Goal: Task Accomplishment & Management: Manage account settings

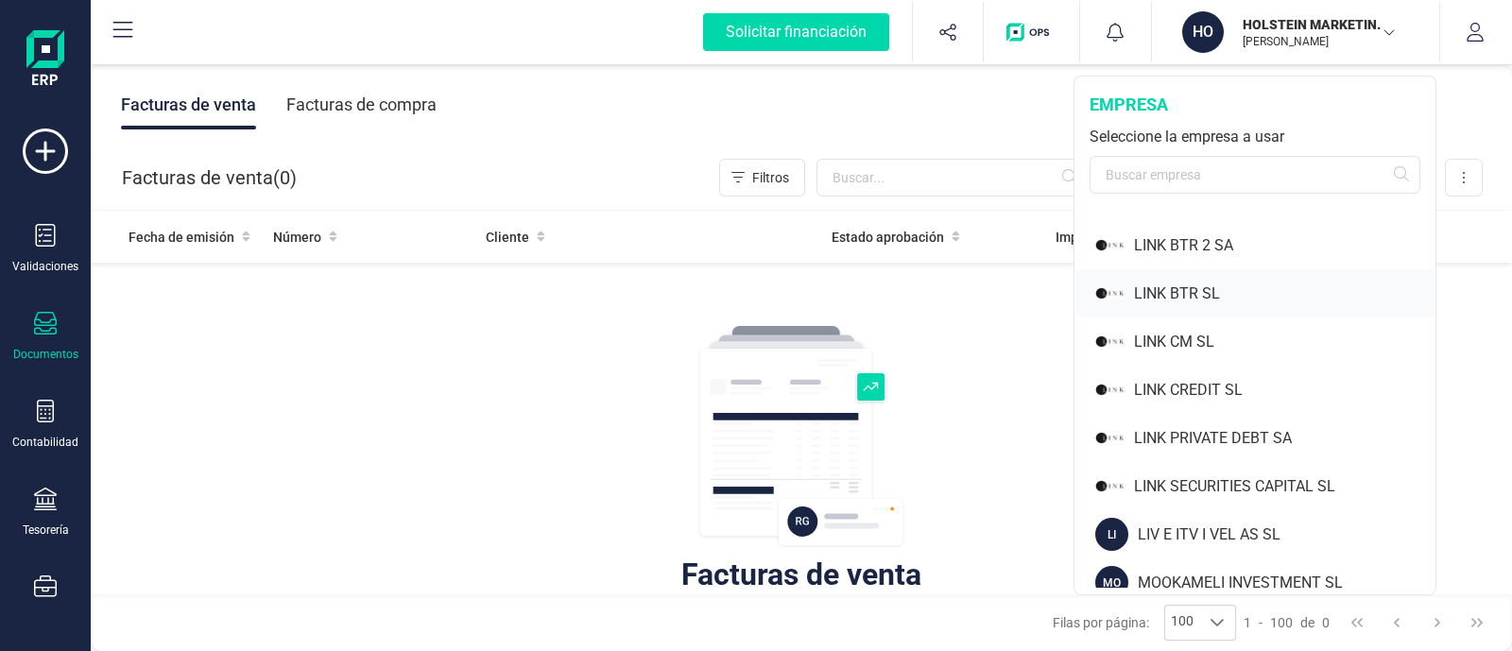
scroll to position [1181, 0]
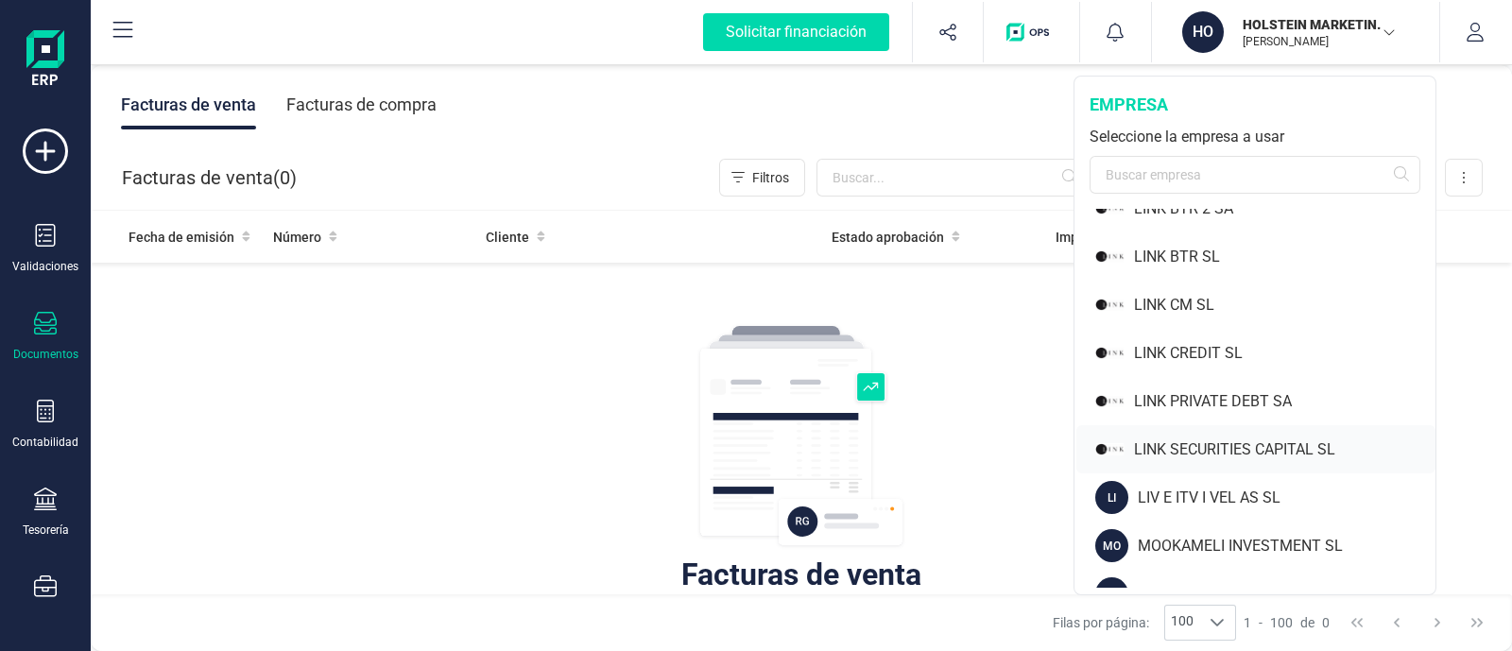
click at [1202, 446] on div "LINK SECURITIES CAPITAL SL" at bounding box center [1284, 449] width 301 height 23
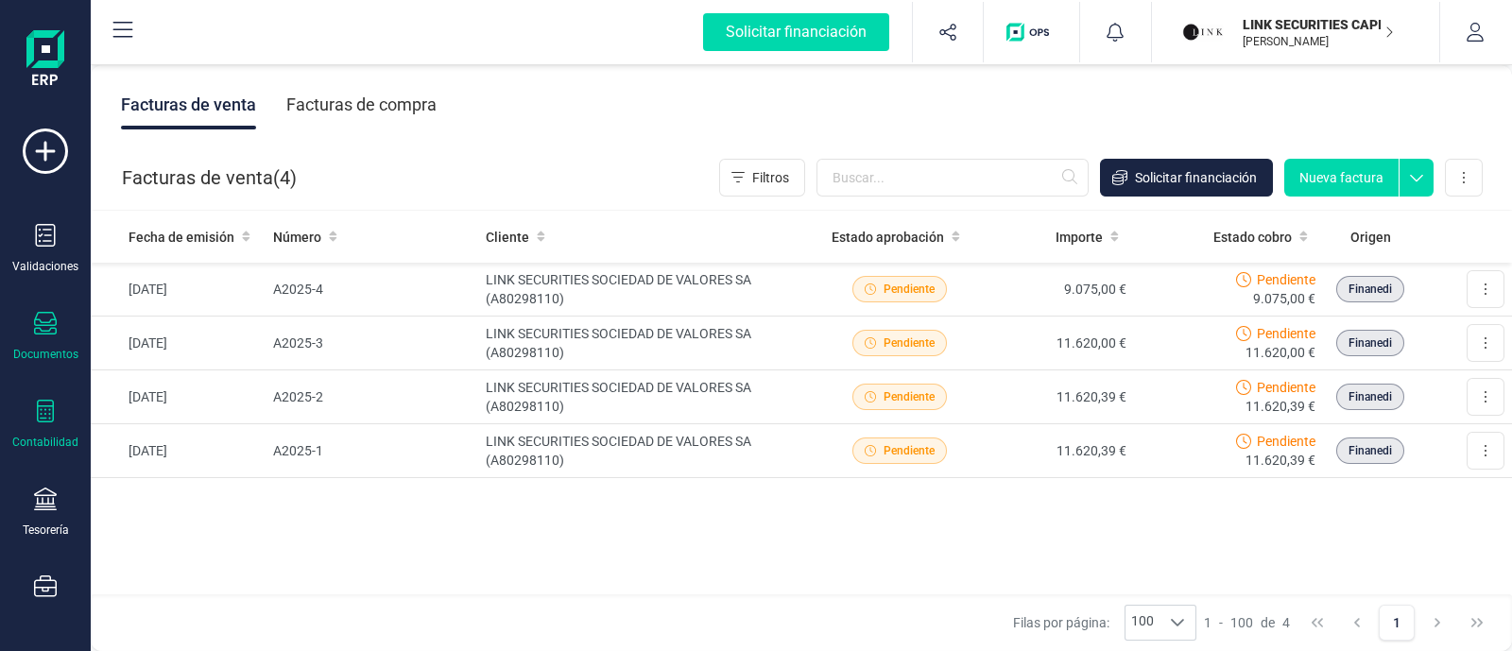
click at [61, 420] on div "Contabilidad" at bounding box center [46, 425] width 76 height 50
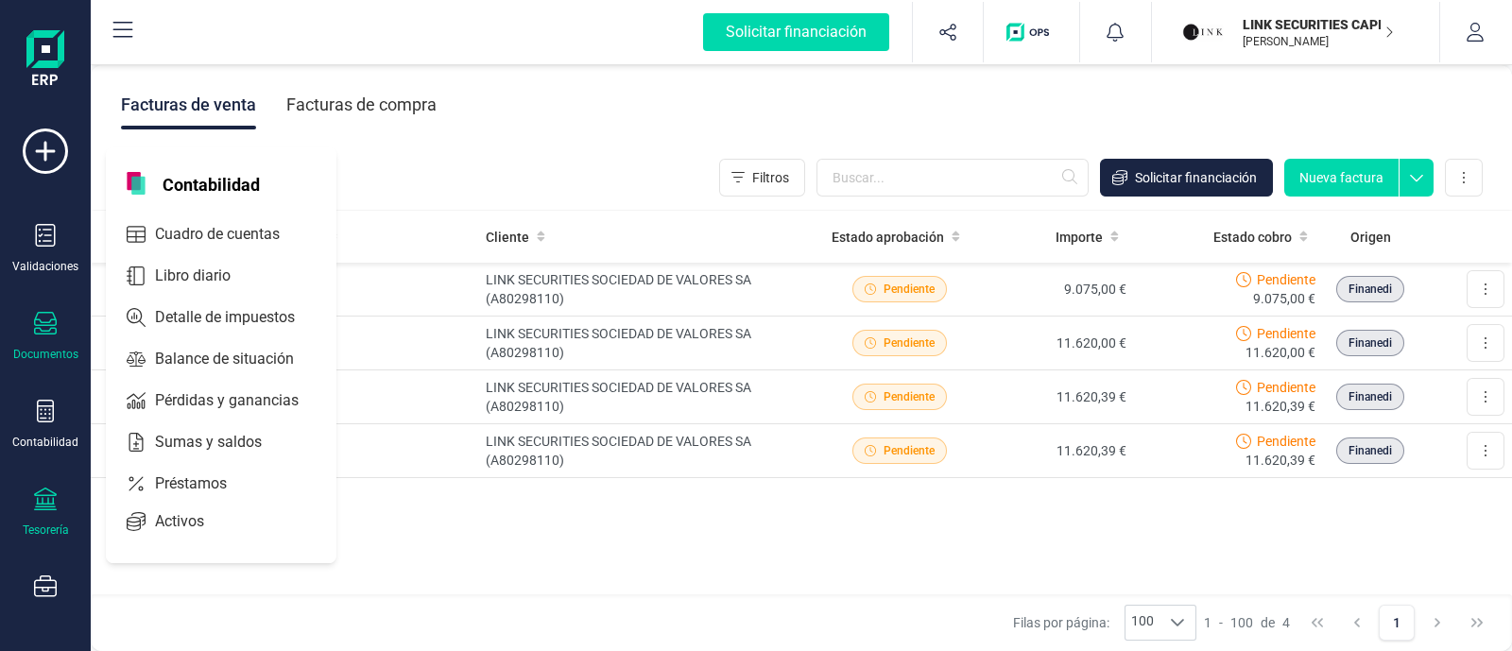
click at [34, 506] on icon at bounding box center [45, 499] width 23 height 23
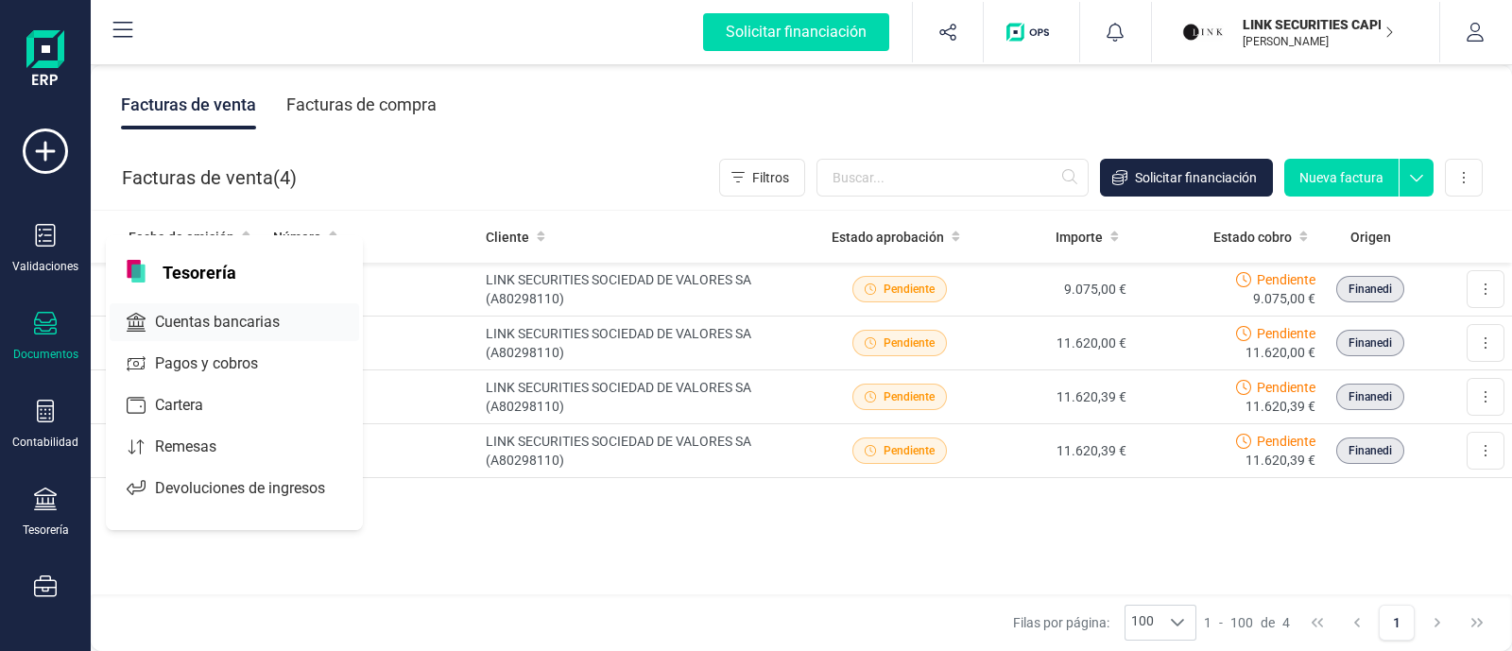
click at [188, 324] on span "Cuentas bancarias" at bounding box center [230, 322] width 166 height 23
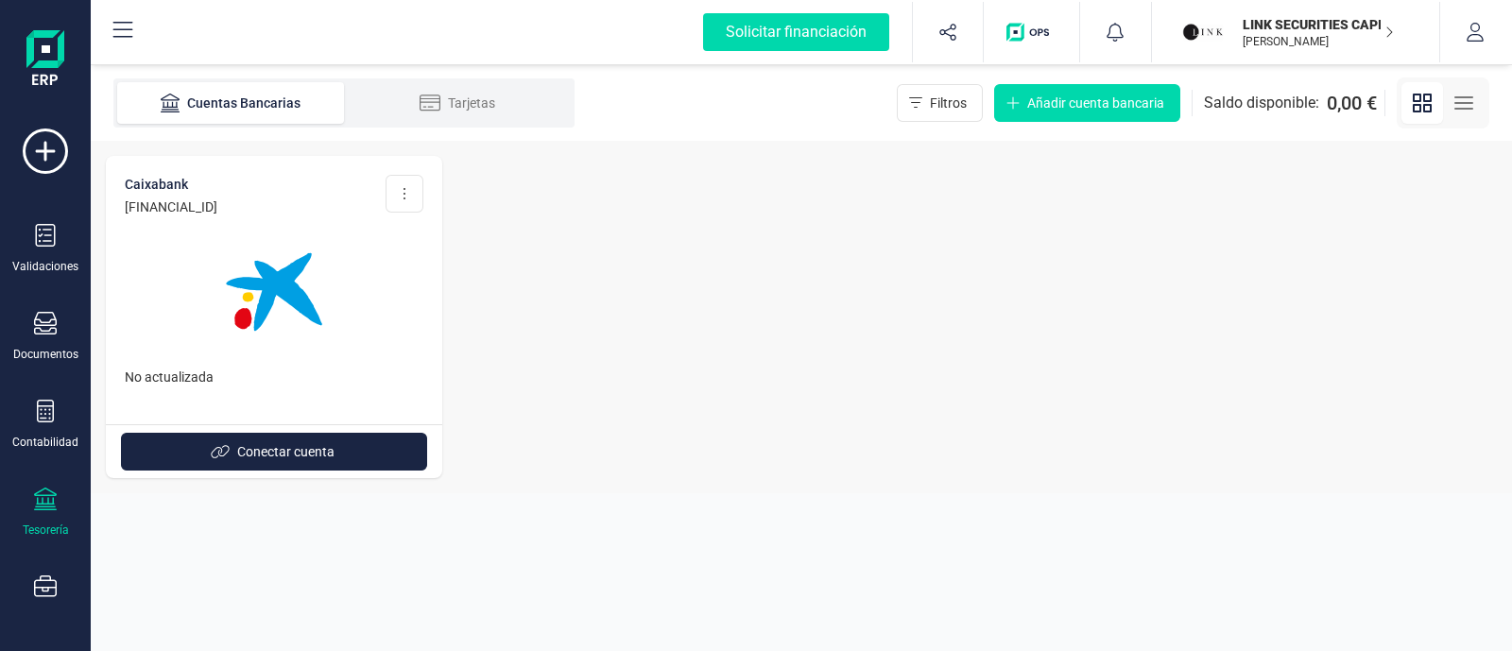
click at [340, 327] on img at bounding box center [274, 292] width 159 height 159
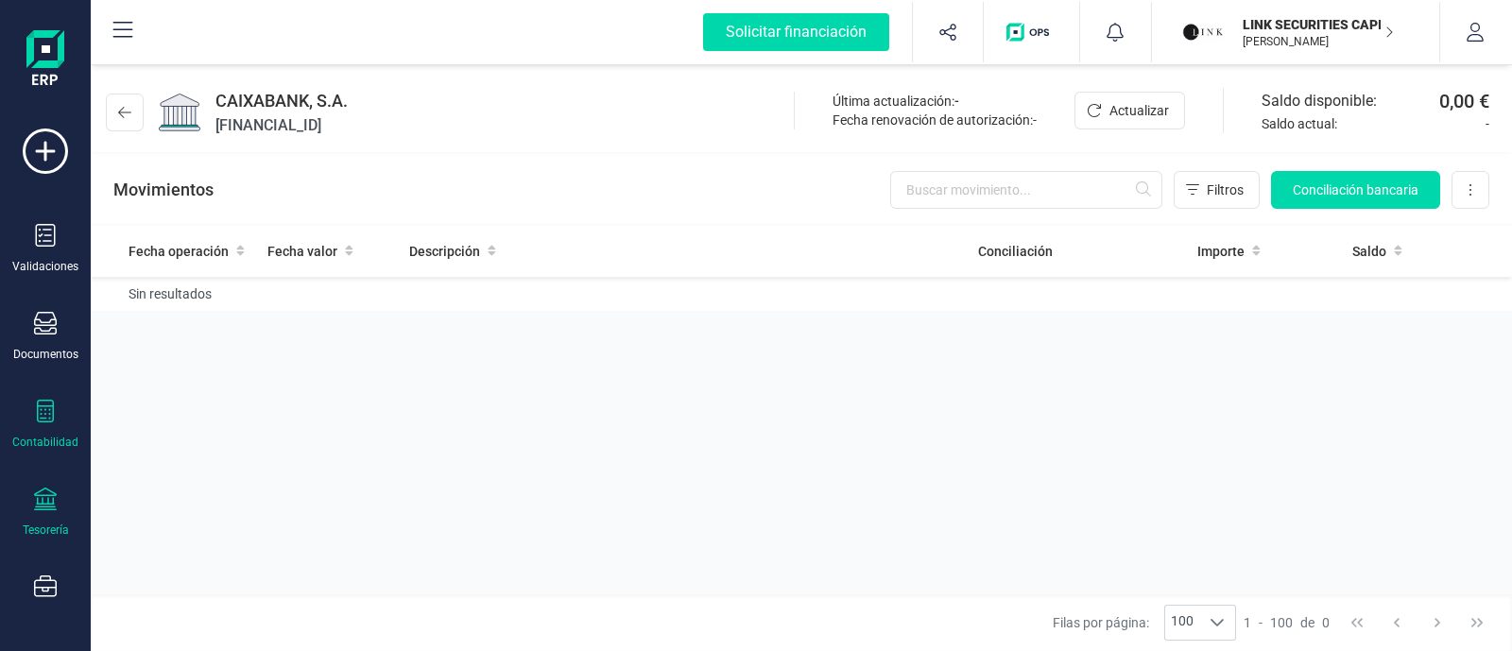
click at [49, 418] on icon at bounding box center [45, 411] width 23 height 23
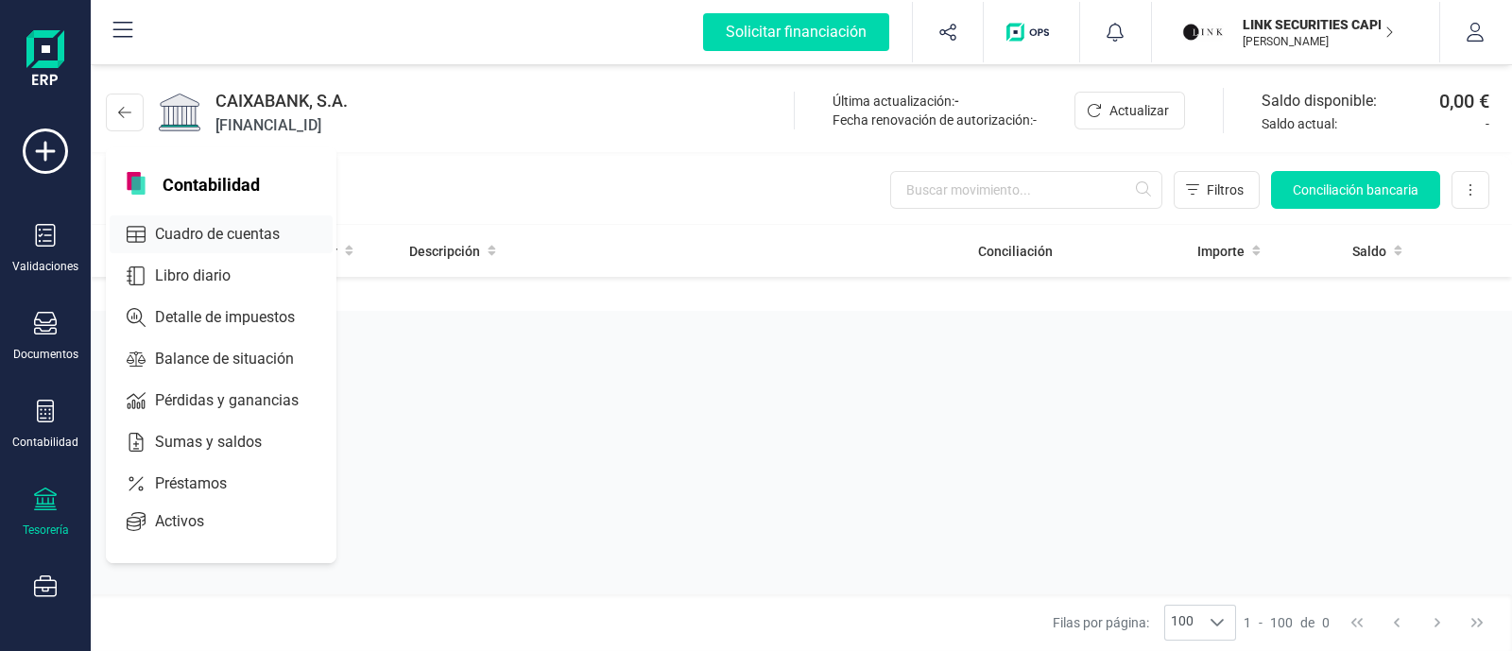
click at [183, 239] on span "Cuadro de cuentas" at bounding box center [230, 234] width 166 height 23
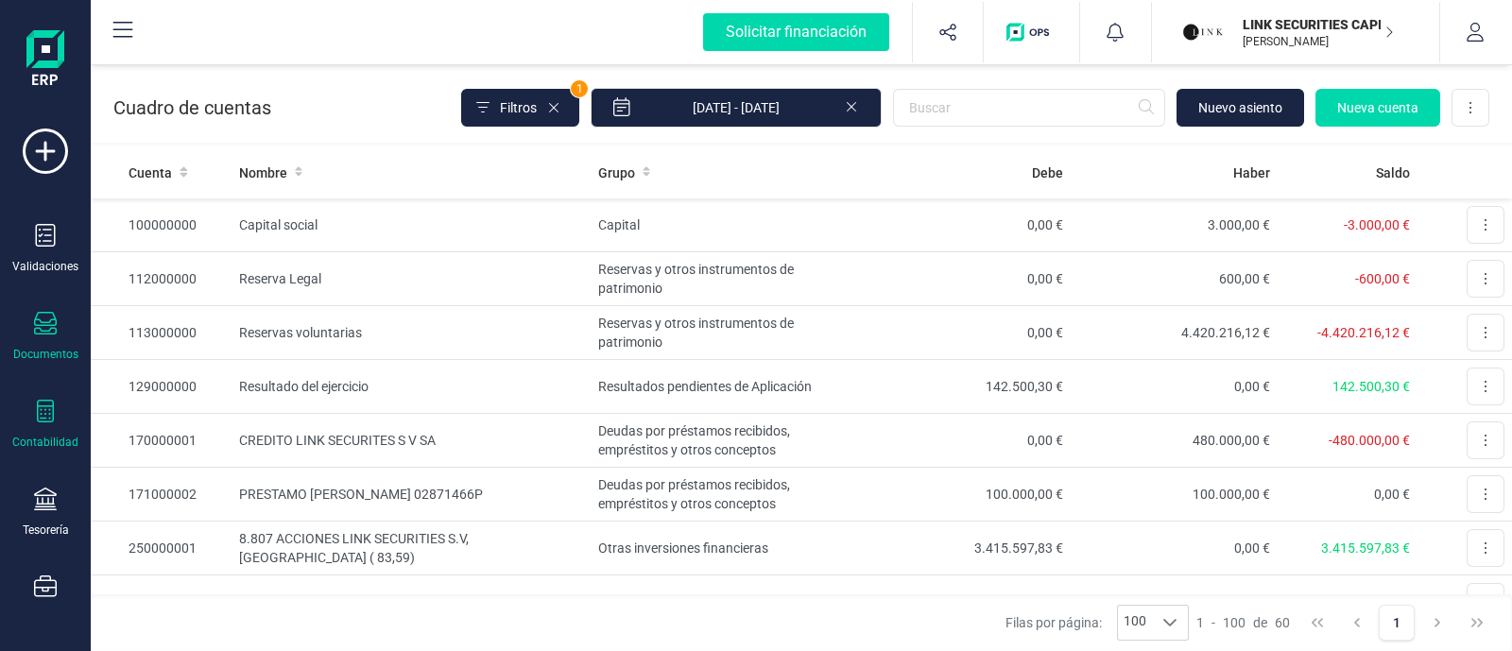
click at [42, 335] on icon at bounding box center [45, 323] width 23 height 23
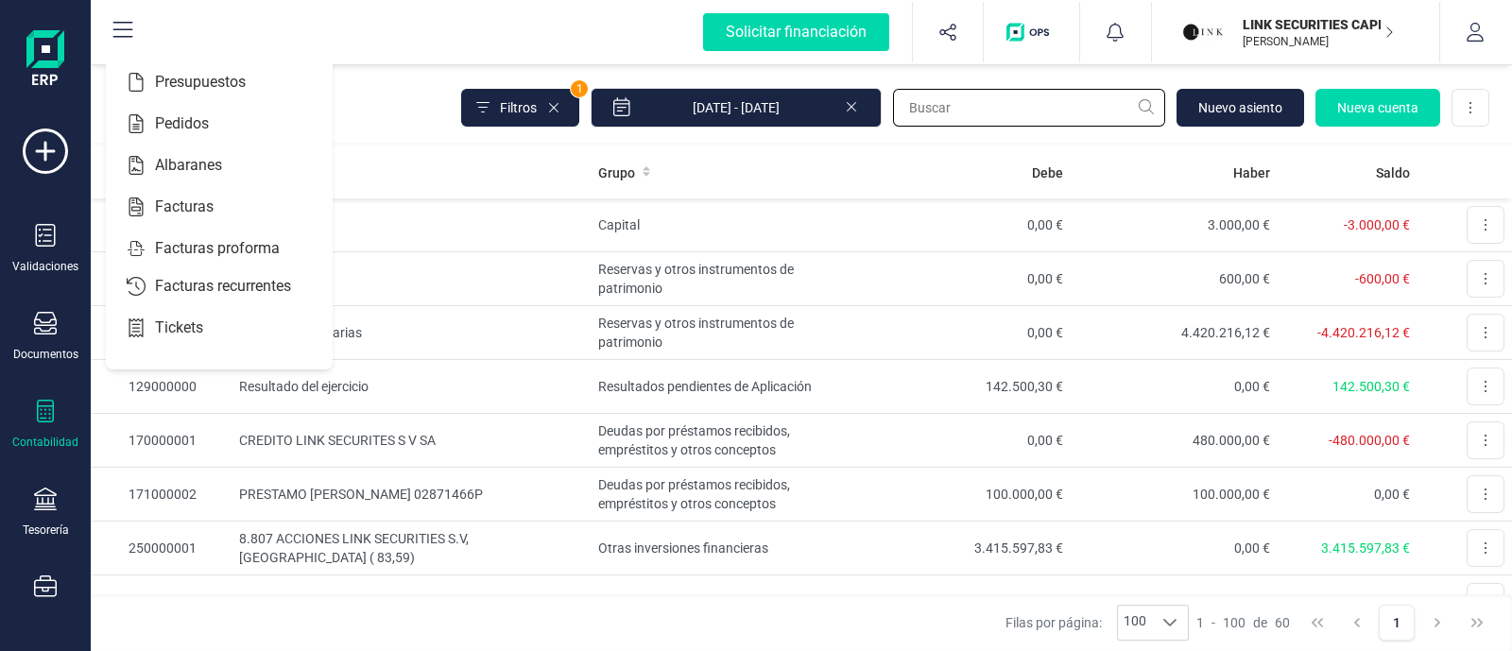
click at [984, 111] on input "text" at bounding box center [1029, 108] width 272 height 38
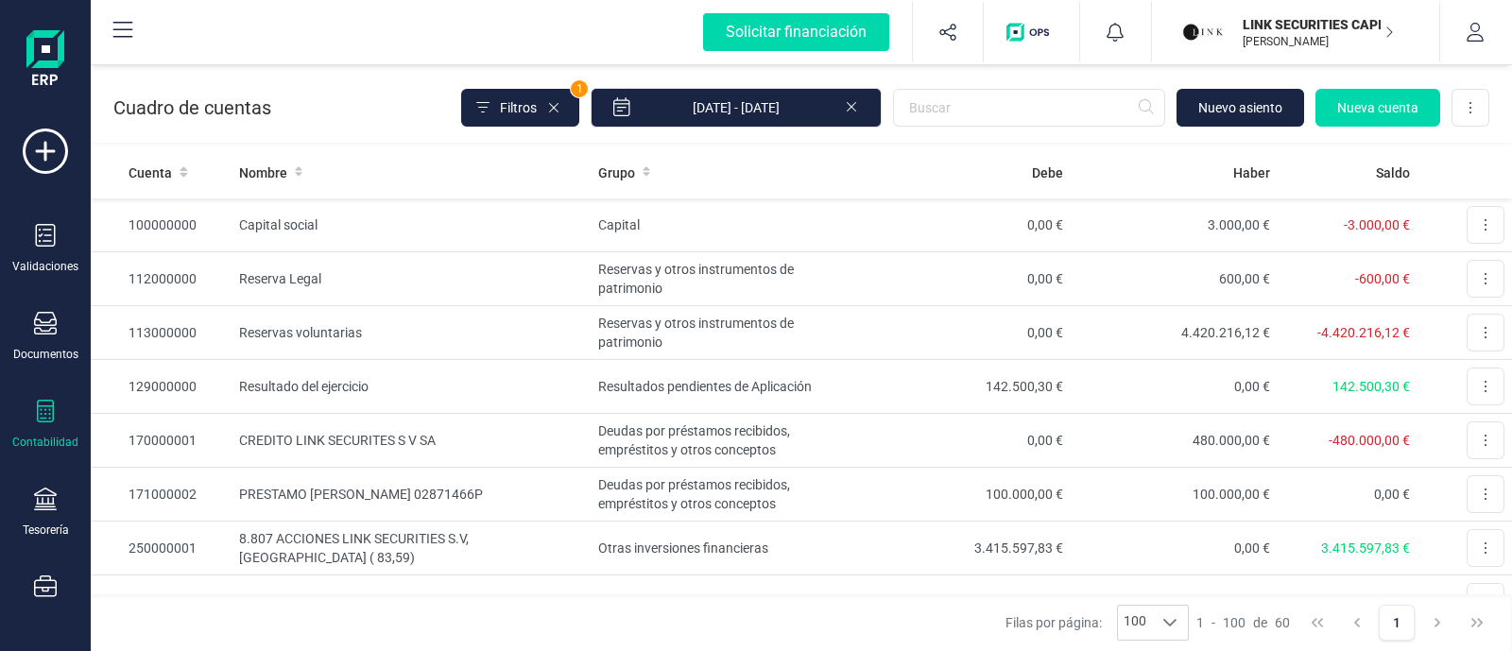
click at [31, 429] on div "Contabilidad" at bounding box center [46, 425] width 76 height 50
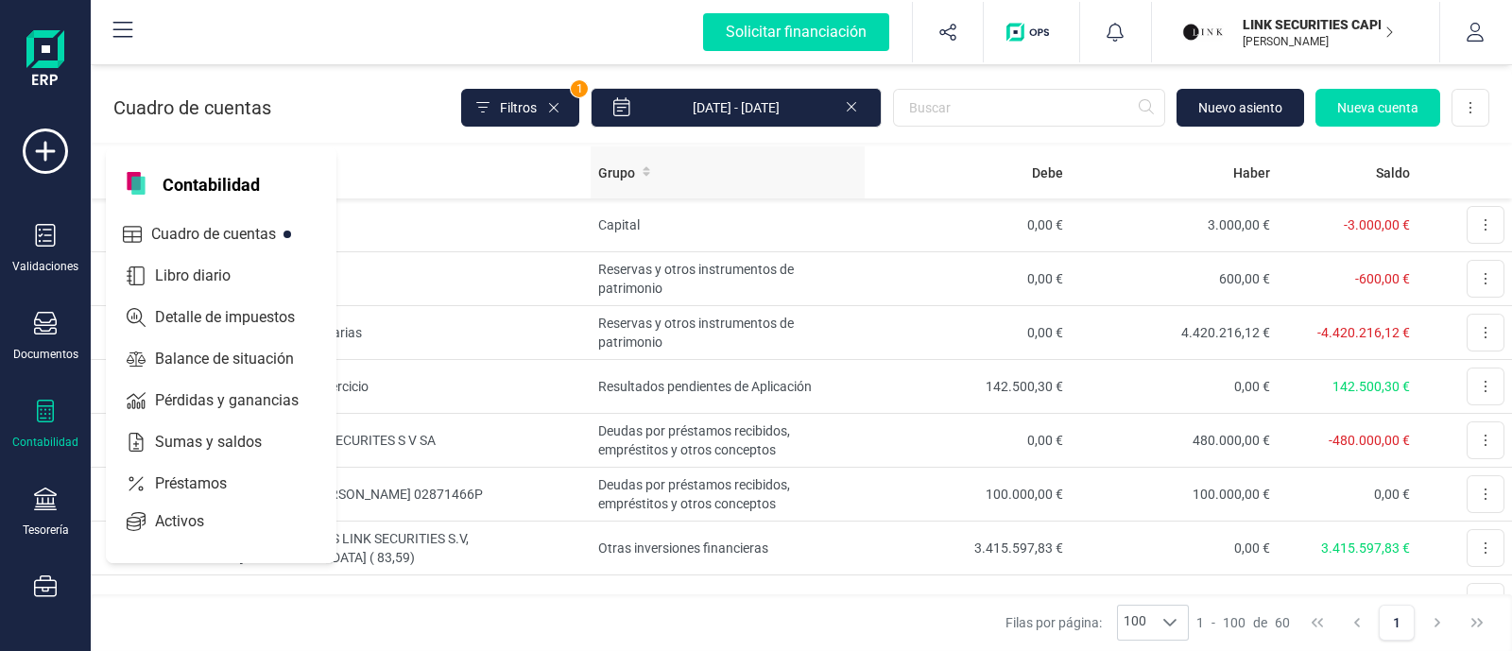
drag, startPoint x: 233, startPoint y: 233, endPoint x: 728, endPoint y: 186, distance: 496.5
click at [236, 233] on span "Cuadro de cuentas" at bounding box center [227, 234] width 166 height 23
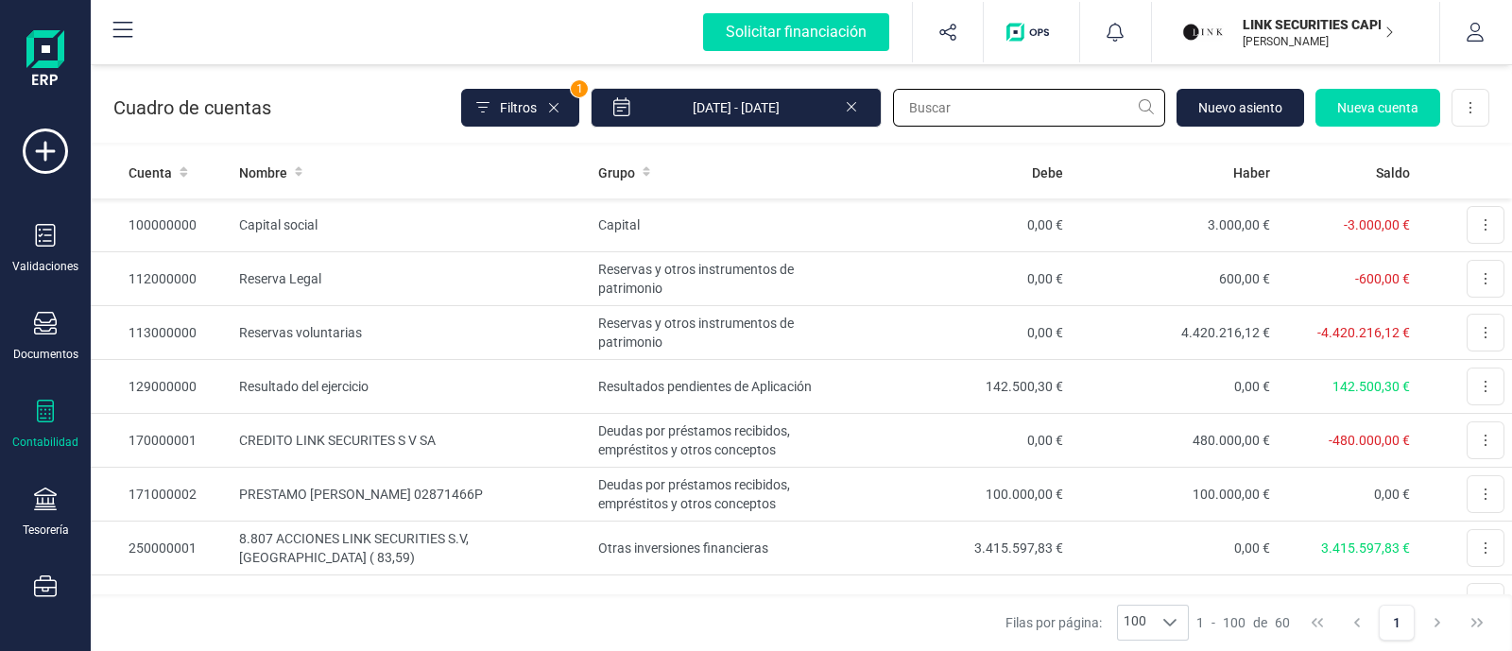
click at [946, 111] on input "text" at bounding box center [1029, 108] width 272 height 38
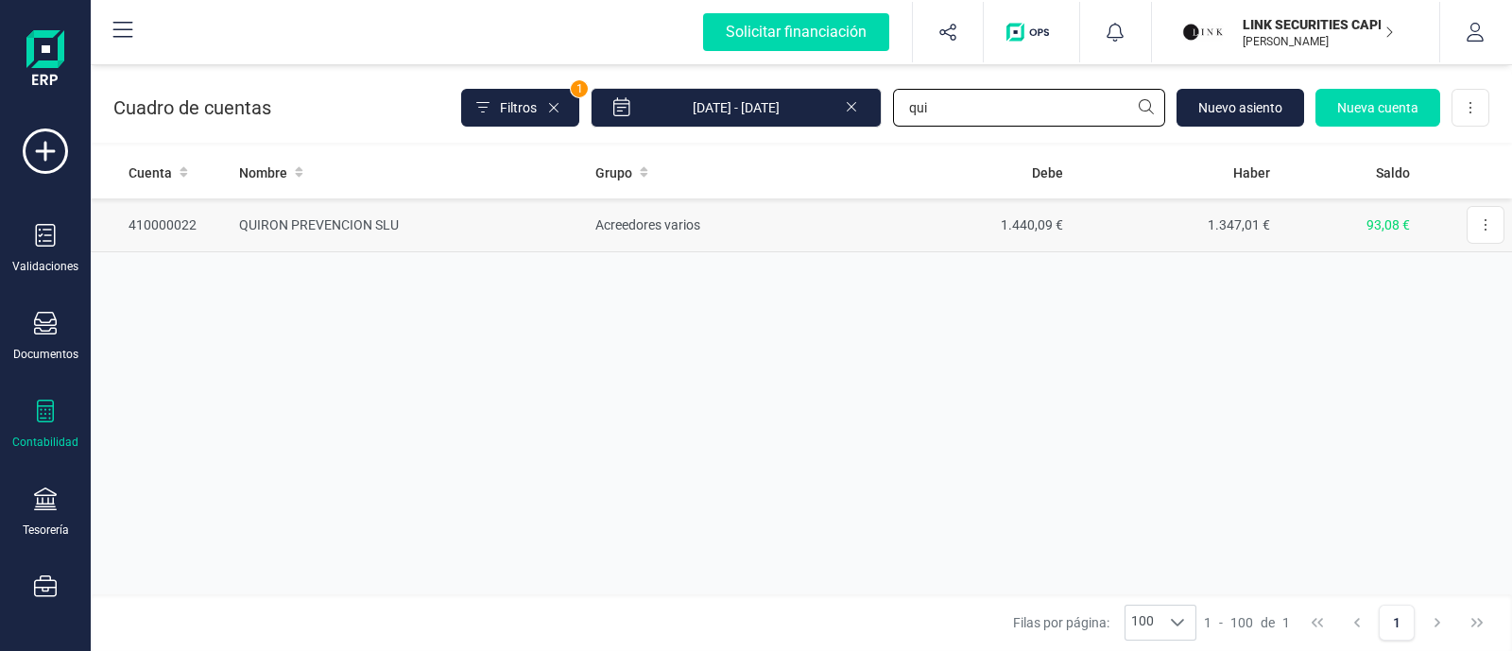
type input "qui"
click at [893, 235] on td "1.440,09 €" at bounding box center [967, 225] width 208 height 54
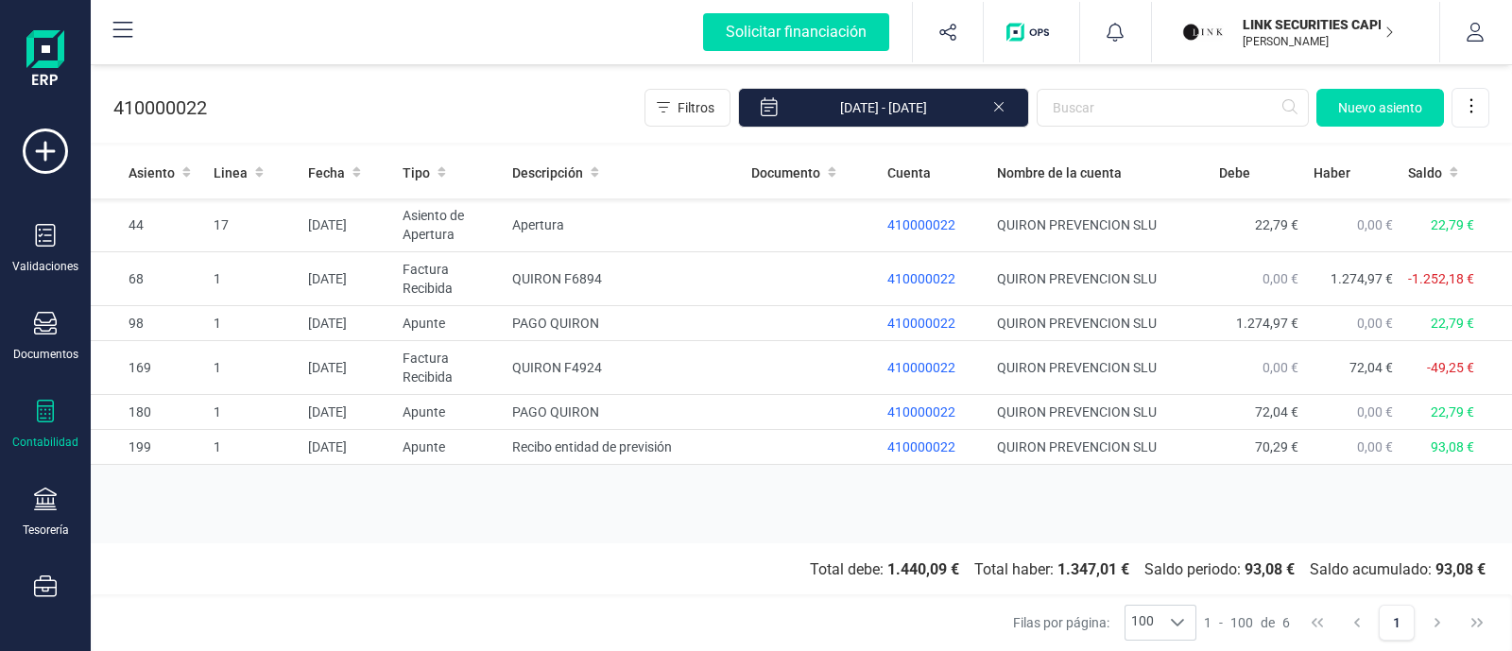
click at [443, 584] on section "Total debe: 1.440,09 € Total haber: 1.347,01 € Saldo periodo: 93,08 € Saldo acu…" at bounding box center [801, 569] width 1421 height 53
click at [43, 337] on div at bounding box center [45, 325] width 23 height 27
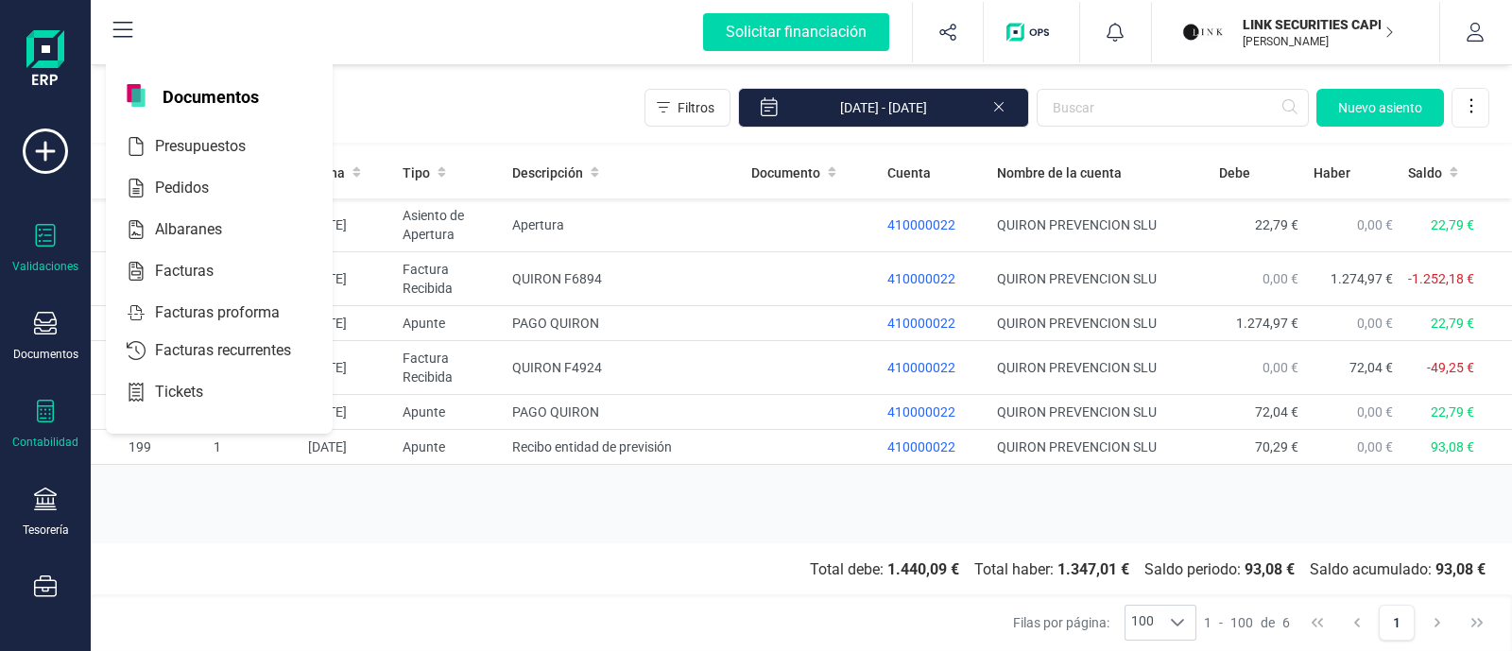
click at [47, 234] on icon at bounding box center [46, 235] width 20 height 23
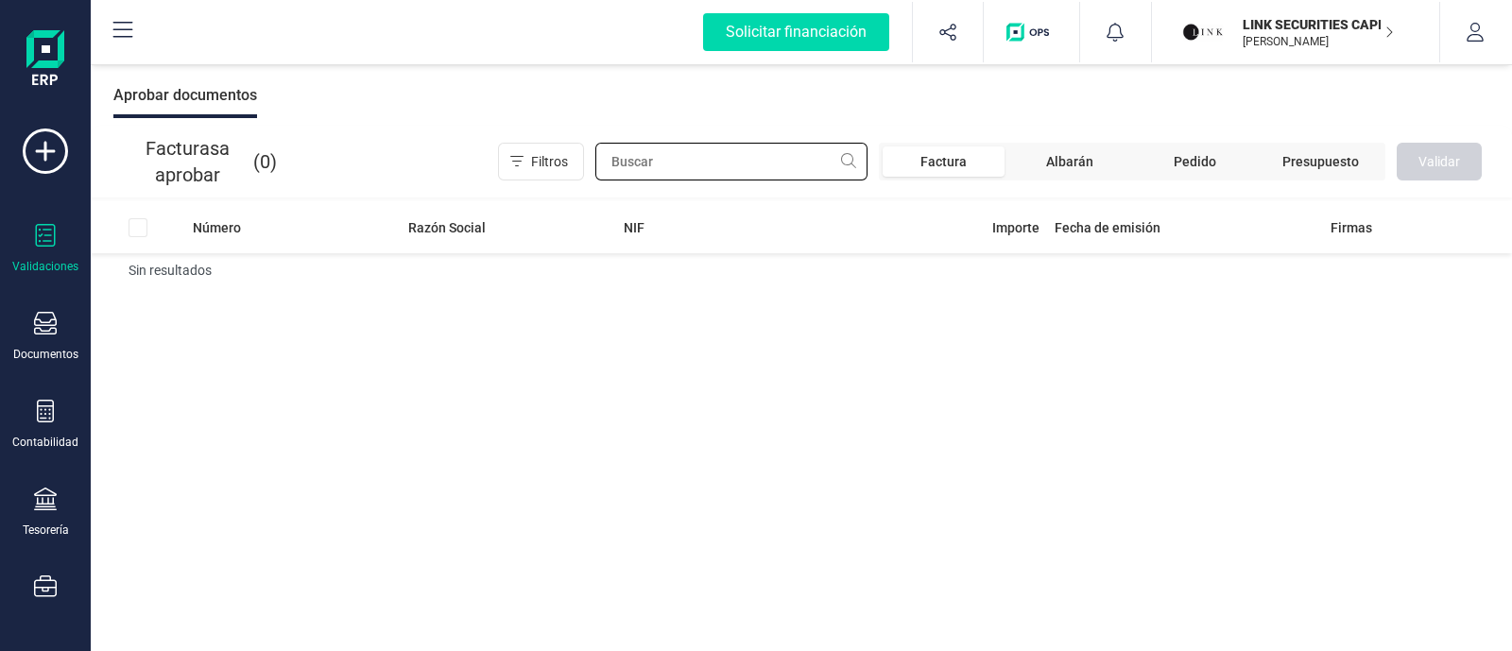
click at [786, 158] on input "text" at bounding box center [731, 162] width 272 height 38
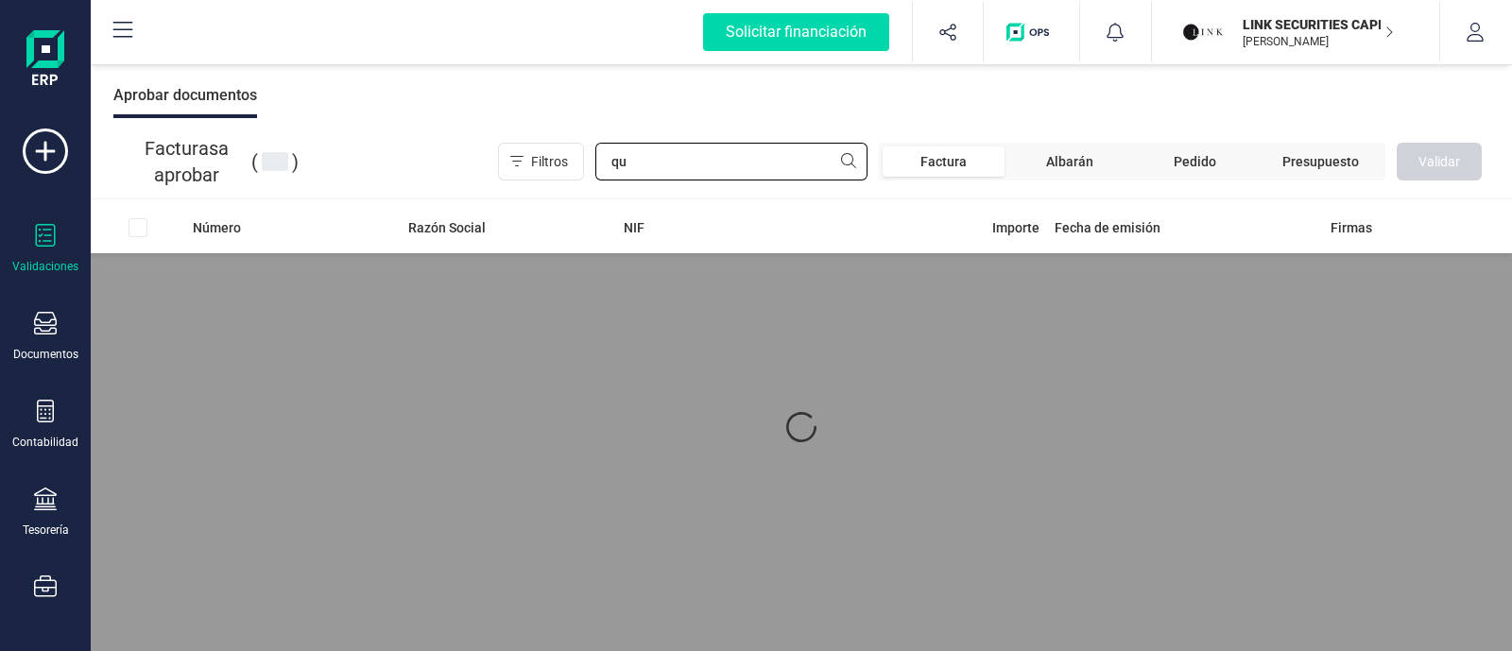
type input "q"
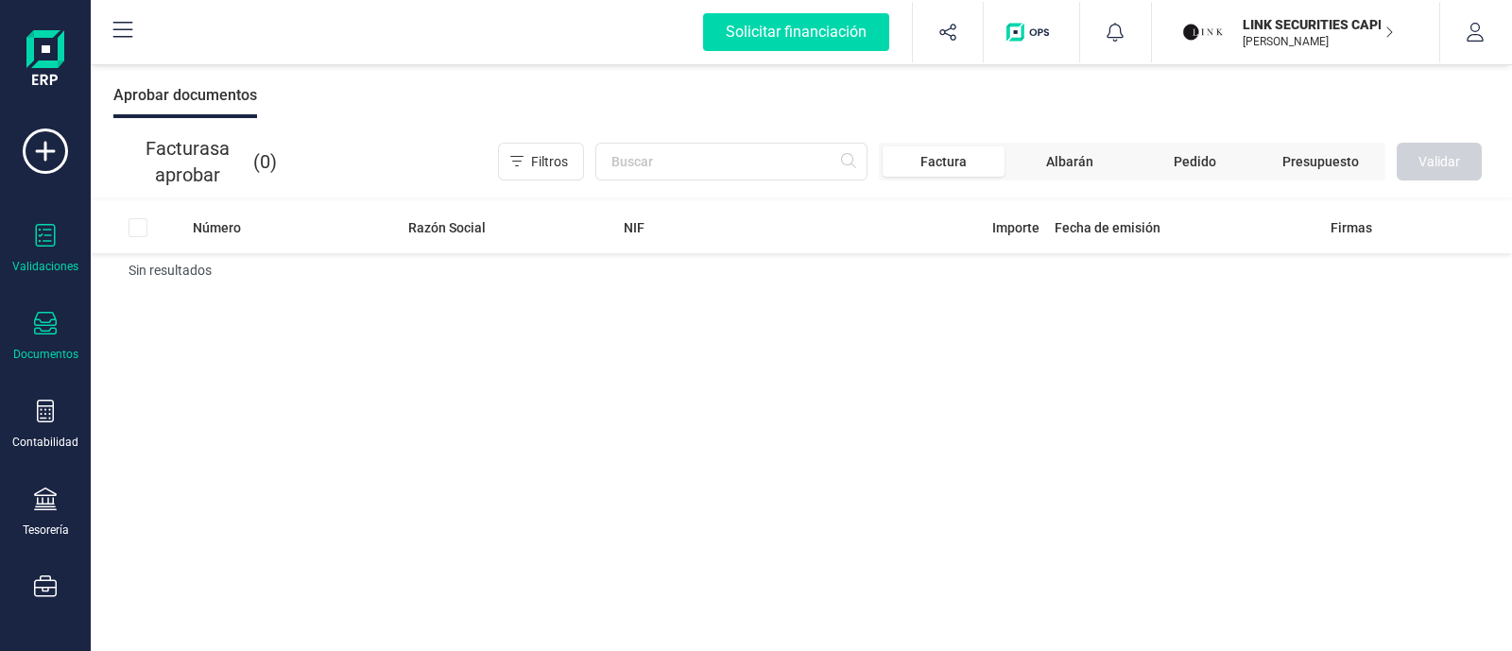
click at [47, 335] on icon at bounding box center [45, 323] width 23 height 23
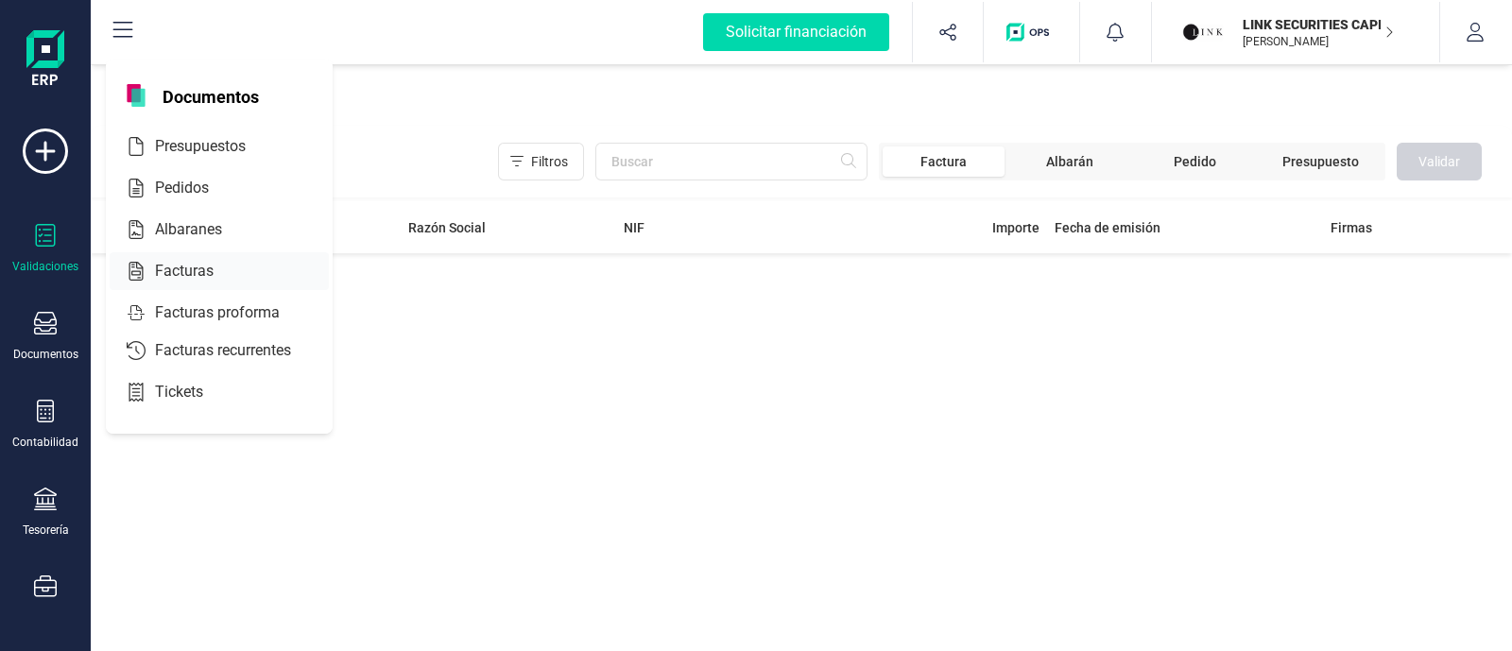
click at [218, 276] on div at bounding box center [231, 271] width 34 height 23
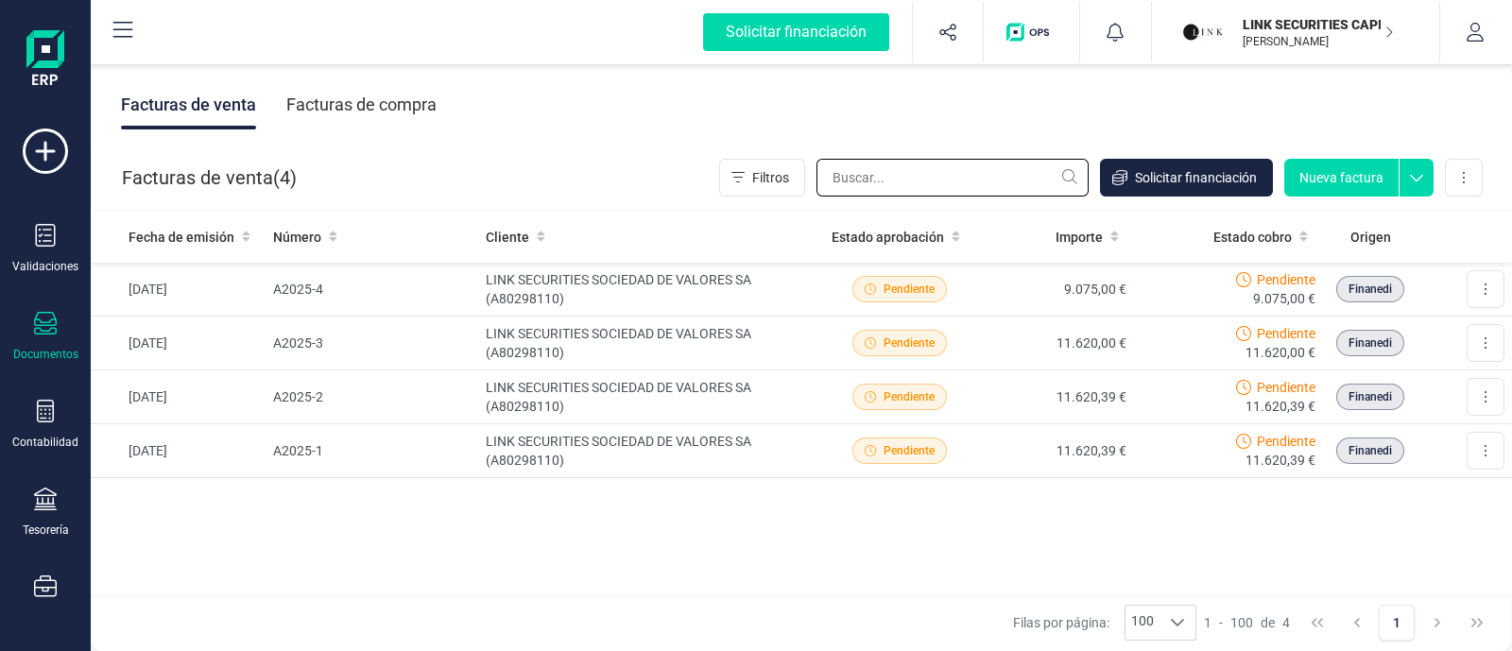
click at [850, 177] on input "text" at bounding box center [952, 178] width 272 height 38
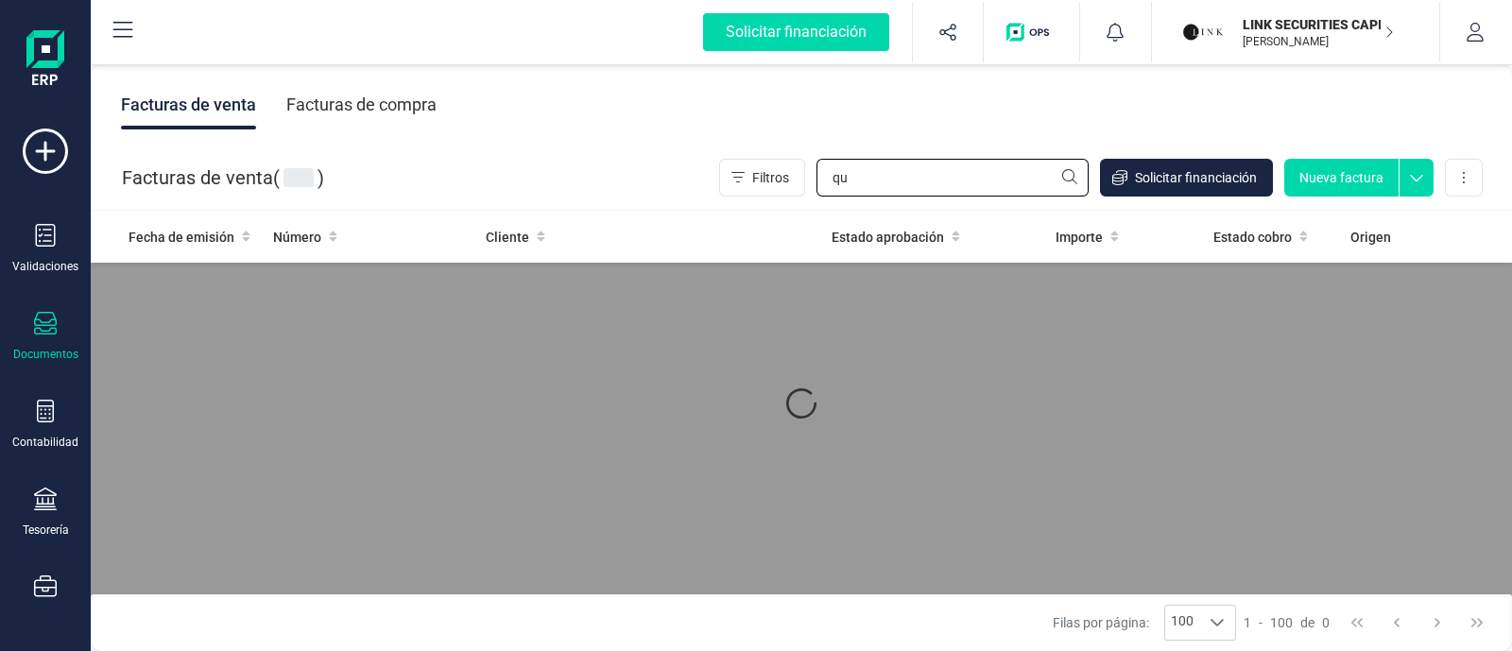
type input "q"
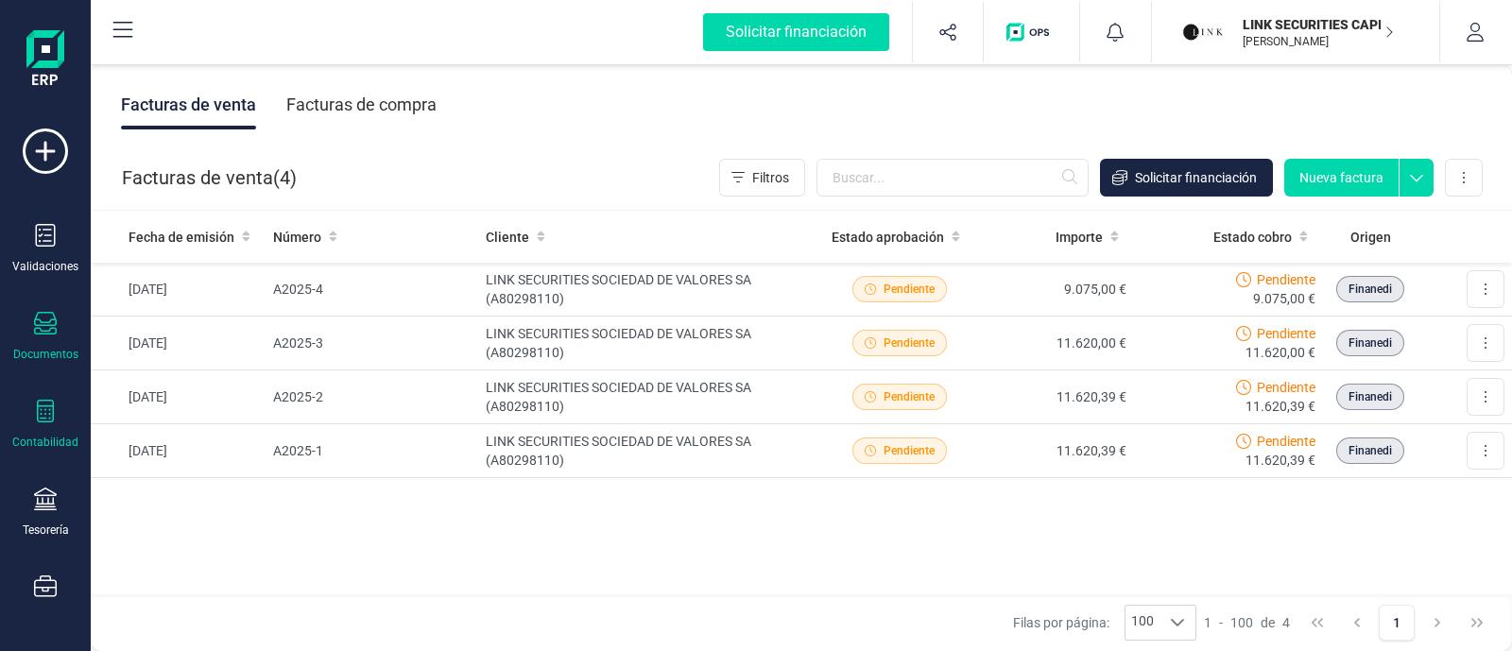
click at [34, 427] on div at bounding box center [45, 413] width 23 height 27
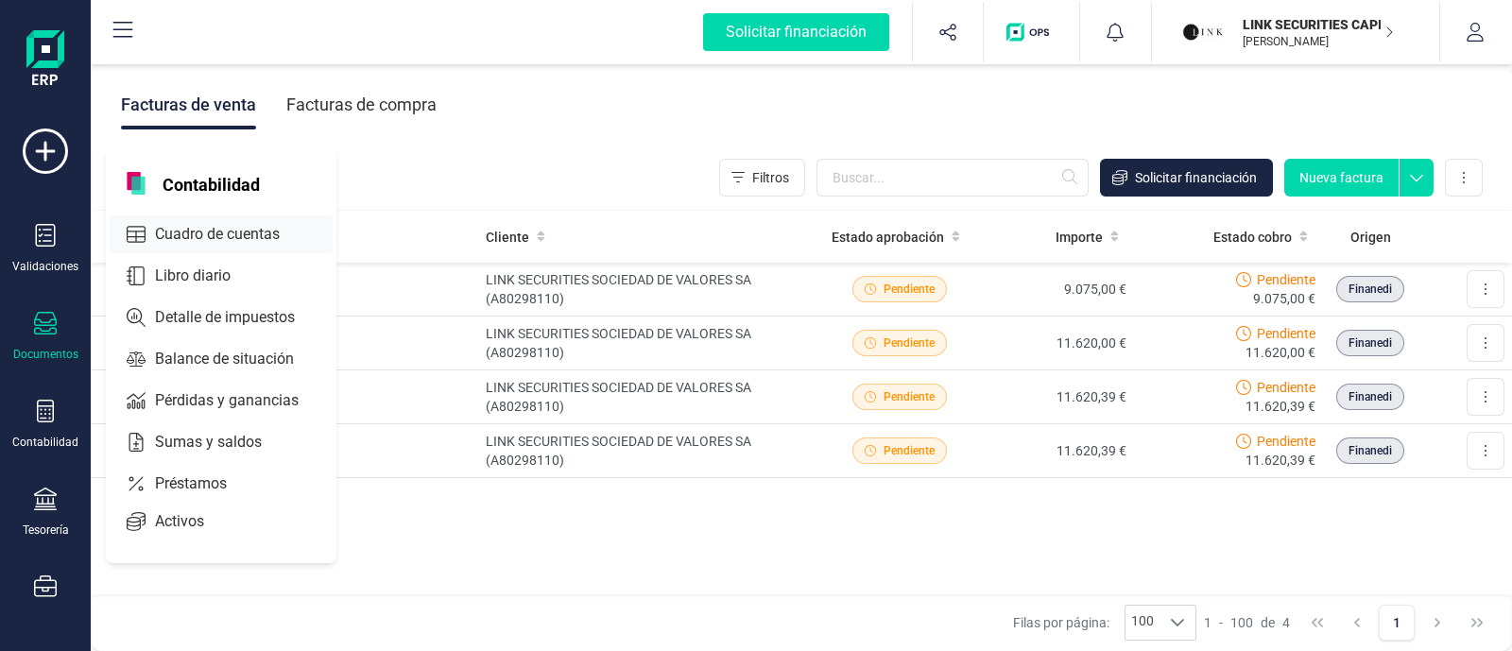
click at [221, 233] on span "Cuadro de cuentas" at bounding box center [230, 234] width 166 height 23
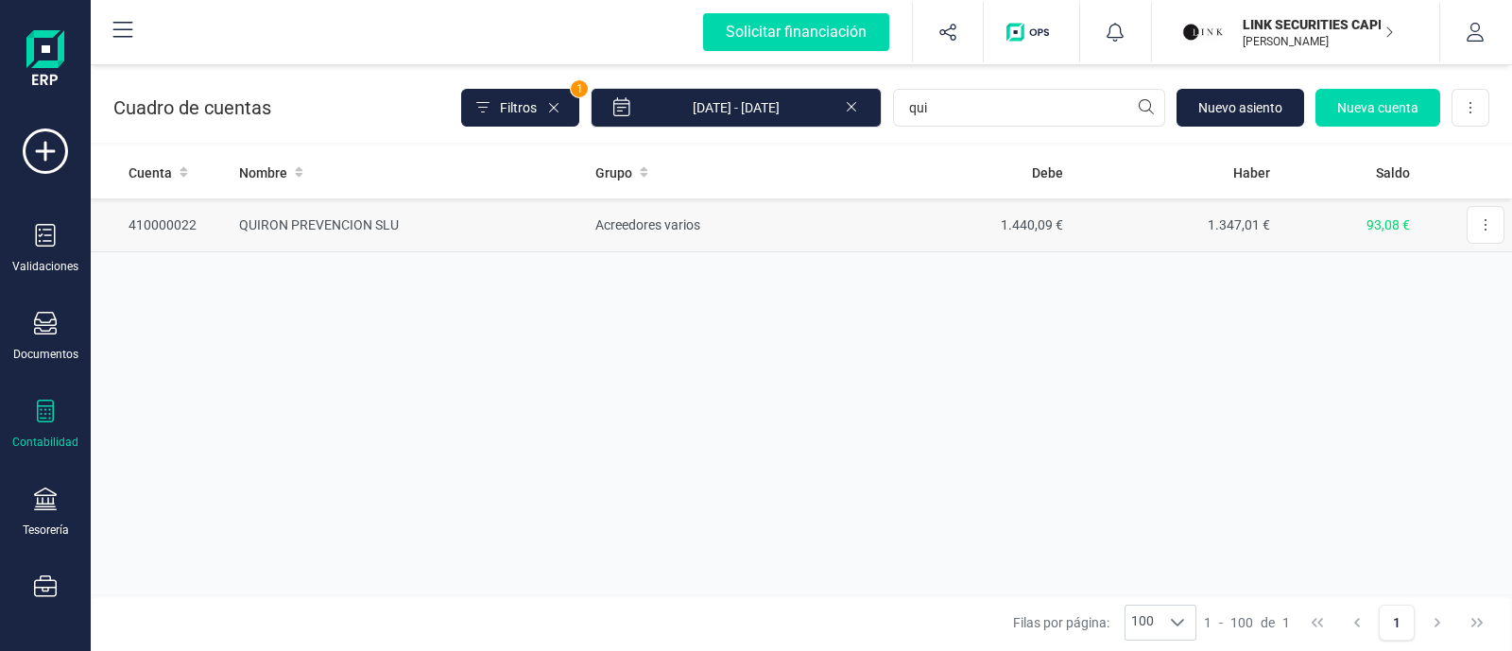
click at [813, 223] on td "Acreedores varios" at bounding box center [725, 225] width 275 height 54
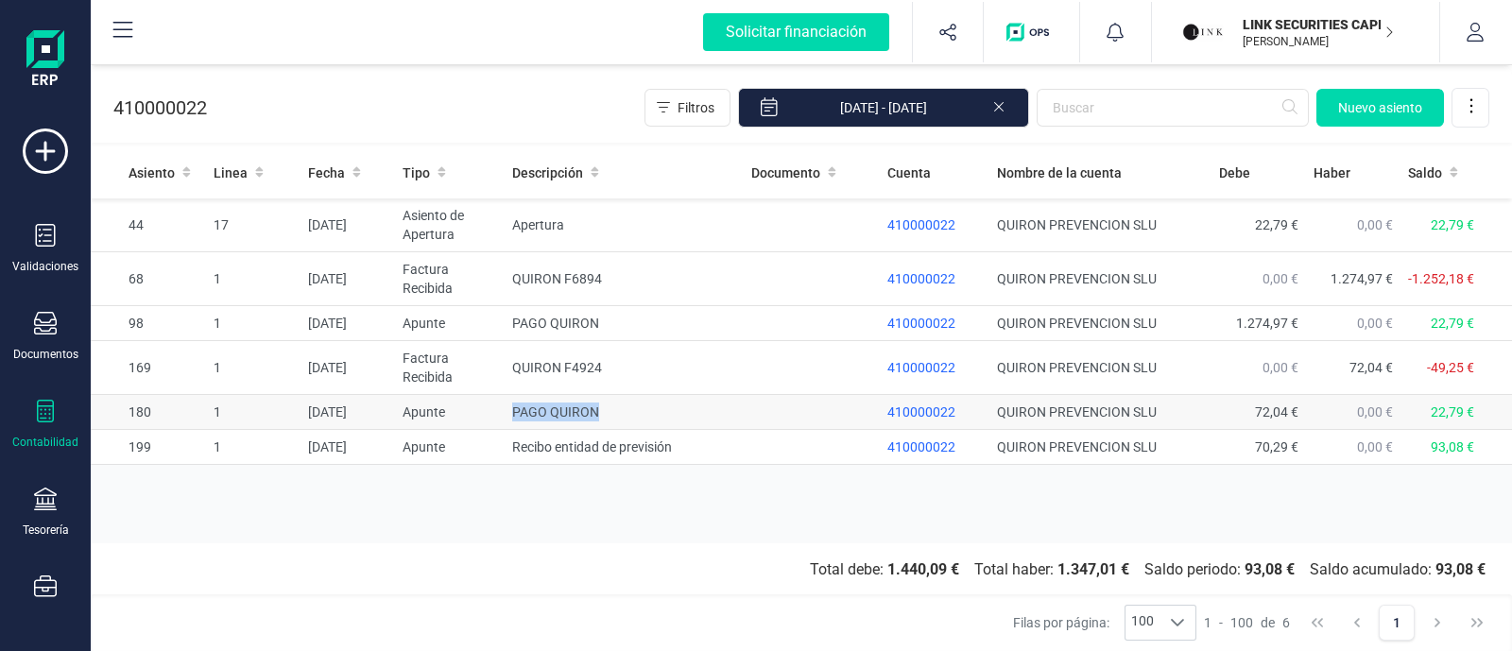
drag, startPoint x: 599, startPoint y: 405, endPoint x: 510, endPoint y: 416, distance: 89.4
click at [510, 416] on td "PAGO QUIRON" at bounding box center [624, 412] width 239 height 35
copy td "PAGO QUIRON"
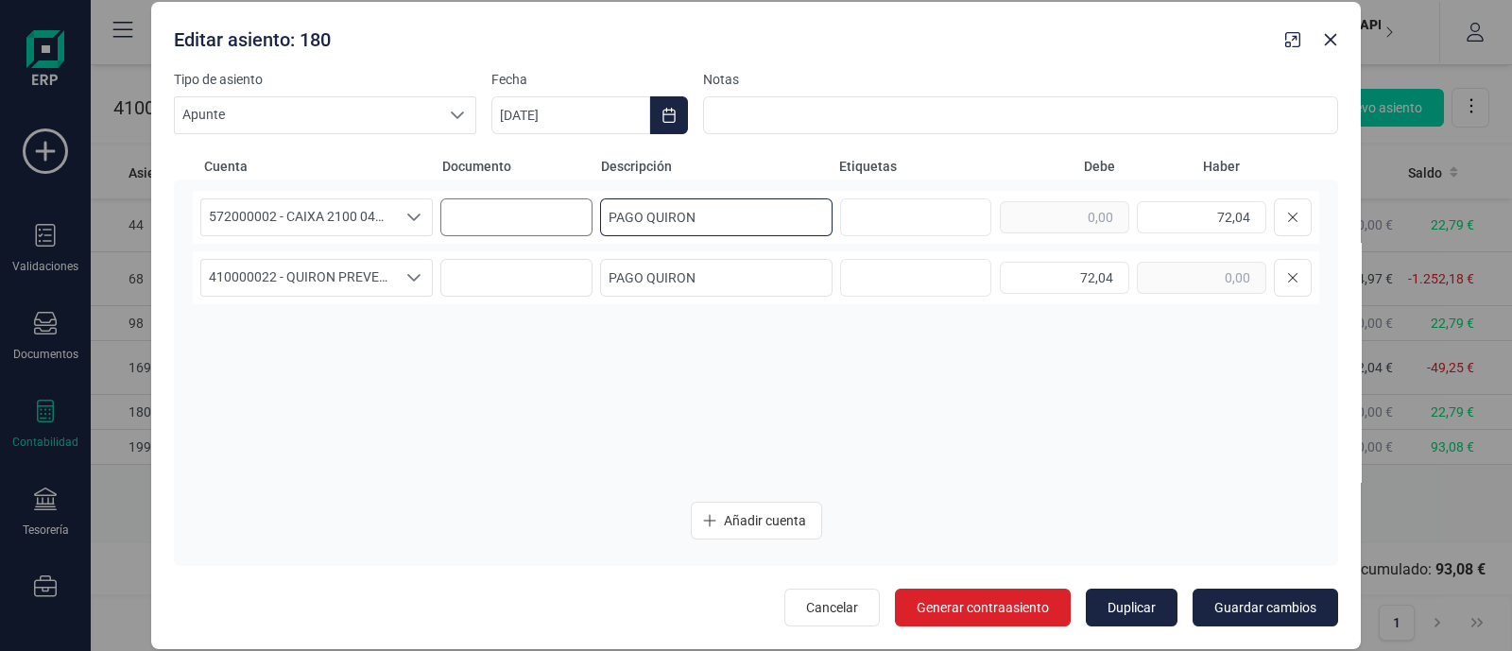
drag, startPoint x: 705, startPoint y: 217, endPoint x: 553, endPoint y: 224, distance: 152.3
click at [553, 224] on div "572000002 - CAIXA 2100 0449 XXXX XXXX 9387 572000002 - CAIXA 2100 0449 XXXX XXX…" at bounding box center [756, 217] width 1126 height 53
click at [1332, 44] on icon "Close" at bounding box center [1330, 39] width 15 height 15
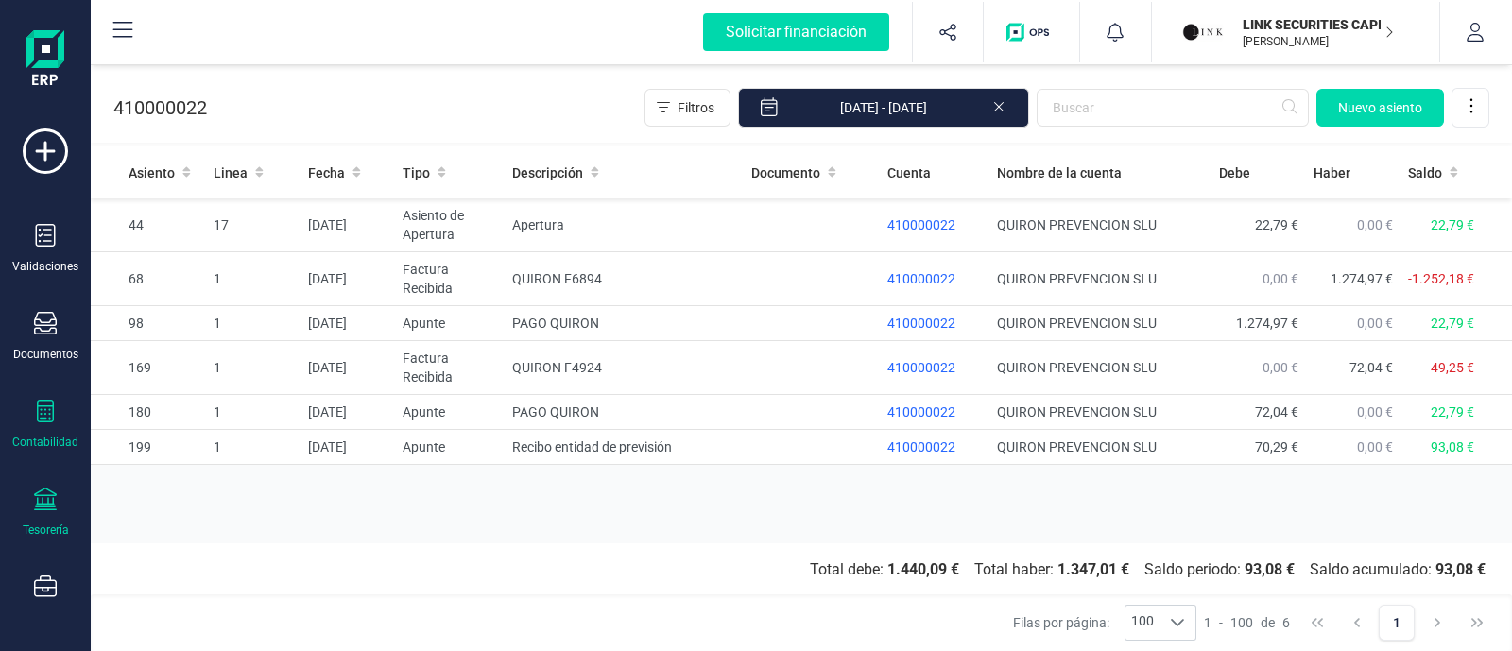
click at [48, 499] on icon at bounding box center [45, 499] width 23 height 23
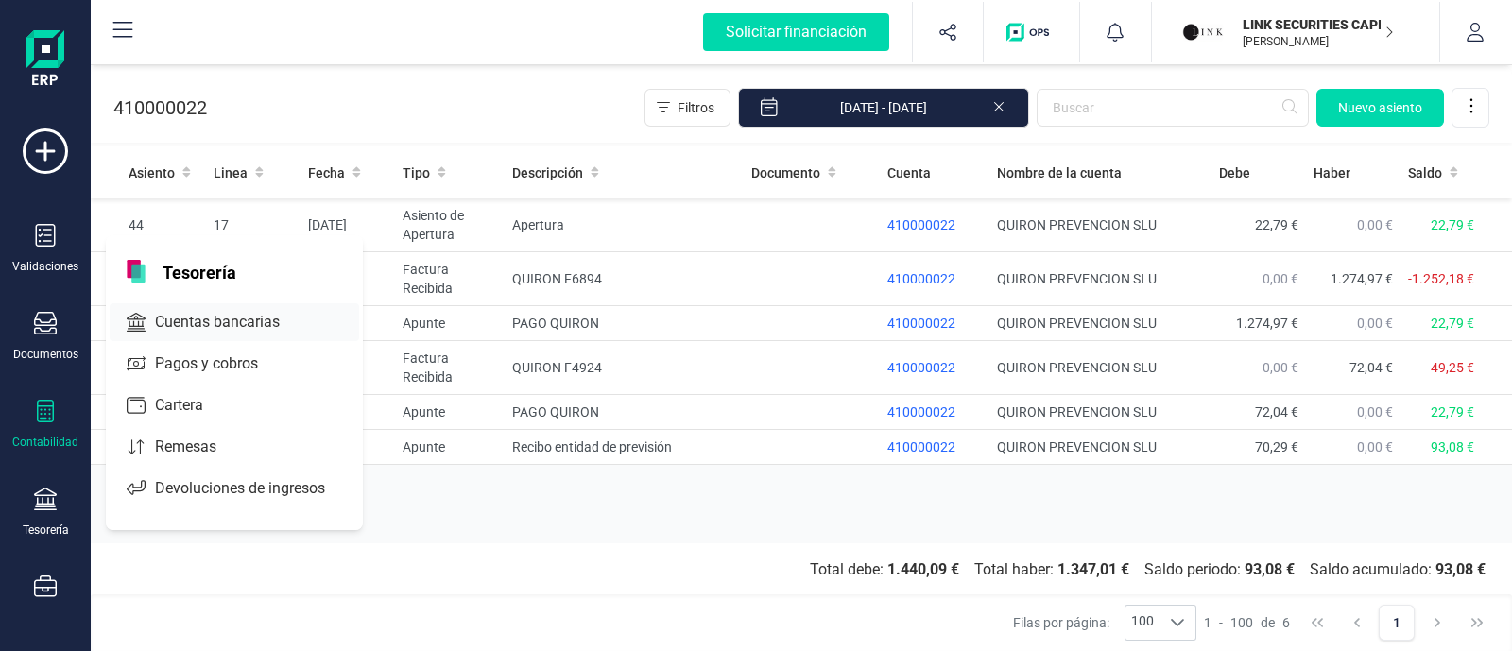
click at [194, 326] on span "Cuentas bancarias" at bounding box center [230, 322] width 166 height 23
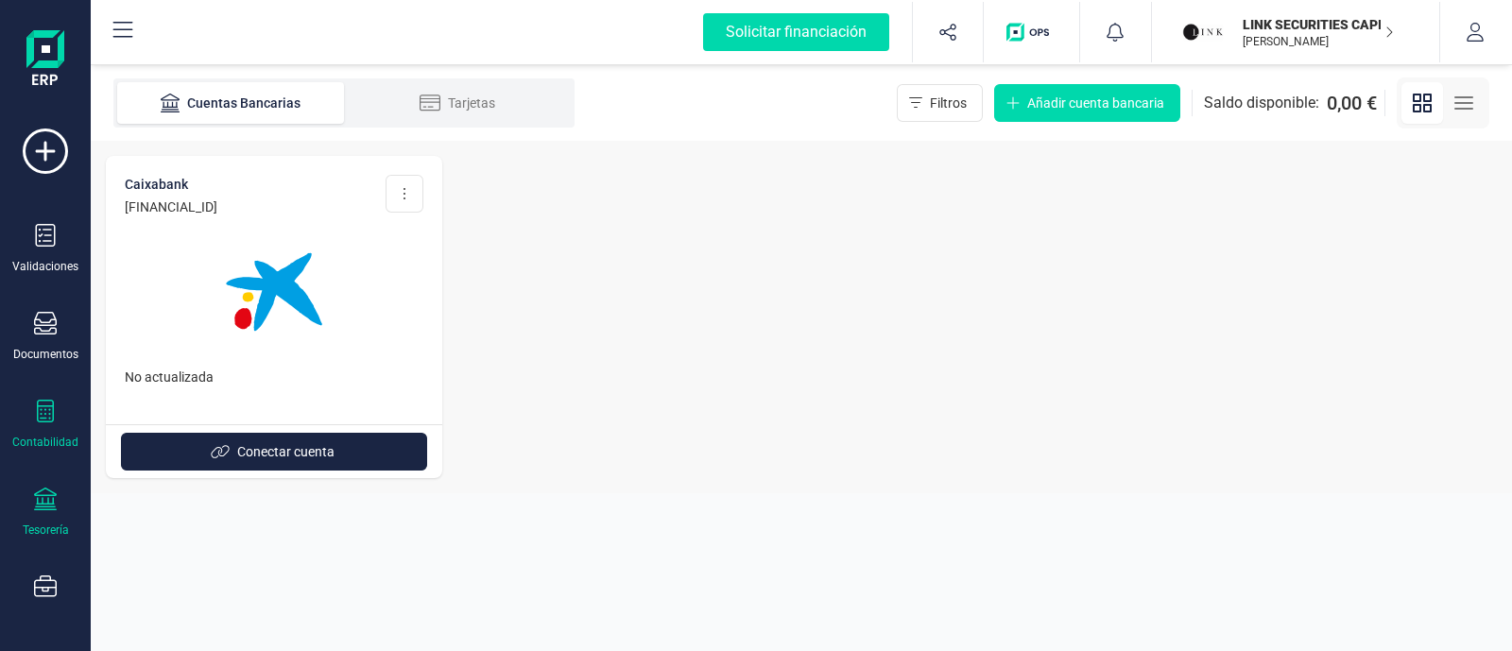
click at [38, 403] on icon at bounding box center [45, 411] width 17 height 23
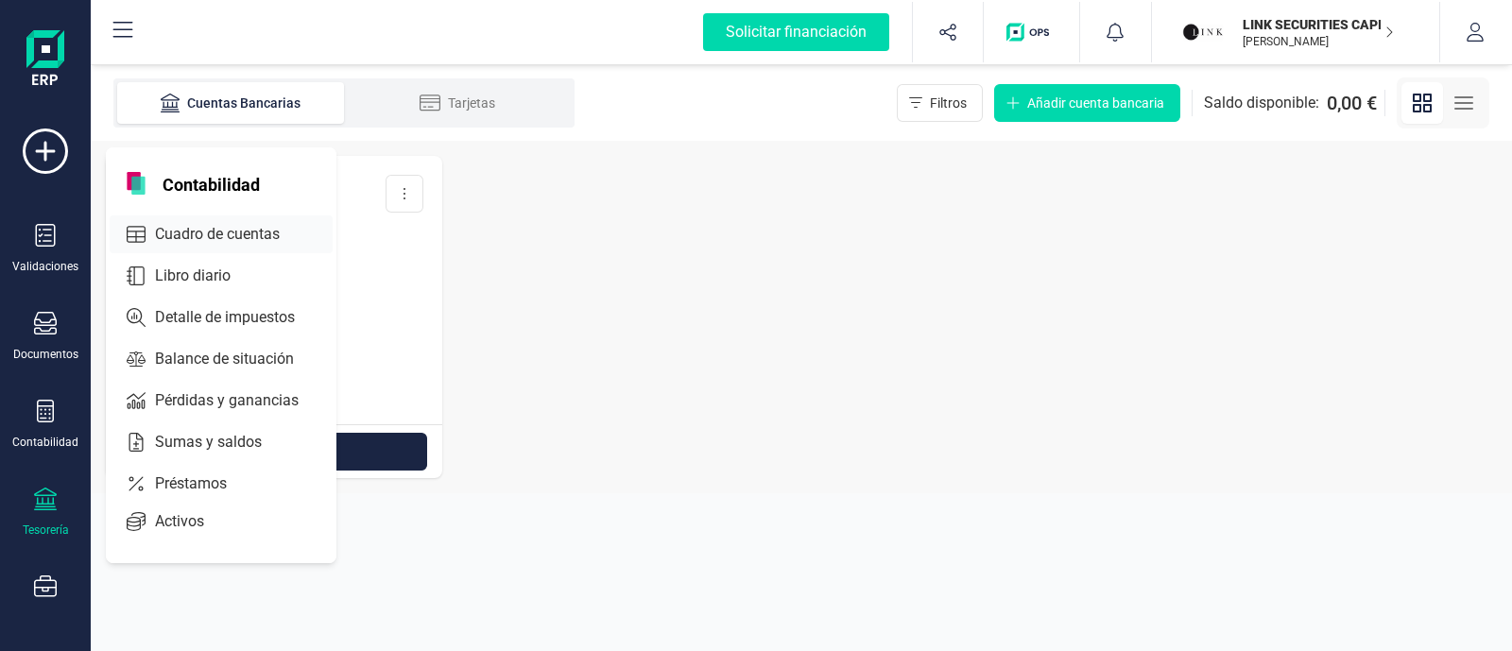
click at [222, 232] on span "Cuadro de cuentas" at bounding box center [230, 234] width 166 height 23
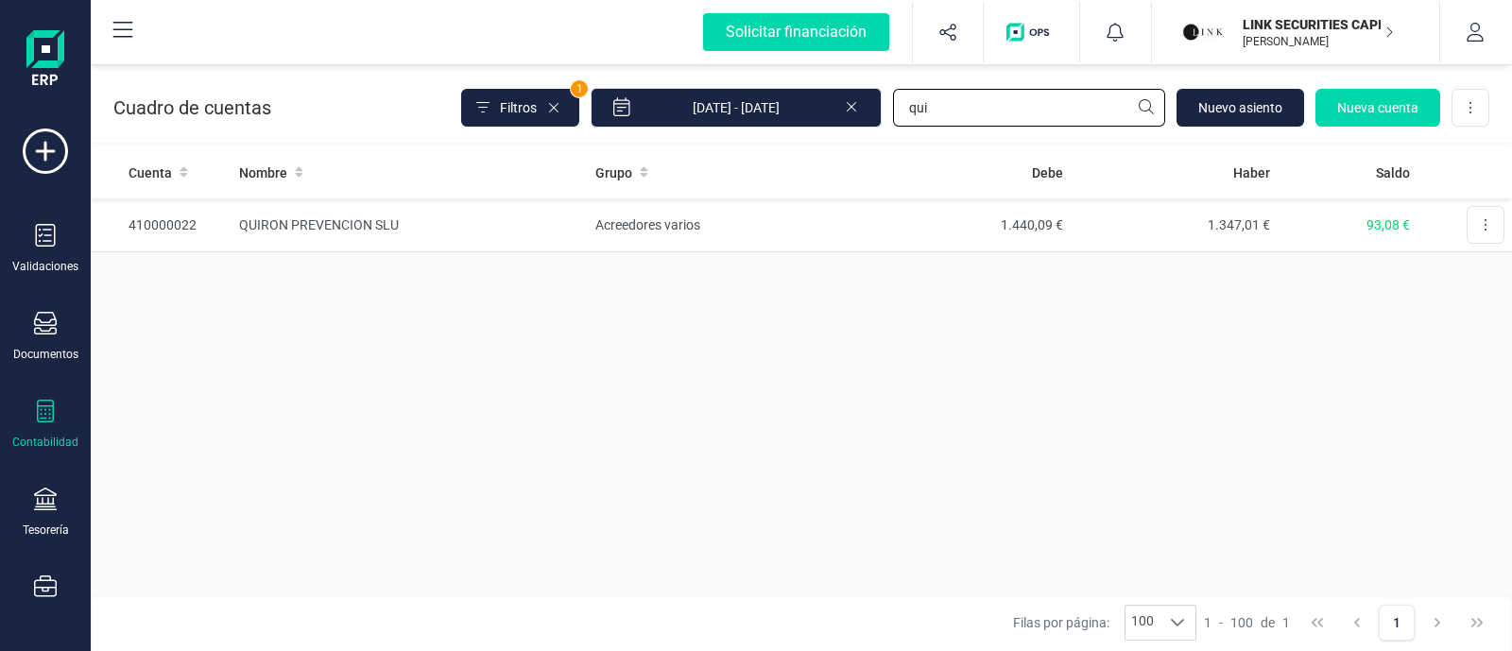
click at [826, 129] on div "Cuadro de cuentas Filtros 1 01/01/2025 - 10/10/2025 qui Nuevo asiento Nueva cue…" at bounding box center [801, 103] width 1421 height 77
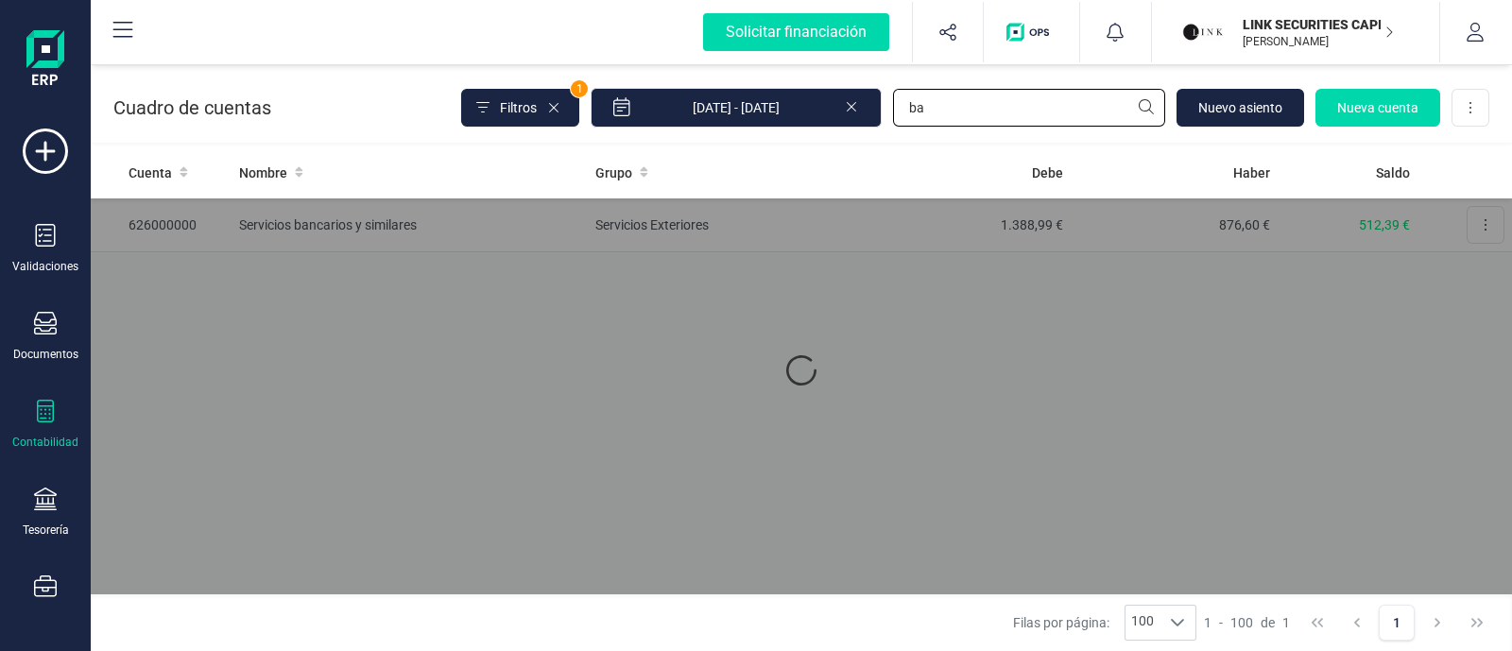
type input "b"
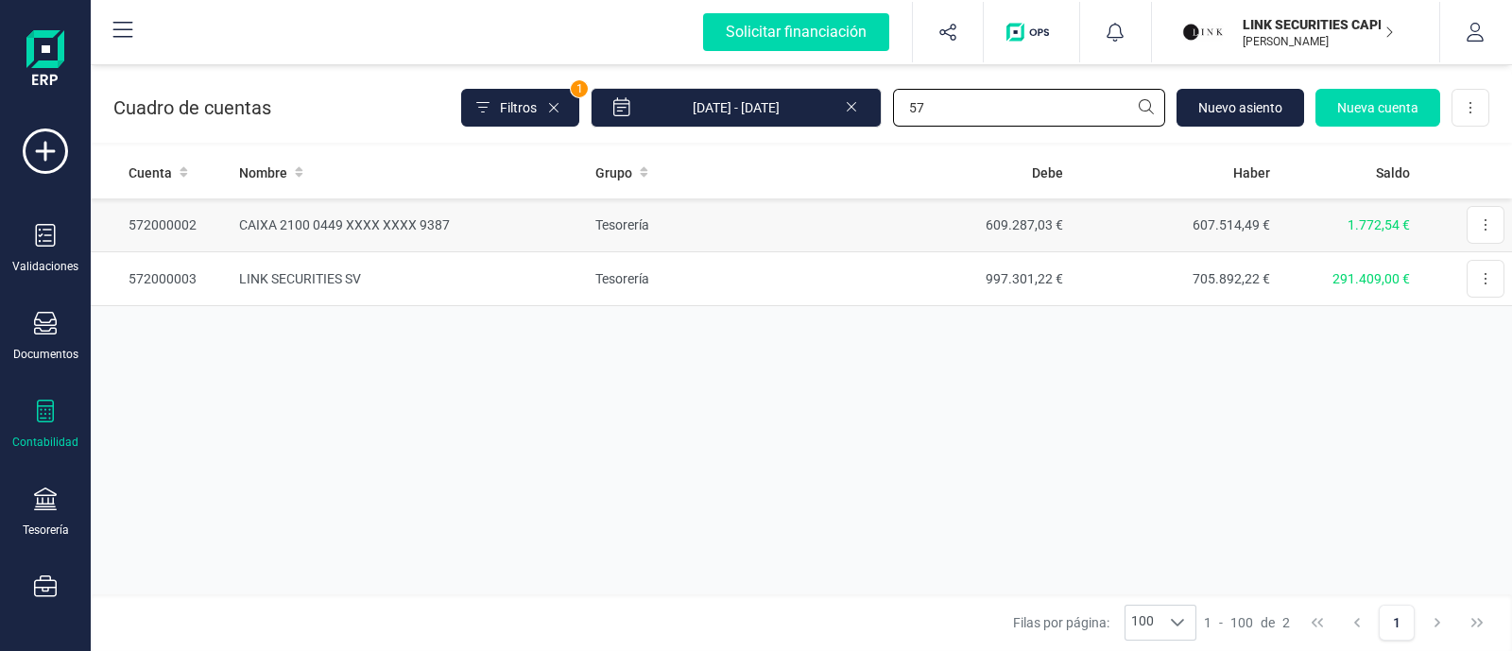
type input "57"
click at [812, 214] on td "Tesorería" at bounding box center [725, 225] width 275 height 54
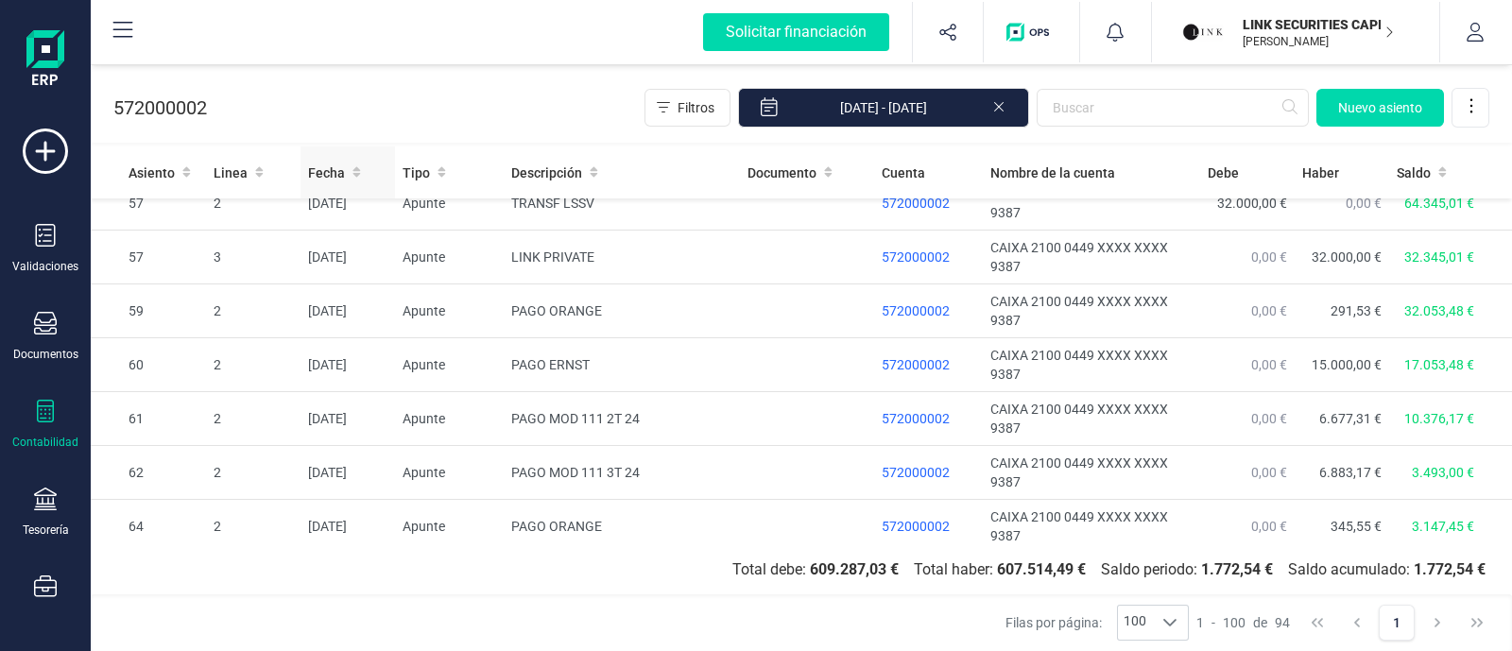
scroll to position [117, 0]
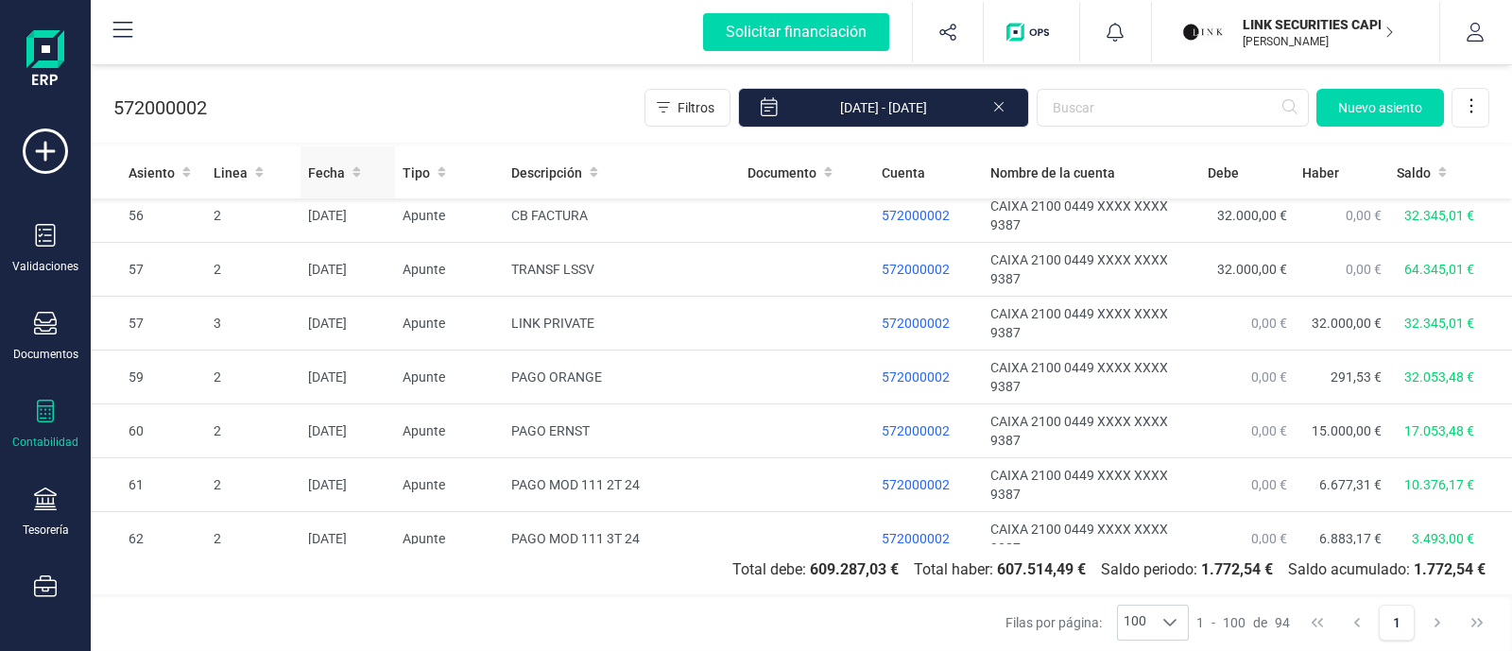
click at [339, 167] on span "Fecha" at bounding box center [326, 172] width 37 height 19
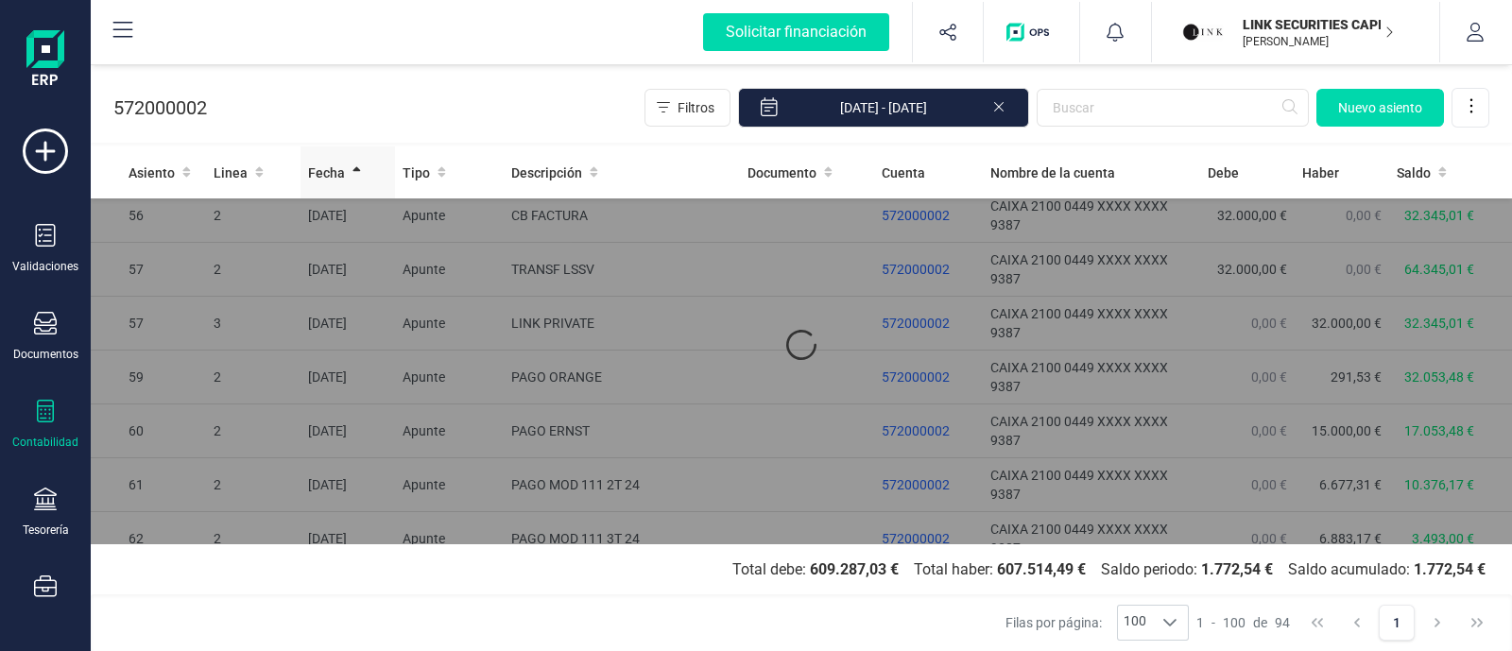
scroll to position [0, 0]
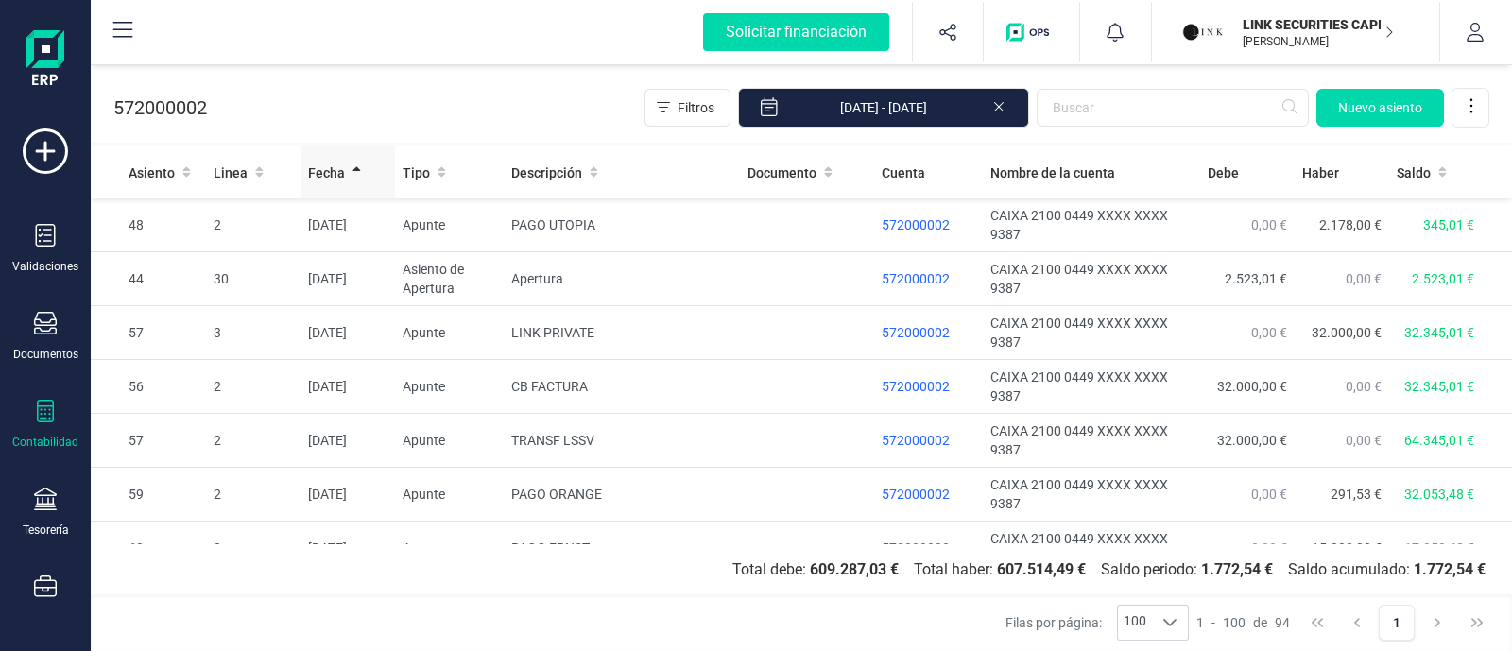
click at [345, 168] on div "Fecha" at bounding box center [347, 172] width 79 height 19
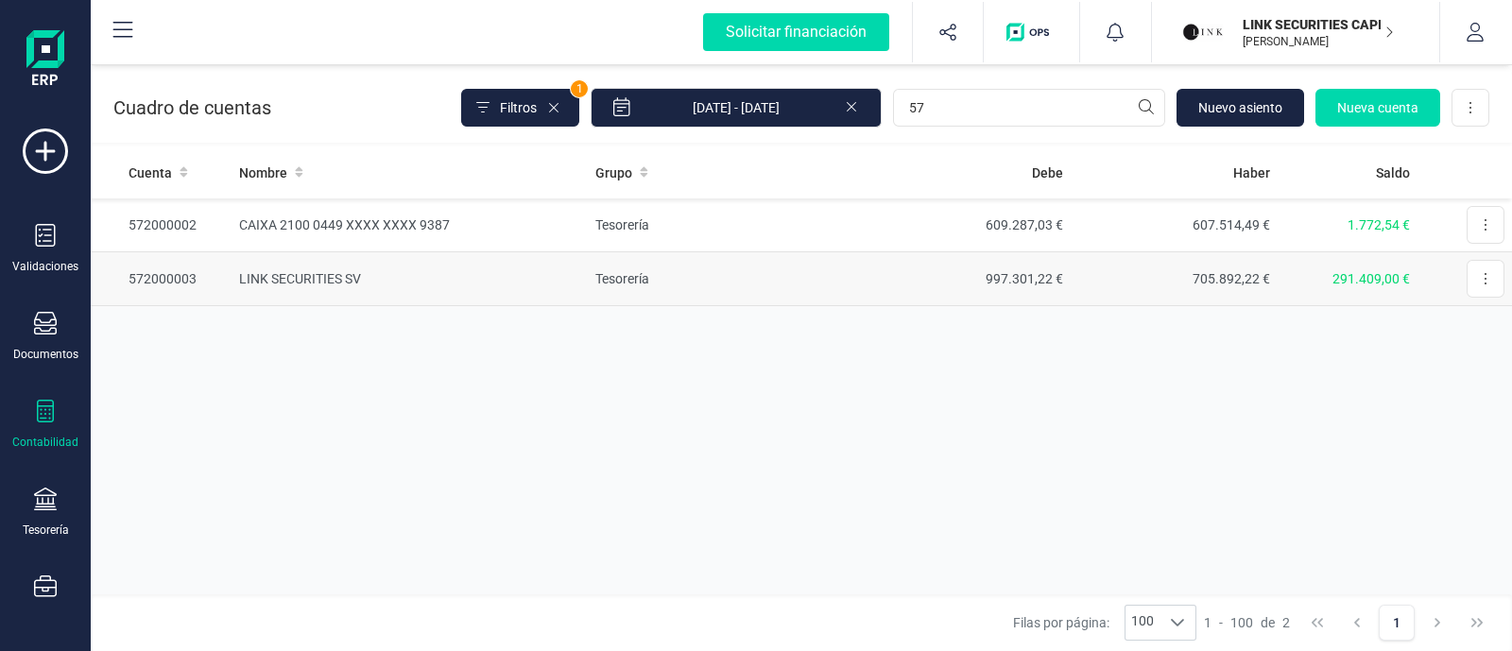
click at [503, 281] on td "LINK SECURITIES SV" at bounding box center [410, 279] width 356 height 54
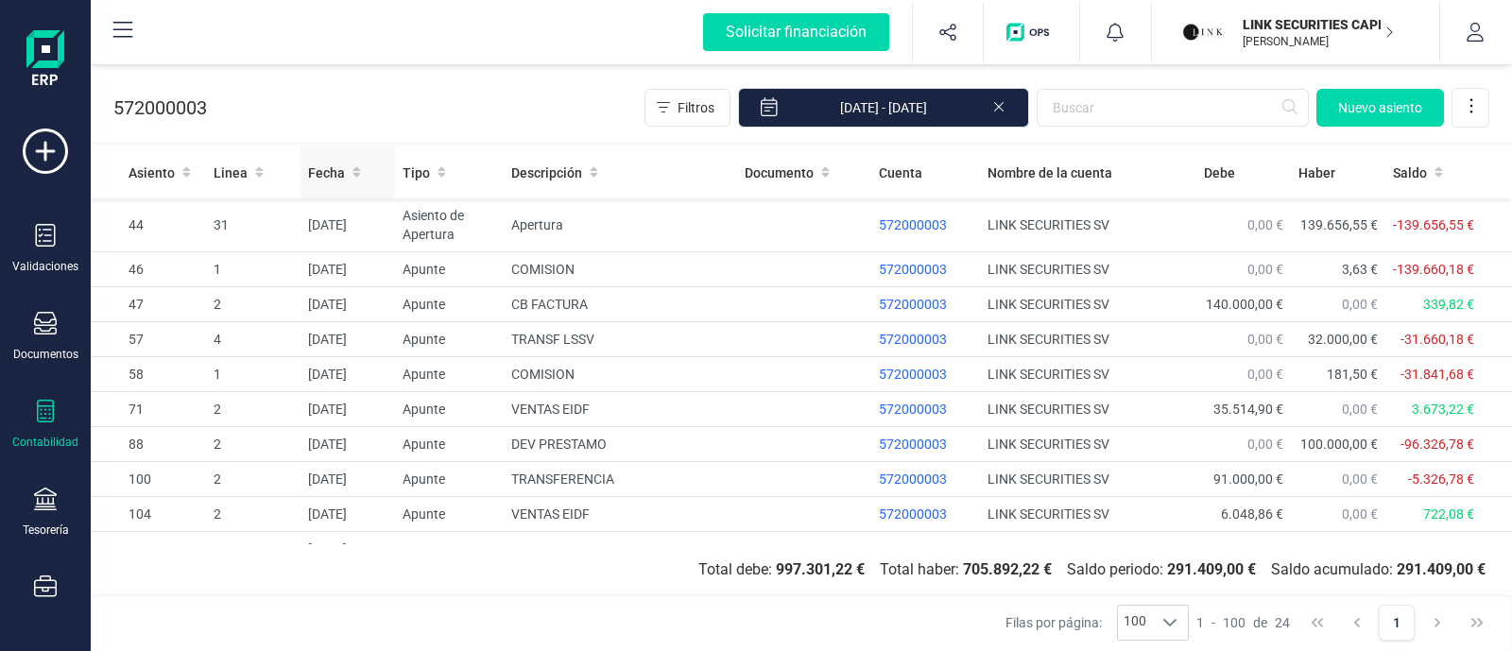
click at [357, 173] on icon at bounding box center [356, 172] width 8 height 10
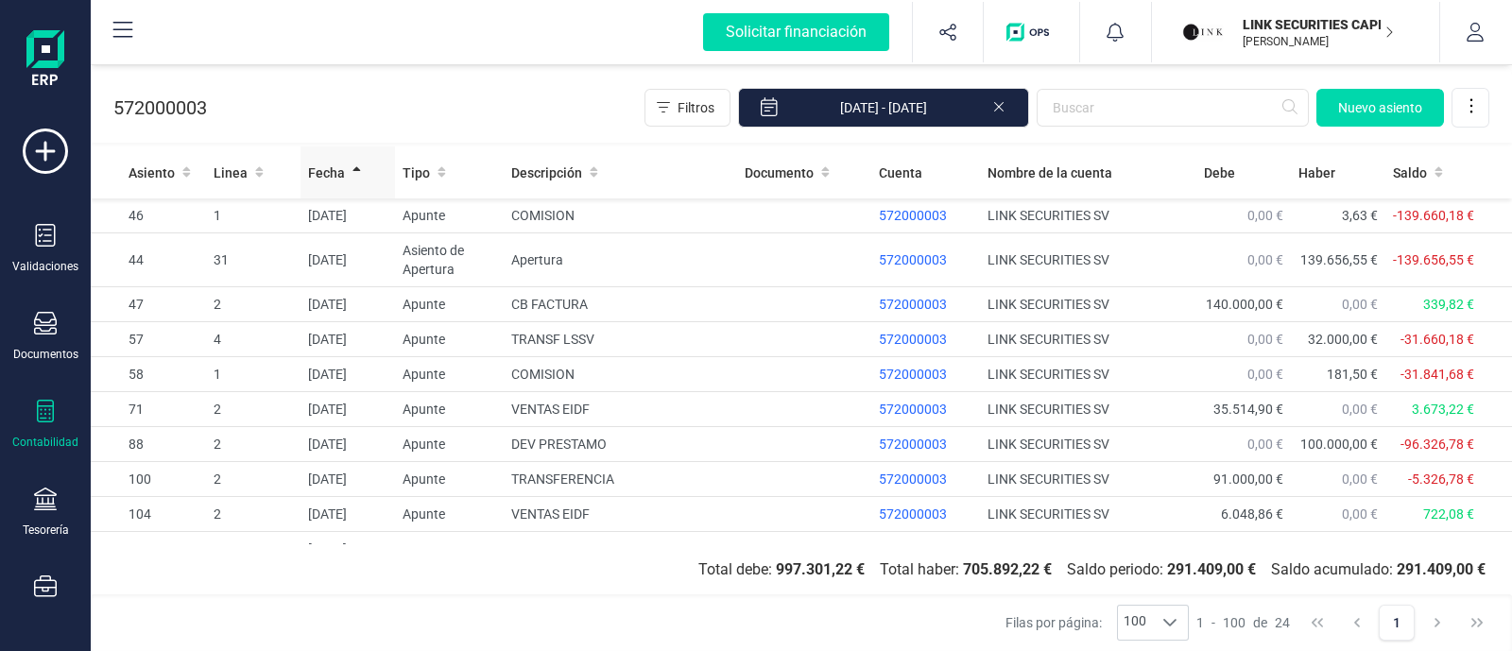
click at [348, 173] on div "Fecha" at bounding box center [347, 172] width 79 height 19
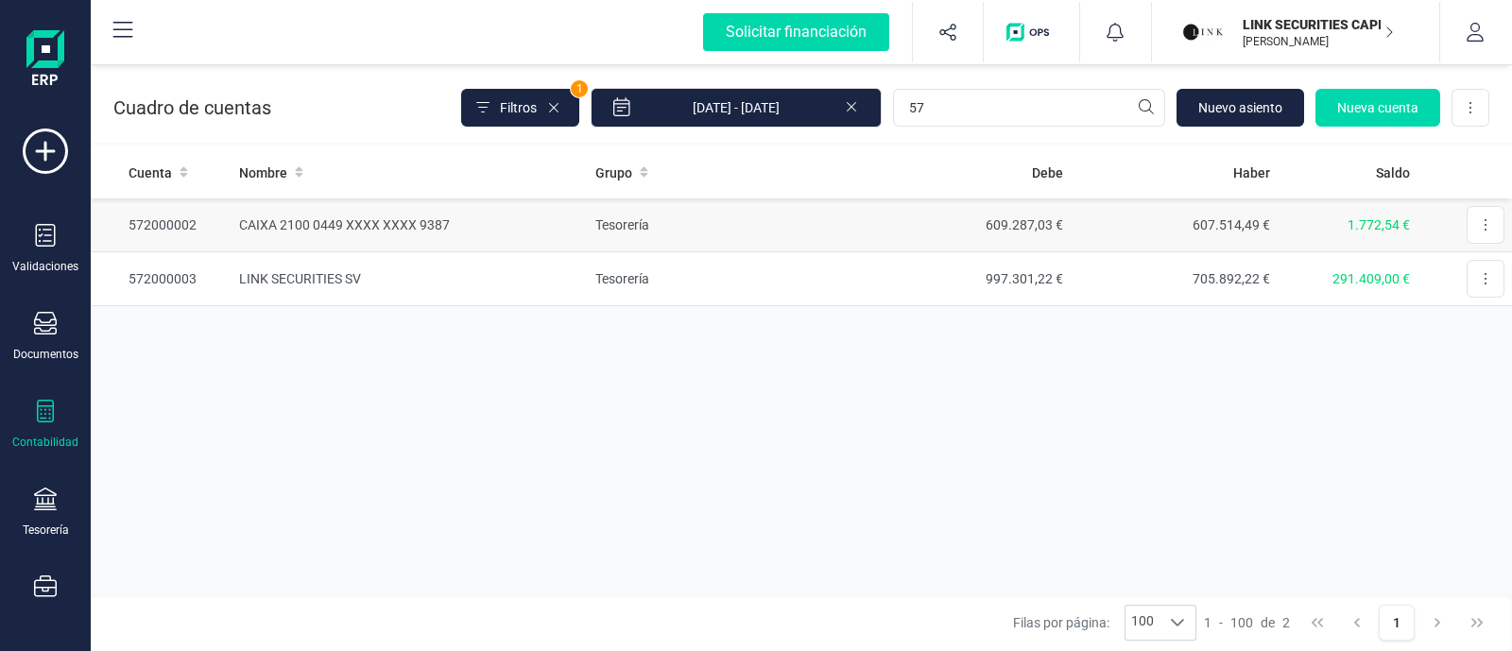
click at [798, 212] on td "Tesorería" at bounding box center [725, 225] width 275 height 54
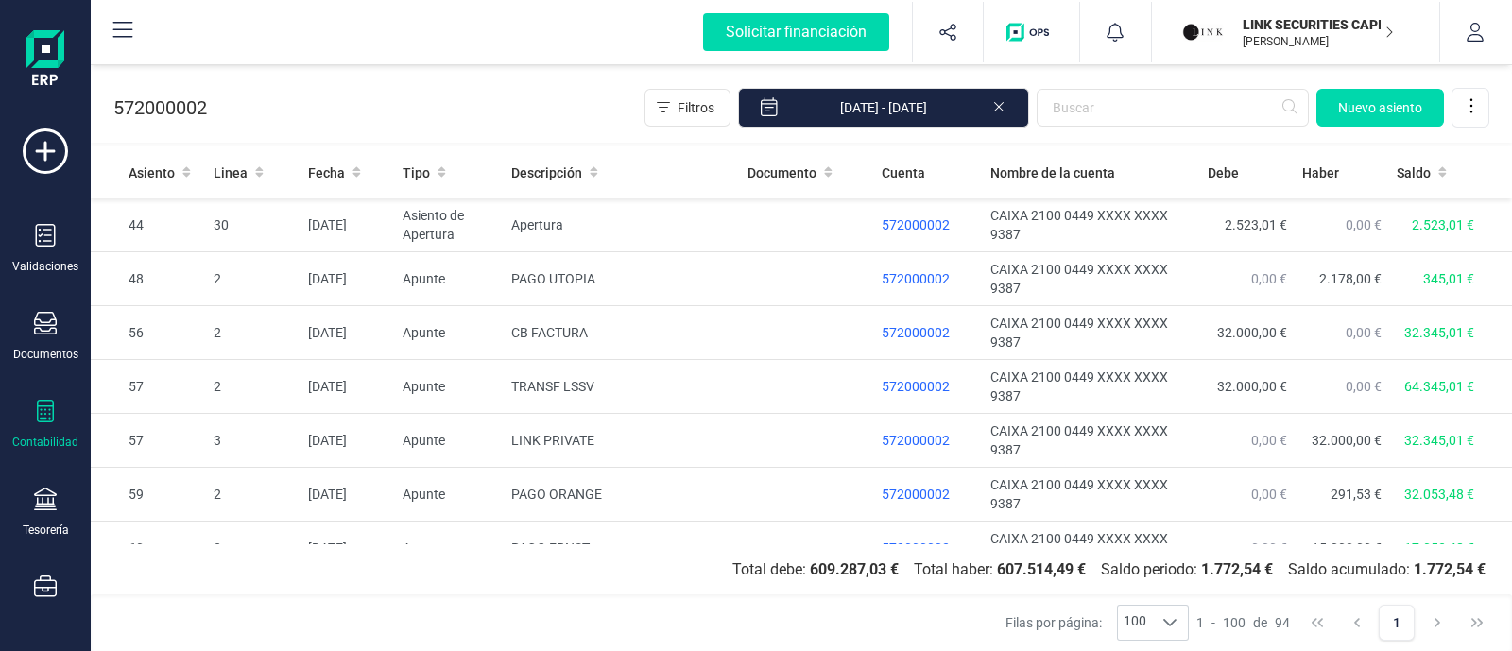
click at [33, 417] on div "Contabilidad" at bounding box center [46, 425] width 76 height 50
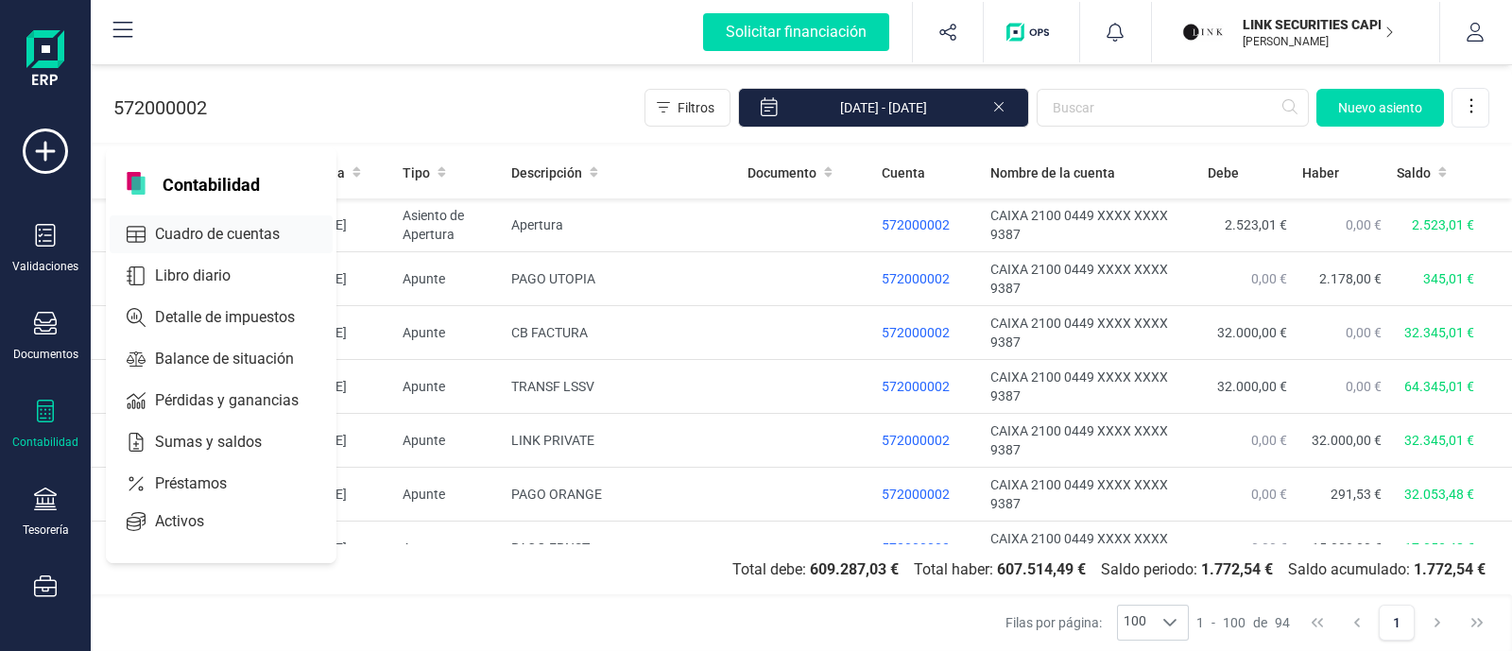
click at [158, 238] on span "Cuadro de cuentas" at bounding box center [230, 234] width 166 height 23
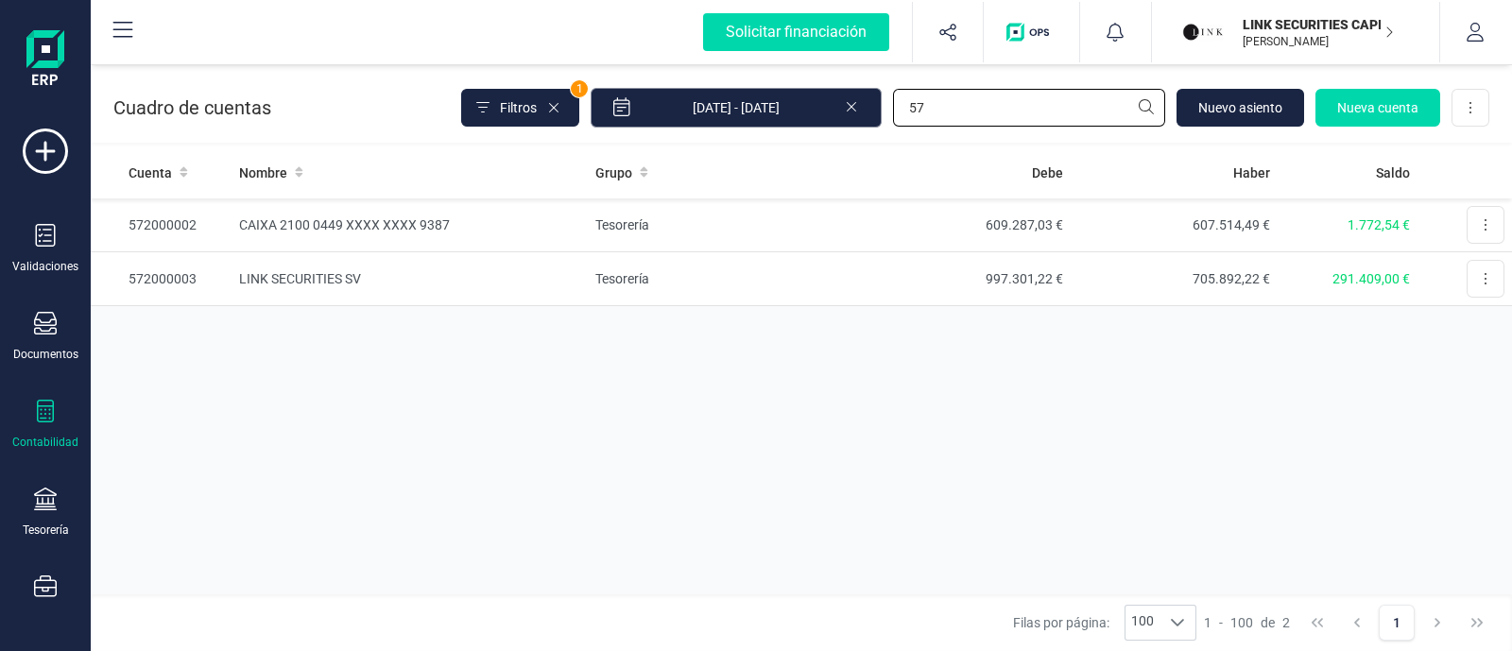
drag, startPoint x: 1021, startPoint y: 101, endPoint x: 843, endPoint y: 109, distance: 177.8
click at [843, 109] on div "Filtros 1 01/01/2025 - 10/10/2025 57 Nuevo asiento Nueva cuenta Descargar Excel" at bounding box center [975, 108] width 1028 height 40
type input "qui"
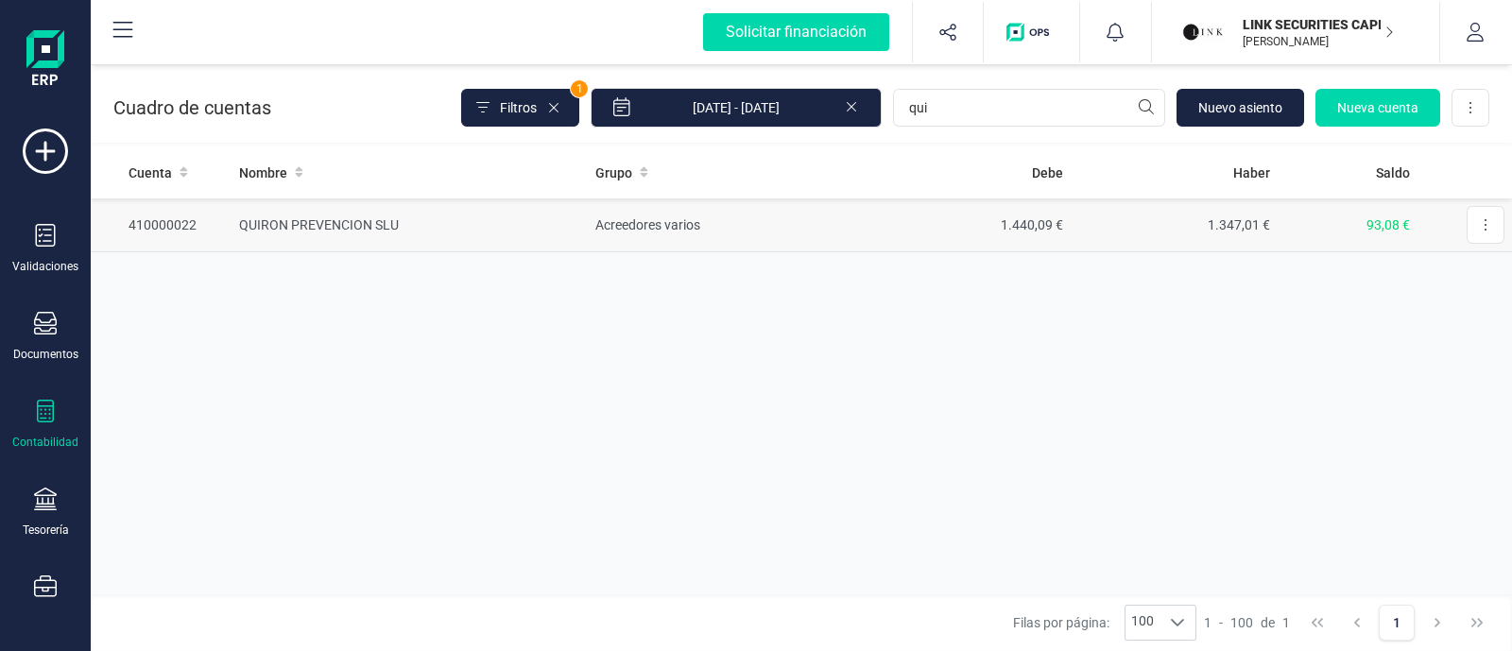
click at [814, 227] on td "Acreedores varios" at bounding box center [725, 225] width 275 height 54
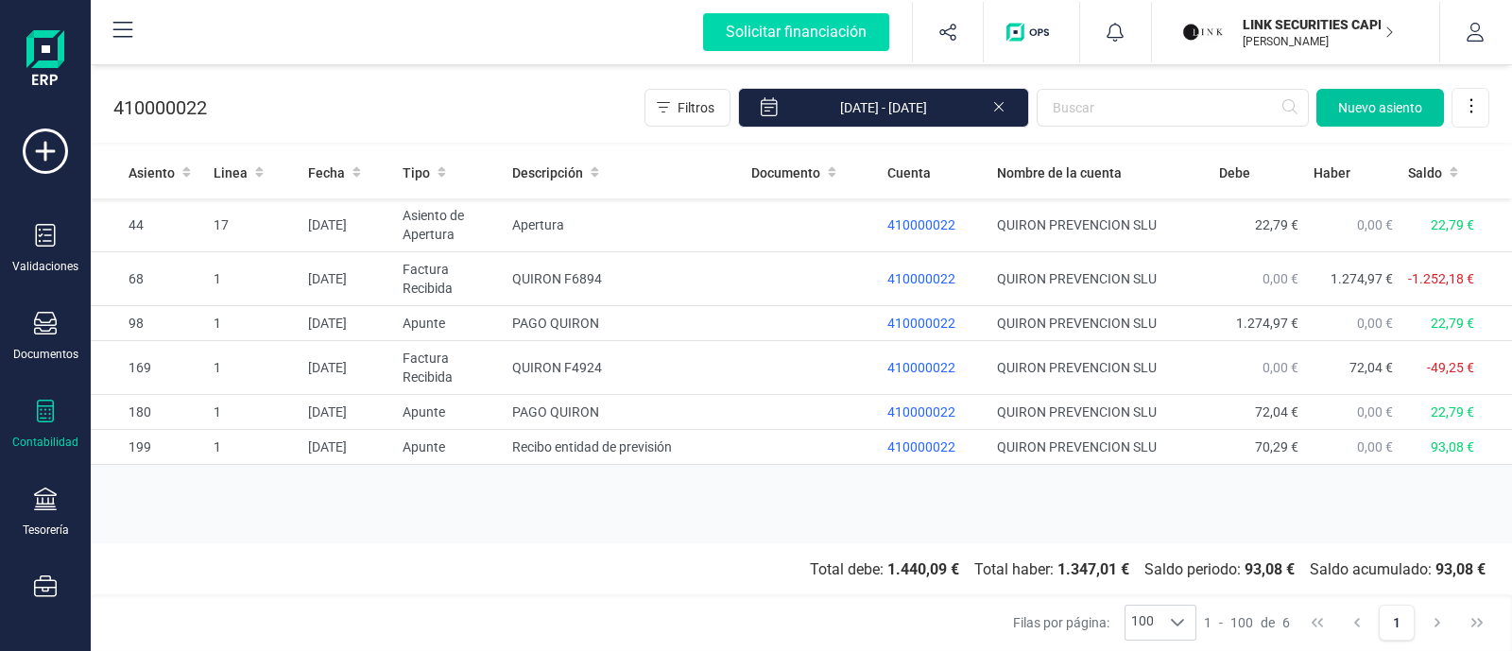
click at [1410, 98] on span "Nuevo asiento" at bounding box center [1380, 107] width 84 height 19
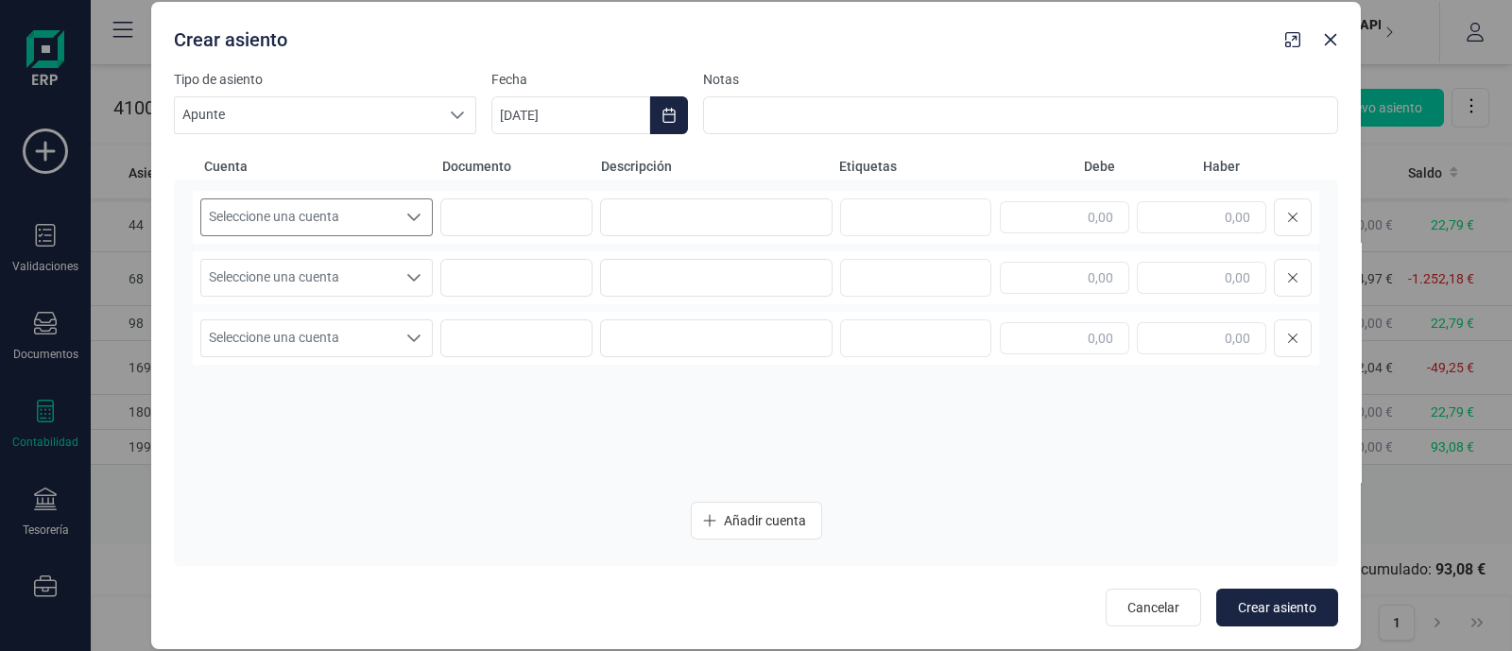
click at [340, 215] on span "Seleccione una cuenta" at bounding box center [298, 217] width 195 height 36
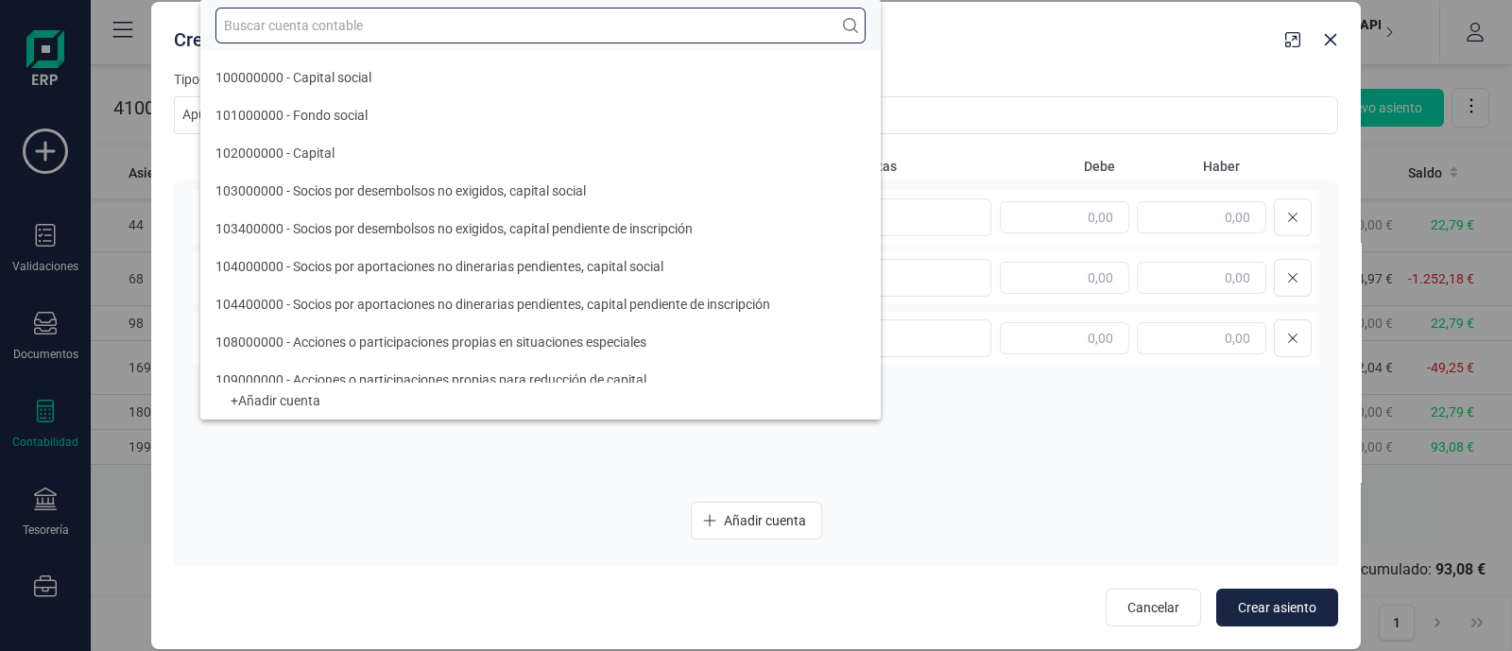
click at [364, 20] on input "text" at bounding box center [540, 26] width 650 height 36
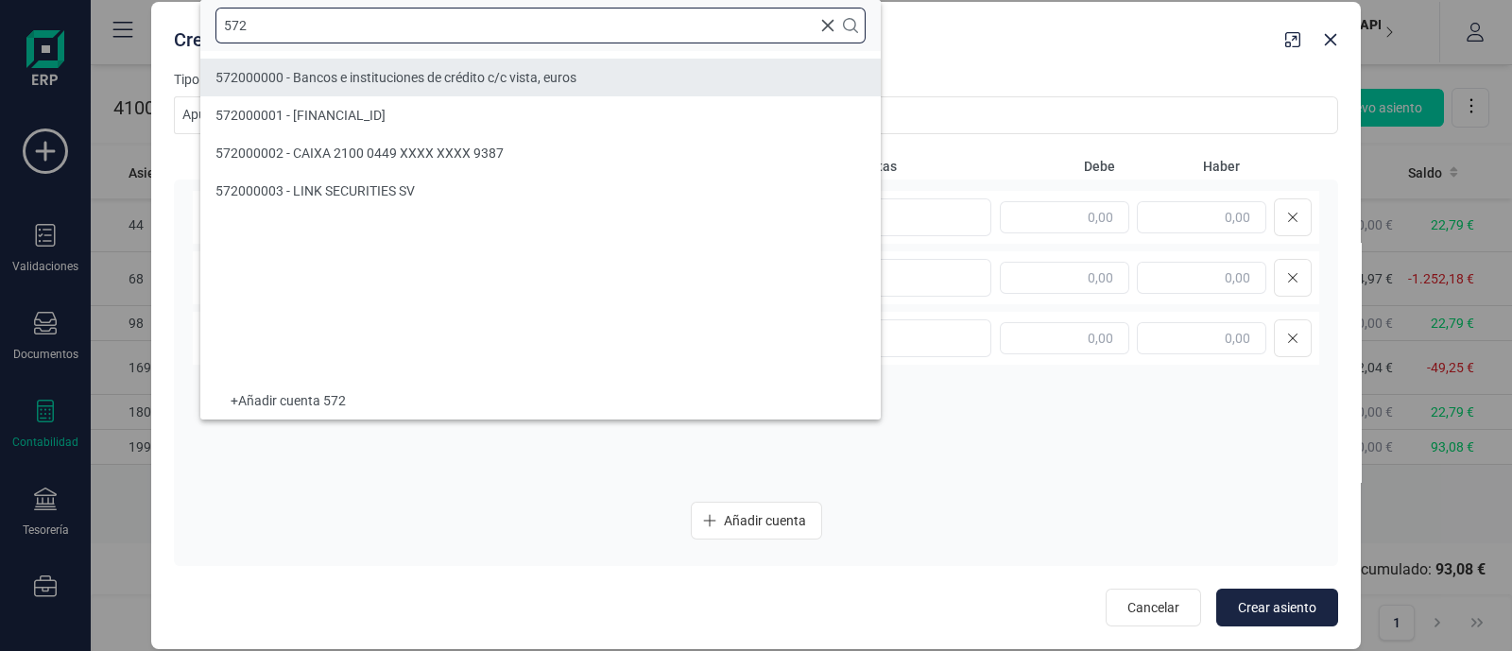
type input "572"
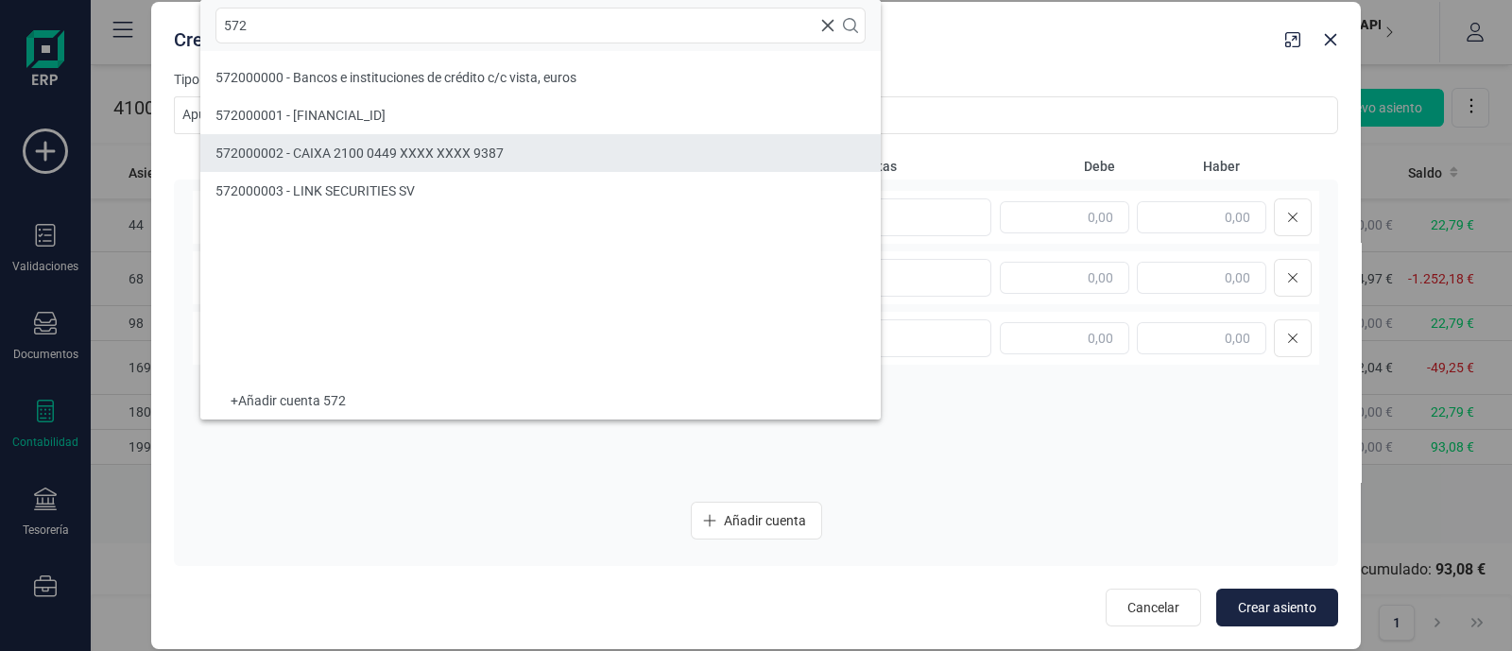
click at [357, 153] on span "572000002 - CAIXA 2100 0449 XXXX XXXX 9387" at bounding box center [359, 153] width 288 height 15
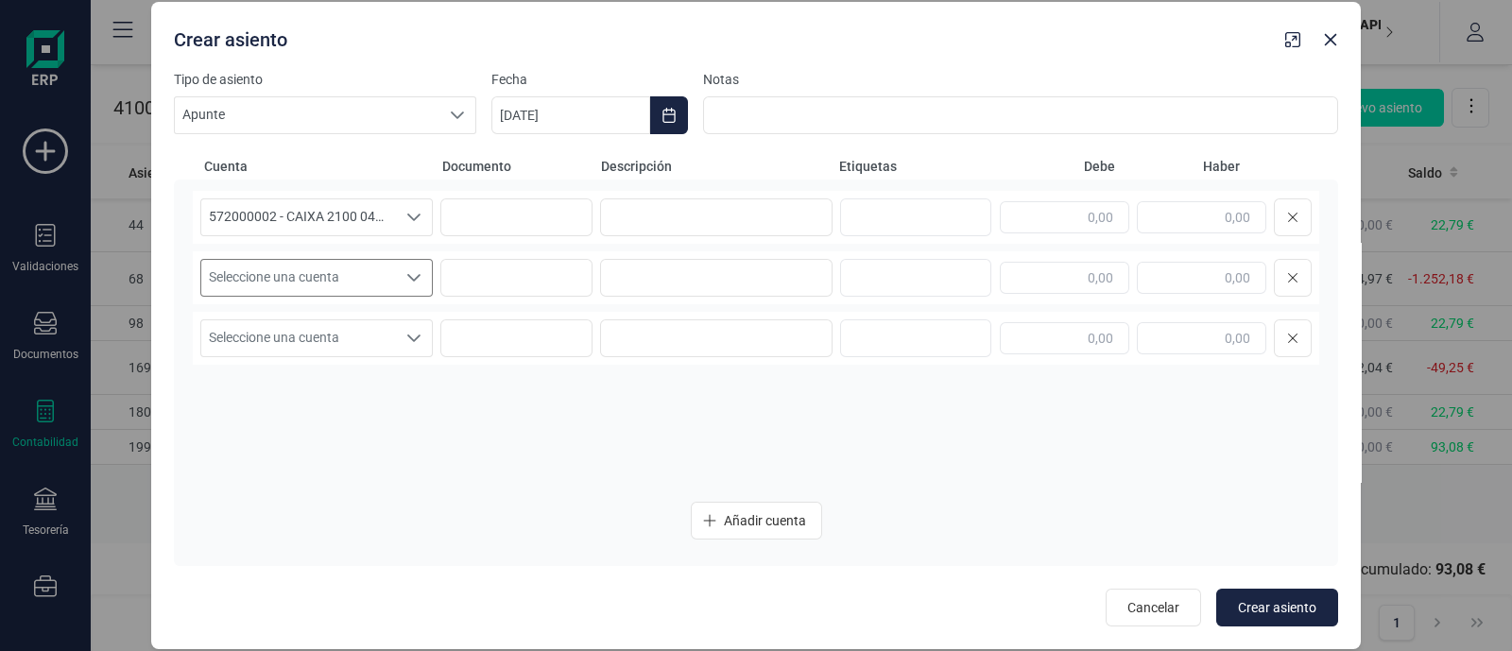
click at [396, 283] on div "Seleccione una cuenta" at bounding box center [414, 278] width 36 height 36
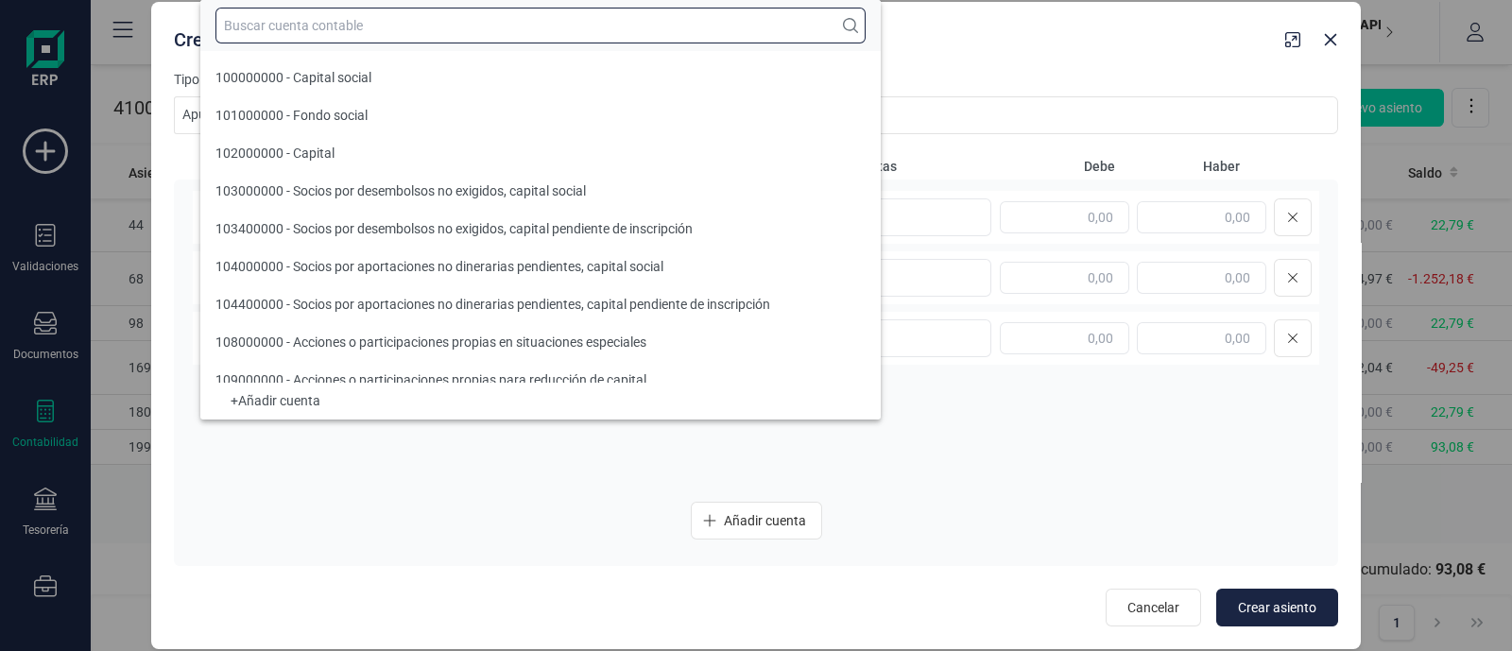
click at [343, 28] on input "text" at bounding box center [540, 26] width 650 height 36
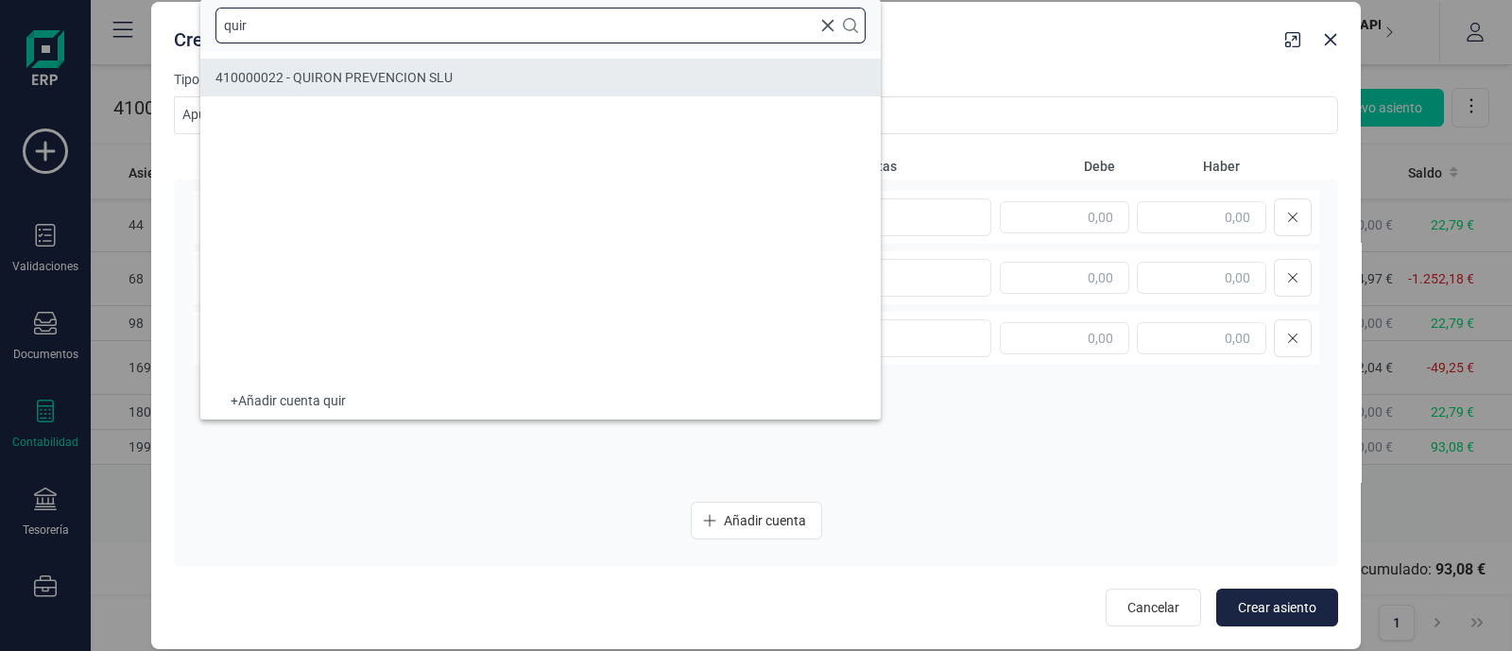
type input "quir"
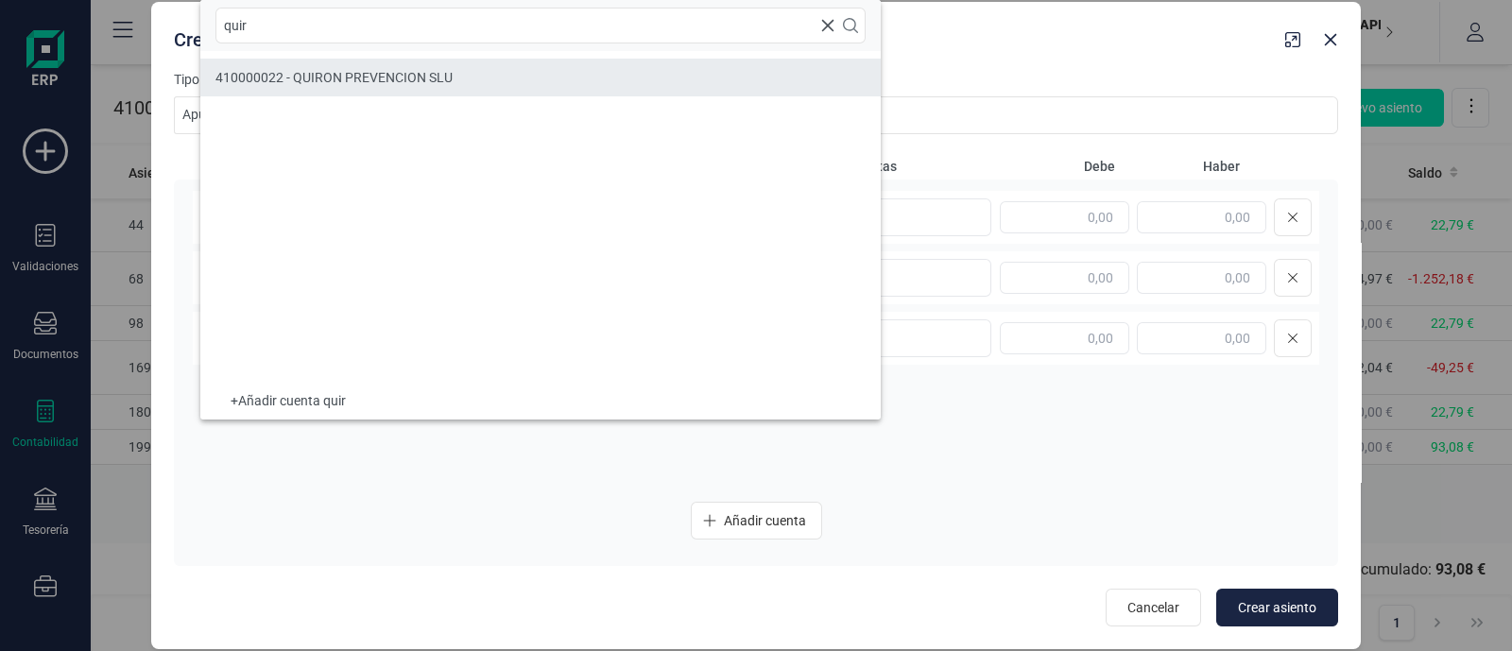
click at [320, 80] on span "410000022 - QUIRON PREVENCION SLU" at bounding box center [333, 77] width 237 height 15
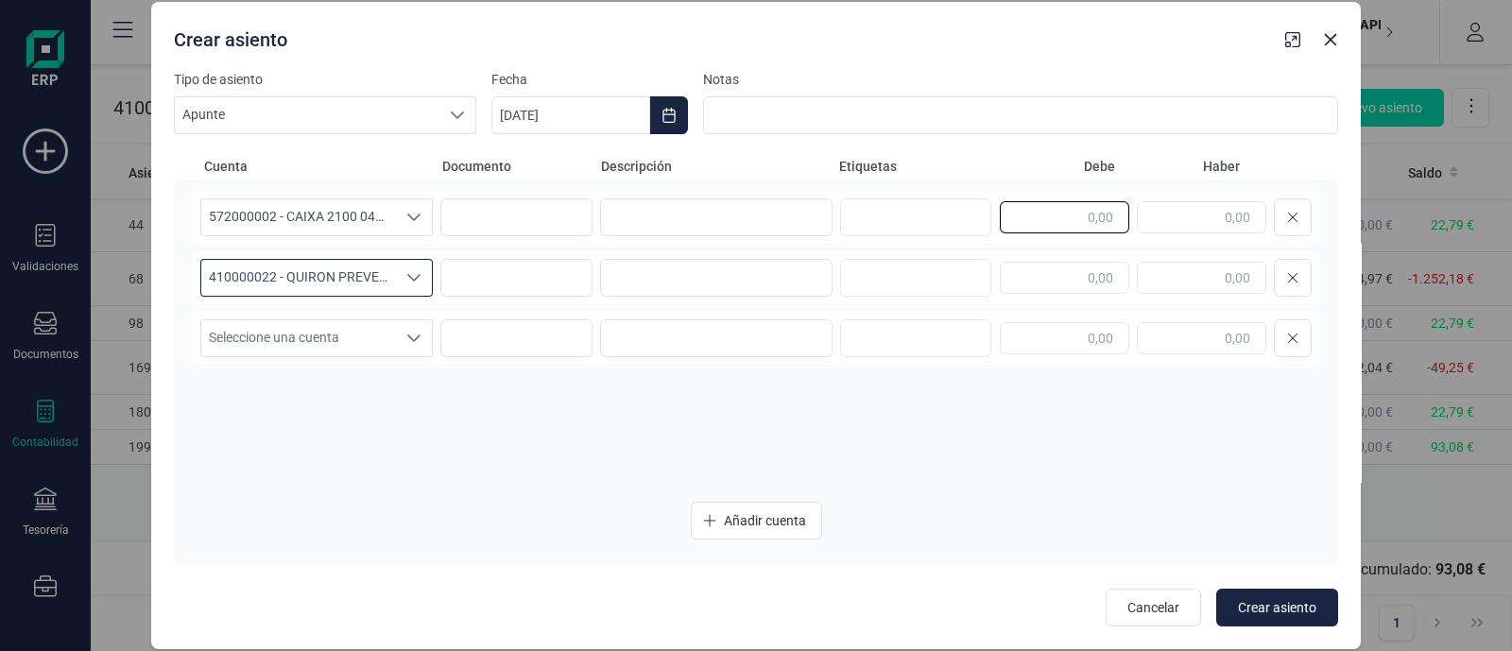
drag, startPoint x: 1021, startPoint y: 215, endPoint x: 1172, endPoint y: 213, distance: 150.3
click at [1028, 214] on input "text" at bounding box center [1064, 217] width 129 height 32
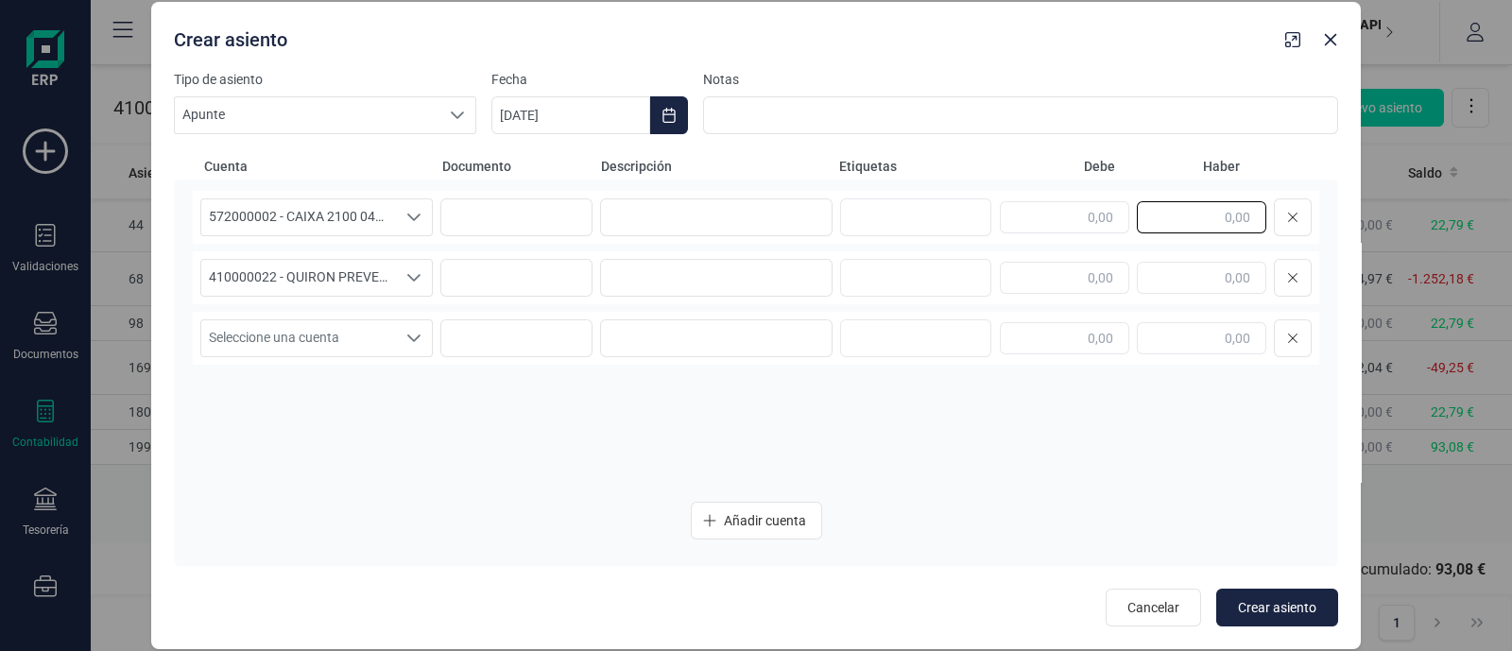
click at [1208, 210] on input "text" at bounding box center [1201, 217] width 129 height 32
drag, startPoint x: 1213, startPoint y: 224, endPoint x: 1268, endPoint y: 222, distance: 54.8
click at [1268, 222] on div "25,18" at bounding box center [1156, 217] width 312 height 38
type input "25,18"
click at [1075, 278] on input "text" at bounding box center [1064, 278] width 129 height 32
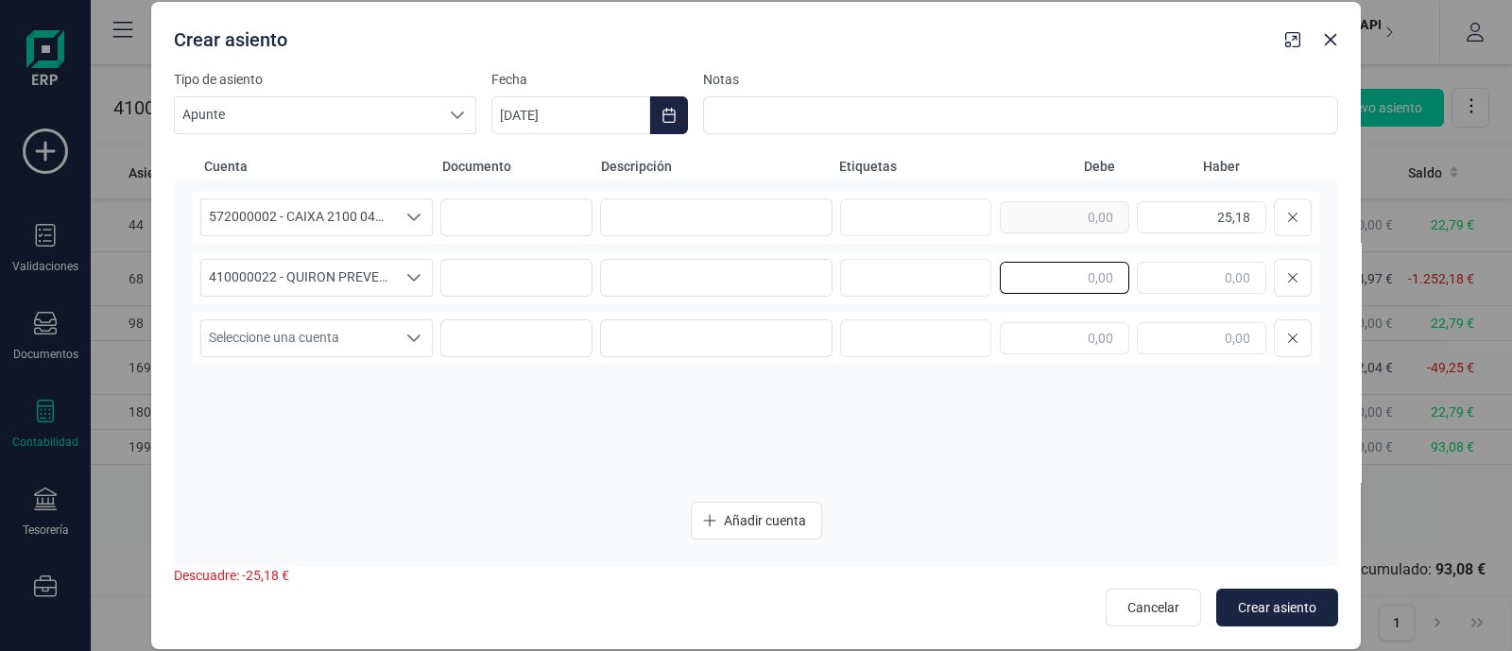
paste input "25,18"
type input "25,18"
click at [679, 225] on input at bounding box center [716, 217] width 232 height 38
type input "p"
paste input "25,18"
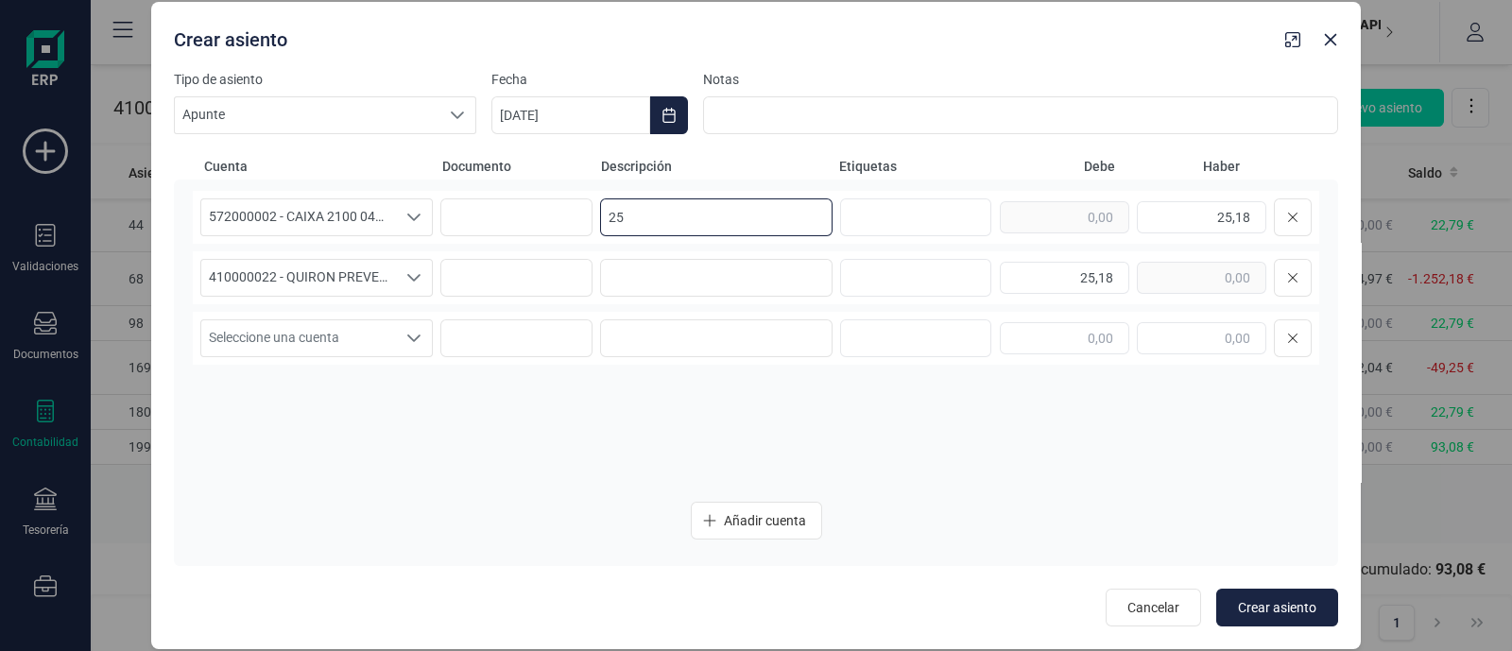
type input "2"
drag, startPoint x: 704, startPoint y: 210, endPoint x: 510, endPoint y: 248, distance: 197.4
click at [507, 248] on div "572000002 - CAIXA 2100 0449 XXXX XXXX 9387 572000002 - CAIXA 2100 0449 XXXX XXX…" at bounding box center [756, 339] width 1126 height 296
type input "PAGO QUIRON"
click at [647, 272] on input at bounding box center [716, 278] width 232 height 38
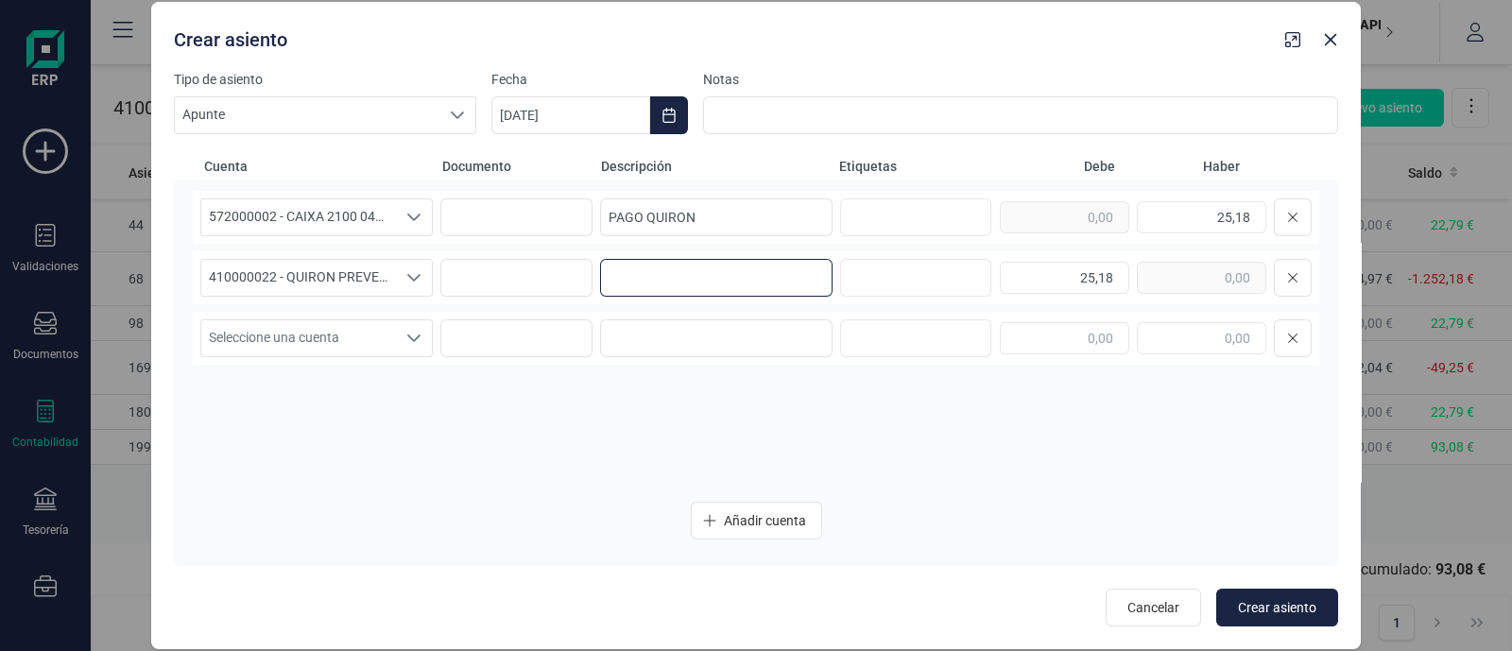
paste input "PAGO QUIRON"
type input "PAGO QUIRON"
click at [671, 116] on icon "Choose Date" at bounding box center [668, 115] width 15 height 15
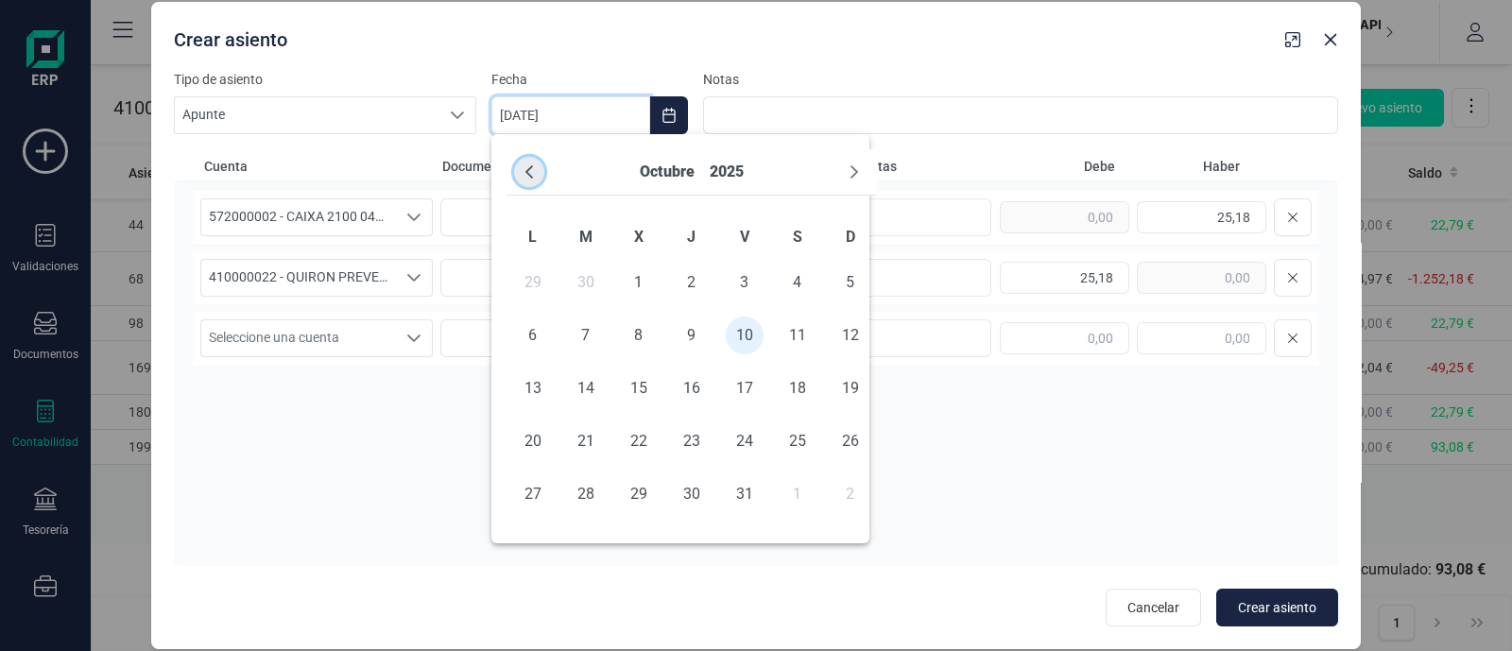
click at [541, 167] on button "Previous Month" at bounding box center [529, 172] width 30 height 30
click at [530, 440] on span "22" at bounding box center [533, 441] width 38 height 38
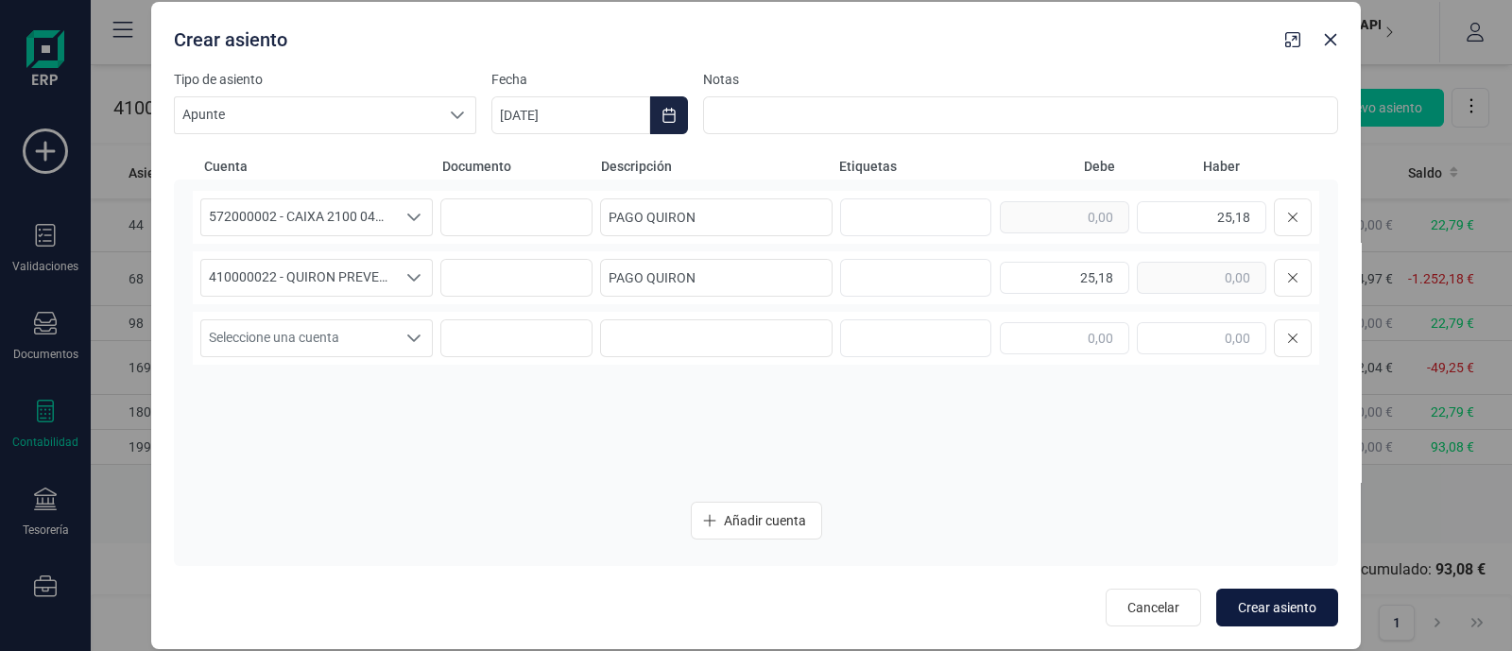
click at [1285, 604] on span "Crear asiento" at bounding box center [1277, 607] width 78 height 19
type input "[DATE]"
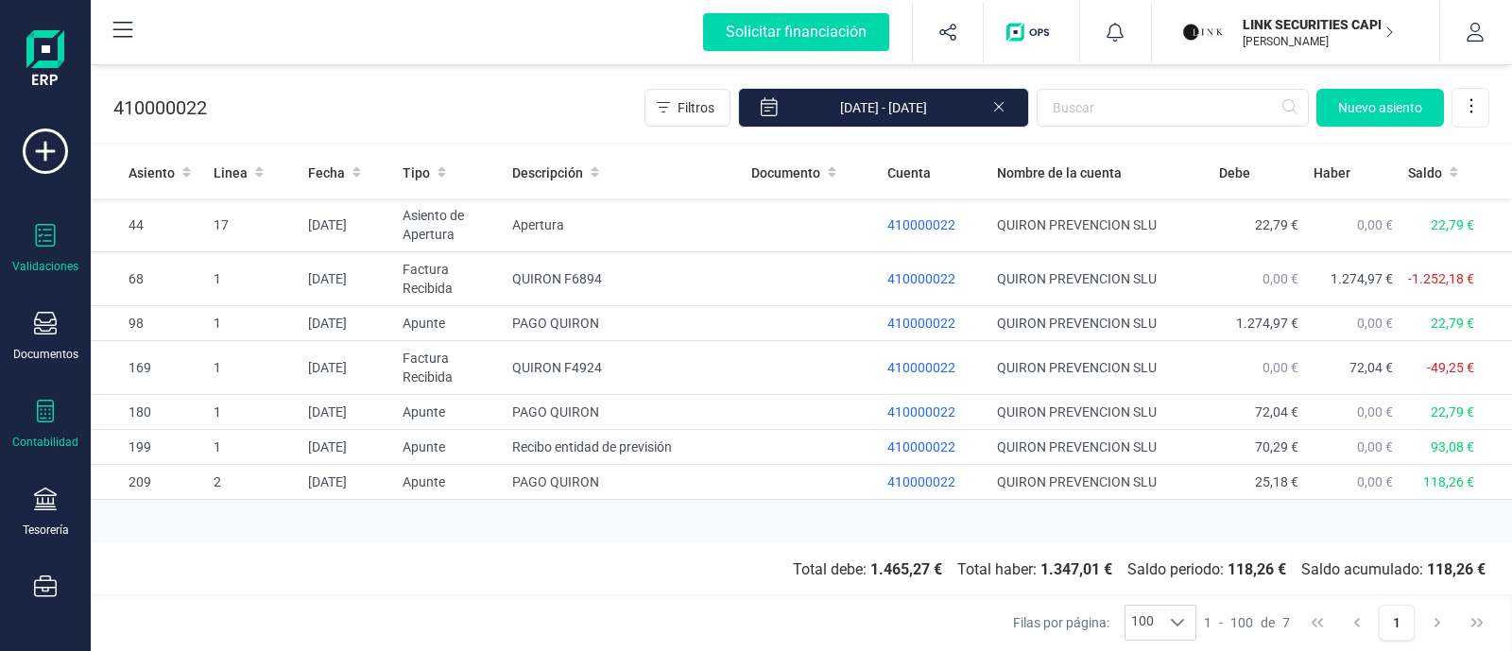
click at [36, 237] on icon at bounding box center [46, 235] width 20 height 23
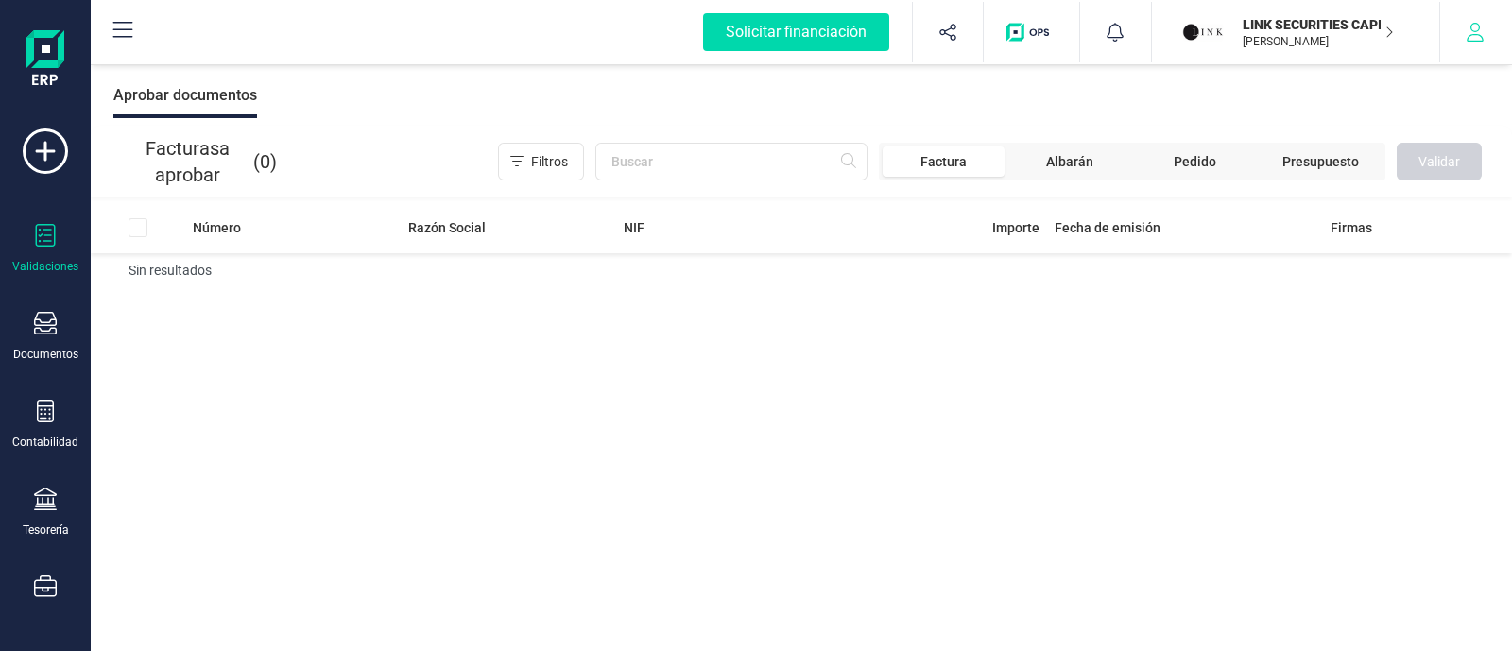
click at [1469, 30] on icon "button" at bounding box center [1475, 32] width 19 height 19
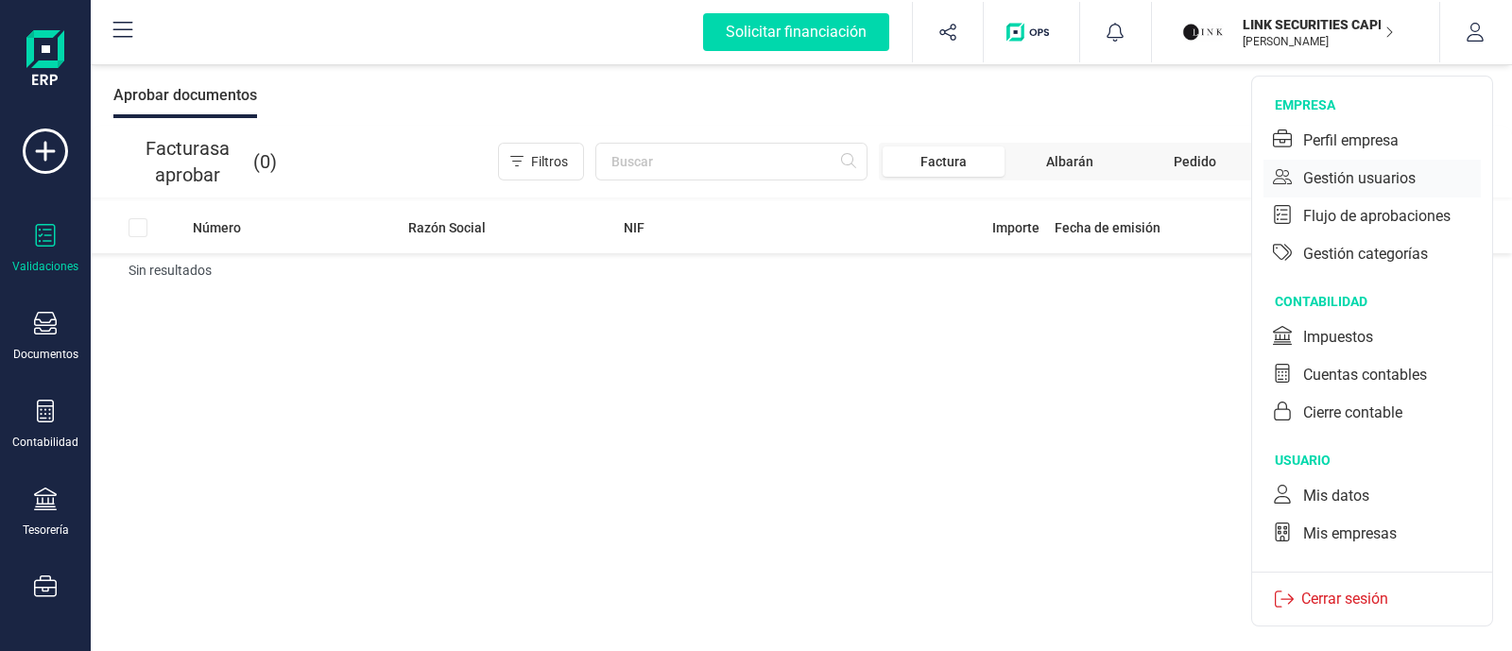
click at [1361, 178] on div "Gestión usuarios" at bounding box center [1359, 178] width 112 height 23
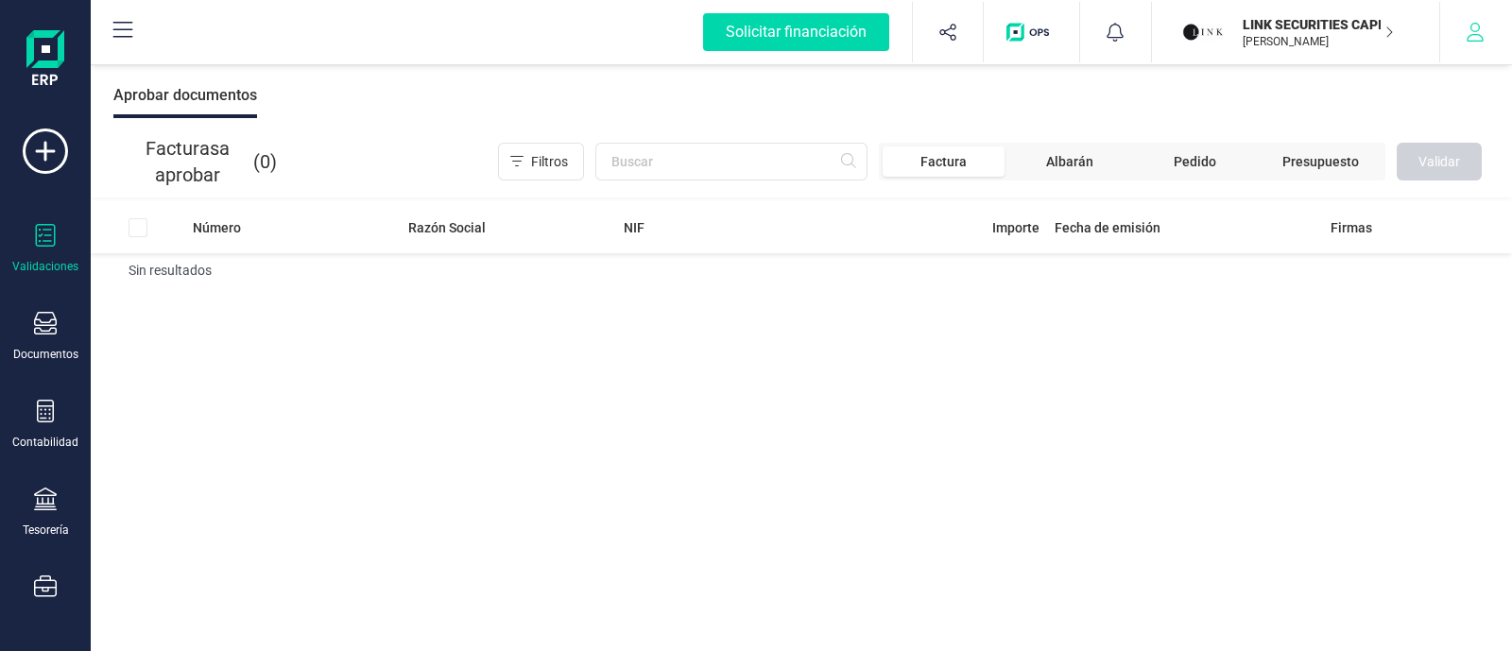
click at [1469, 23] on icon "button" at bounding box center [1475, 32] width 19 height 19
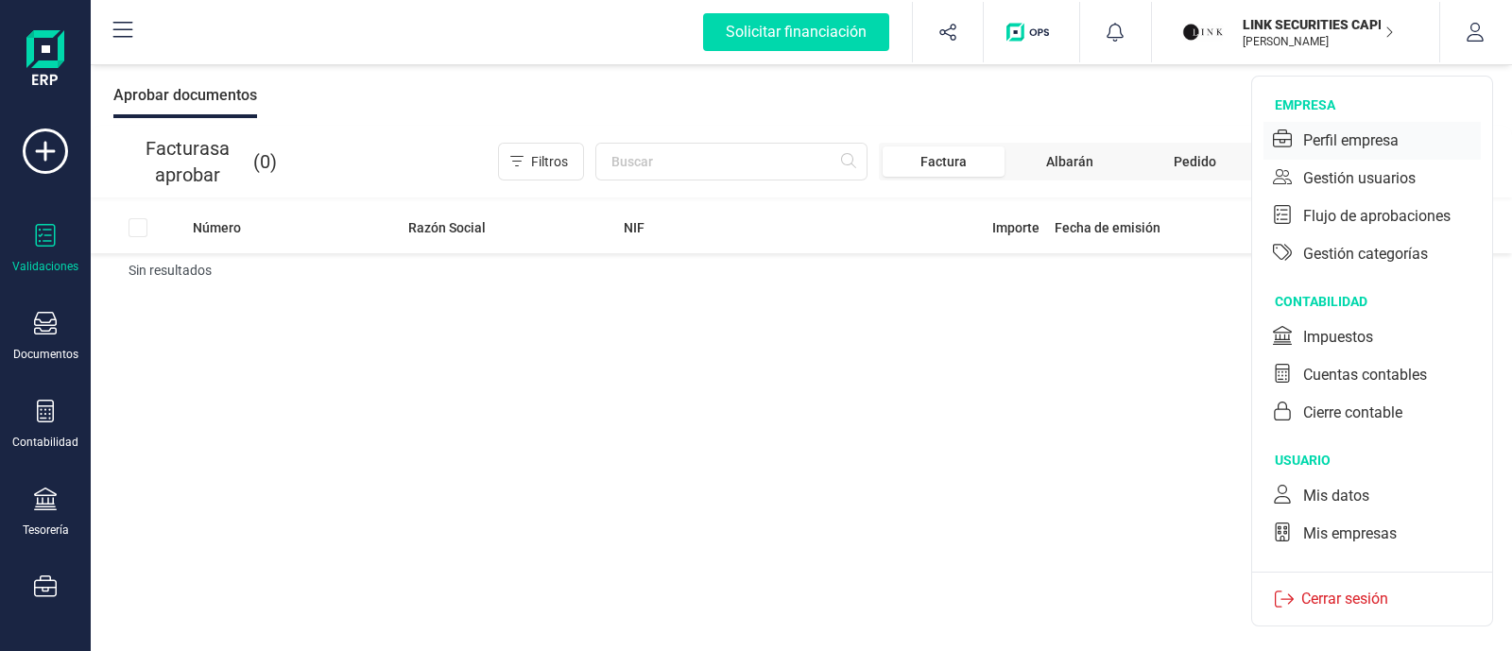
click at [1333, 143] on div "Perfil empresa" at bounding box center [1350, 140] width 95 height 23
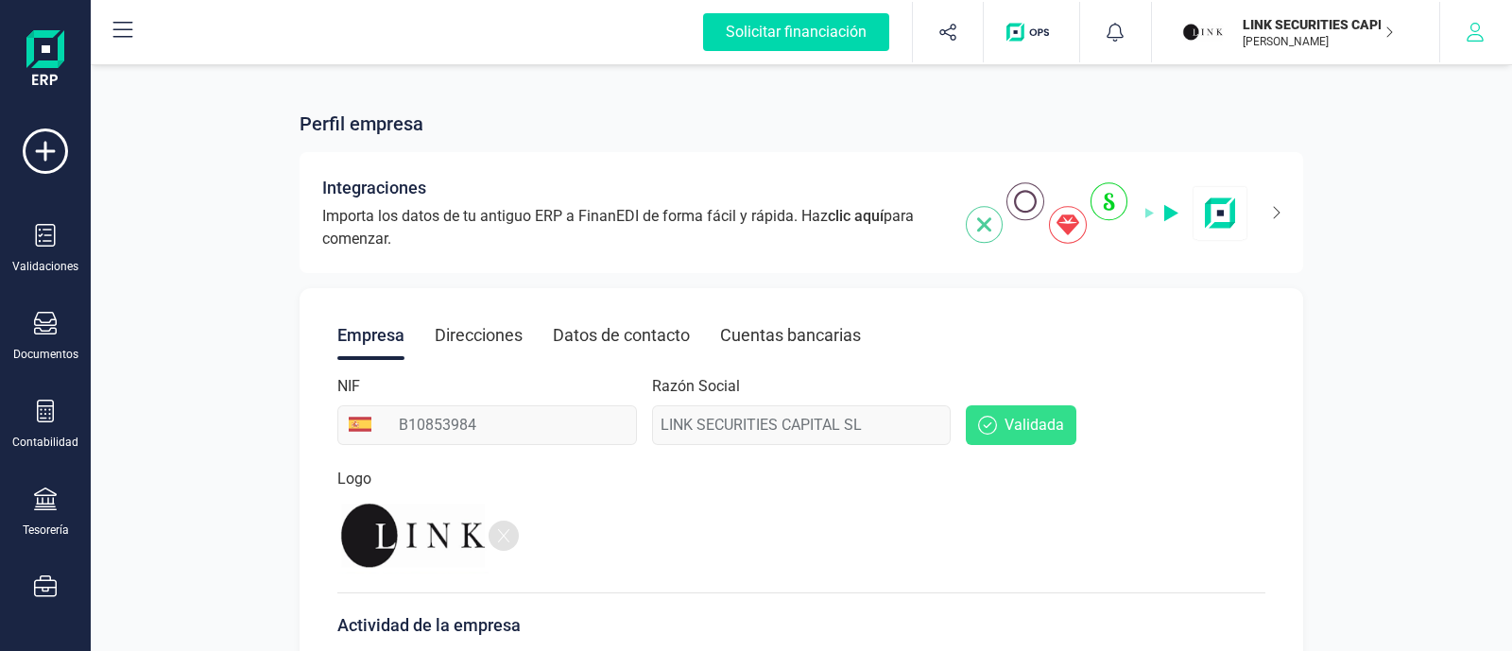
click at [1476, 35] on icon "button" at bounding box center [1475, 32] width 19 height 19
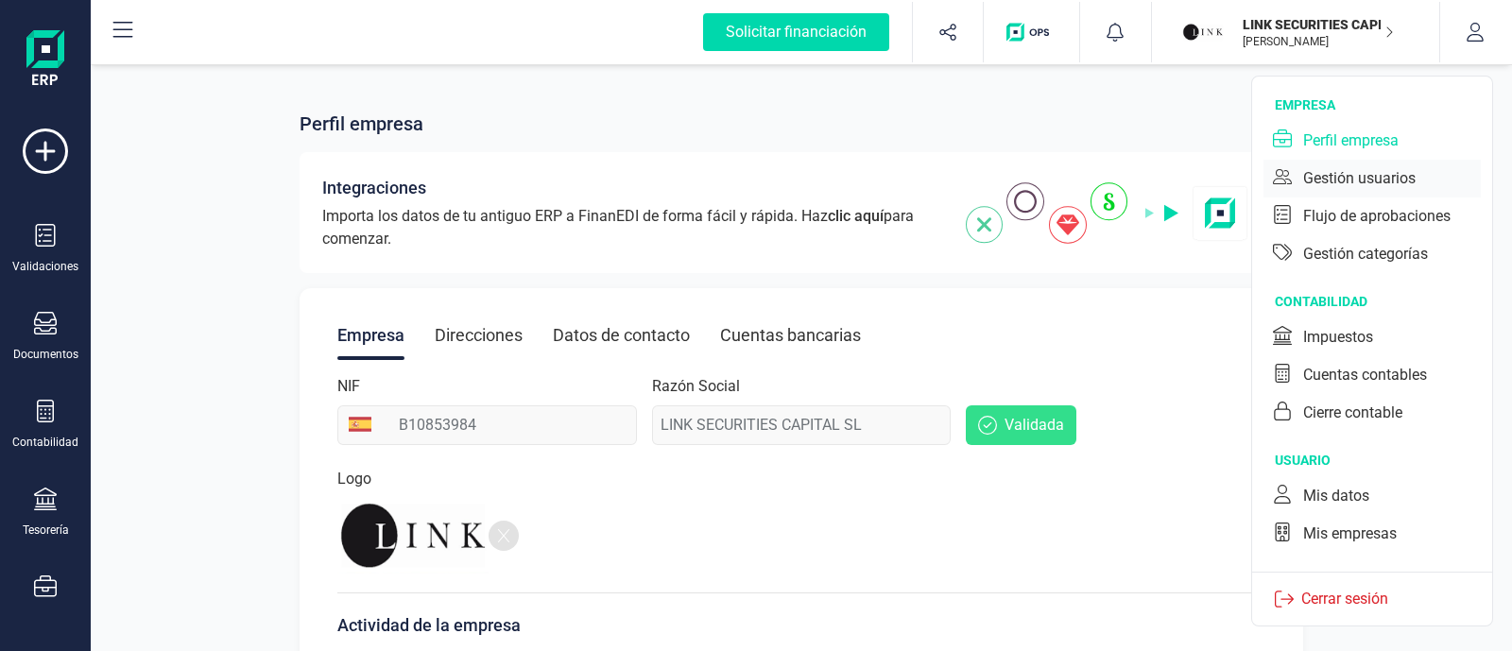
click at [1403, 164] on div "Gestión usuarios" at bounding box center [1371, 179] width 217 height 38
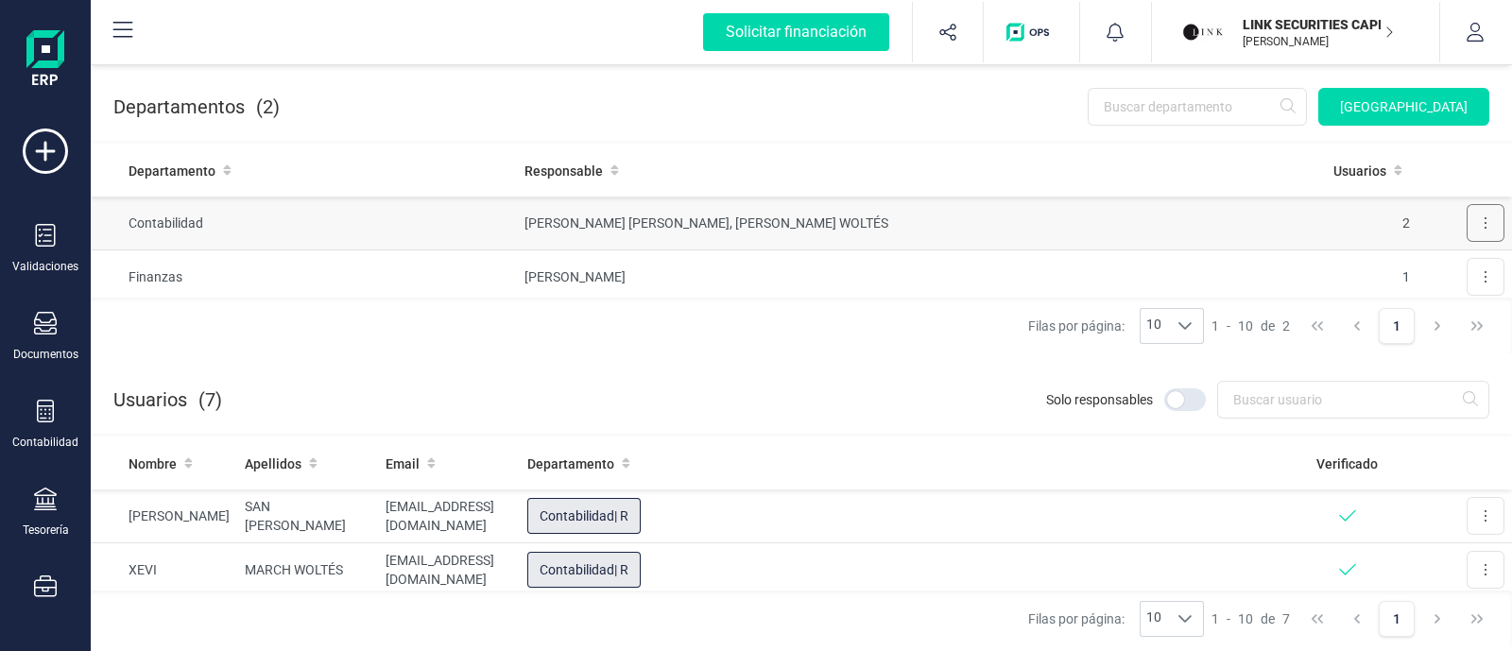
click at [1467, 216] on button at bounding box center [1486, 223] width 38 height 38
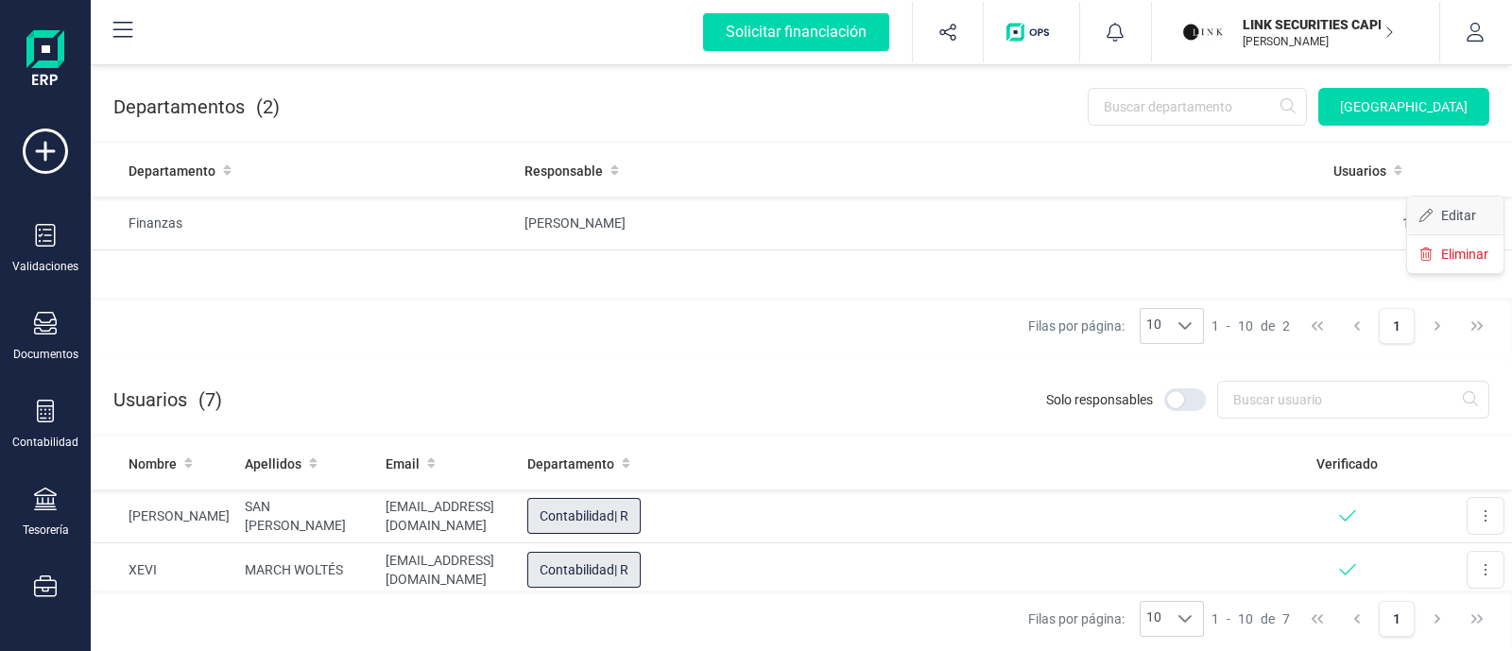
scroll to position [83, 0]
click at [1441, 181] on span "Editar" at bounding box center [1458, 186] width 35 height 19
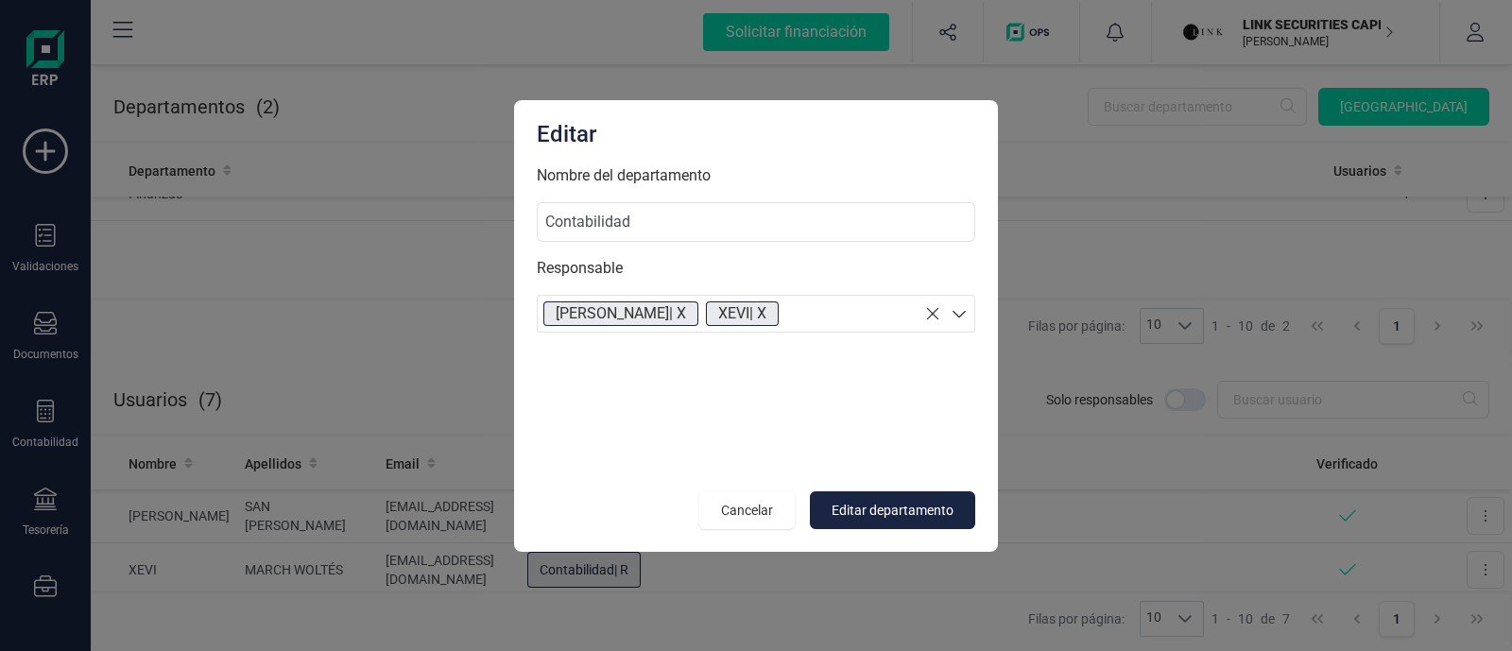
click at [964, 310] on icon at bounding box center [959, 313] width 19 height 19
click at [796, 311] on section "PABLO | X XEVI | X" at bounding box center [756, 314] width 438 height 38
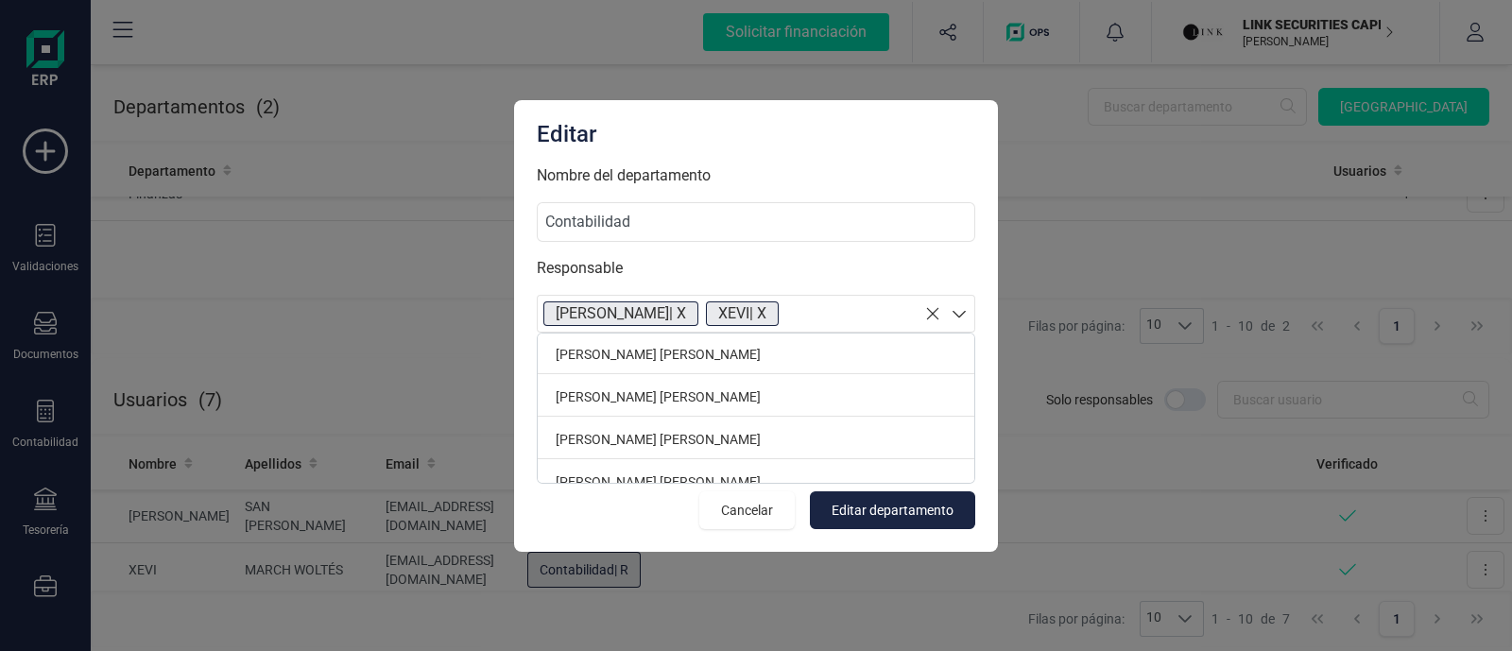
scroll to position [61, 0]
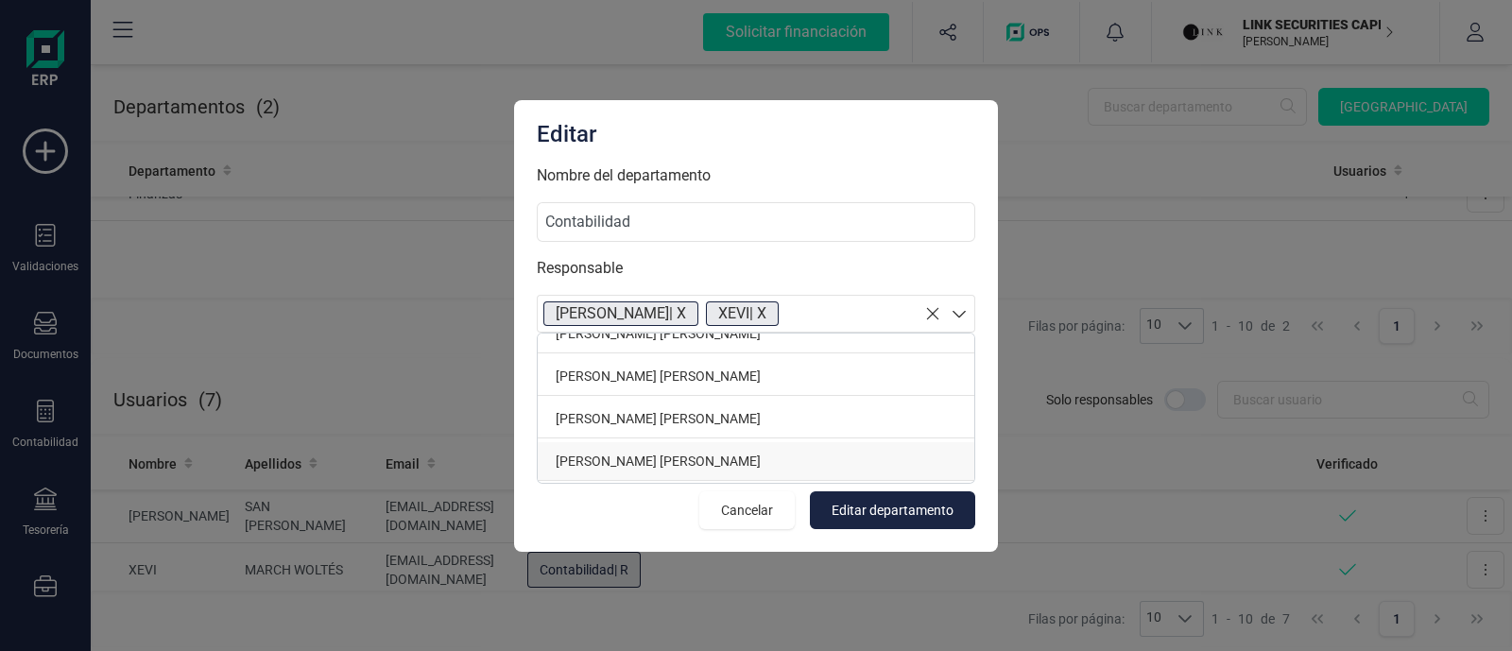
click at [718, 458] on p "ISABEL PALOP MARTÍ" at bounding box center [756, 461] width 437 height 39
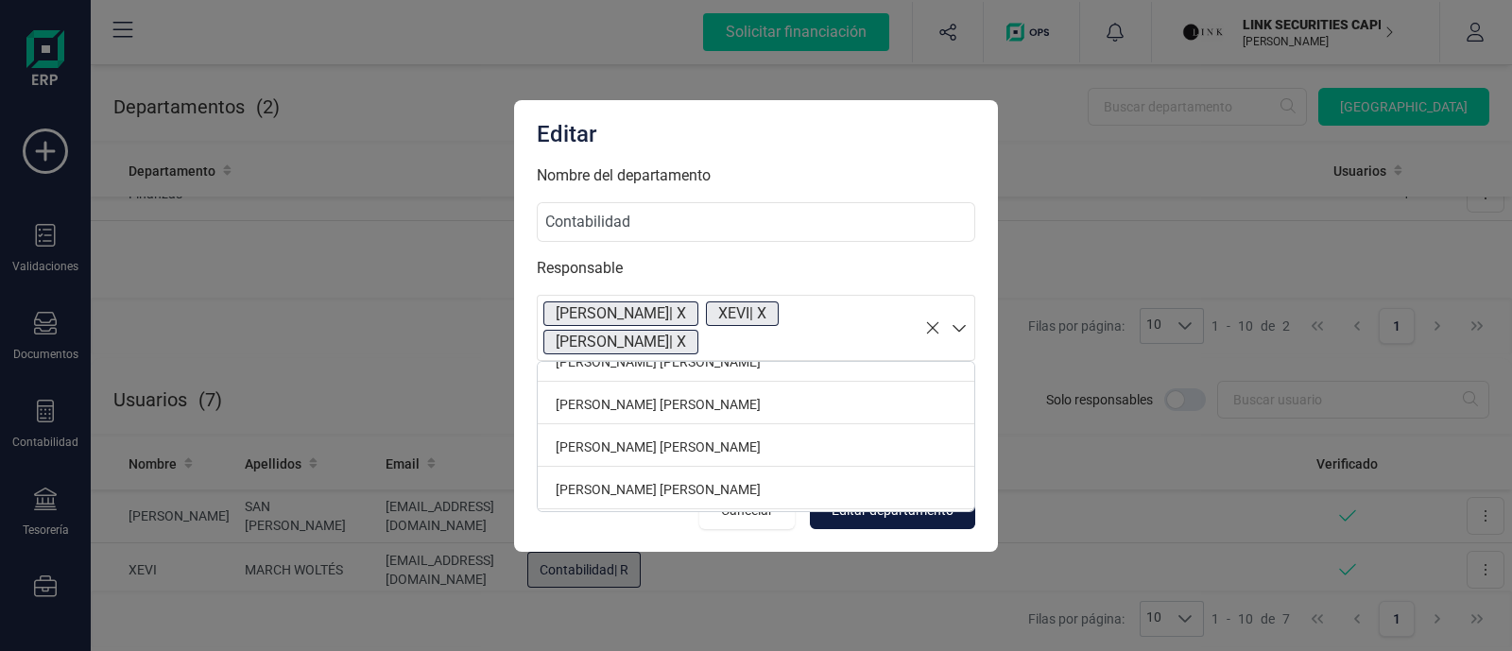
click at [884, 506] on span "Editar departamento" at bounding box center [893, 510] width 122 height 19
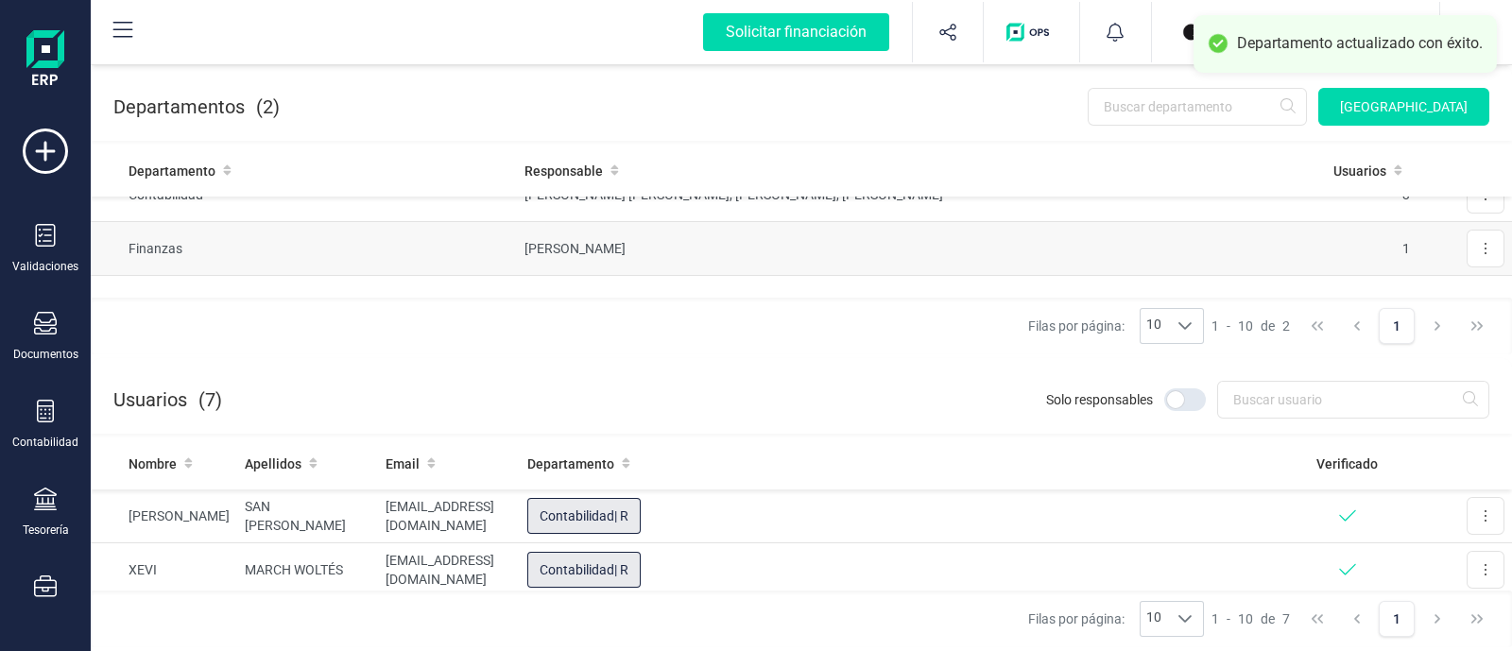
scroll to position [0, 0]
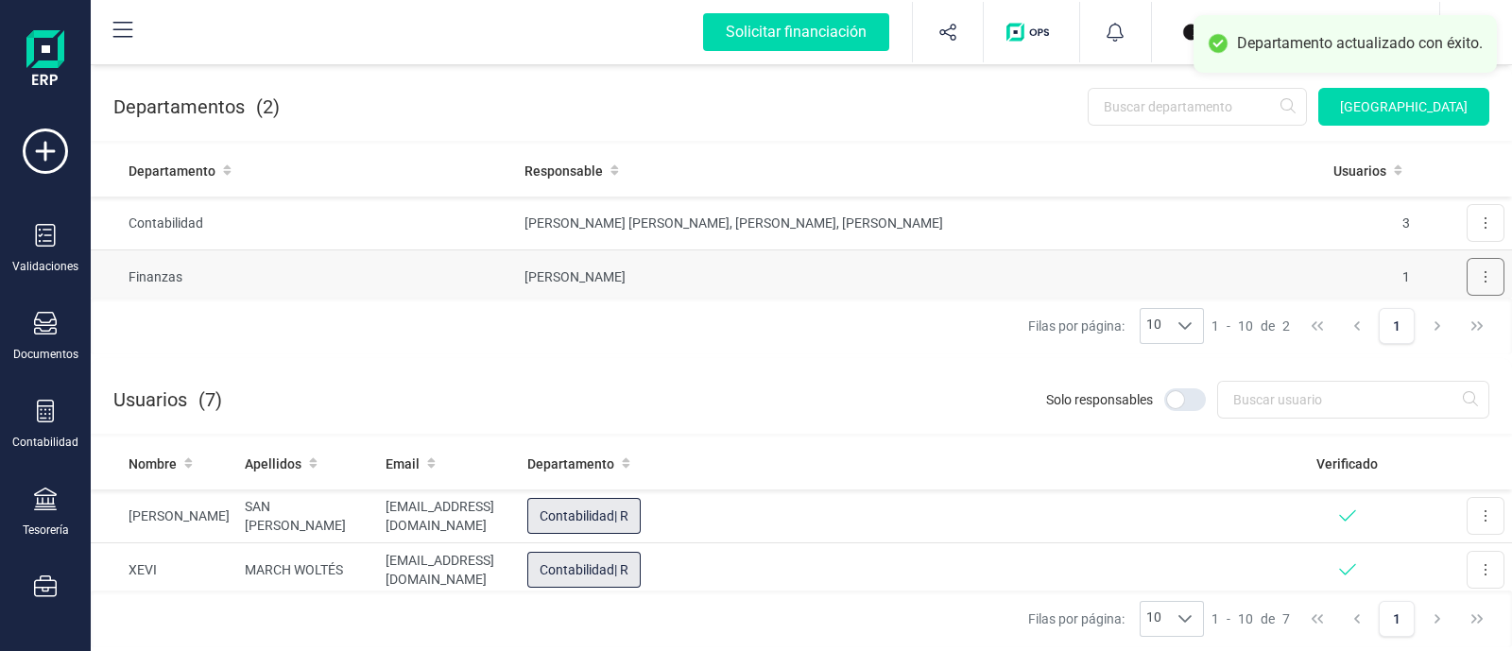
click at [1484, 276] on icon at bounding box center [1486, 276] width 4 height 15
click at [1467, 278] on button at bounding box center [1486, 277] width 38 height 38
click at [1472, 266] on button at bounding box center [1486, 277] width 38 height 38
click at [1484, 280] on icon at bounding box center [1486, 276] width 4 height 15
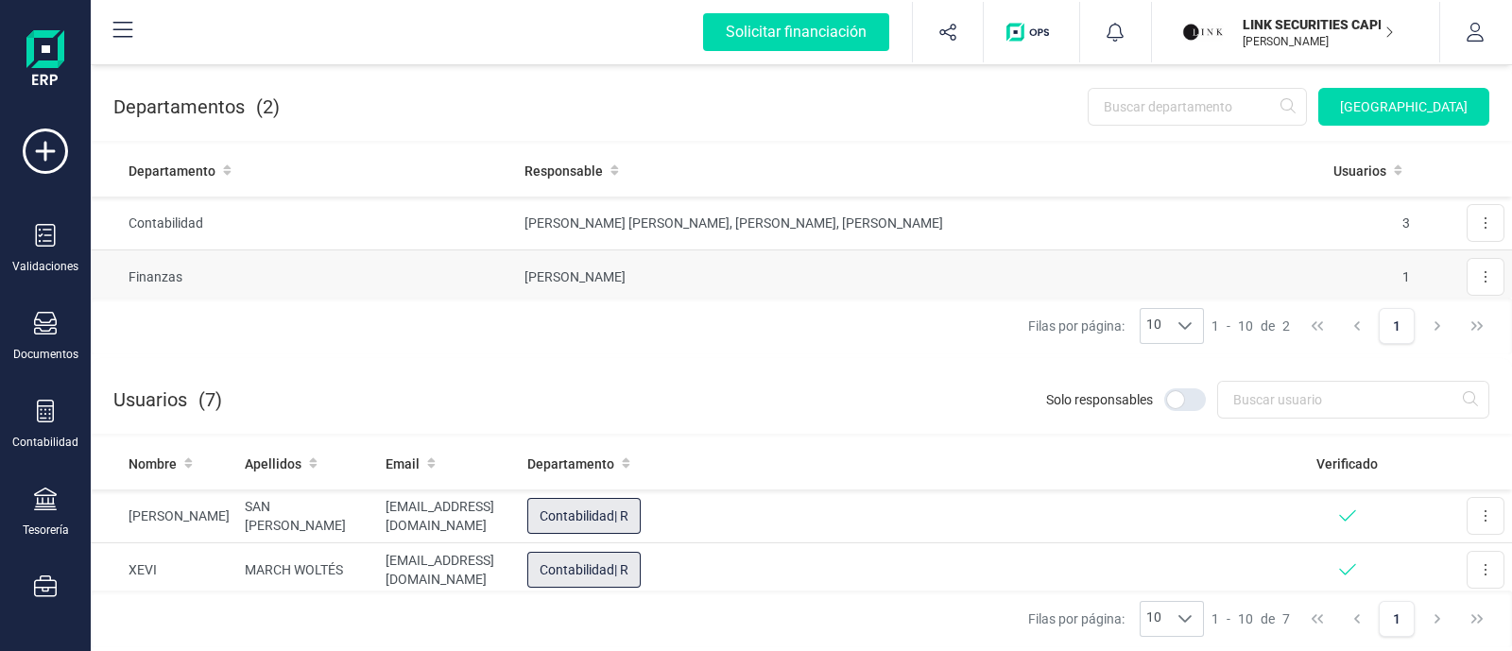
click at [827, 276] on td "SUSANA TARANCON MARTINEZ" at bounding box center [920, 277] width 806 height 54
click at [1474, 268] on button at bounding box center [1486, 277] width 38 height 38
click at [1467, 272] on button at bounding box center [1486, 277] width 38 height 38
click at [1362, 274] on td "1" at bounding box center [1370, 277] width 94 height 54
click at [1467, 269] on button at bounding box center [1486, 277] width 38 height 38
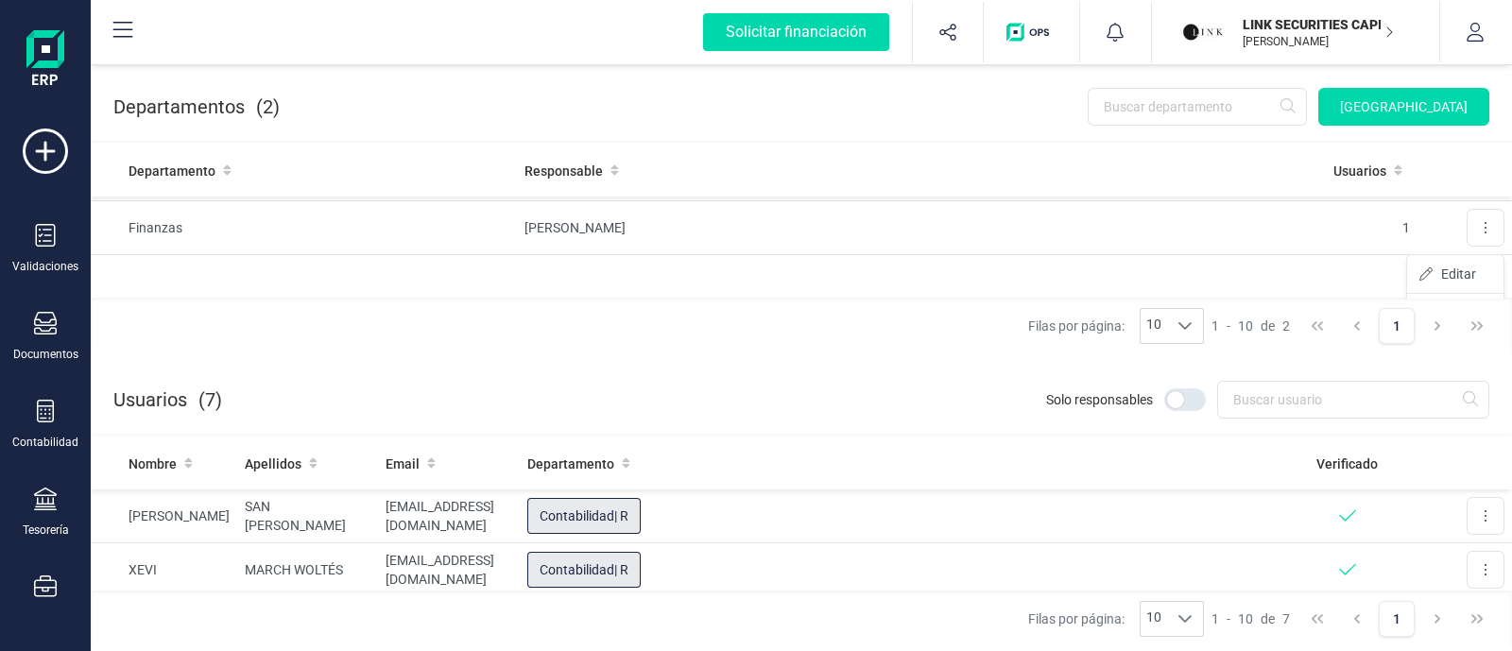
scroll to position [83, 0]
click at [1441, 238] on span "Editar" at bounding box center [1458, 240] width 35 height 19
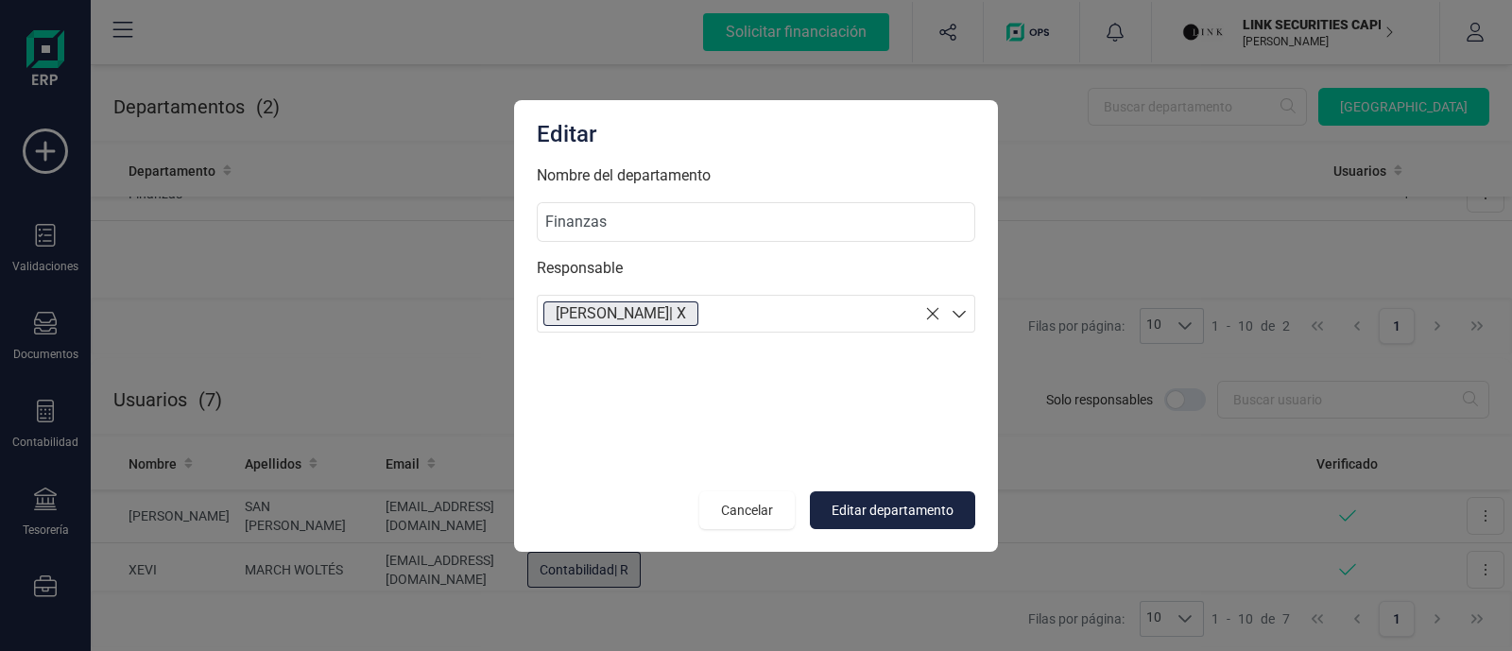
click at [950, 308] on icon at bounding box center [959, 313] width 19 height 19
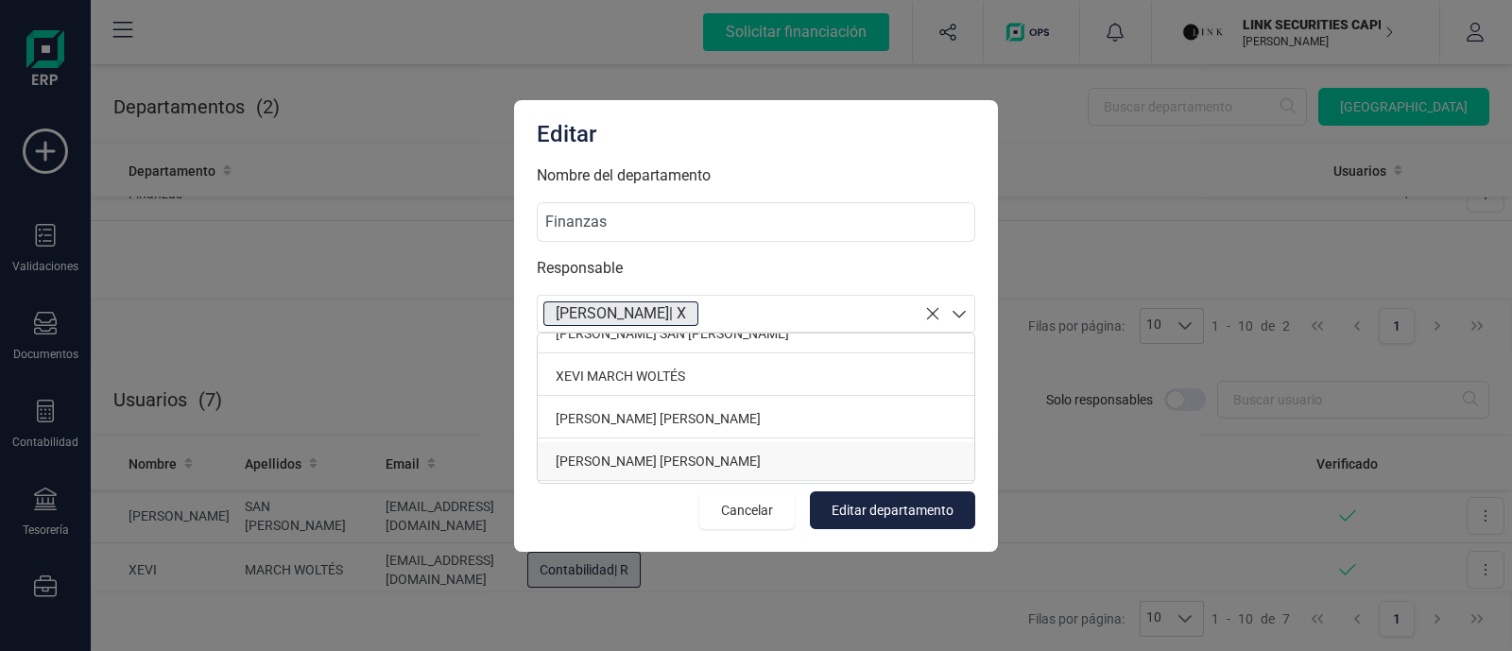
click at [599, 458] on p "ISABEL PALOP MARTÍ" at bounding box center [756, 461] width 437 height 39
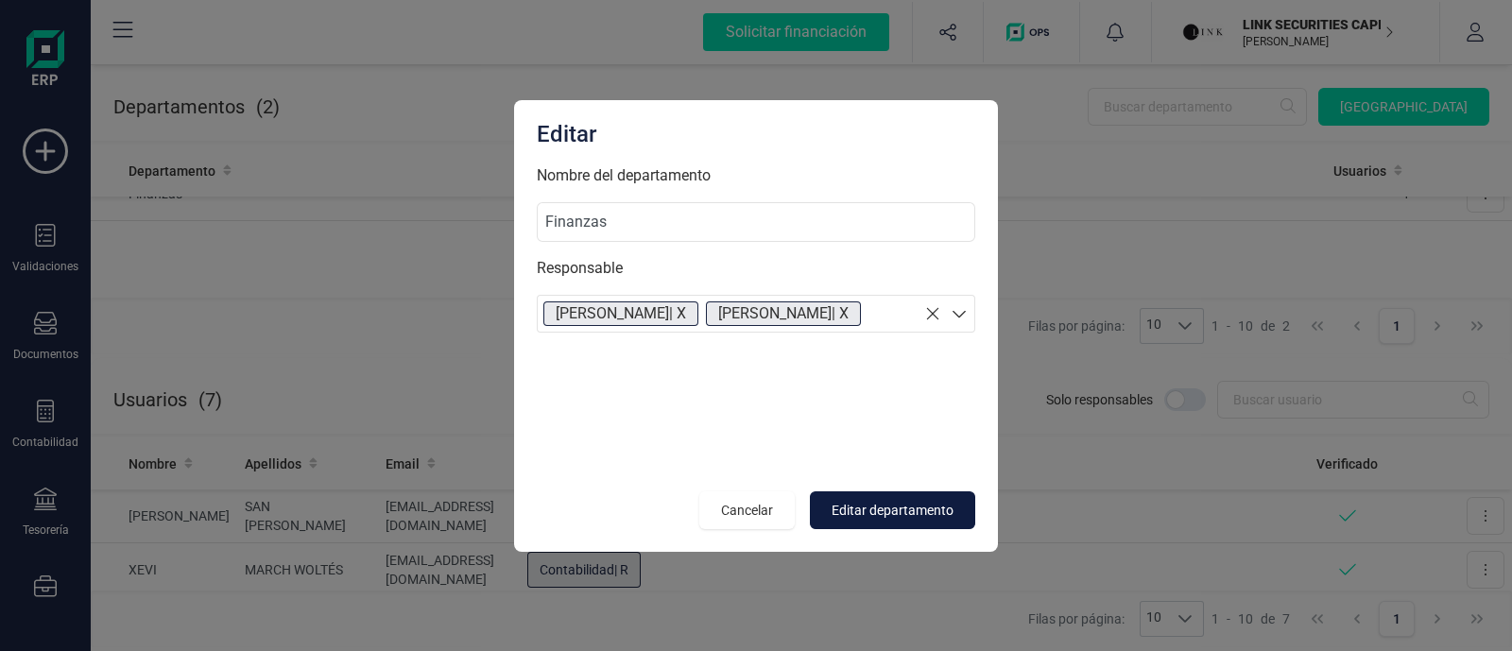
click at [906, 504] on span "Editar departamento" at bounding box center [893, 510] width 122 height 19
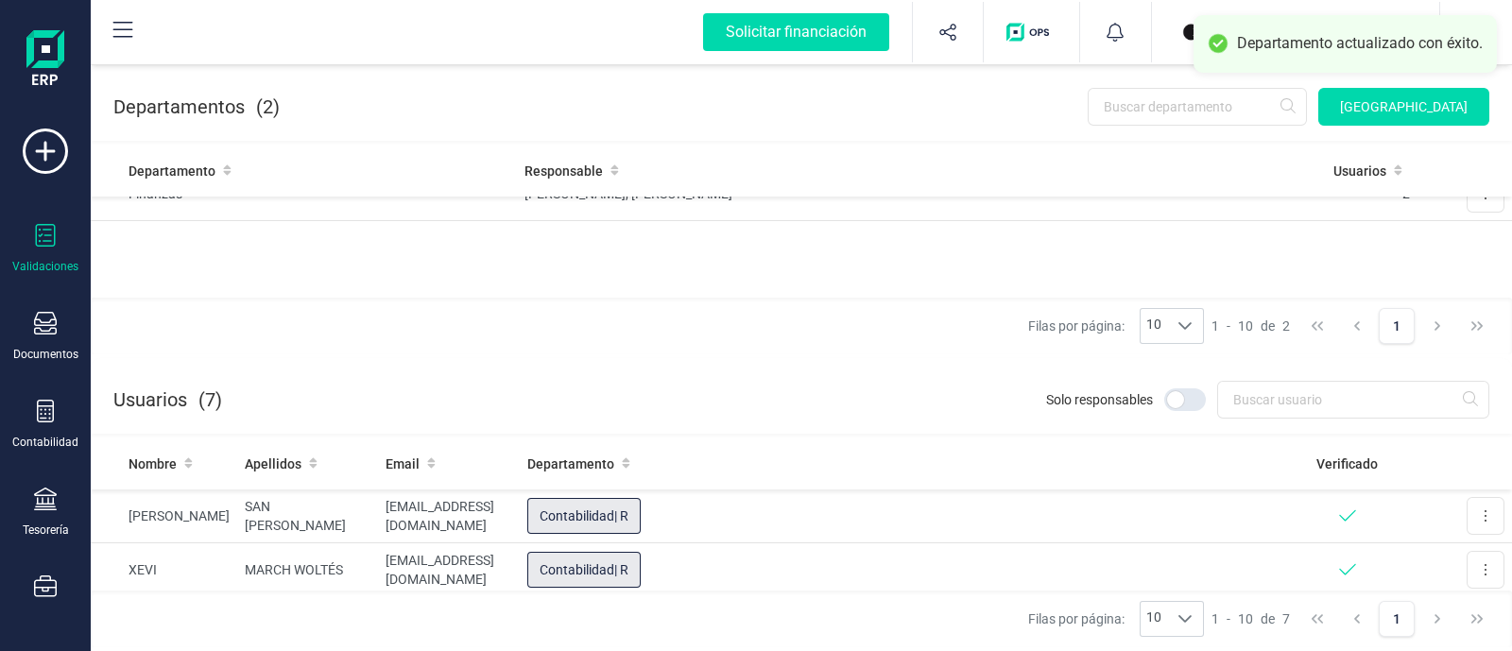
click at [56, 248] on div at bounding box center [45, 237] width 23 height 27
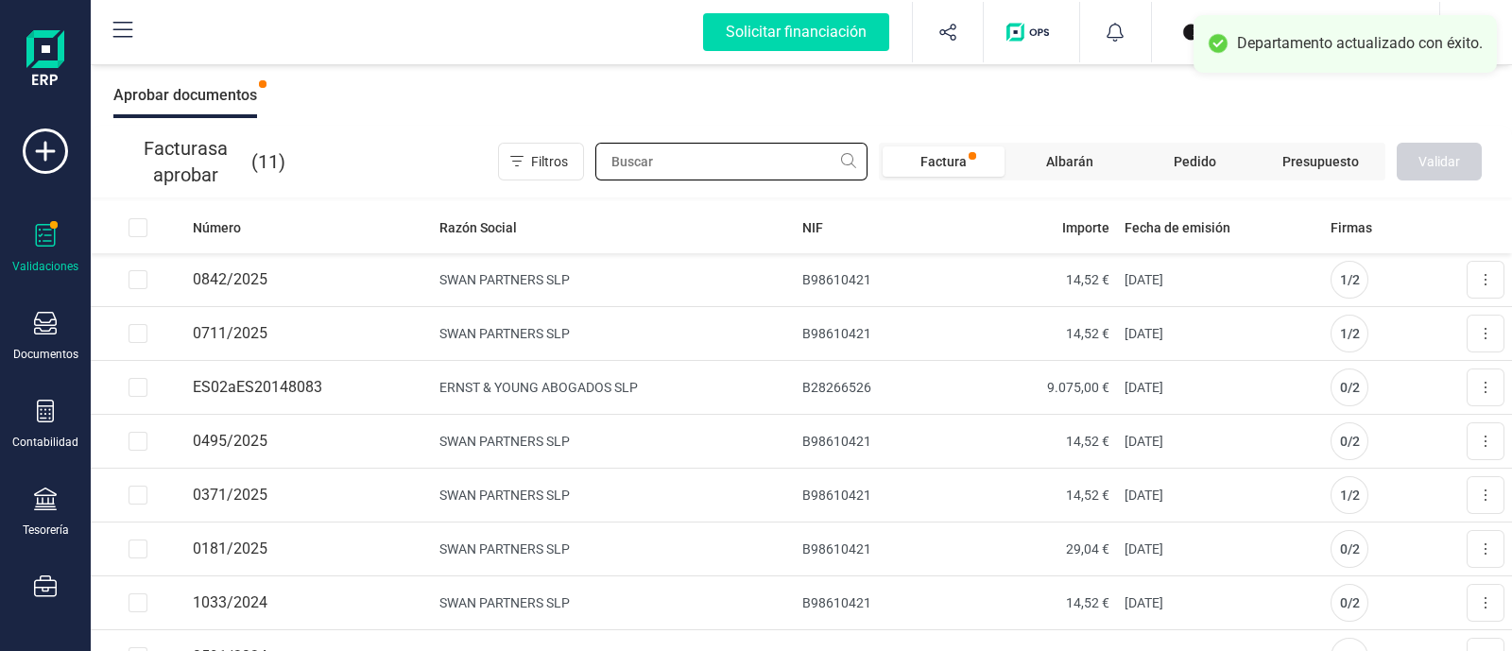
click at [814, 172] on input "text" at bounding box center [731, 162] width 272 height 38
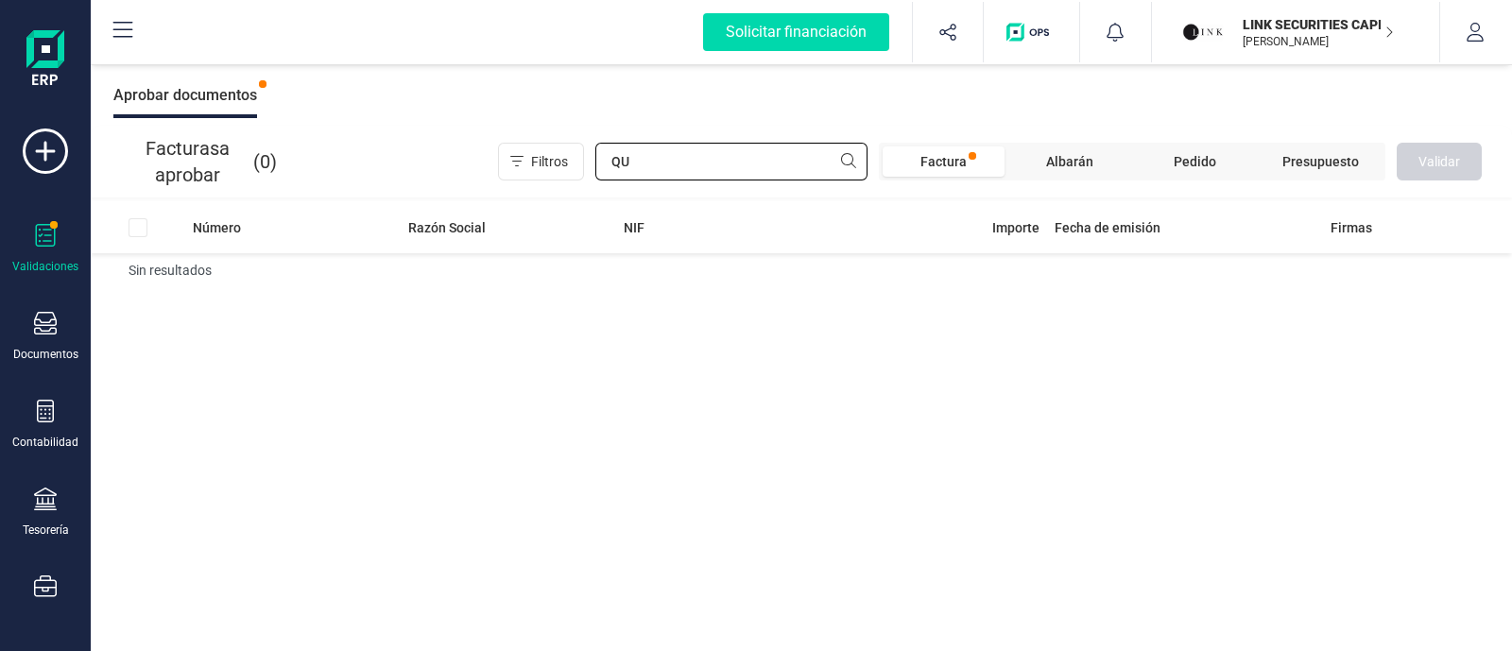
type input "Q"
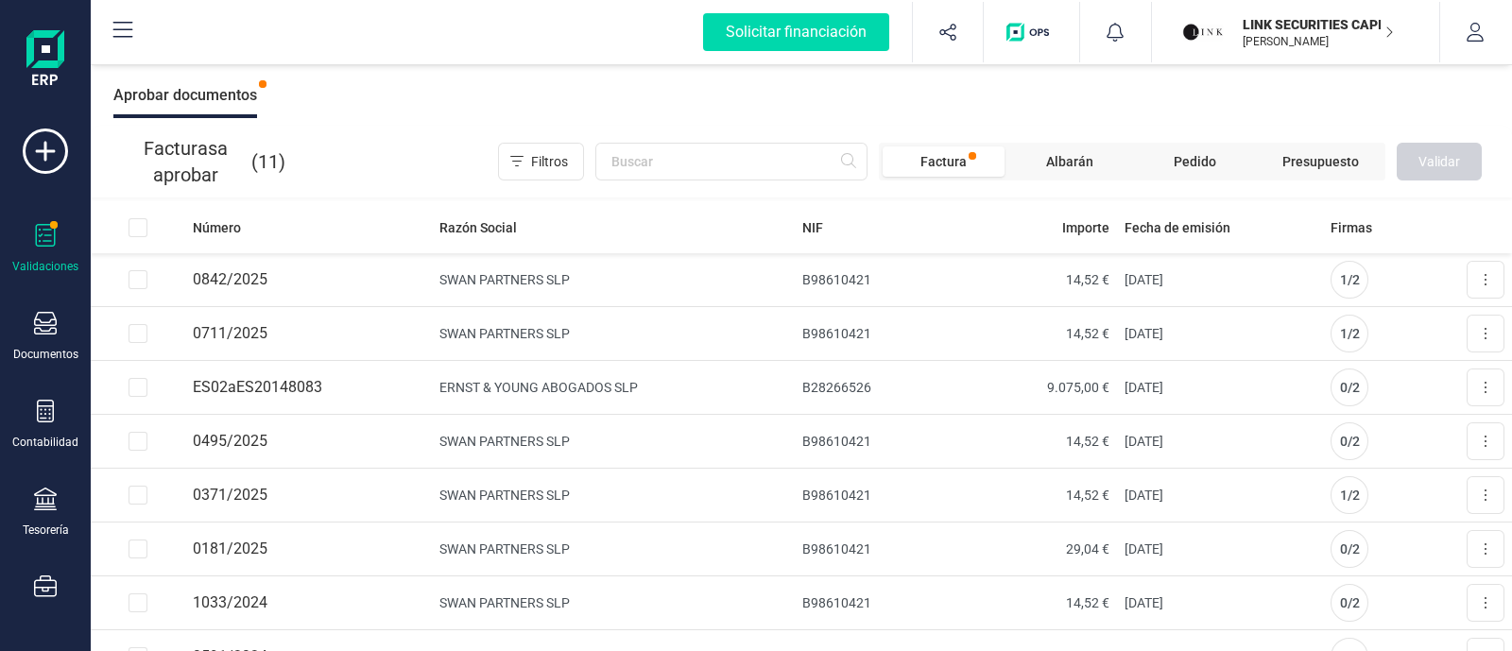
click at [36, 233] on icon at bounding box center [46, 235] width 20 height 23
click at [973, 146] on span "Factura" at bounding box center [944, 161] width 122 height 30
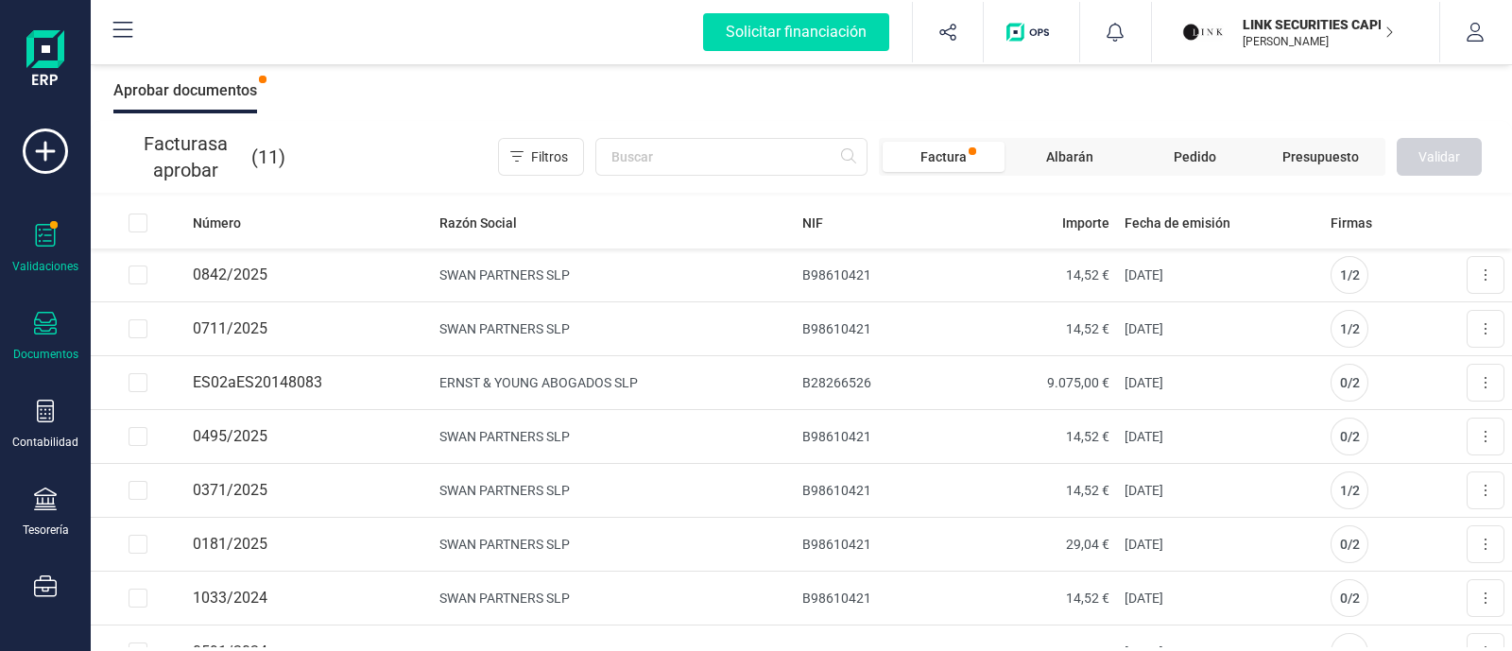
click at [51, 338] on div at bounding box center [45, 325] width 23 height 27
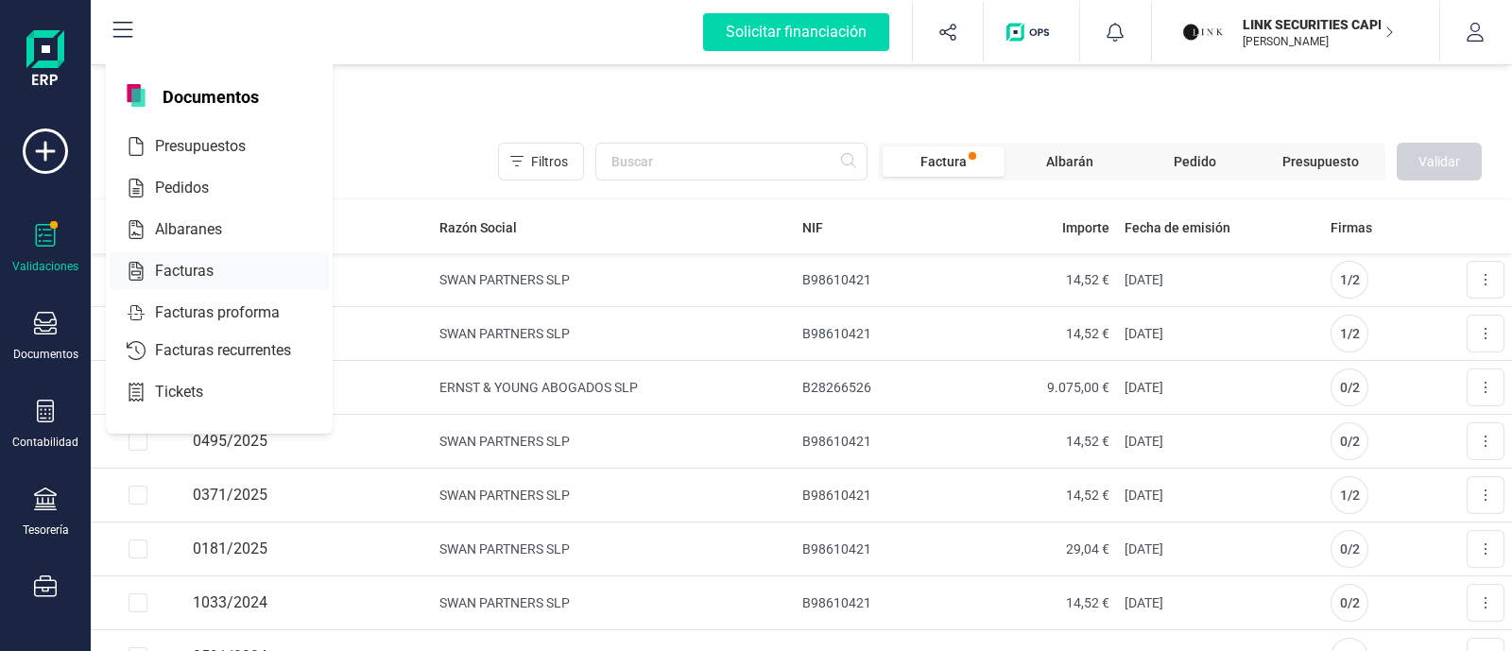
click at [224, 266] on div at bounding box center [231, 271] width 34 height 23
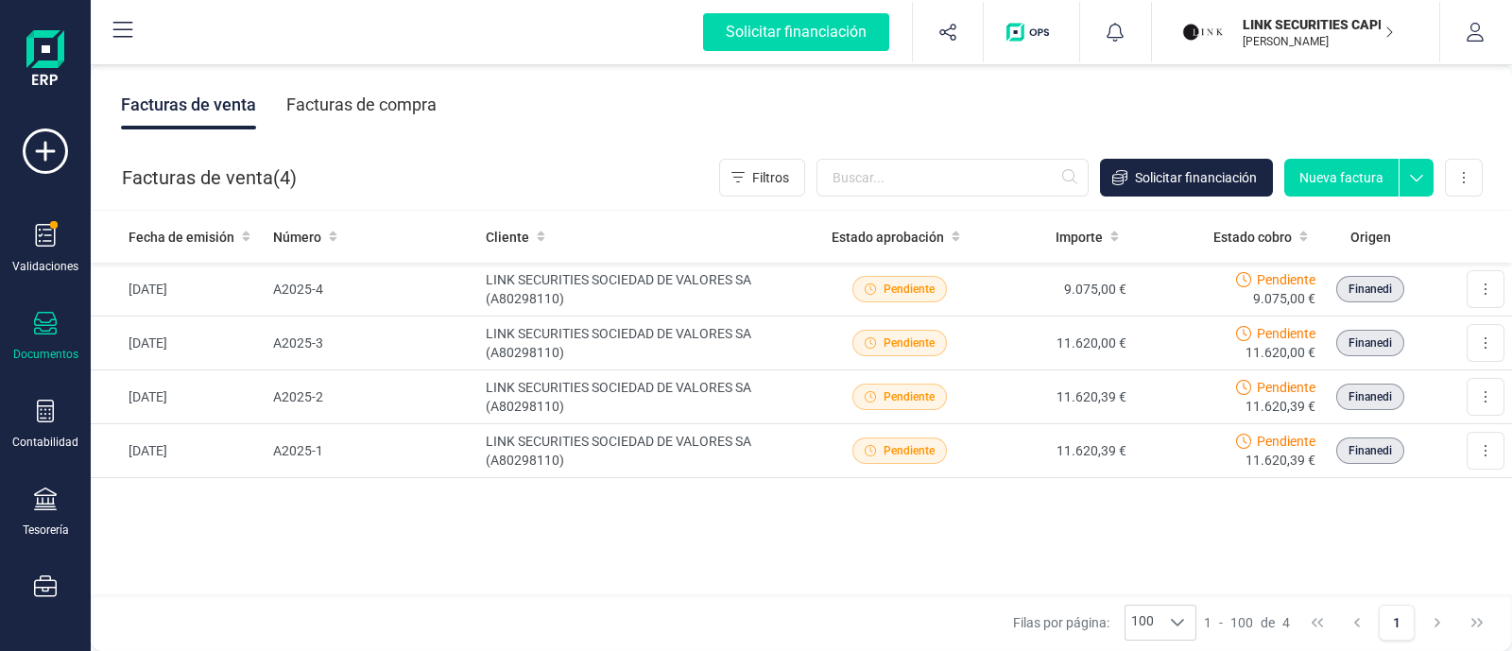
click at [431, 116] on div "Facturas de compra" at bounding box center [361, 104] width 150 height 49
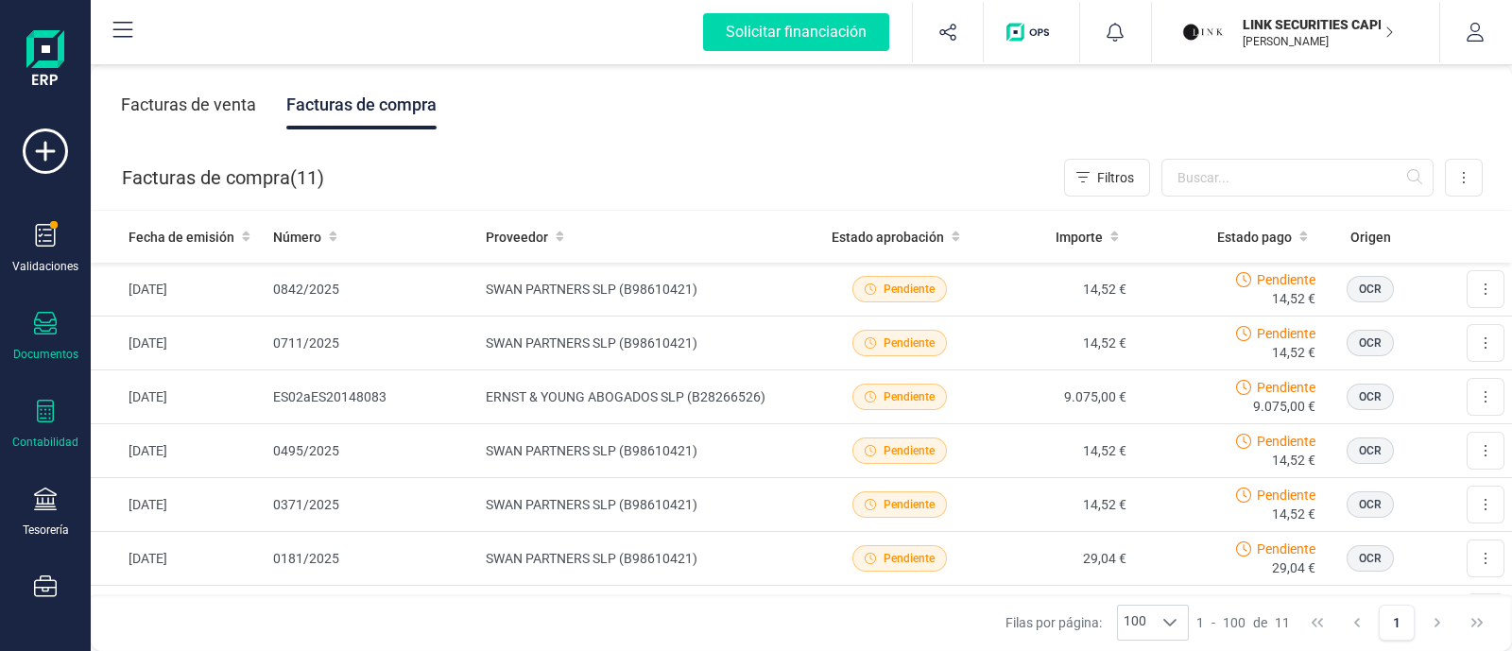
click at [51, 424] on div at bounding box center [45, 413] width 23 height 27
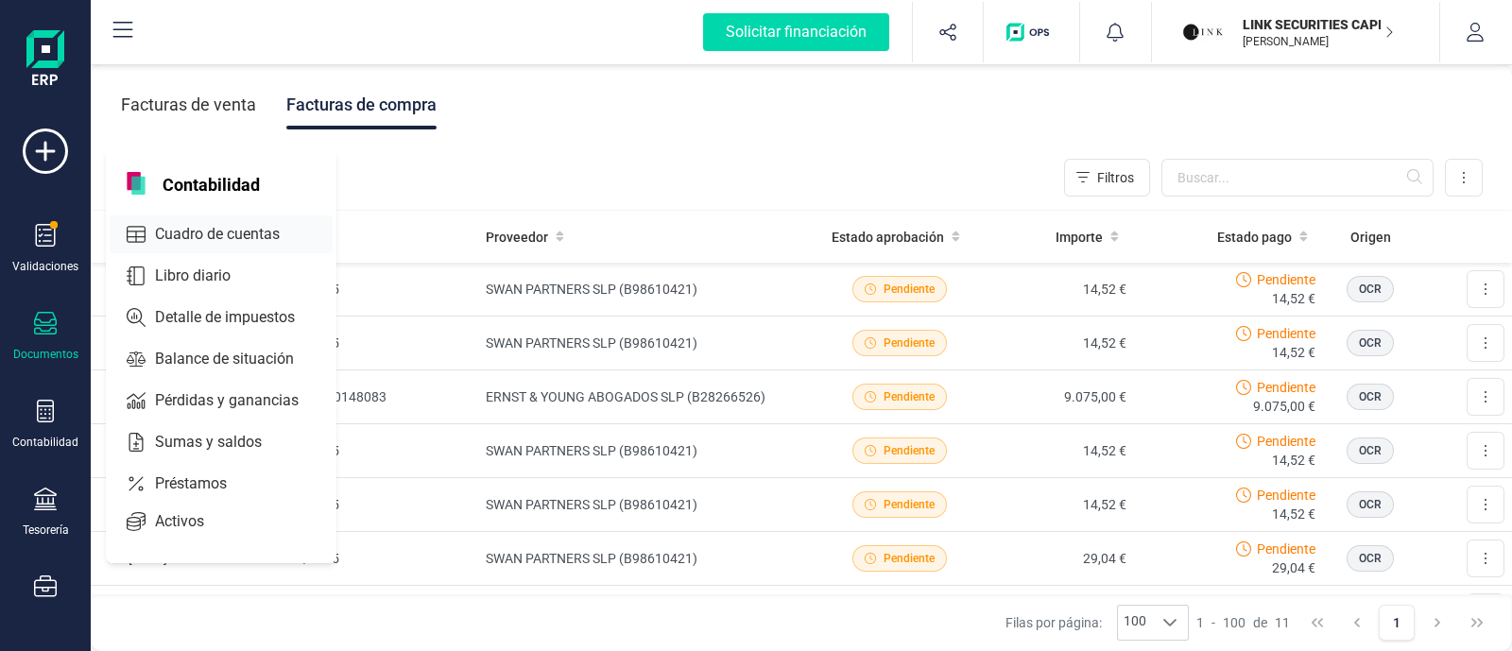
click at [226, 237] on span "Cuadro de cuentas" at bounding box center [230, 234] width 166 height 23
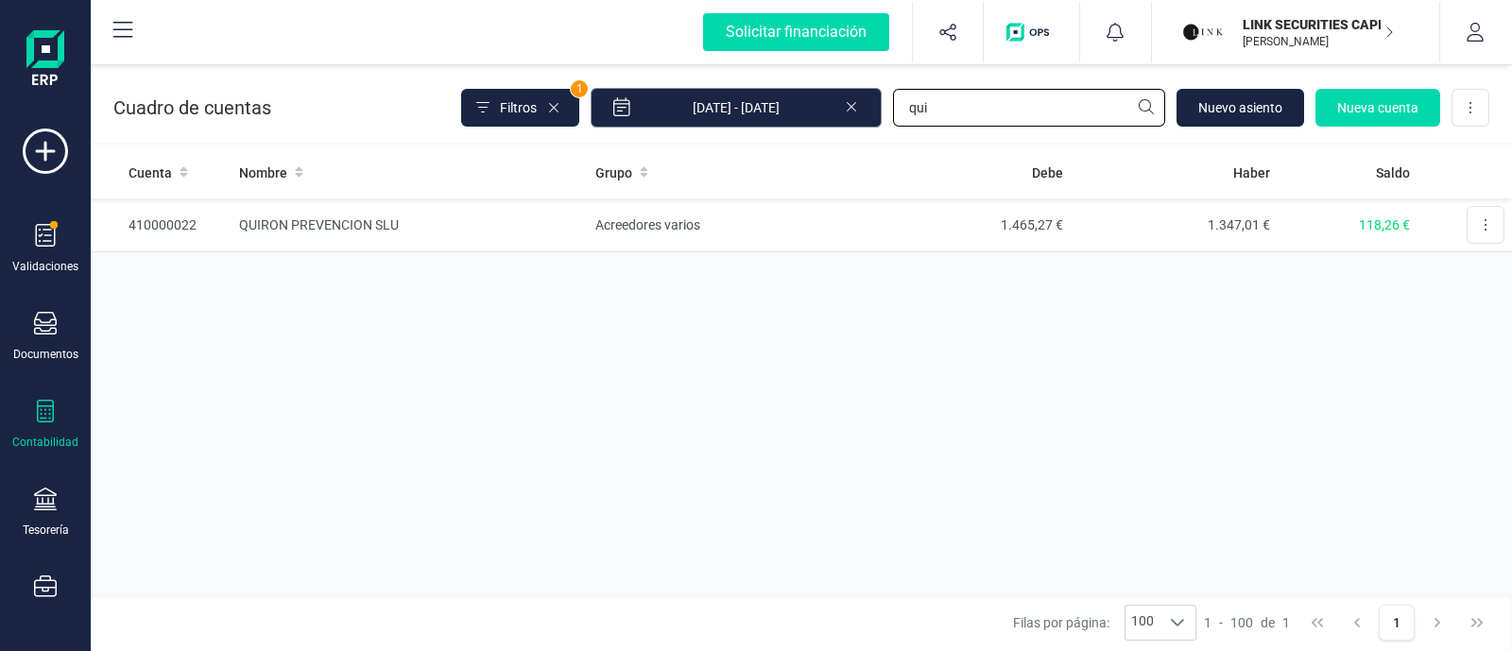
drag, startPoint x: 921, startPoint y: 109, endPoint x: 867, endPoint y: 111, distance: 54.8
click at [867, 111] on div "Filtros 1 01/01/2025 - 10/10/2025 qui Nuevo asiento Nueva cuenta Descargar Excel" at bounding box center [975, 108] width 1028 height 40
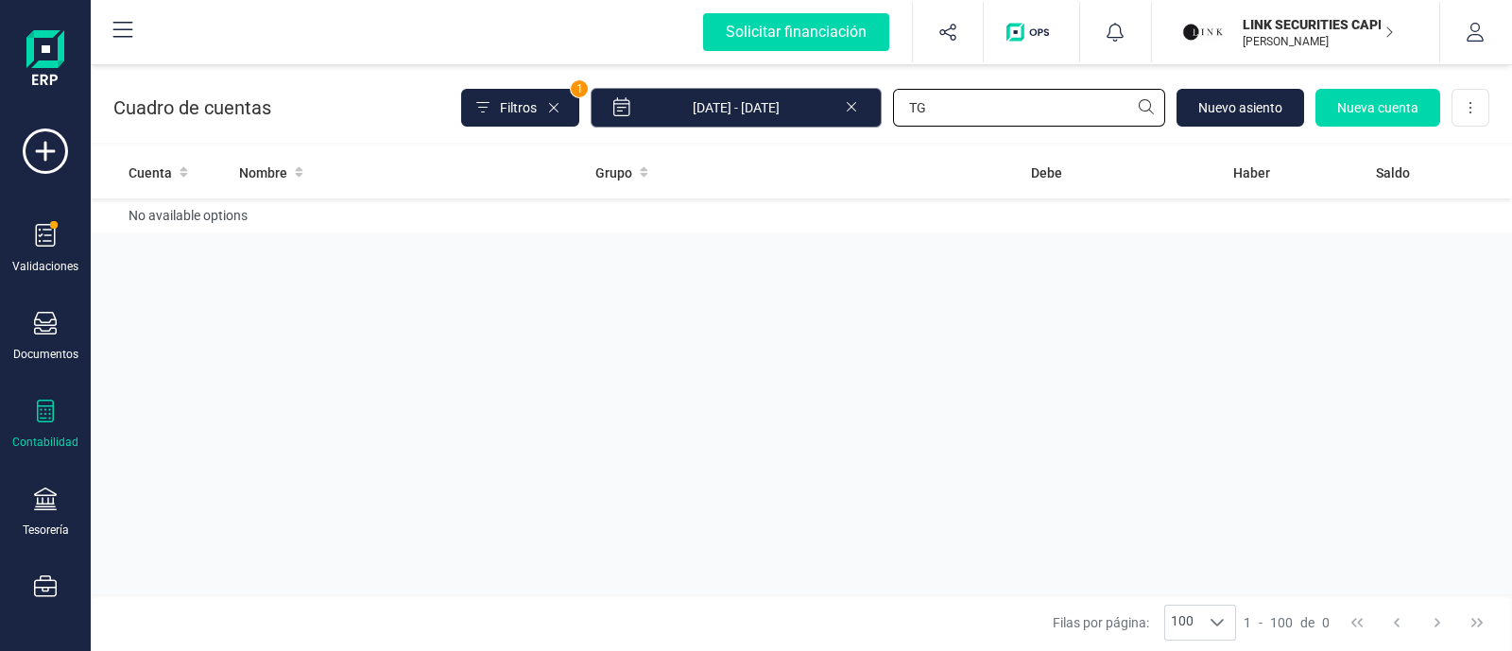
type input "T"
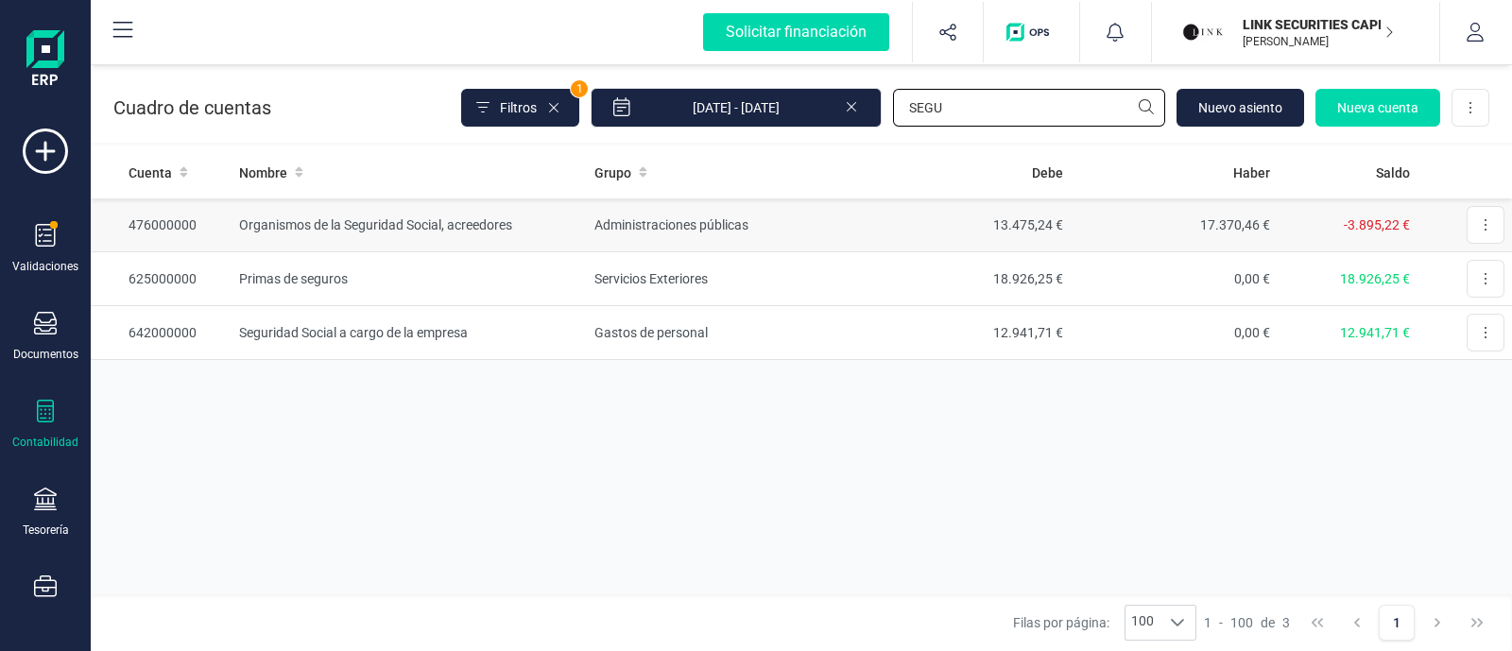
type input "SEGU"
click at [869, 228] on td "13.475,24 €" at bounding box center [966, 225] width 207 height 54
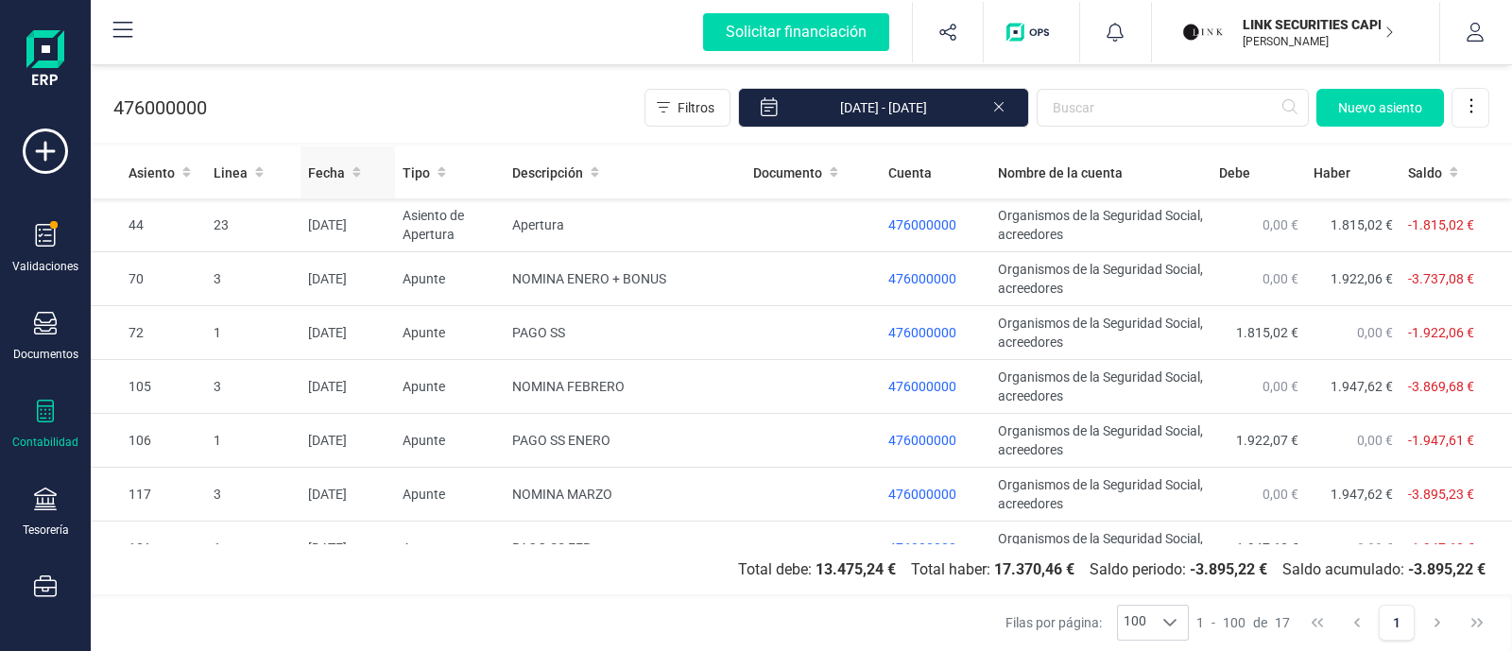
click at [344, 173] on div "Fecha" at bounding box center [347, 172] width 79 height 19
click at [337, 172] on span "Fecha" at bounding box center [326, 172] width 37 height 19
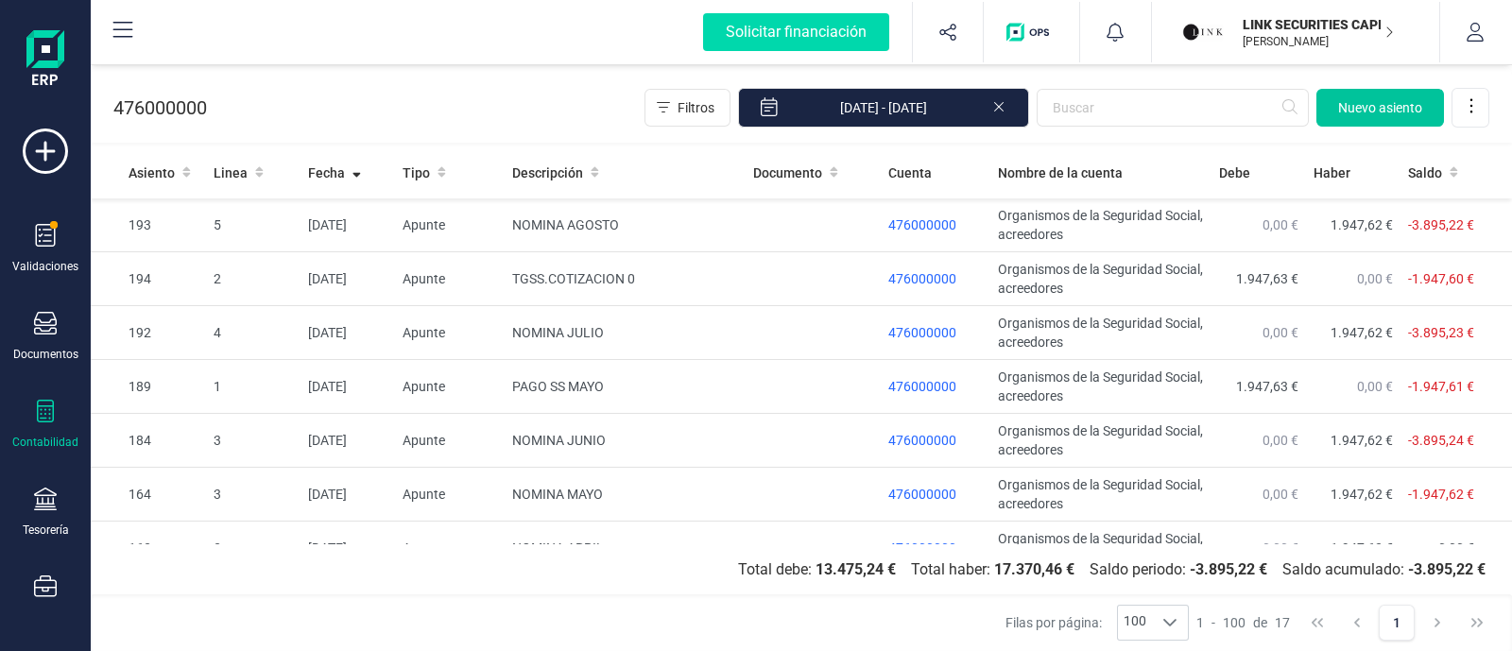
click at [1382, 101] on span "Nuevo asiento" at bounding box center [1380, 107] width 84 height 19
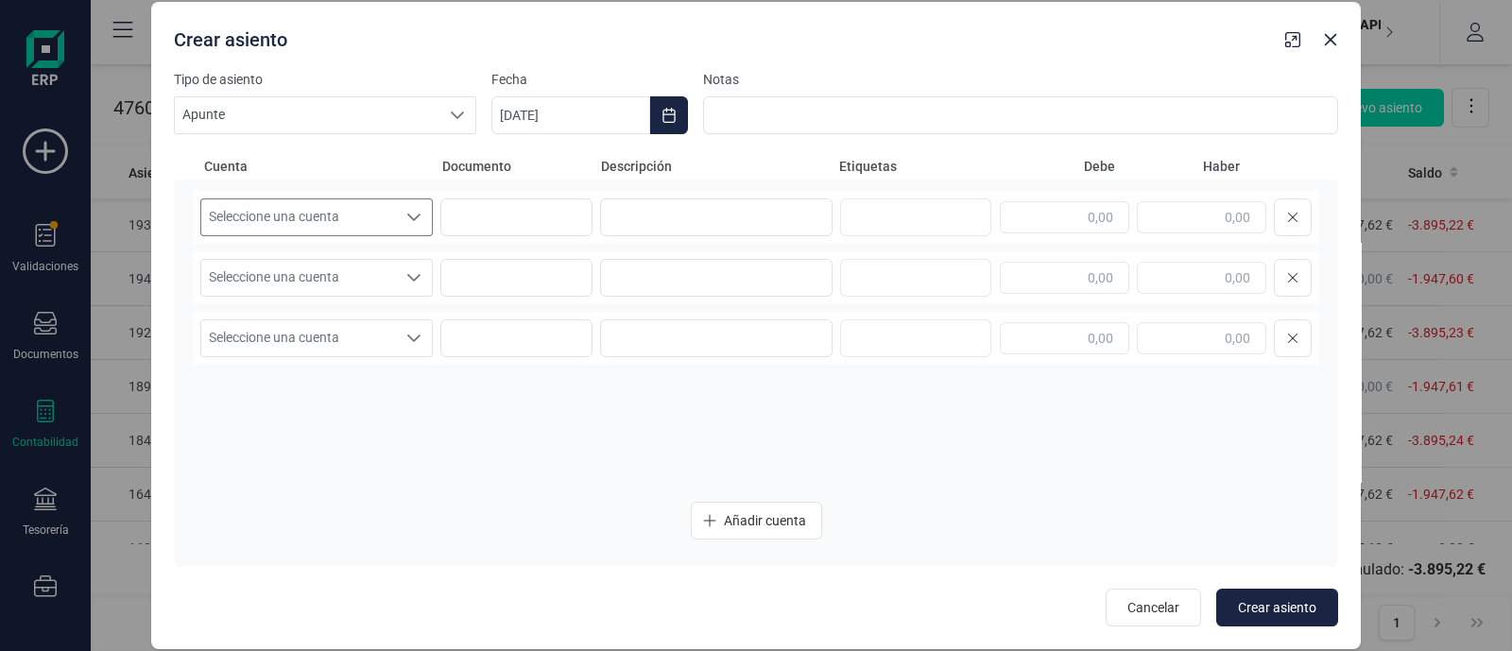
click at [355, 220] on span "Seleccione una cuenta" at bounding box center [298, 217] width 195 height 36
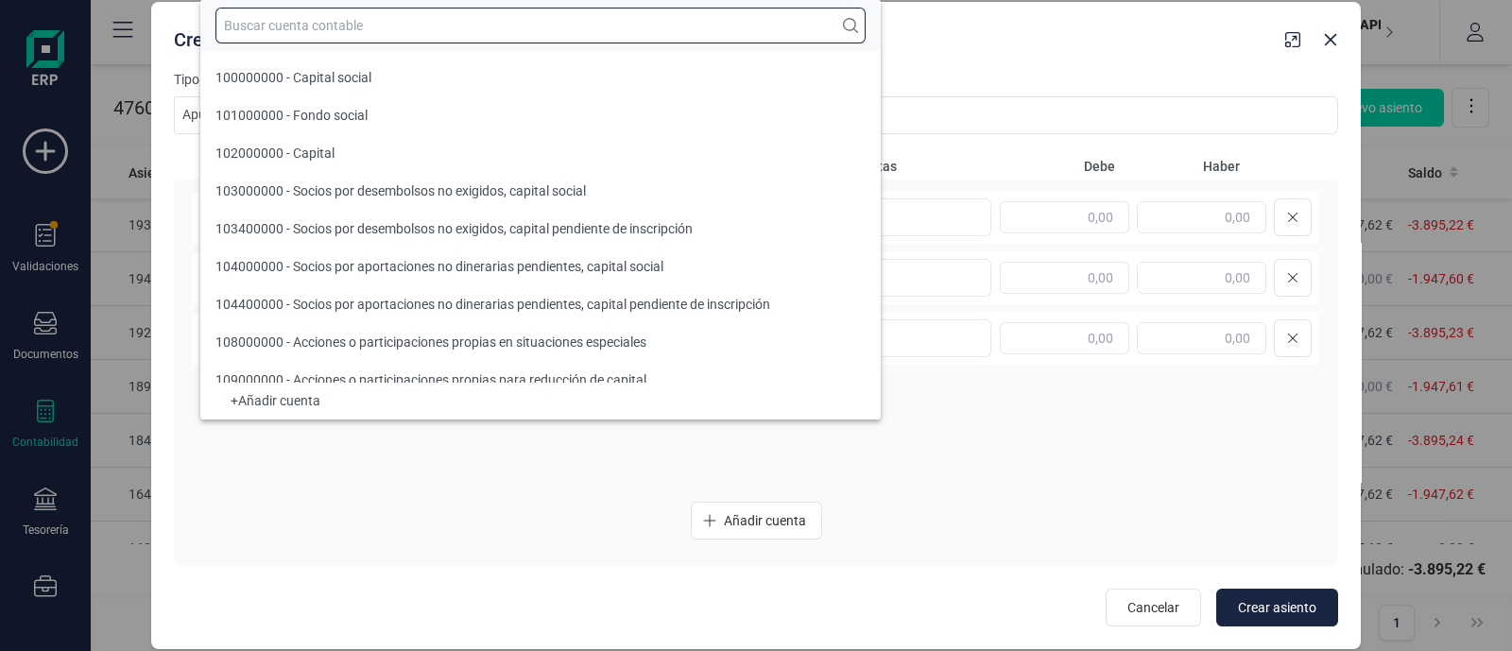
click at [292, 28] on input "text" at bounding box center [540, 26] width 650 height 36
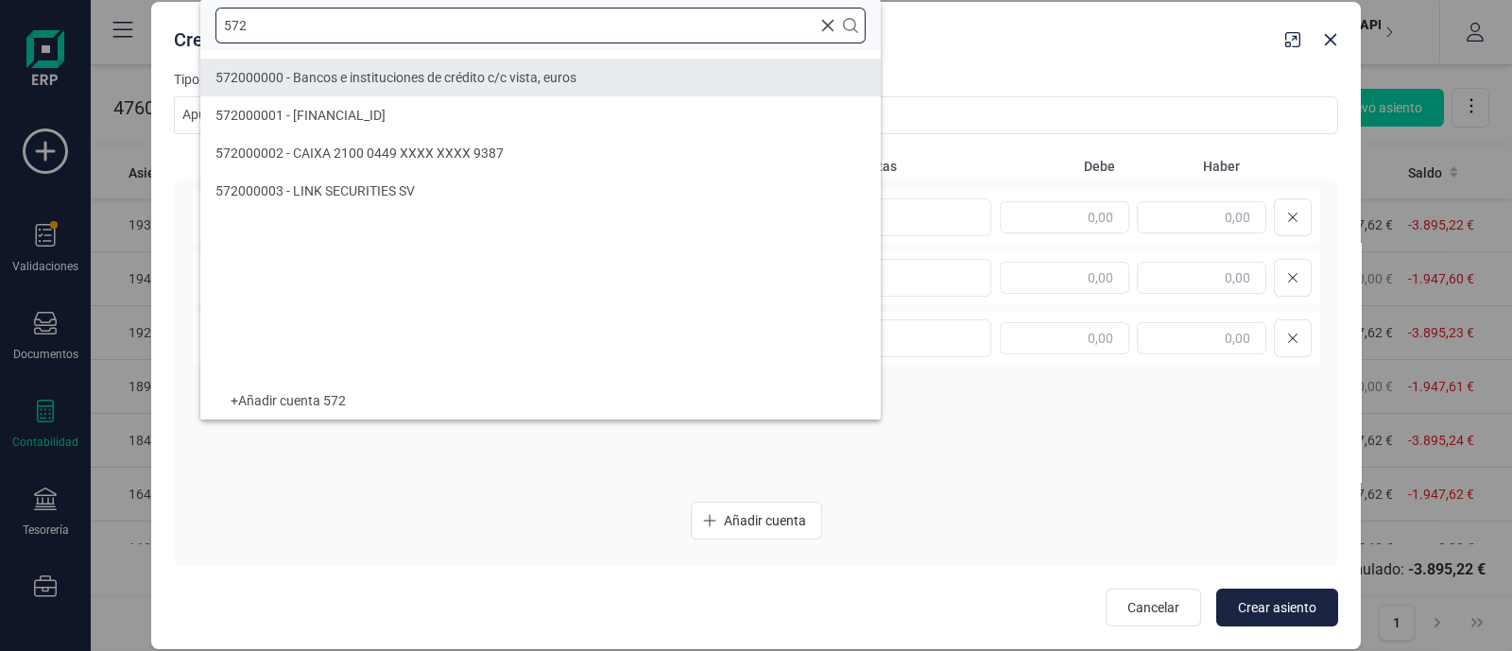
type input "572"
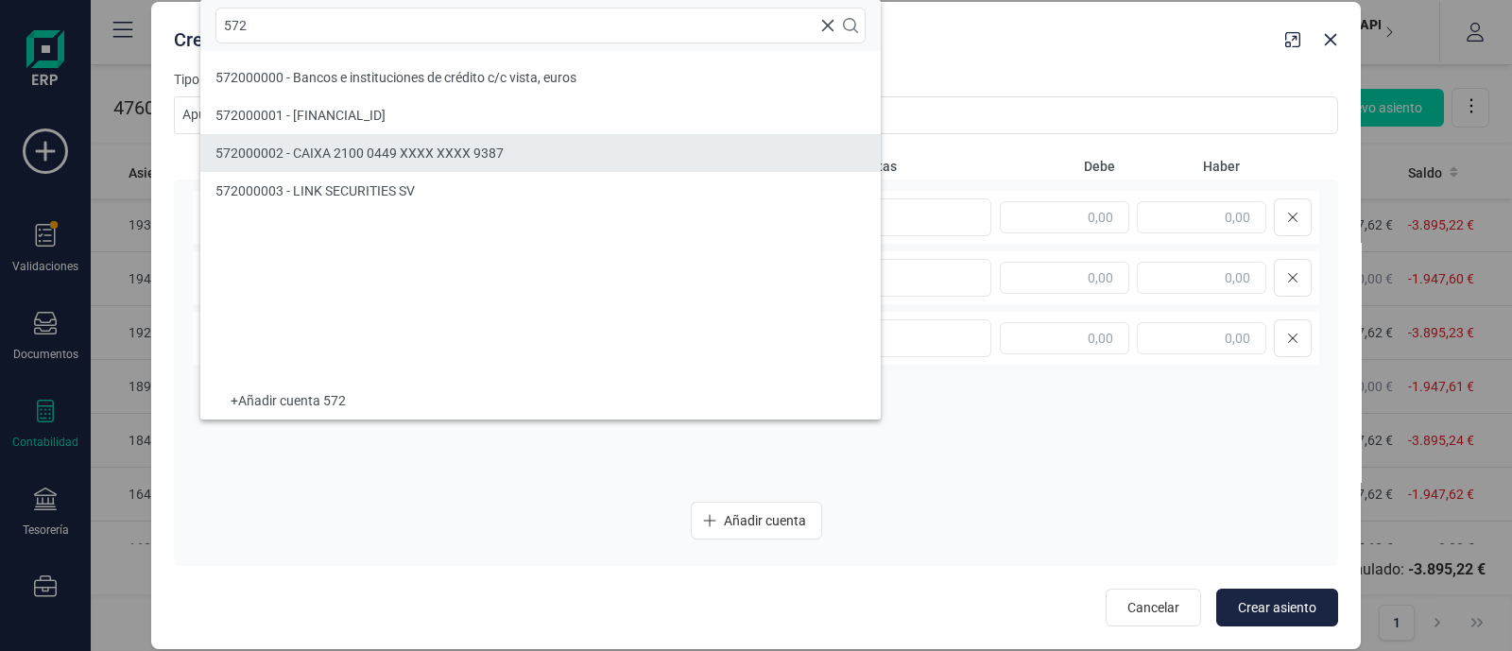
click at [312, 153] on span "572000002 - CAIXA 2100 0449 XXXX XXXX 9387" at bounding box center [359, 153] width 288 height 15
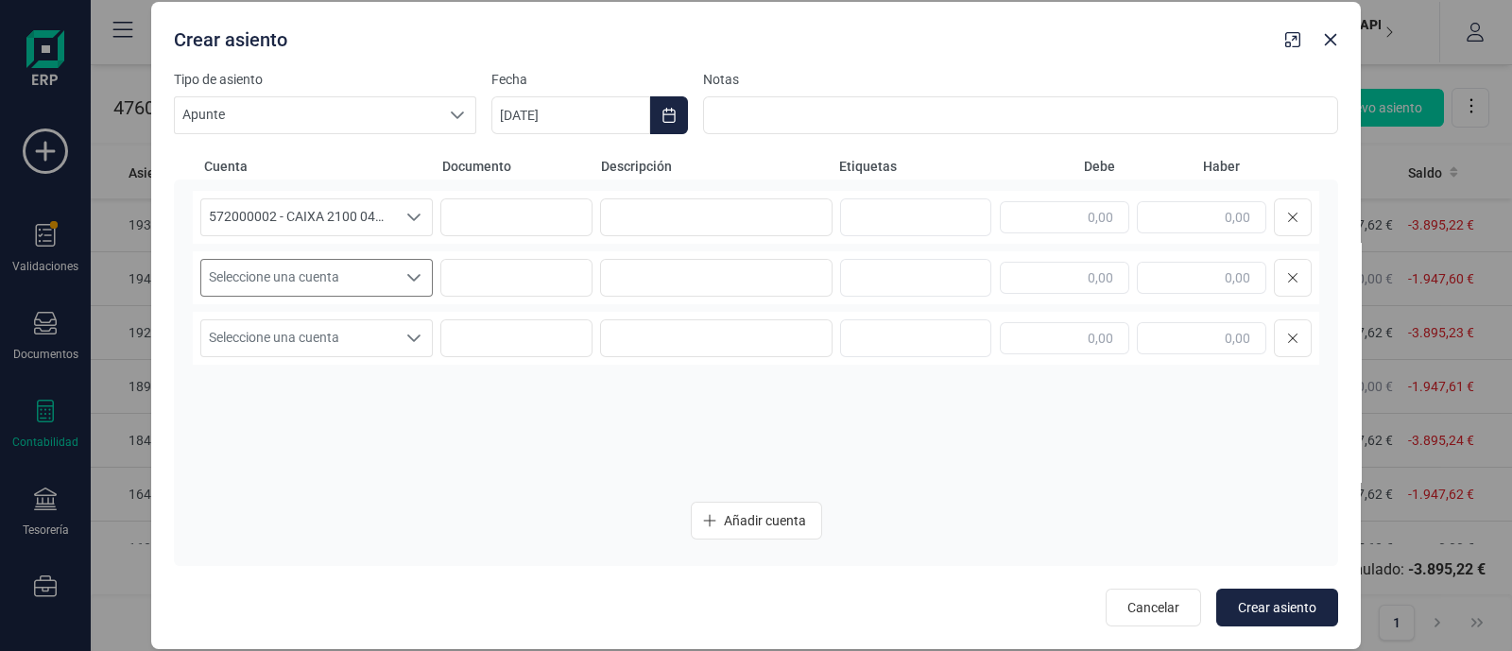
click at [250, 277] on span "Seleccione una cuenta" at bounding box center [298, 278] width 195 height 36
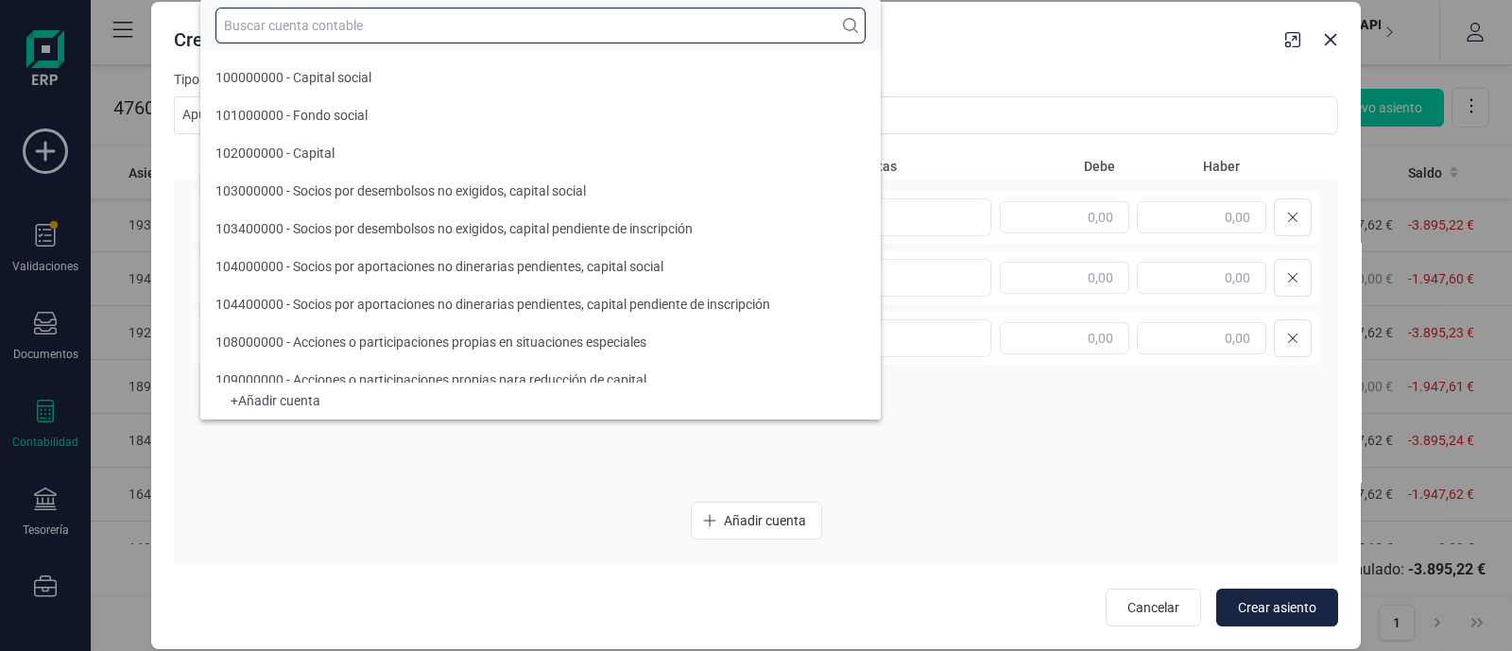
click at [333, 24] on input "text" at bounding box center [540, 26] width 650 height 36
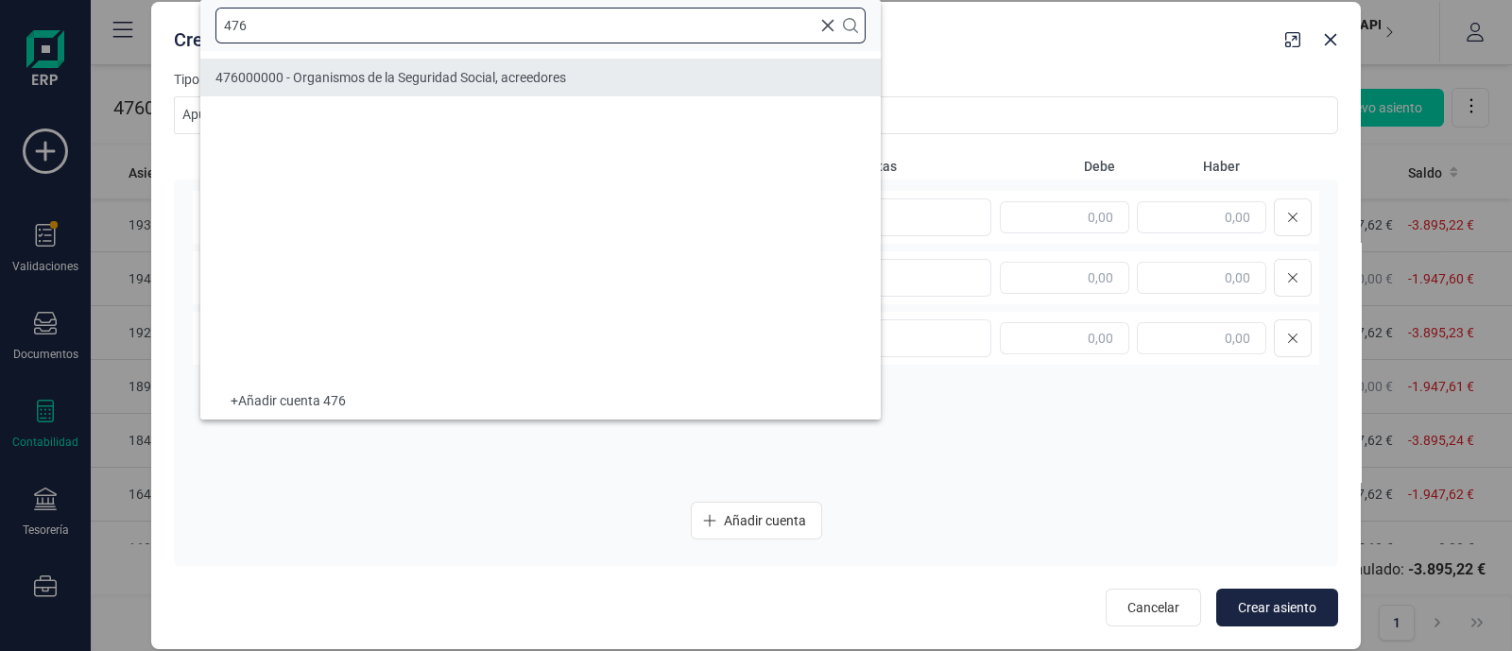
type input "476"
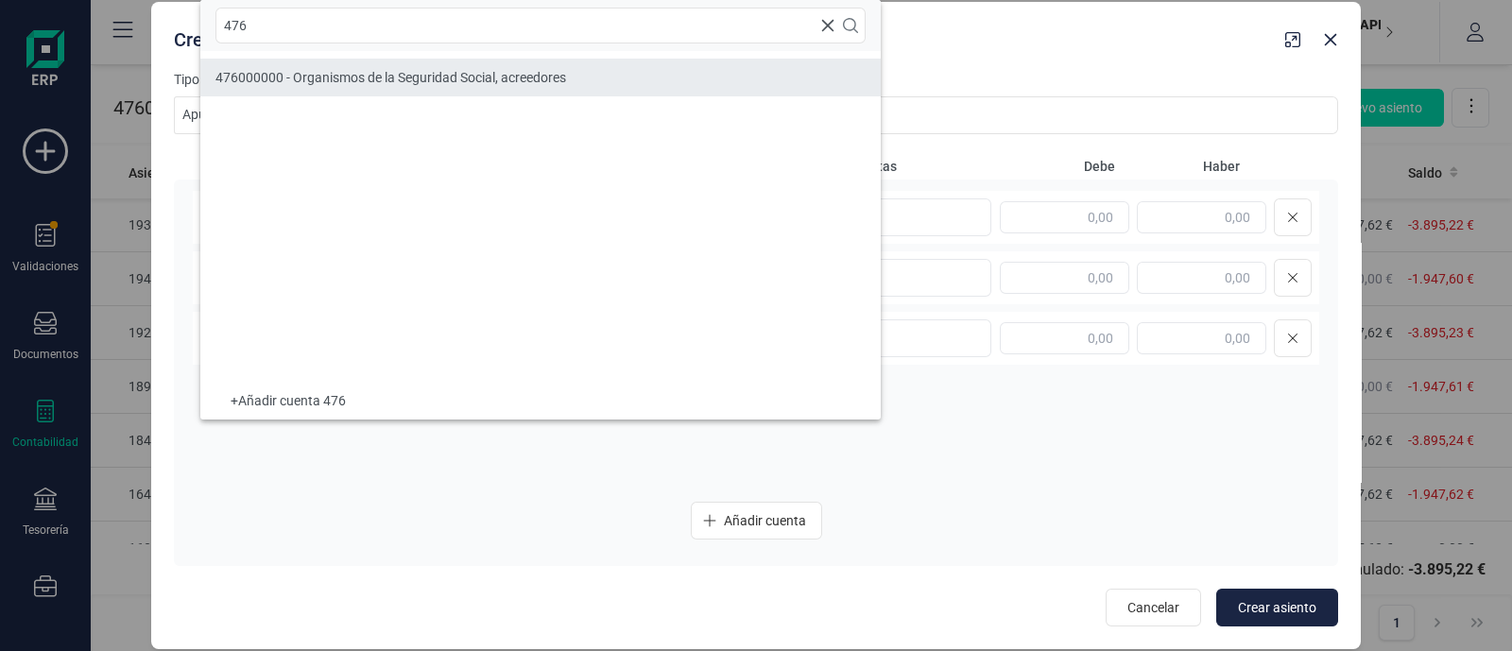
click at [321, 71] on span "476000000 - Organismos de la Seguridad Social, acreedores" at bounding box center [390, 77] width 351 height 15
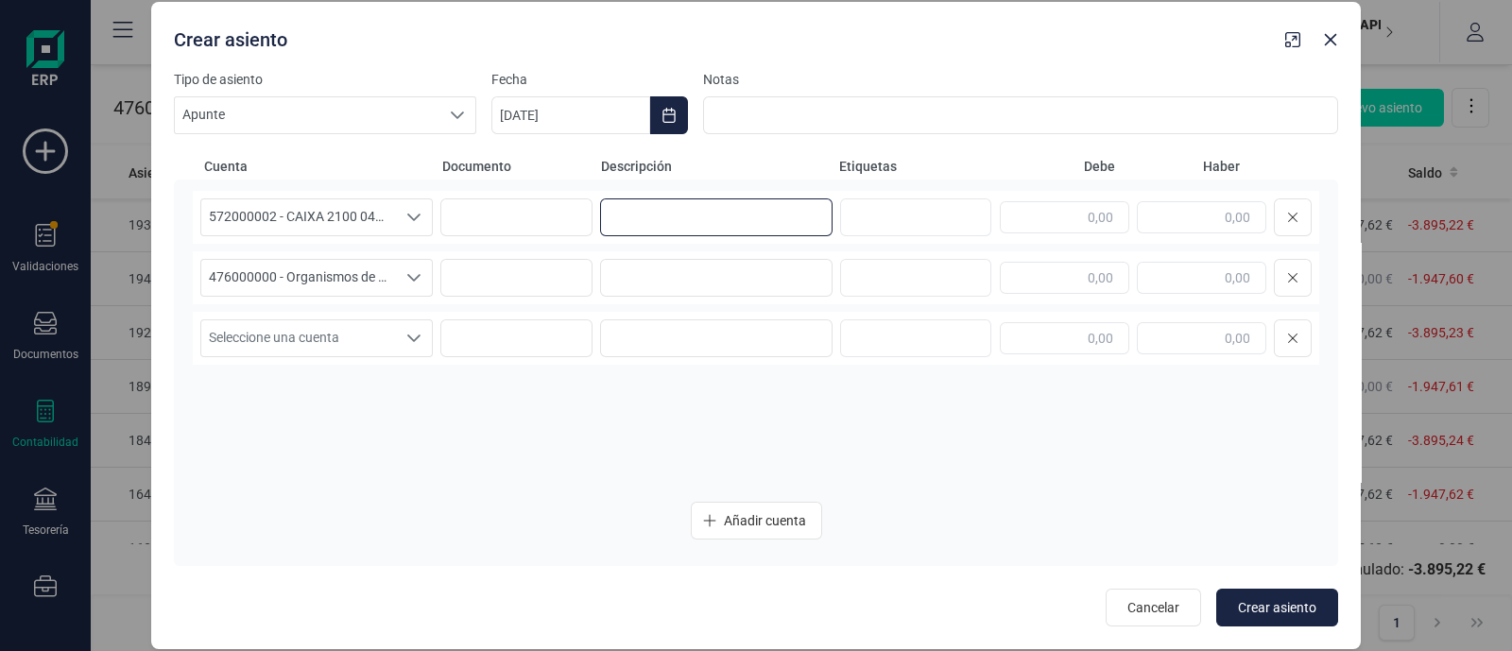
click at [707, 219] on input at bounding box center [716, 217] width 232 height 38
click at [648, 222] on input at bounding box center [716, 217] width 232 height 38
paste input "TGSS.COTIZACION 0"
type input "TGSS.COTIZACION 0"
click at [638, 271] on input at bounding box center [716, 278] width 232 height 38
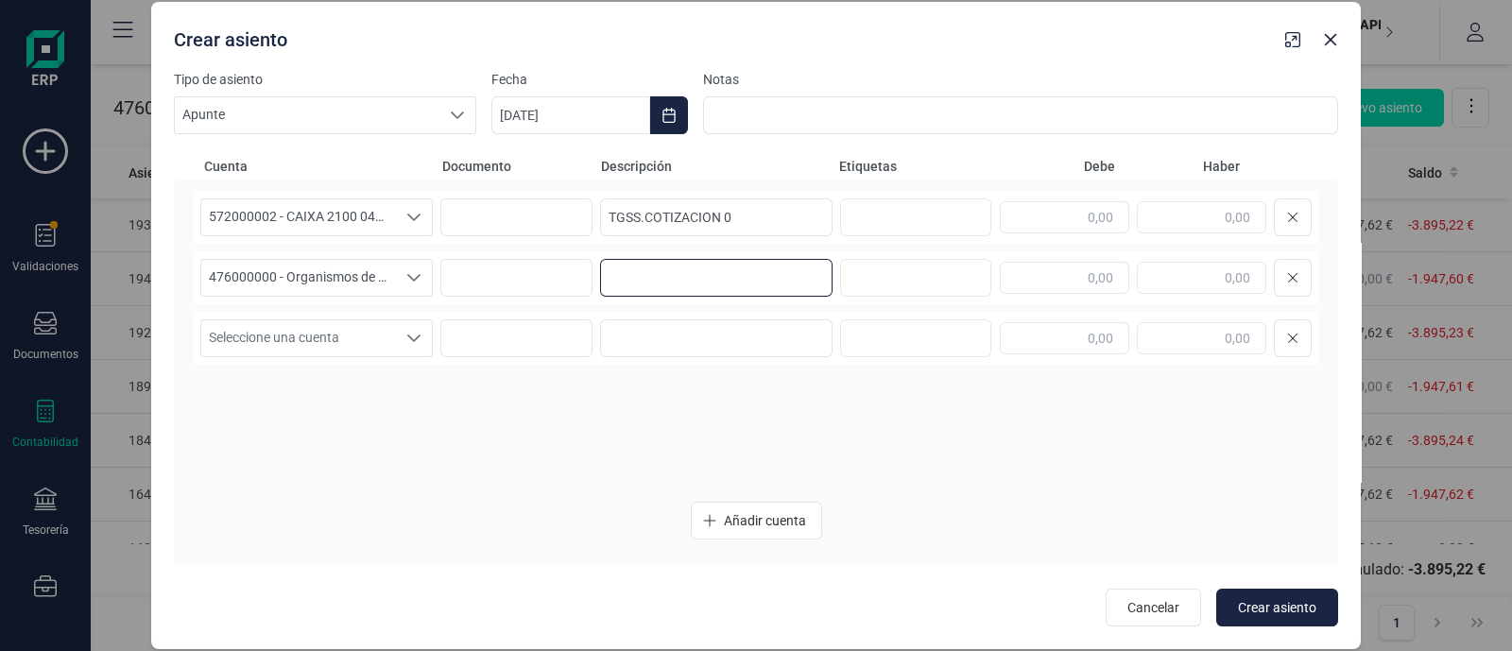
paste input "TGSS.COTIZACION 0"
type input "TGSS.COTIZACION 0"
click at [1170, 216] on input "text" at bounding box center [1201, 217] width 129 height 32
click at [1210, 229] on input "text" at bounding box center [1201, 217] width 129 height 32
paste input "-1.947,63"
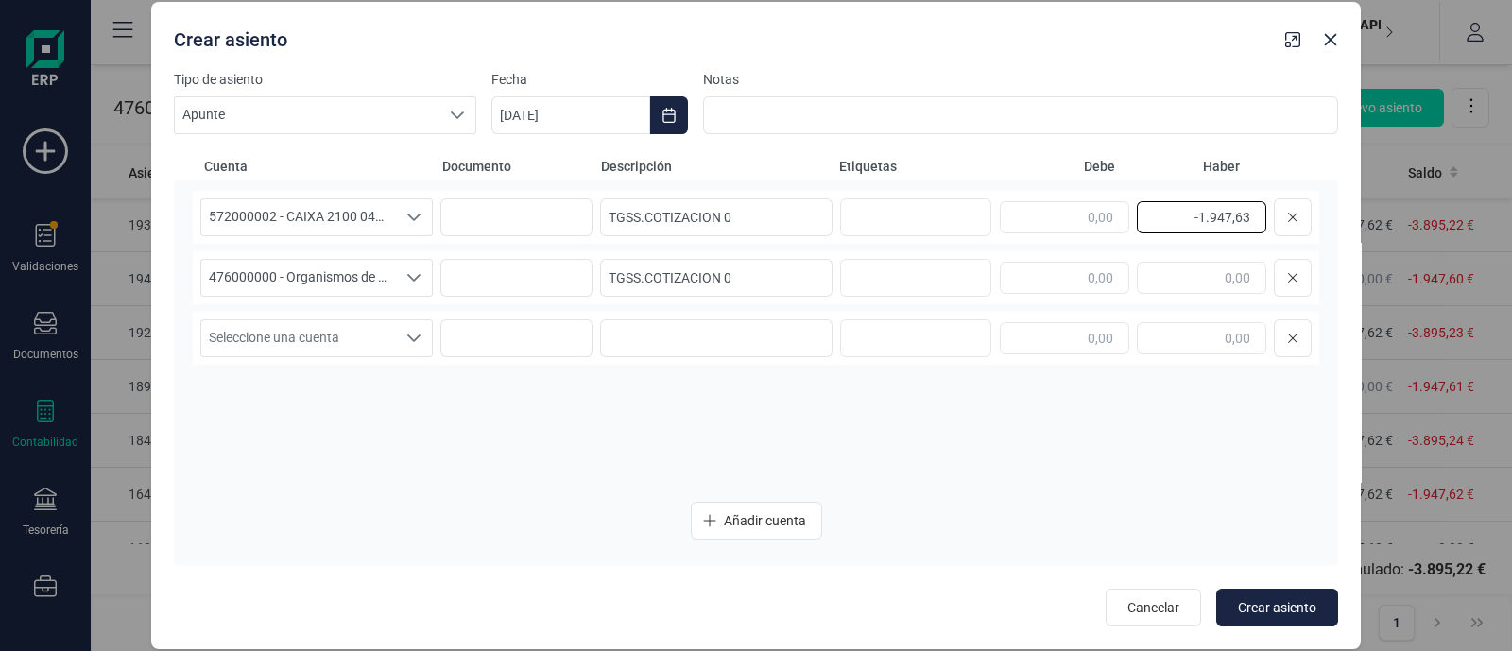
click at [1200, 218] on input "-1.947,63" at bounding box center [1201, 217] width 129 height 32
type input "1.947,63"
click at [1094, 273] on input "text" at bounding box center [1064, 278] width 129 height 32
drag, startPoint x: 1186, startPoint y: 215, endPoint x: 1284, endPoint y: 224, distance: 98.7
click at [1284, 224] on div "1.947,63" at bounding box center [1156, 217] width 312 height 38
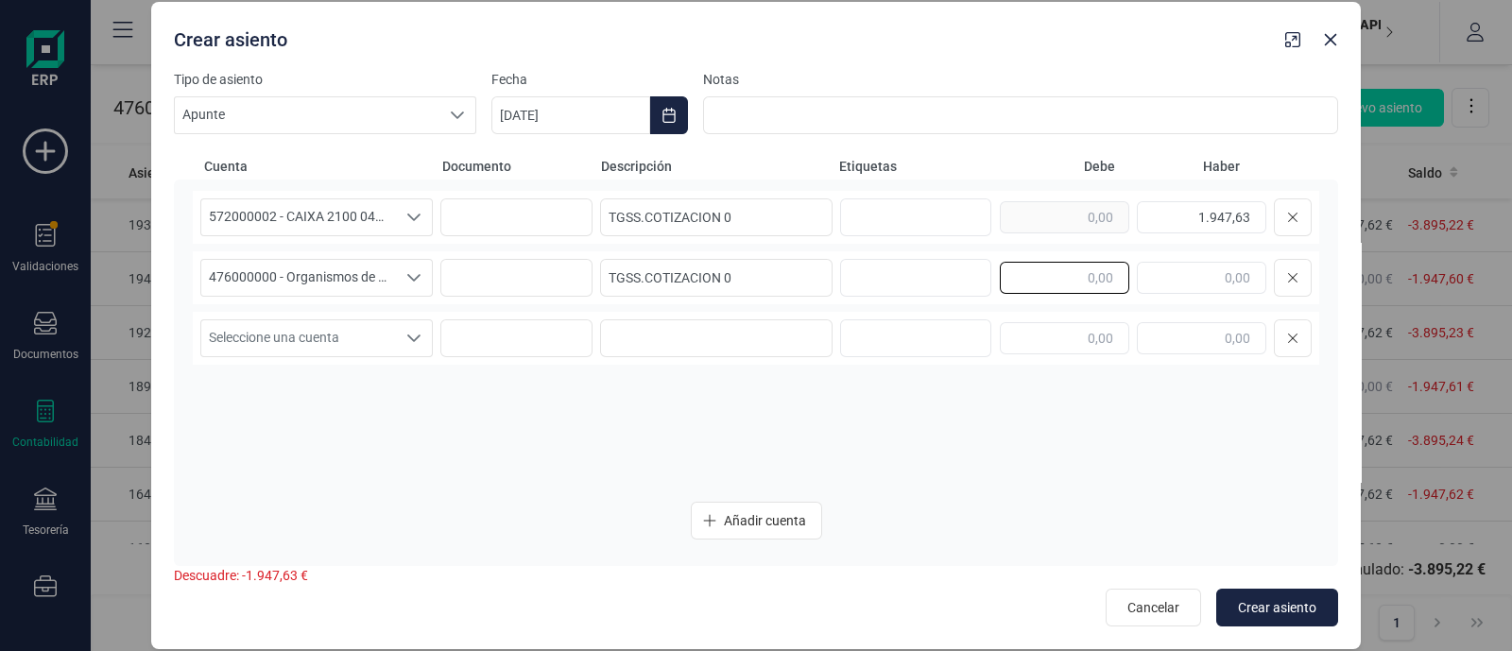
click at [1065, 277] on input "text" at bounding box center [1064, 278] width 129 height 32
paste input "1.947,63"
type input "1.947,63"
click at [675, 122] on icon "Choose Date" at bounding box center [668, 115] width 15 height 15
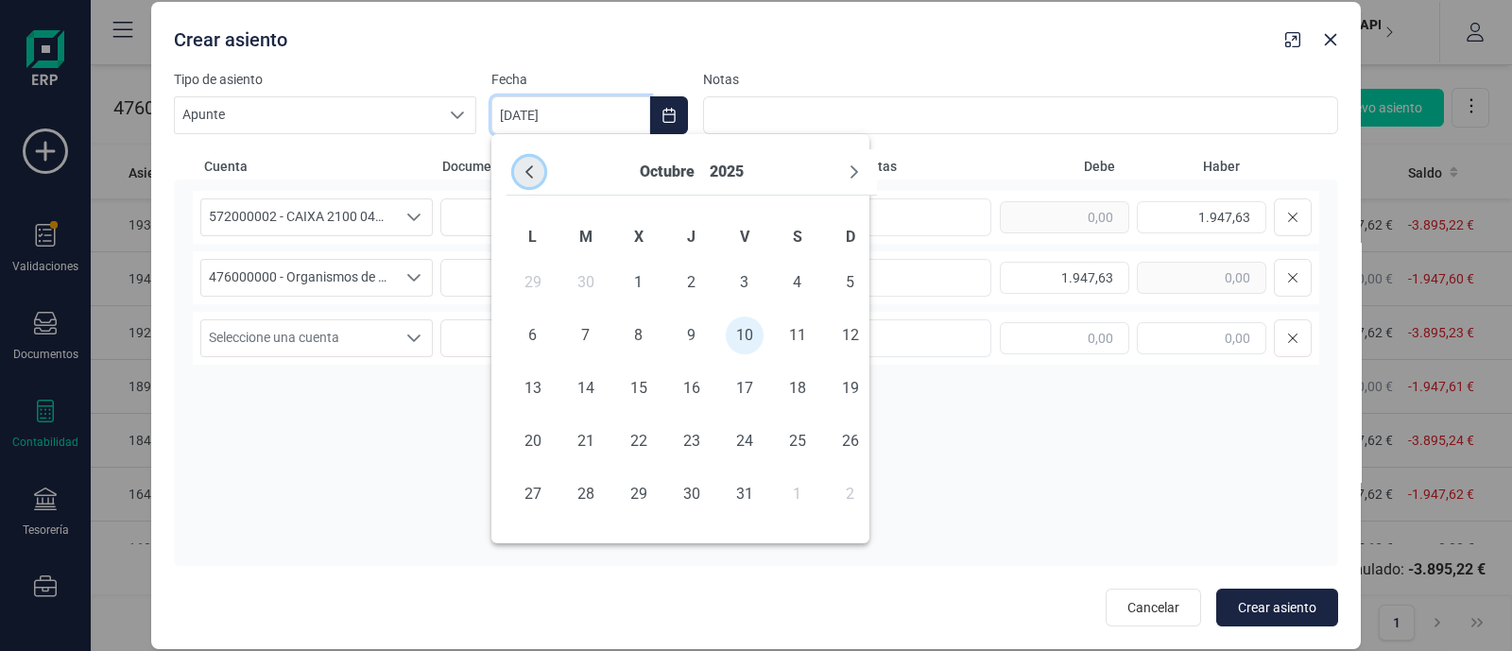
click at [536, 171] on icon "Previous Month" at bounding box center [529, 171] width 15 height 15
click at [582, 484] on span "30" at bounding box center [586, 494] width 38 height 38
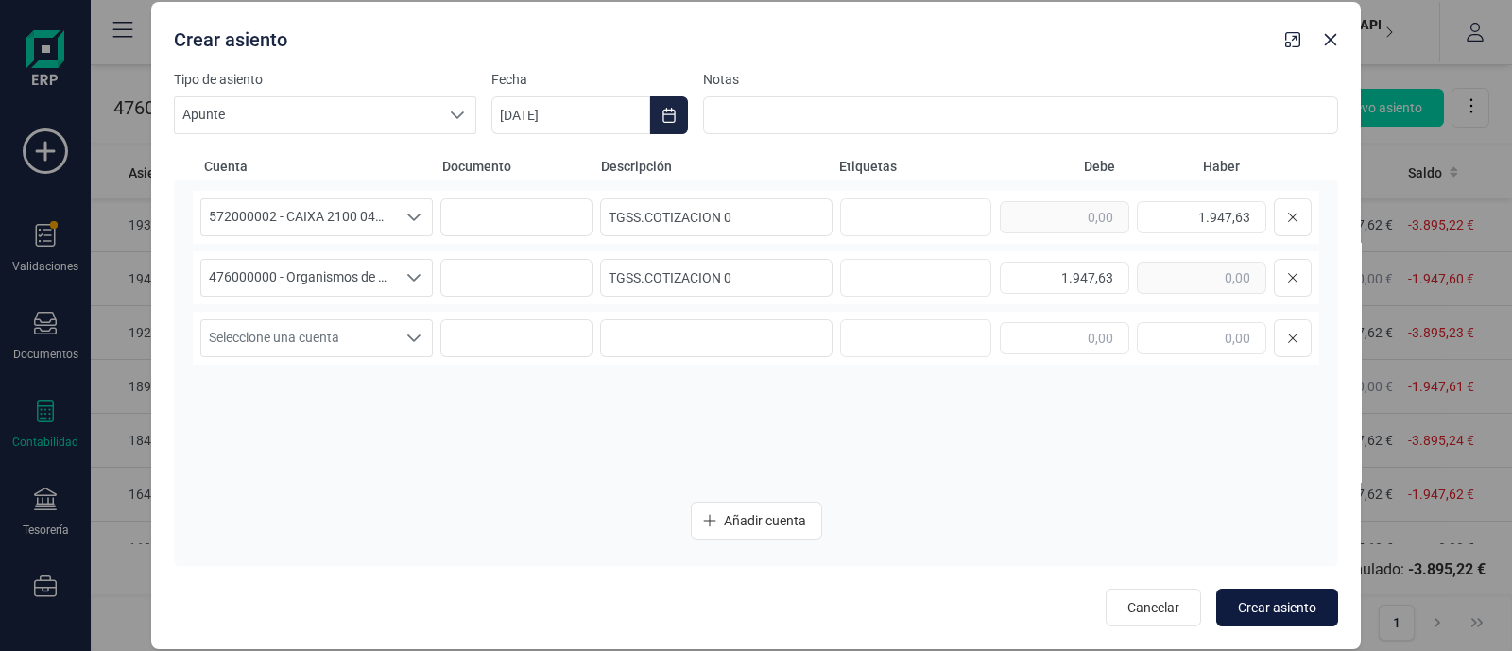
click at [1300, 599] on span "Crear asiento" at bounding box center [1277, 607] width 78 height 19
type input "[DATE]"
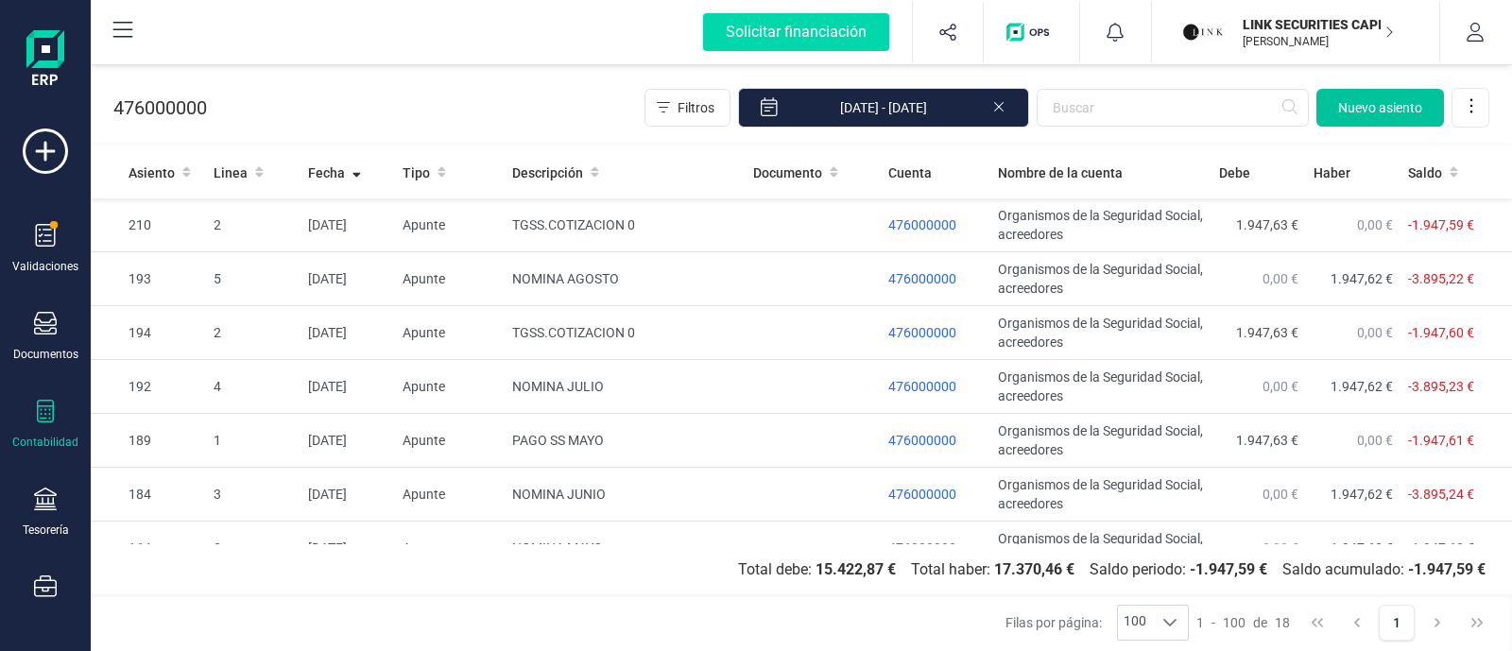
click at [1361, 107] on span "Nuevo asiento" at bounding box center [1380, 107] width 84 height 19
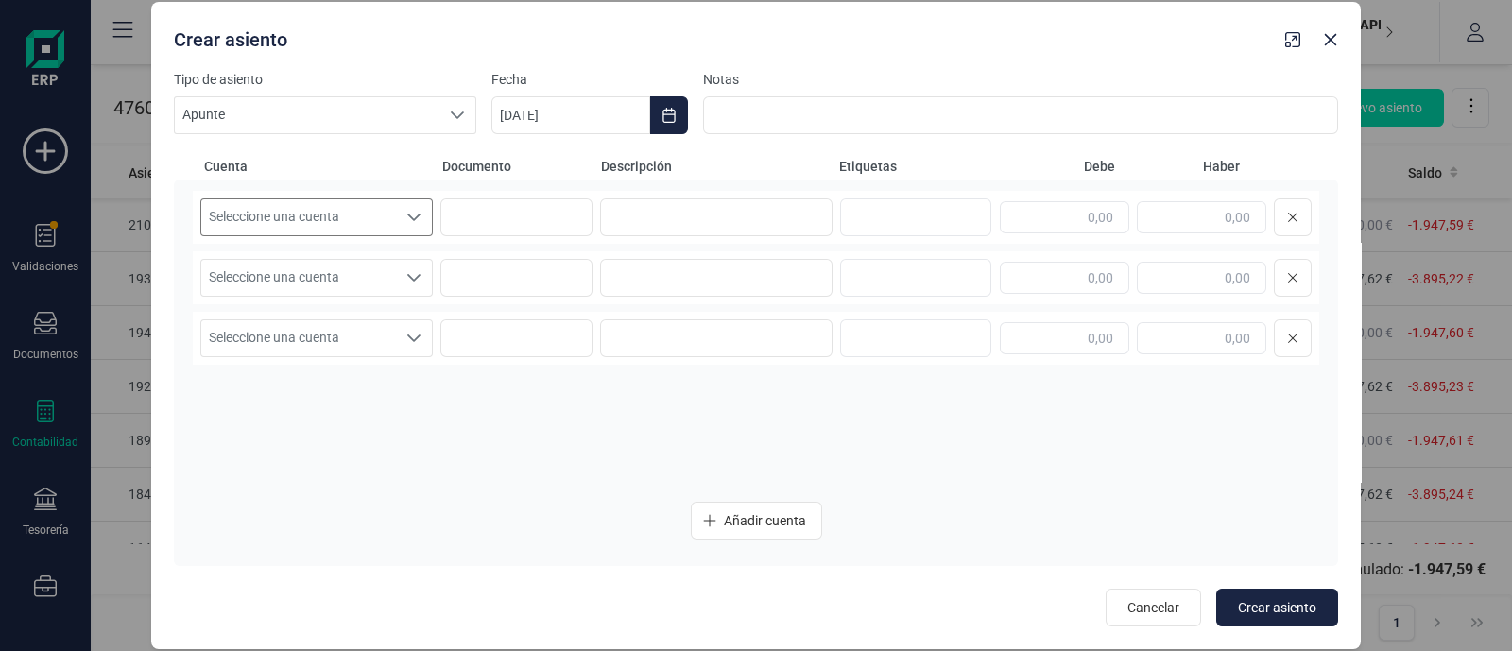
click at [294, 211] on span "Seleccione una cuenta" at bounding box center [298, 217] width 195 height 36
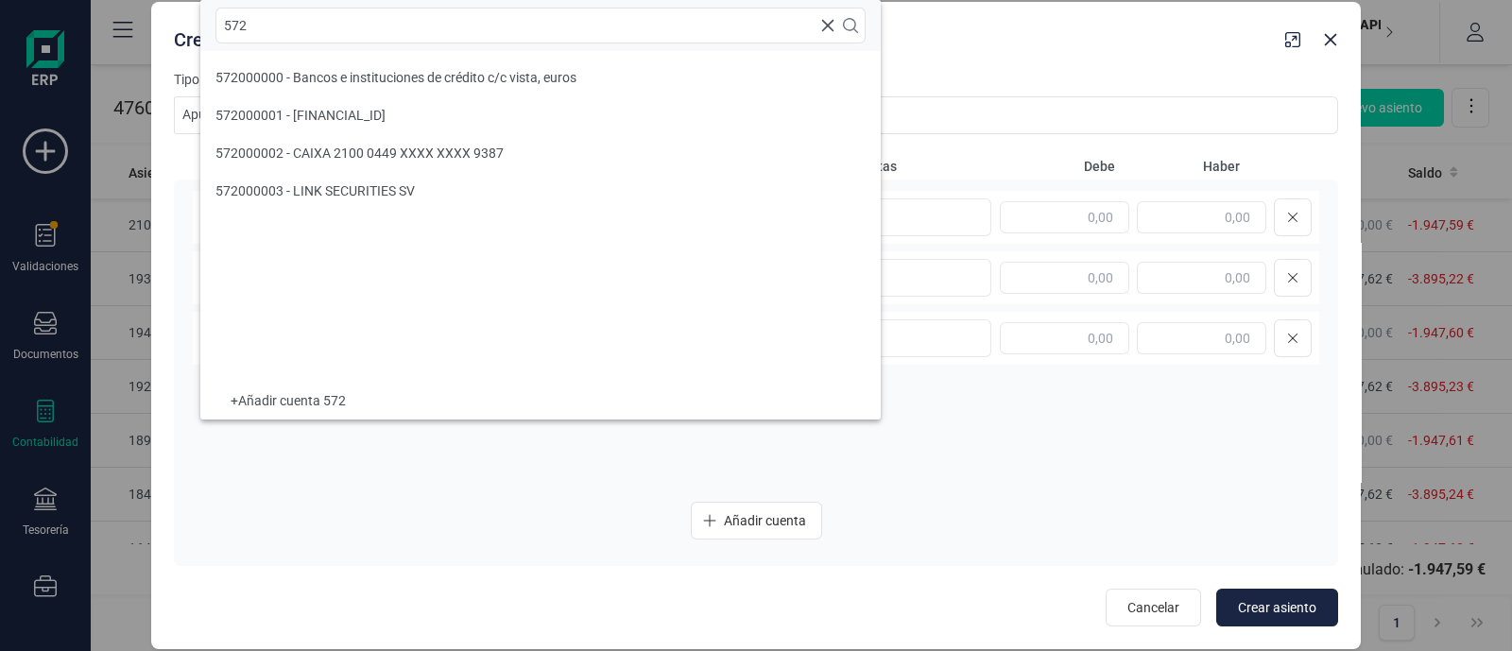
type input "572"
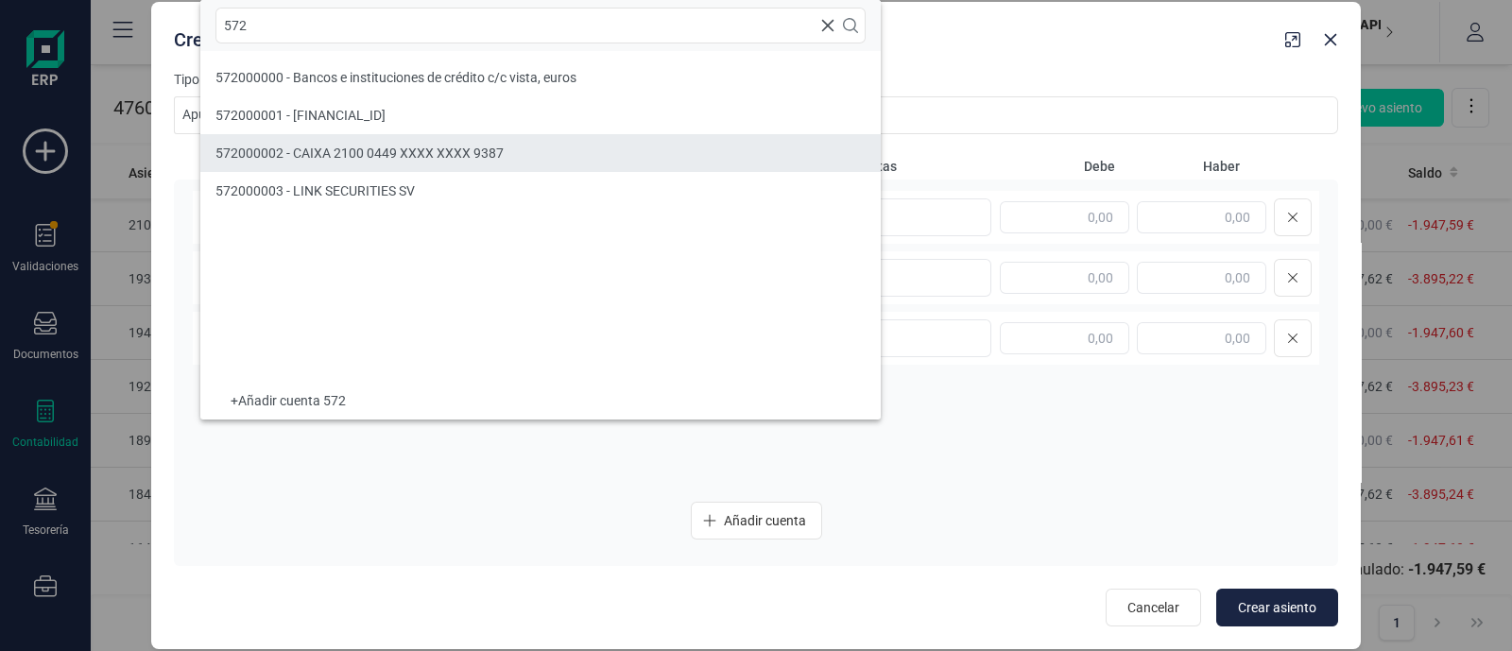
click at [345, 139] on li "572000002 - CAIXA 2100 0449 XXXX XXXX 9387" at bounding box center [540, 153] width 680 height 38
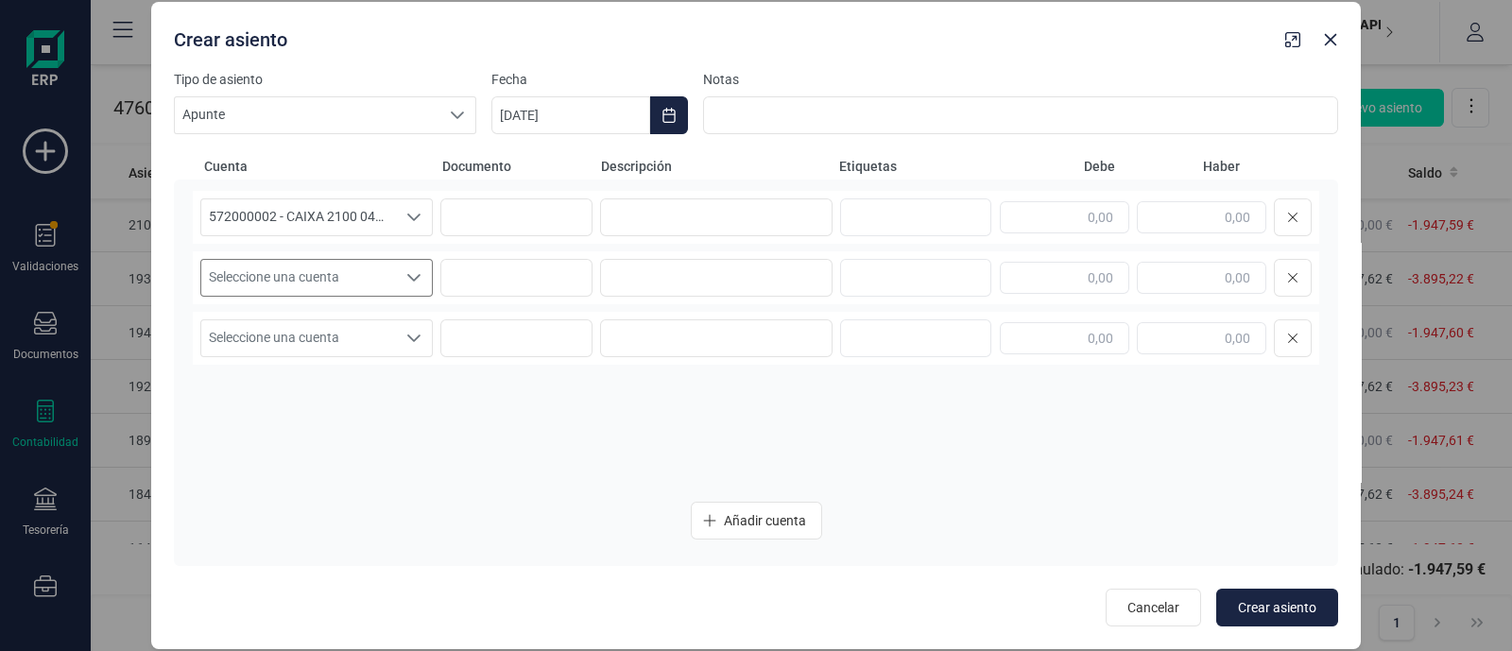
click at [275, 273] on span "Seleccione una cuenta" at bounding box center [298, 278] width 195 height 36
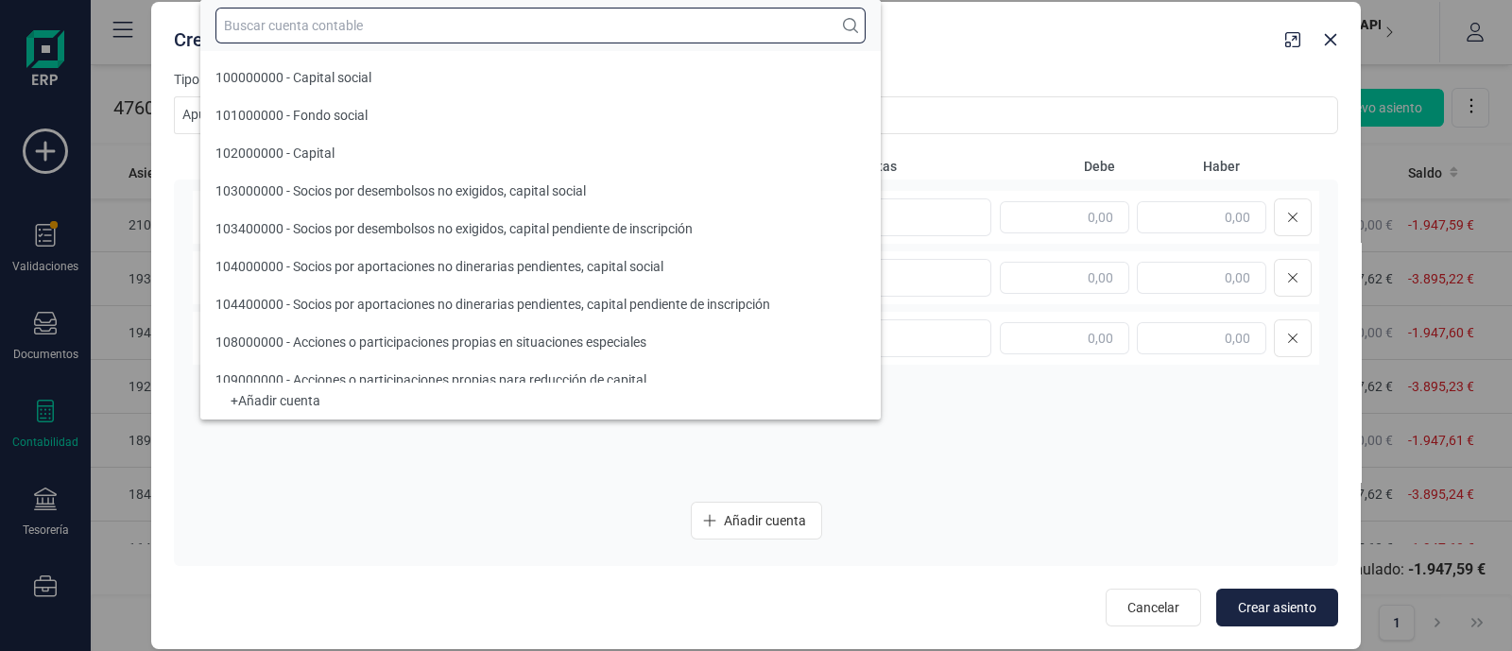
click at [326, 24] on input "text" at bounding box center [540, 26] width 650 height 36
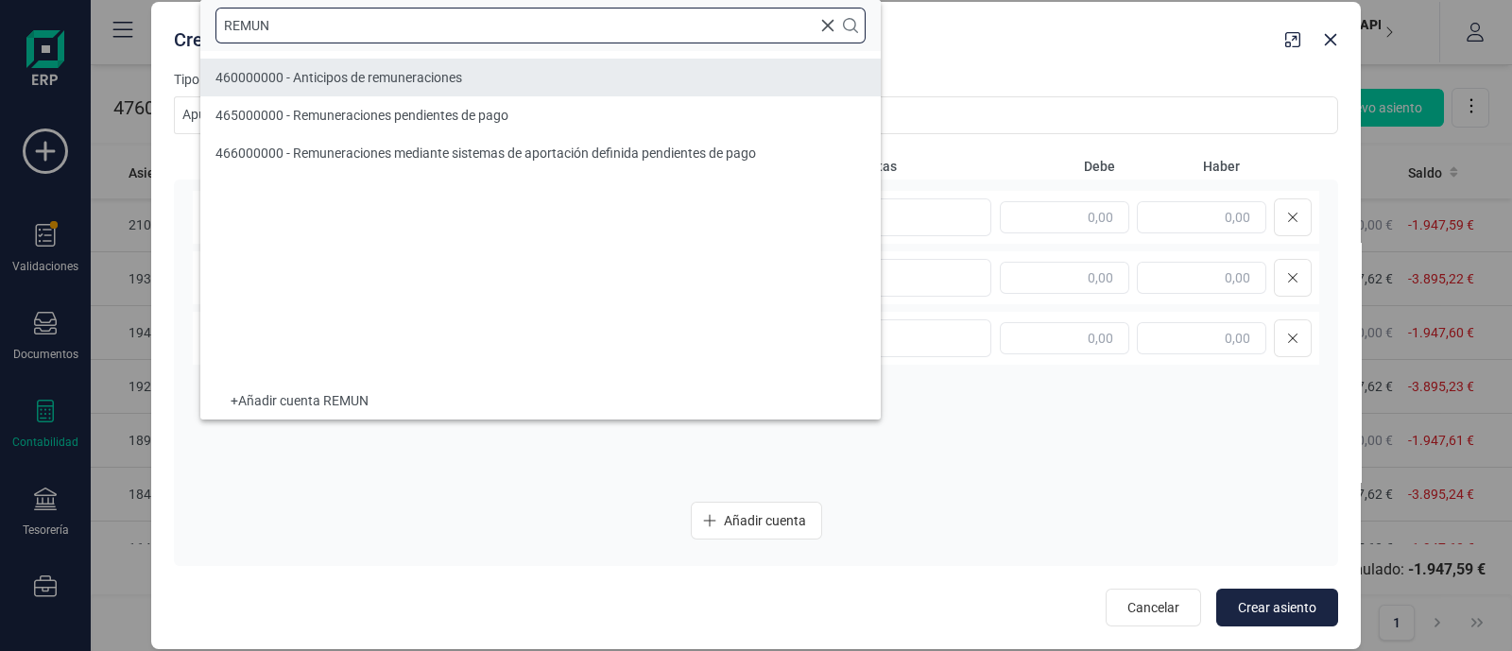
type input "REMUN"
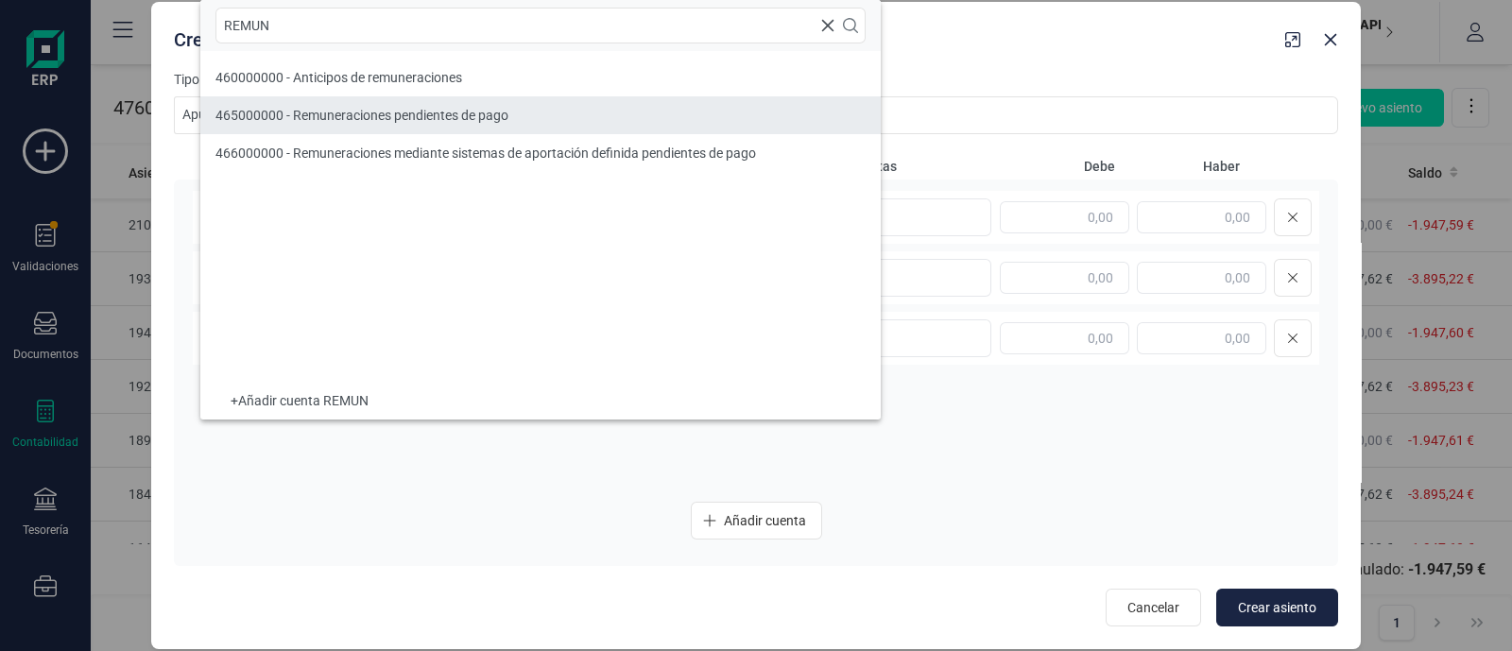
click at [344, 111] on span "465000000 - Remuneraciones pendientes de pago" at bounding box center [361, 115] width 293 height 15
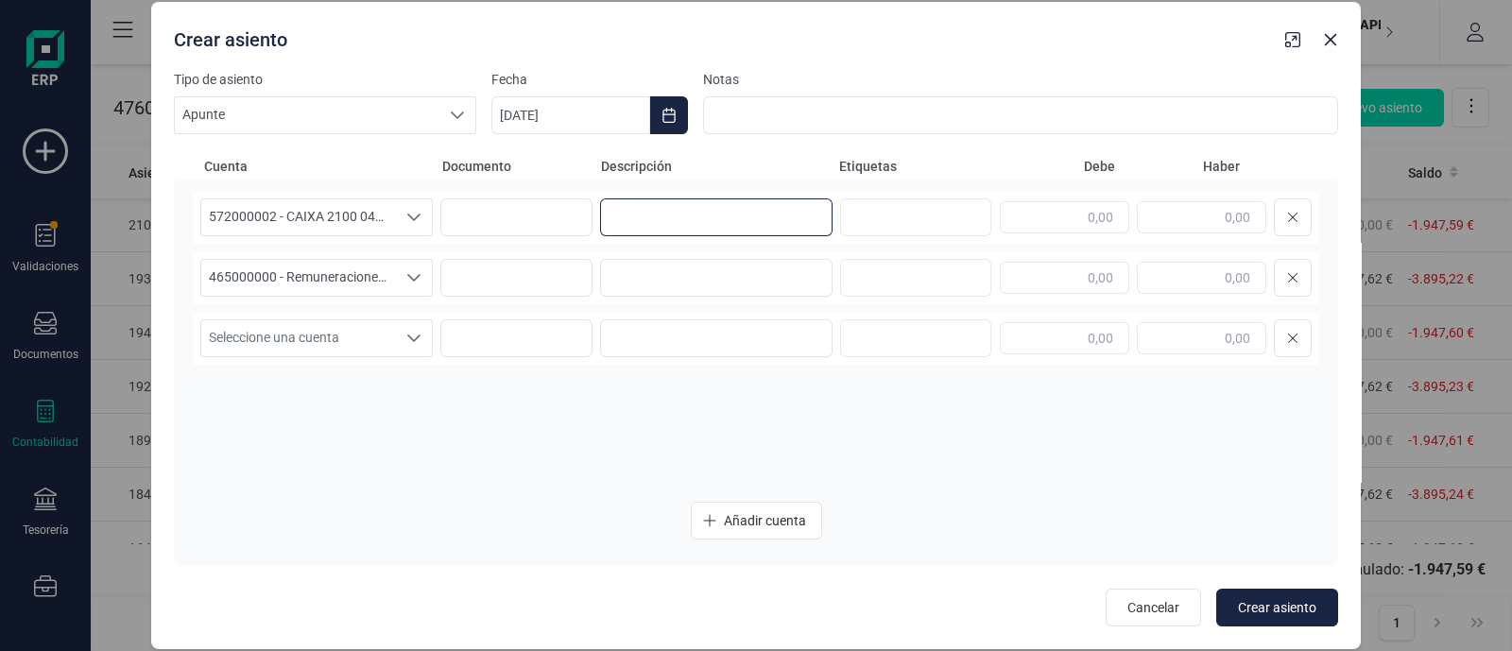
click at [667, 206] on input at bounding box center [716, 217] width 232 height 38
drag, startPoint x: 730, startPoint y: 217, endPoint x: 571, endPoint y: 236, distance: 160.8
click at [571, 236] on div "572000002 - CAIXA 2100 0449 XXXX XXXX 9387 572000002 - CAIXA 2100 0449 XXXX XXX…" at bounding box center [756, 217] width 1126 height 53
type input "NOMINA SEPTIEMBRE"
click at [624, 260] on input at bounding box center [716, 278] width 232 height 38
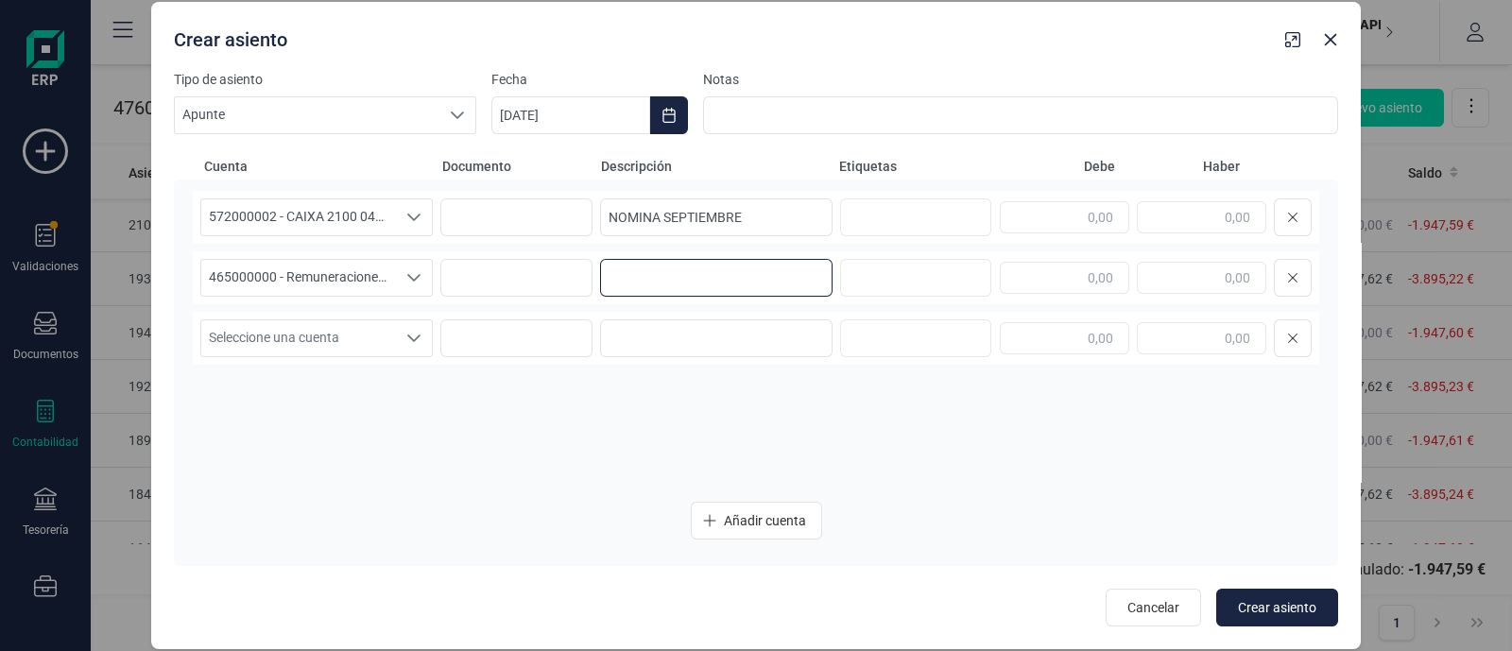
paste input "NOMINA SEPTIEMBRE"
type input "NOMINA SEPTIEMBRE"
click at [1034, 215] on input "text" at bounding box center [1064, 217] width 129 height 32
click at [1213, 211] on input "text" at bounding box center [1201, 217] width 129 height 32
drag, startPoint x: 1182, startPoint y: 210, endPoint x: 1299, endPoint y: 217, distance: 117.4
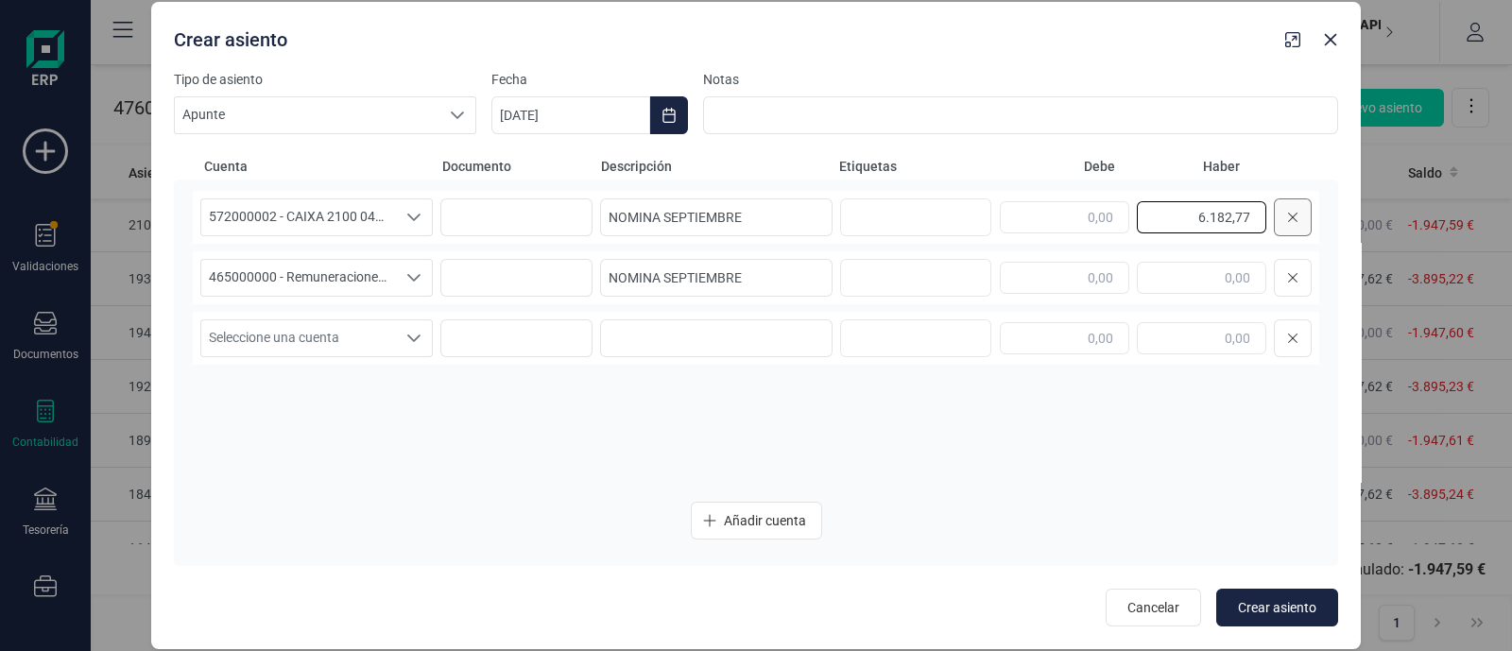
click at [1299, 217] on div "6.182,77" at bounding box center [1156, 217] width 312 height 38
type input "6.182,77"
click at [1103, 271] on input "text" at bounding box center [1064, 278] width 129 height 32
paste input "6.182,77"
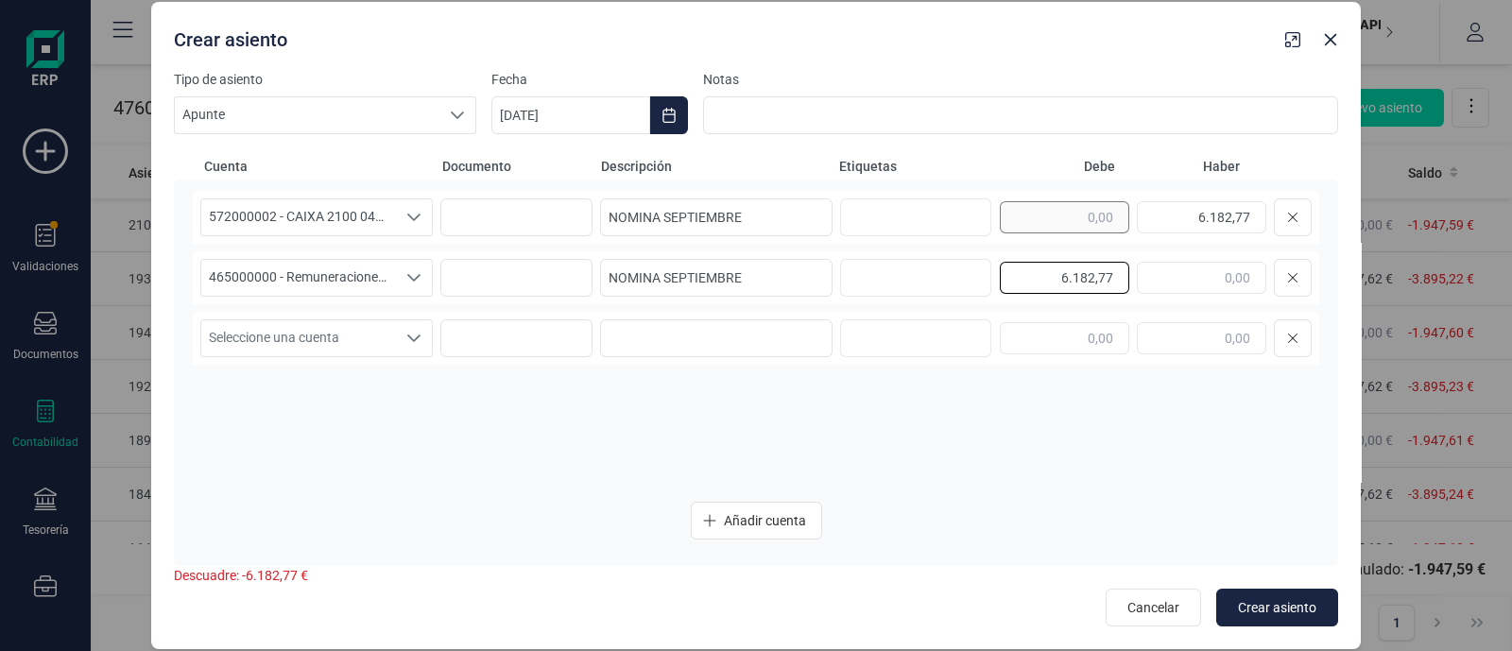
type input "6.182,77"
click at [659, 107] on button "Choose Date" at bounding box center [669, 115] width 38 height 38
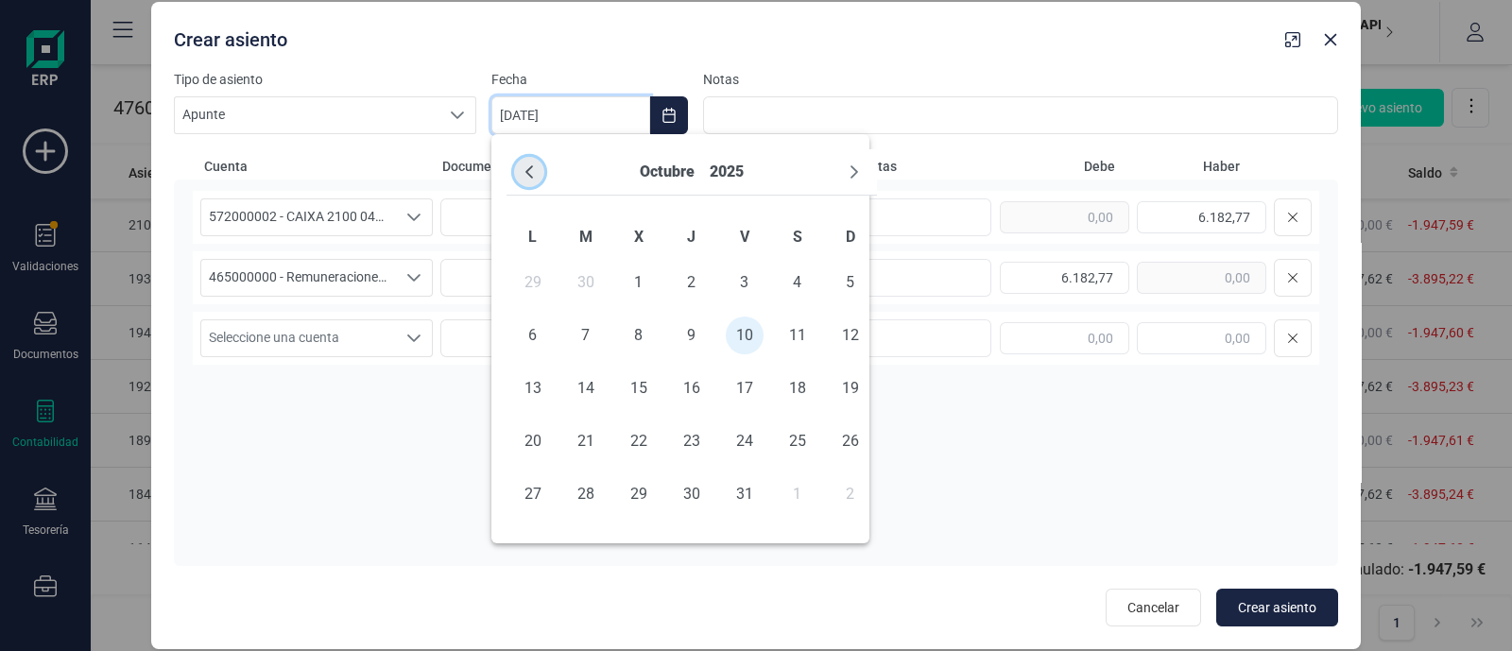
click at [524, 177] on icon "Previous Month" at bounding box center [529, 171] width 15 height 15
click at [540, 489] on span "29" at bounding box center [533, 494] width 38 height 38
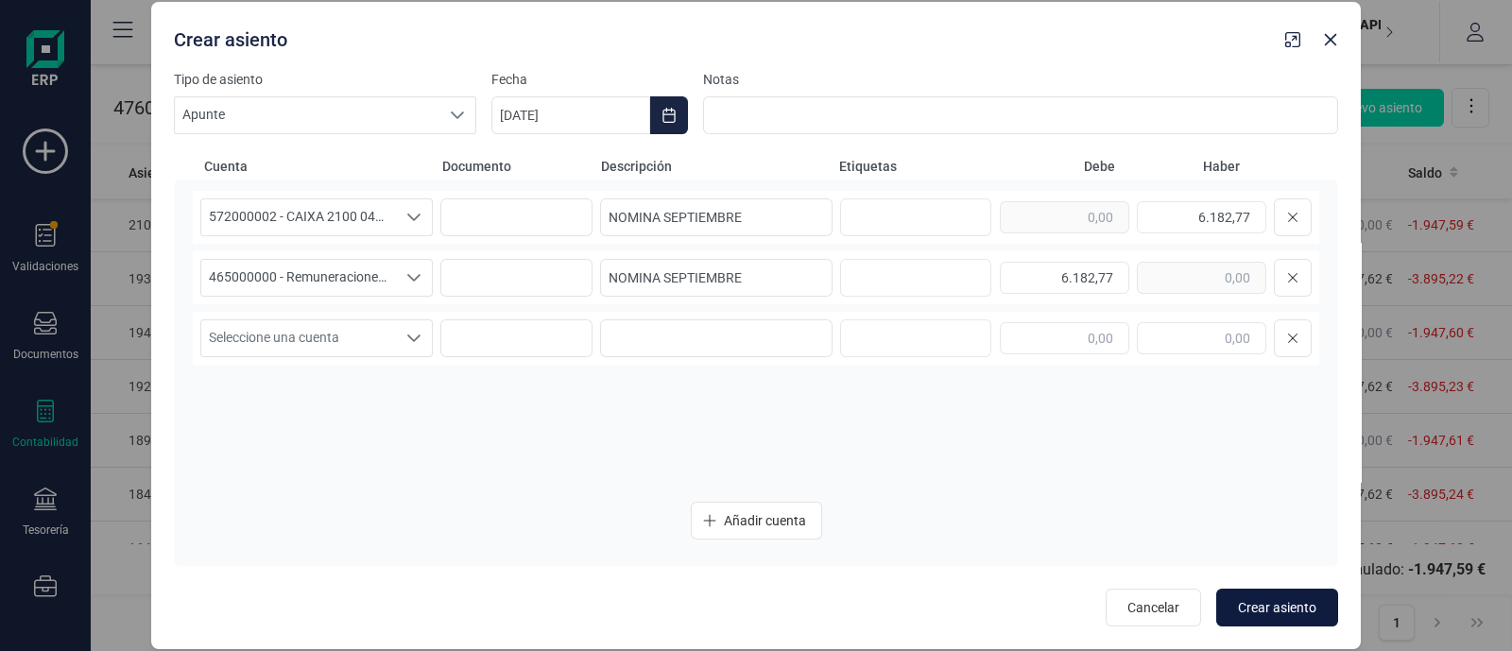
click at [1245, 593] on button "Crear asiento" at bounding box center [1277, 608] width 122 height 38
type input "[DATE]"
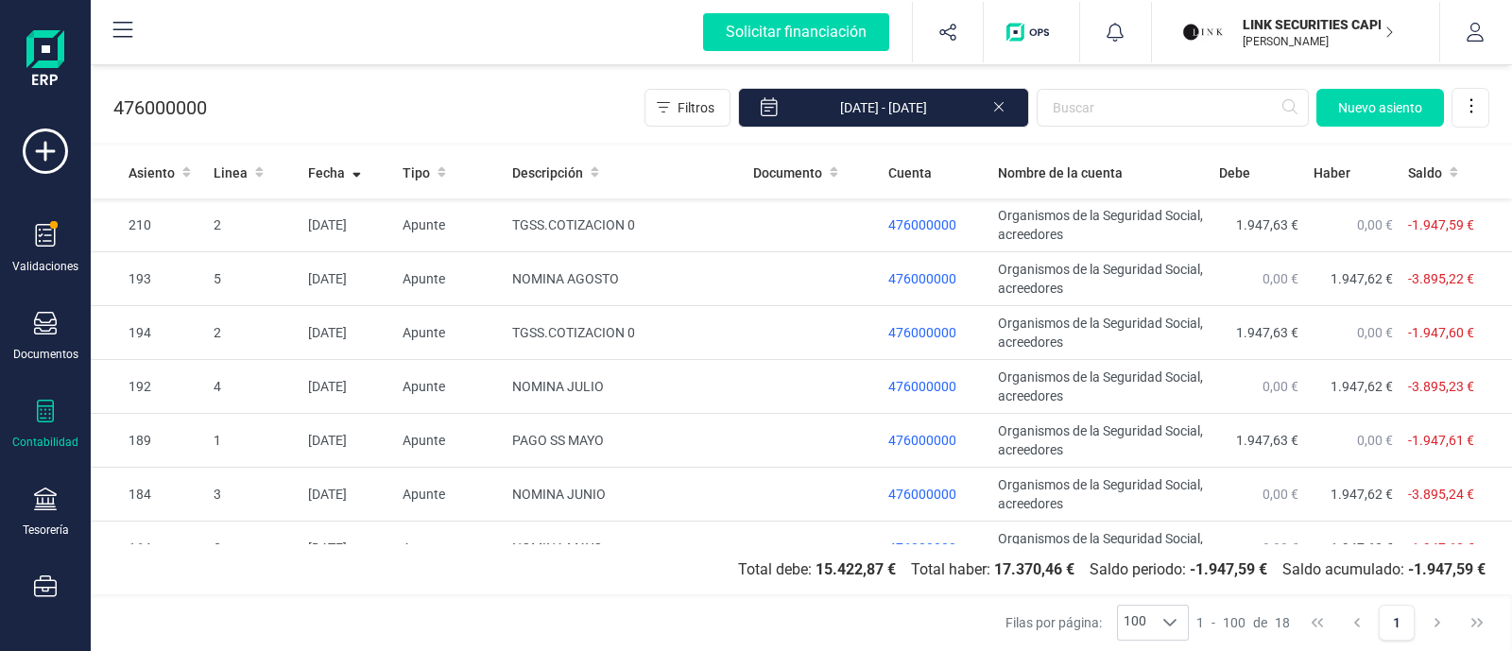
click at [40, 428] on div "Contabilidad" at bounding box center [46, 425] width 76 height 50
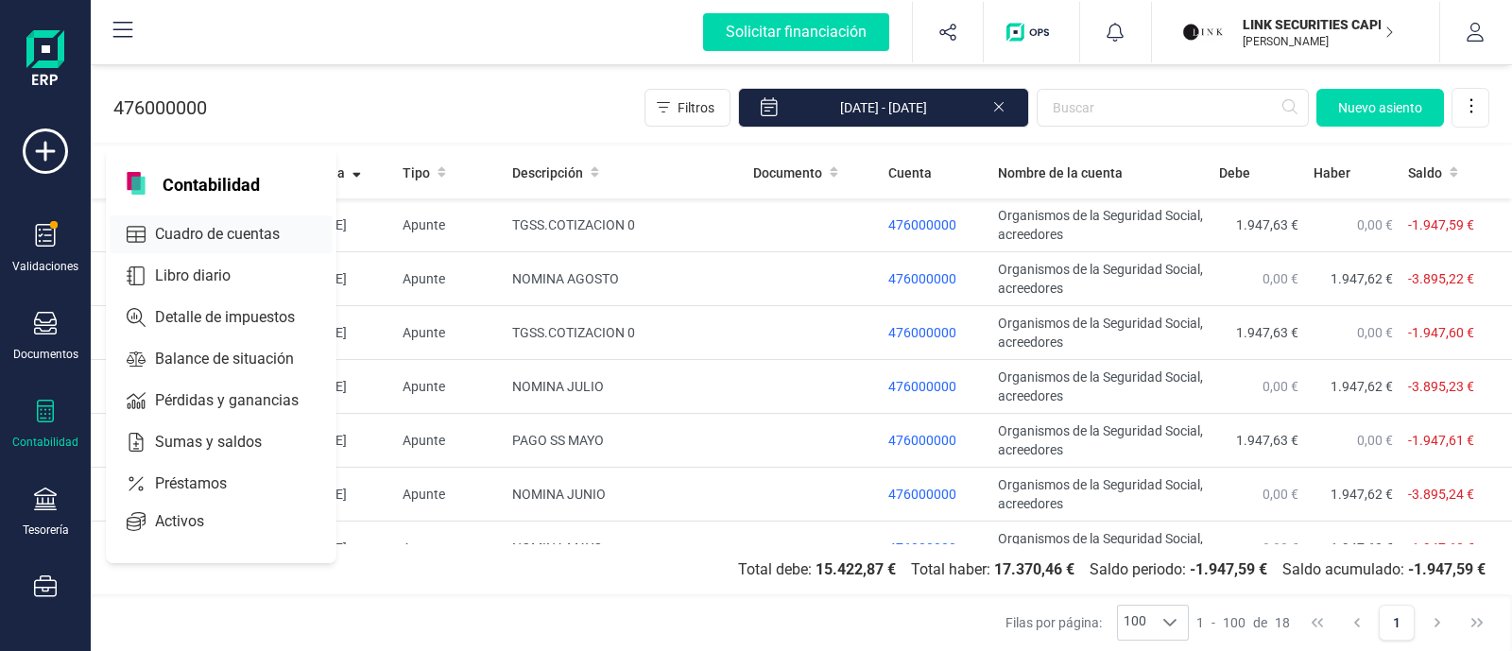
click at [231, 239] on span "Cuadro de cuentas" at bounding box center [230, 234] width 166 height 23
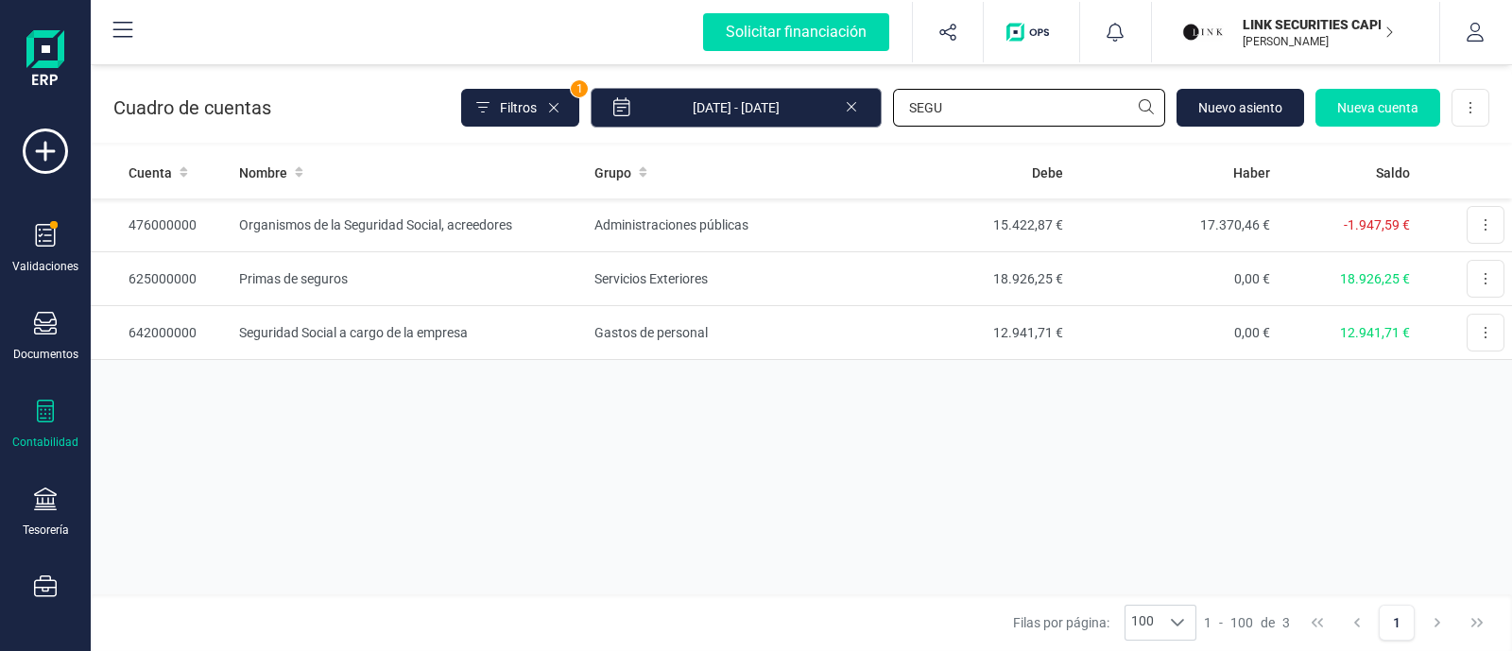
drag, startPoint x: 969, startPoint y: 115, endPoint x: 732, endPoint y: 116, distance: 236.2
click at [732, 116] on div "Filtros 1 01/01/2025 - 10/10/2025 SEGU Nuevo asiento Nueva cuenta Descargar Exc…" at bounding box center [975, 108] width 1028 height 40
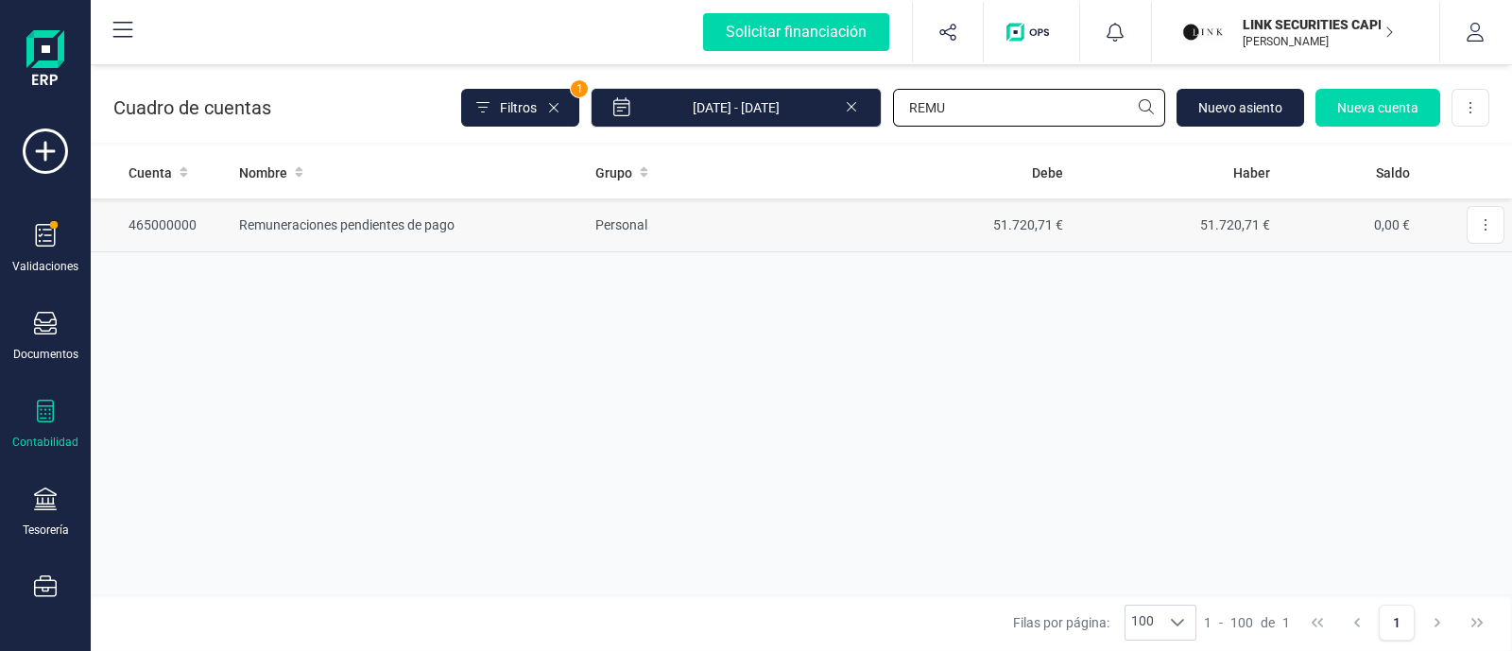
type input "REMU"
click at [805, 237] on td "Personal" at bounding box center [725, 225] width 275 height 54
drag, startPoint x: 971, startPoint y: 118, endPoint x: 822, endPoint y: 116, distance: 149.3
click at [822, 116] on div "Filtros 1 01/01/2025 - 10/10/2025 REMU Nuevo asiento Nueva cuenta Descargar Exc…" at bounding box center [975, 108] width 1028 height 40
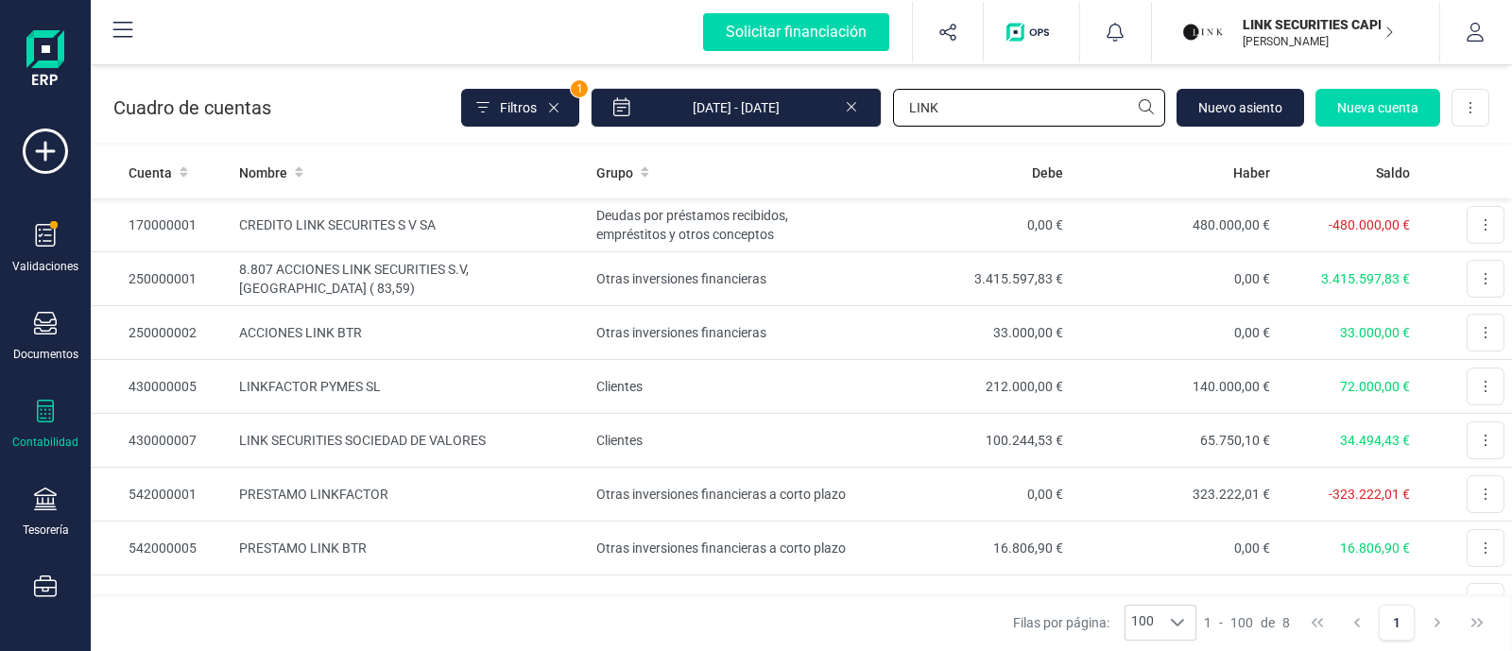
click at [1056, 110] on input "LINK" at bounding box center [1029, 108] width 272 height 38
type input "LINK"
click at [903, 233] on td "0,00 €" at bounding box center [966, 225] width 207 height 54
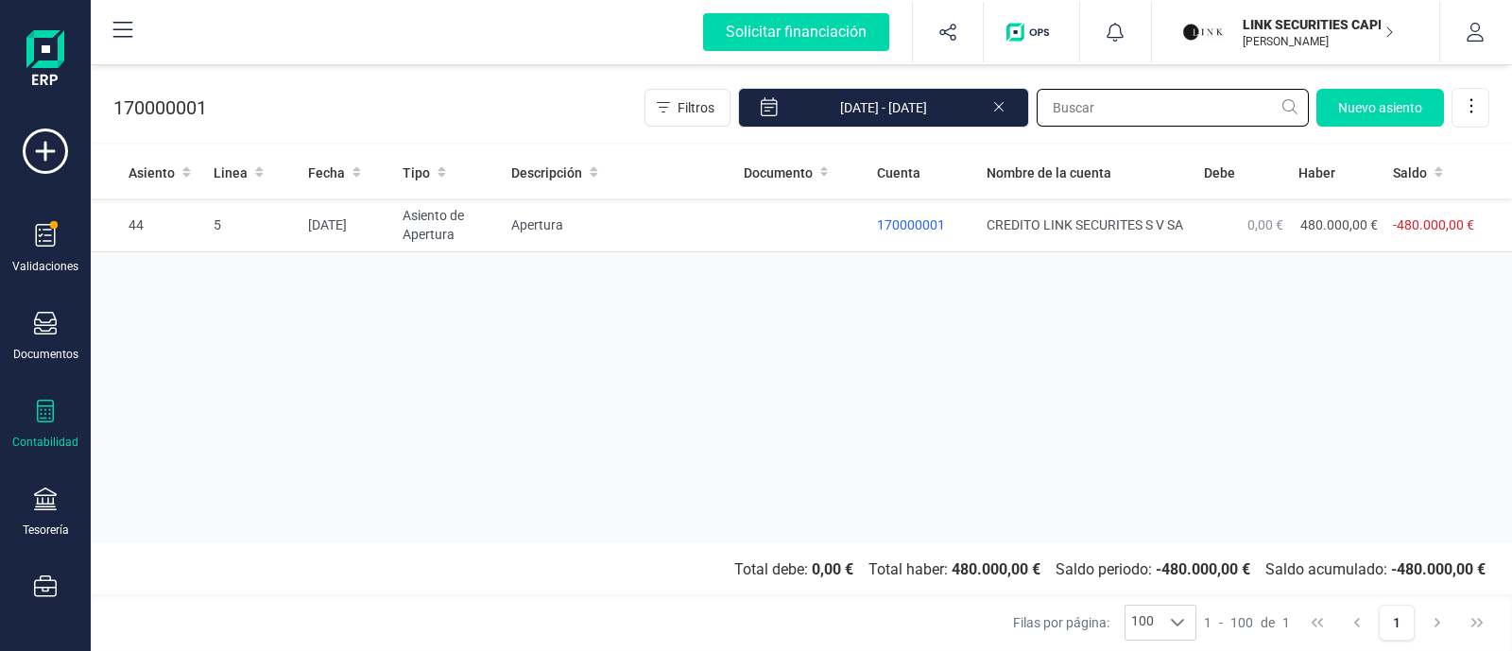
click at [1086, 97] on input "text" at bounding box center [1173, 108] width 272 height 38
click at [36, 421] on div "Contabilidad" at bounding box center [46, 425] width 76 height 50
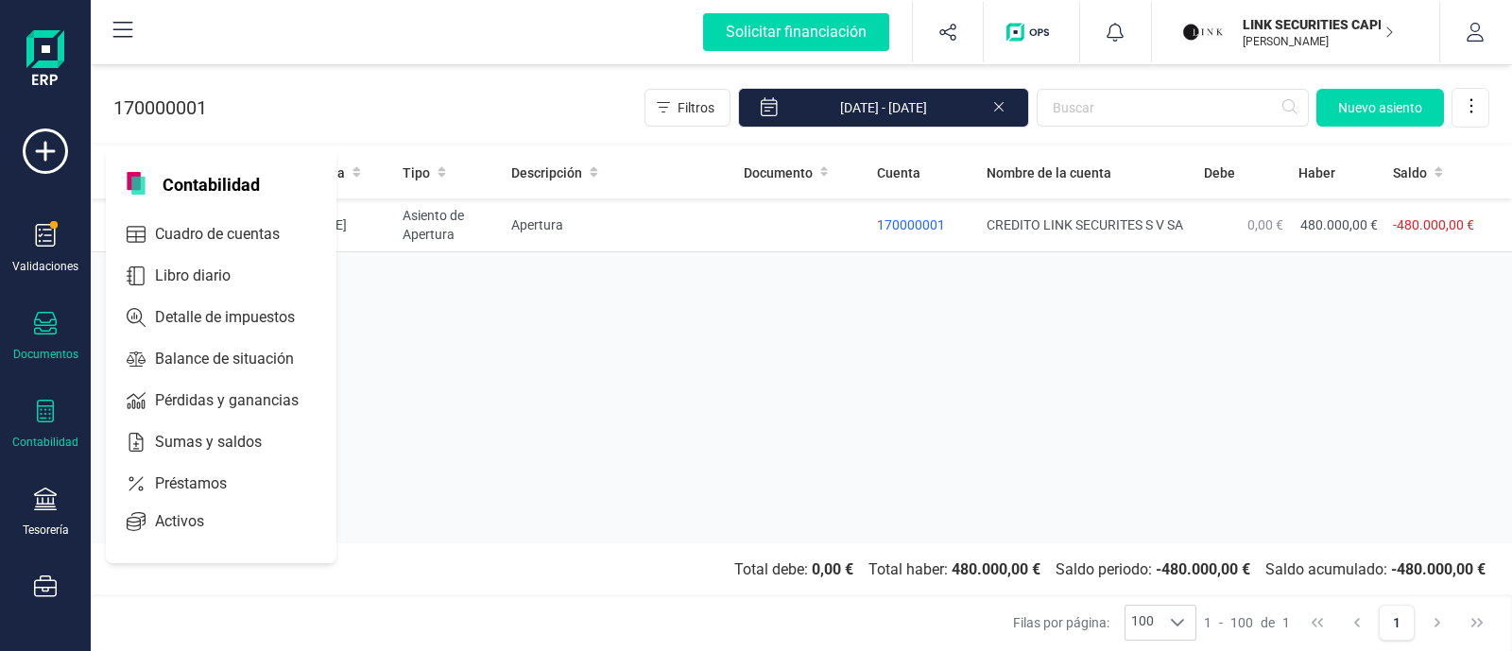
click at [39, 318] on icon at bounding box center [45, 323] width 23 height 23
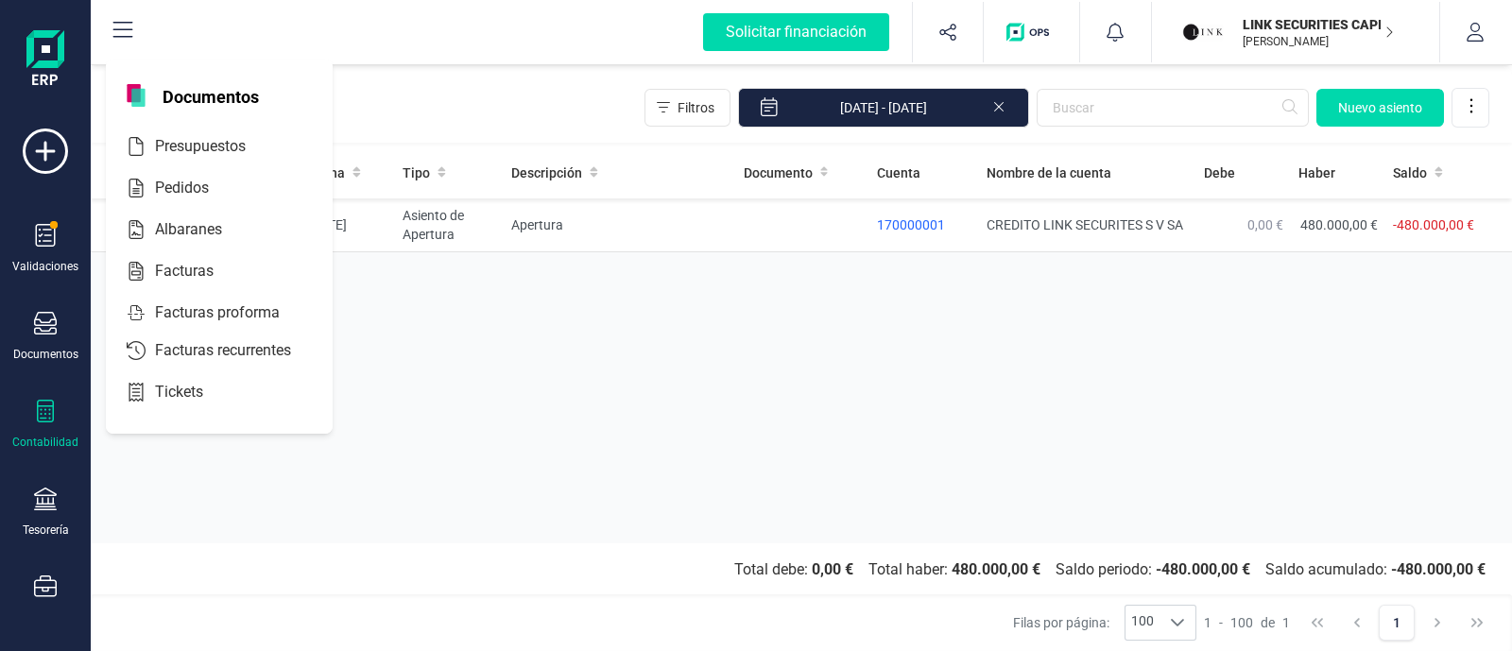
click at [52, 220] on span at bounding box center [54, 225] width 10 height 10
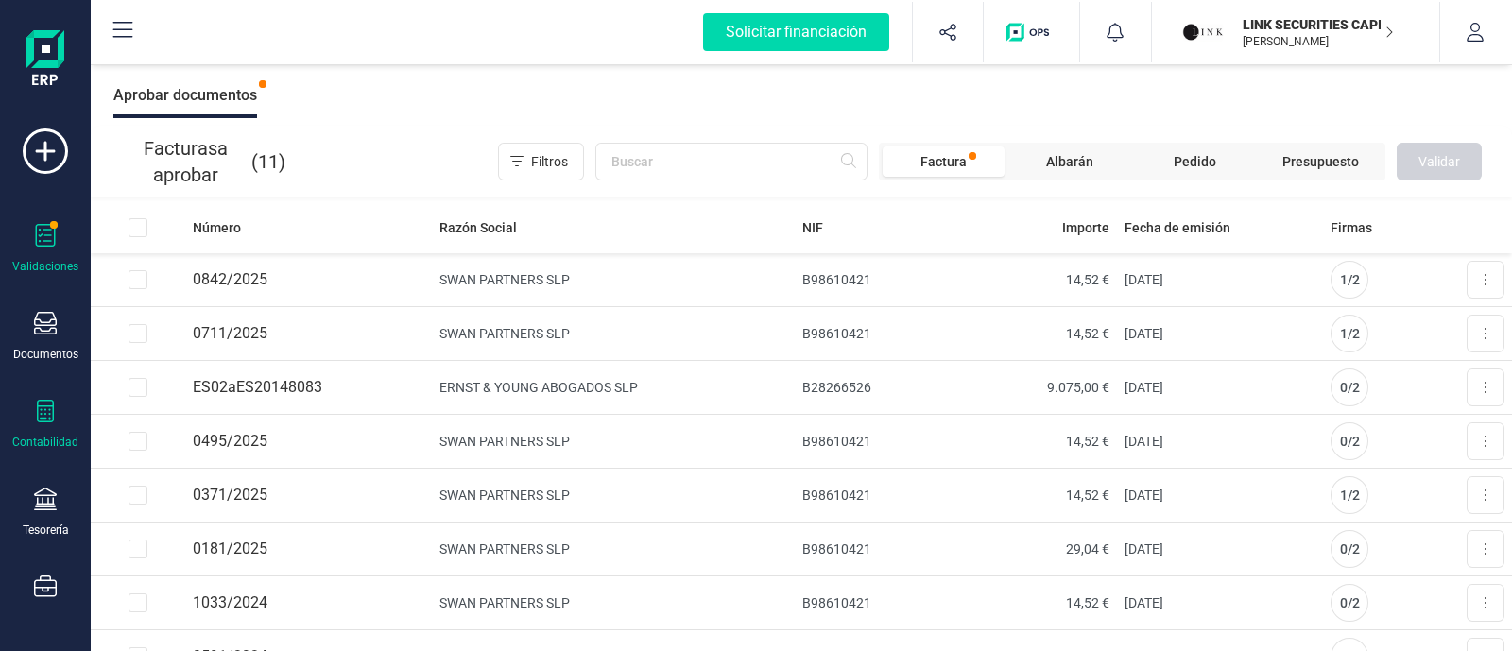
click at [44, 413] on icon at bounding box center [45, 411] width 23 height 23
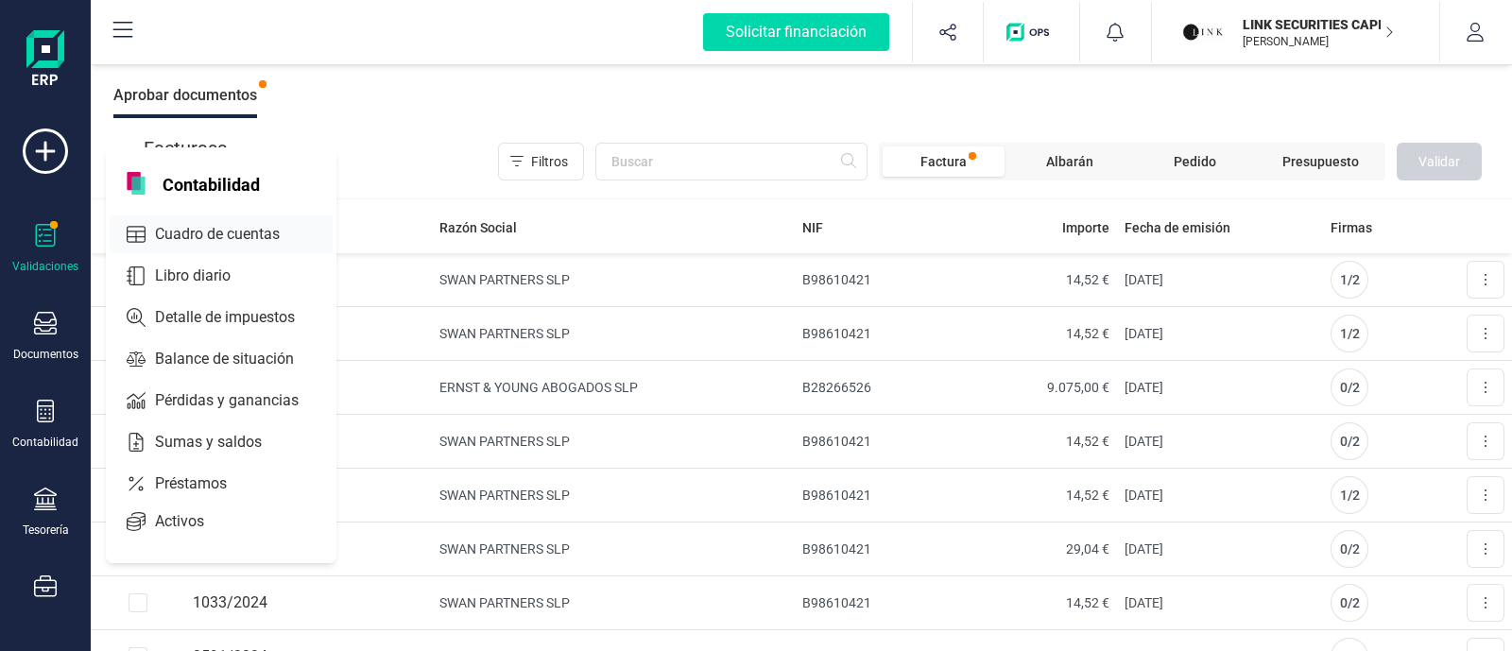
click at [244, 238] on span "Cuadro de cuentas" at bounding box center [230, 234] width 166 height 23
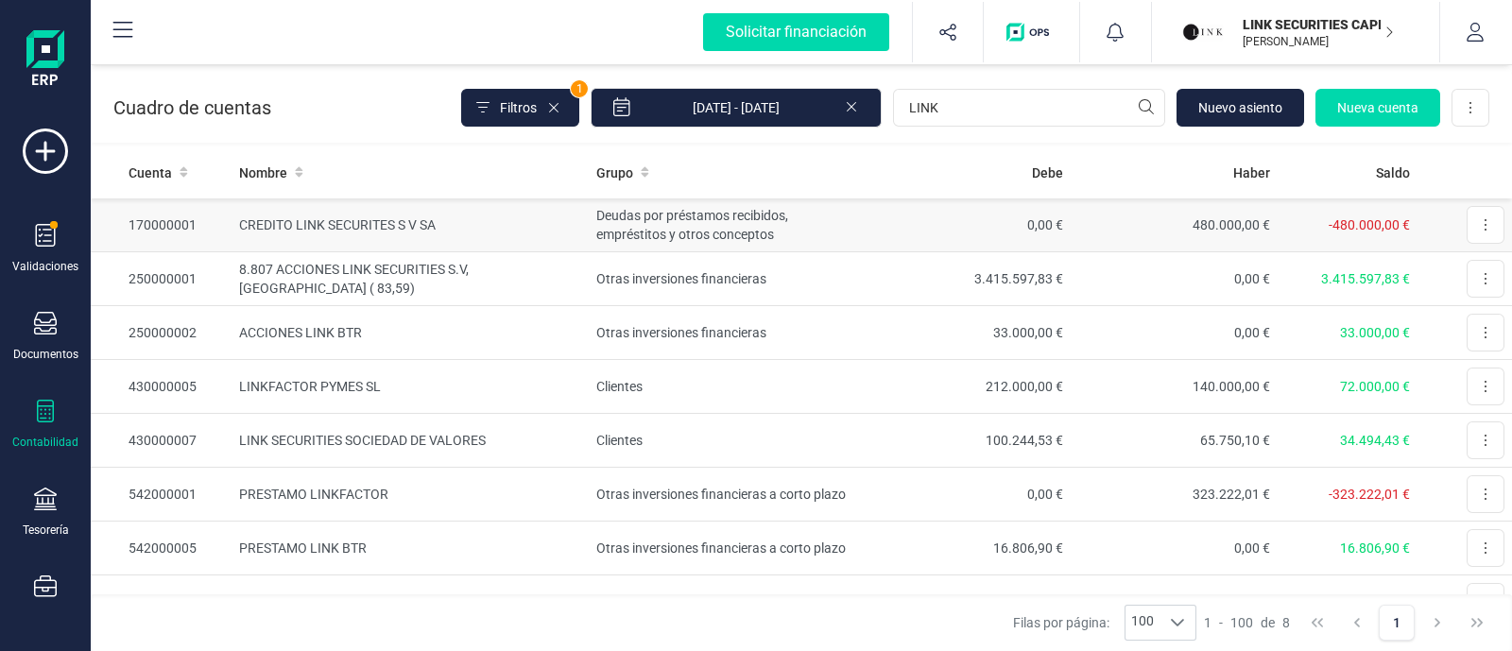
click at [836, 220] on td "Deudas por préstamos recibidos, empréstitos y otros conceptos" at bounding box center [726, 225] width 274 height 54
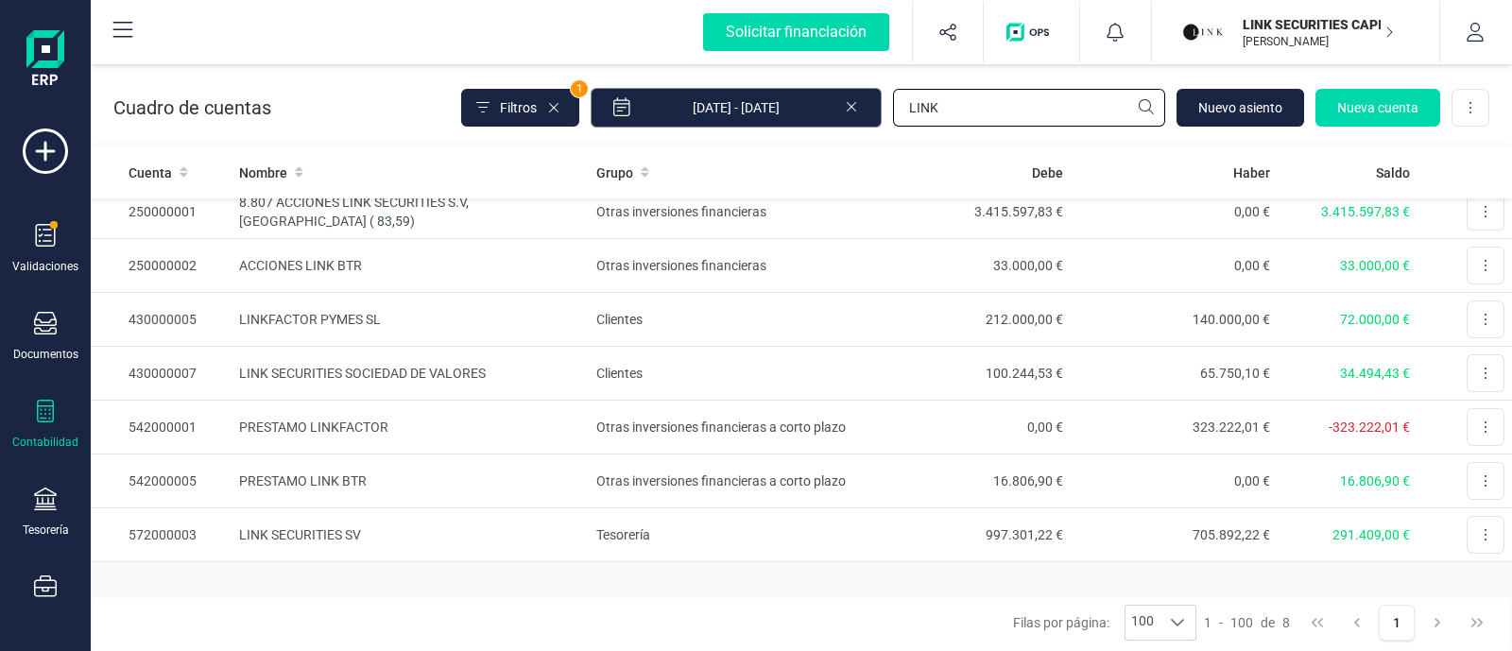
drag, startPoint x: 959, startPoint y: 105, endPoint x: 770, endPoint y: 124, distance: 189.9
click at [770, 124] on div "Filtros 1 [DATE] - [DATE] LINK [GEOGRAPHIC_DATA] Nueva cuenta Descargar Excel" at bounding box center [975, 108] width 1028 height 40
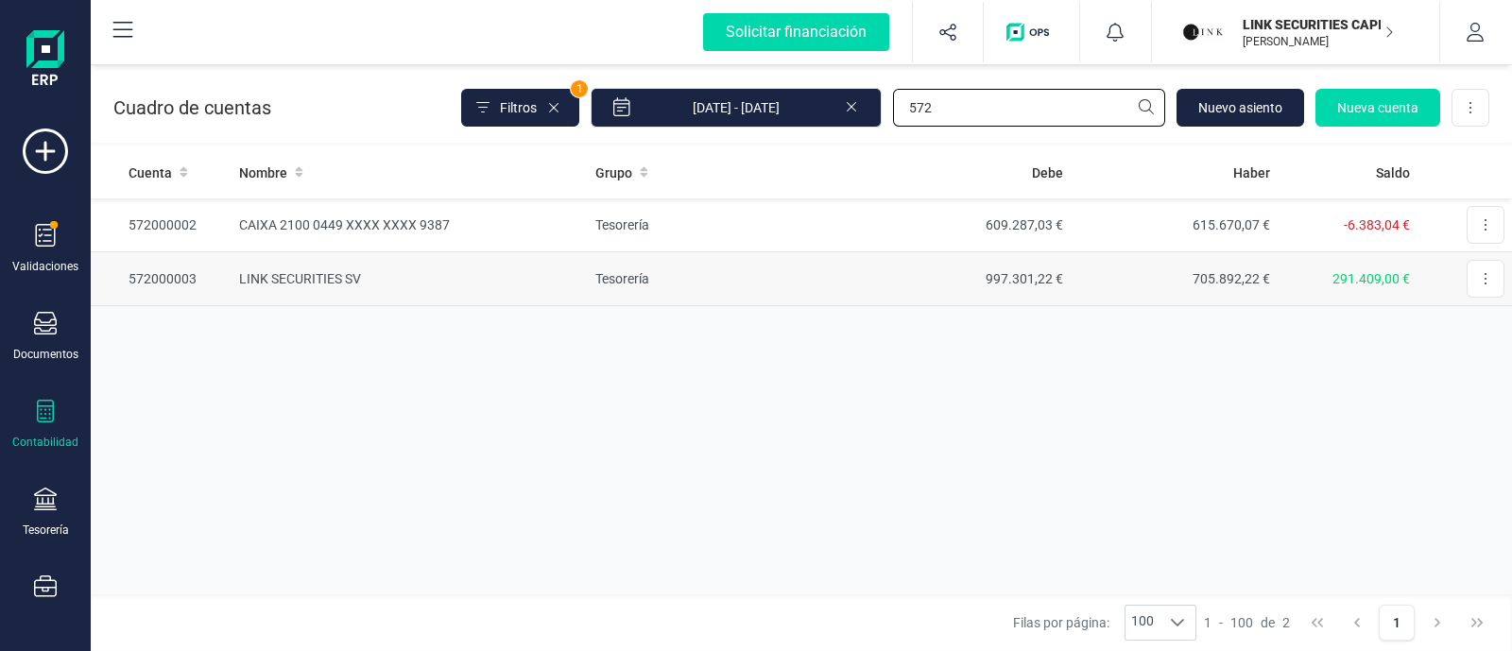
type input "572"
click at [726, 280] on td "Tesorería" at bounding box center [725, 279] width 275 height 54
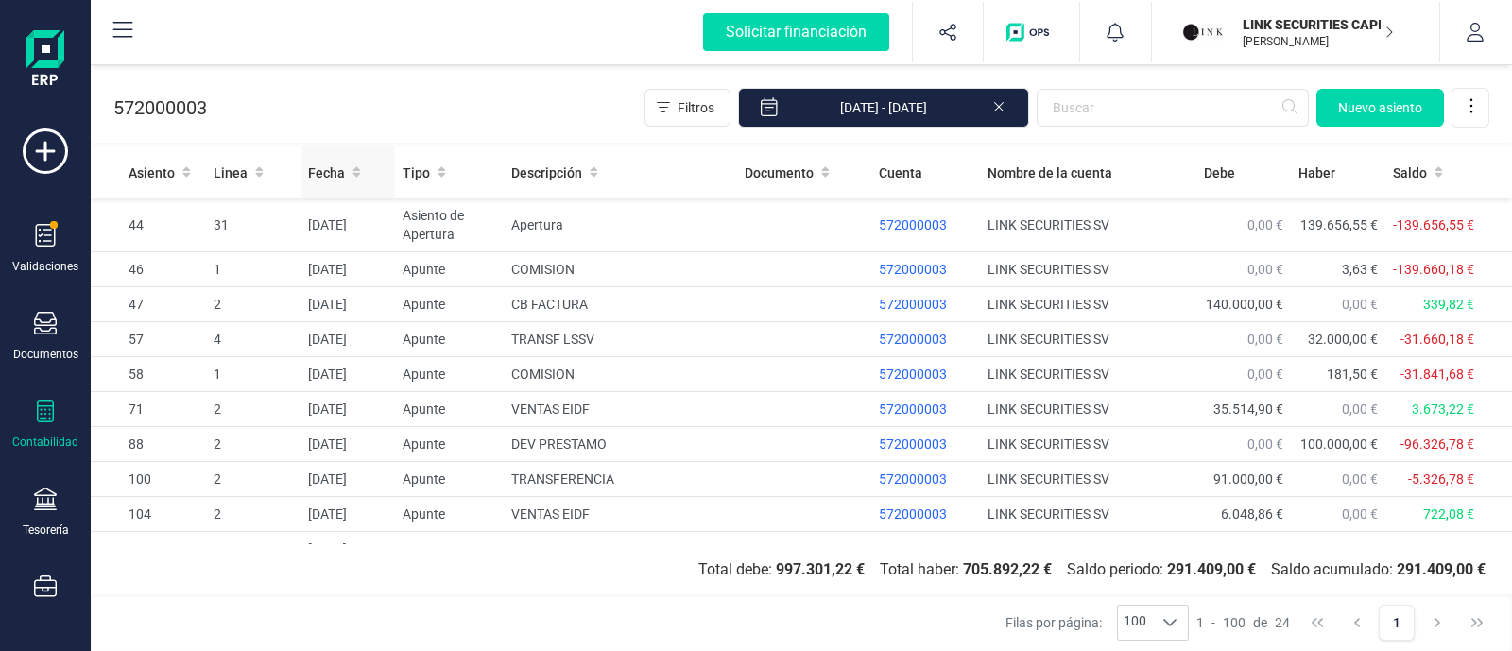
click at [363, 168] on div "Fecha" at bounding box center [347, 172] width 79 height 19
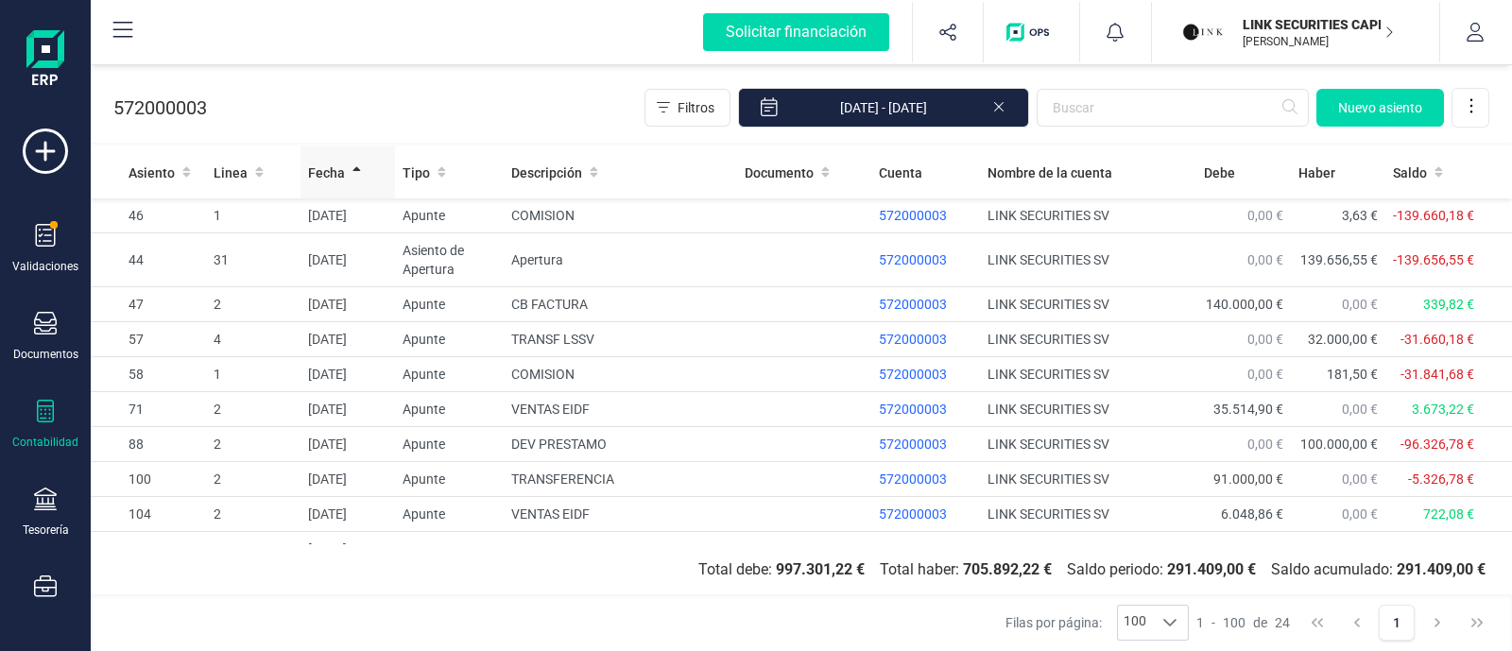
click at [337, 171] on span "Fecha" at bounding box center [326, 172] width 37 height 19
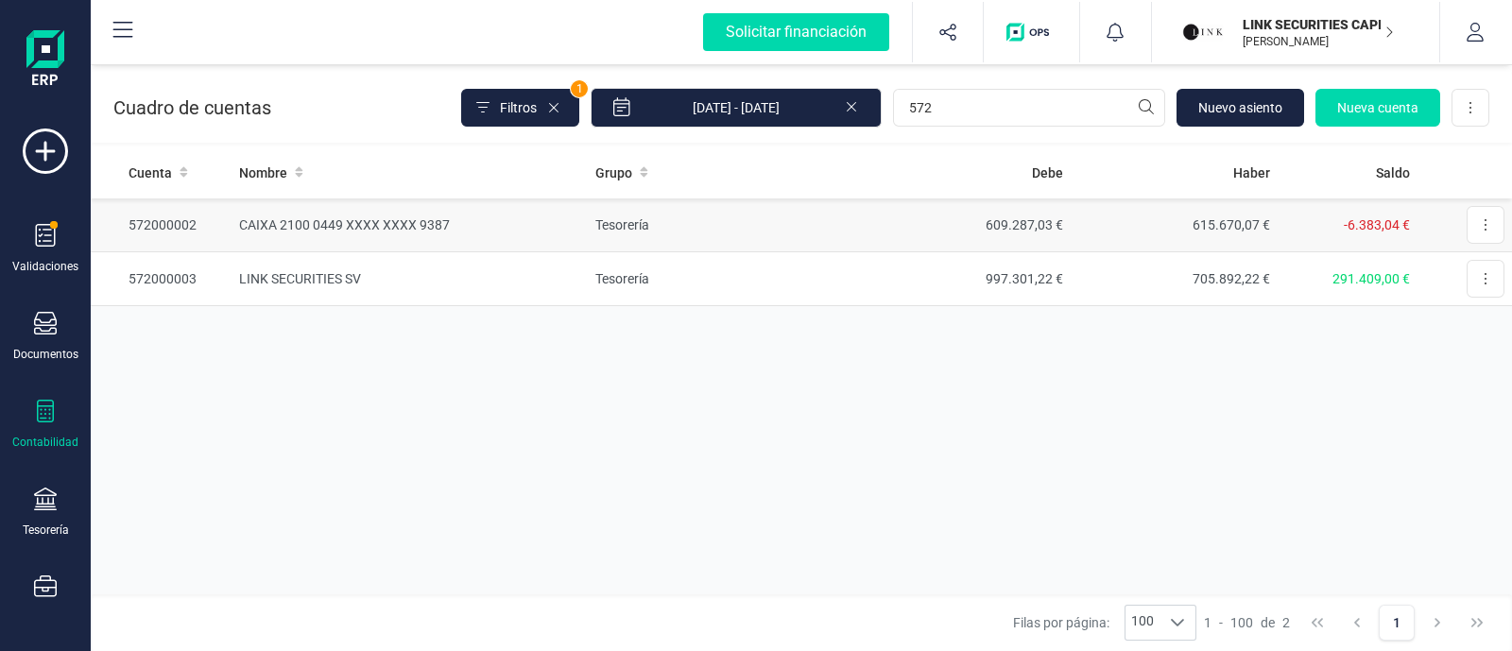
click at [714, 229] on td "Tesorería" at bounding box center [725, 225] width 275 height 54
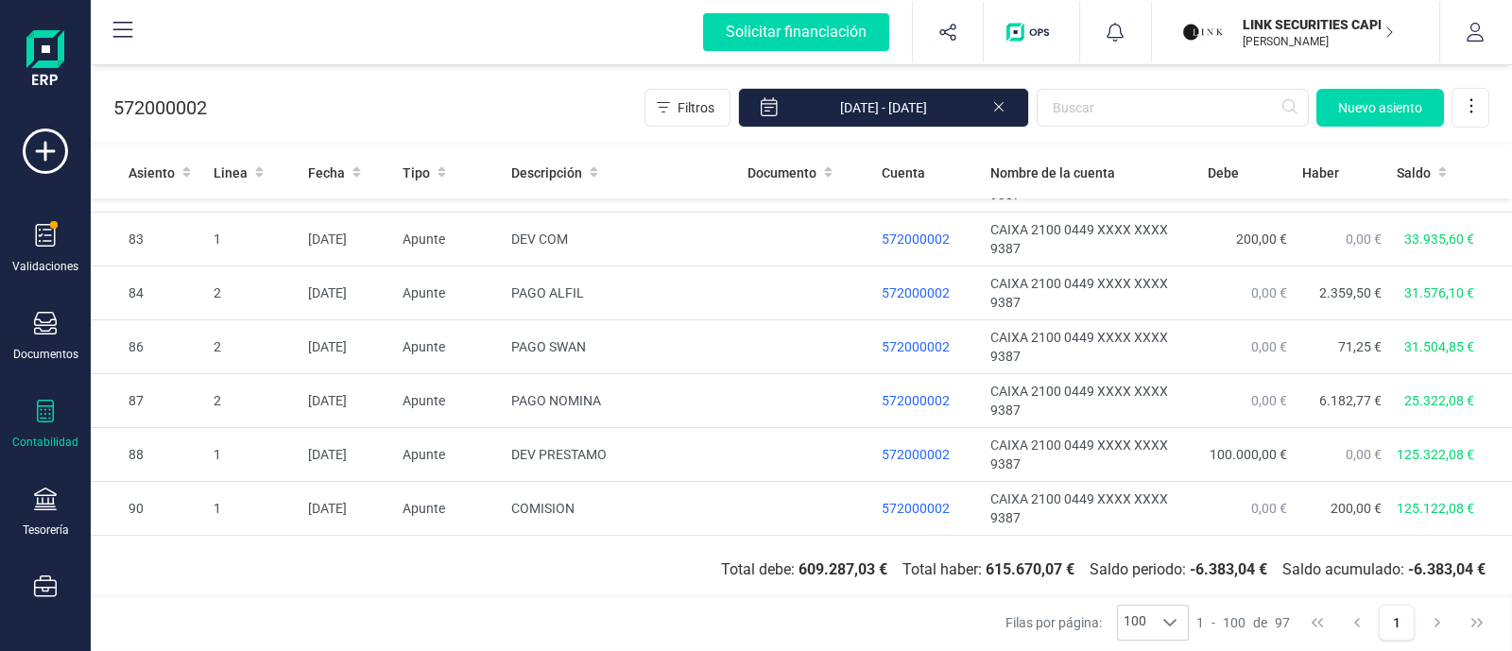
scroll to position [354, 0]
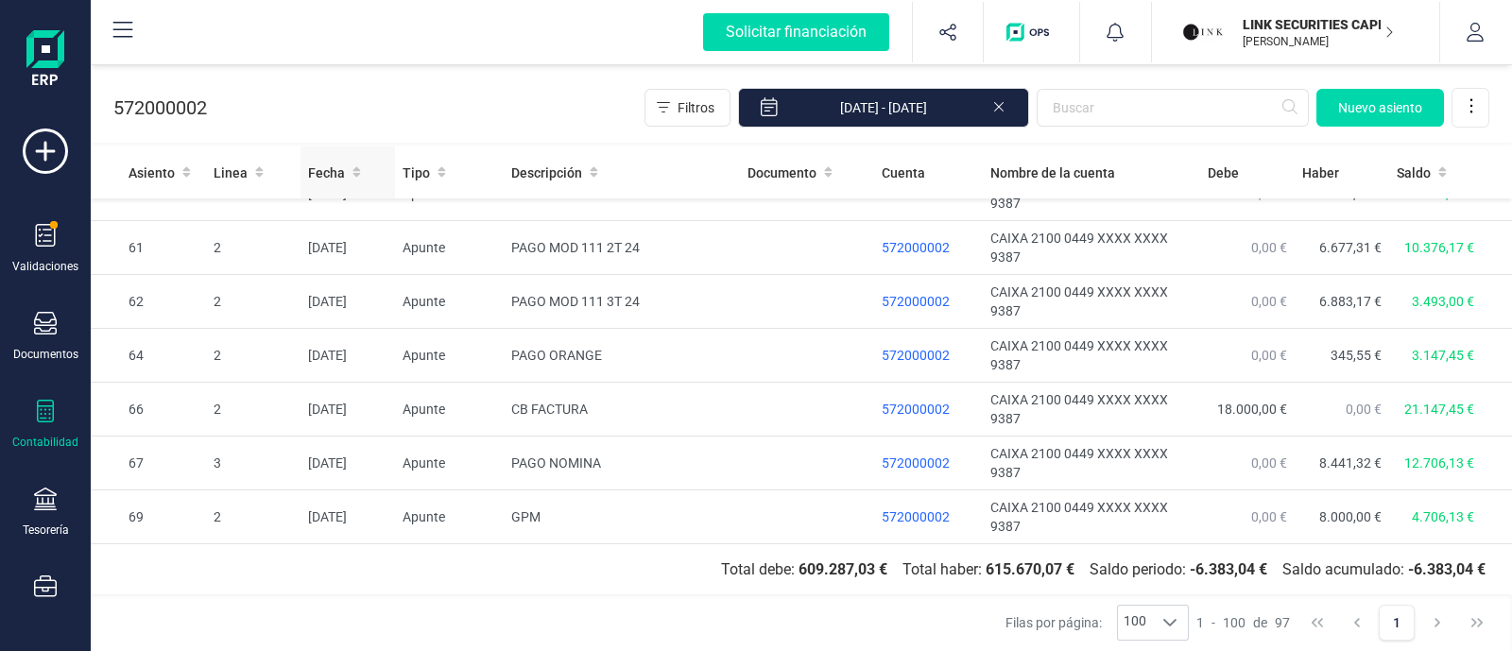
click at [353, 180] on span at bounding box center [356, 172] width 9 height 19
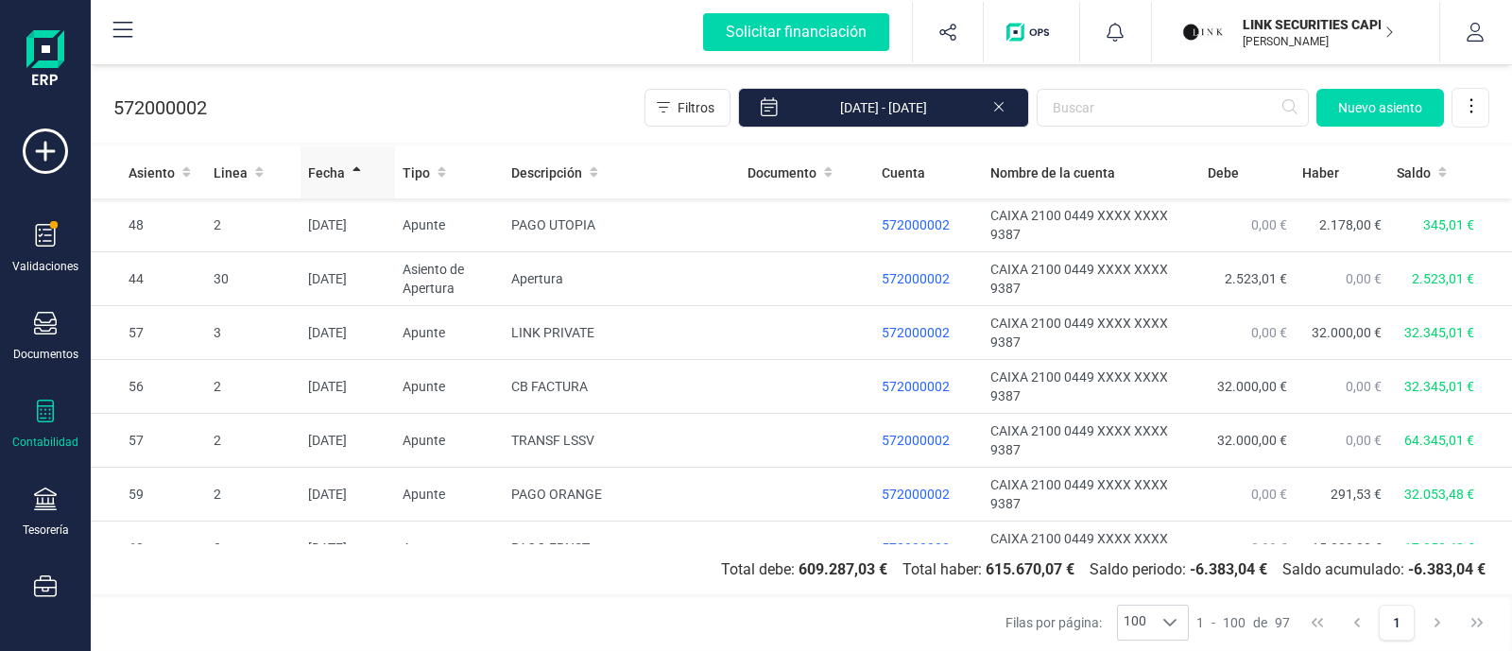
click at [352, 165] on icon at bounding box center [356, 171] width 9 height 13
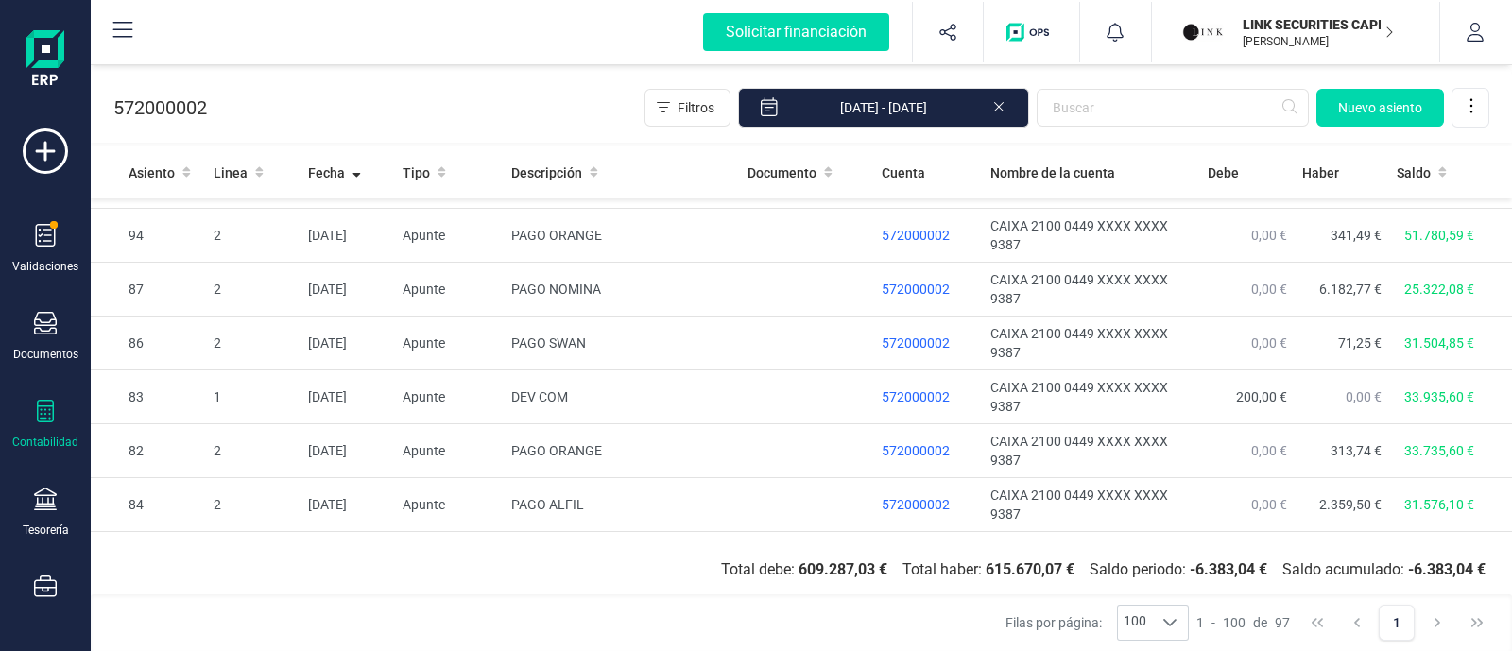
scroll to position [4134, 0]
drag, startPoint x: 35, startPoint y: 403, endPoint x: 53, endPoint y: 385, distance: 25.4
click at [38, 403] on icon at bounding box center [45, 411] width 23 height 23
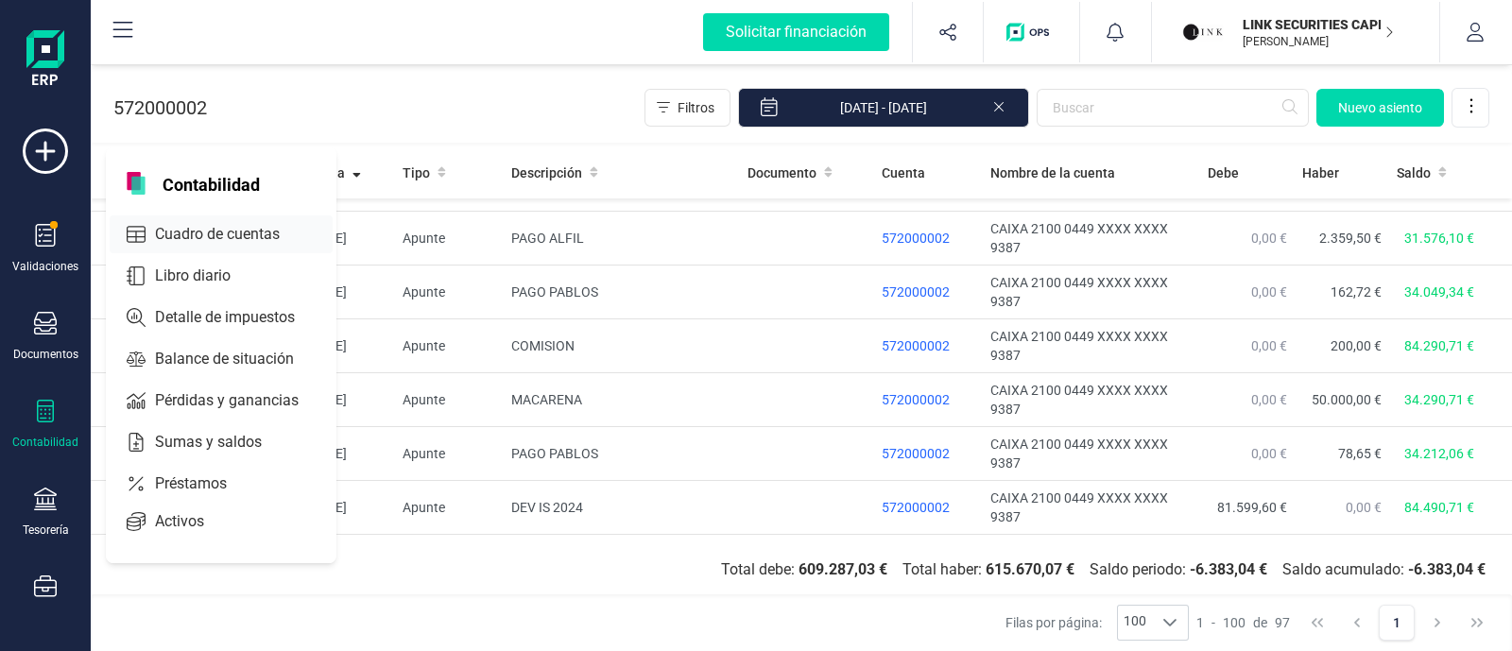
click at [193, 226] on span "Cuadro de cuentas" at bounding box center [230, 234] width 166 height 23
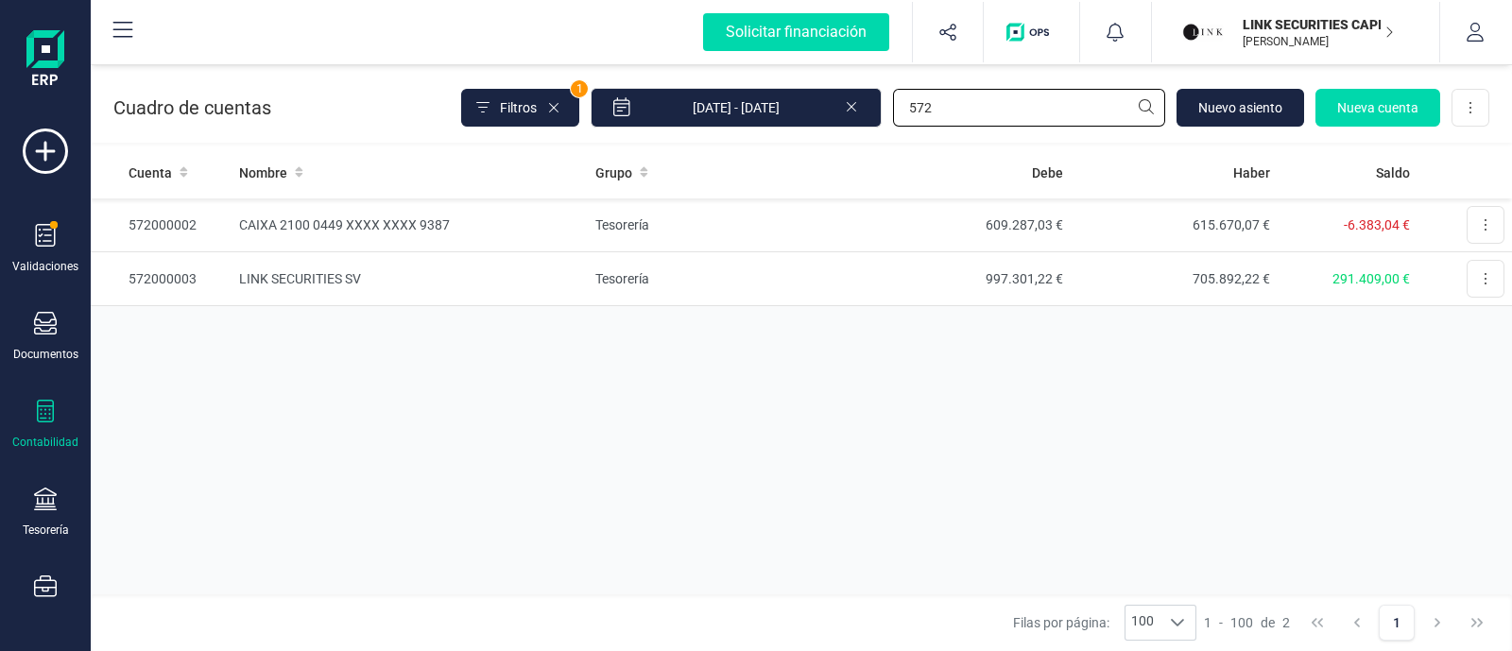
drag, startPoint x: 980, startPoint y: 114, endPoint x: 756, endPoint y: 143, distance: 225.7
click at [756, 143] on div "Cuadro de cuentas Filtros 1 01/01/2025 - 10/10/2025 572 Nuevo asiento Nueva cue…" at bounding box center [801, 105] width 1421 height 81
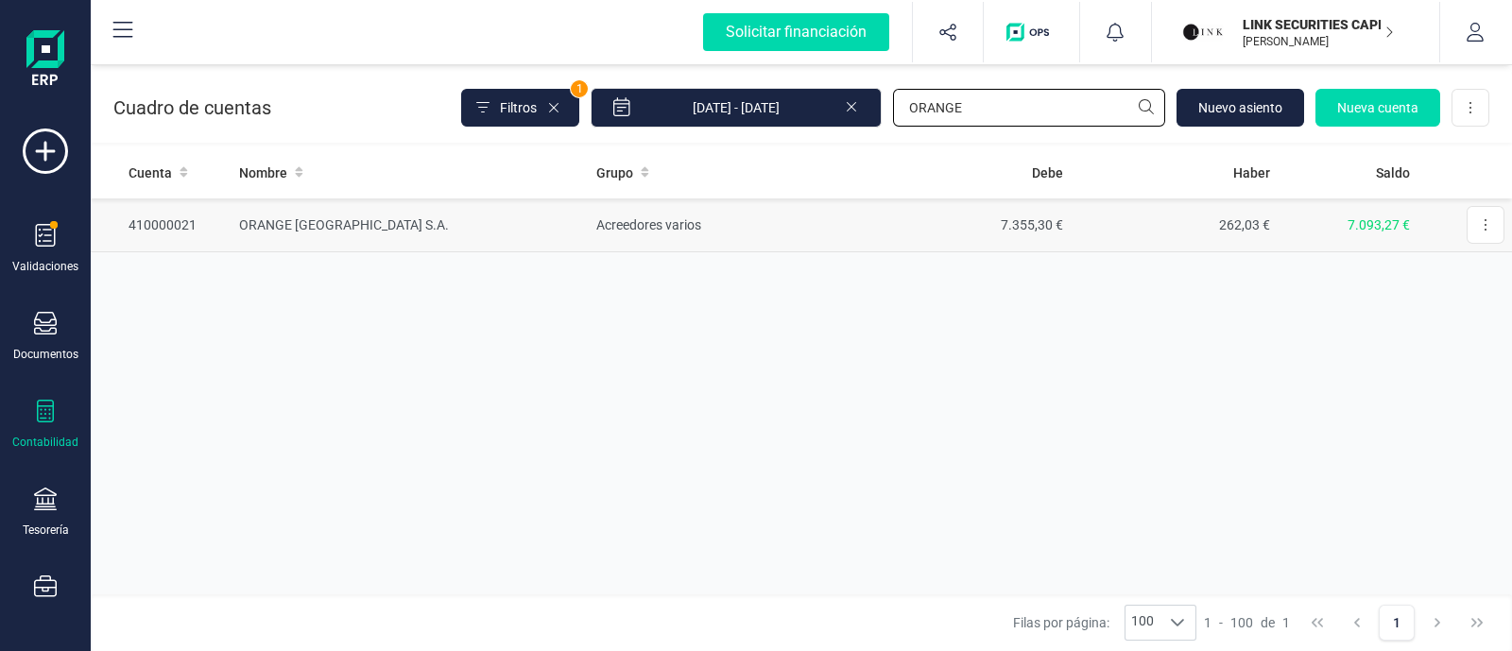
type input "ORANGE"
click at [747, 215] on td "Acreedores varios" at bounding box center [726, 225] width 274 height 54
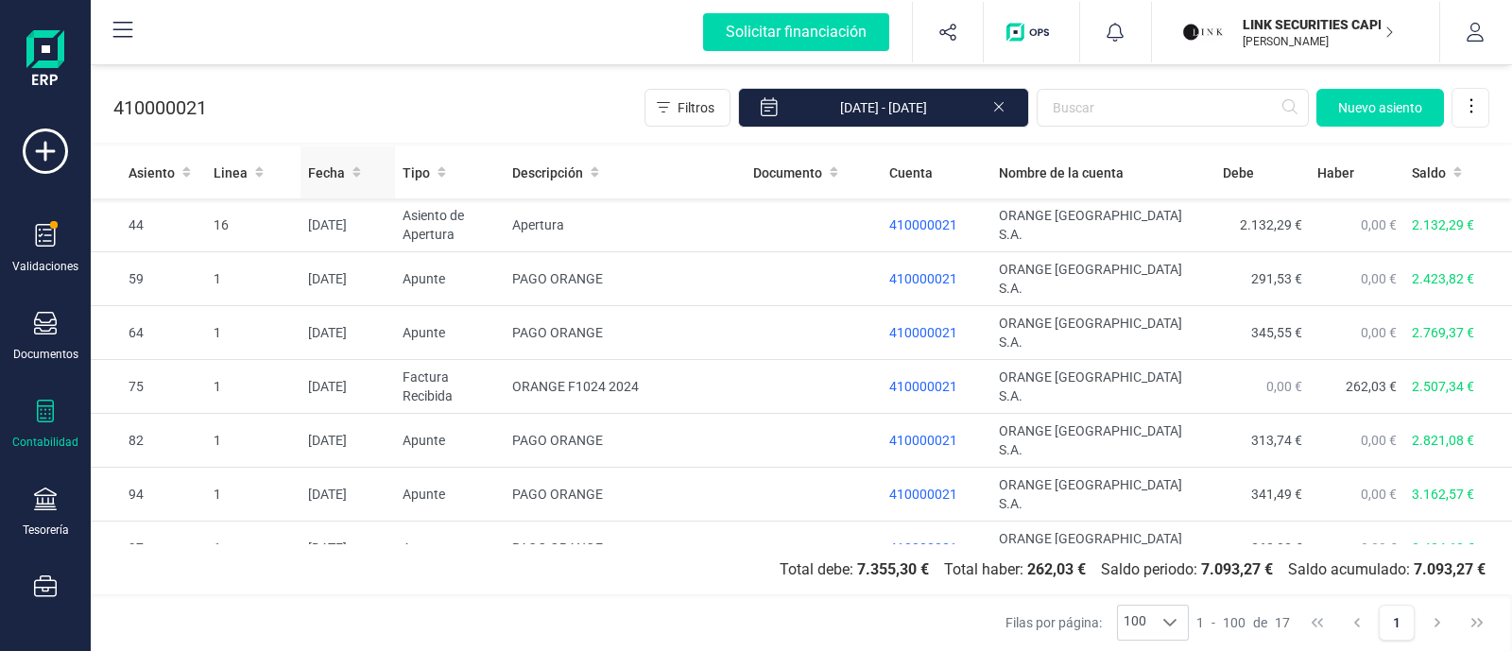
click at [352, 172] on icon at bounding box center [356, 171] width 9 height 13
click at [359, 175] on div "Fecha" at bounding box center [347, 172] width 79 height 19
click at [1402, 109] on span "Nuevo asiento" at bounding box center [1380, 107] width 84 height 19
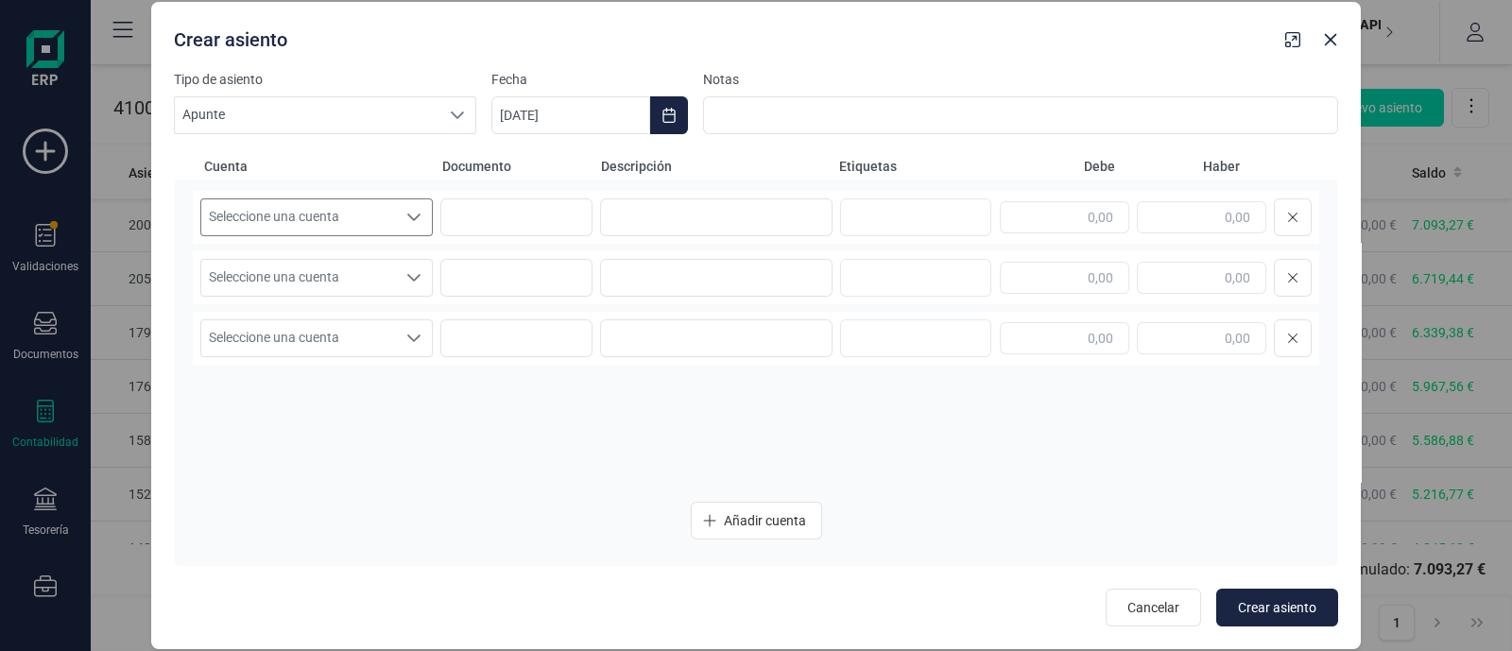
click at [318, 208] on span "Seleccione una cuenta" at bounding box center [298, 217] width 195 height 36
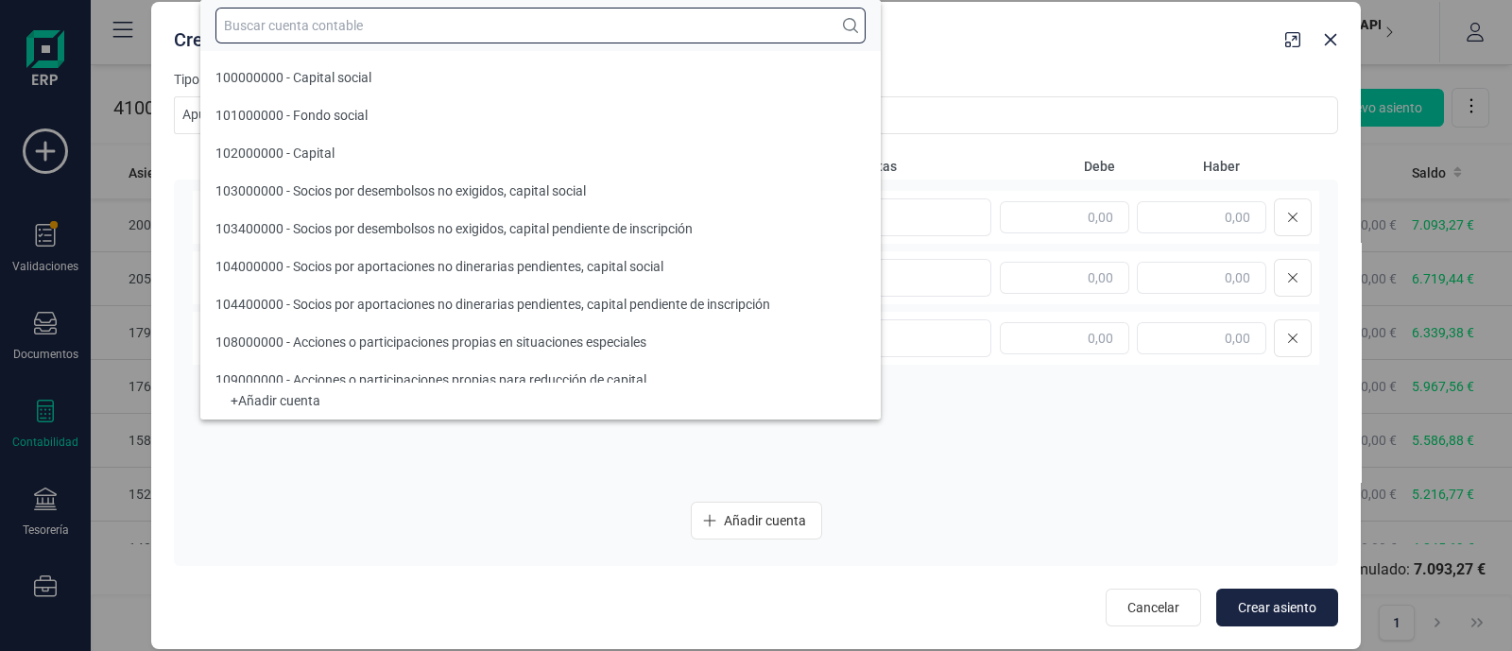
click at [307, 19] on input "text" at bounding box center [540, 26] width 650 height 36
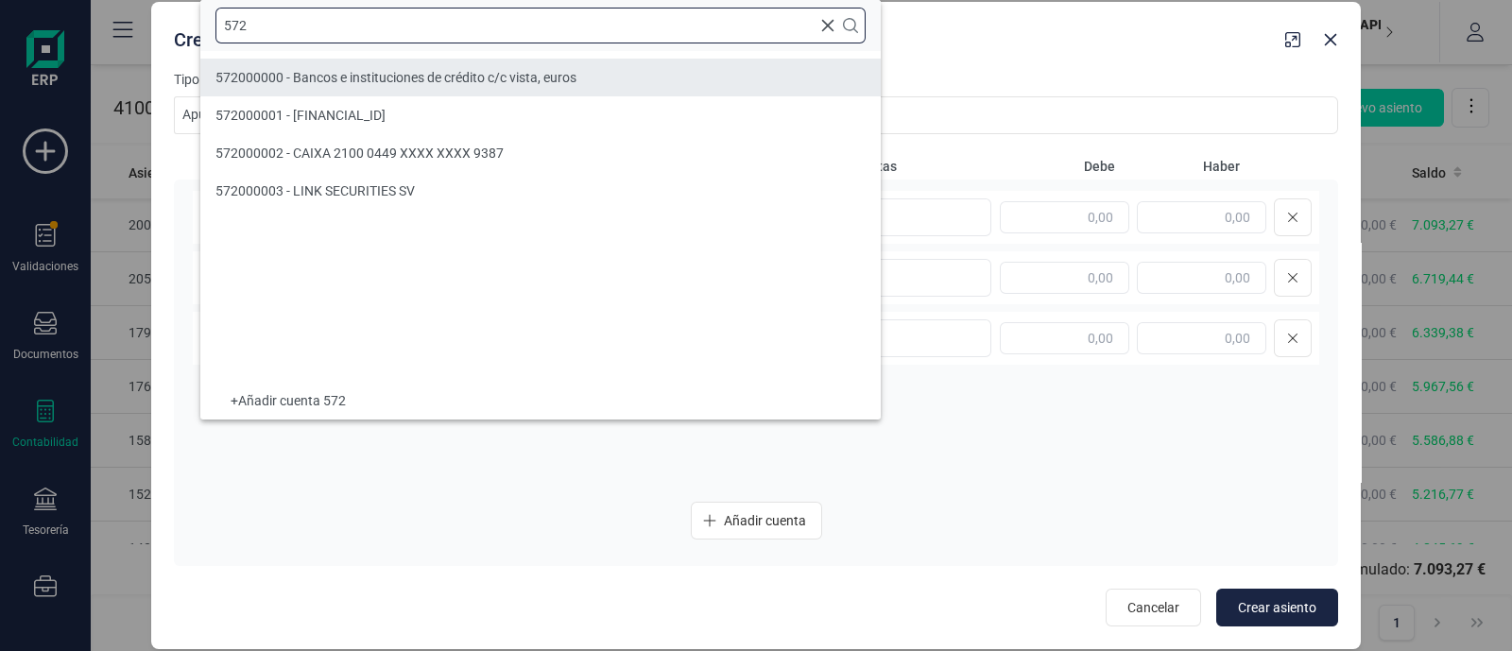
type input "572"
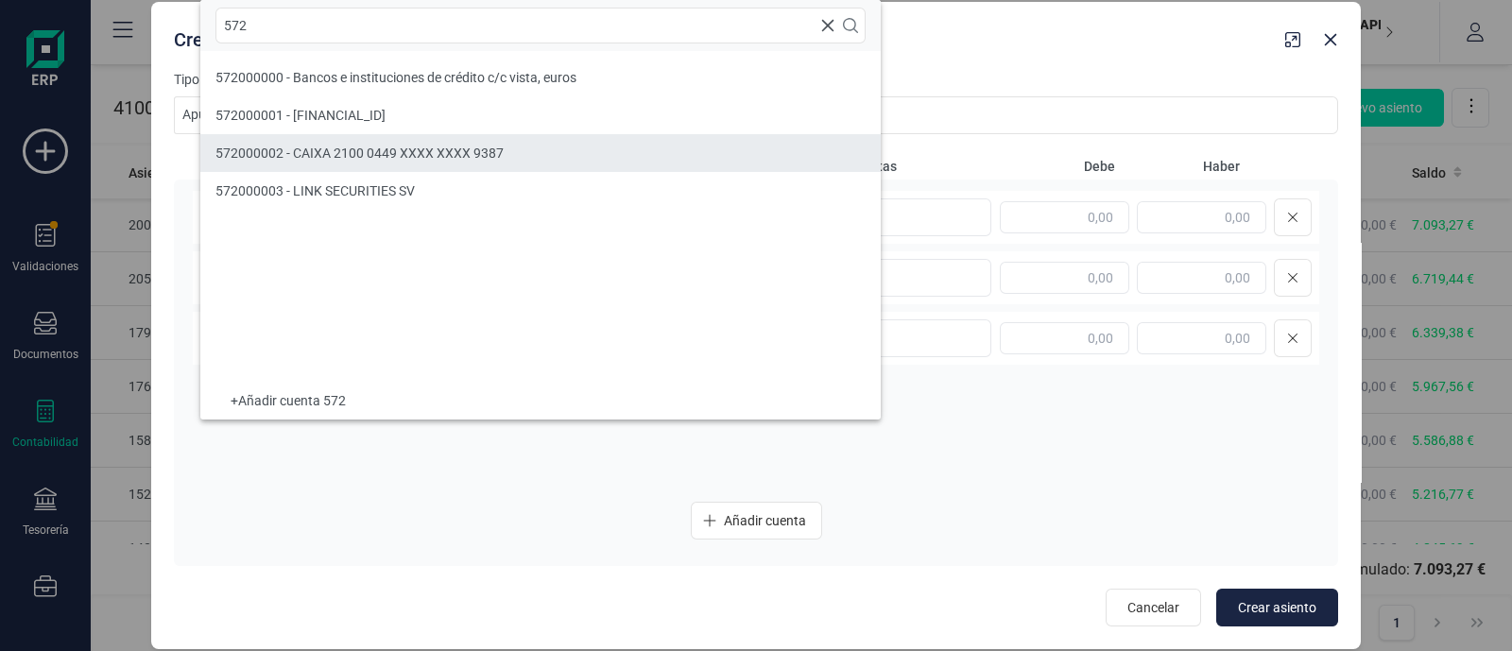
click at [314, 135] on li "572000002 - CAIXA 2100 0449 XXXX XXXX 9387" at bounding box center [540, 153] width 680 height 38
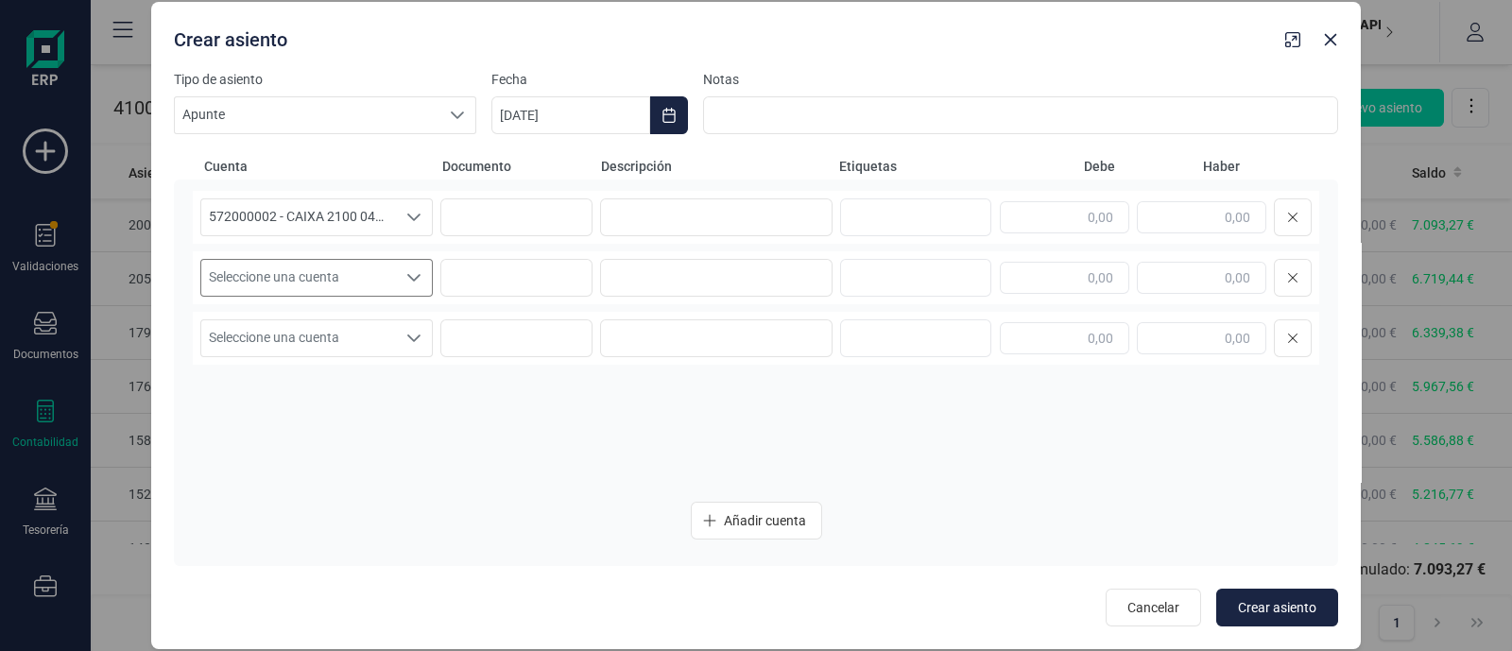
click at [310, 278] on span "Seleccione una cuenta" at bounding box center [298, 278] width 195 height 36
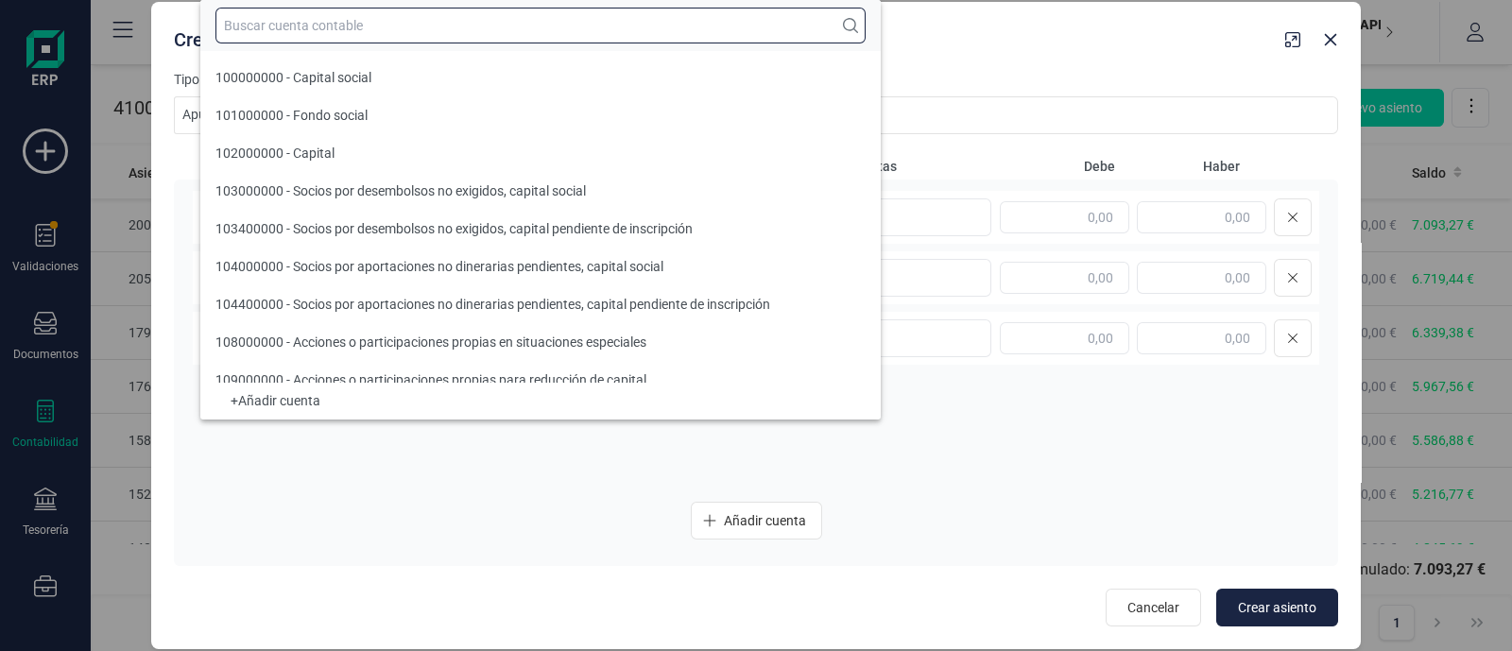
click at [264, 34] on input "text" at bounding box center [540, 26] width 650 height 36
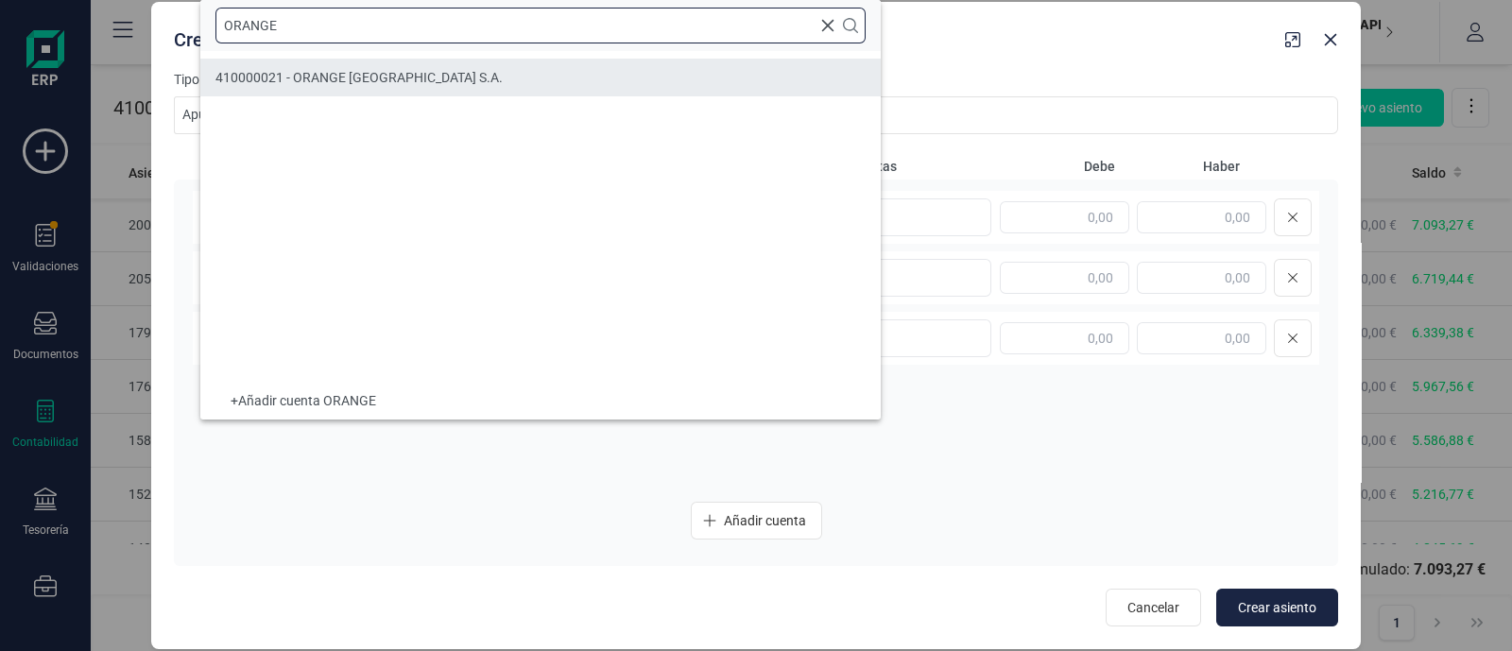
type input "ORANGE"
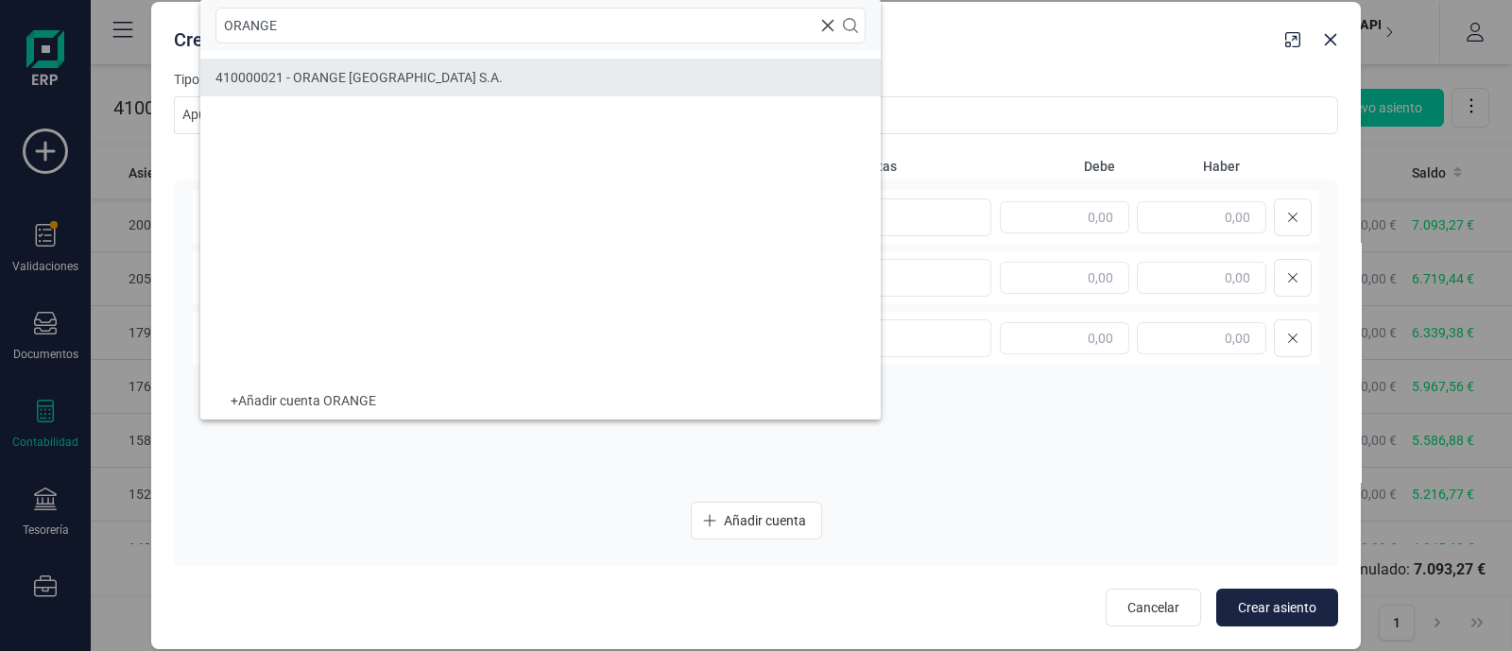
click at [305, 85] on div "410000021 - ORANGE [GEOGRAPHIC_DATA] S.A." at bounding box center [358, 77] width 287 height 19
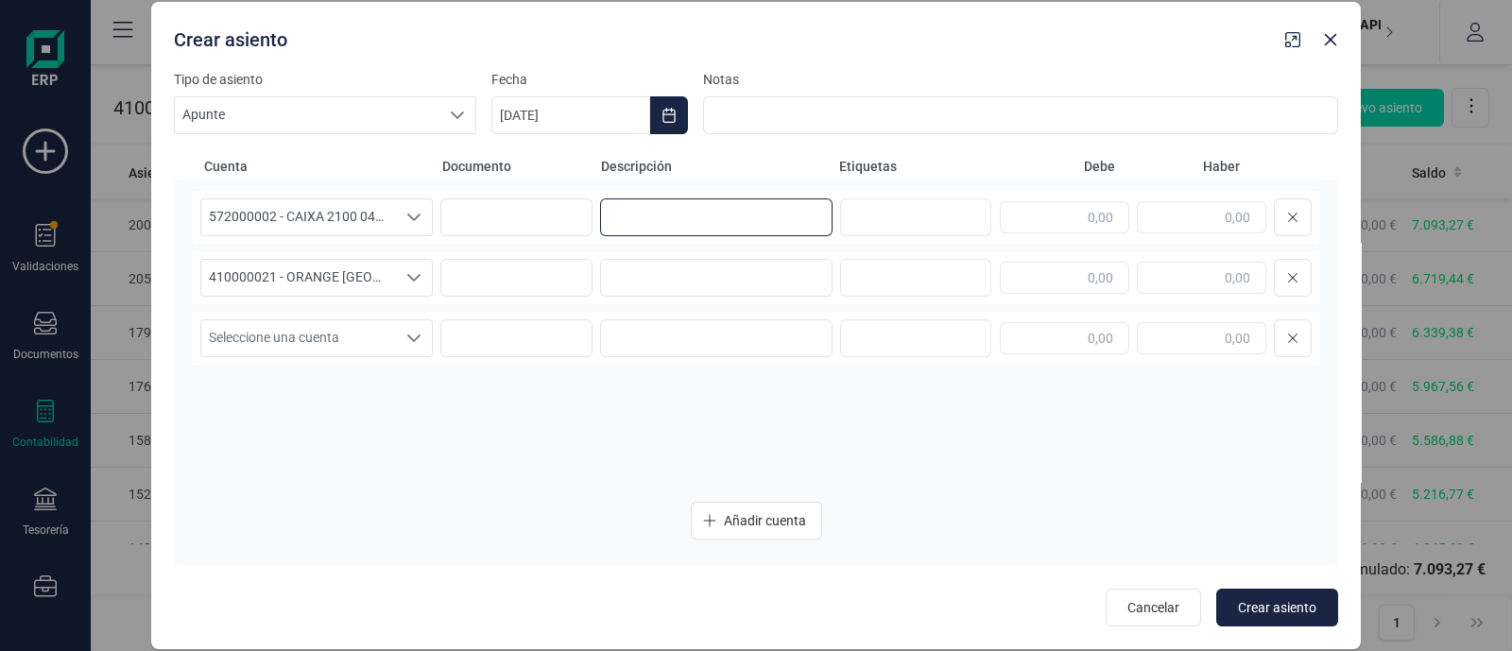
click at [699, 222] on input at bounding box center [716, 217] width 232 height 38
drag, startPoint x: 717, startPoint y: 217, endPoint x: 598, endPoint y: 223, distance: 119.2
click at [598, 223] on div "572000002 - CAIXA 2100 0449 XXXX XXXX 9387 572000002 - CAIXA 2100 0449 XXXX XXX…" at bounding box center [756, 217] width 1126 height 53
type input "Pago recibo orange"
click at [635, 267] on input at bounding box center [716, 278] width 232 height 38
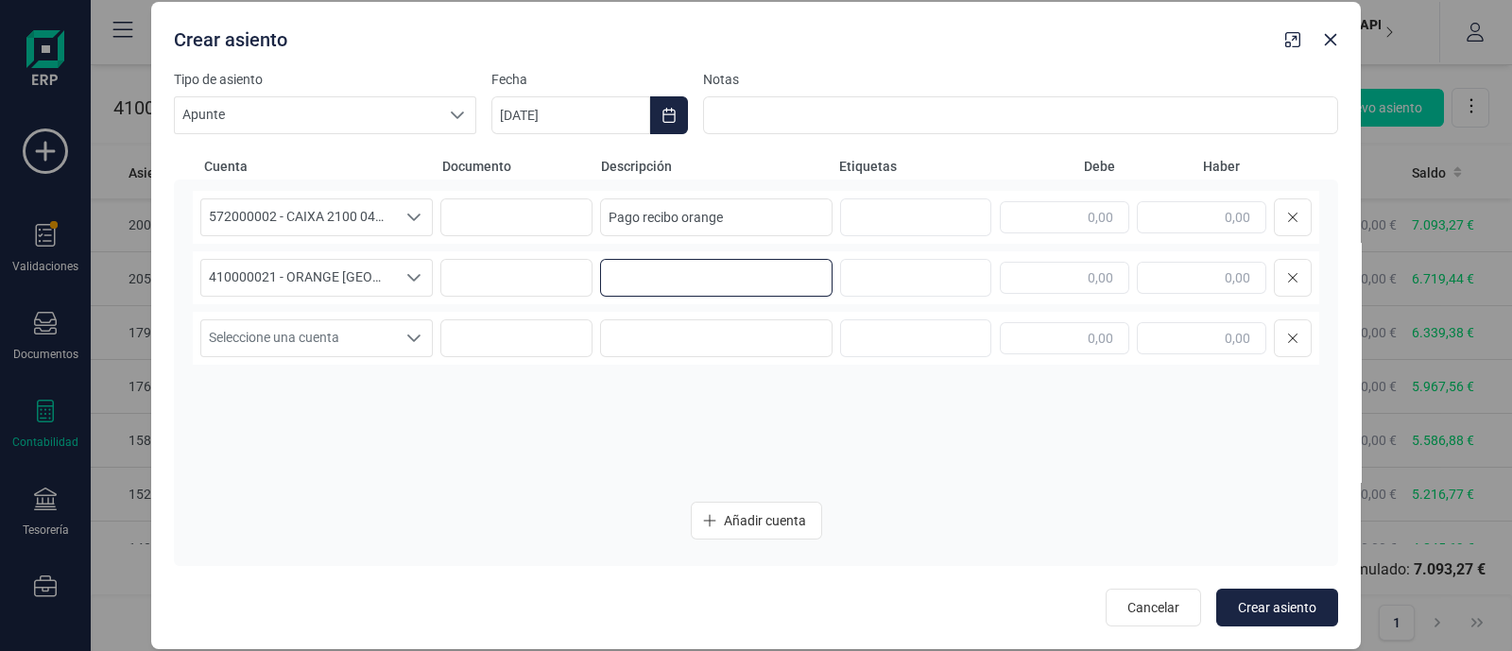
paste input "Pago recibo orange"
type input "Pago recibo orange"
click at [1200, 229] on input "text" at bounding box center [1201, 217] width 129 height 32
drag, startPoint x: 1197, startPoint y: 224, endPoint x: 1283, endPoint y: 223, distance: 86.0
click at [1283, 223] on div "368,07" at bounding box center [1156, 217] width 312 height 38
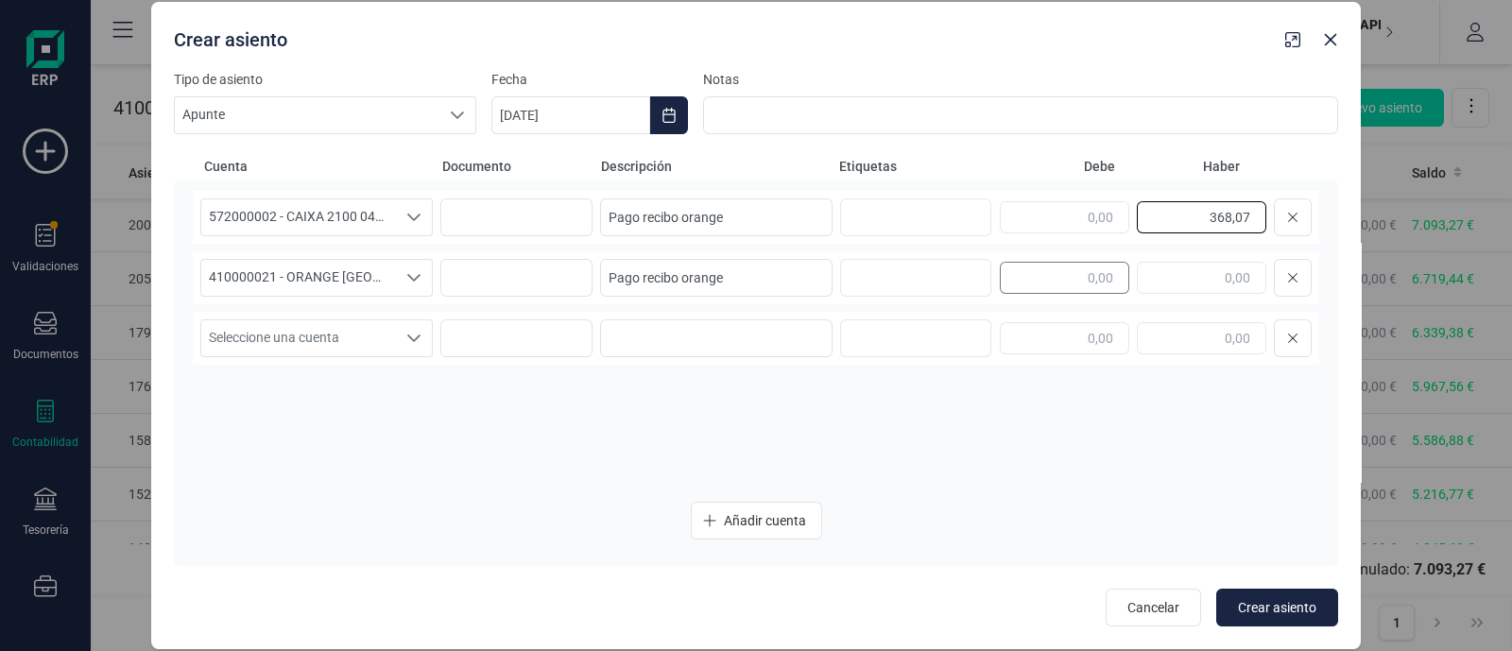
type input "368,07"
click at [1099, 267] on input "text" at bounding box center [1064, 278] width 129 height 32
paste input "368,07"
type input "368,07"
click at [663, 106] on button "Choose Date" at bounding box center [669, 115] width 38 height 38
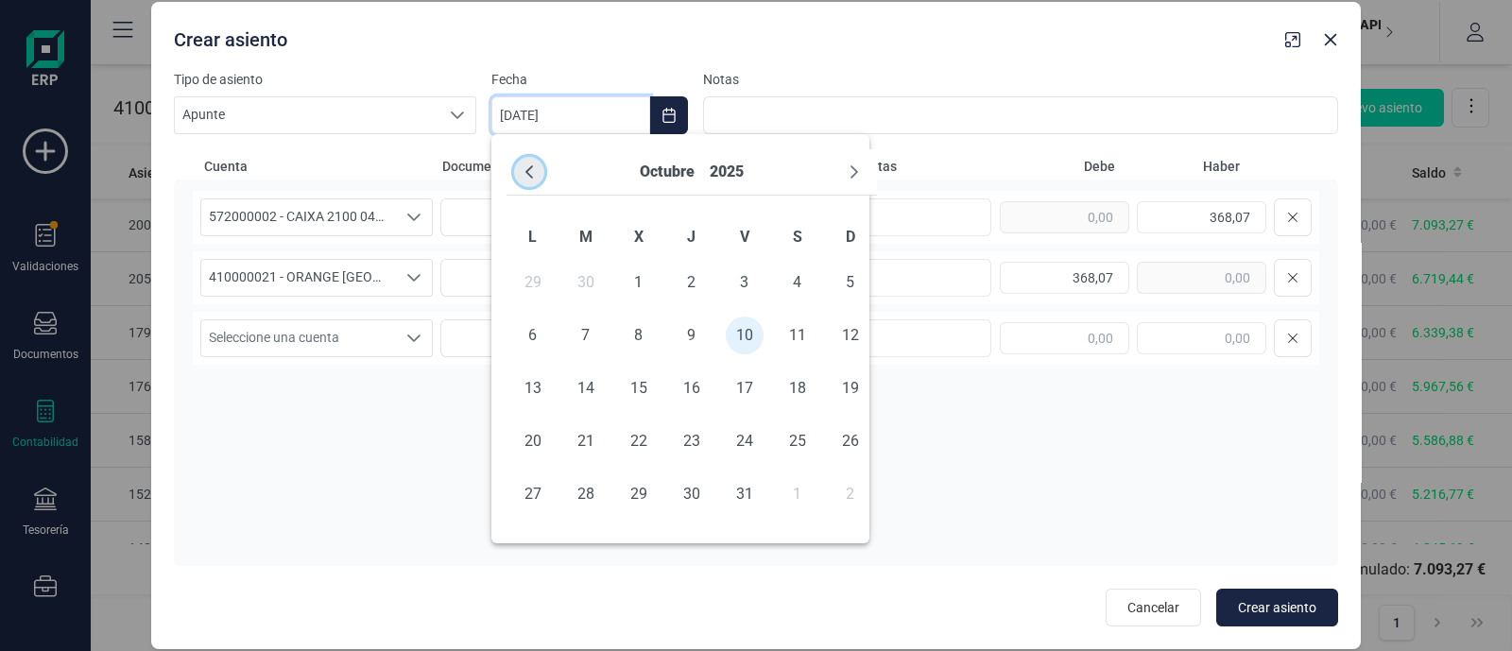
click at [528, 168] on icon "Previous Month" at bounding box center [529, 171] width 8 height 13
click at [743, 390] on span "19" at bounding box center [745, 388] width 38 height 38
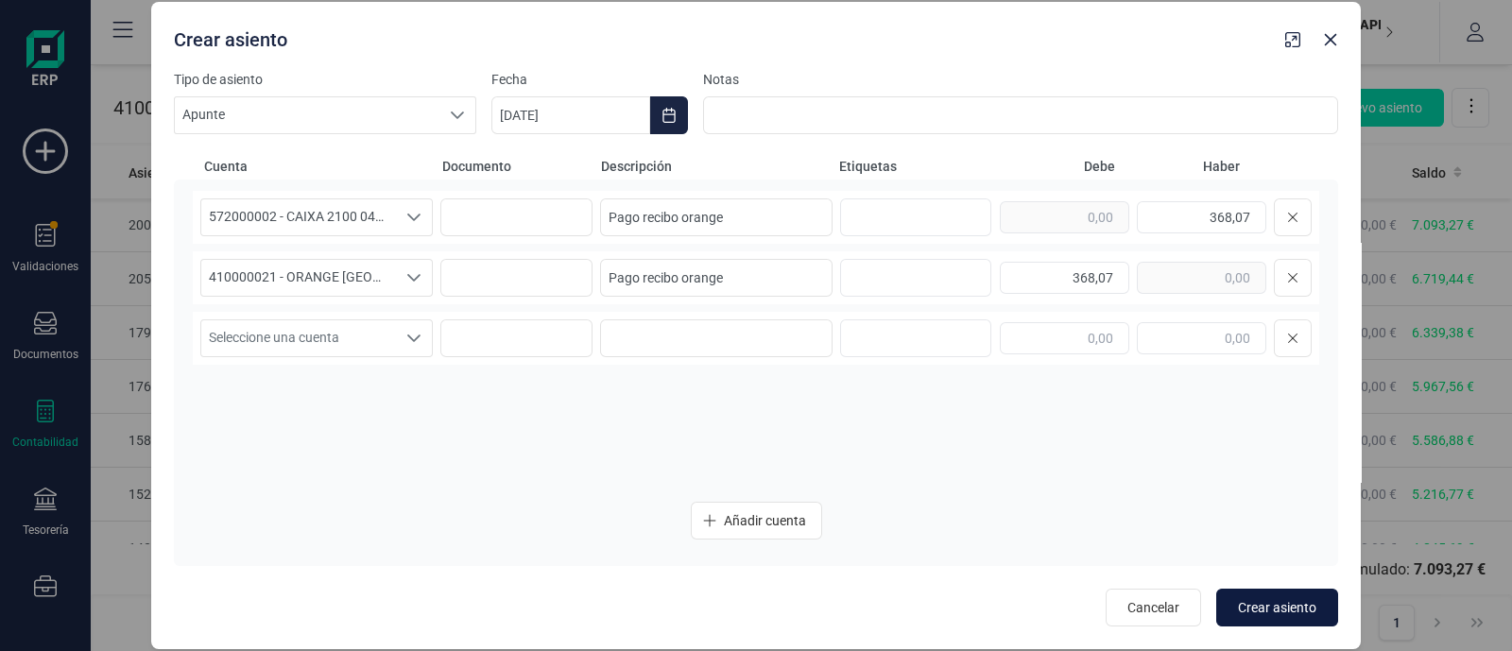
click at [1262, 590] on button "Crear asiento" at bounding box center [1277, 608] width 122 height 38
type input "[DATE]"
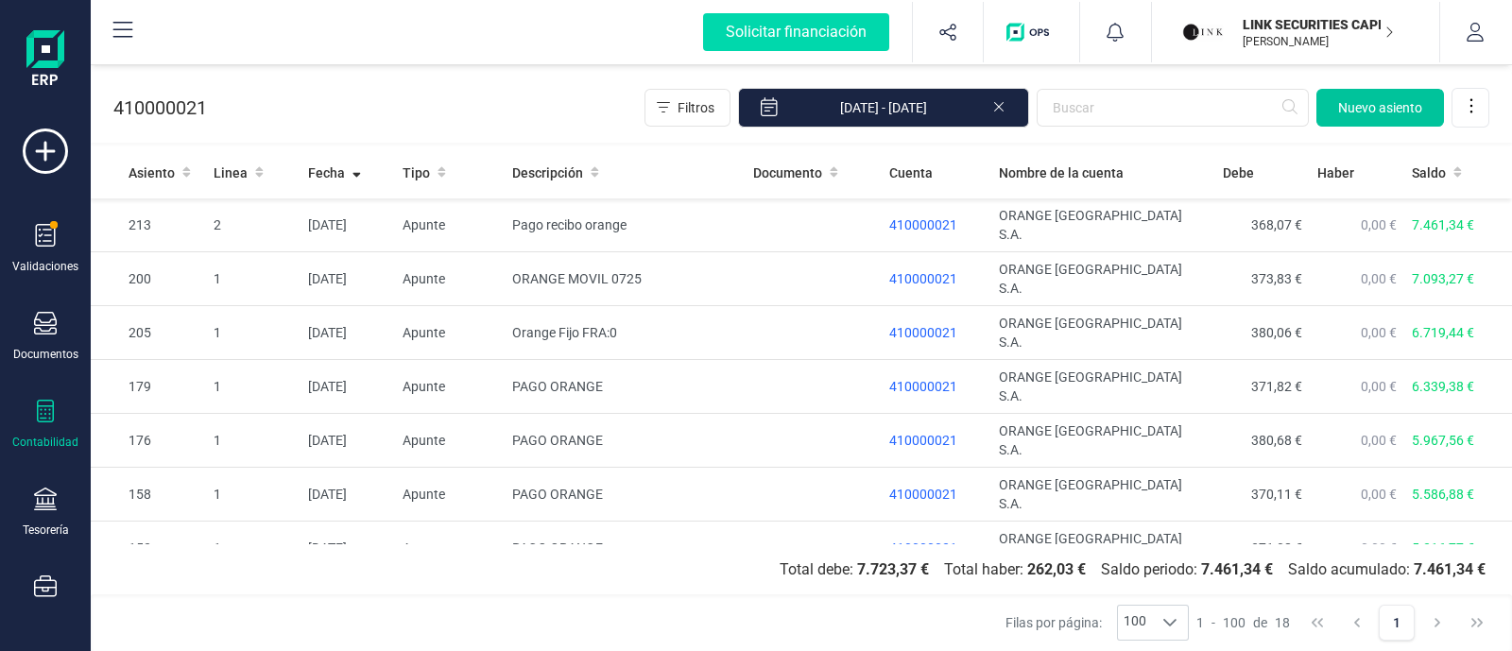
click at [1380, 109] on span "Nuevo asiento" at bounding box center [1380, 107] width 84 height 19
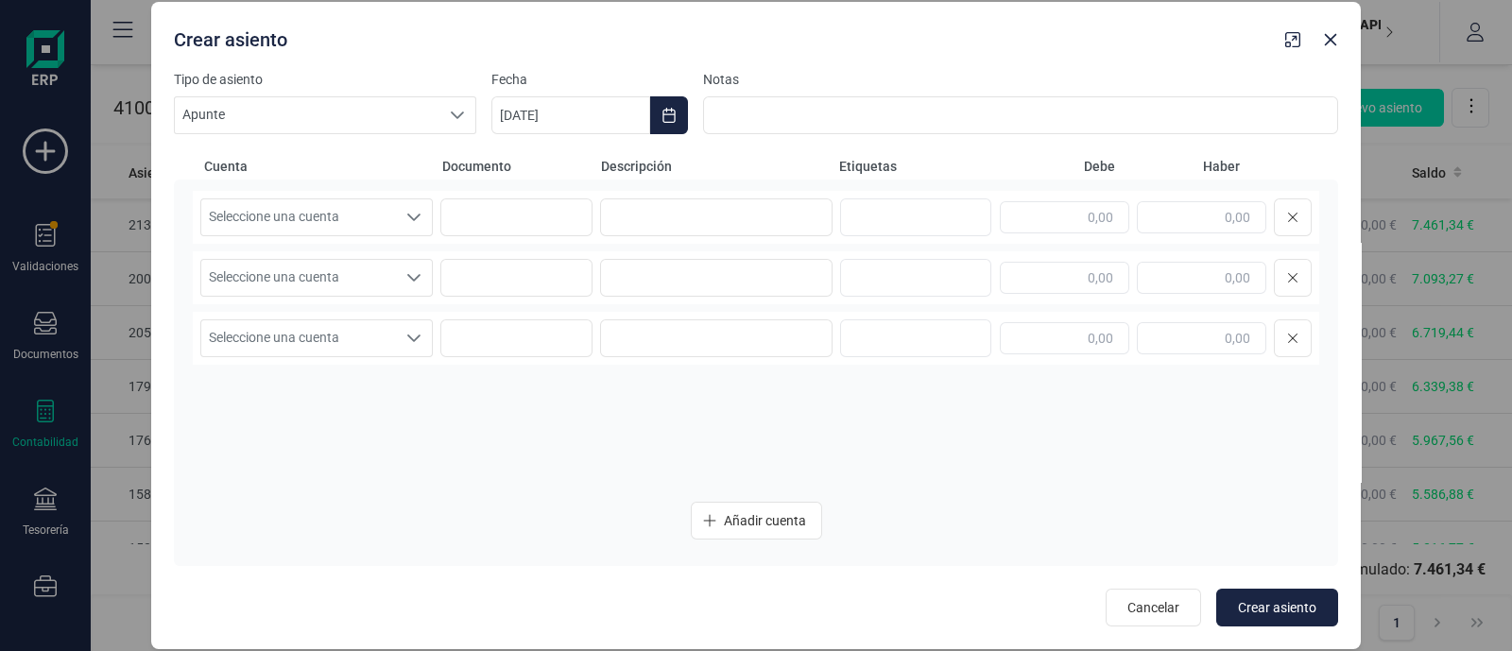
click at [268, 188] on div "Seleccione una cuenta Seleccione una cuenta Seleccione una cuenta Seleccione un…" at bounding box center [756, 373] width 1164 height 386
click at [663, 106] on button "Choose Date" at bounding box center [669, 115] width 38 height 38
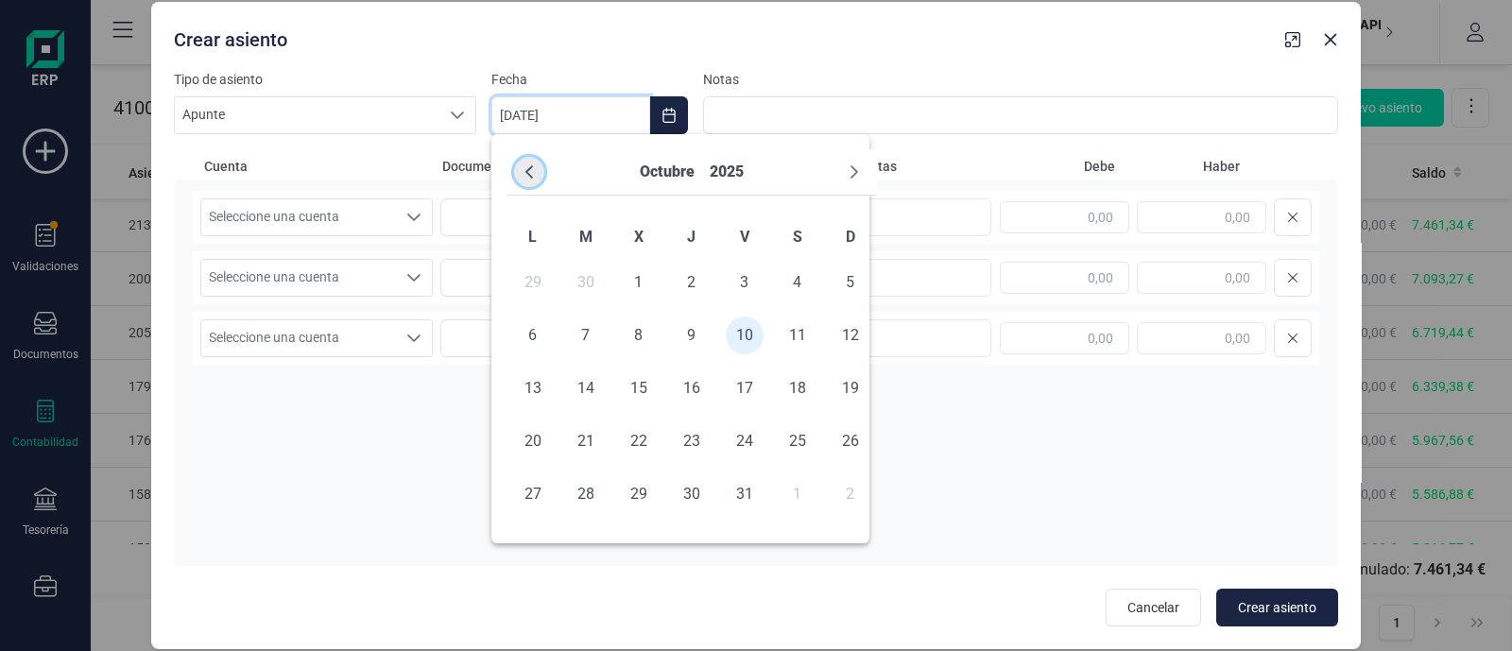
click at [528, 172] on icon "Previous Month" at bounding box center [529, 171] width 15 height 15
click at [700, 338] on span "11" at bounding box center [692, 336] width 38 height 38
type input "[DATE]"
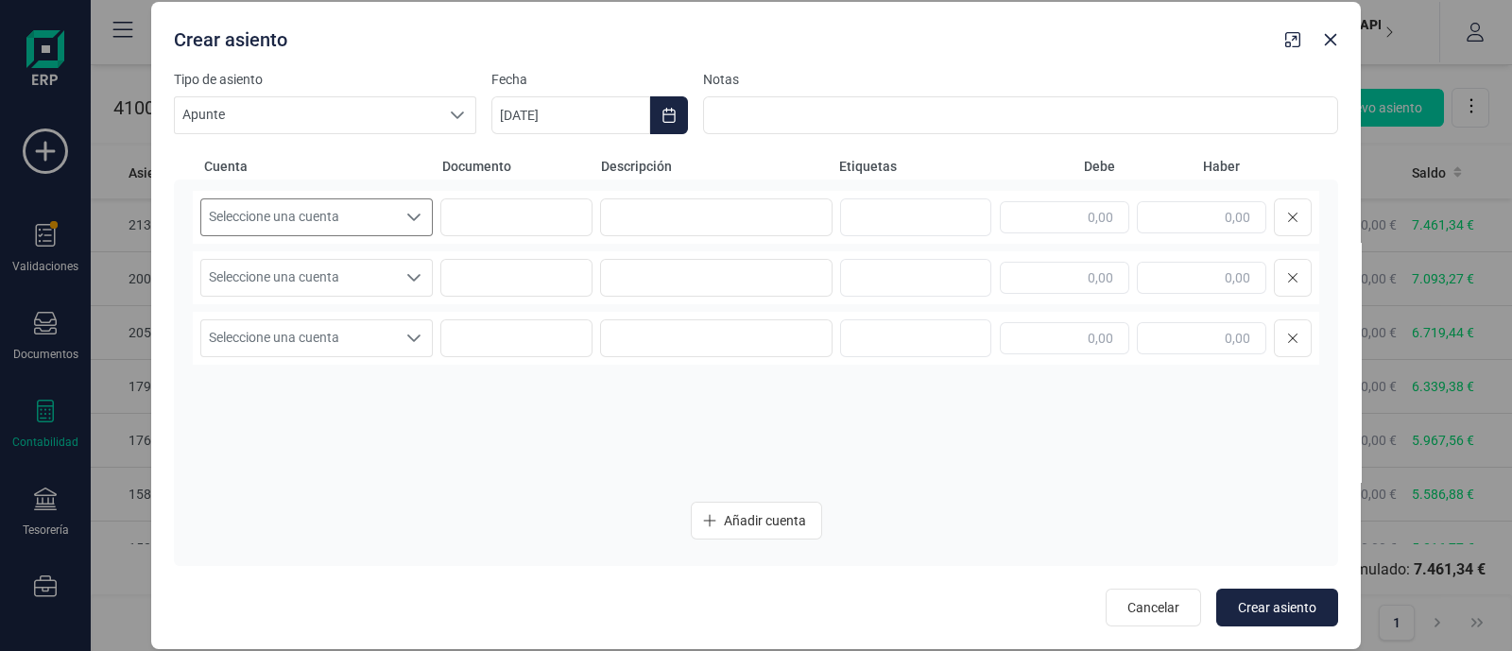
click at [311, 217] on span "Seleccione una cuenta" at bounding box center [298, 217] width 195 height 36
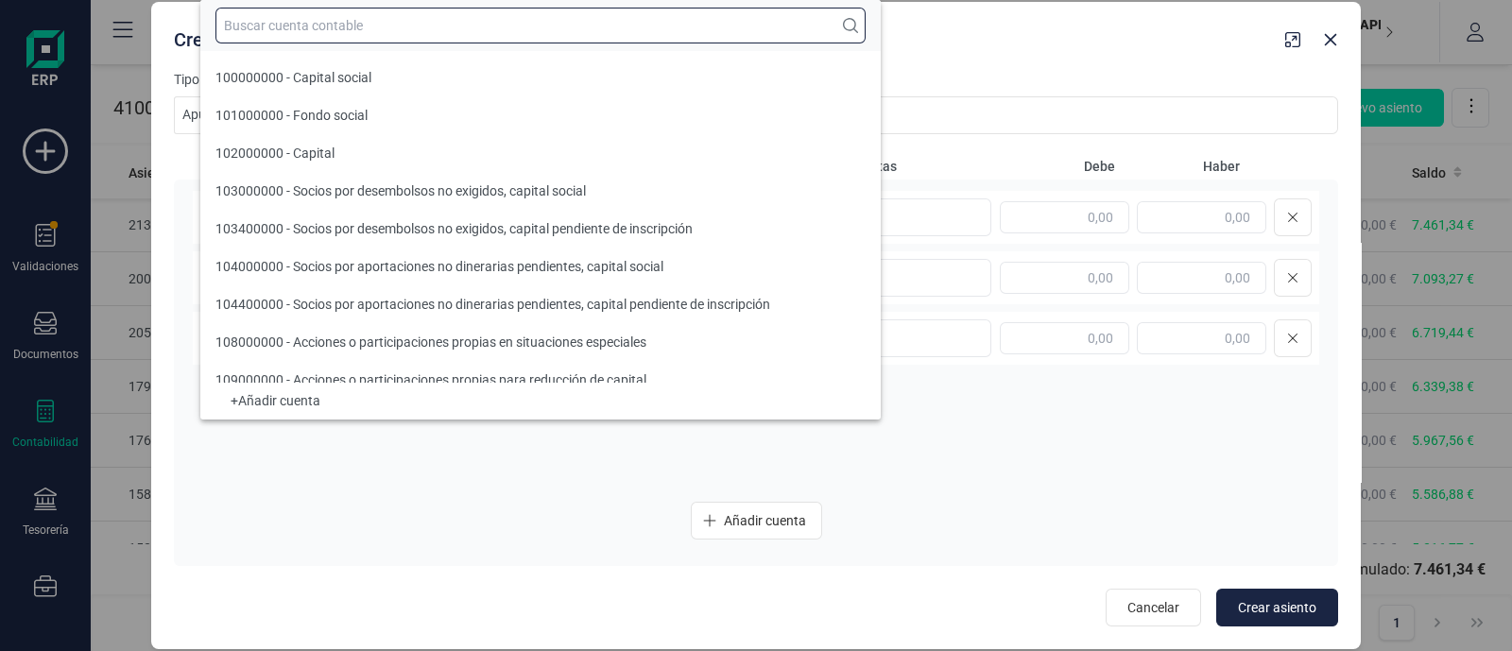
click at [334, 25] on input "text" at bounding box center [540, 26] width 650 height 36
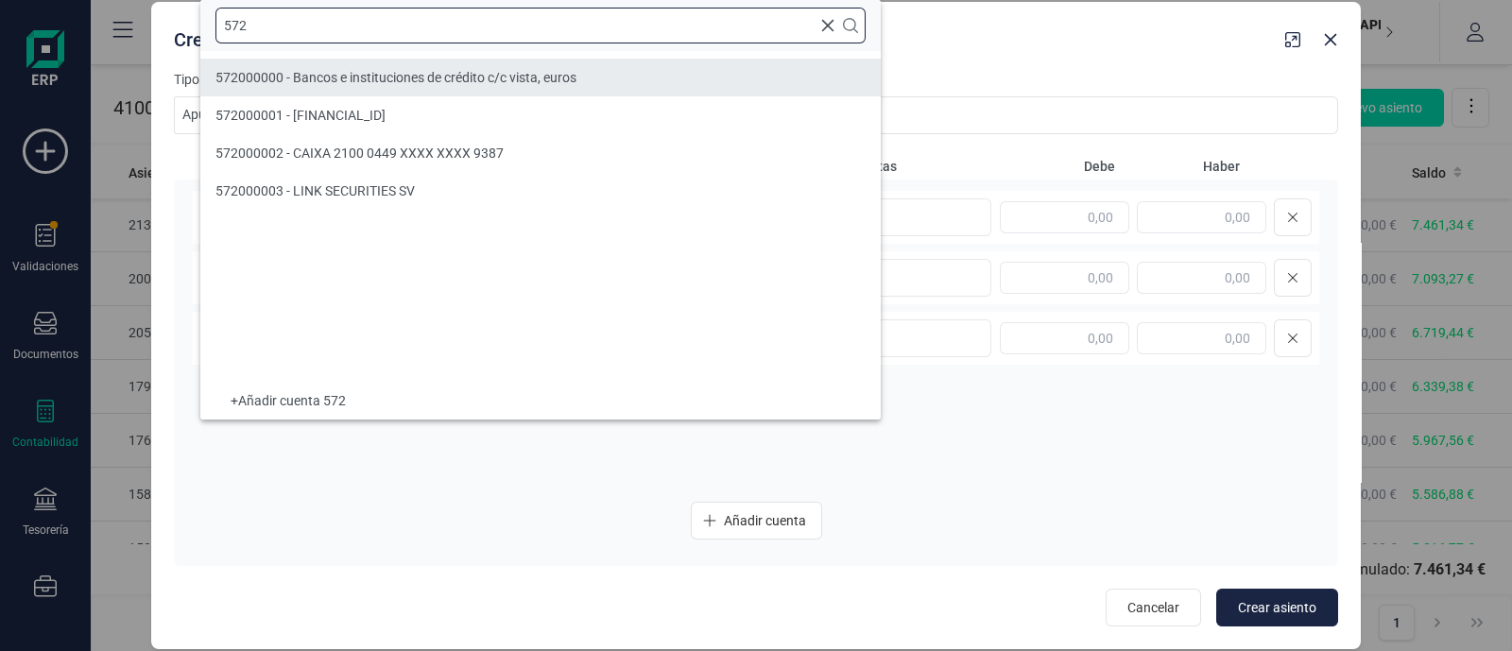
type input "572"
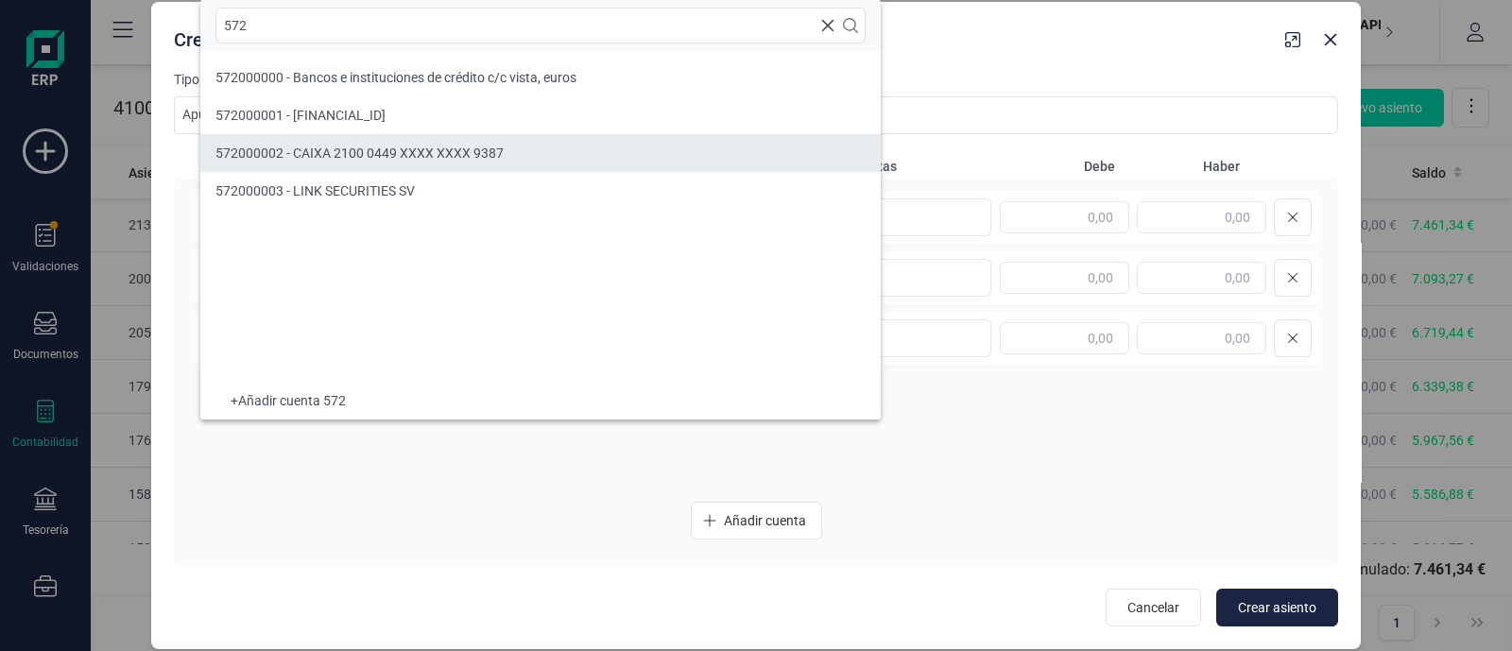
click at [320, 137] on li "572000002 - CAIXA 2100 0449 XXXX XXXX 9387" at bounding box center [540, 153] width 680 height 38
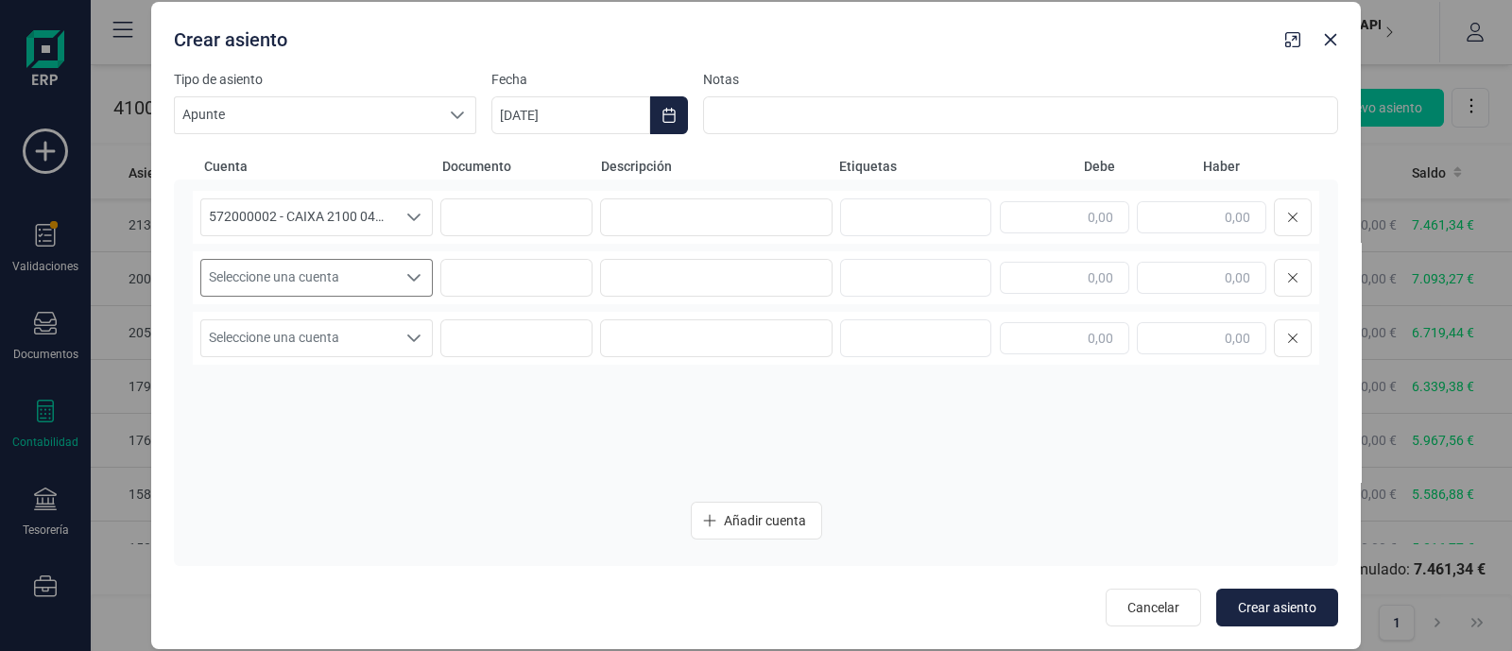
click at [265, 276] on span "Seleccione una cuenta" at bounding box center [298, 278] width 195 height 36
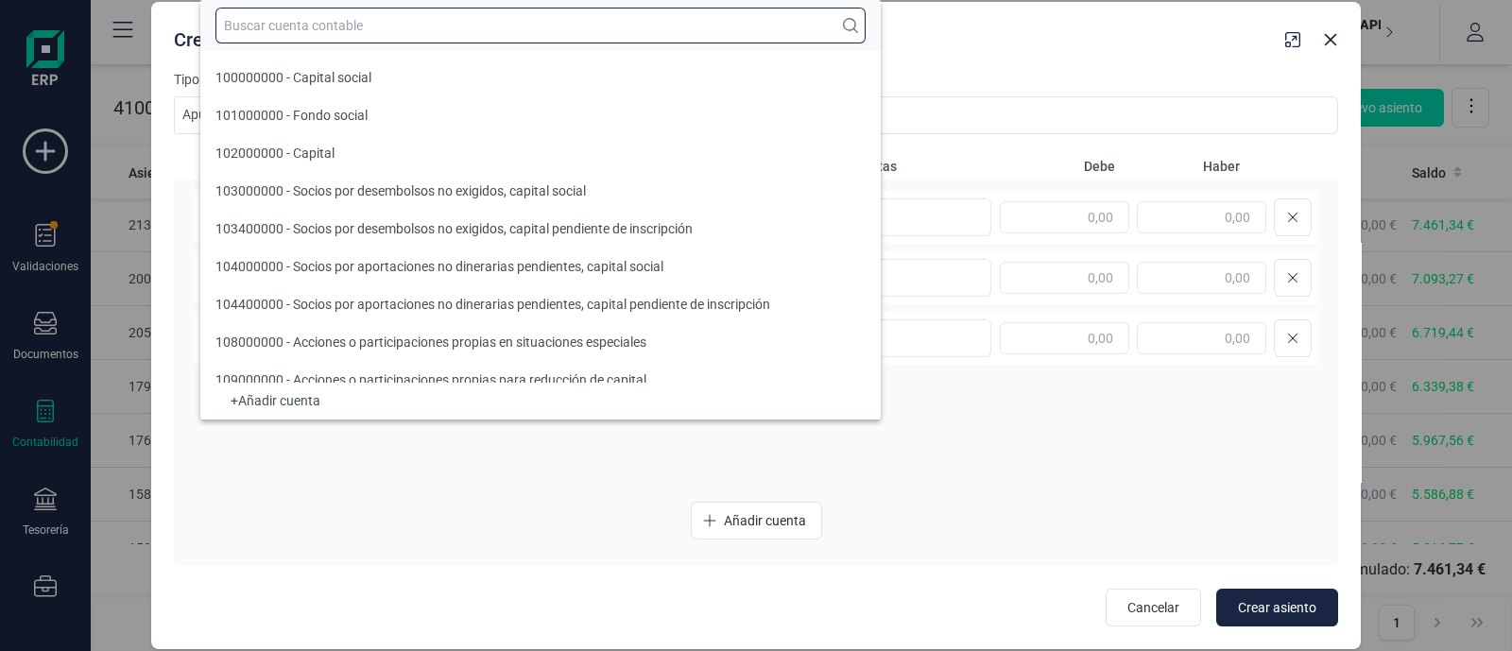
click at [346, 22] on input "text" at bounding box center [540, 26] width 650 height 36
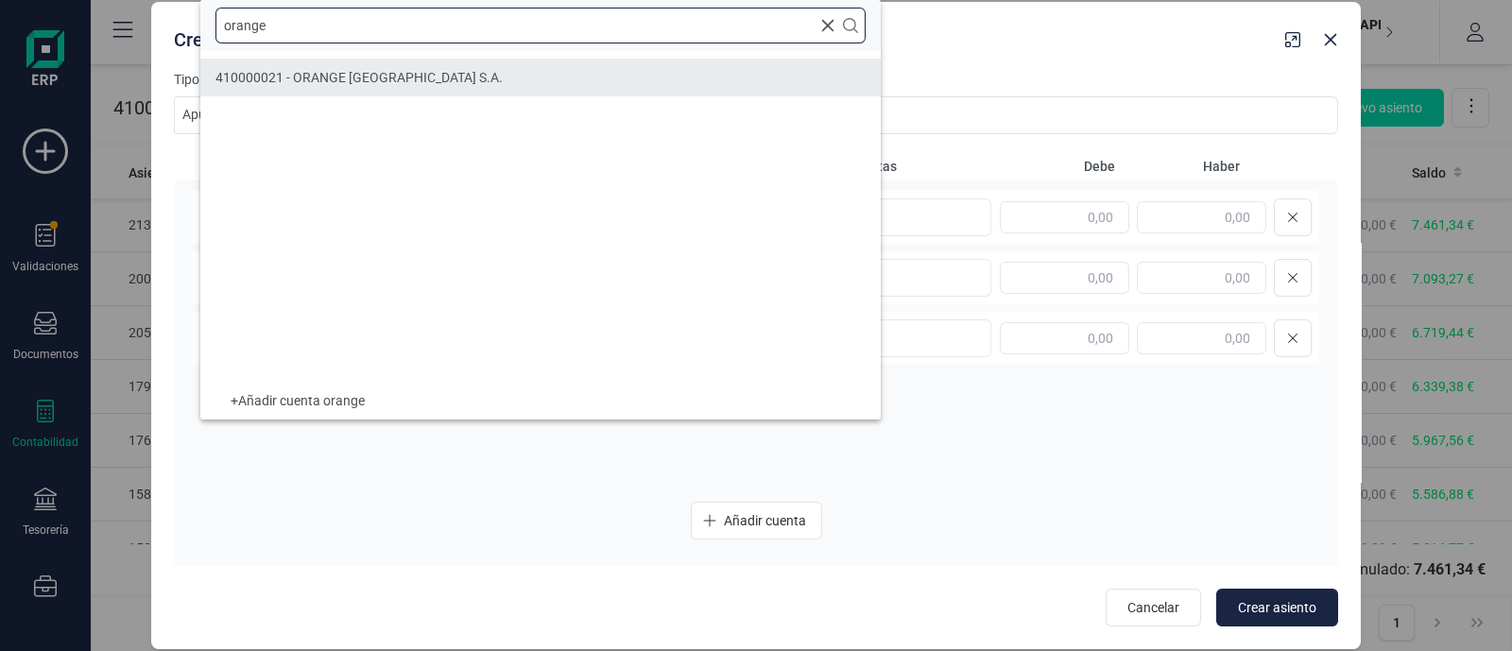
type input "orange"
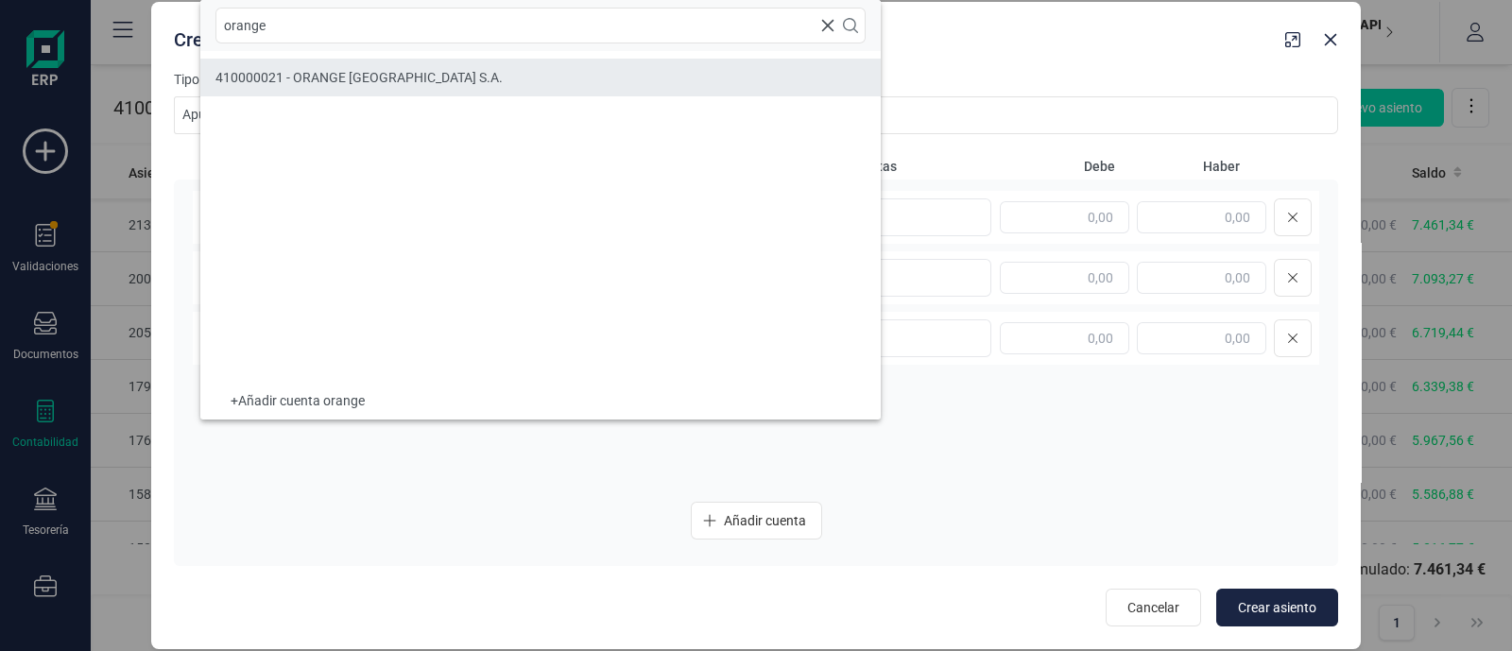
click at [361, 77] on span "410000021 - ORANGE [GEOGRAPHIC_DATA] S.A." at bounding box center [358, 77] width 287 height 15
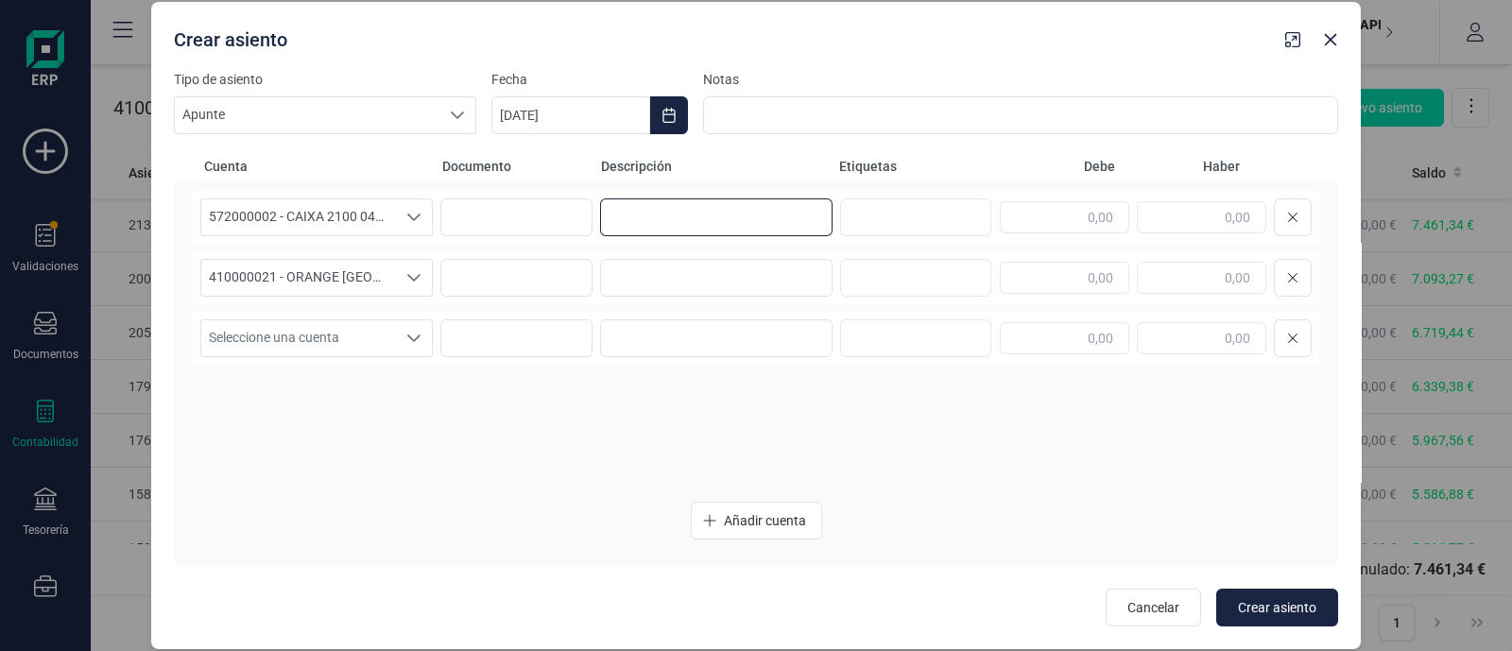
click at [666, 208] on input at bounding box center [716, 217] width 232 height 38
drag, startPoint x: 737, startPoint y: 219, endPoint x: 566, endPoint y: 232, distance: 171.5
click at [566, 232] on div "572000002 - CAIXA 2100 0449 XXXX XXXX 9387 572000002 - CAIXA 2100 0449 XXXX XXX…" at bounding box center [756, 217] width 1126 height 53
type input "pago recibo orange"
click at [657, 295] on input at bounding box center [716, 278] width 232 height 38
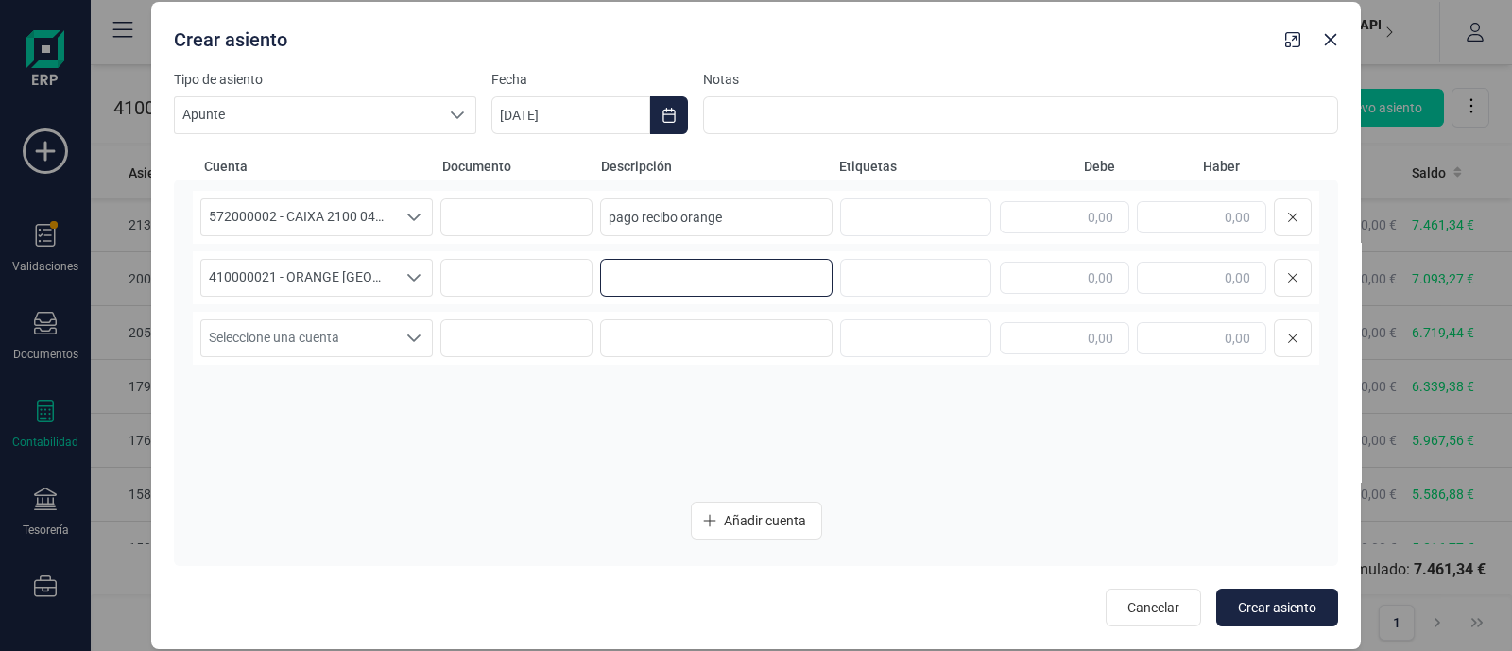
paste input "pago recibo orange"
type input "pago recibo orange"
click at [1227, 207] on input "text" at bounding box center [1201, 217] width 129 height 32
drag, startPoint x: 1198, startPoint y: 214, endPoint x: 1322, endPoint y: 221, distance: 124.0
click at [1322, 221] on div "572000002 - CAIXA 2100 0449 XXXX XXXX 9387 572000002 - CAIXA 2100 0449 XXXX XXX…" at bounding box center [756, 373] width 1164 height 386
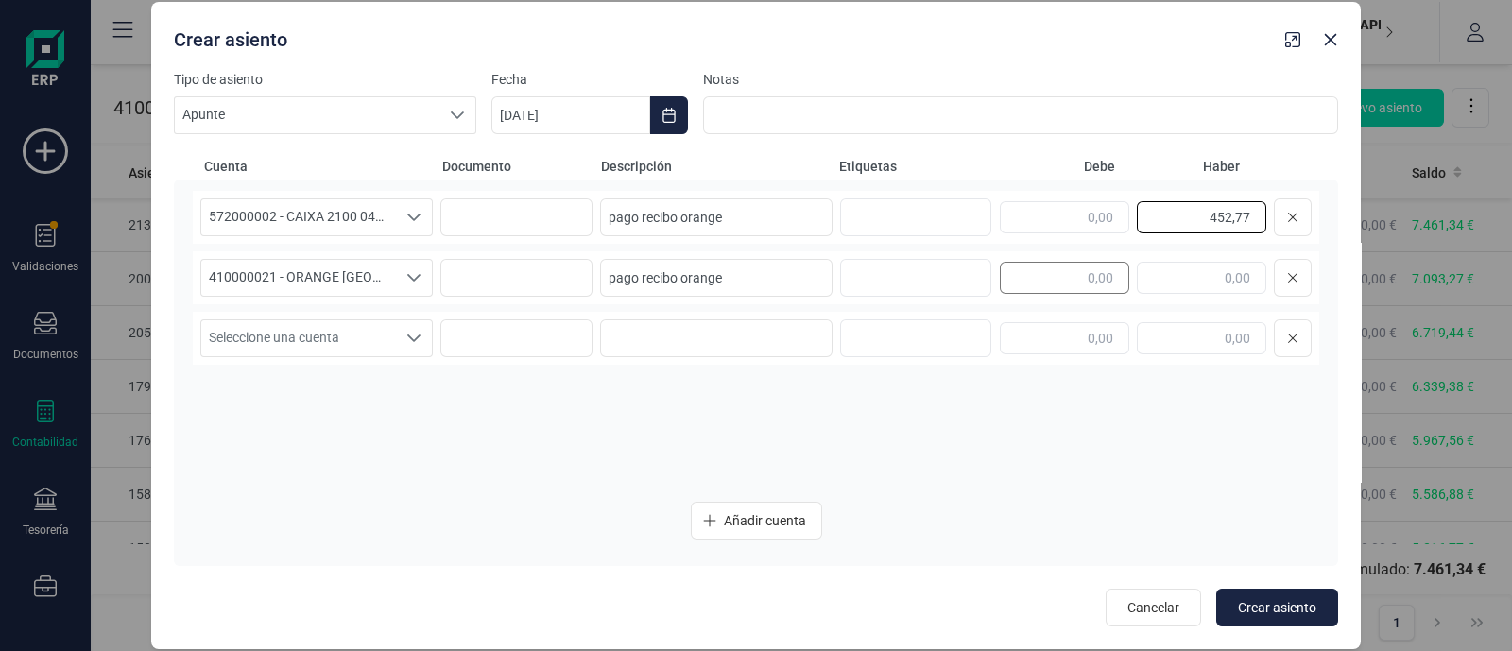
type input "452,77"
click at [1030, 281] on input "text" at bounding box center [1064, 278] width 129 height 32
paste input "452,77"
type input "452,77"
click at [1291, 602] on span "Crear asiento" at bounding box center [1277, 607] width 78 height 19
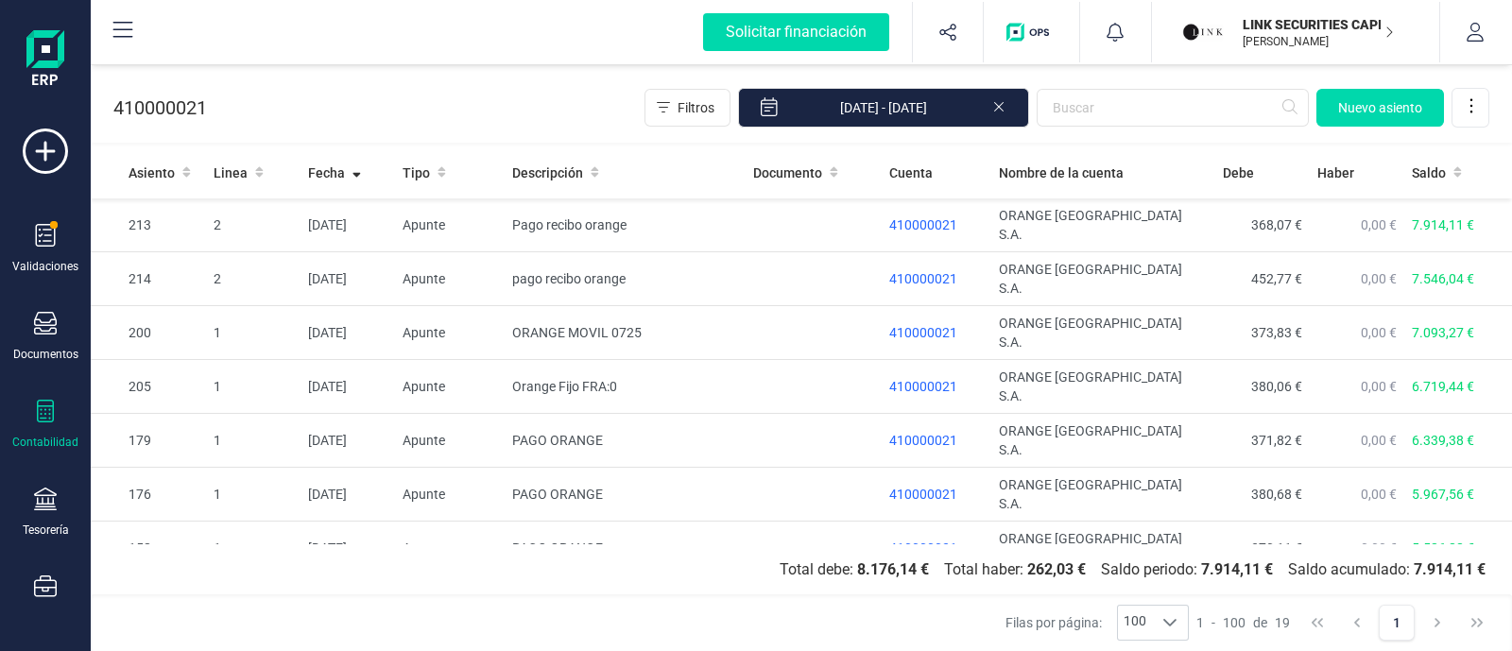
click at [54, 423] on div at bounding box center [45, 413] width 23 height 27
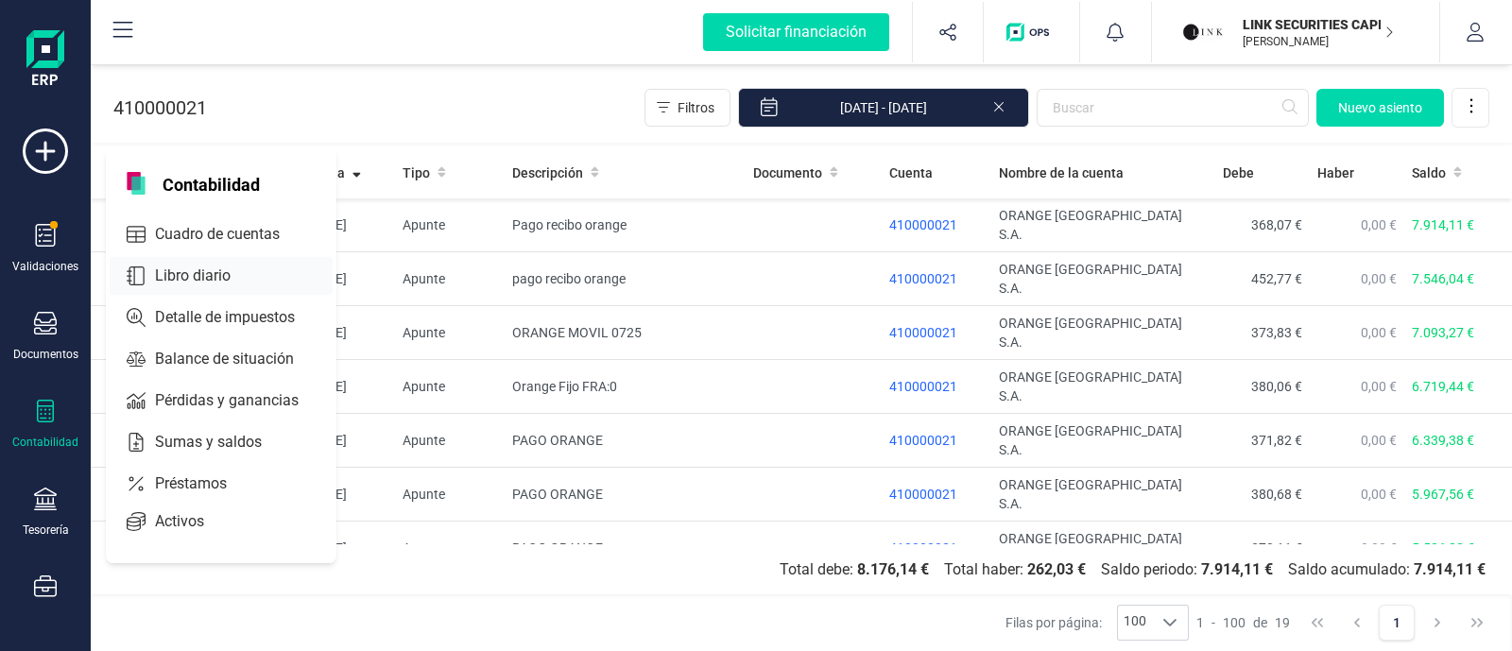
click at [242, 238] on span "Cuadro de cuentas" at bounding box center [230, 234] width 166 height 23
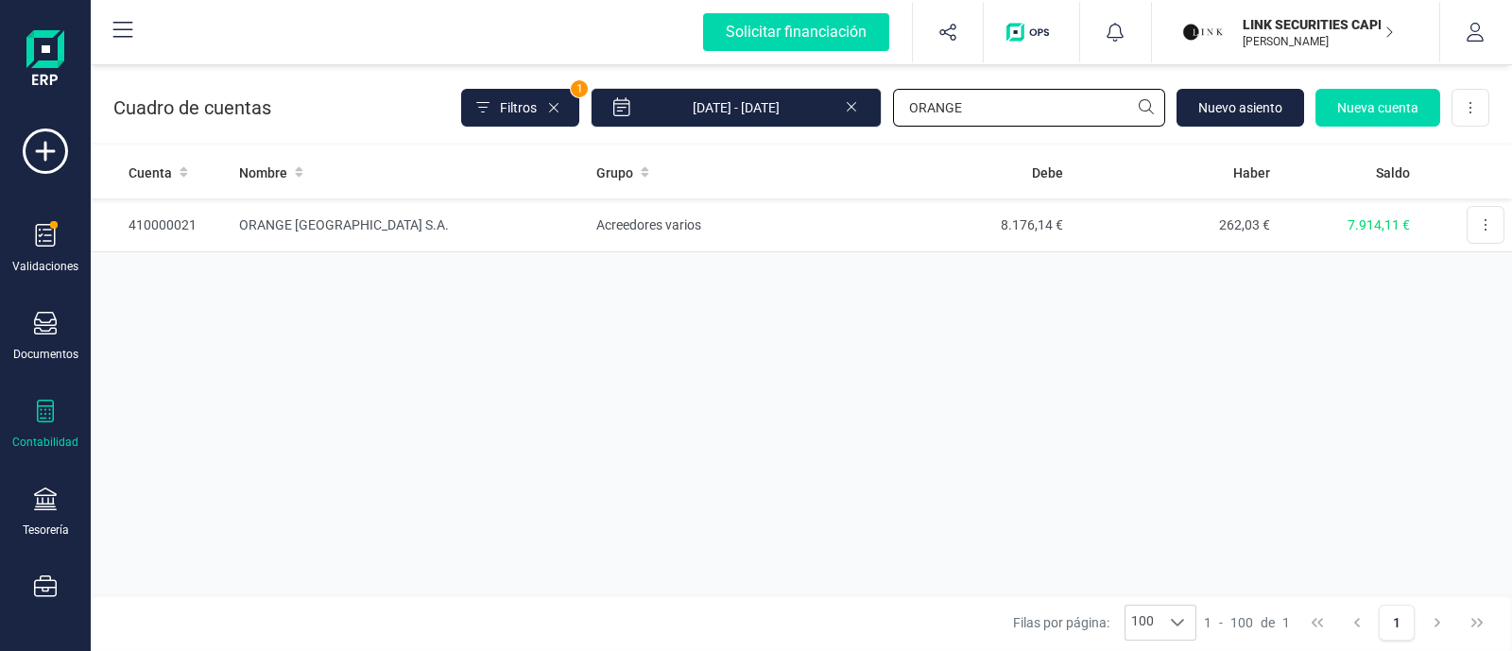
drag, startPoint x: 990, startPoint y: 114, endPoint x: 734, endPoint y: 130, distance: 256.6
click at [734, 130] on div "Cuadro de cuentas Filtros 1 01/01/2025 - 10/10/2025 ORANGE Nuevo asiento Nueva …" at bounding box center [801, 103] width 1421 height 77
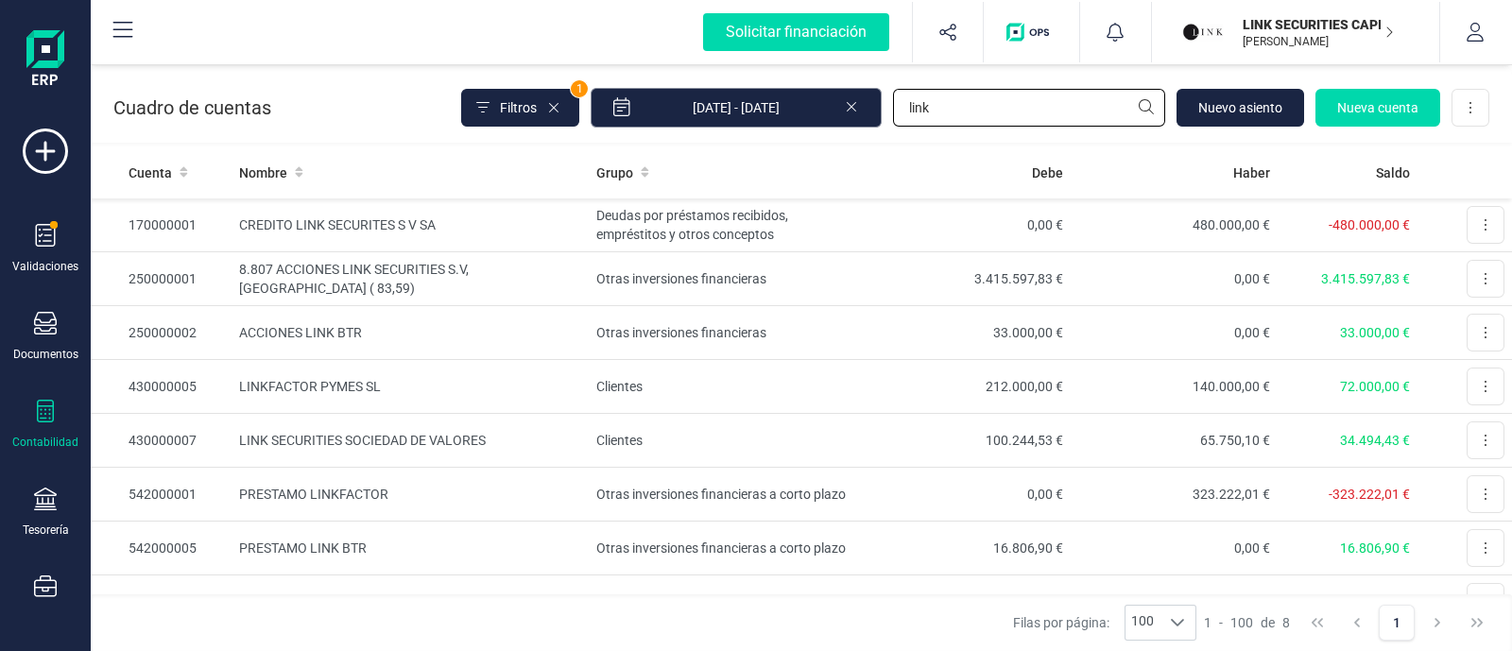
type input "link"
click at [853, 114] on input "[DATE] - [DATE]" at bounding box center [736, 108] width 291 height 40
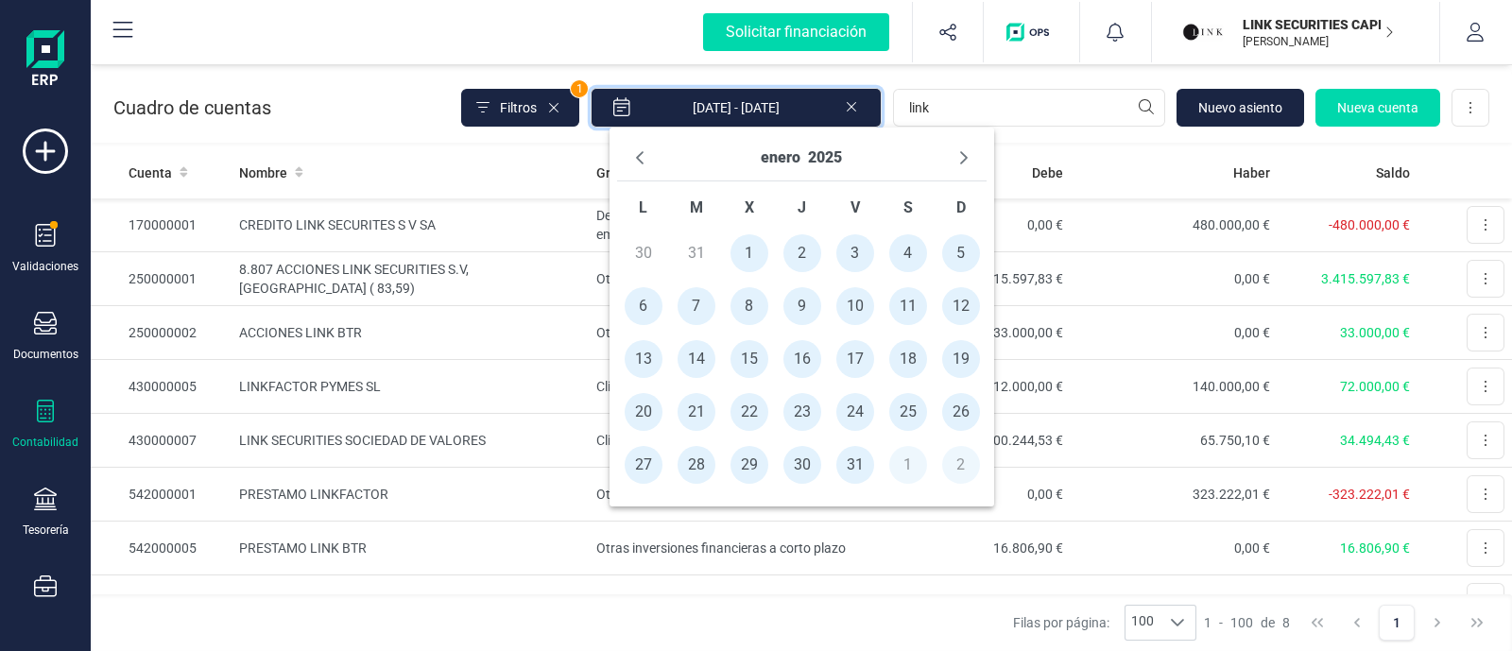
click at [851, 104] on icon at bounding box center [851, 104] width 15 height 19
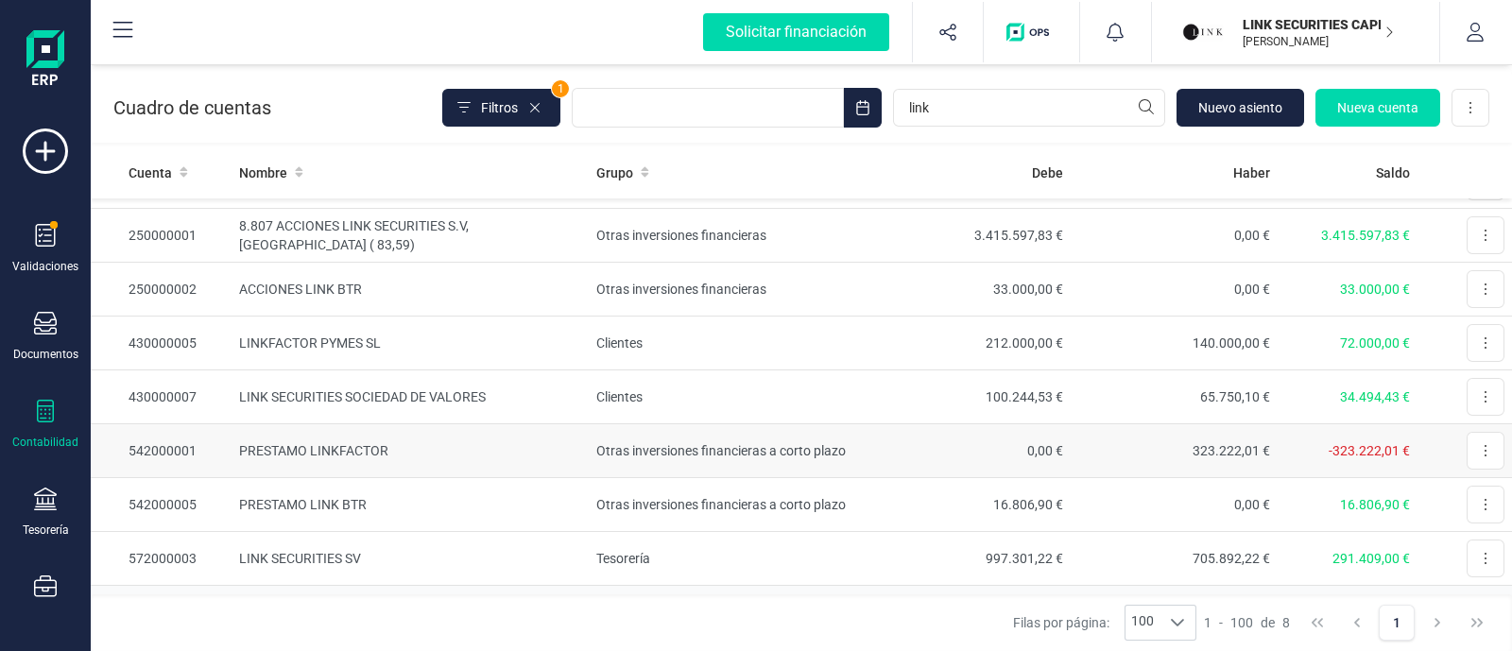
scroll to position [68, 0]
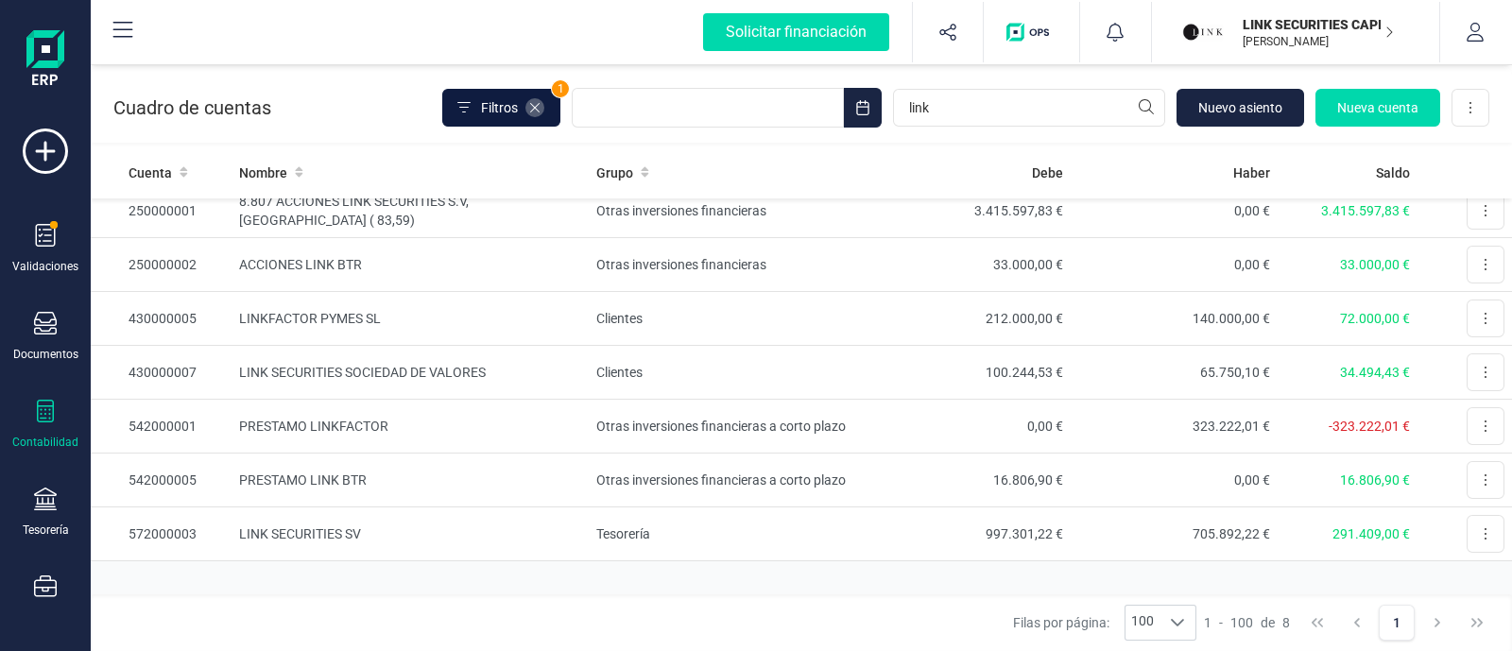
click at [538, 106] on icon at bounding box center [534, 107] width 9 height 9
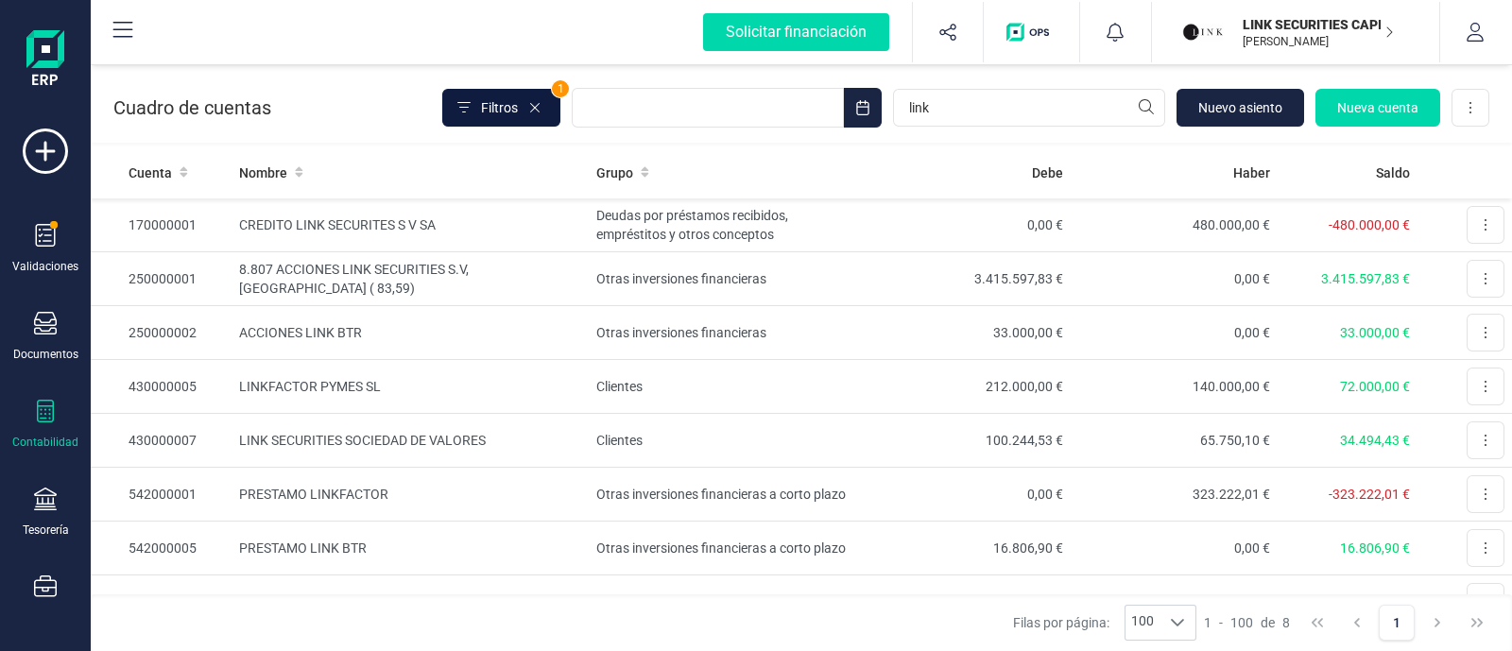
click at [499, 104] on span "Filtros" at bounding box center [499, 107] width 37 height 19
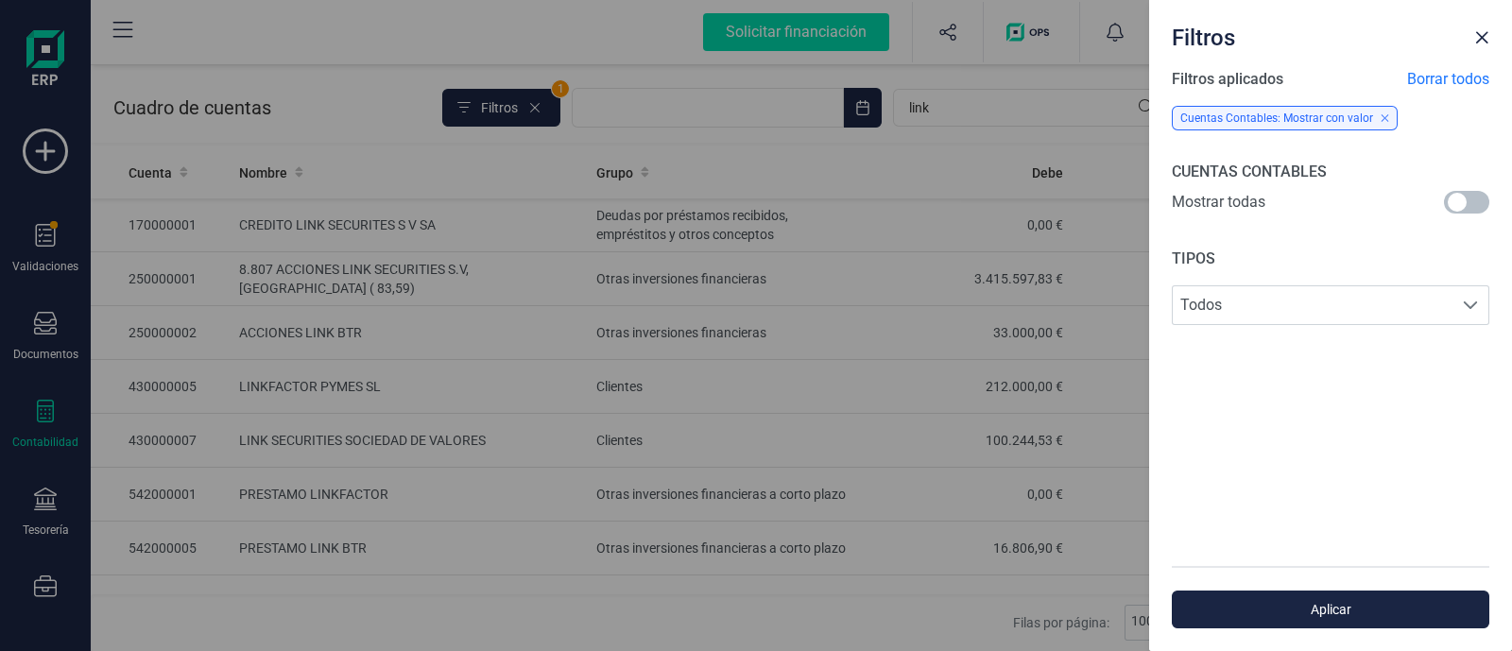
click at [1449, 194] on span at bounding box center [1466, 202] width 45 height 23
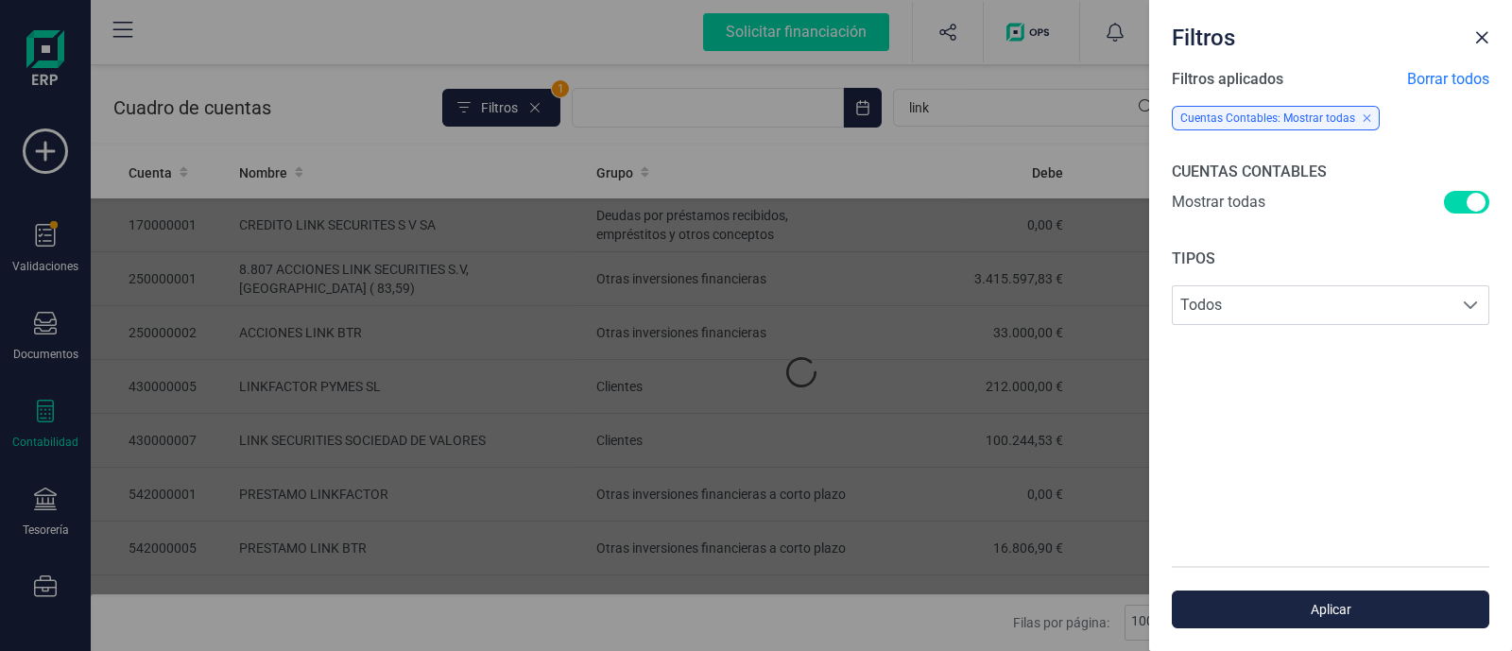
scroll to position [9, 6]
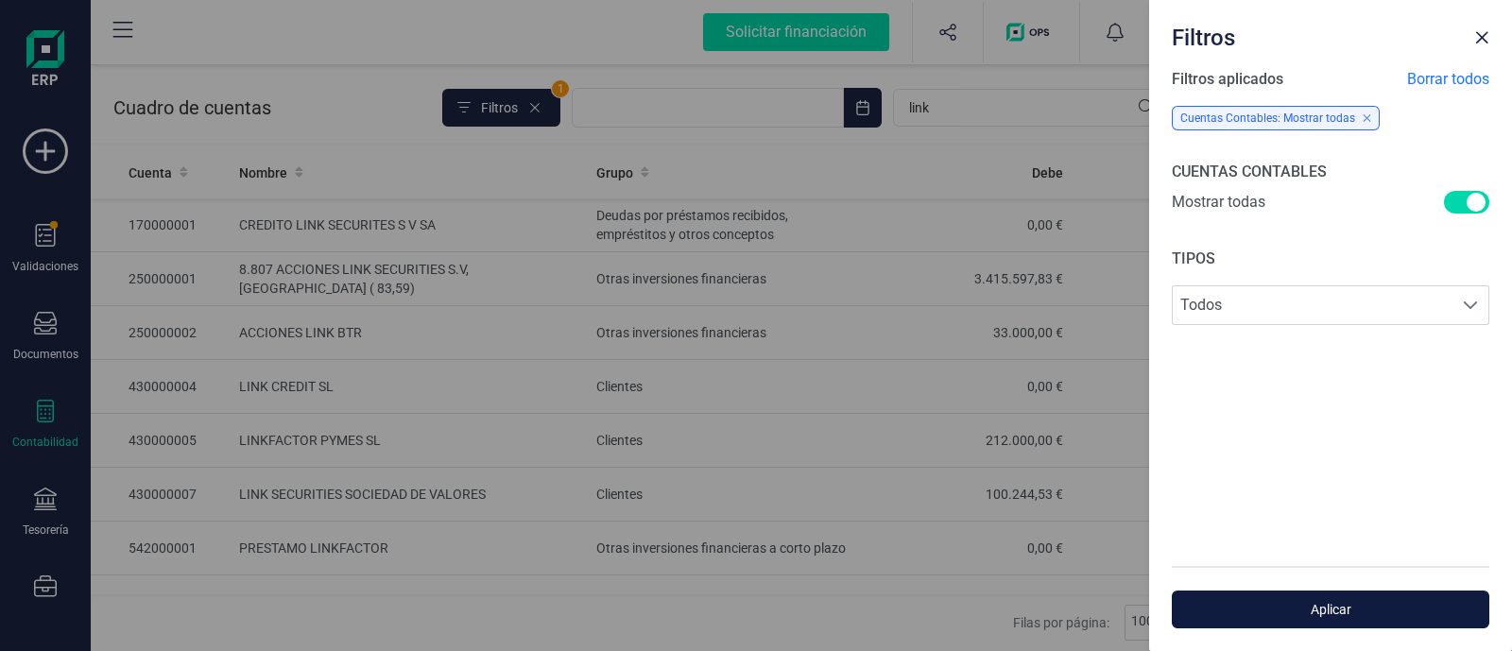
click at [1332, 617] on span "Aplicar" at bounding box center [1330, 609] width 274 height 19
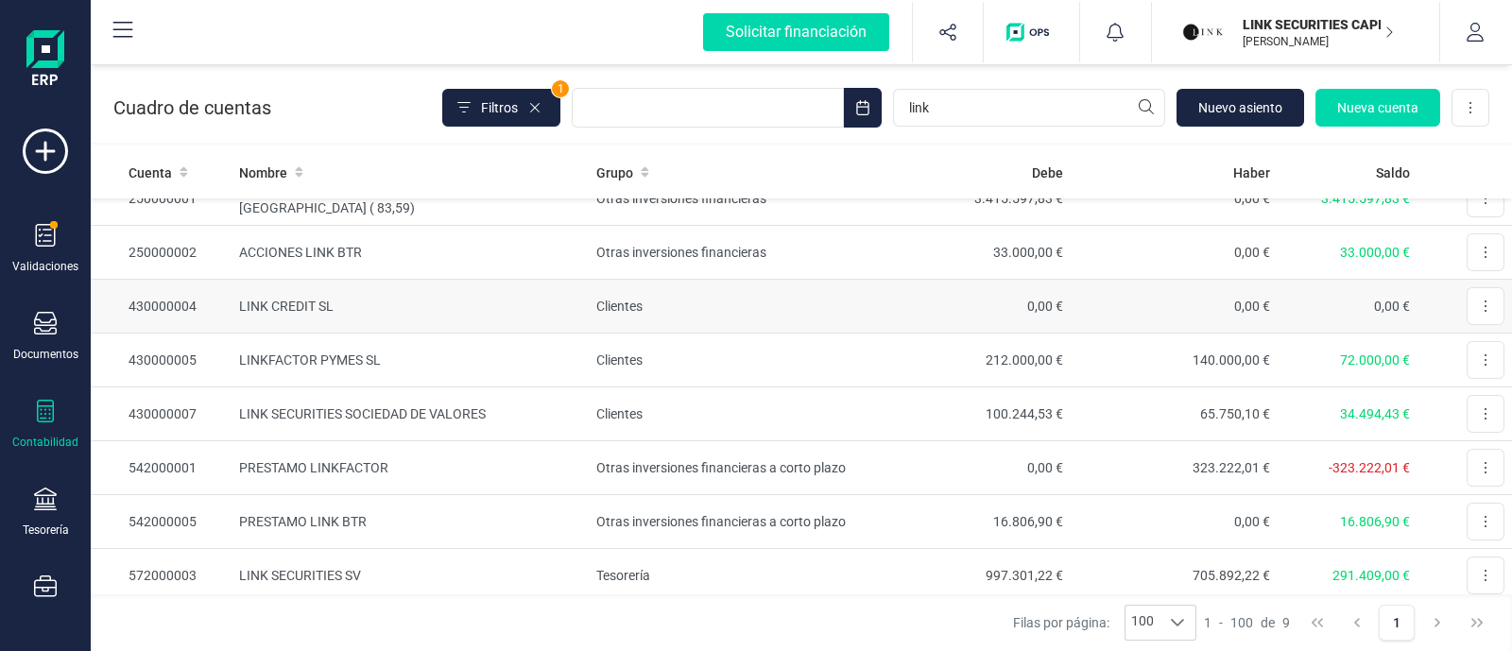
scroll to position [122, 0]
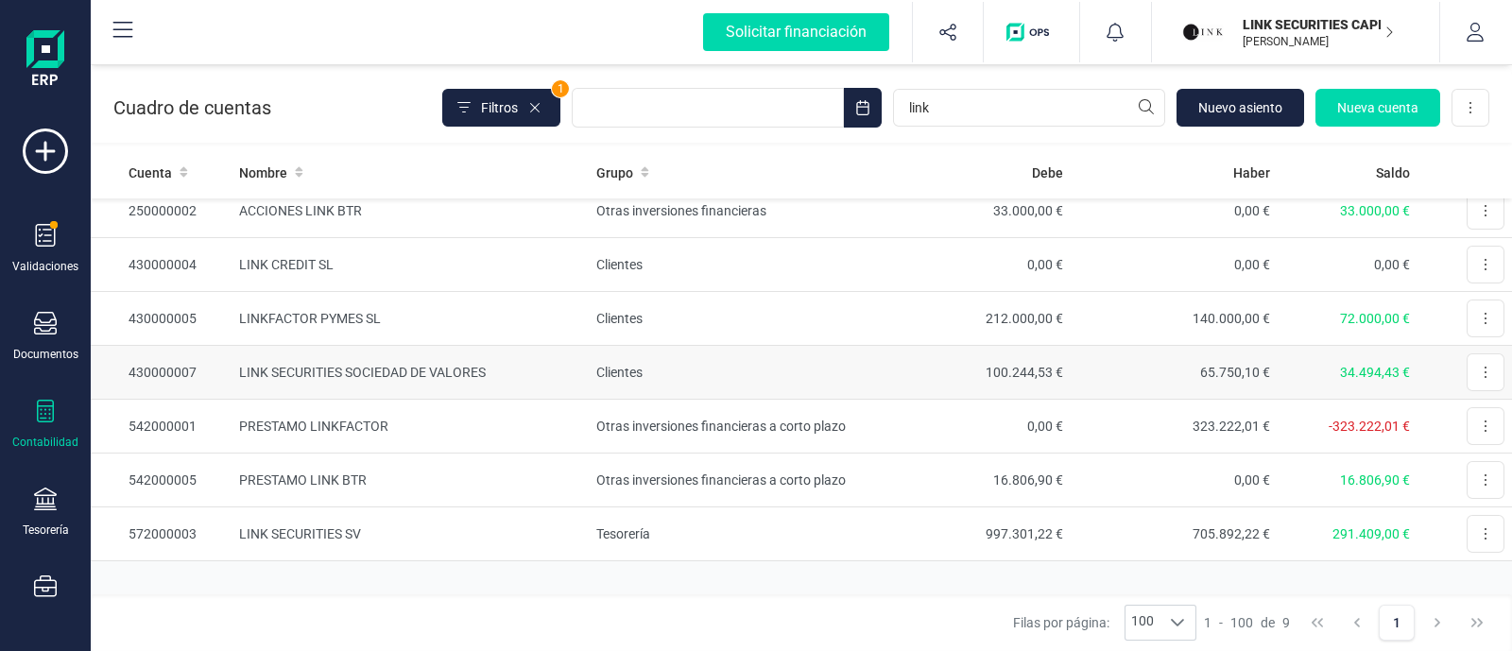
click at [901, 372] on td "100.244,53 €" at bounding box center [966, 373] width 207 height 54
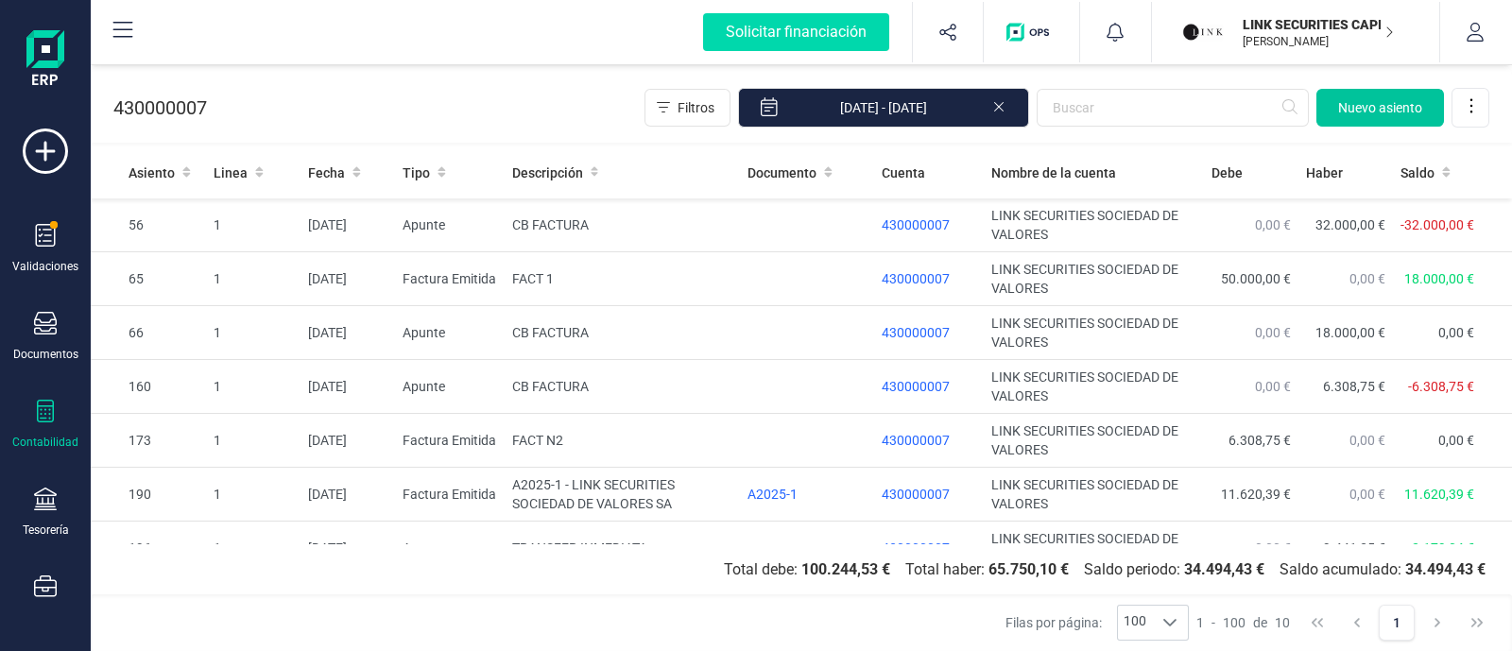
click at [1382, 98] on span "Nuevo asiento" at bounding box center [1380, 107] width 84 height 19
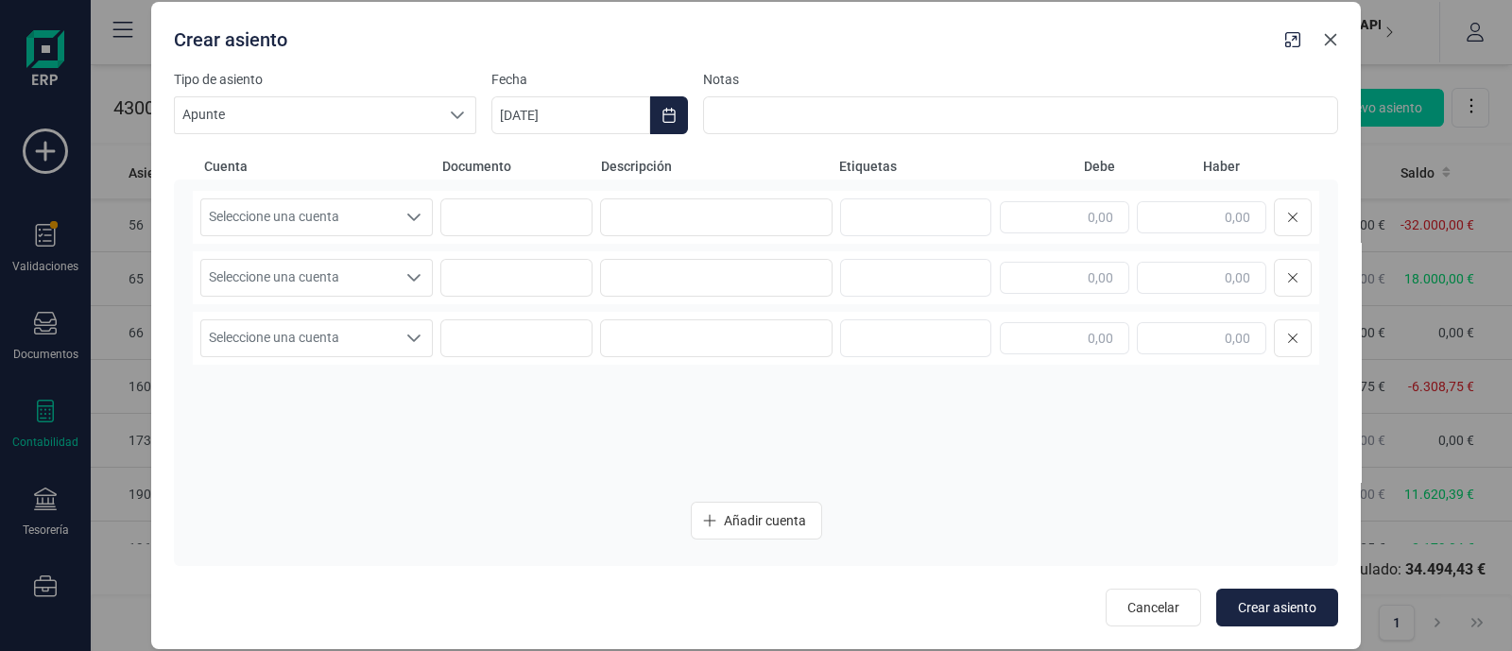
click at [1330, 38] on icon "Close" at bounding box center [1331, 40] width 12 height 12
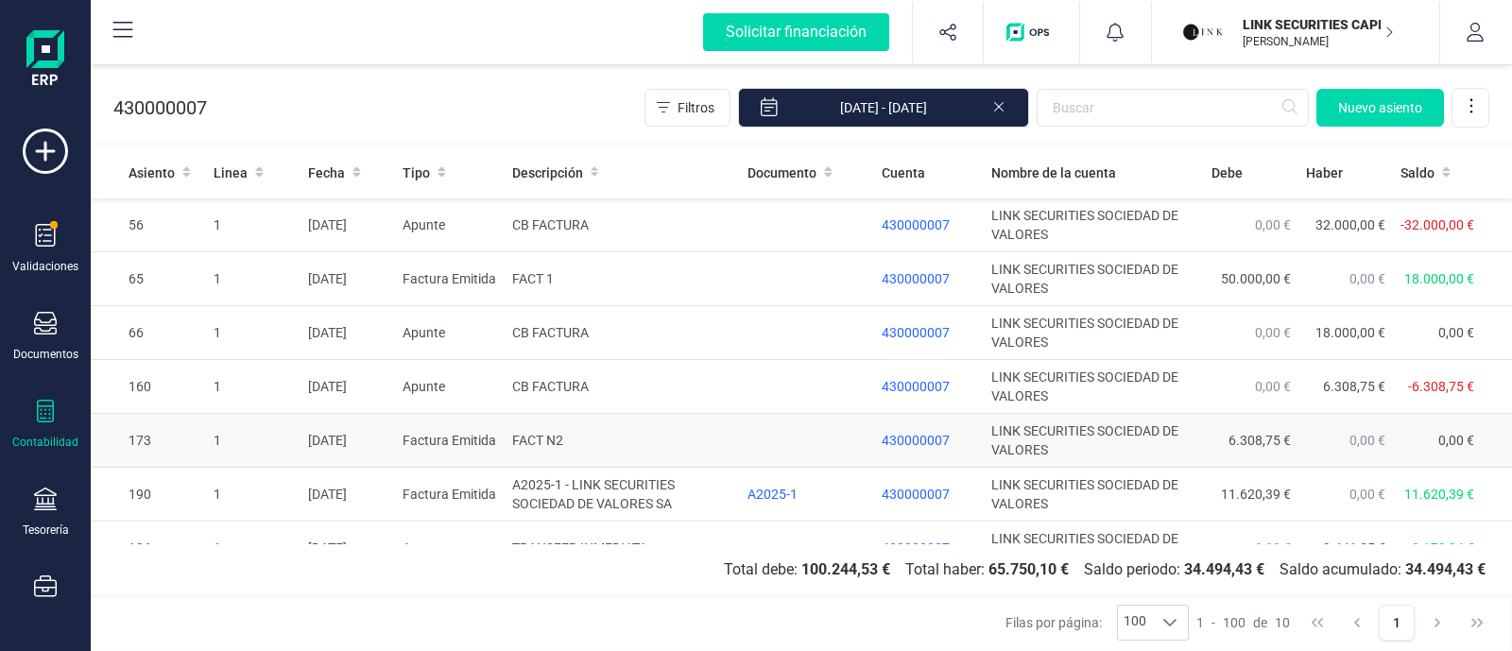
scroll to position [192, 0]
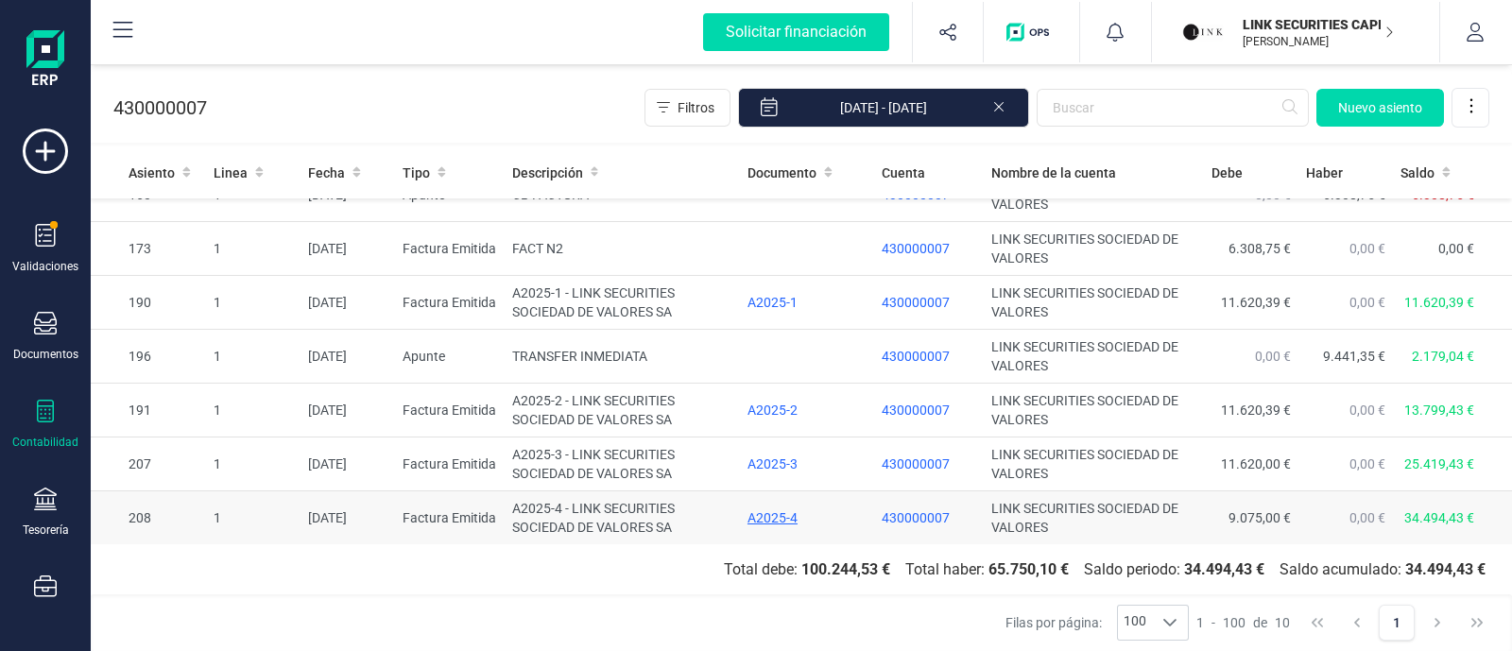
click at [764, 523] on div "A2025-4" at bounding box center [807, 517] width 120 height 19
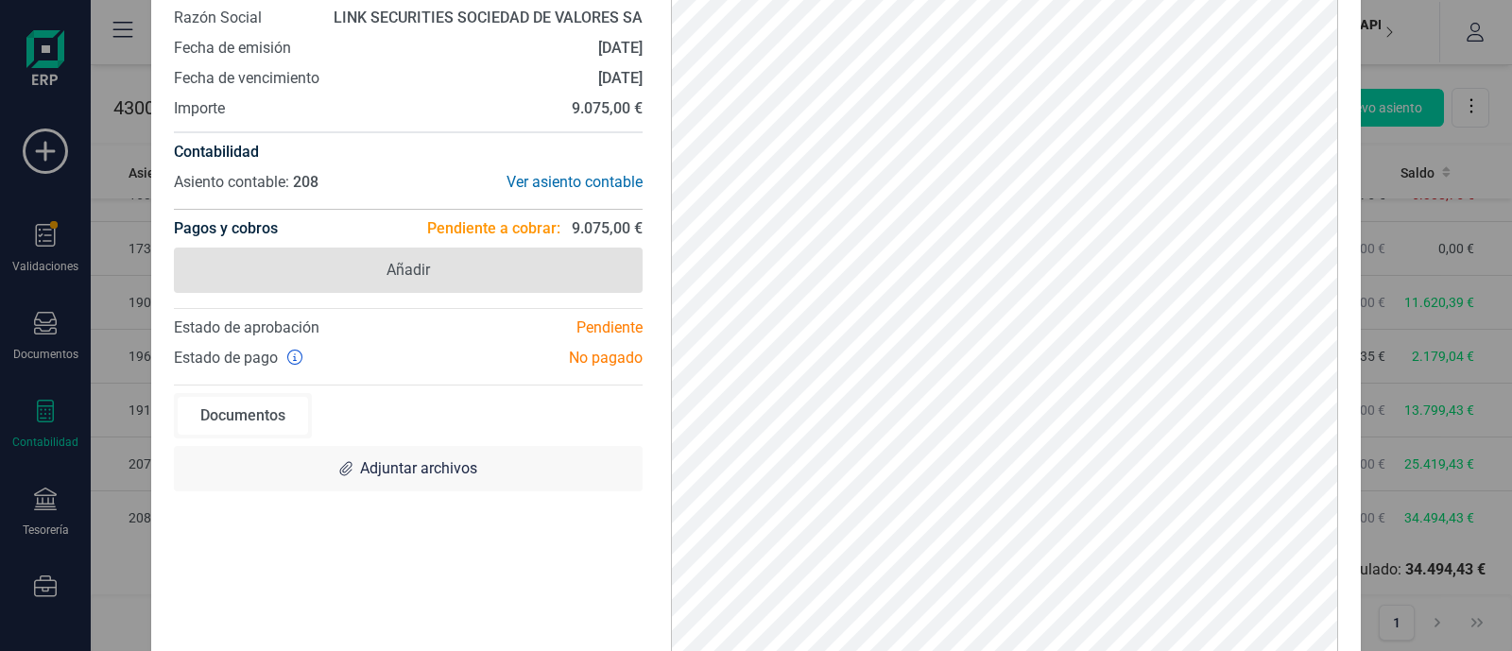
click at [489, 273] on span "Añadir" at bounding box center [408, 270] width 469 height 45
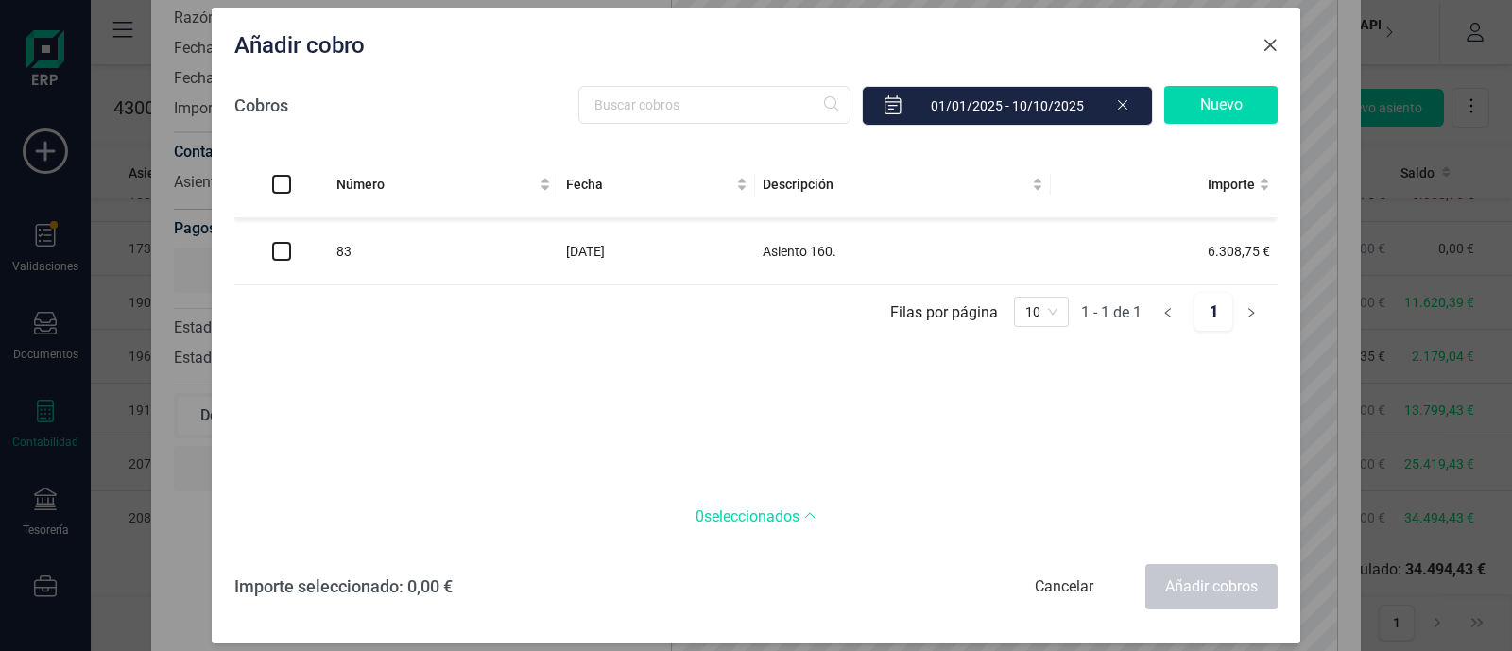
click at [1276, 39] on span "Close" at bounding box center [1269, 45] width 15 height 15
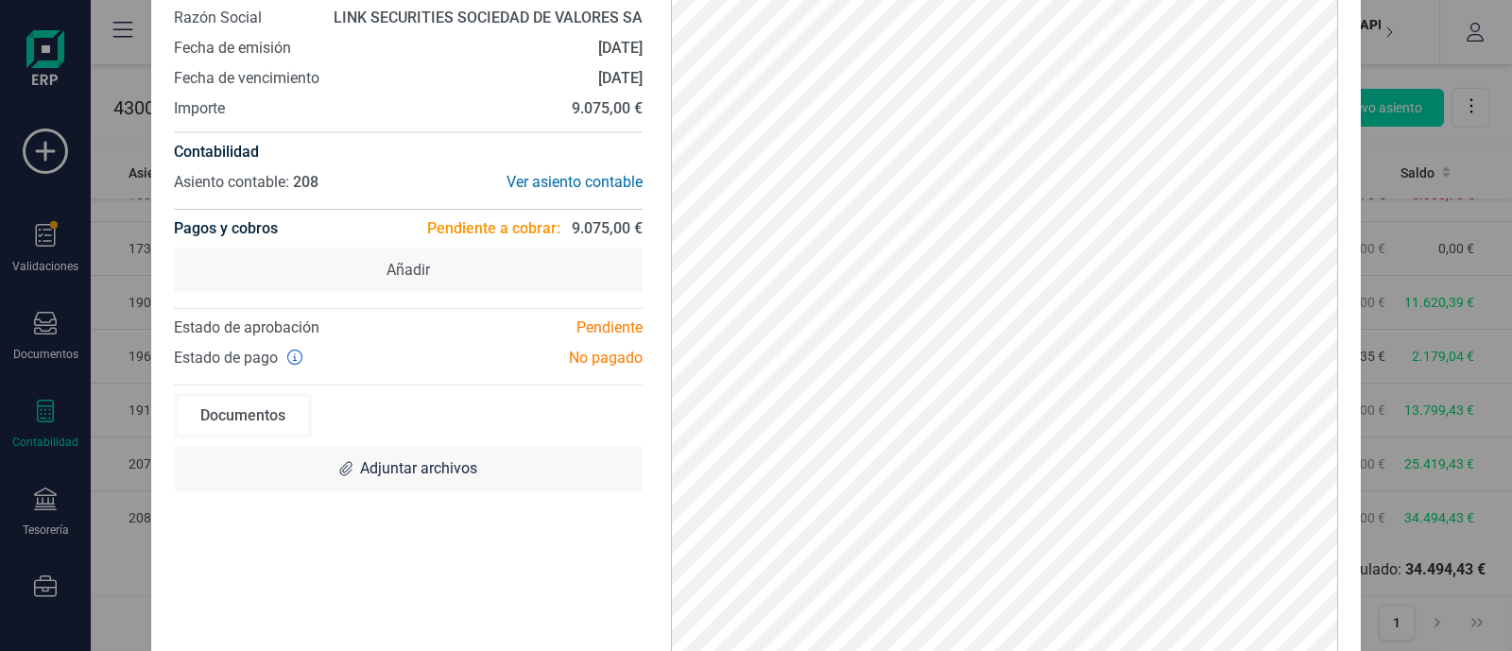
click at [1468, 132] on div "A2025-4 Descargar documento Crear factura rectificativa Marcar como cobrada Núm…" at bounding box center [756, 325] width 1512 height 651
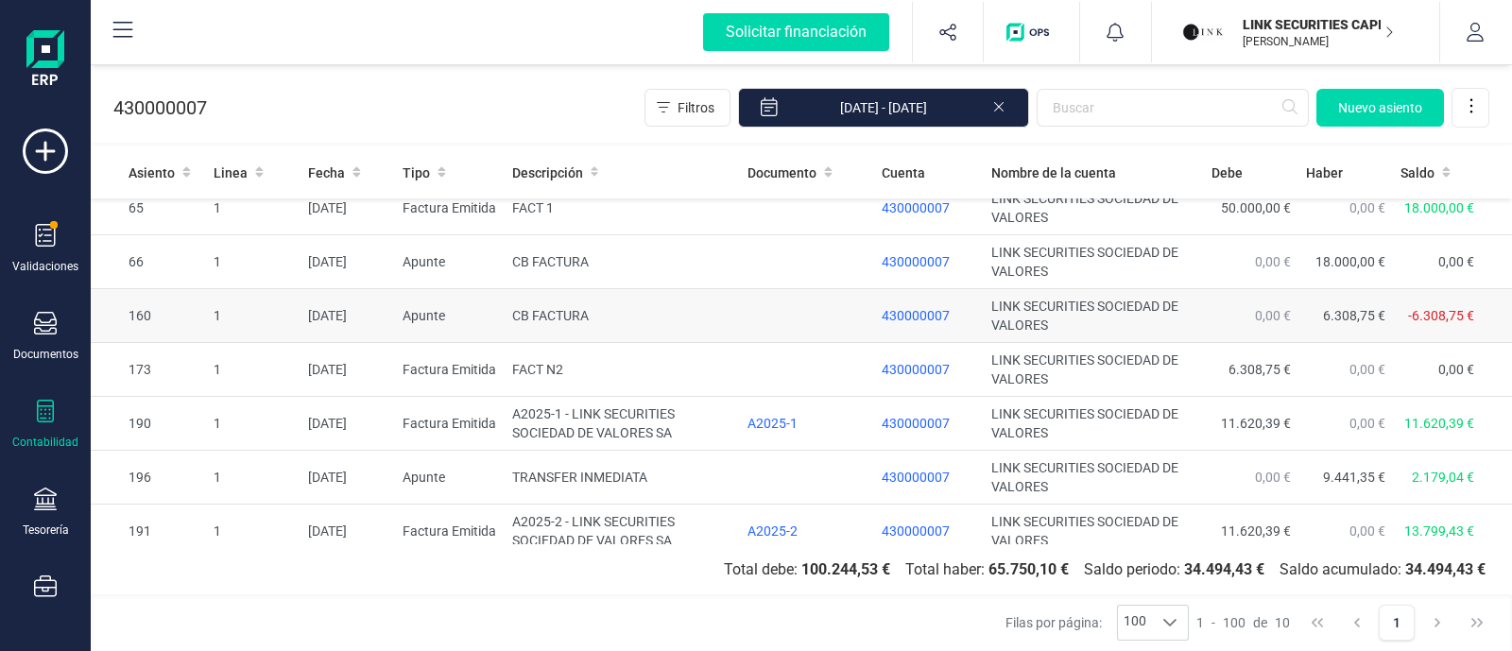
scroll to position [0, 0]
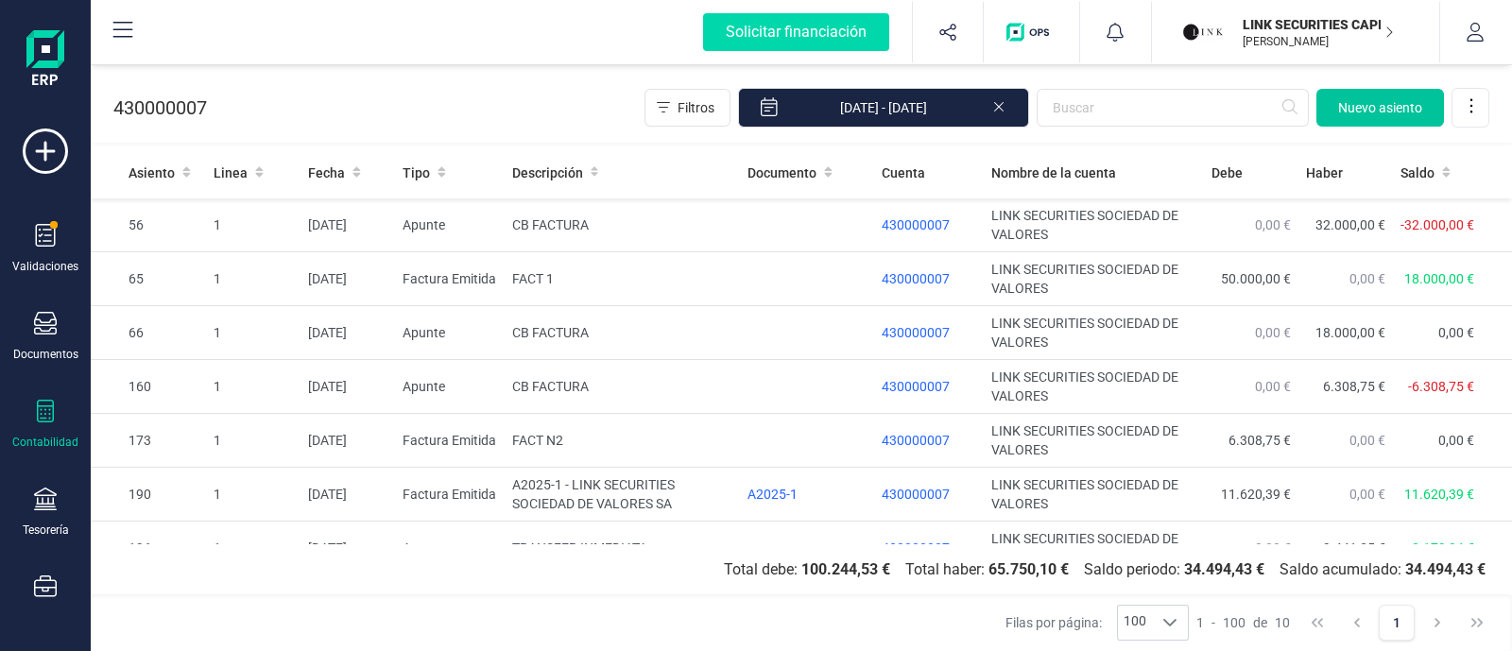
click at [1408, 106] on span "Nuevo asiento" at bounding box center [1380, 107] width 84 height 19
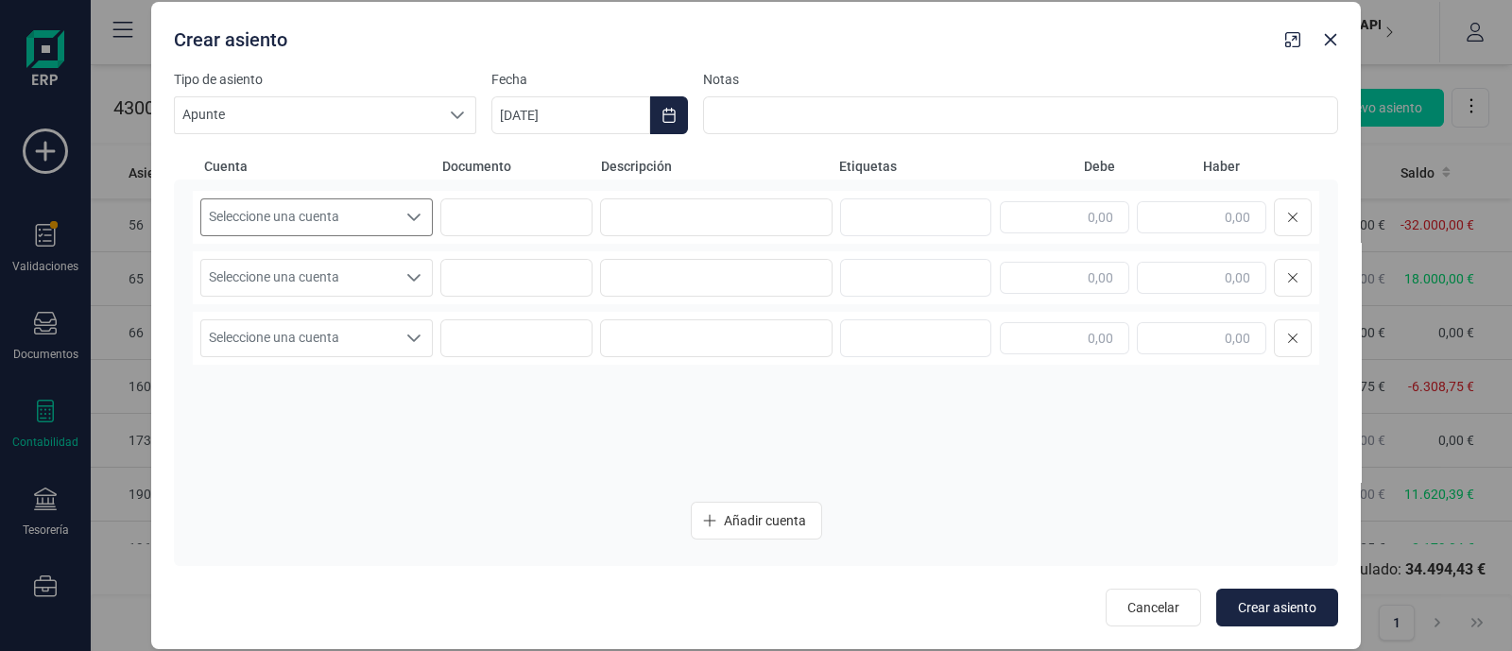
click at [383, 210] on span "Seleccione una cuenta" at bounding box center [298, 217] width 195 height 36
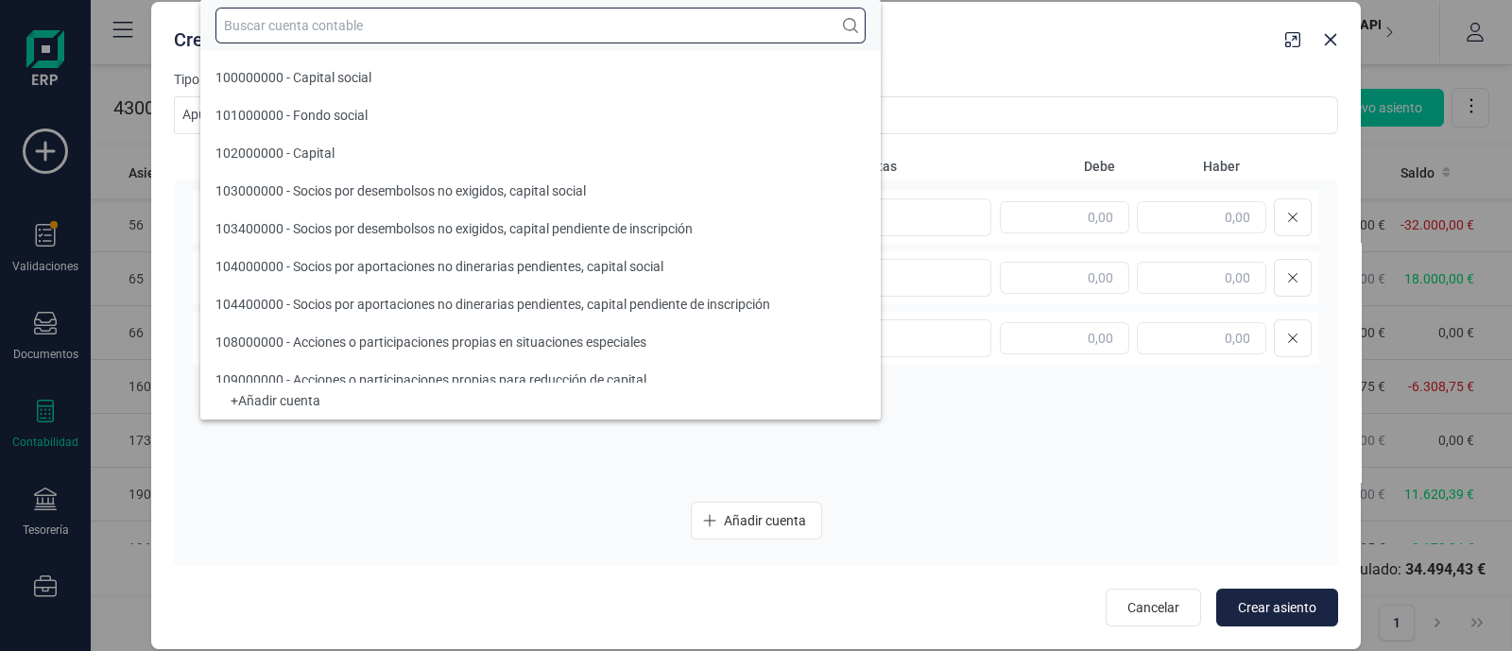
click at [354, 19] on input "text" at bounding box center [540, 26] width 650 height 36
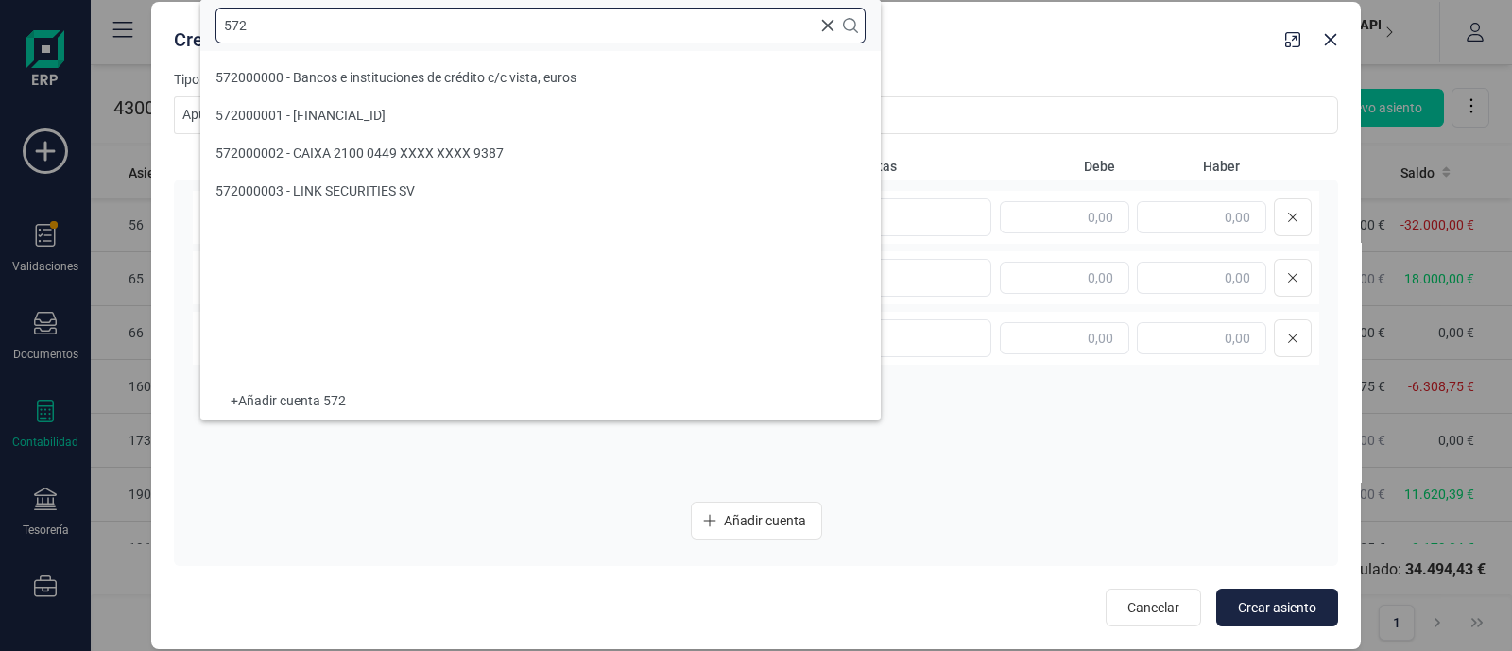
type input "572"
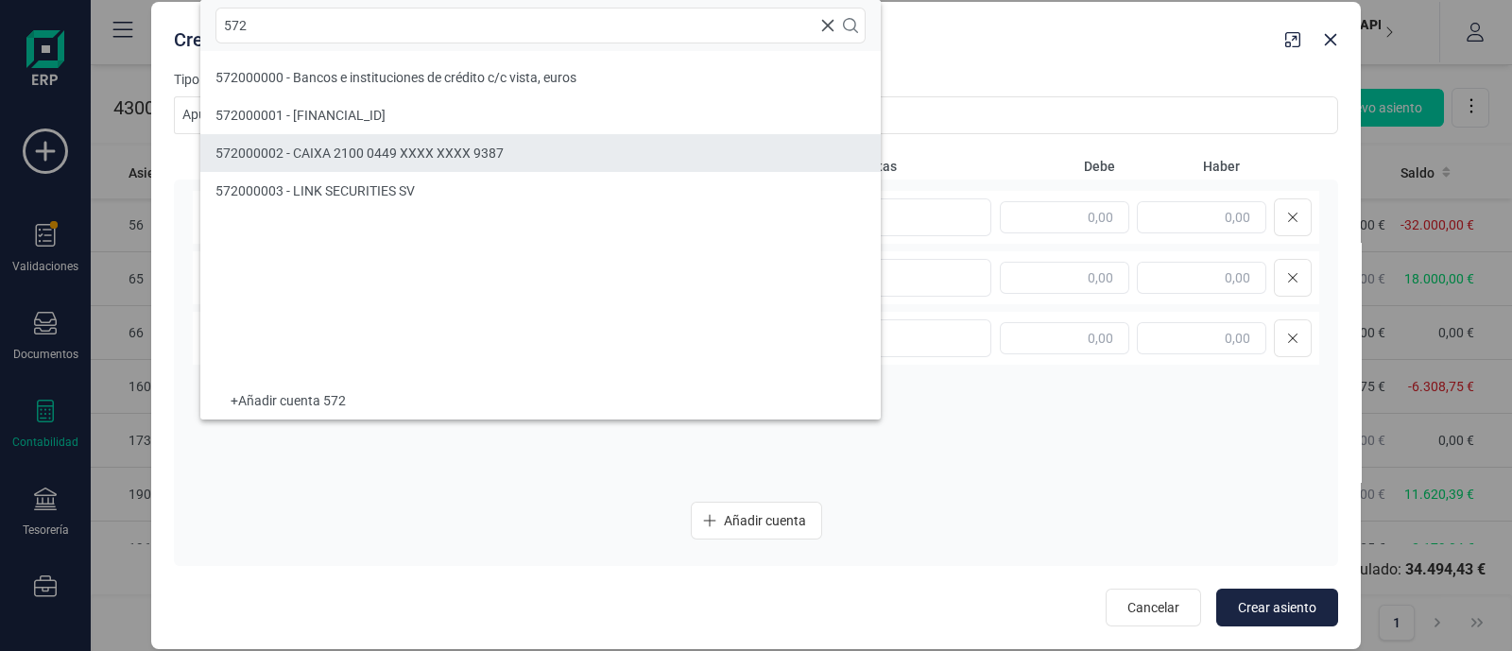
click at [318, 136] on li "572000002 - CAIXA 2100 0449 XXXX XXXX 9387" at bounding box center [540, 153] width 680 height 38
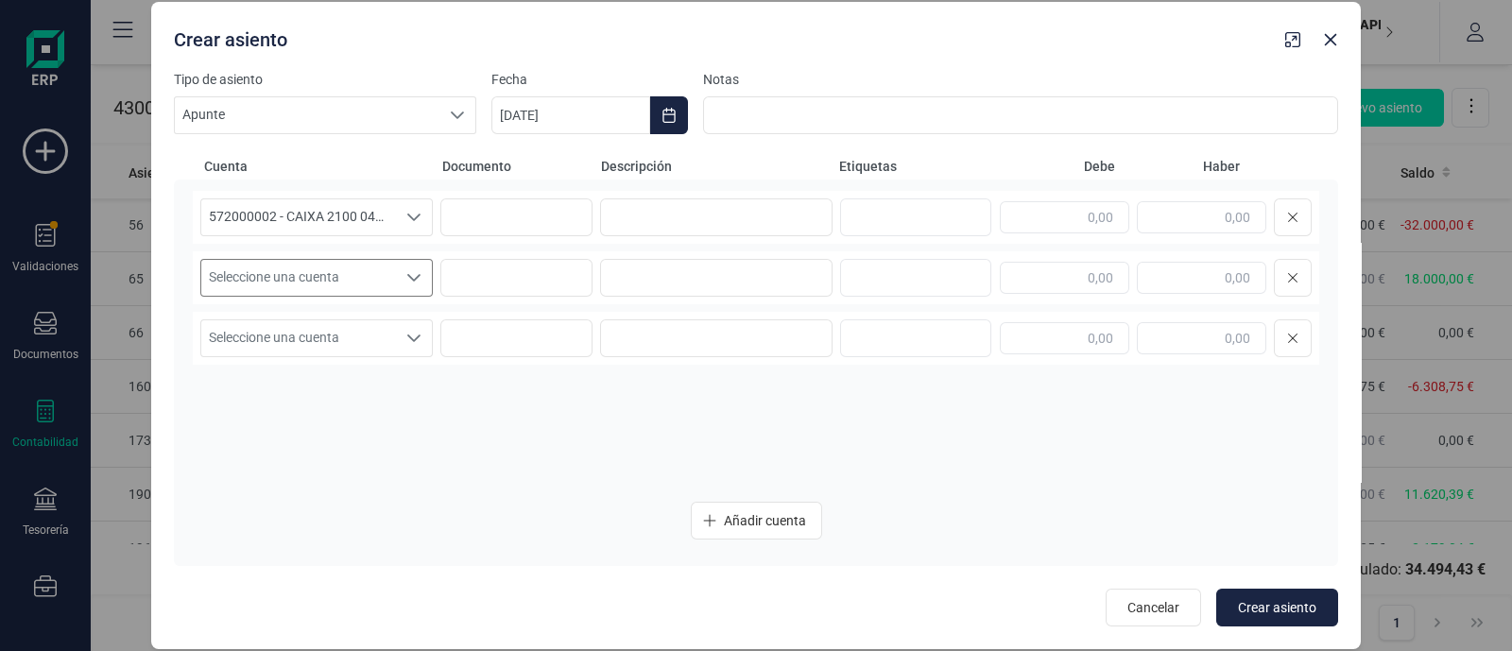
click at [279, 271] on span "Seleccione una cuenta" at bounding box center [298, 278] width 195 height 36
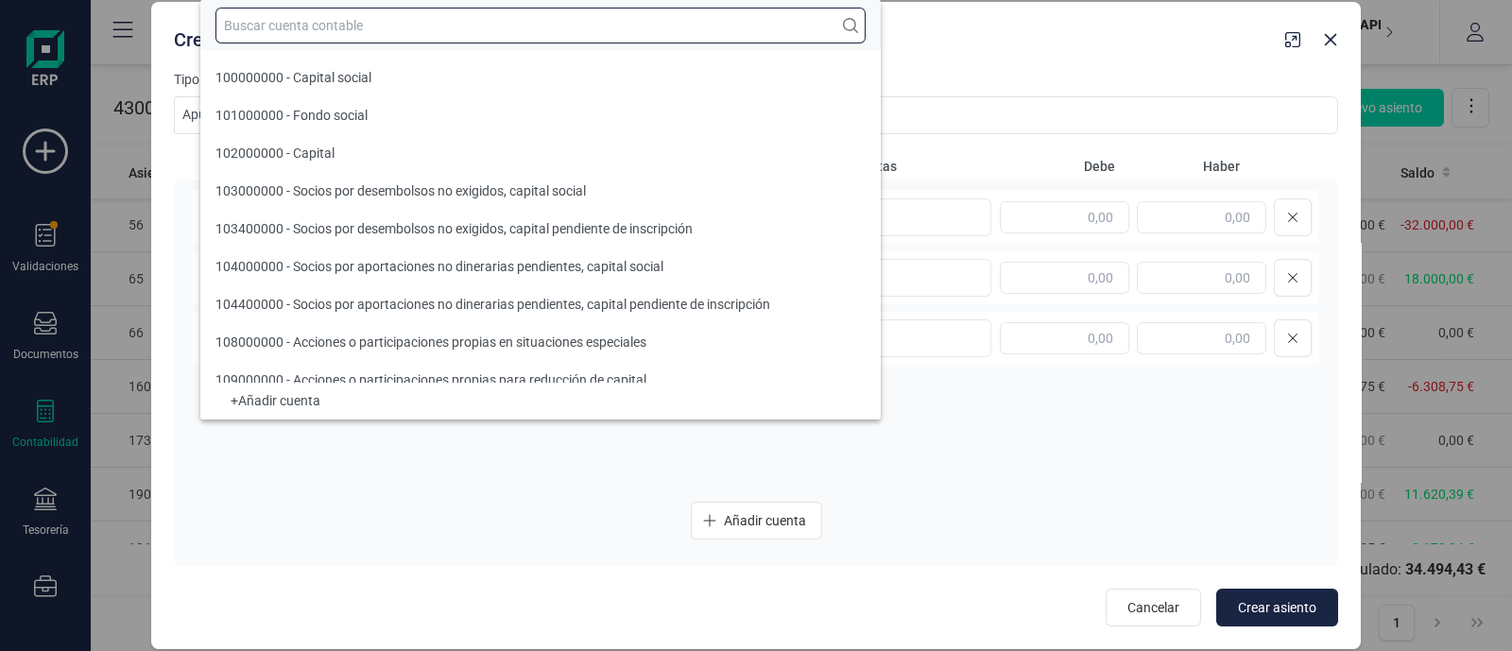
click at [295, 16] on input "text" at bounding box center [540, 26] width 650 height 36
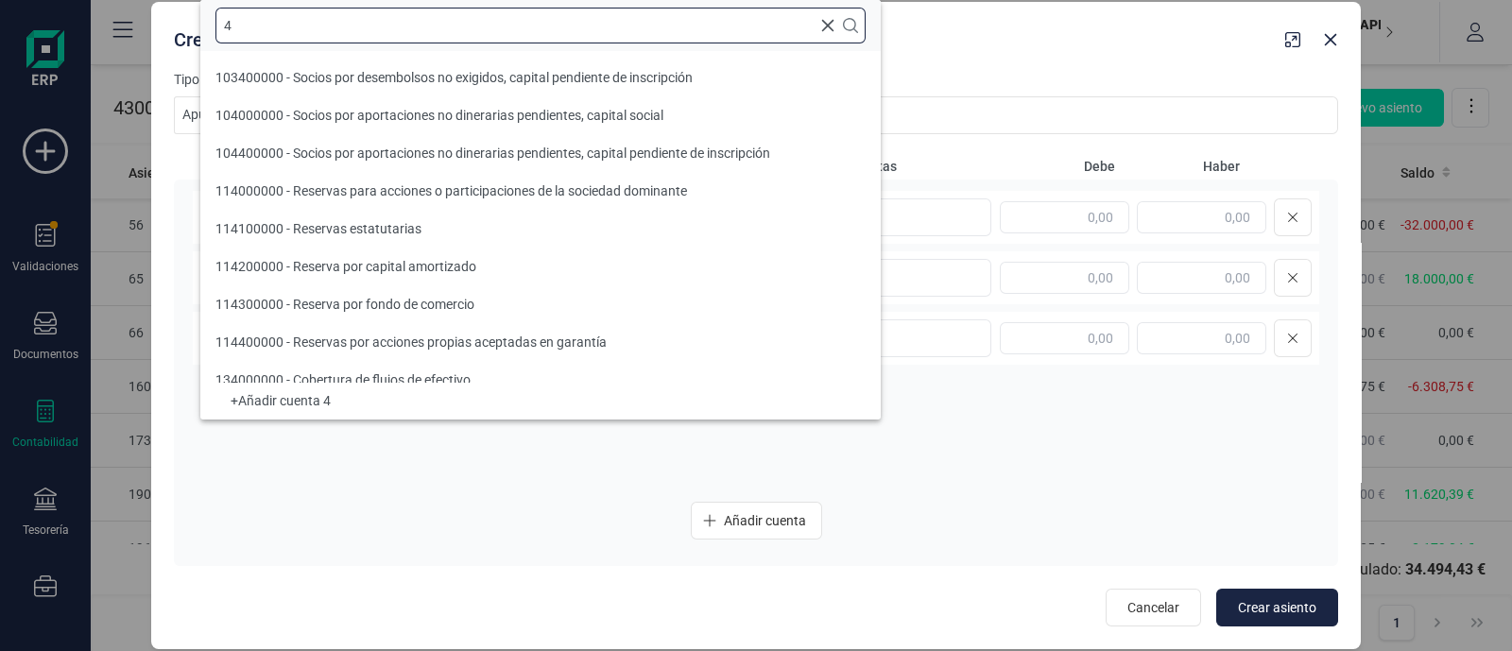
scroll to position [7, 0]
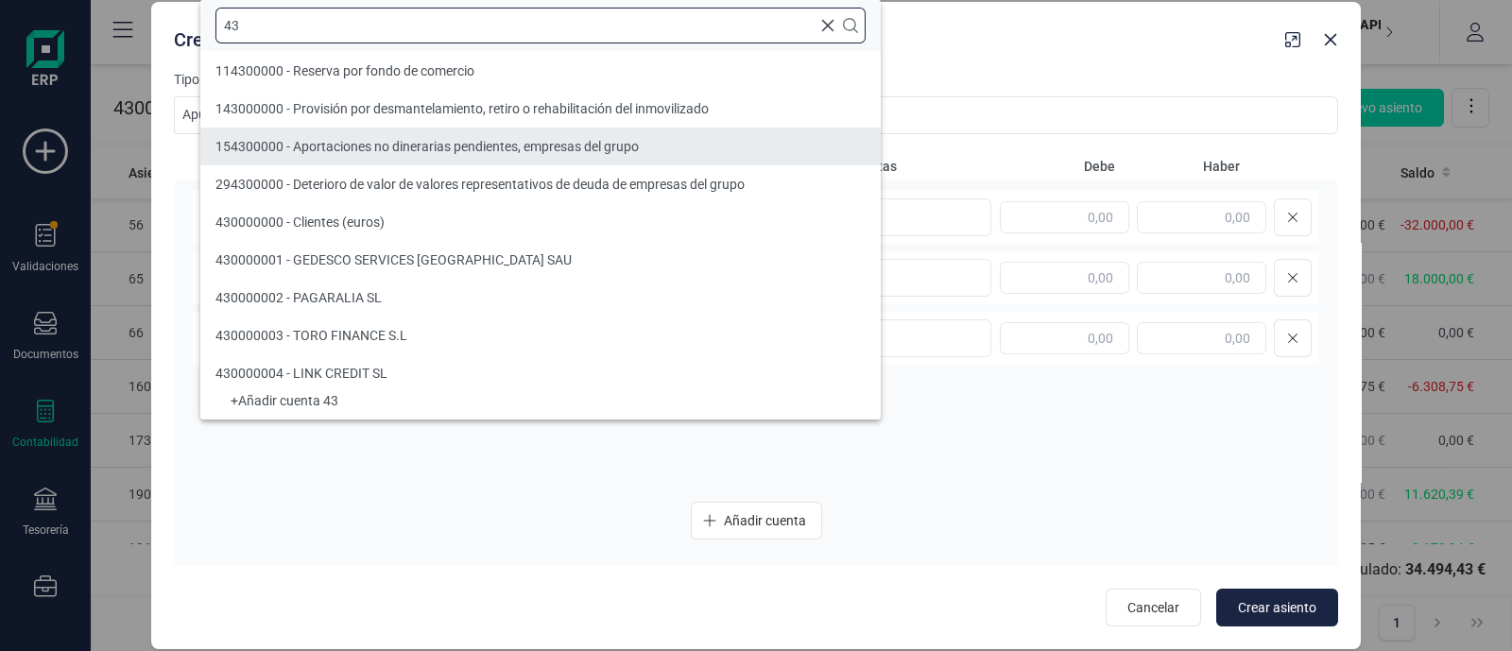
type input "43"
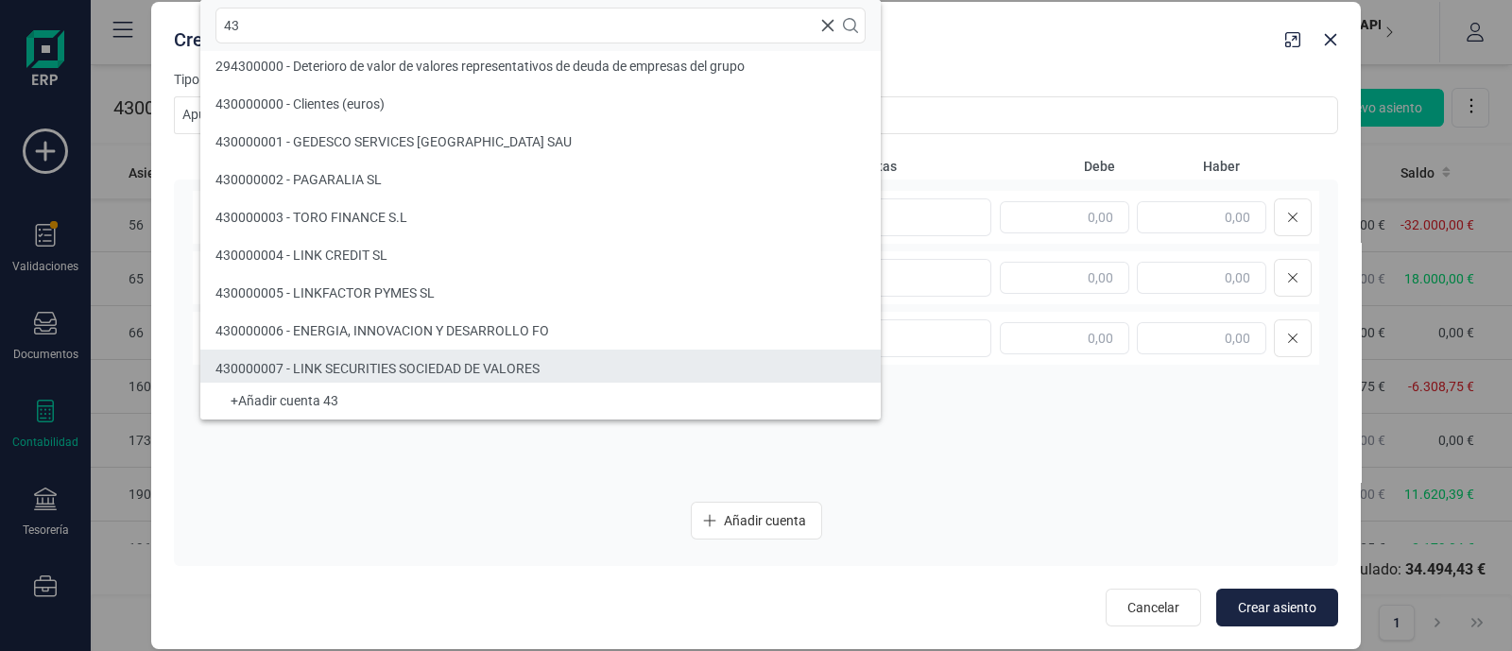
scroll to position [130, 0]
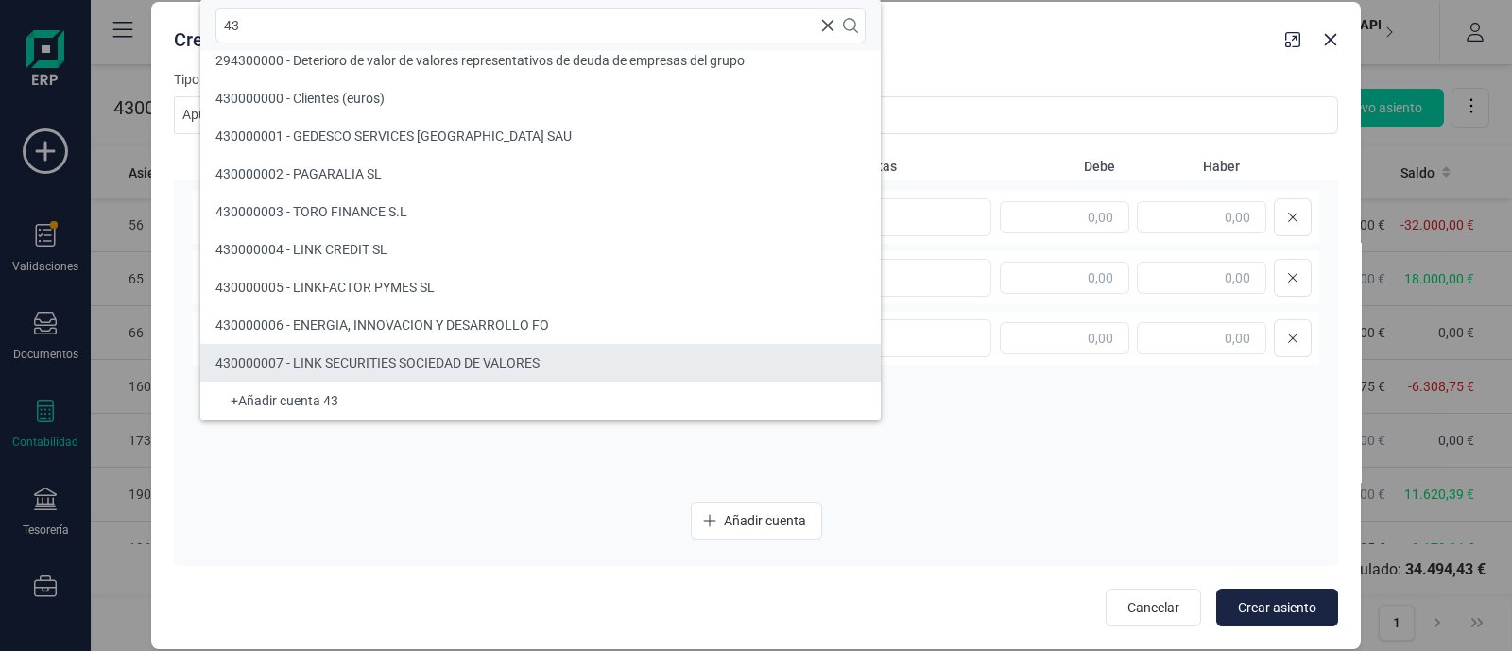
click at [348, 357] on span "430000007 - LINK SECURITIES SOCIEDAD DE VALORES" at bounding box center [377, 362] width 324 height 15
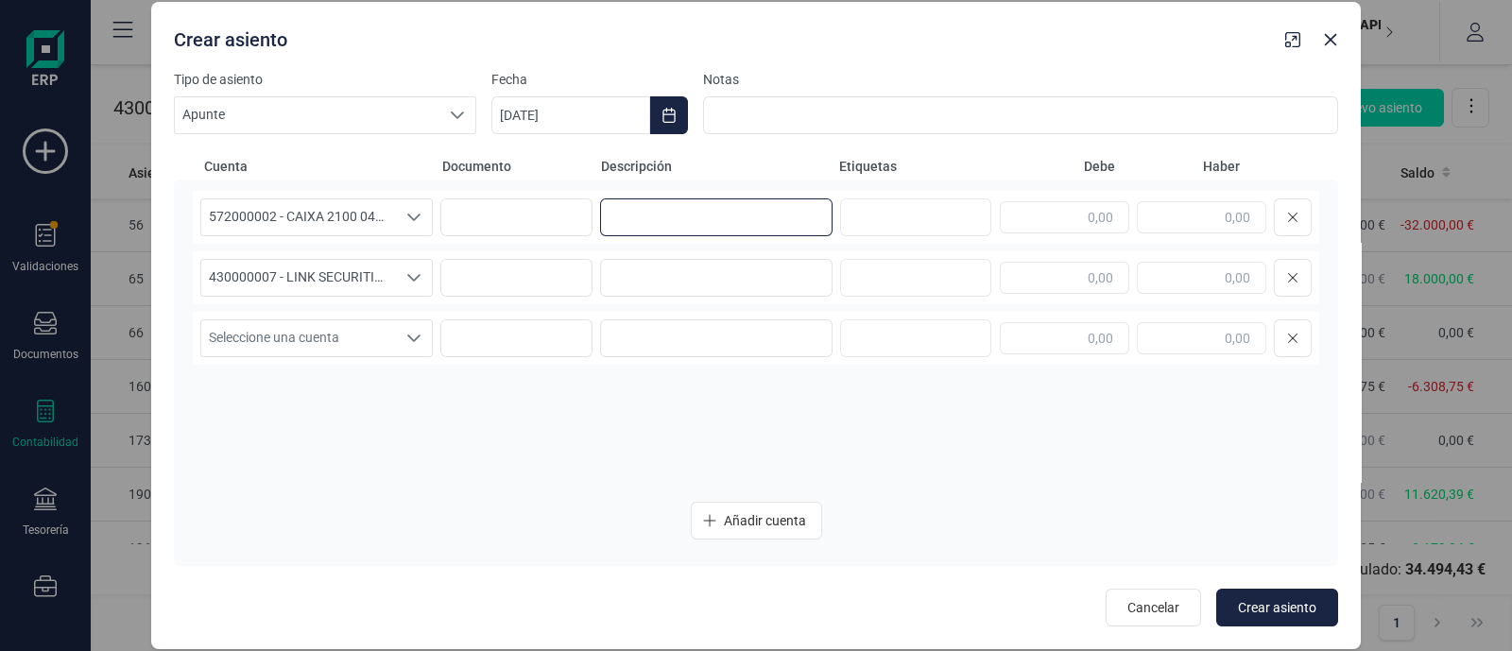
click at [666, 215] on input at bounding box center [716, 217] width 232 height 38
click at [649, 216] on input at bounding box center [716, 217] width 232 height 38
paste input "LINK SECURITIES SOCIEDAD [PERSON_NAME]"
type input "LINK SECURITIES SOCIEDAD [PERSON_NAME]"
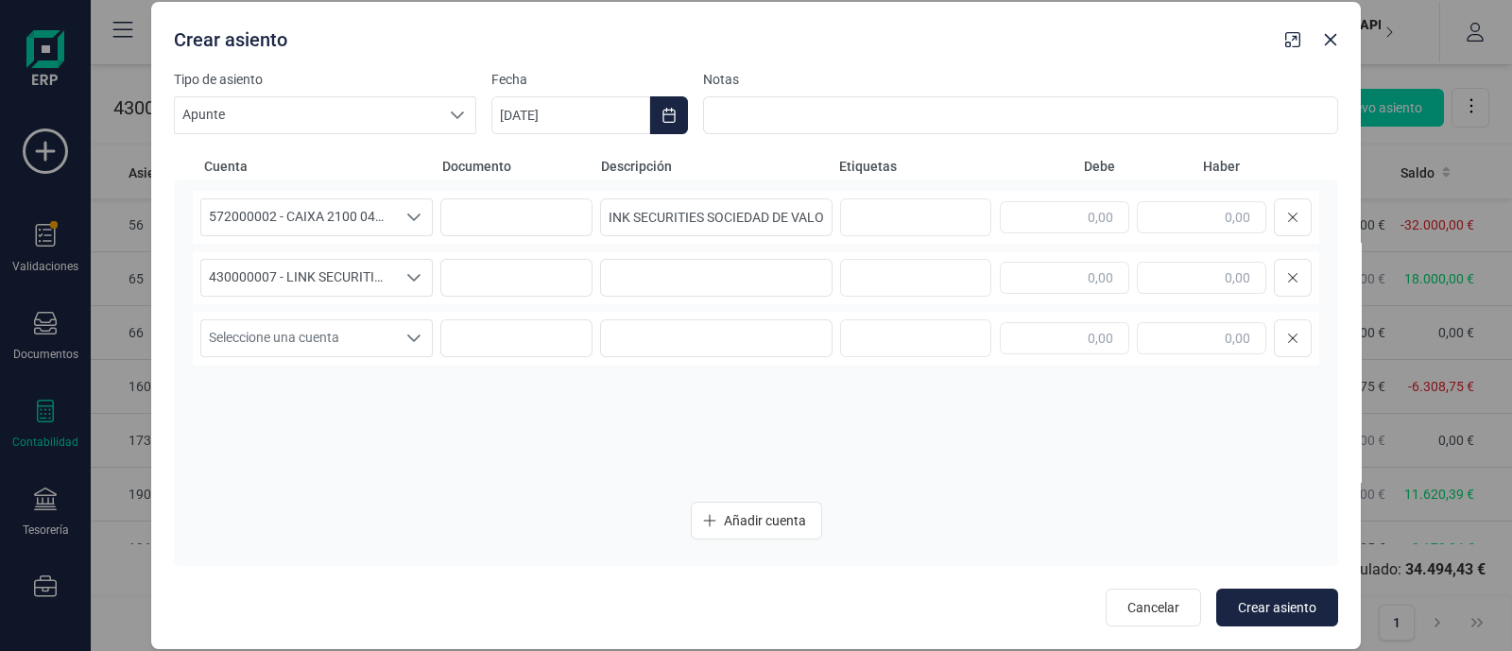
scroll to position [0, 0]
click at [649, 257] on div "430000007 - LINK SECURITIES SOCIEDAD DE VALORES 430000007 - LINK SECURITIES SOC…" at bounding box center [756, 277] width 1126 height 53
click at [644, 279] on input at bounding box center [716, 278] width 232 height 38
paste input "LINK SECURITIES SOCIEDAD [PERSON_NAME]"
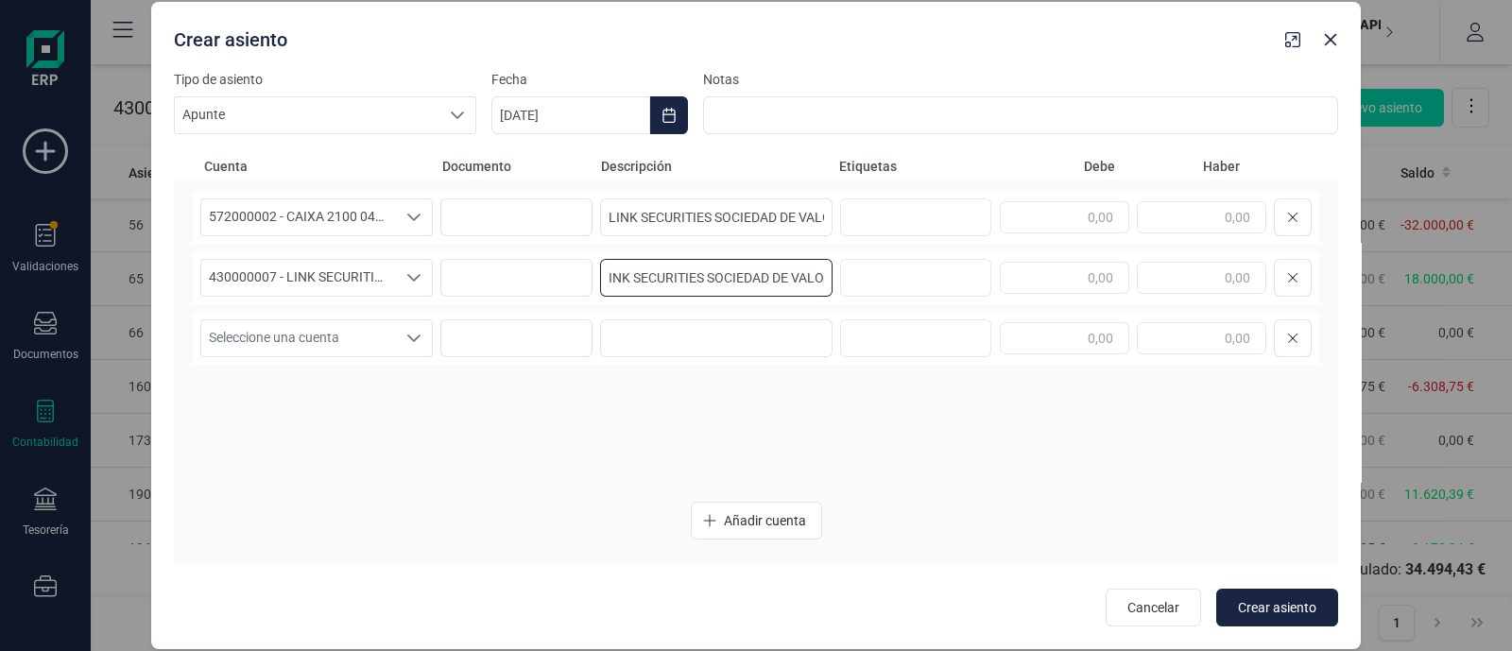
type input "LINK SECURITIES SOCIEDAD [PERSON_NAME]"
click at [1173, 198] on div at bounding box center [1156, 217] width 312 height 38
click at [1176, 213] on input "text" at bounding box center [1201, 217] width 129 height 32
type input "11.620"
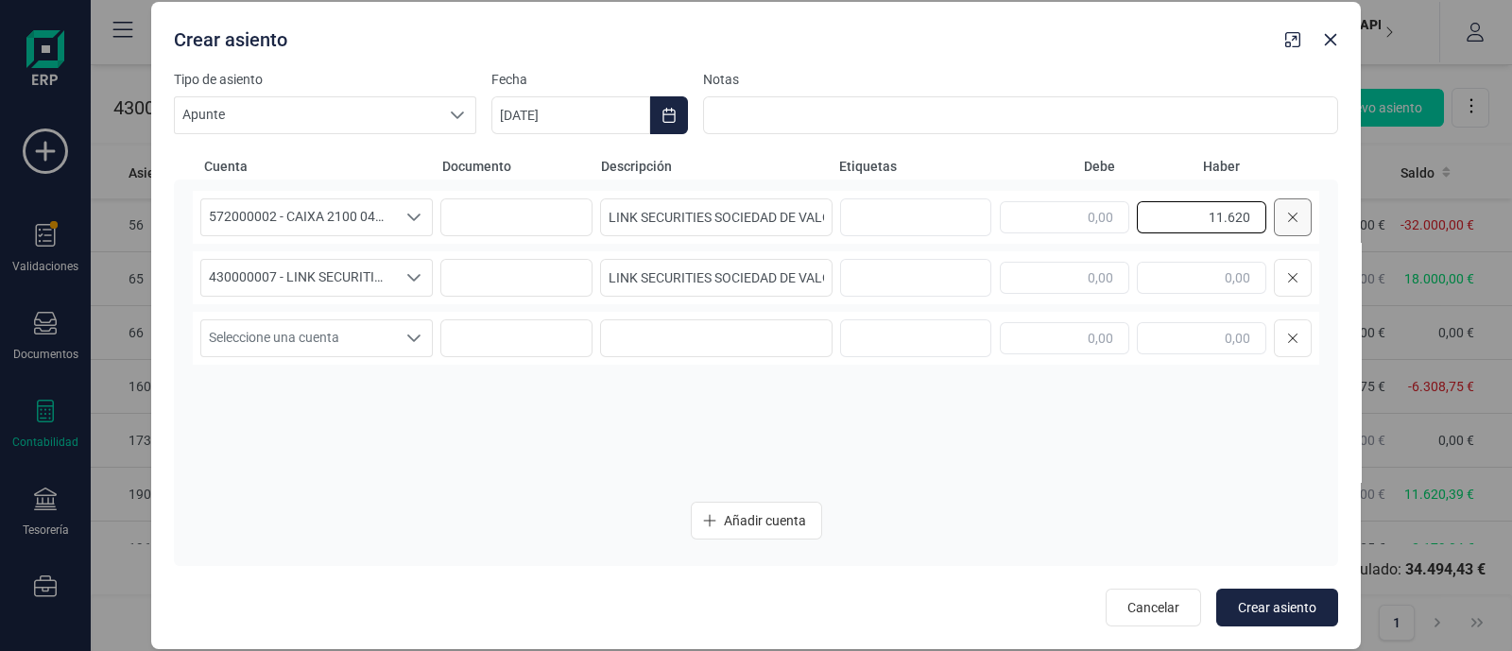
drag, startPoint x: 1159, startPoint y: 224, endPoint x: 1304, endPoint y: 215, distance: 144.8
click at [1304, 215] on div "11.620" at bounding box center [1156, 217] width 312 height 38
click at [1090, 205] on input "text" at bounding box center [1064, 217] width 129 height 32
drag, startPoint x: 1057, startPoint y: 215, endPoint x: 1162, endPoint y: 233, distance: 106.4
click at [1162, 233] on div "11.620" at bounding box center [1156, 217] width 312 height 38
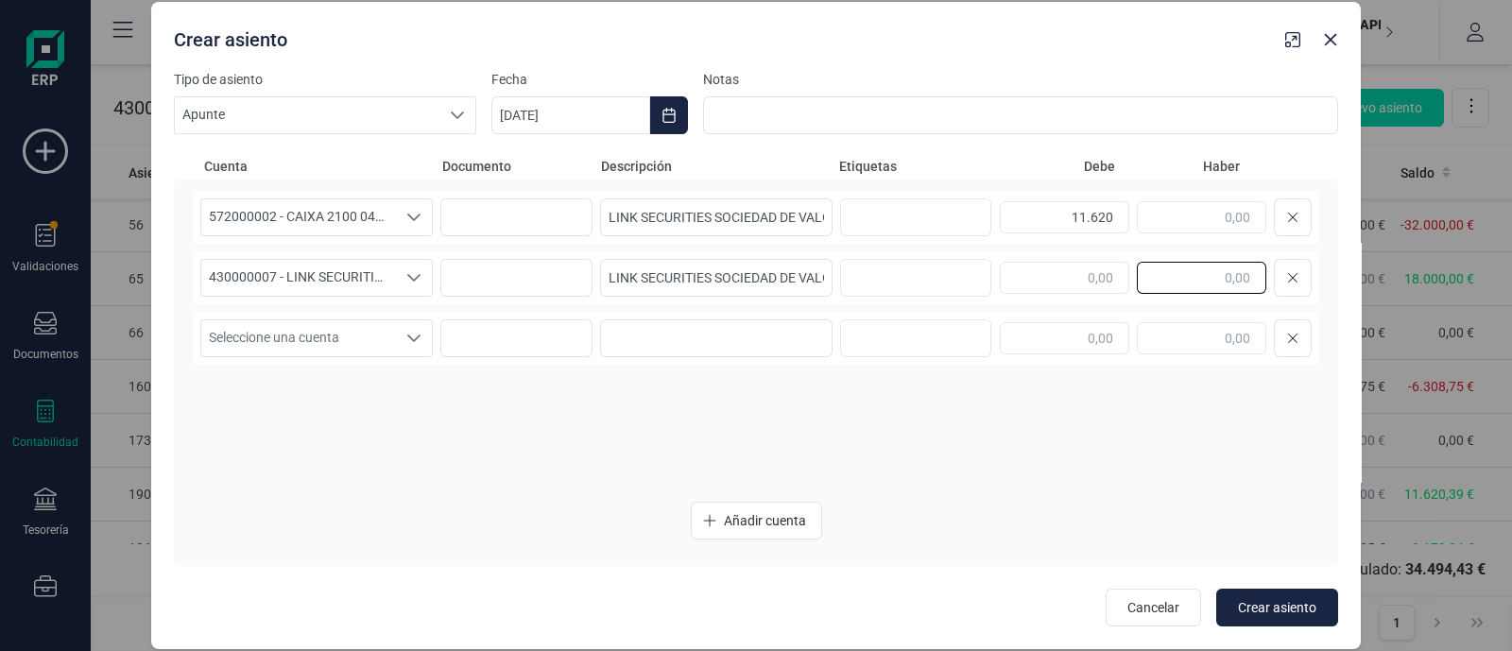
type input "11.620,00"
click at [1192, 289] on input "text" at bounding box center [1201, 278] width 129 height 32
paste input "11.620"
type input "11.620,00"
click at [674, 114] on icon "Choose Date" at bounding box center [668, 115] width 12 height 15
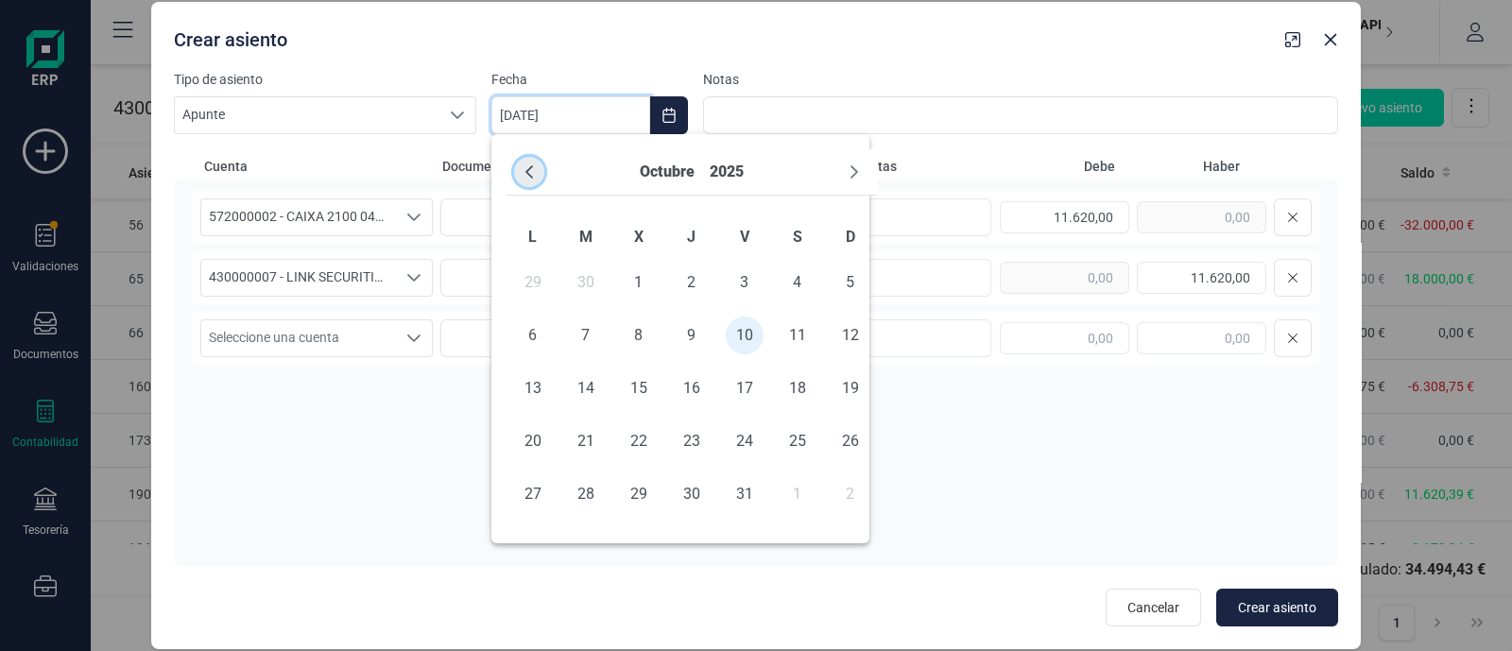
click at [532, 175] on icon "Previous Month" at bounding box center [529, 171] width 15 height 15
click at [747, 443] on span "26" at bounding box center [745, 441] width 38 height 38
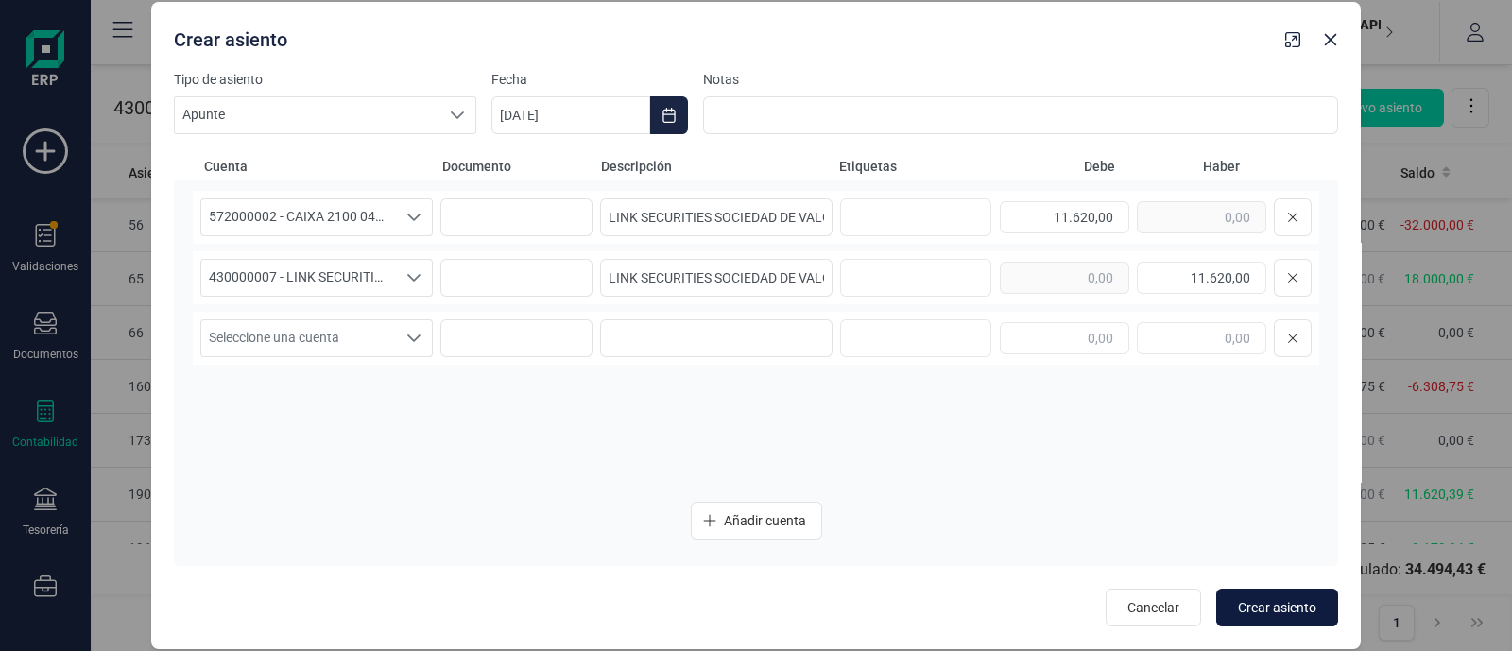
click at [1277, 597] on button "Crear asiento" at bounding box center [1277, 608] width 122 height 38
type input "[DATE]"
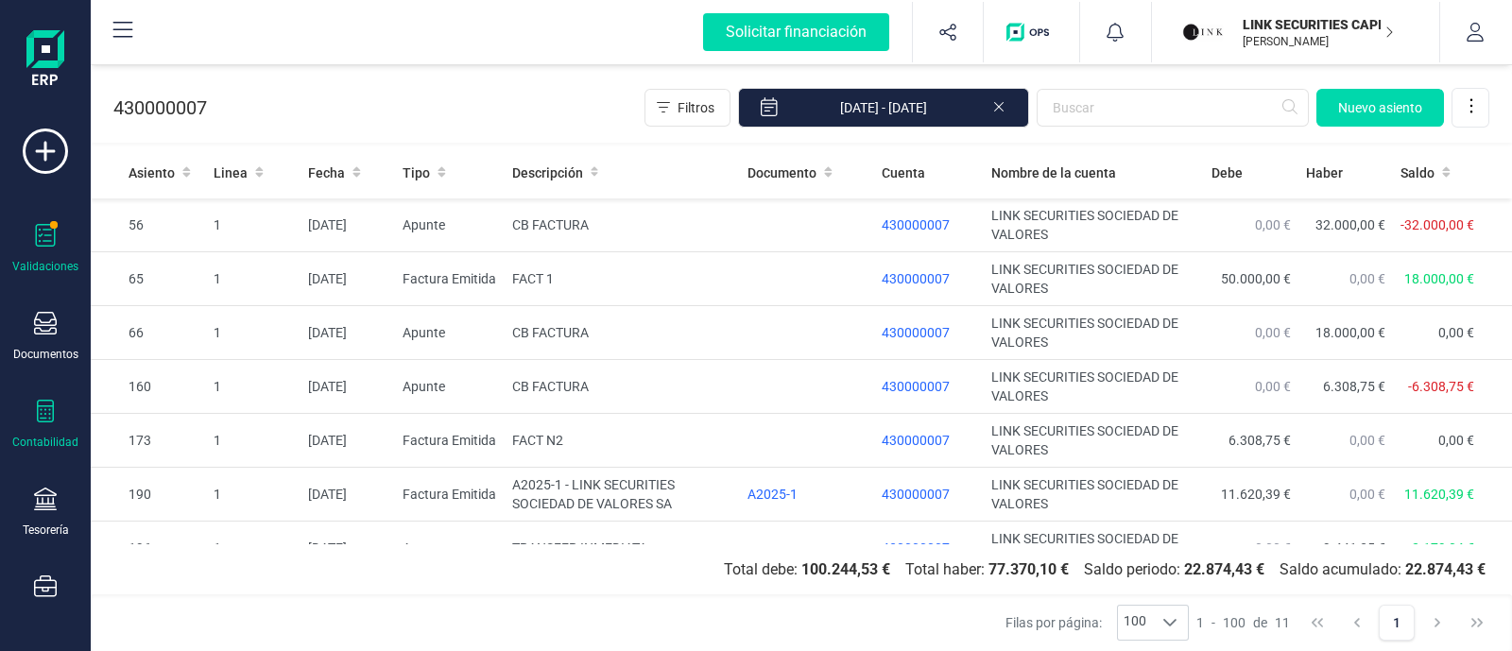
click at [52, 232] on icon at bounding box center [45, 235] width 23 height 23
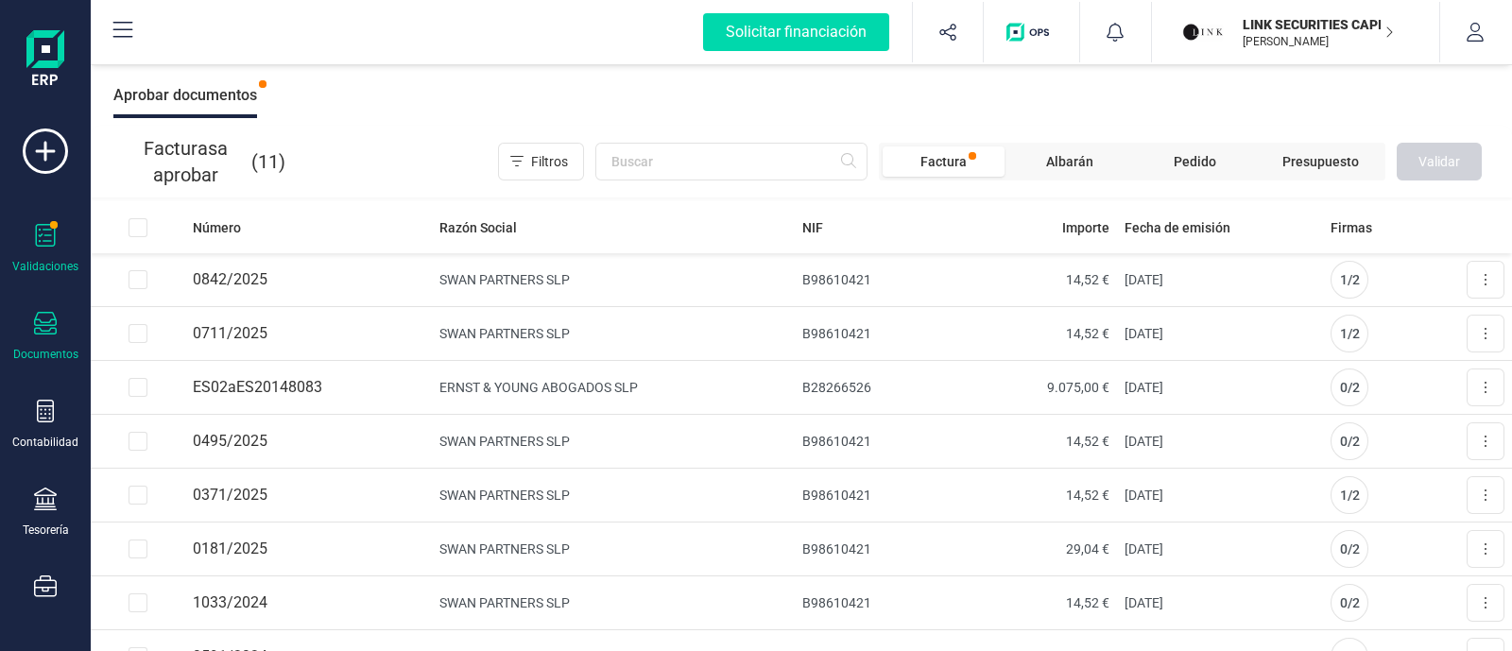
click at [29, 337] on div "Documentos" at bounding box center [46, 337] width 76 height 50
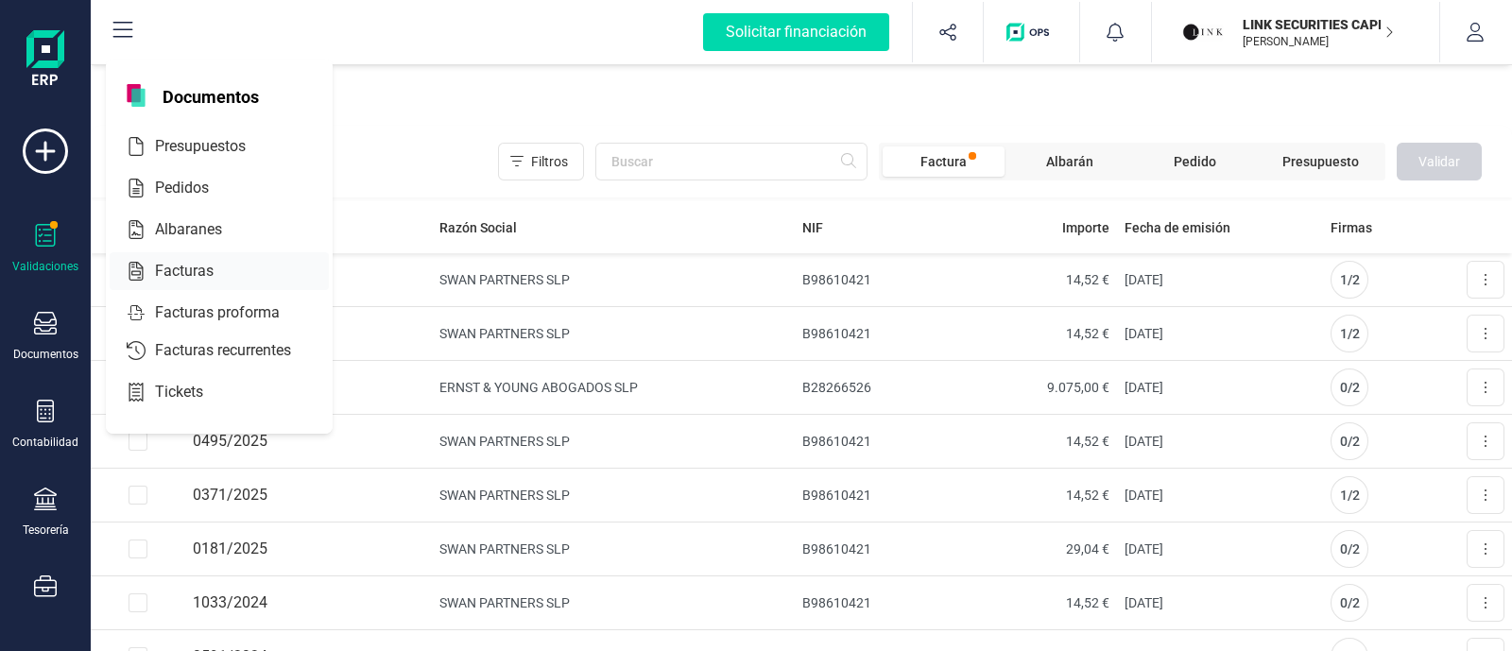
click at [177, 265] on span "Facturas" at bounding box center [197, 271] width 100 height 23
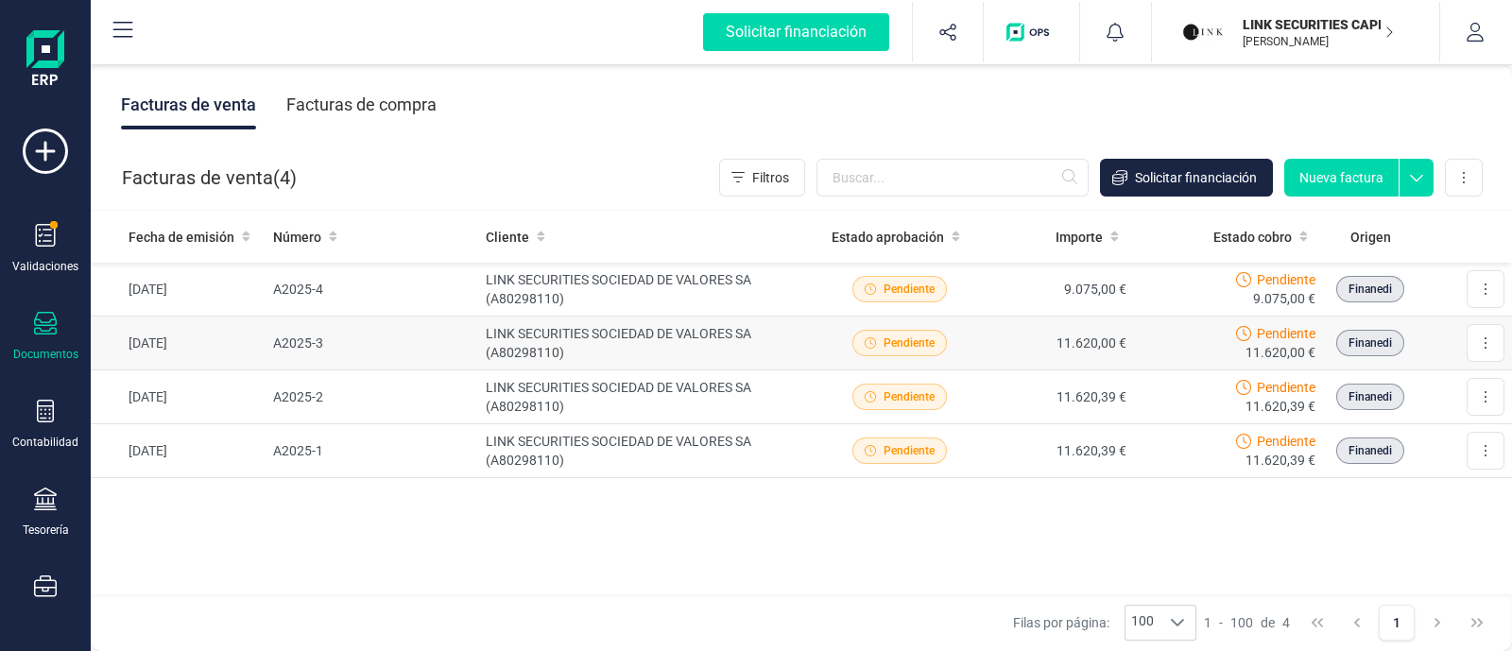
click at [995, 339] on td "11.620,00 €" at bounding box center [1056, 344] width 156 height 54
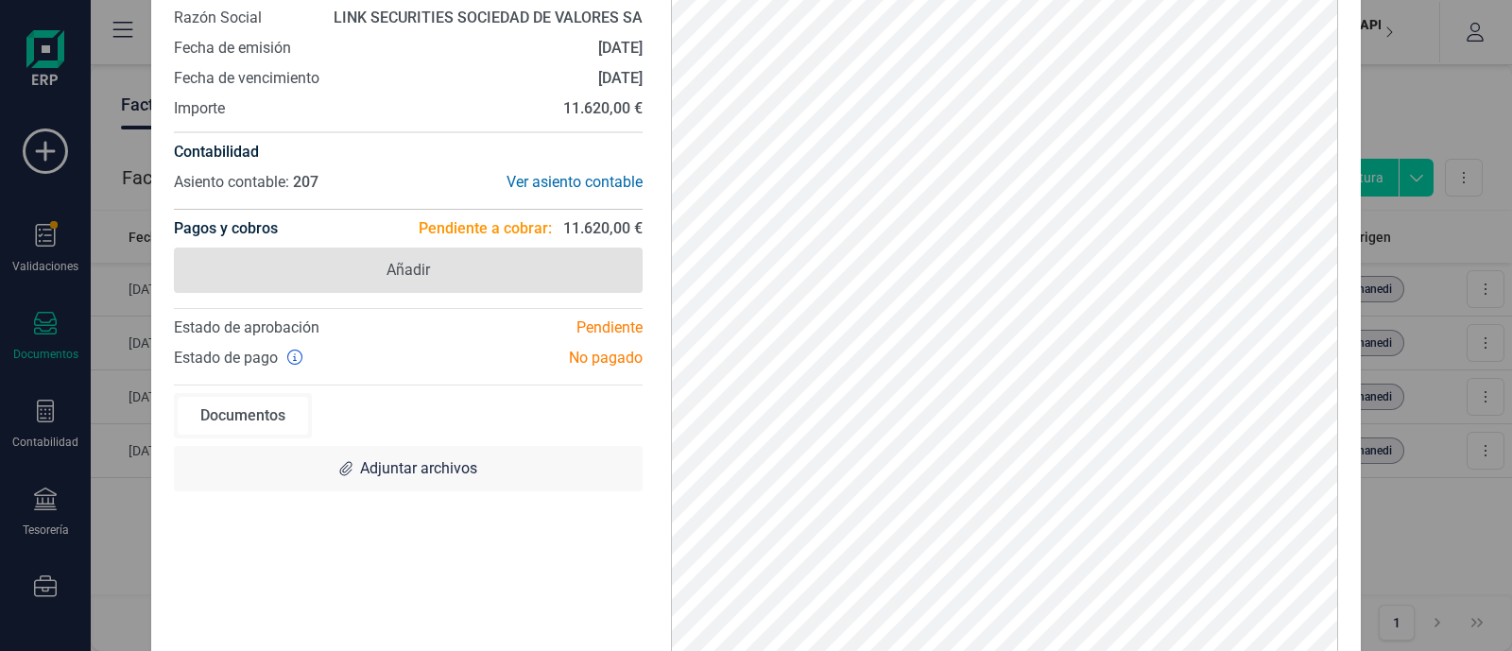
click at [506, 272] on span "Añadir" at bounding box center [408, 270] width 469 height 45
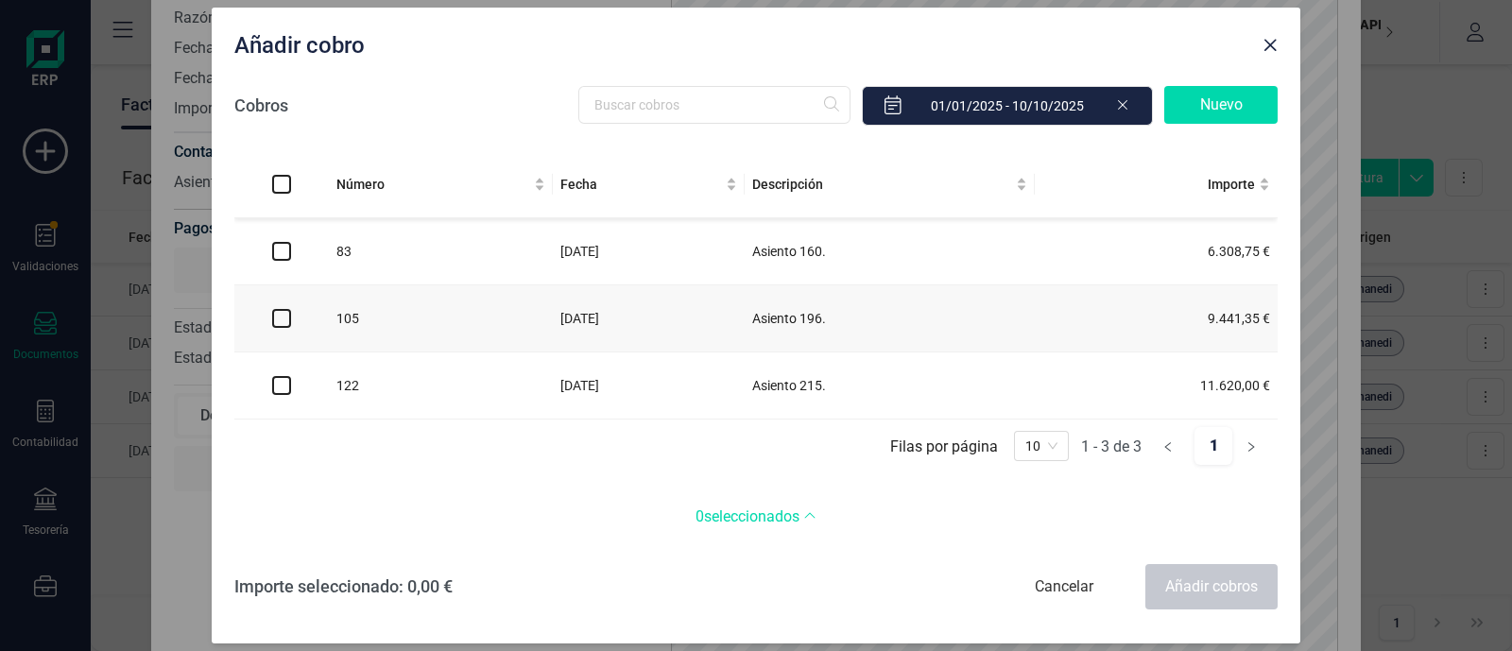
click at [284, 385] on input "checkbox" at bounding box center [281, 385] width 19 height 19
checkbox input "true"
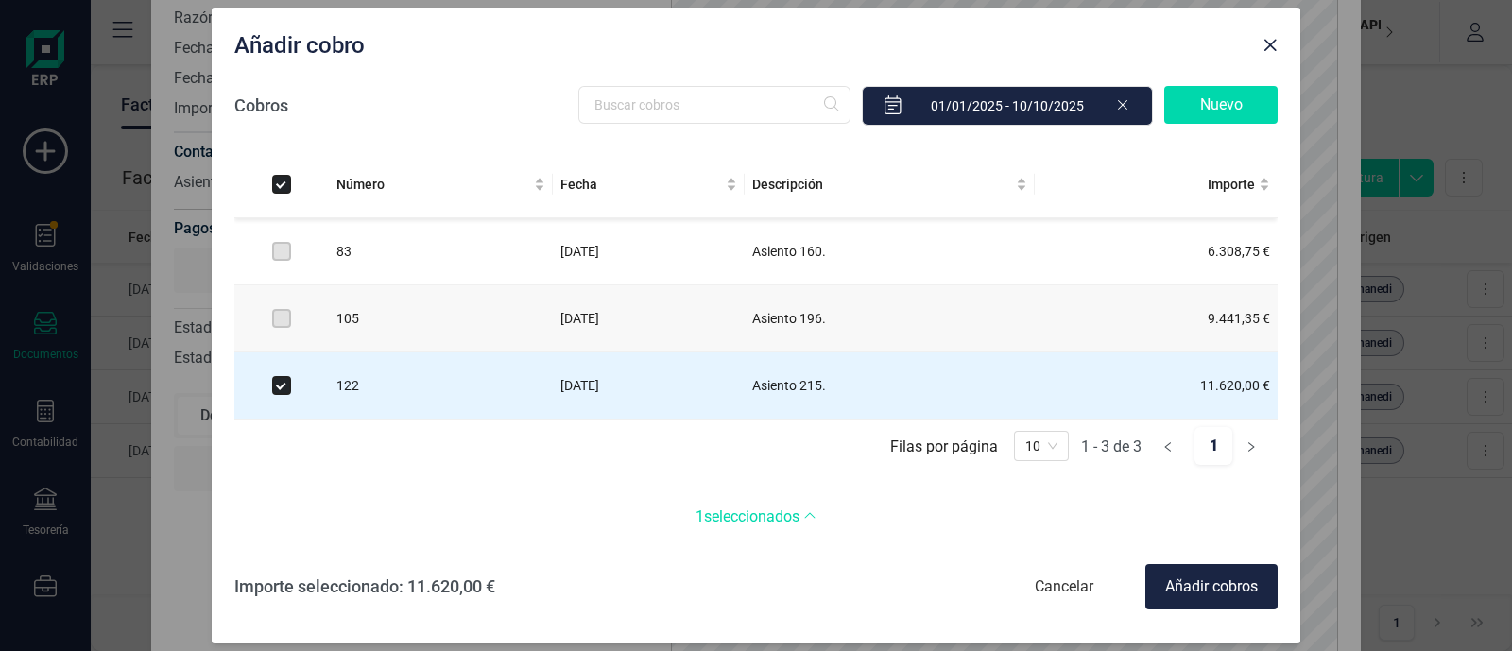
click at [1243, 578] on div "Añadir cobros" at bounding box center [1211, 586] width 132 height 45
checkbox input "false"
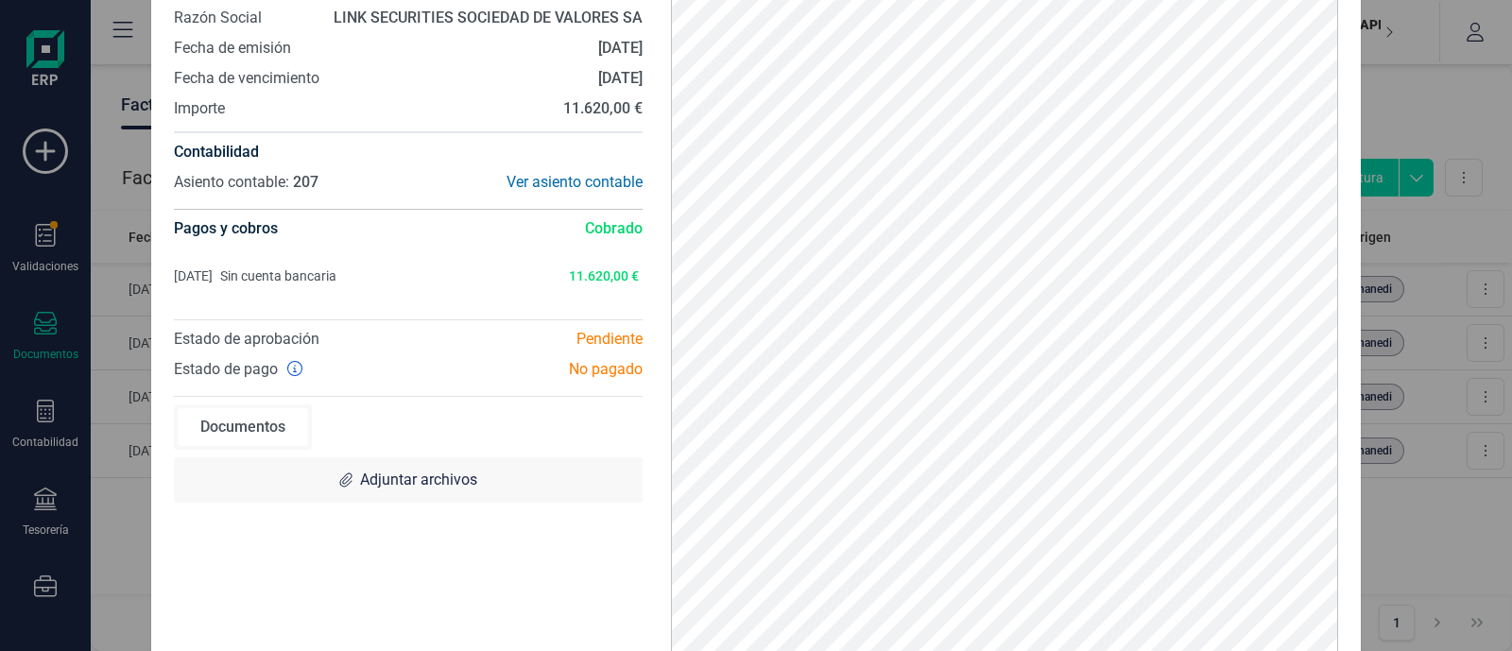
drag, startPoint x: 52, startPoint y: 362, endPoint x: 47, endPoint y: 268, distance: 93.7
click at [48, 349] on div "A2025-3 Descargar documento Crear factura rectificativa Núm. factura A2025-3 Ra…" at bounding box center [756, 325] width 1512 height 651
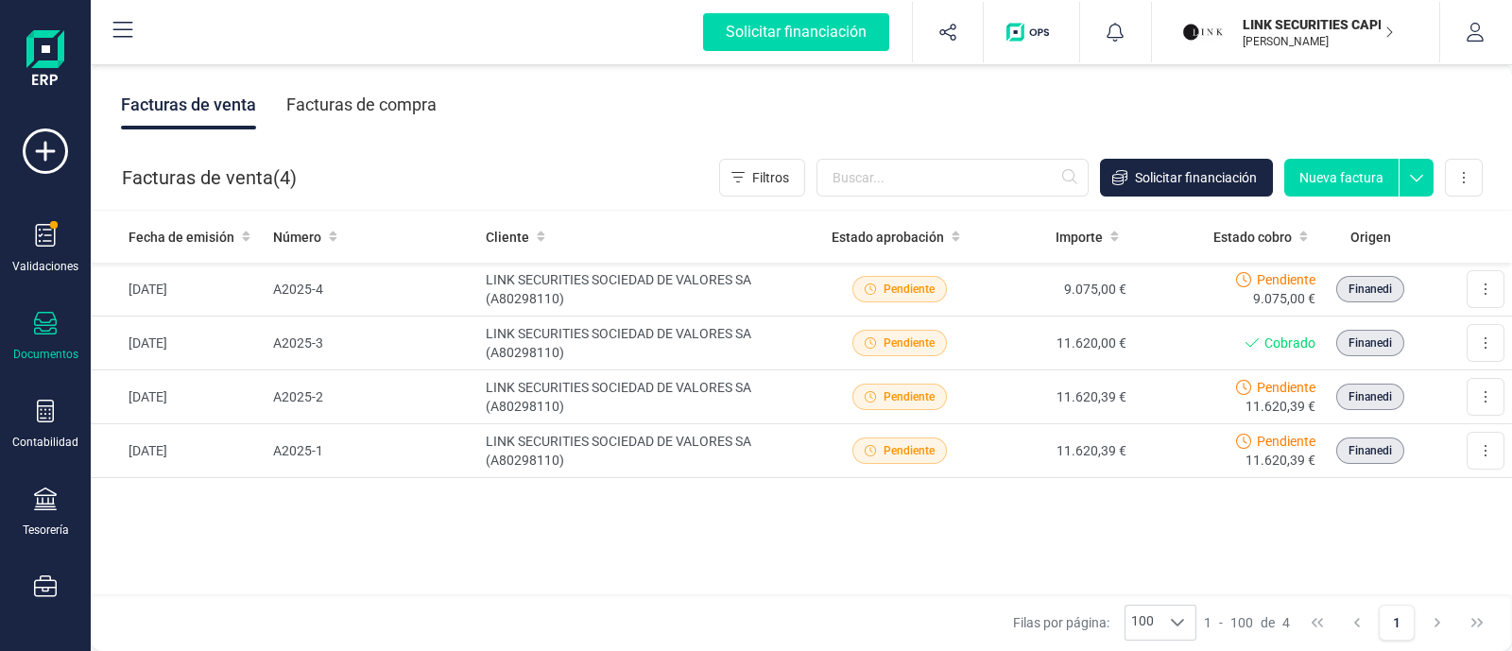
click at [36, 222] on div "Validaciones Documentos Documentos Presupuestos Pedidos Albaranes Facturas Fact…" at bounding box center [46, 517] width 76 height 776
click at [50, 232] on icon at bounding box center [45, 235] width 23 height 23
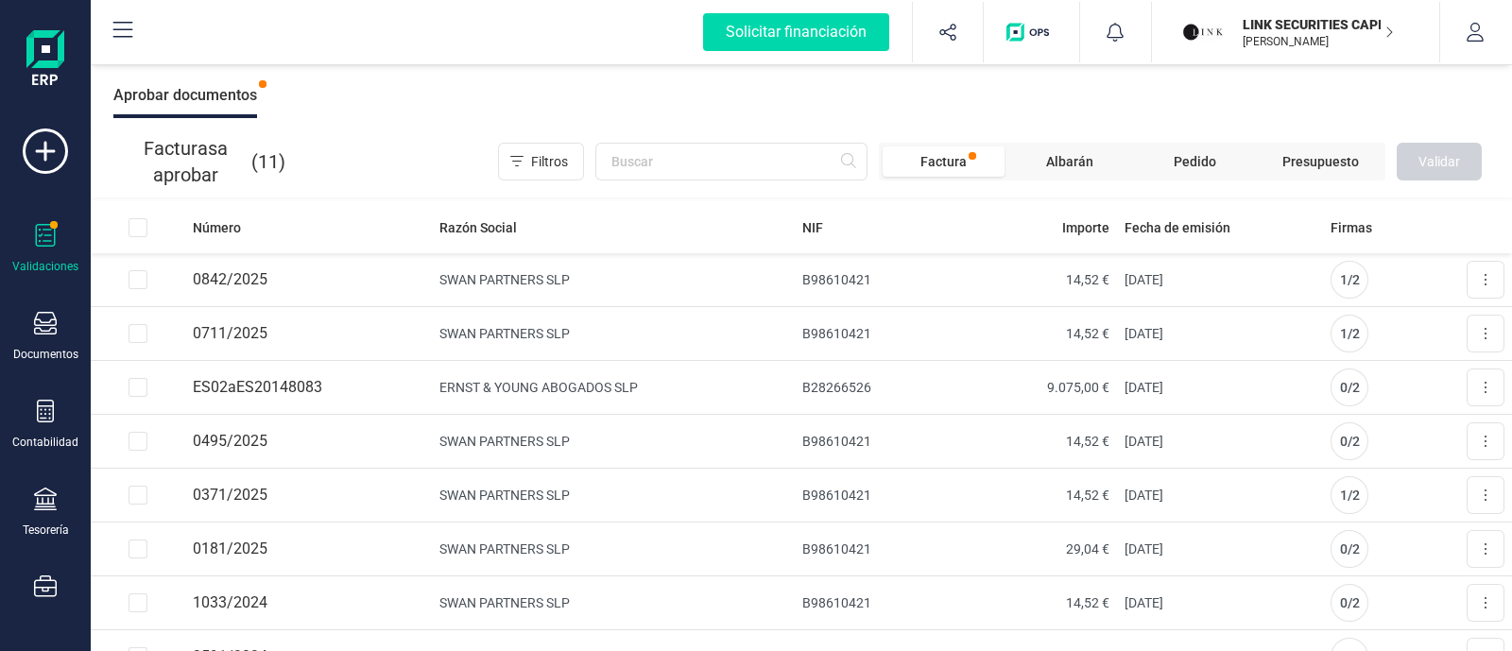
click at [232, 101] on div "Aprobar documentos" at bounding box center [185, 95] width 144 height 45
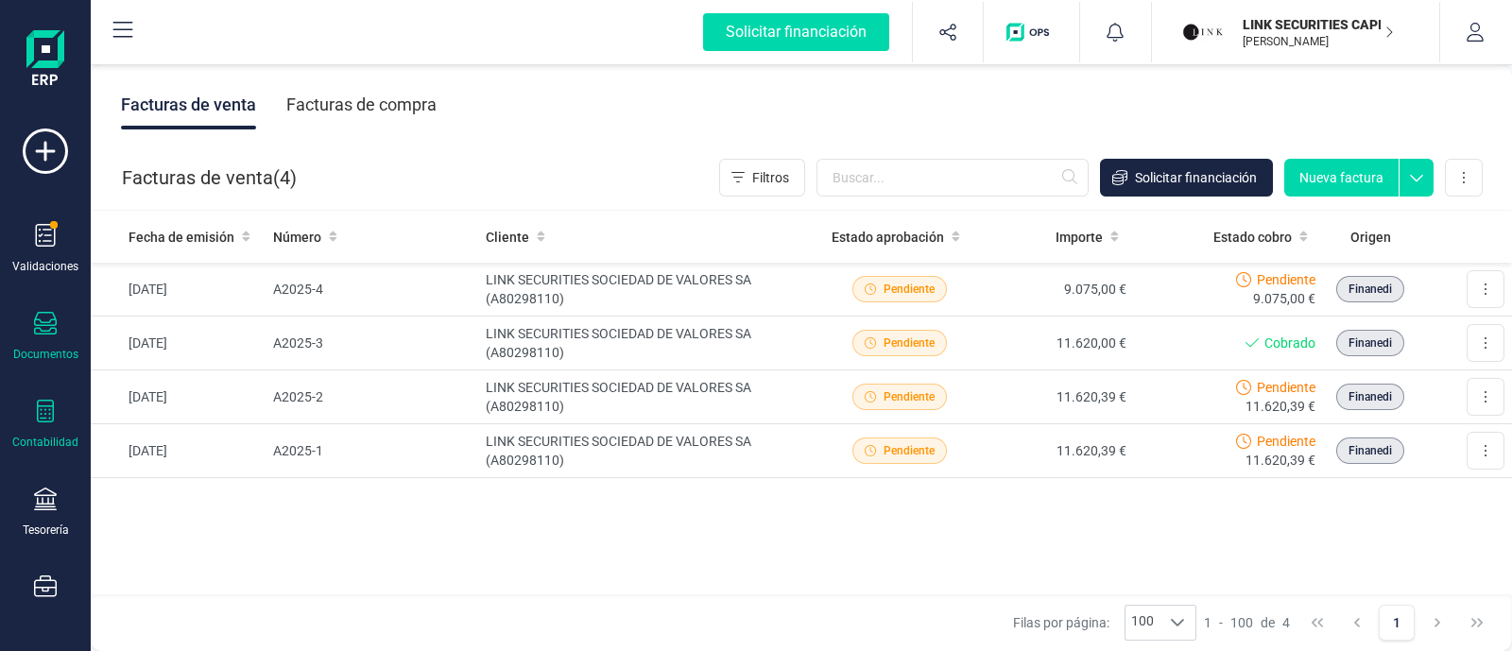
click at [36, 415] on icon at bounding box center [45, 411] width 23 height 23
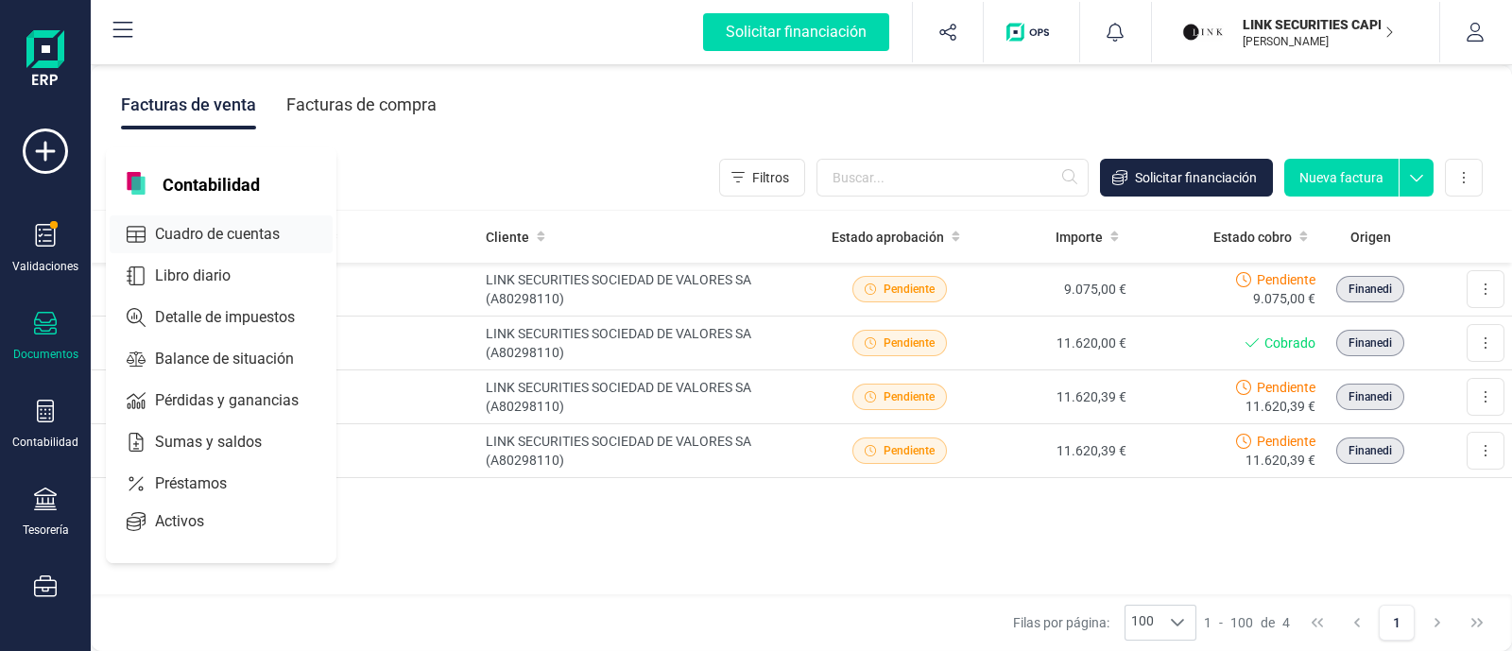
click at [246, 229] on span "Cuadro de cuentas" at bounding box center [230, 234] width 166 height 23
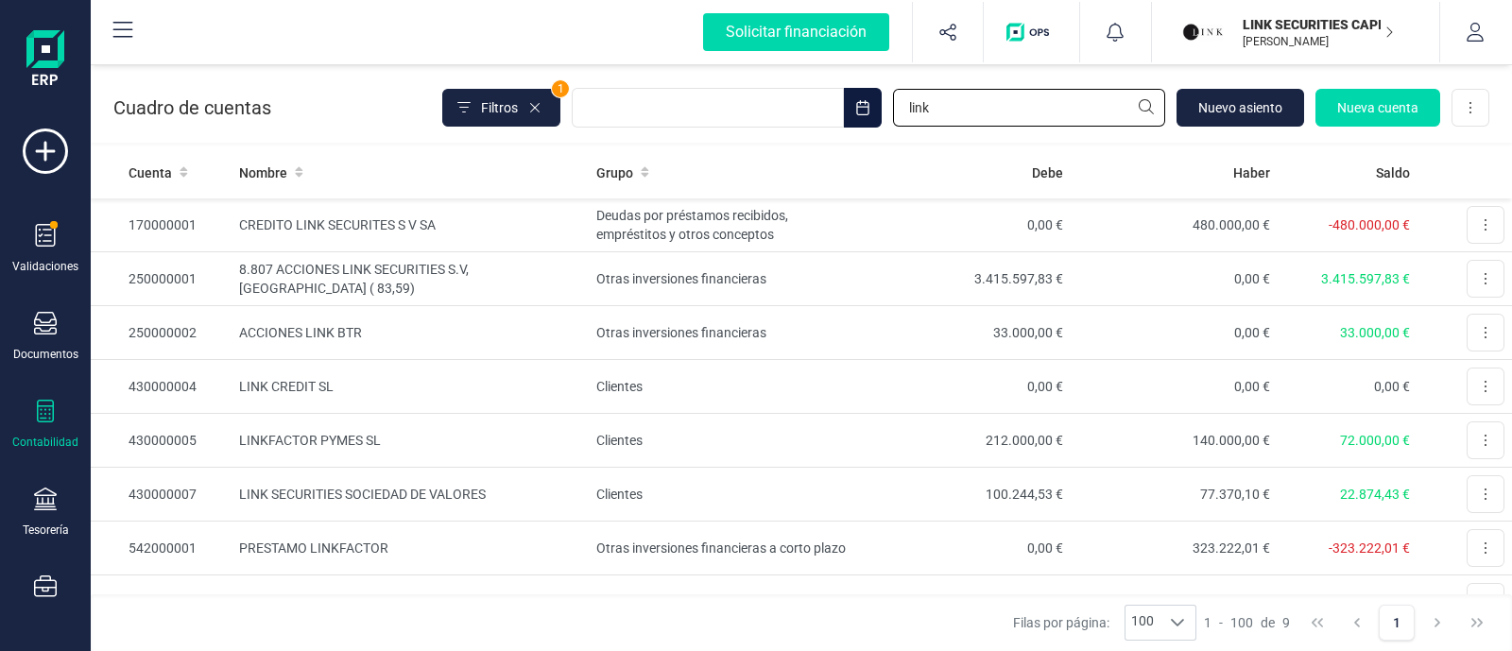
drag, startPoint x: 950, startPoint y: 104, endPoint x: 867, endPoint y: 109, distance: 82.3
click at [867, 109] on div "Filtros 1 link Nuevo asiento Nueva cuenta Descargar Excel" at bounding box center [965, 108] width 1047 height 40
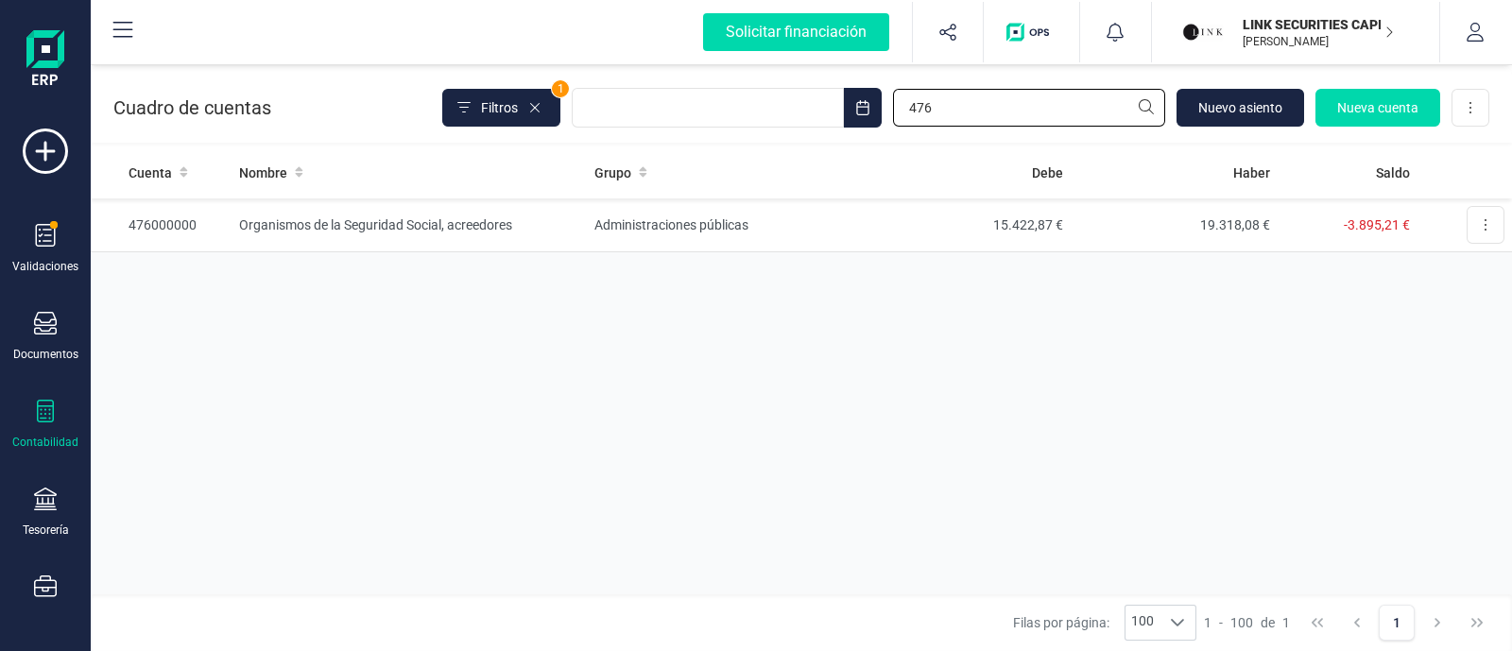
type input "476"
click at [527, 394] on div "Cuenta Nombre Grupo Debe Haber Saldo 476000000 Organismos de la Seguridad Socia…" at bounding box center [801, 370] width 1421 height 448
click at [502, 195] on th "Nombre" at bounding box center [410, 172] width 356 height 52
click at [497, 229] on td "Organismos de la Seguridad Social, acreedores" at bounding box center [410, 225] width 356 height 54
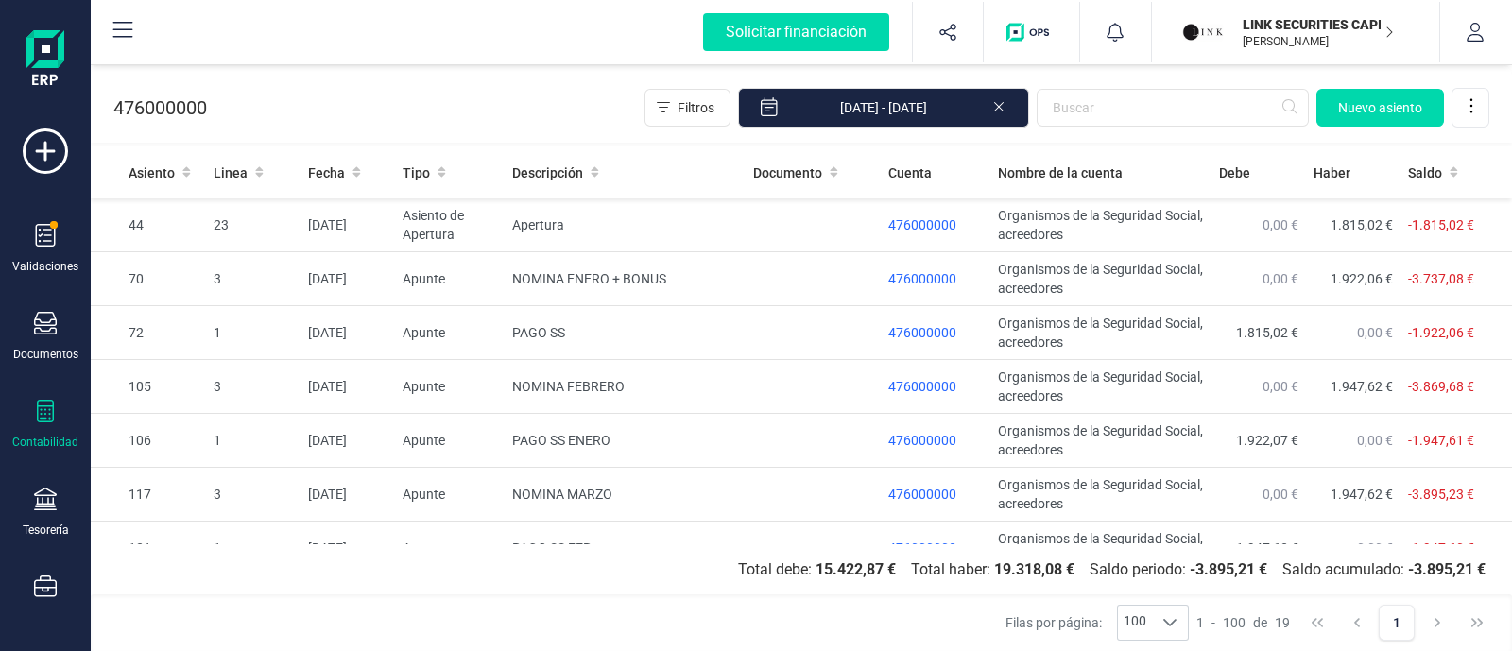
click at [48, 433] on div "Contabilidad" at bounding box center [46, 425] width 76 height 50
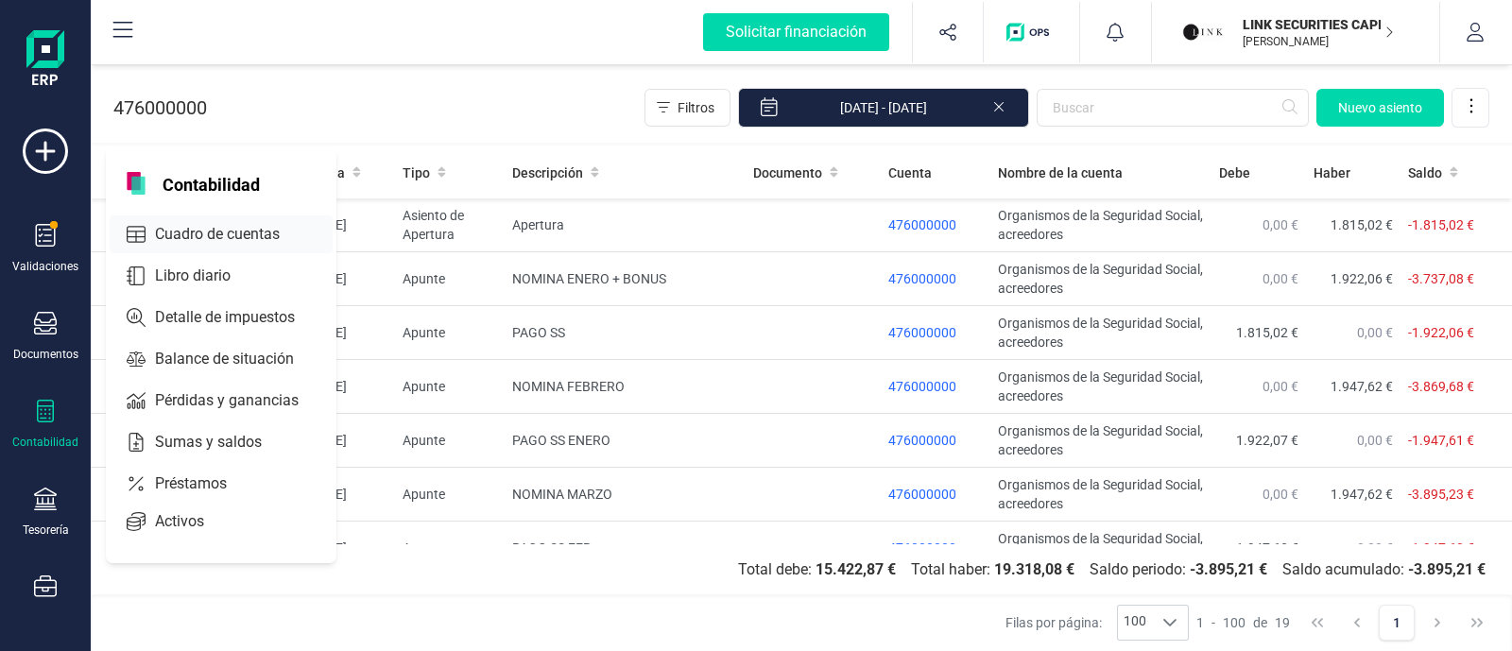
click at [214, 233] on span "Cuadro de cuentas" at bounding box center [230, 234] width 166 height 23
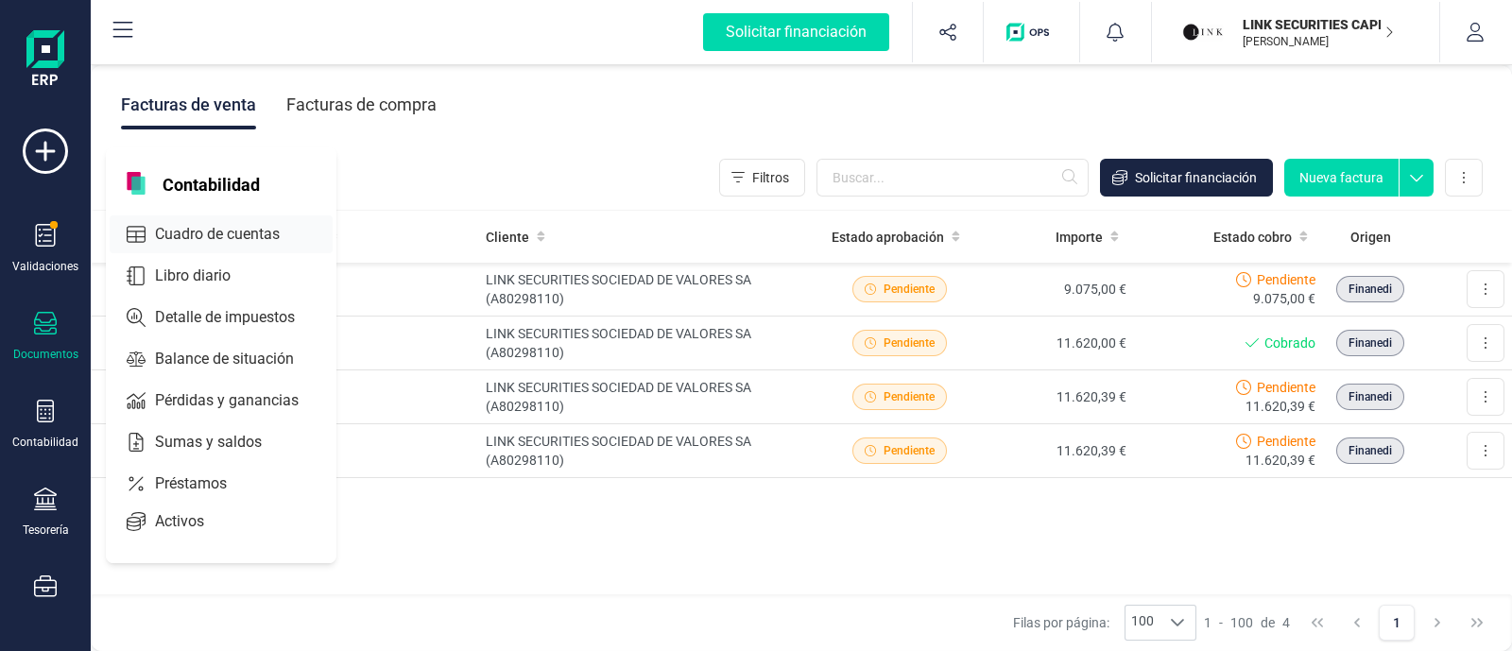
click at [227, 226] on span "Cuadro de cuentas" at bounding box center [230, 234] width 166 height 23
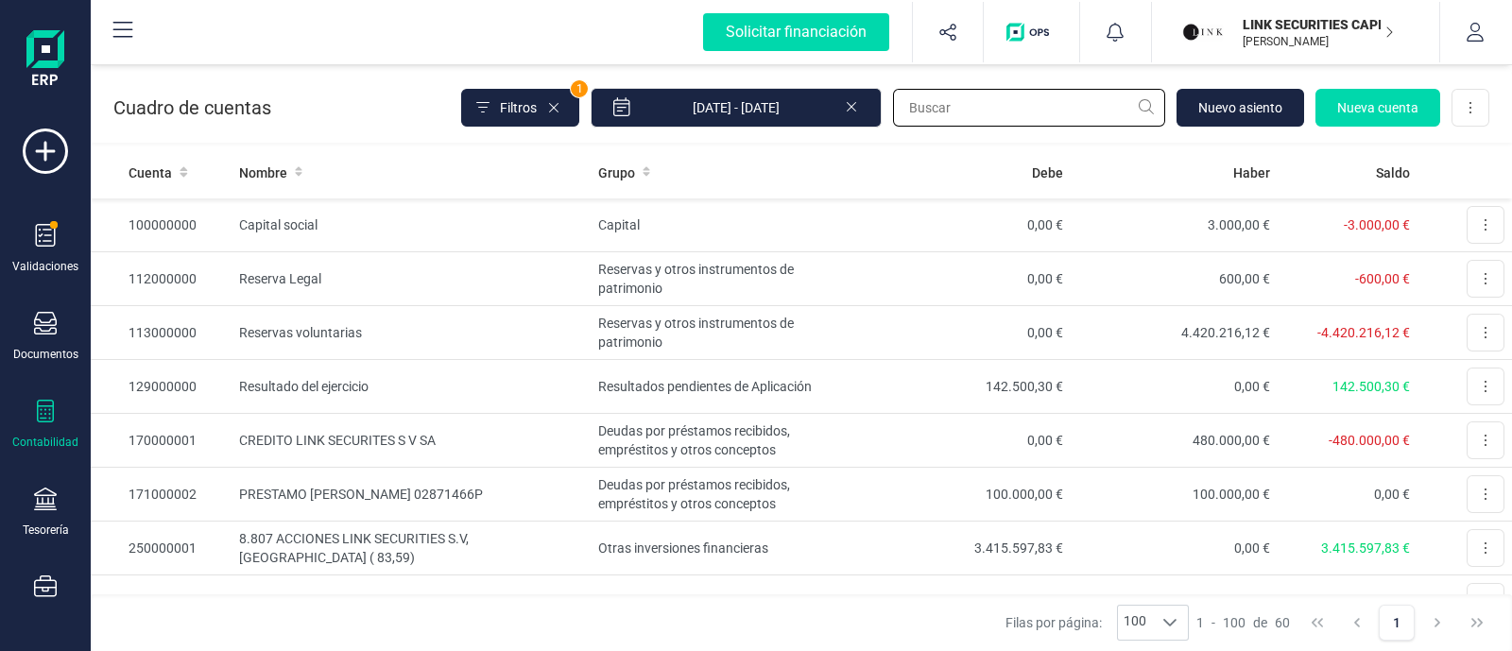
click at [1044, 110] on input "text" at bounding box center [1029, 108] width 272 height 38
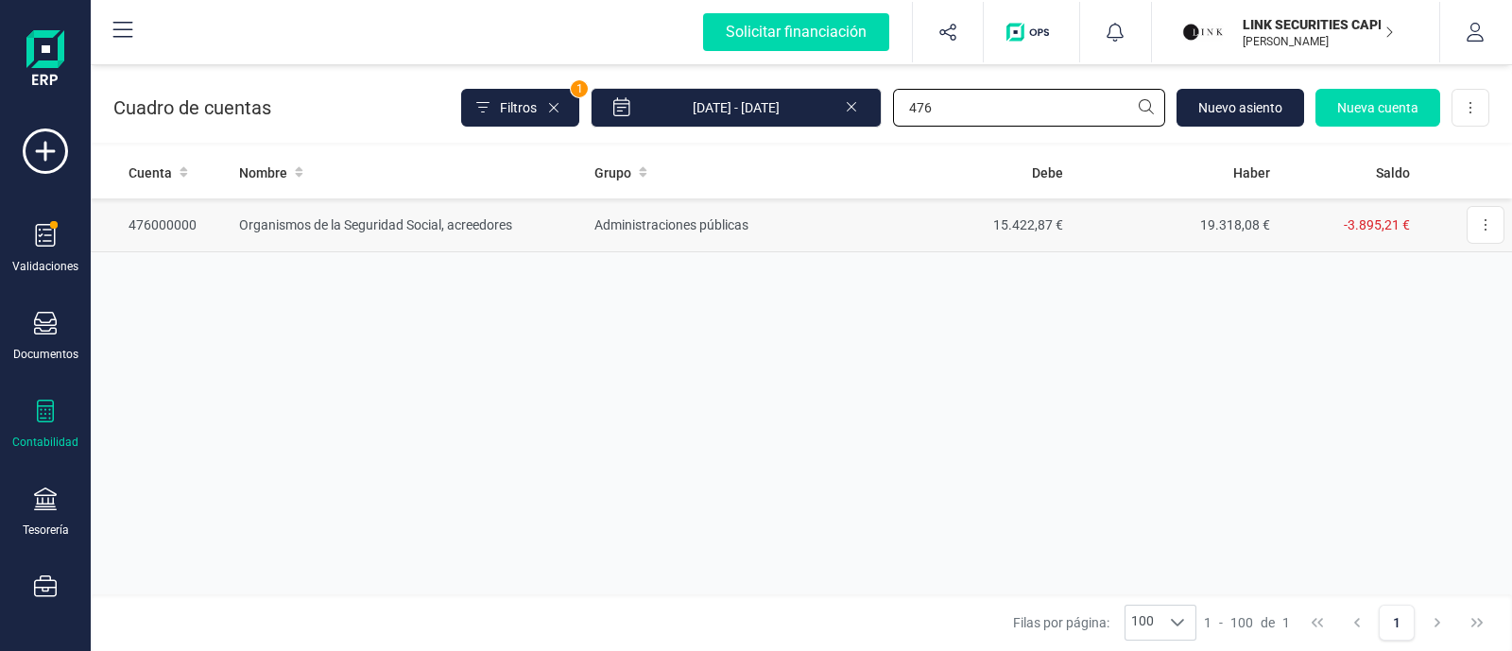
type input "476"
click at [924, 221] on td "15.422,87 €" at bounding box center [966, 225] width 207 height 54
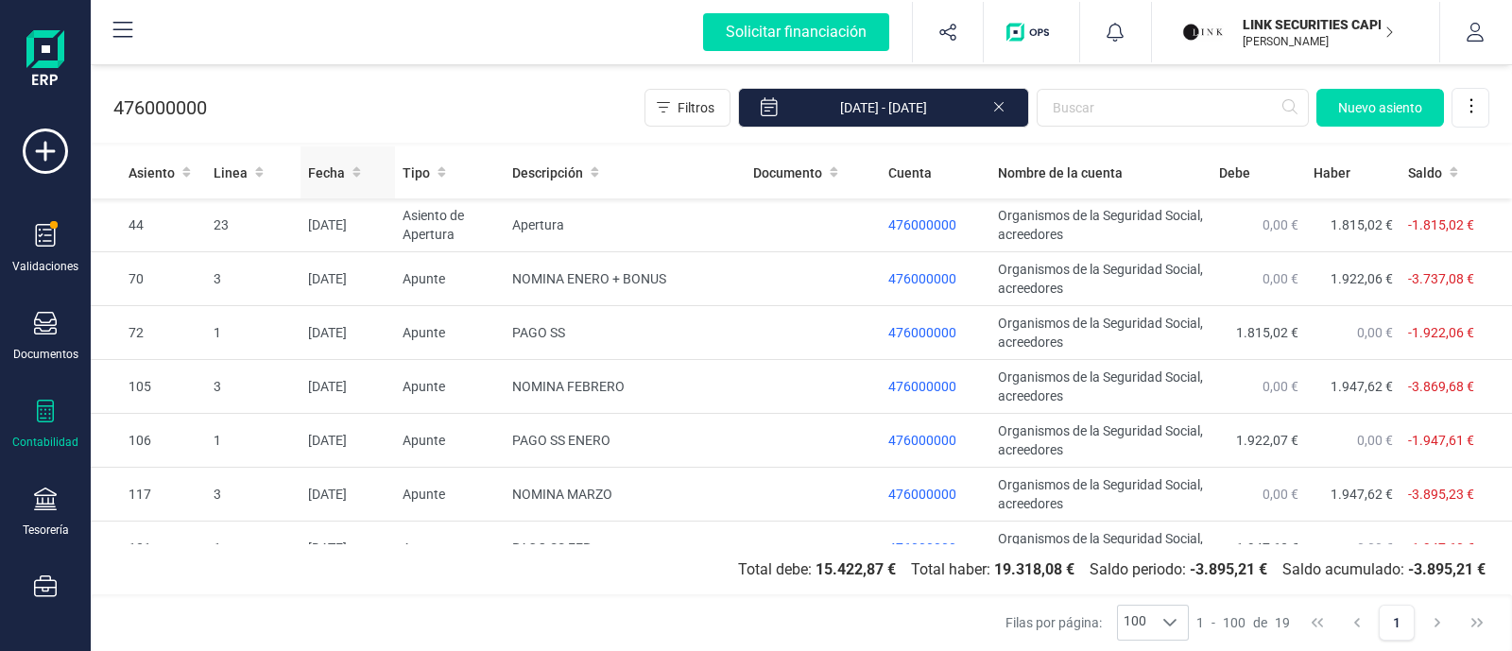
click at [359, 171] on div "Fecha" at bounding box center [347, 172] width 79 height 19
click at [362, 167] on div "Fecha" at bounding box center [347, 172] width 79 height 19
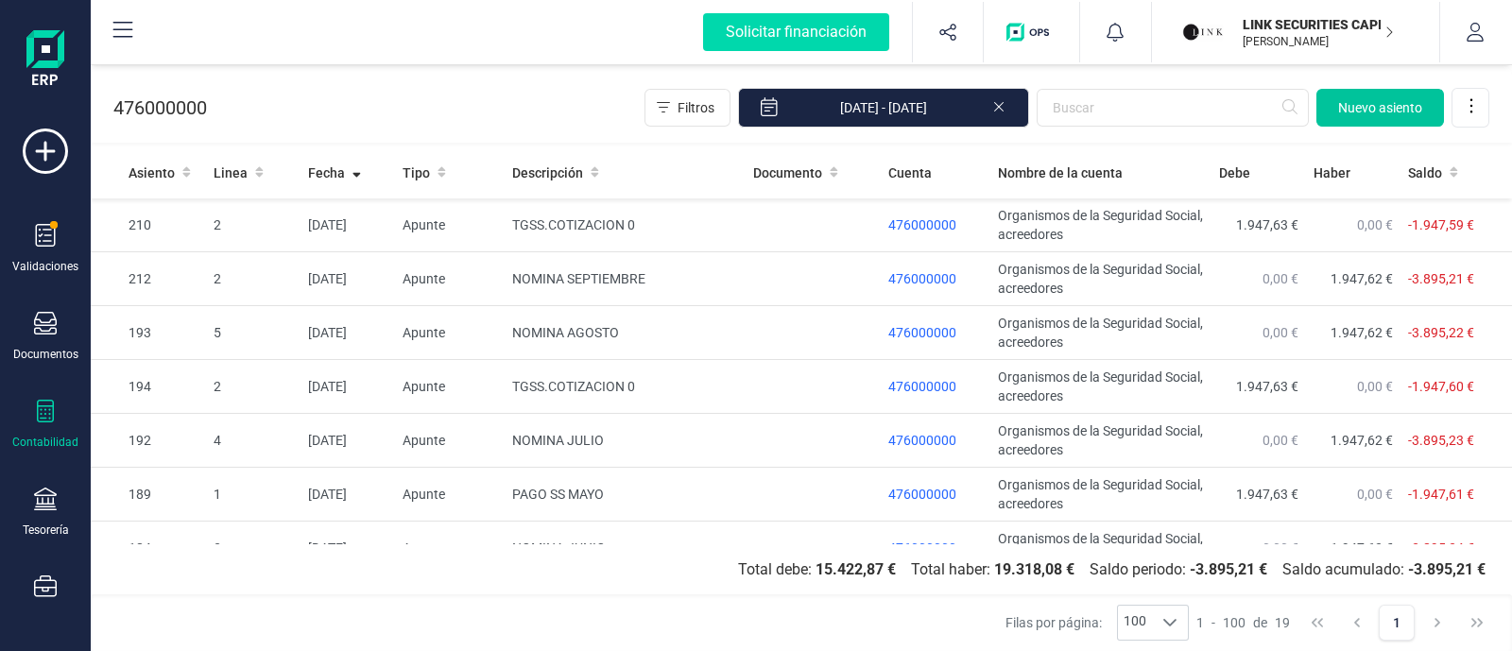
click at [1341, 105] on span "Nuevo asiento" at bounding box center [1380, 107] width 84 height 19
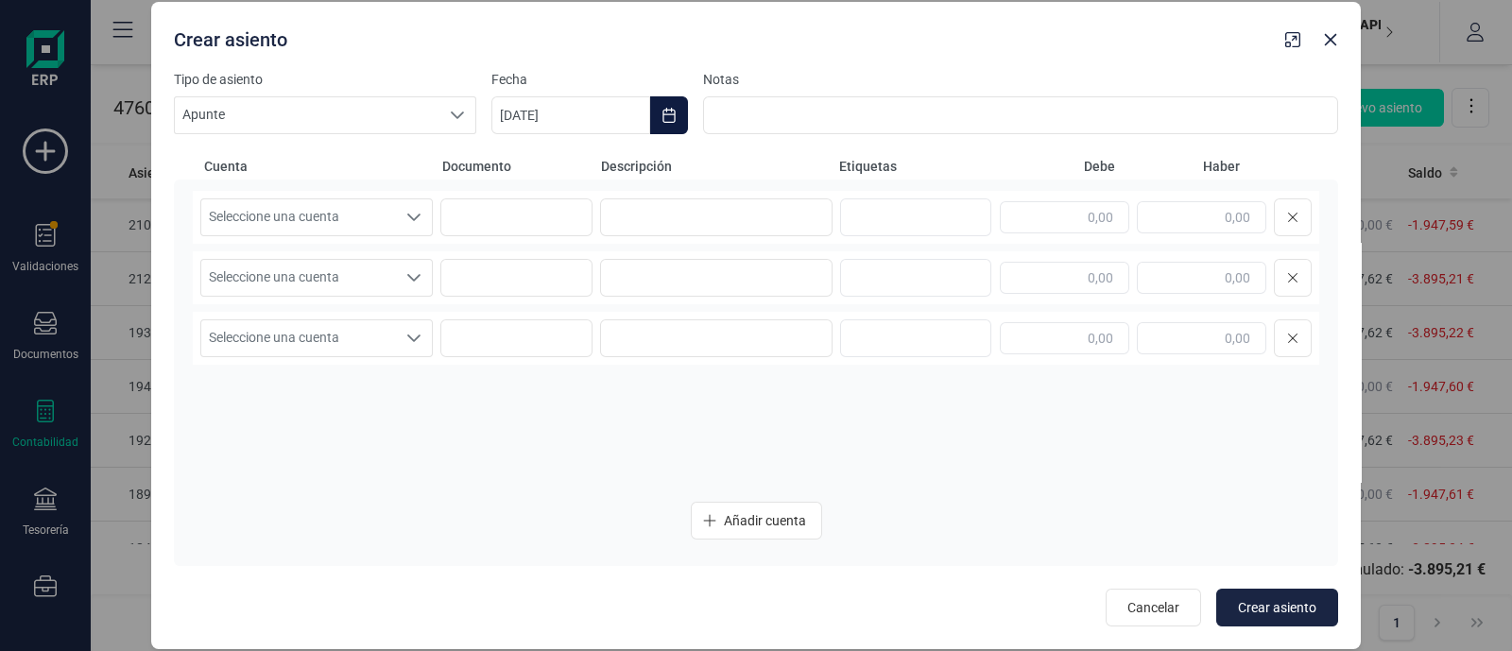
click at [673, 108] on icon "Choose Date" at bounding box center [668, 115] width 15 height 15
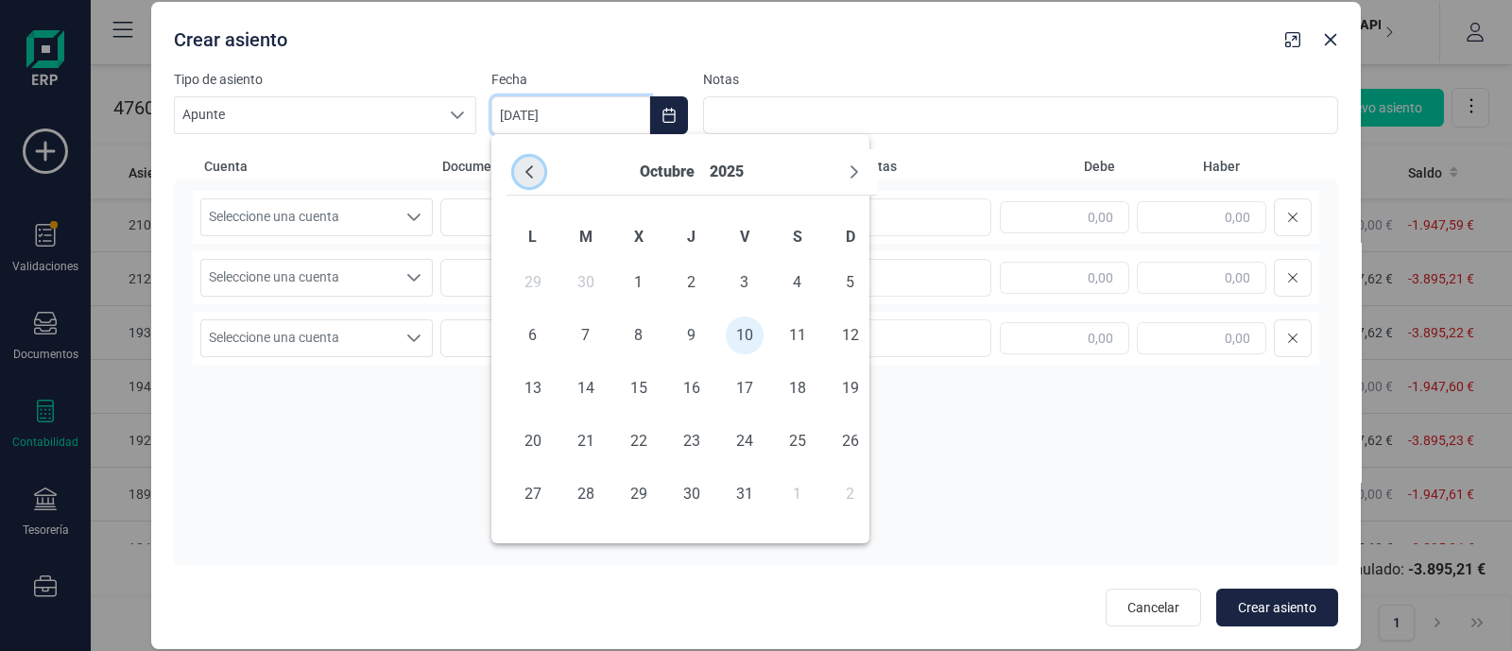
click at [524, 172] on icon "Previous Month" at bounding box center [529, 171] width 15 height 15
click at [794, 494] on span "30" at bounding box center [798, 494] width 38 height 38
type input "[DATE]"
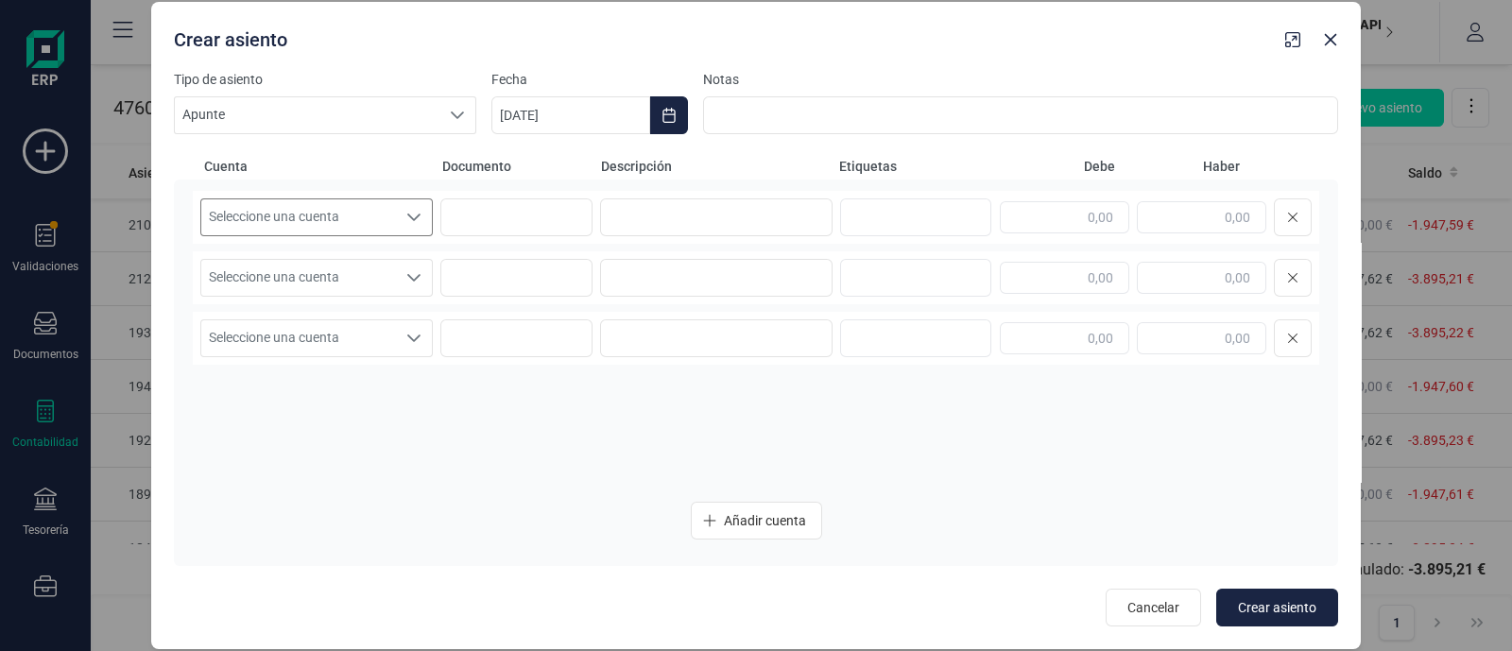
click at [299, 204] on span "Seleccione una cuenta" at bounding box center [298, 217] width 195 height 36
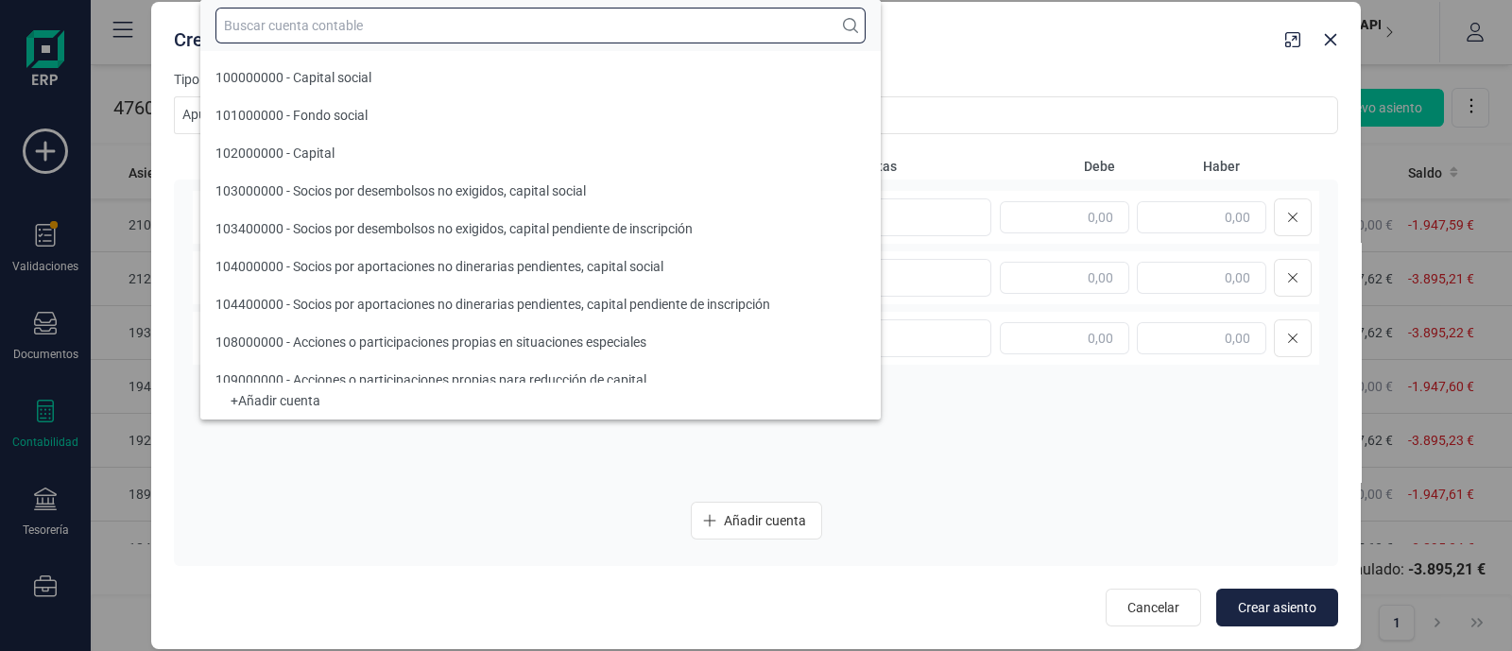
click at [302, 22] on input "text" at bounding box center [540, 26] width 650 height 36
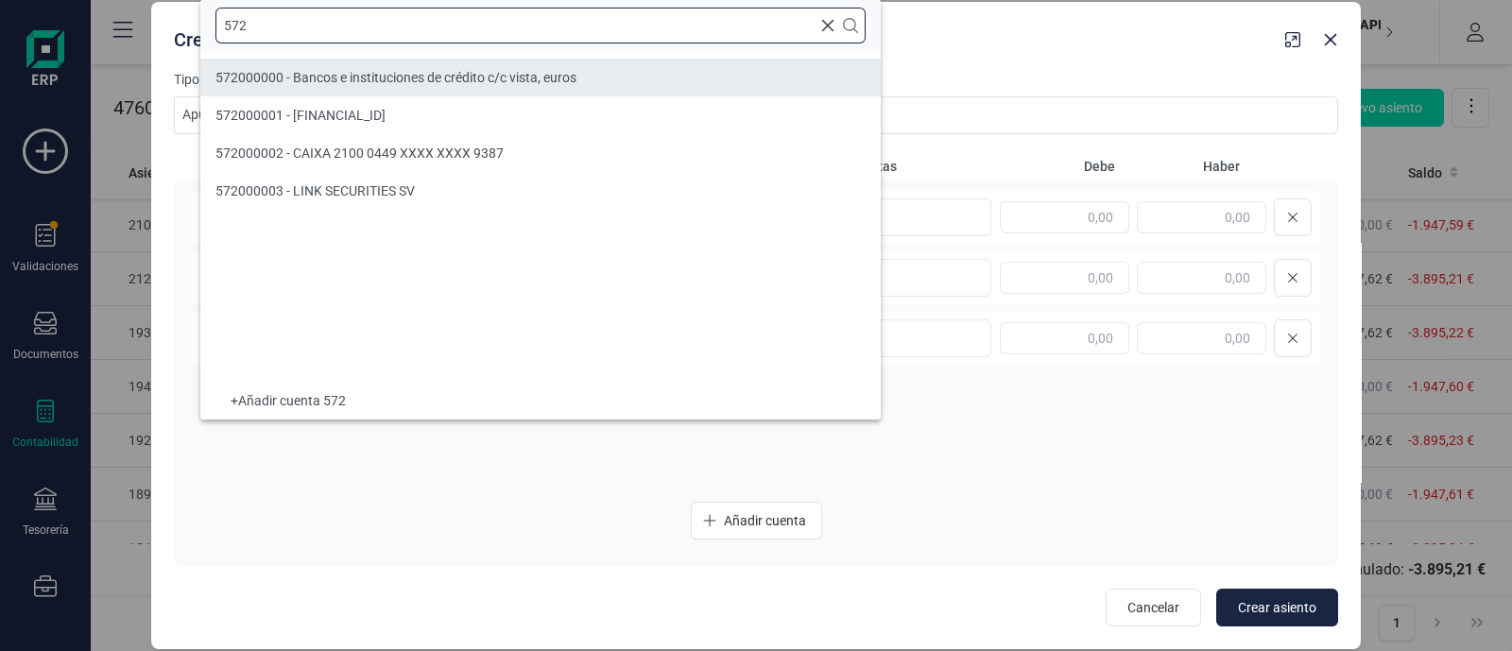
type input "572"
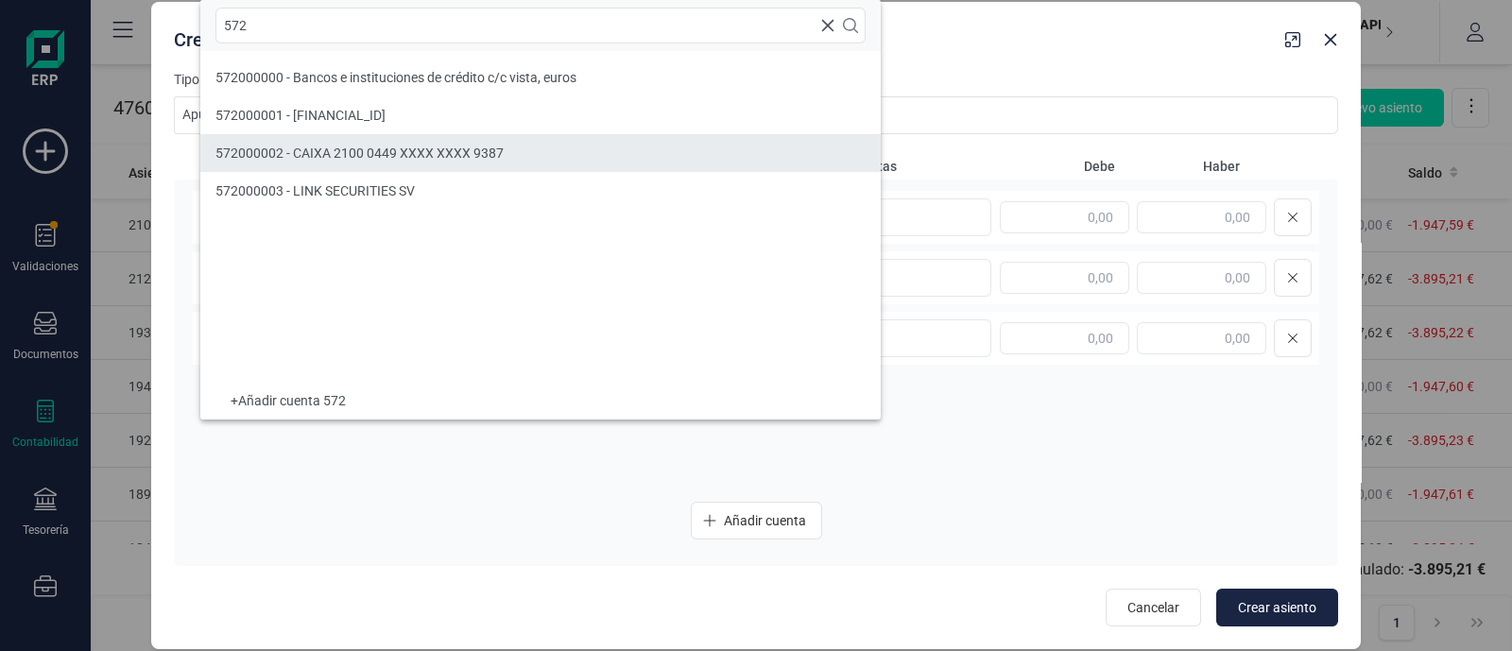
click at [364, 146] on span "572000002 - CAIXA 2100 0449 XXXX XXXX 9387" at bounding box center [359, 153] width 288 height 15
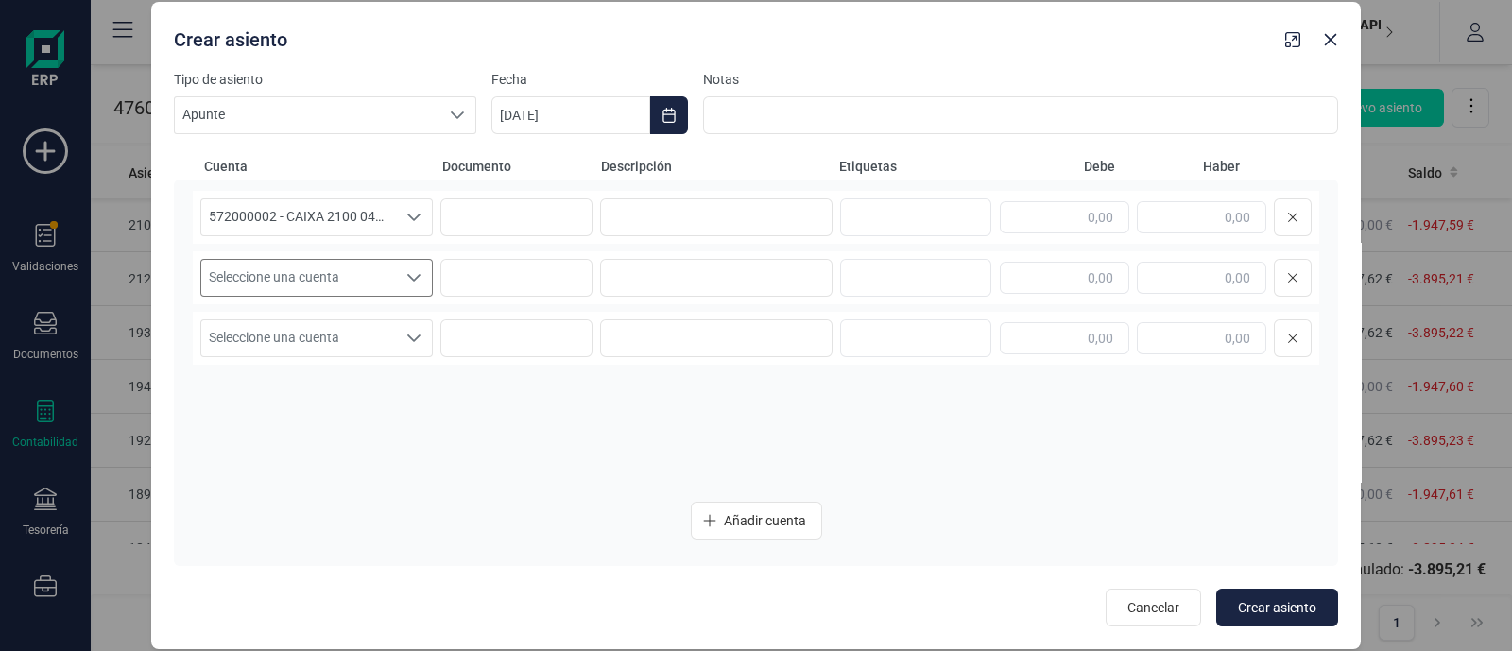
click at [320, 277] on span "Seleccione una cuenta" at bounding box center [298, 278] width 195 height 36
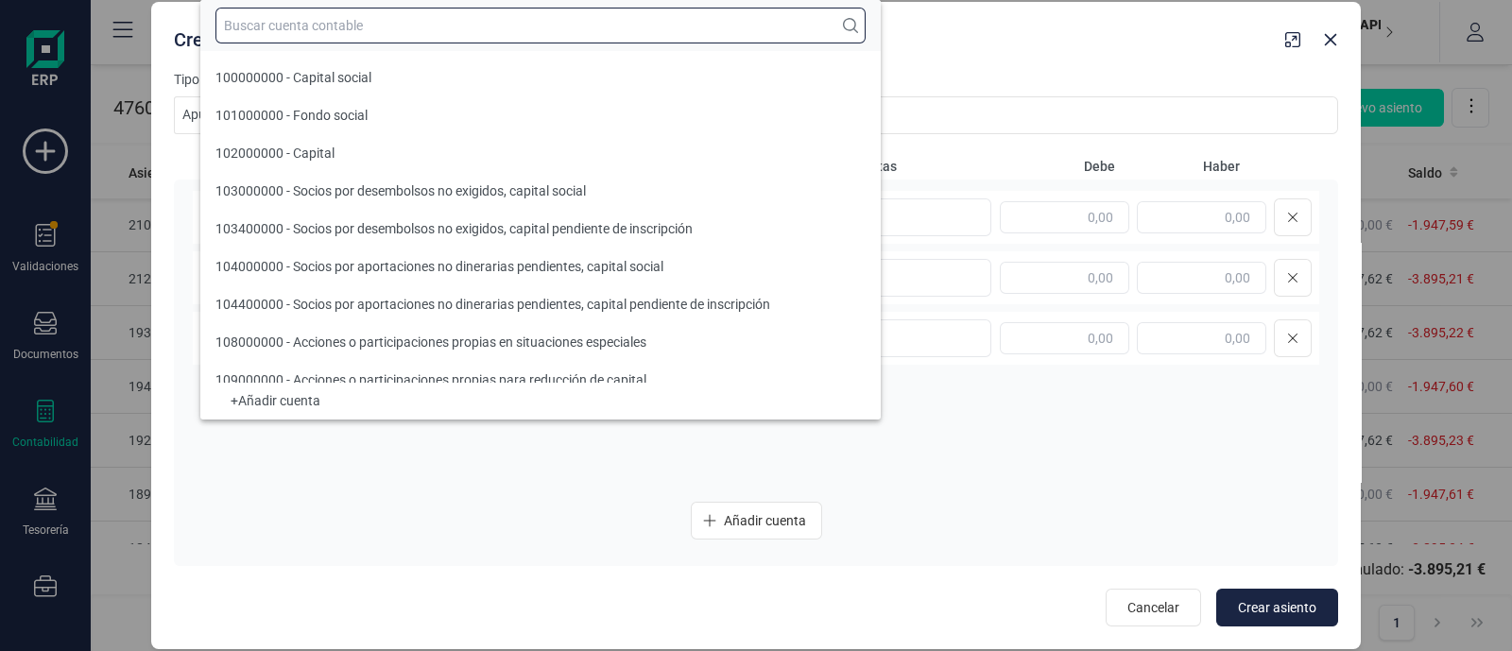
click at [322, 29] on input "text" at bounding box center [540, 26] width 650 height 36
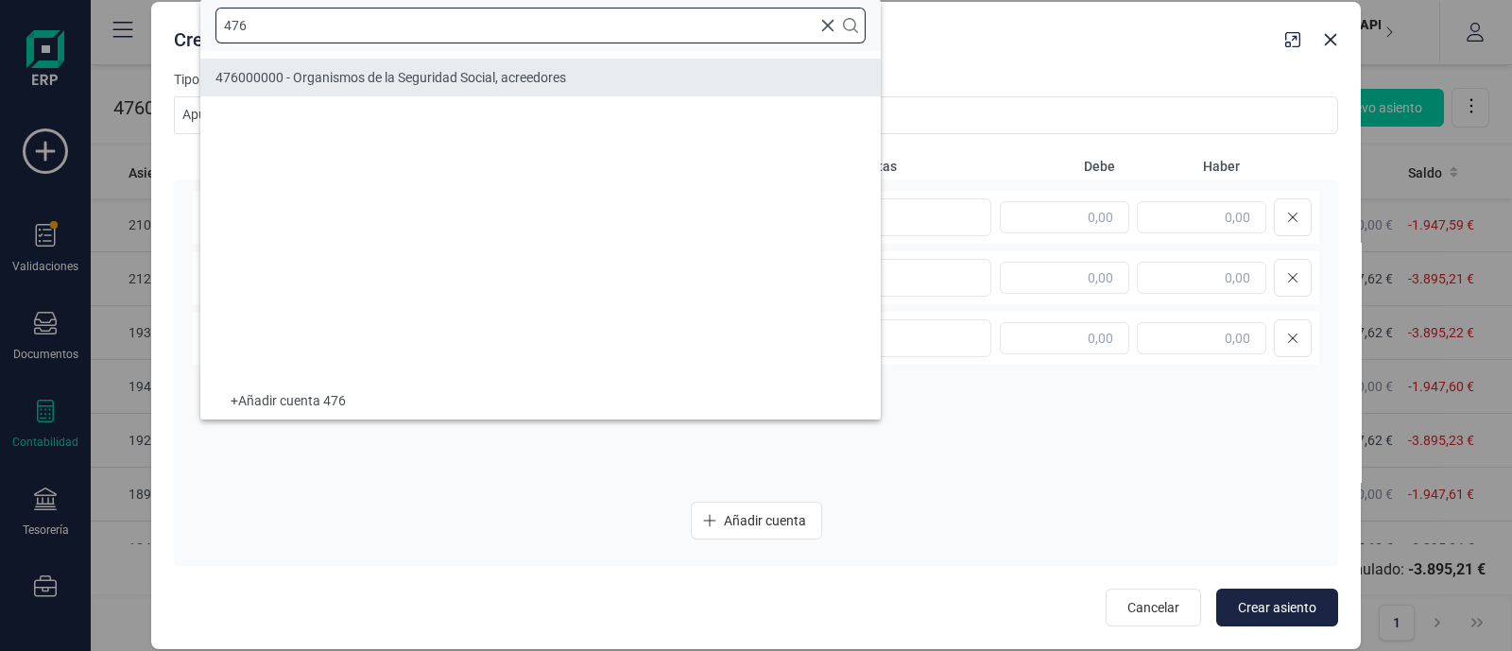
type input "476"
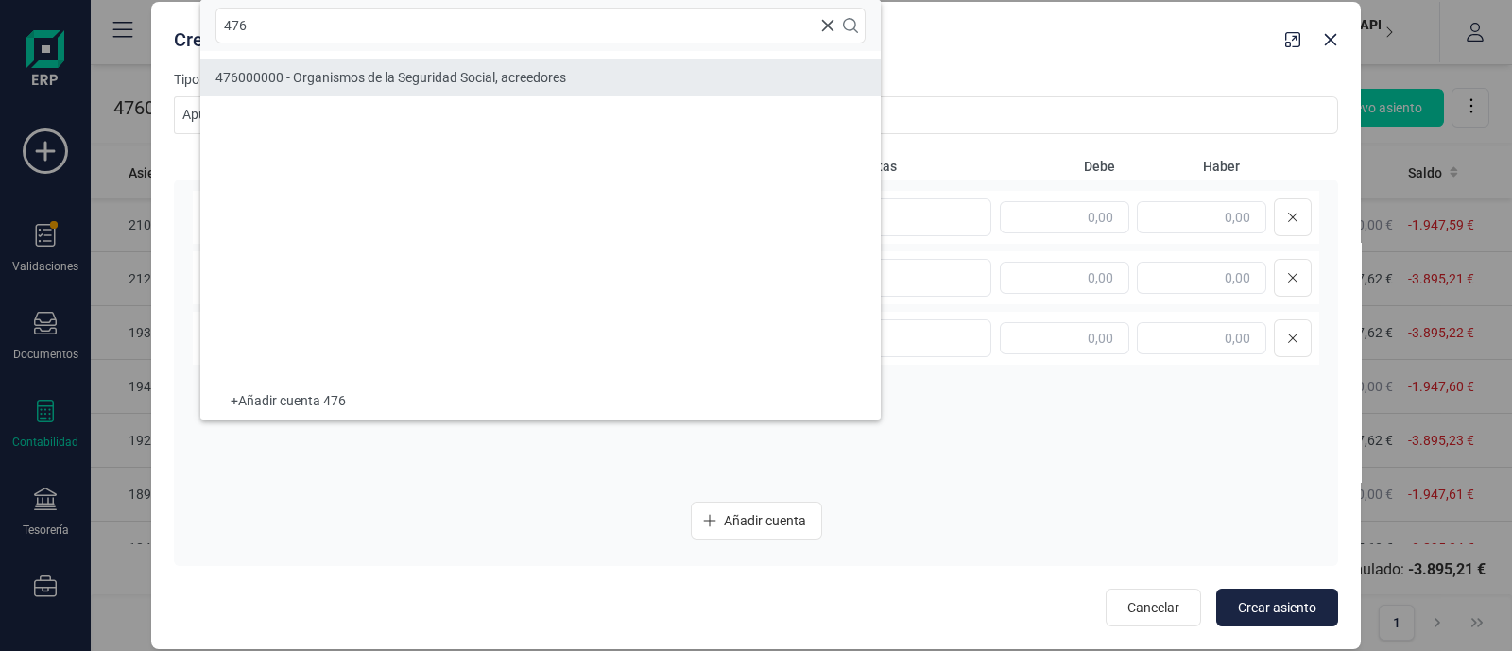
click at [340, 82] on span "476000000 - Organismos de la Seguridad Social, acreedores" at bounding box center [390, 77] width 351 height 15
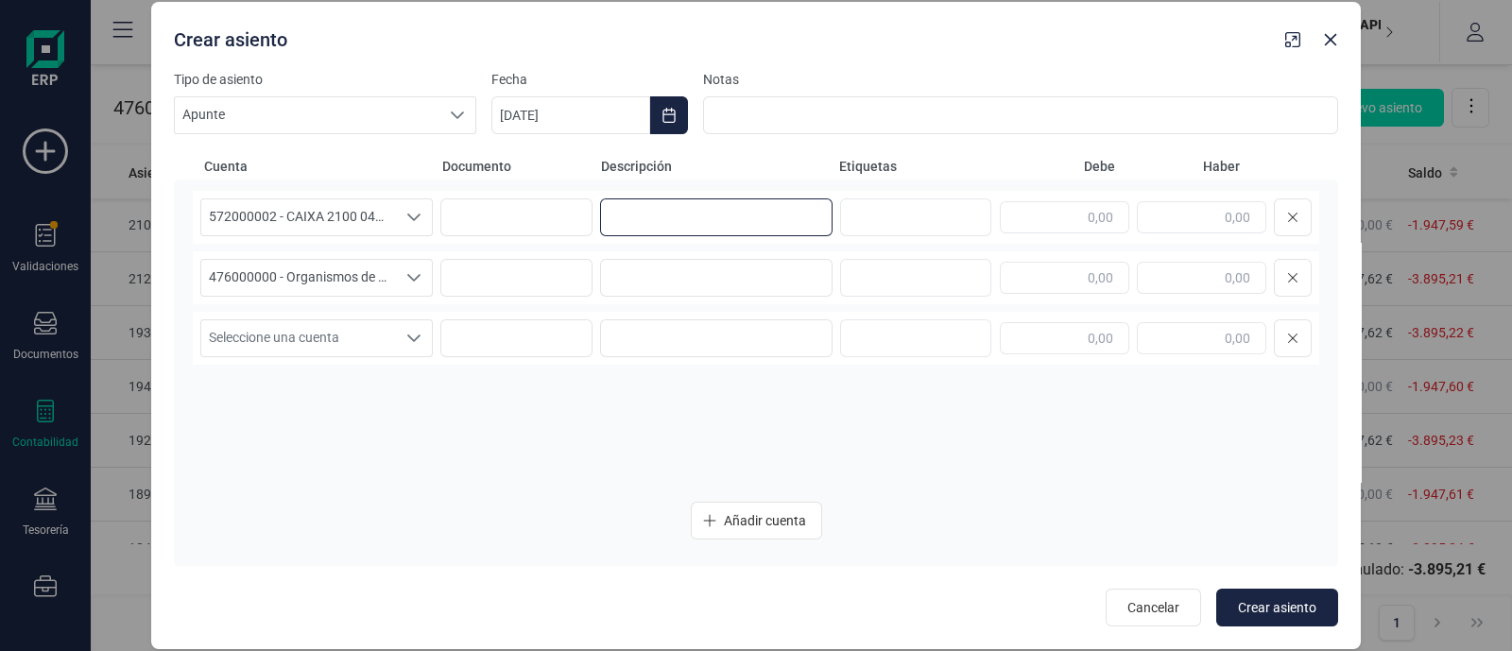
click at [704, 215] on input at bounding box center [716, 217] width 232 height 38
paste input "TGSS.COTIZACION 0"
type input "TGSS.COTIZACION 0"
click at [678, 266] on input at bounding box center [716, 278] width 232 height 38
drag, startPoint x: 656, startPoint y: 266, endPoint x: 527, endPoint y: 266, distance: 128.5
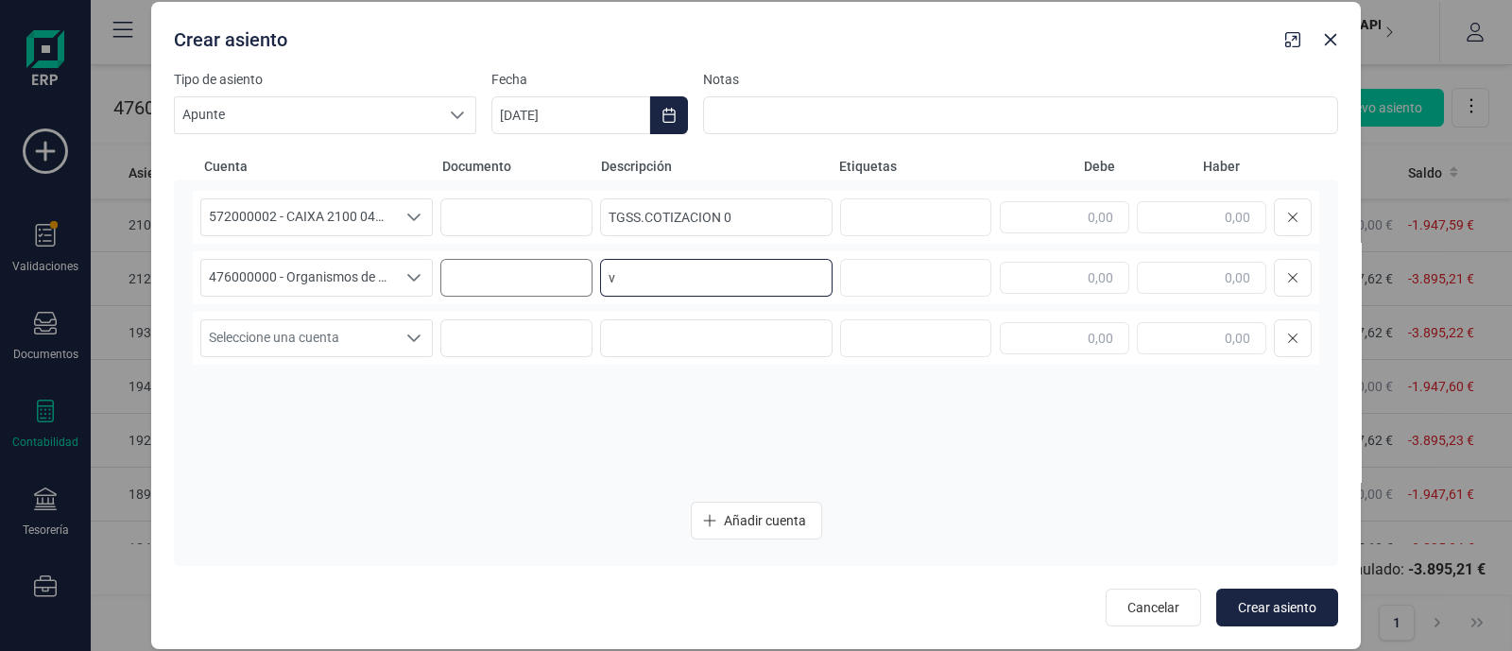
click at [528, 266] on div "476000000 - Organismos de la Seguridad Social, acreedores 476000000 - Organismo…" at bounding box center [756, 277] width 1126 height 53
paste input "TGSS.COTIZACION 0"
type input "TGSS.COTIZACION 0"
click at [1169, 217] on input "text" at bounding box center [1201, 217] width 129 height 32
paste input "-1.947,63"
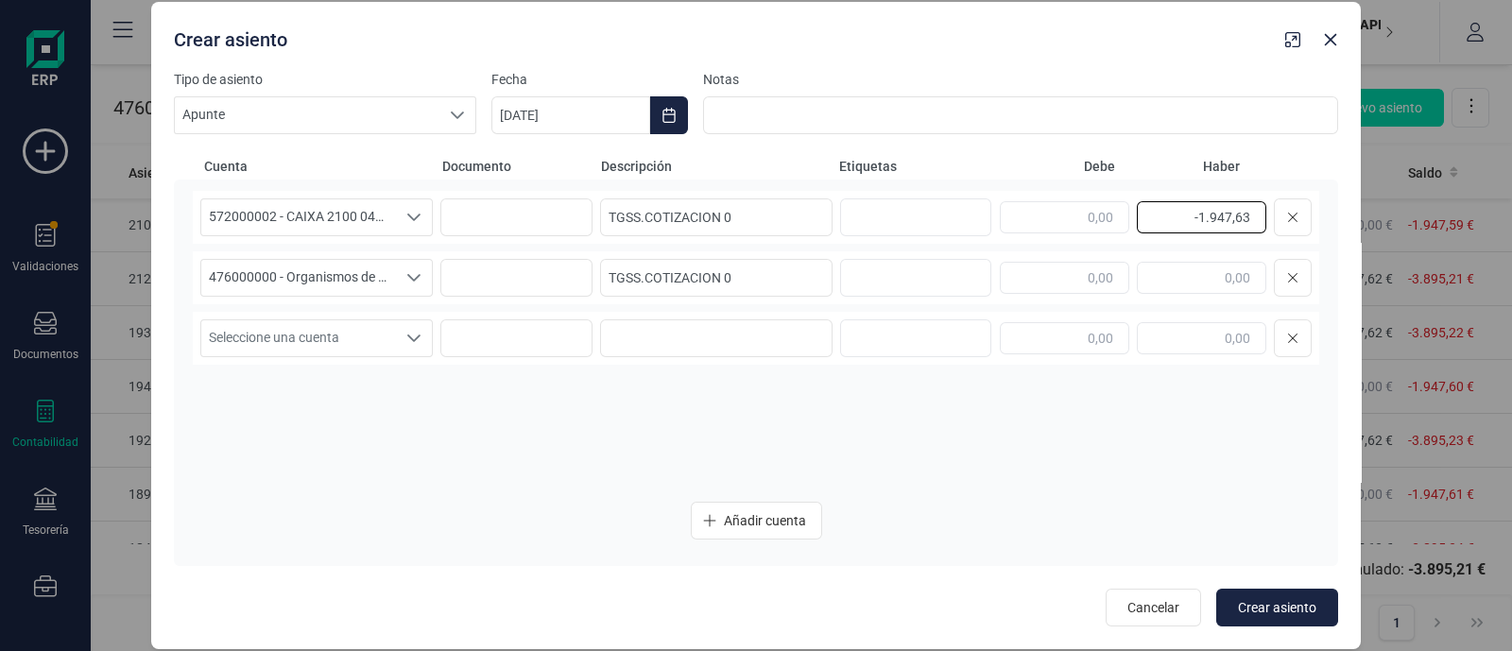
click at [1200, 219] on input "-1.947,63" at bounding box center [1201, 217] width 129 height 32
drag, startPoint x: 1195, startPoint y: 213, endPoint x: 1303, endPoint y: 219, distance: 107.9
click at [1303, 219] on div "1.947,63" at bounding box center [1156, 217] width 312 height 38
type input "1.947,63"
click at [1043, 276] on input "text" at bounding box center [1064, 278] width 129 height 32
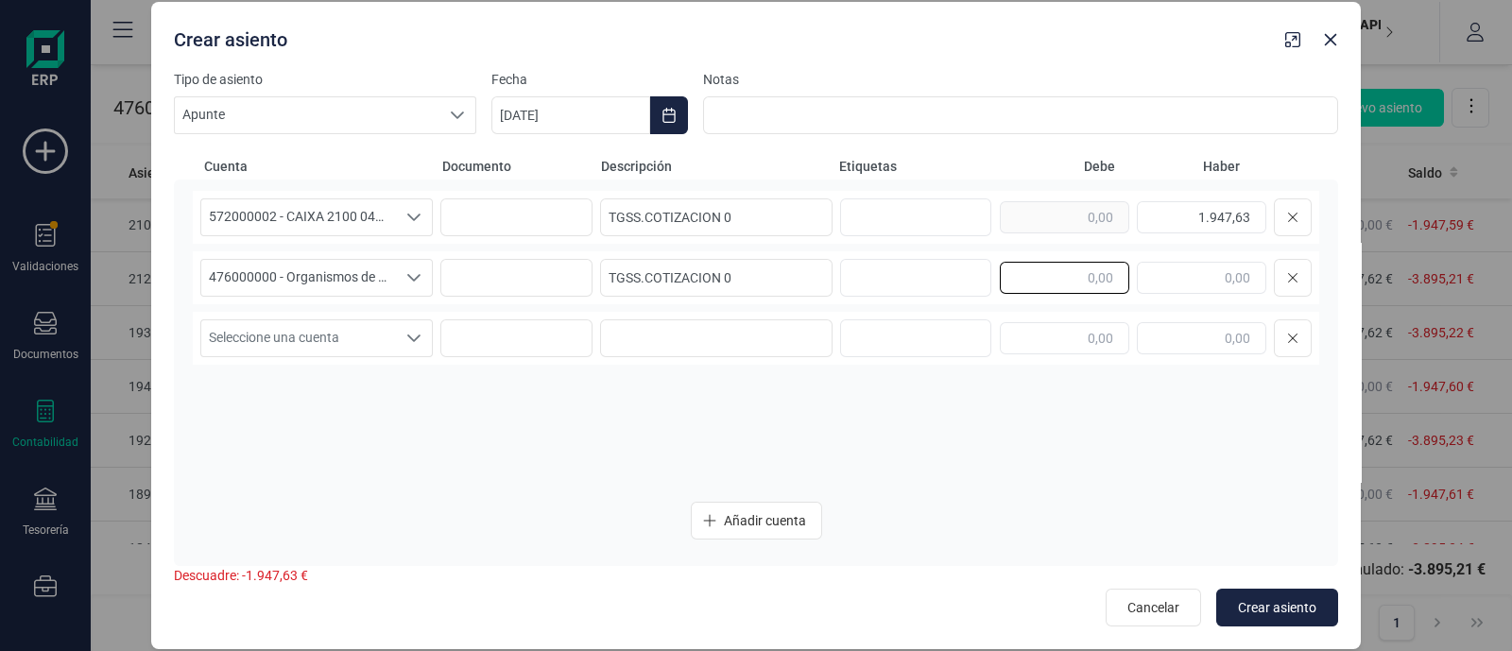
paste input "1.947,63"
type input "1.947,63"
click at [1280, 614] on span "Crear asiento" at bounding box center [1277, 607] width 78 height 19
type input "[DATE]"
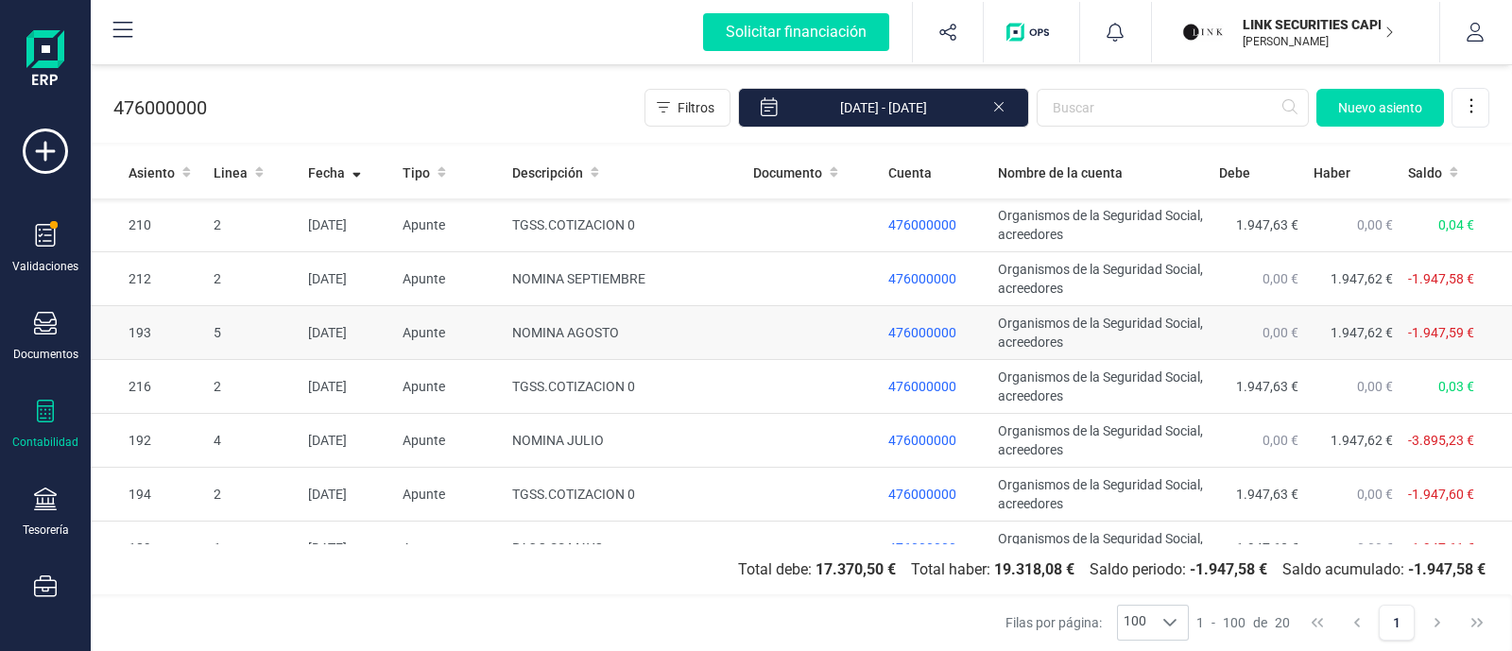
click at [1226, 356] on td "0,00 €" at bounding box center [1258, 333] width 94 height 54
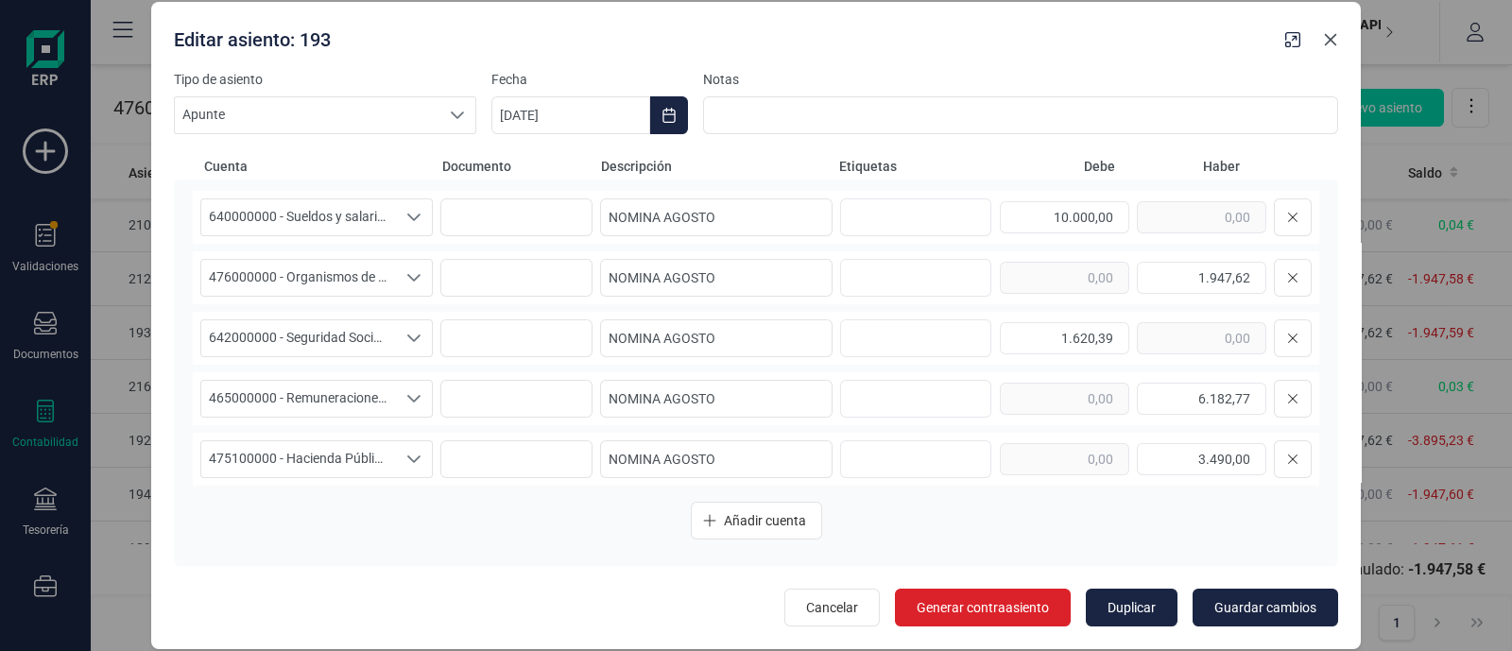
click at [1336, 41] on icon "Close" at bounding box center [1330, 39] width 15 height 15
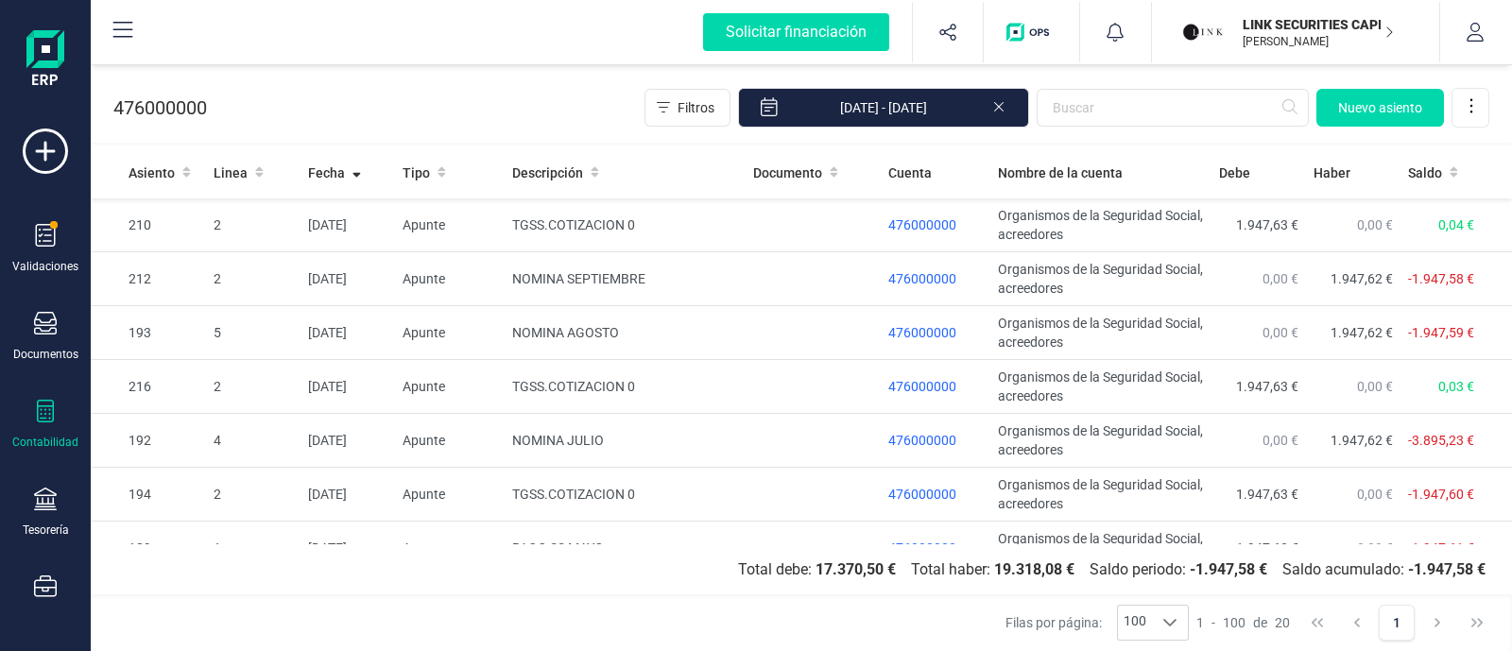
click at [37, 447] on div "Contabilidad" at bounding box center [45, 442] width 66 height 15
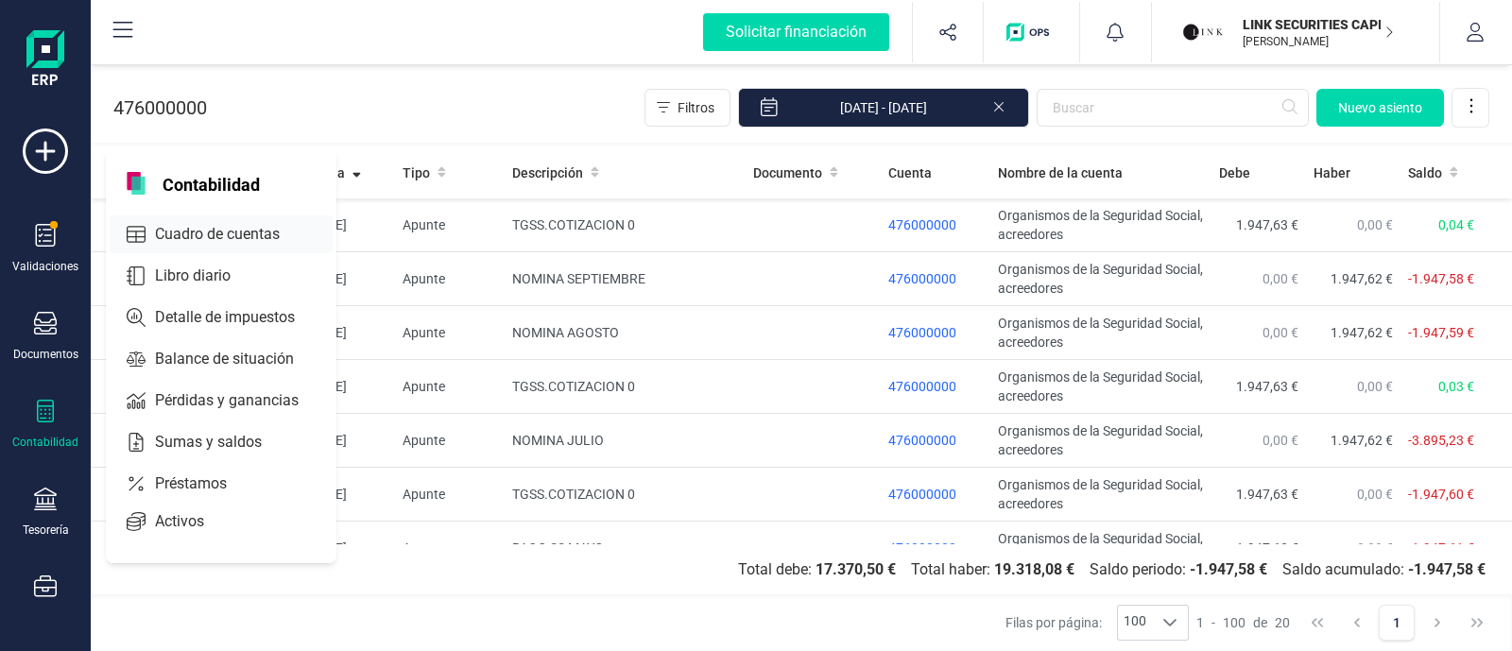
click at [179, 244] on span "Cuadro de cuentas" at bounding box center [230, 234] width 166 height 23
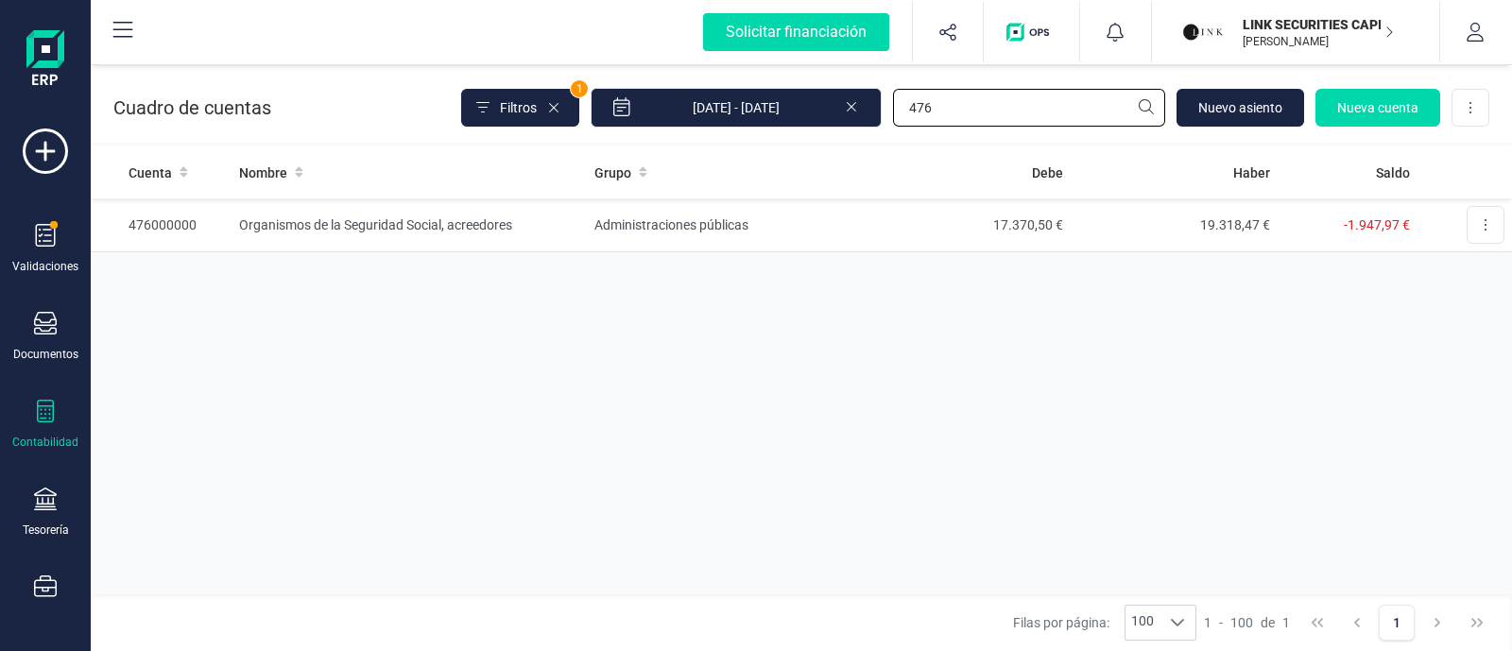
drag, startPoint x: 954, startPoint y: 106, endPoint x: 853, endPoint y: 111, distance: 101.2
click at [860, 112] on div "Filtros 1 [DATE] - [DATE] 476 [GEOGRAPHIC_DATA] cuenta Descargar Excel" at bounding box center [975, 108] width 1028 height 40
type input "remu"
click at [874, 221] on td "51.720,71 €" at bounding box center [966, 225] width 207 height 54
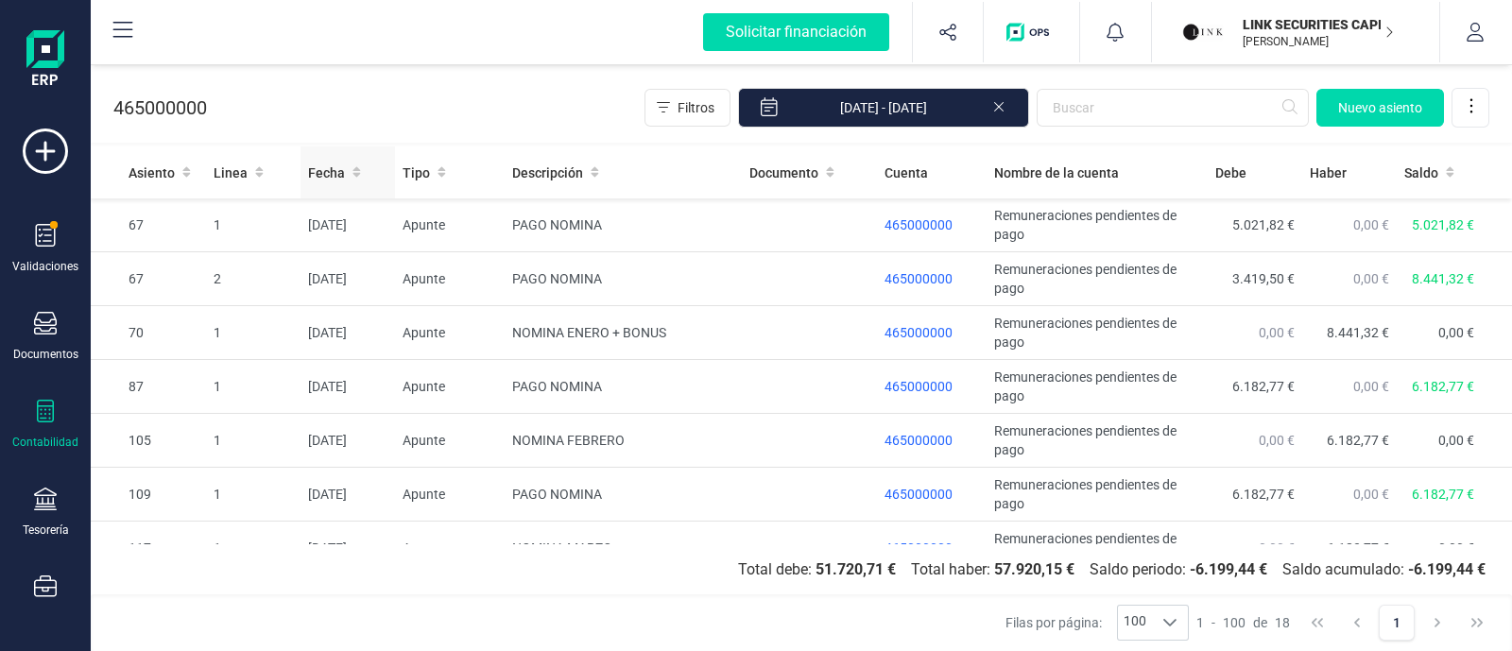
click at [335, 178] on span "Fecha" at bounding box center [326, 172] width 37 height 19
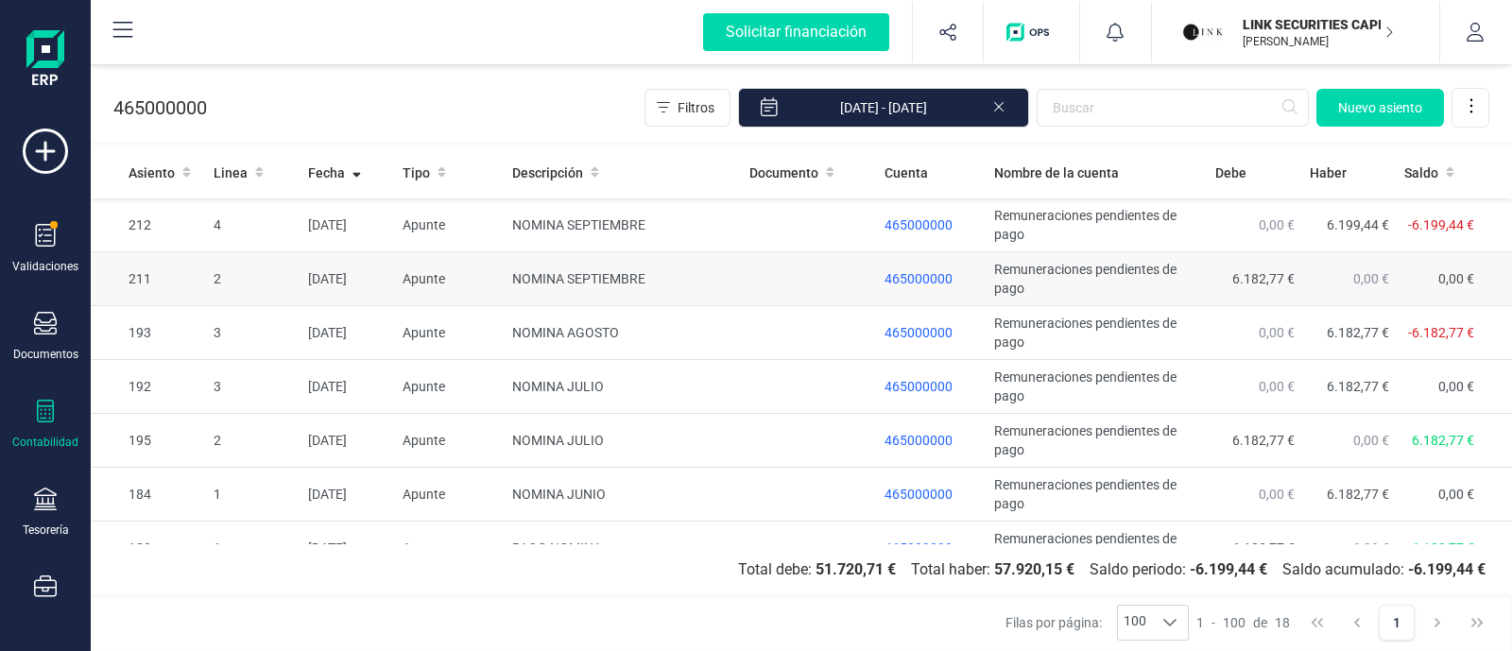
click at [689, 279] on td "NOMINA SEPTIEMBRE" at bounding box center [623, 279] width 237 height 54
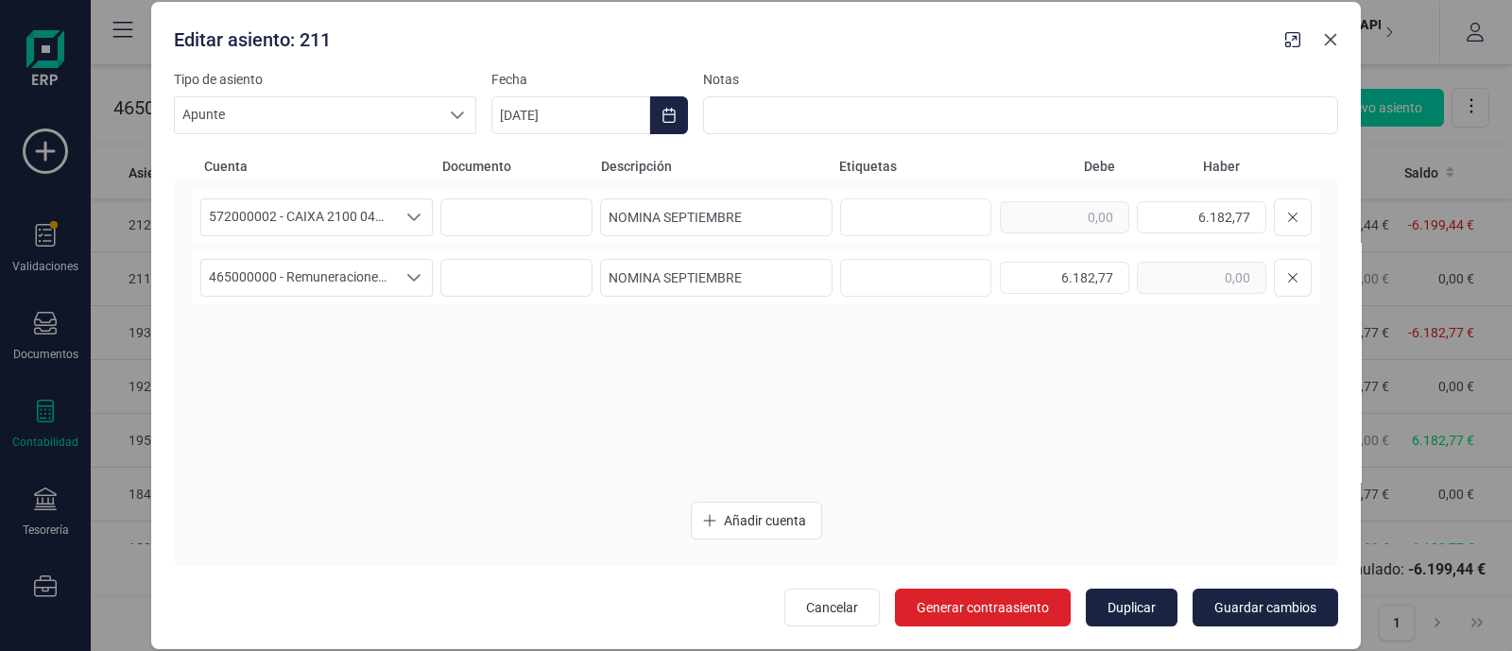
click at [1324, 37] on icon "Close" at bounding box center [1330, 39] width 15 height 15
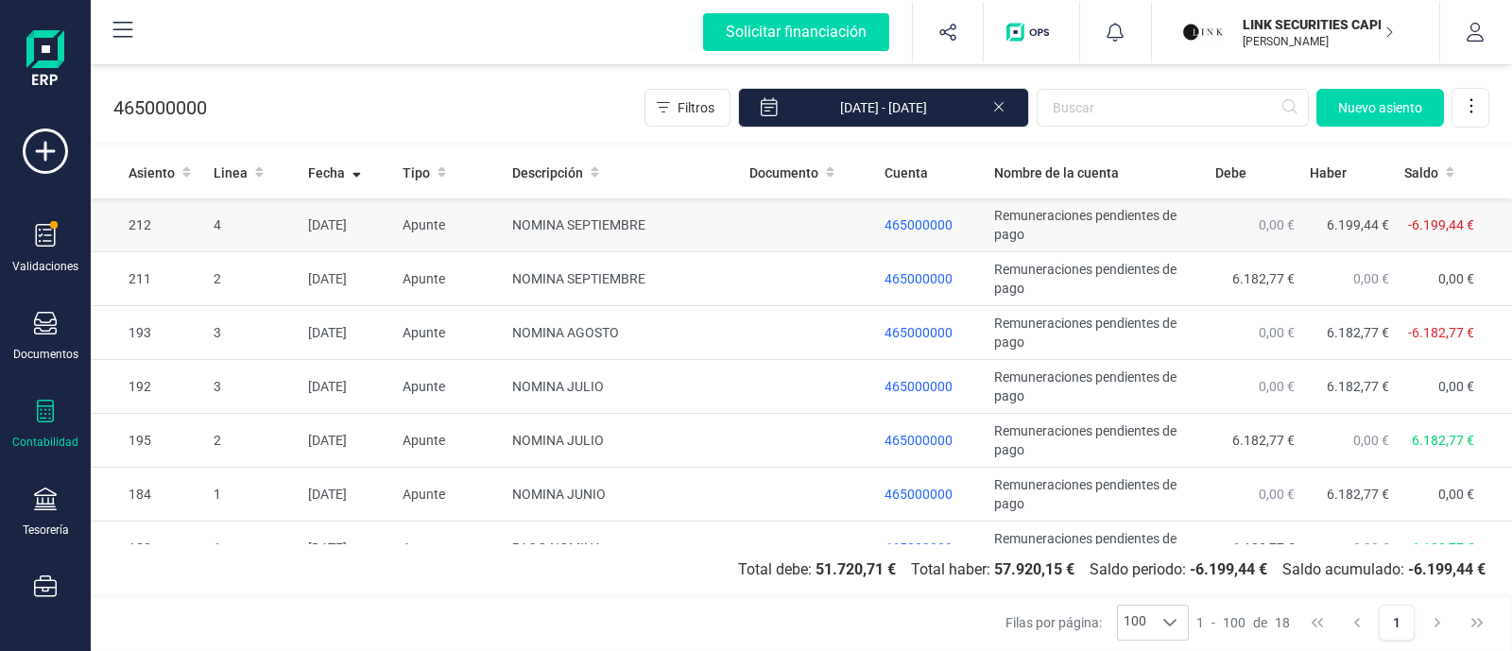
click at [707, 227] on td "NOMINA SEPTIEMBRE" at bounding box center [623, 225] width 237 height 54
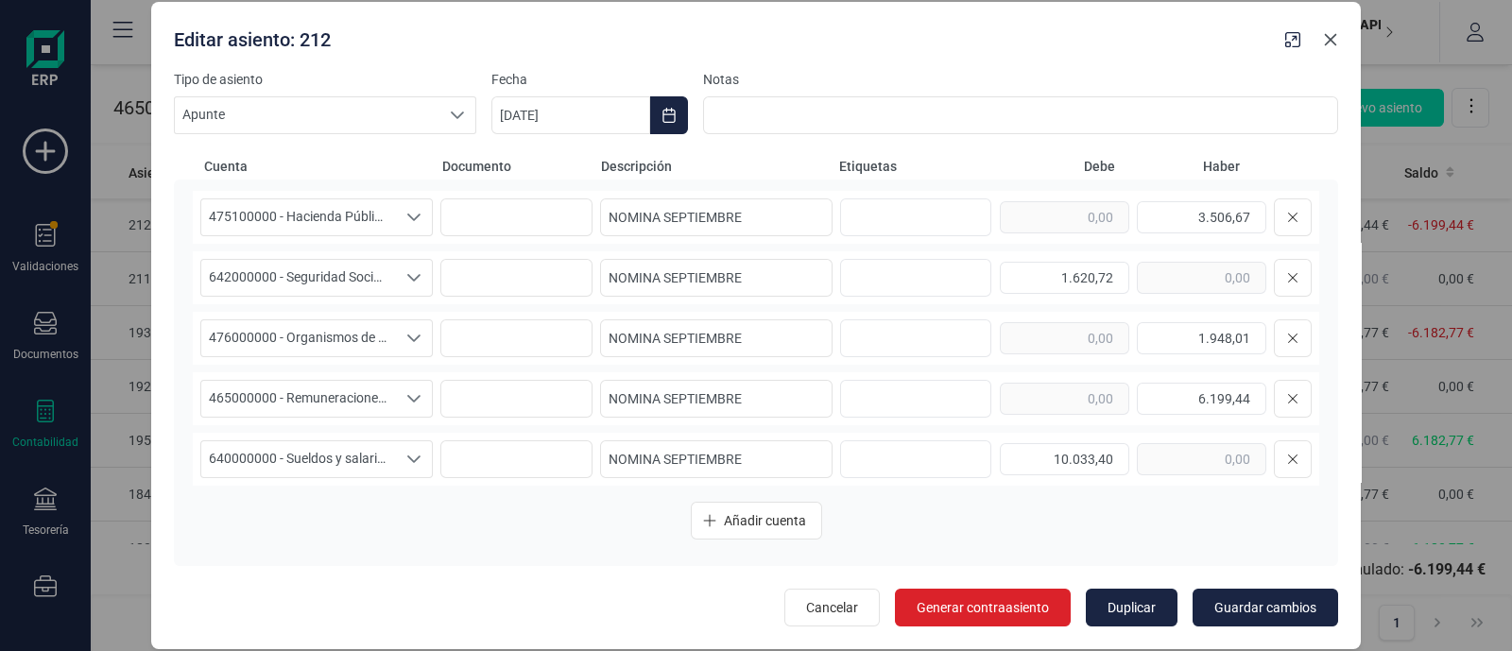
click at [1326, 35] on icon "Close" at bounding box center [1331, 40] width 12 height 12
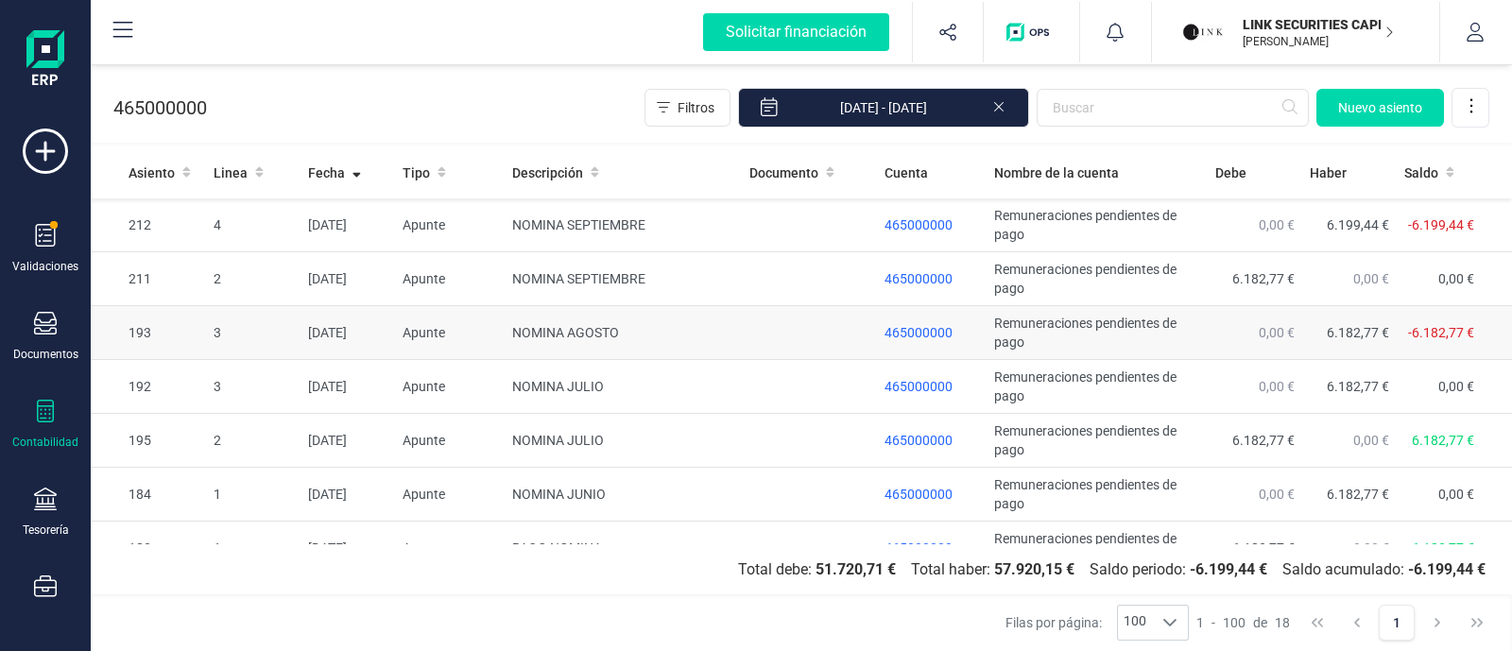
click at [657, 328] on td "NOMINA AGOSTO" at bounding box center [623, 333] width 237 height 54
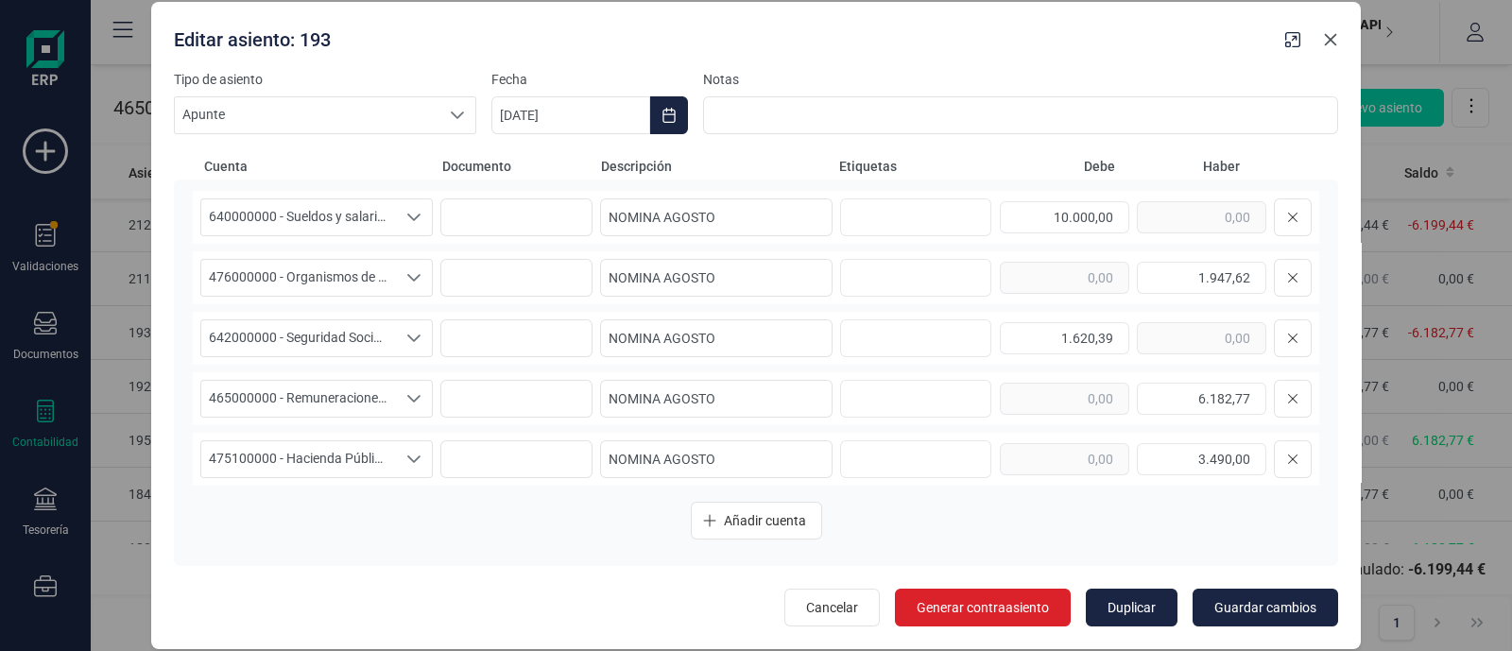
click at [1328, 40] on icon "Close" at bounding box center [1330, 39] width 15 height 15
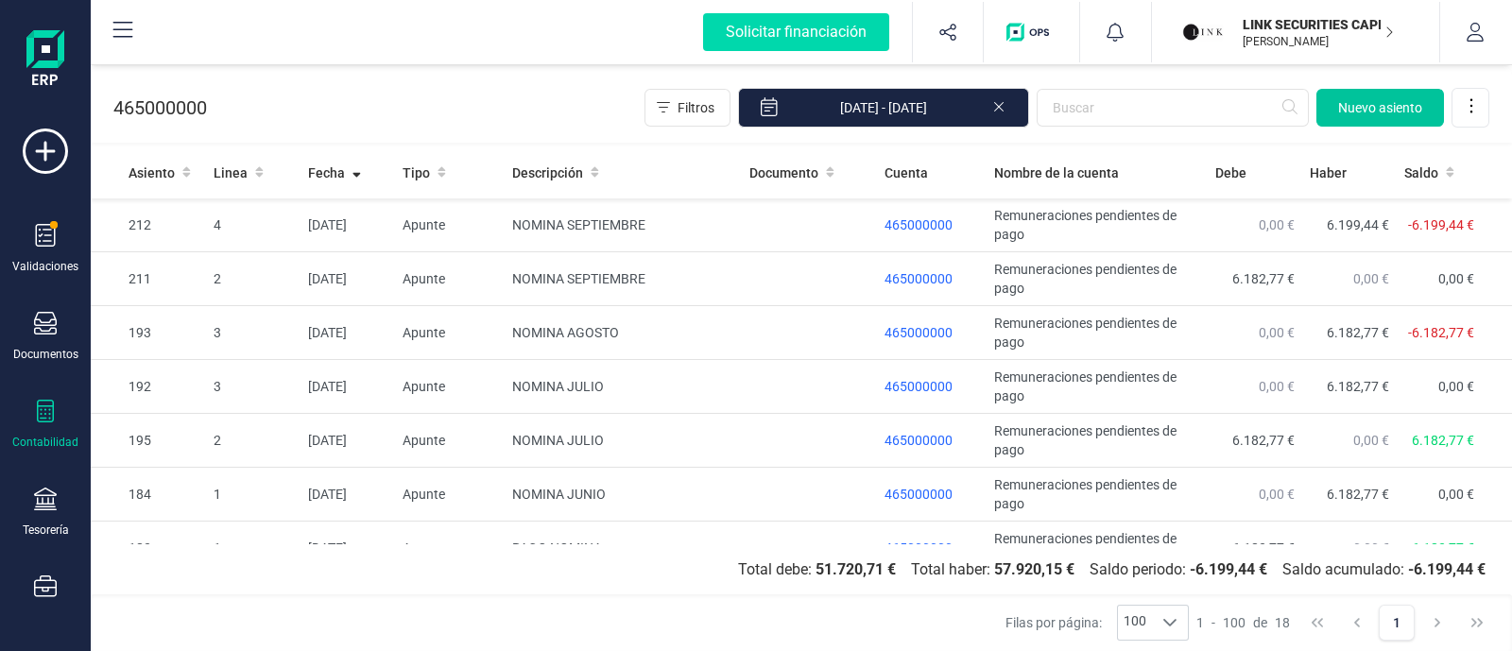
click at [1375, 104] on span "Nuevo asiento" at bounding box center [1380, 107] width 84 height 19
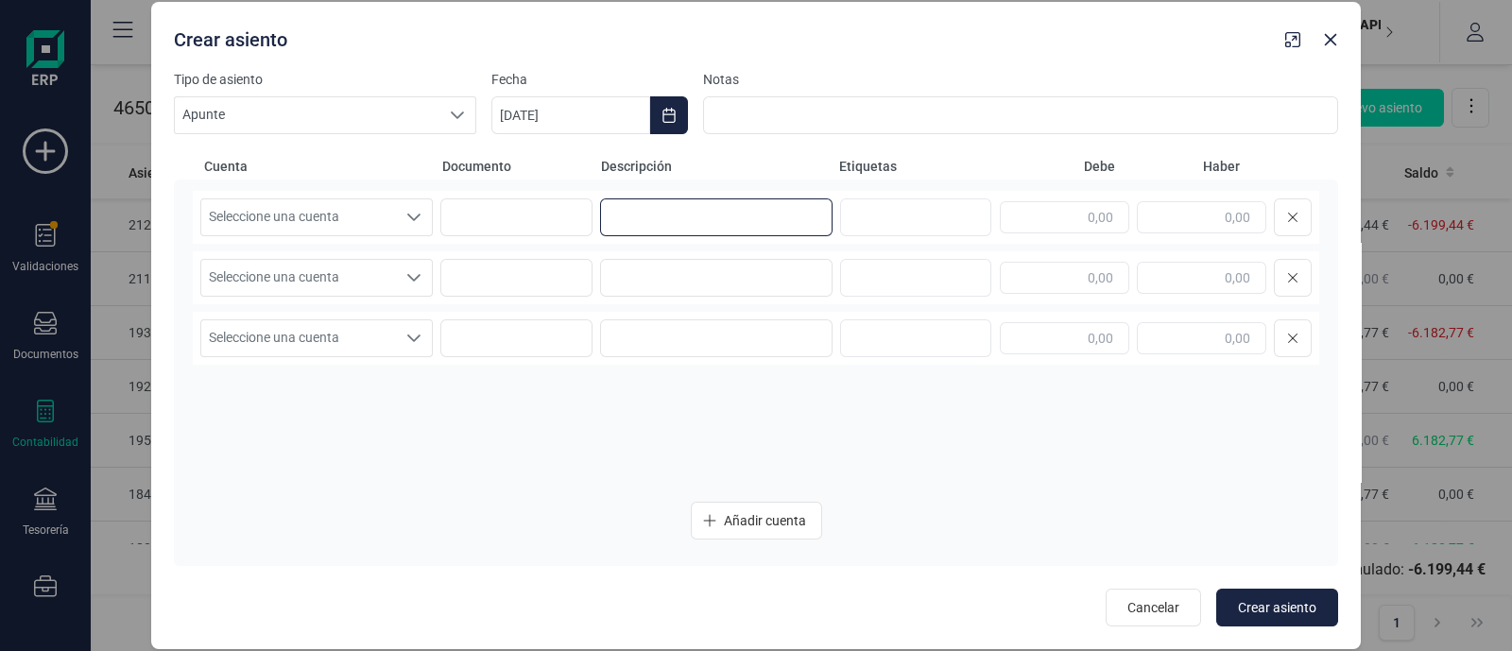
click at [651, 224] on input at bounding box center [716, 217] width 232 height 38
type input "p"
drag, startPoint x: 798, startPoint y: 229, endPoint x: 576, endPoint y: 224, distance: 221.2
click at [576, 224] on div "Seleccione una cuenta Seleccione una cuenta PAGO NOMINA AGOSTO" at bounding box center [756, 217] width 1126 height 53
type input "PAGO NOMINA AGOSTO"
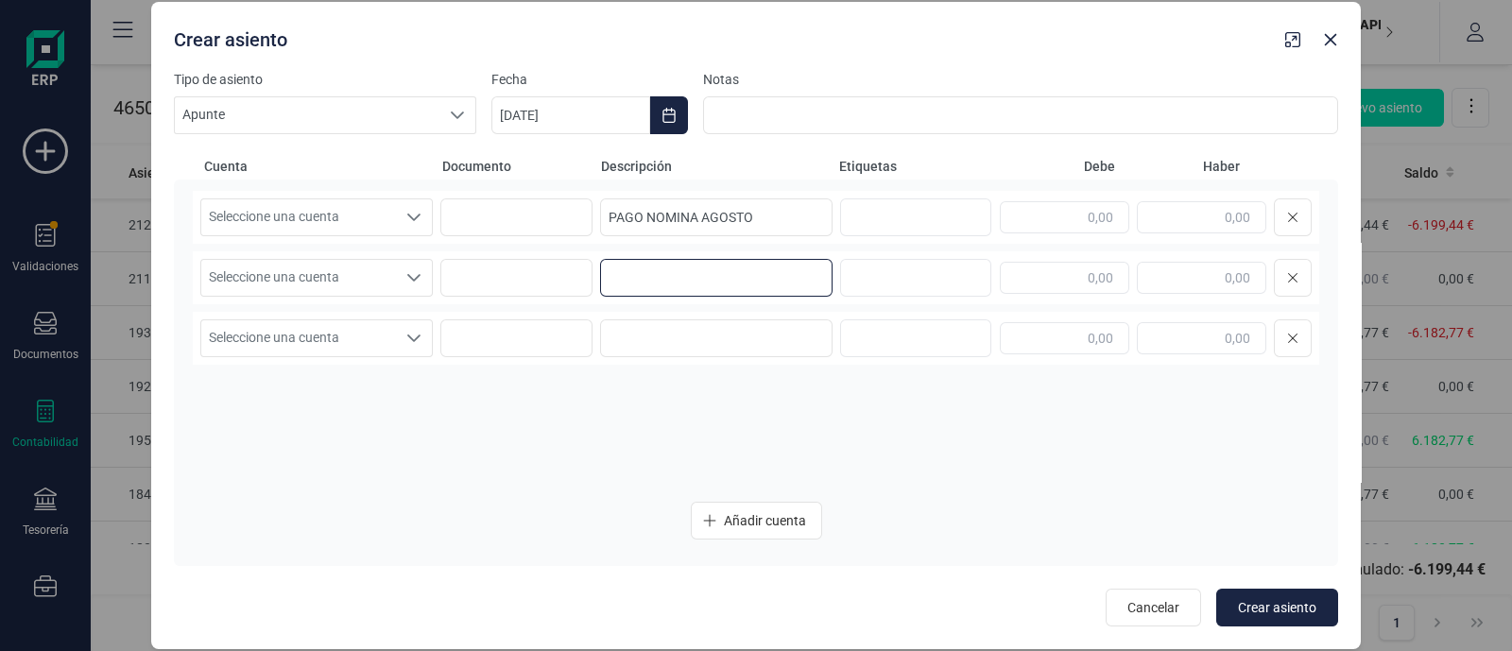
click at [638, 280] on input at bounding box center [716, 278] width 232 height 38
paste input "PAGO NOMINA AGOSTO"
type input "PAGO NOMINA AGOSTO"
click at [344, 214] on span "Seleccione una cuenta" at bounding box center [298, 217] width 195 height 36
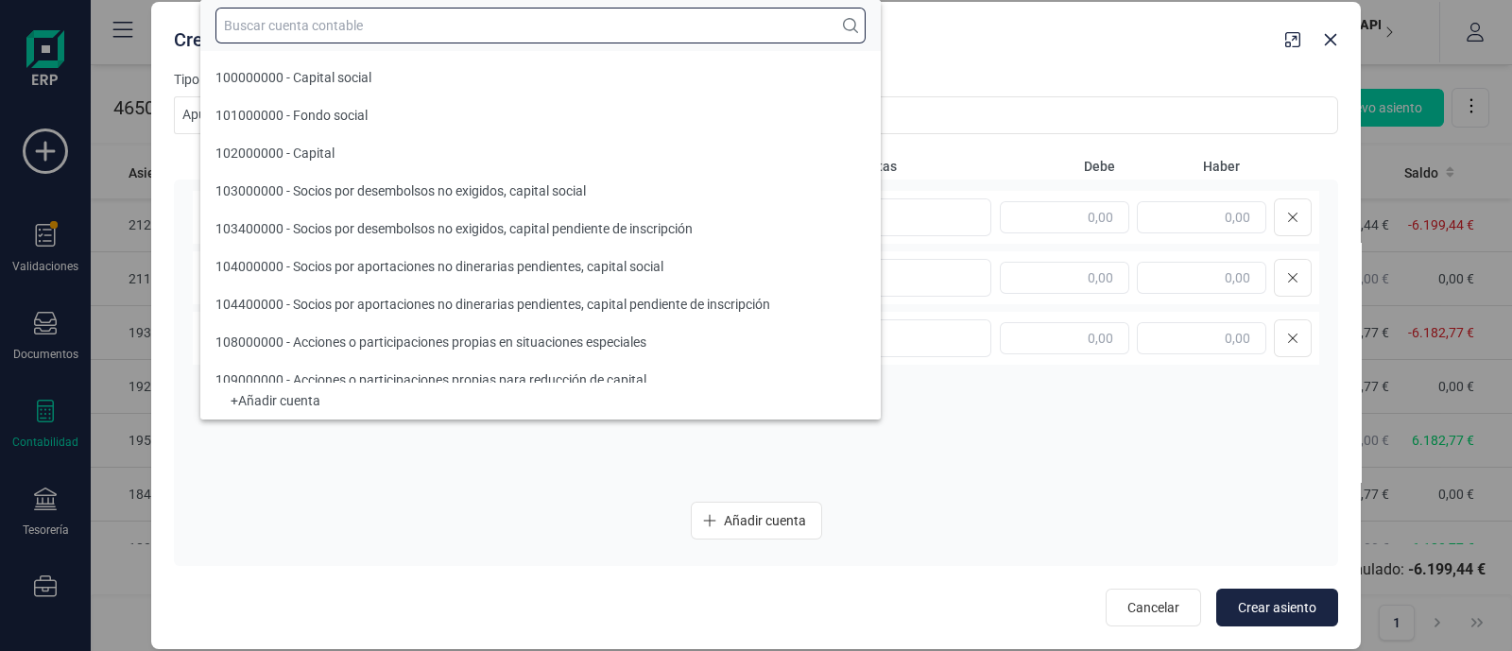
click at [317, 23] on input "text" at bounding box center [540, 26] width 650 height 36
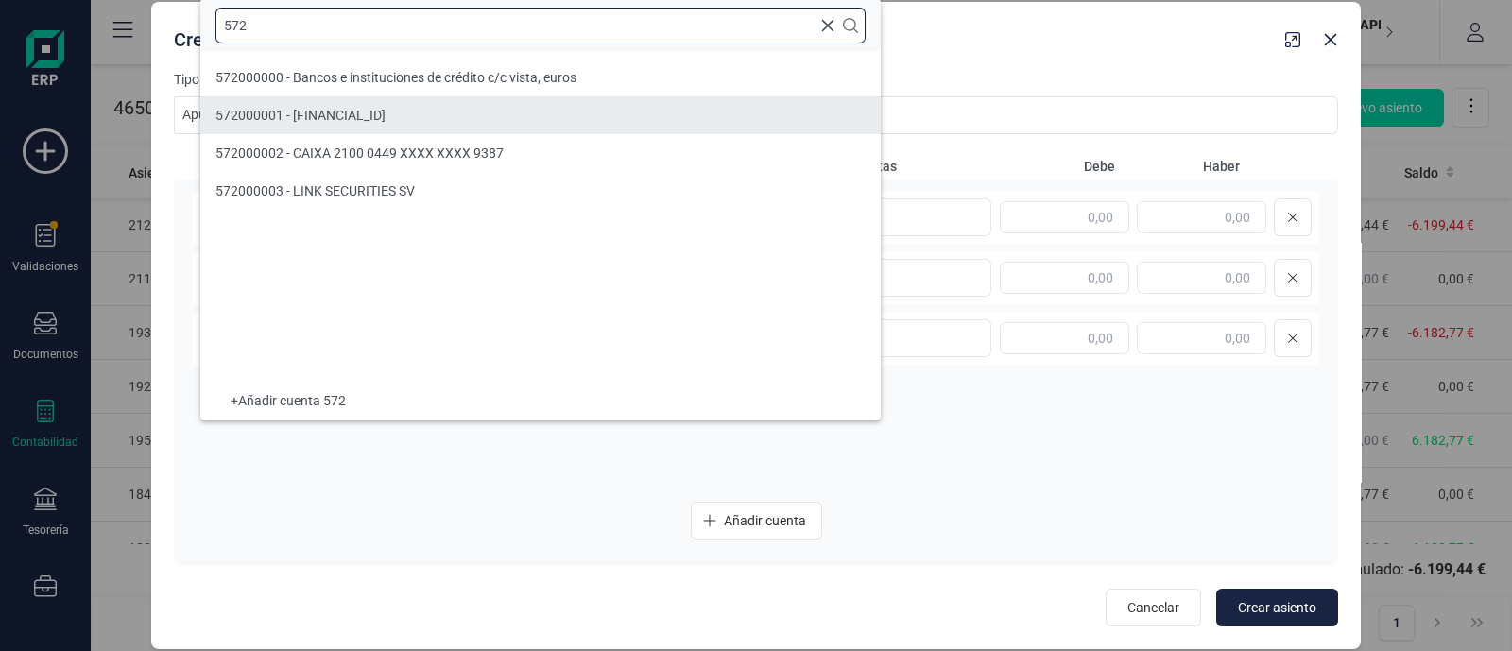
type input "572"
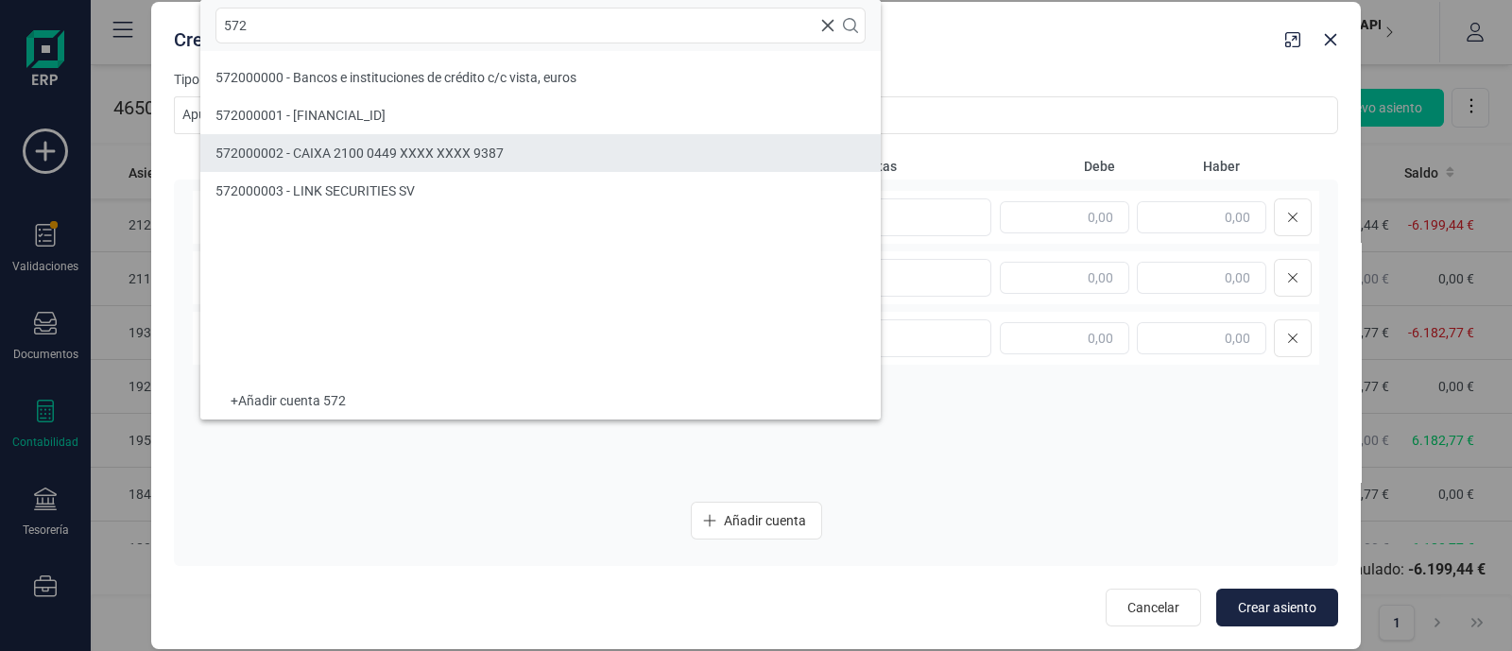
click at [322, 147] on span "572000002 - CAIXA 2100 0449 XXXX XXXX 9387" at bounding box center [359, 153] width 288 height 15
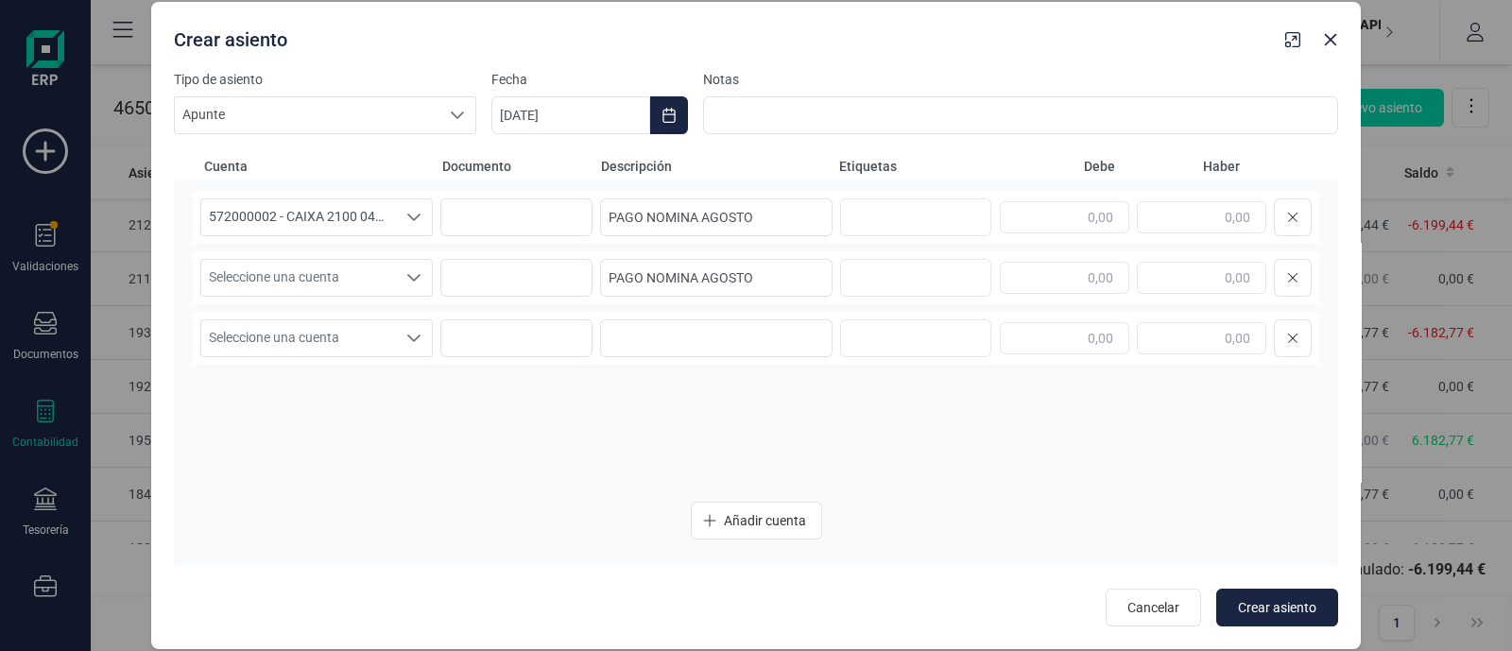
click at [310, 249] on div "572000002 - CAIXA 2100 0449 XXXX XXXX 9387 572000002 - CAIXA 2100 0449 XXXX XXX…" at bounding box center [756, 339] width 1126 height 296
click at [303, 277] on span "Seleccione una cuenta" at bounding box center [298, 278] width 195 height 36
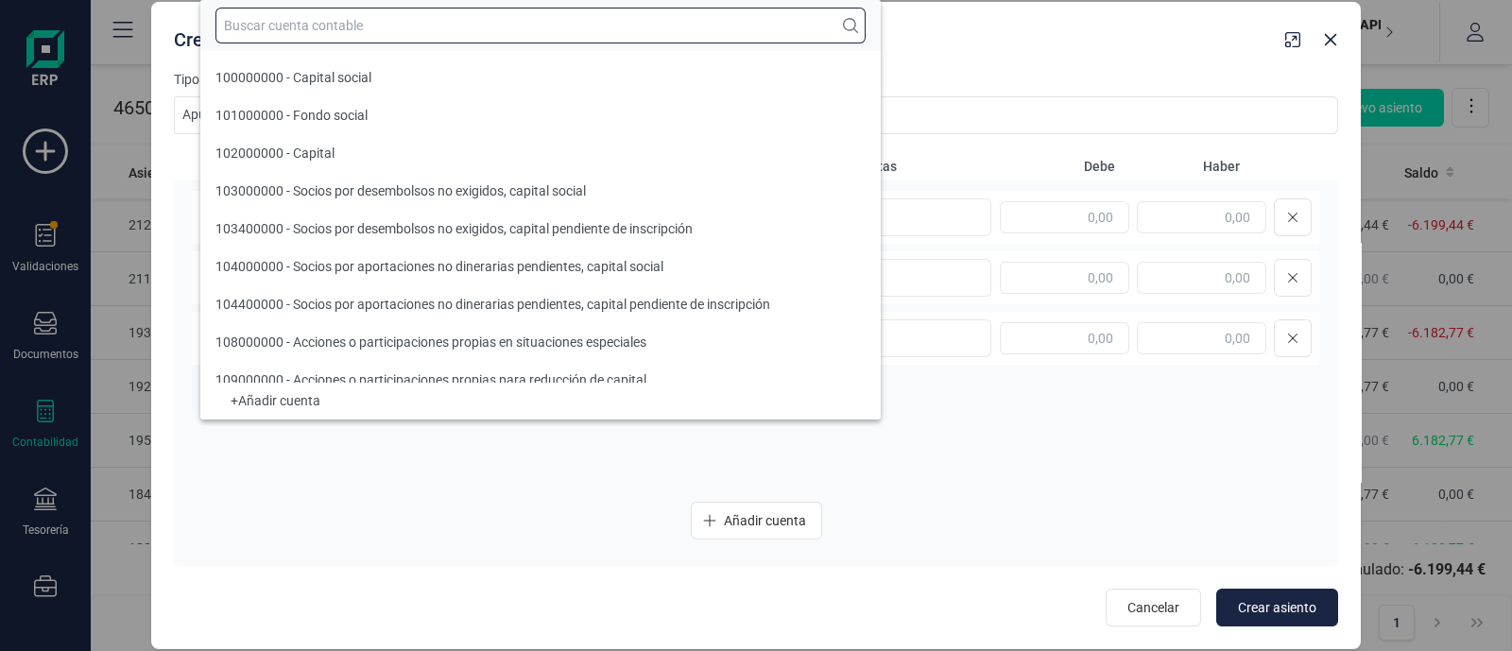
click at [430, 29] on input "text" at bounding box center [540, 26] width 650 height 36
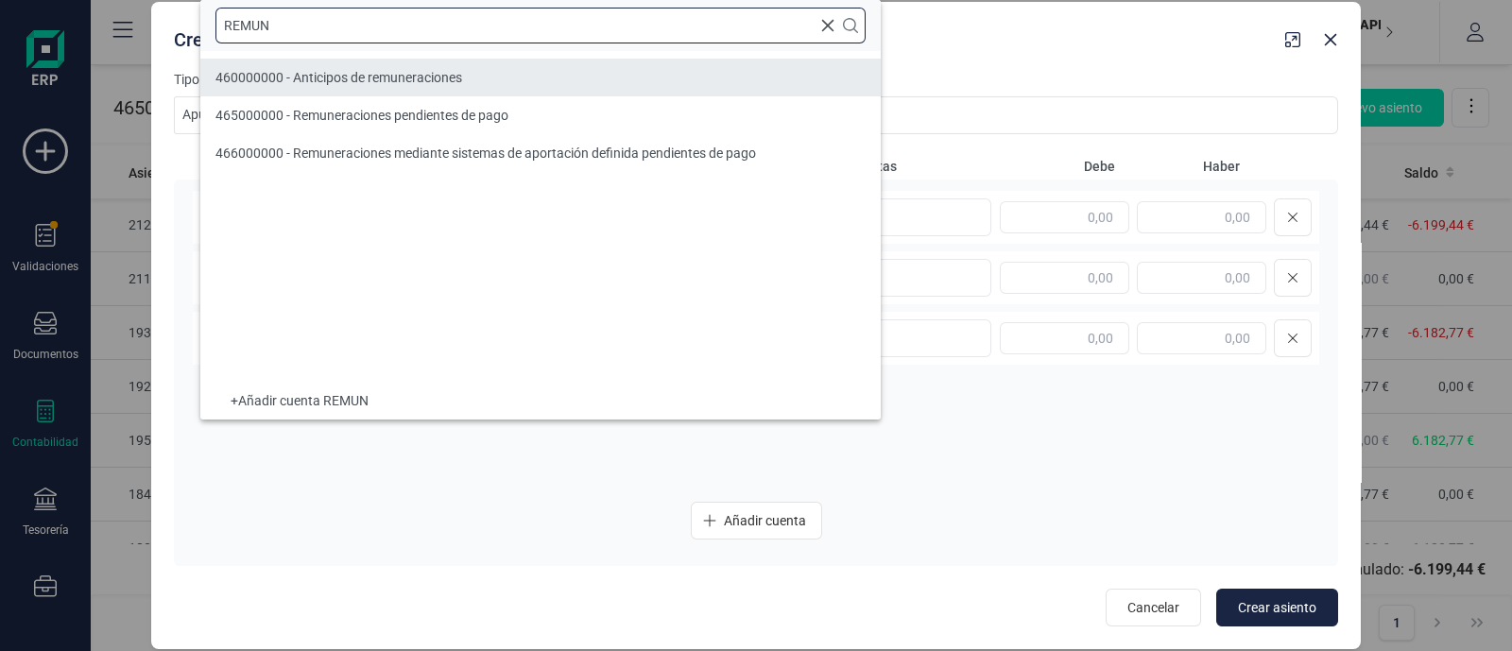
type input "REMUN"
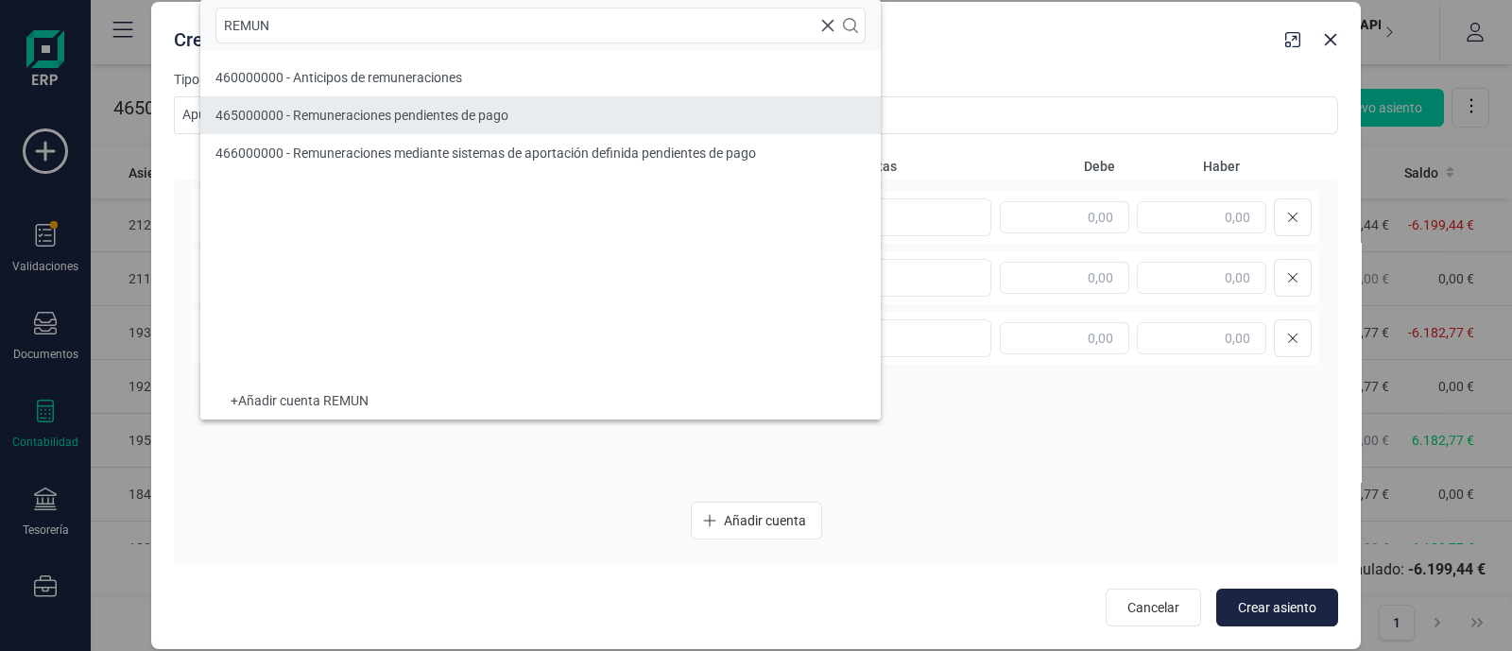
click at [438, 112] on span "465000000 - Remuneraciones pendientes de pago" at bounding box center [361, 115] width 293 height 15
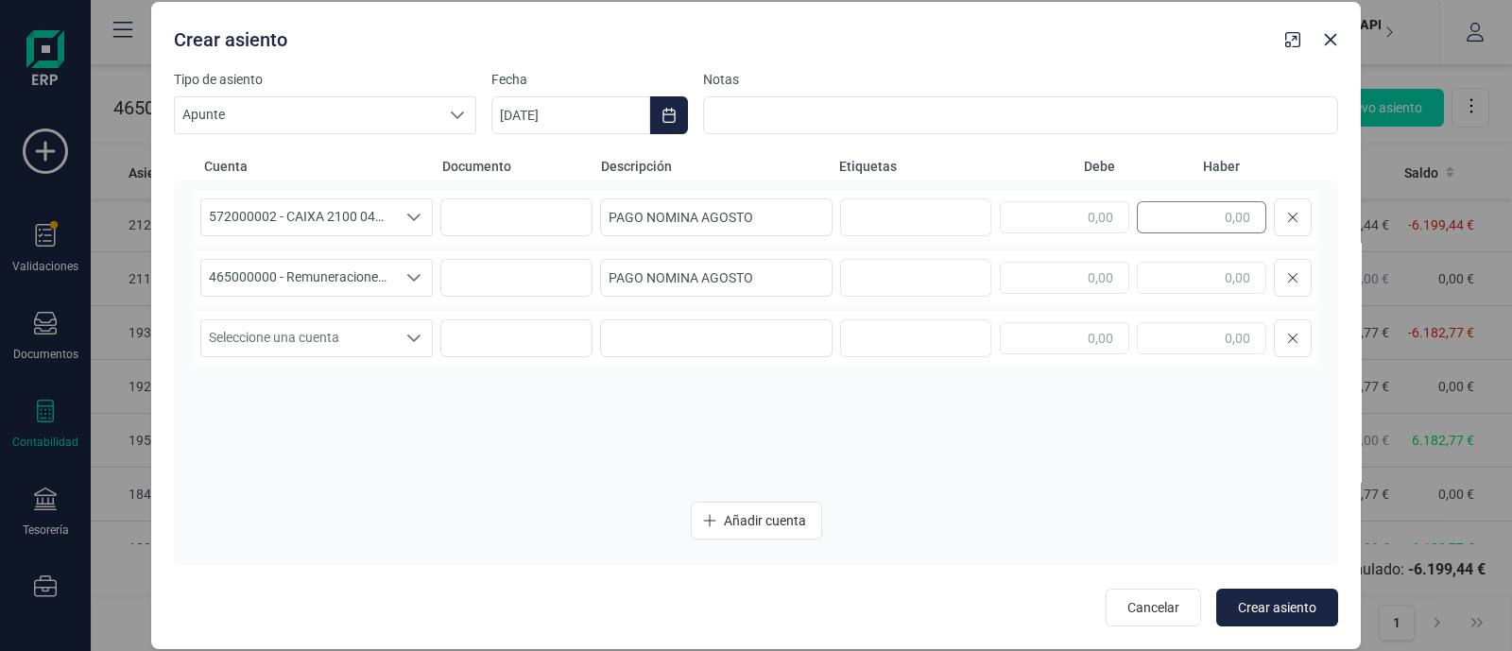
click at [1199, 233] on div at bounding box center [1156, 217] width 312 height 38
click at [1239, 215] on input "text" at bounding box center [1201, 217] width 129 height 32
drag, startPoint x: 1205, startPoint y: 215, endPoint x: 1303, endPoint y: 216, distance: 98.3
click at [1303, 216] on div at bounding box center [1156, 217] width 312 height 38
click at [1177, 213] on input "text" at bounding box center [1201, 217] width 129 height 32
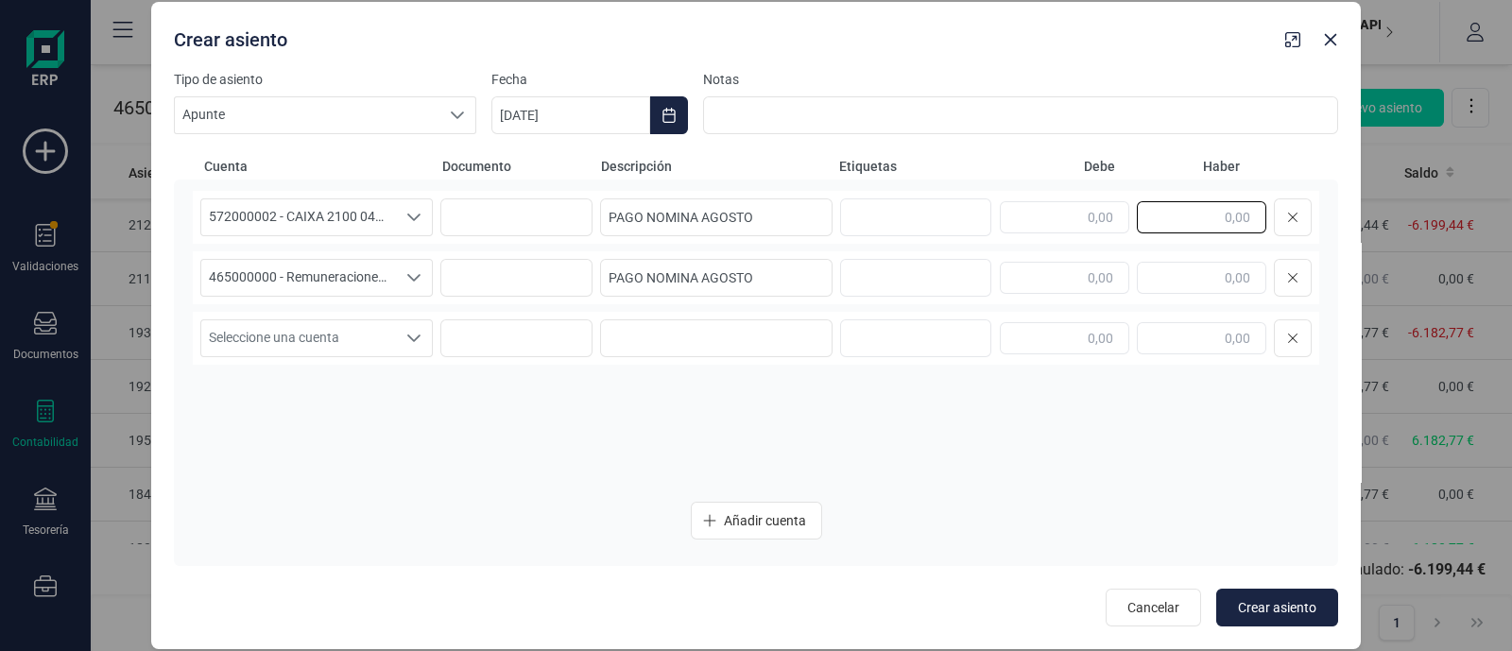
paste input "-6.182,77"
click at [1202, 216] on input "-6.182,77" at bounding box center [1201, 217] width 129 height 32
type input "6.182,77"
drag, startPoint x: 1051, startPoint y: 266, endPoint x: 1090, endPoint y: 266, distance: 39.7
click at [1052, 266] on input "text" at bounding box center [1064, 278] width 129 height 32
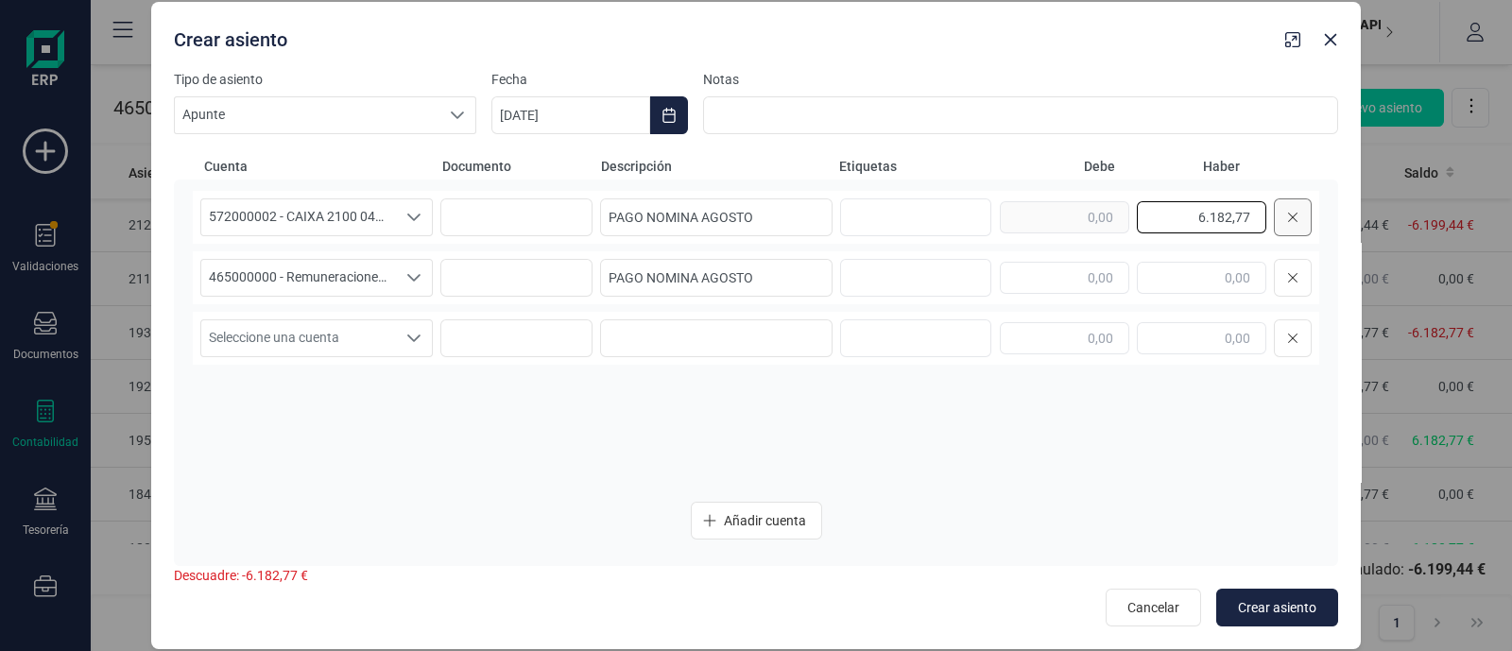
drag, startPoint x: 1181, startPoint y: 210, endPoint x: 1306, endPoint y: 215, distance: 124.8
click at [1306, 215] on div "6.182,77" at bounding box center [1156, 217] width 312 height 38
click at [1071, 266] on input "text" at bounding box center [1064, 278] width 129 height 32
paste input "6.182,77"
type input "6.182,77"
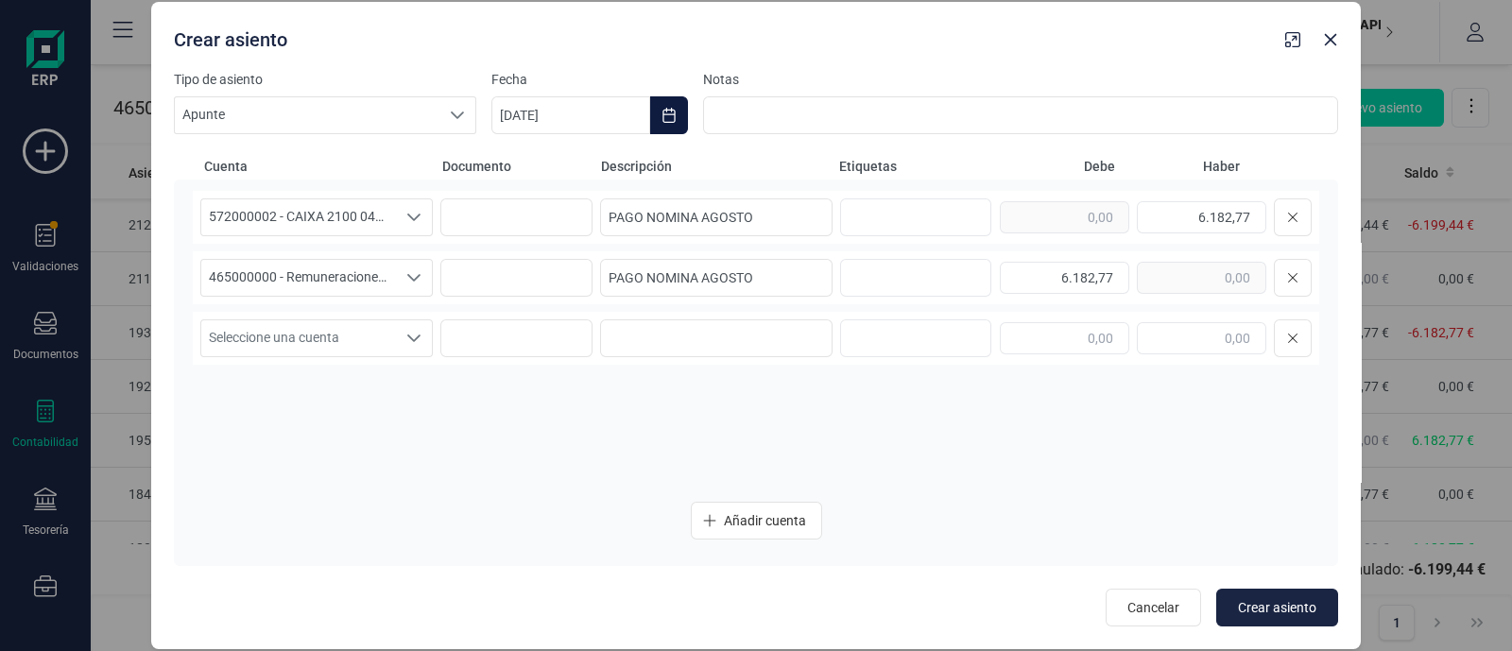
click at [661, 111] on icon "Choose Date" at bounding box center [668, 115] width 15 height 15
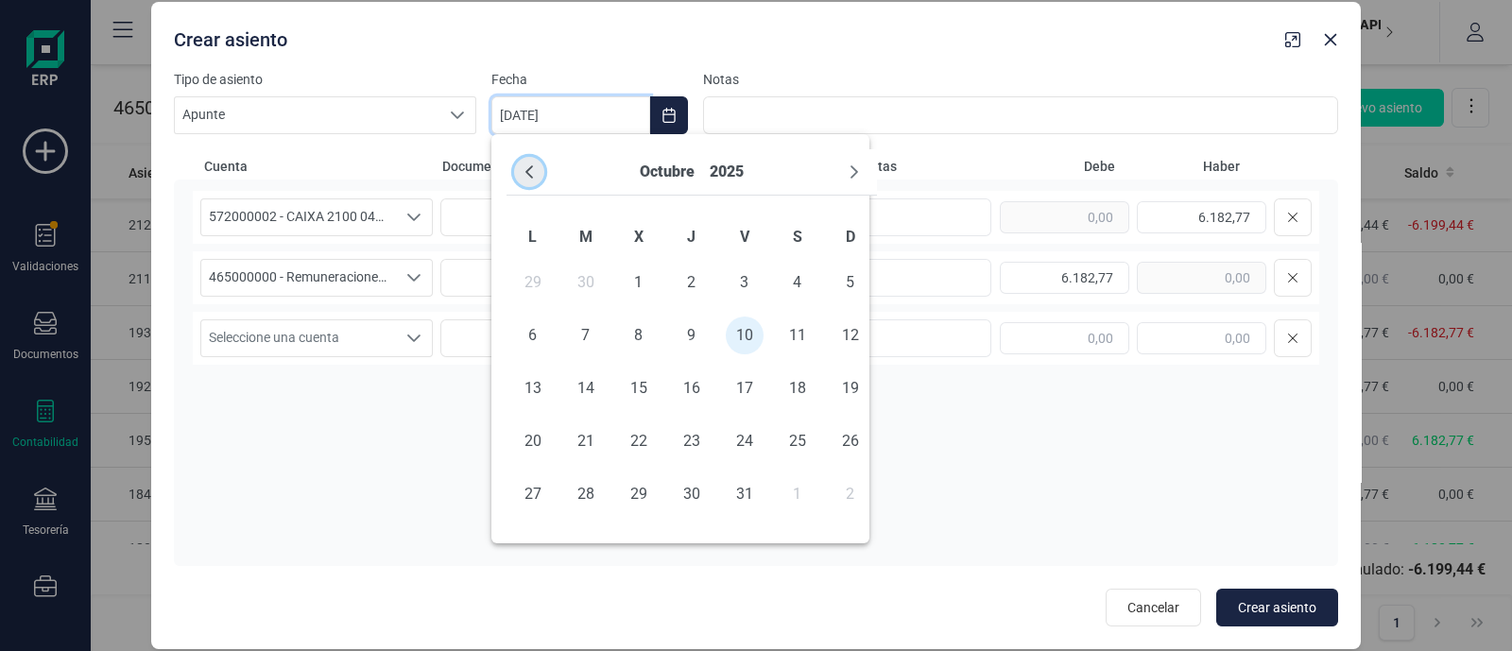
click at [533, 162] on button "Previous Month" at bounding box center [529, 172] width 30 height 30
click at [685, 484] on span "28" at bounding box center [692, 494] width 38 height 38
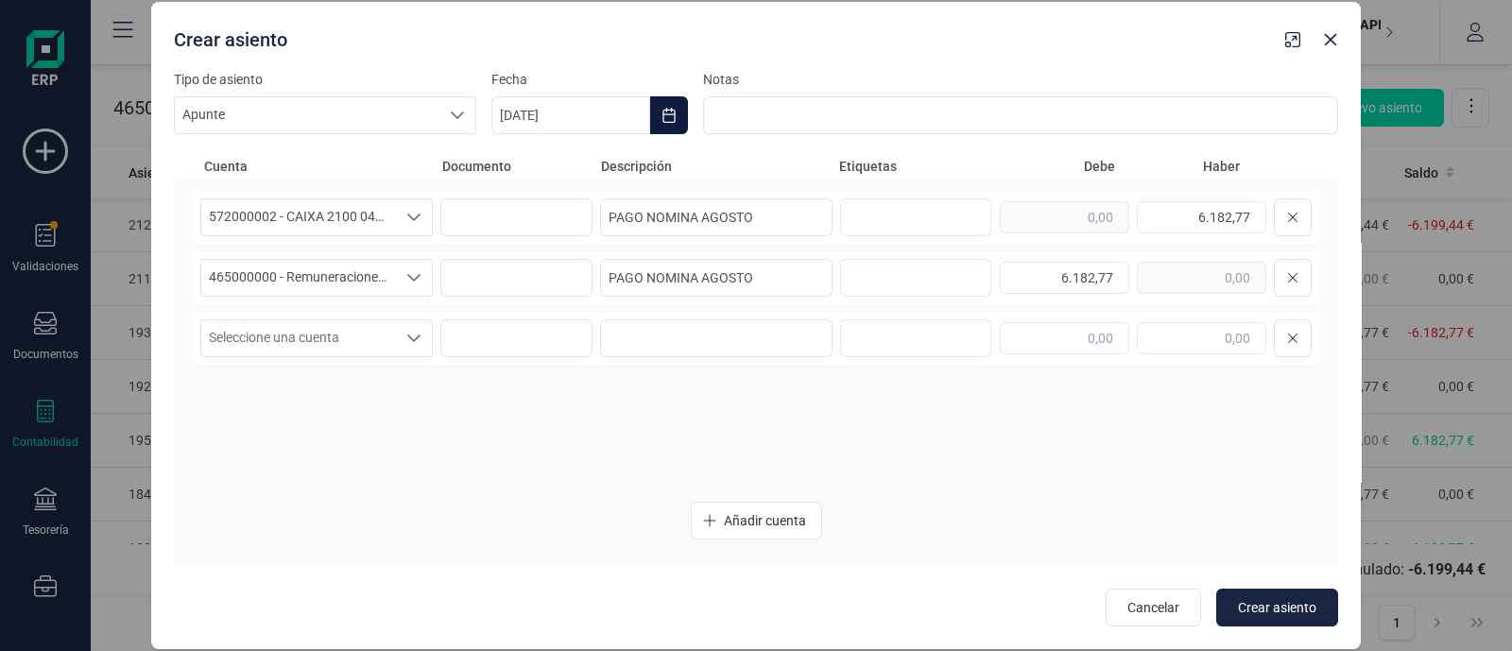
click at [671, 110] on icon "Choose Date" at bounding box center [668, 115] width 12 height 15
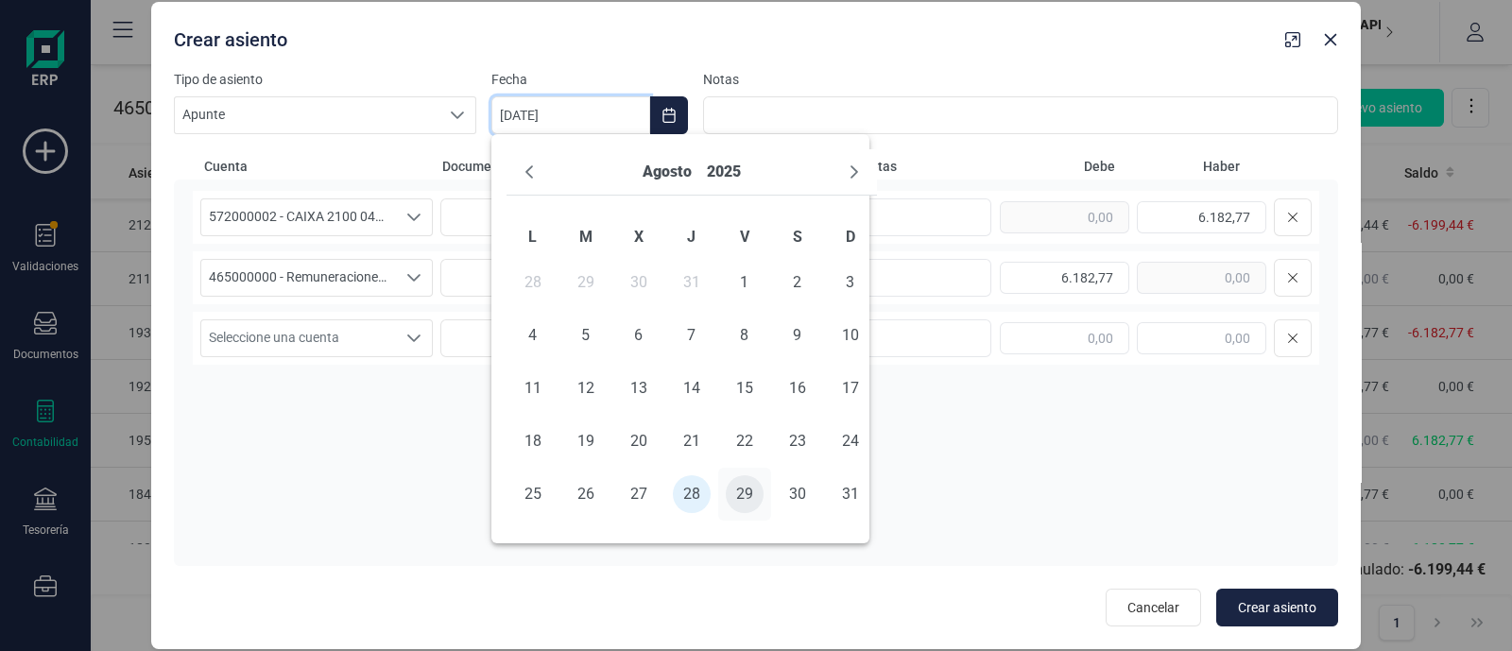
click at [738, 492] on span "29" at bounding box center [745, 494] width 38 height 38
type input "[DATE]"
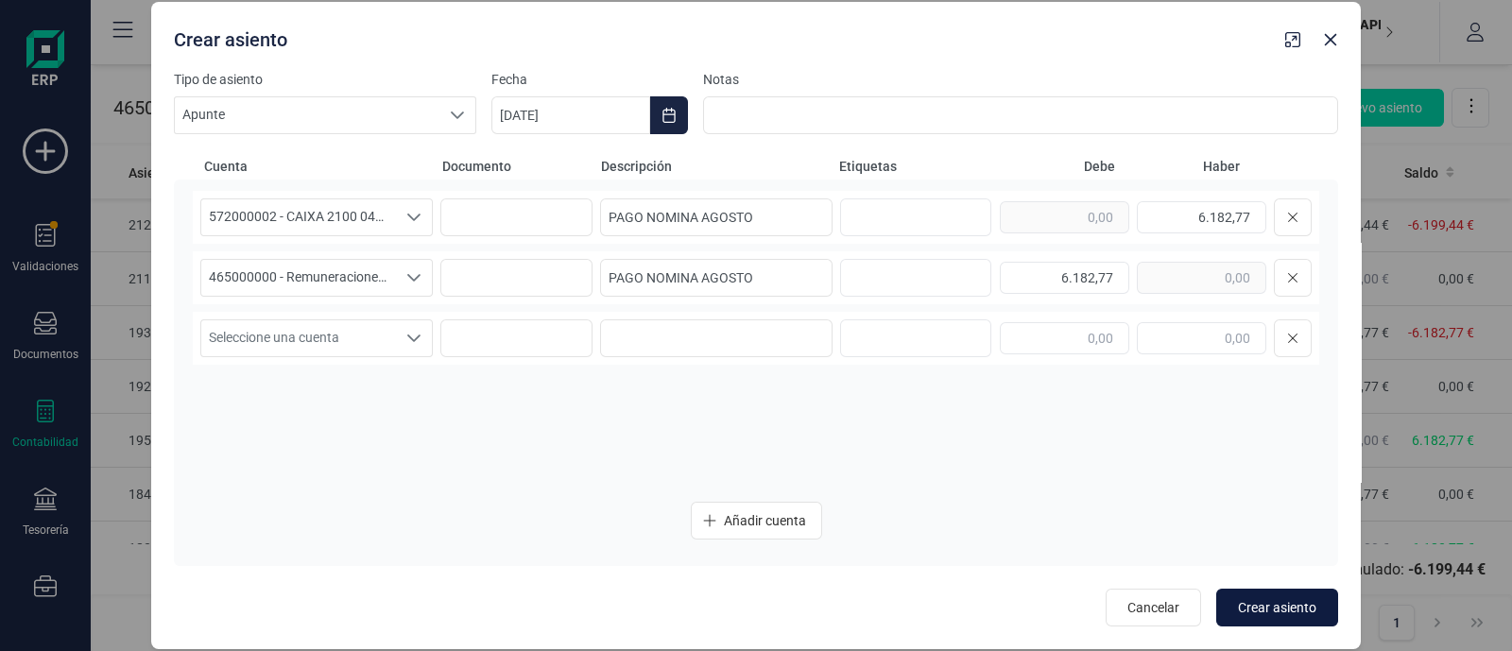
click at [1291, 598] on span "Crear asiento" at bounding box center [1277, 607] width 78 height 19
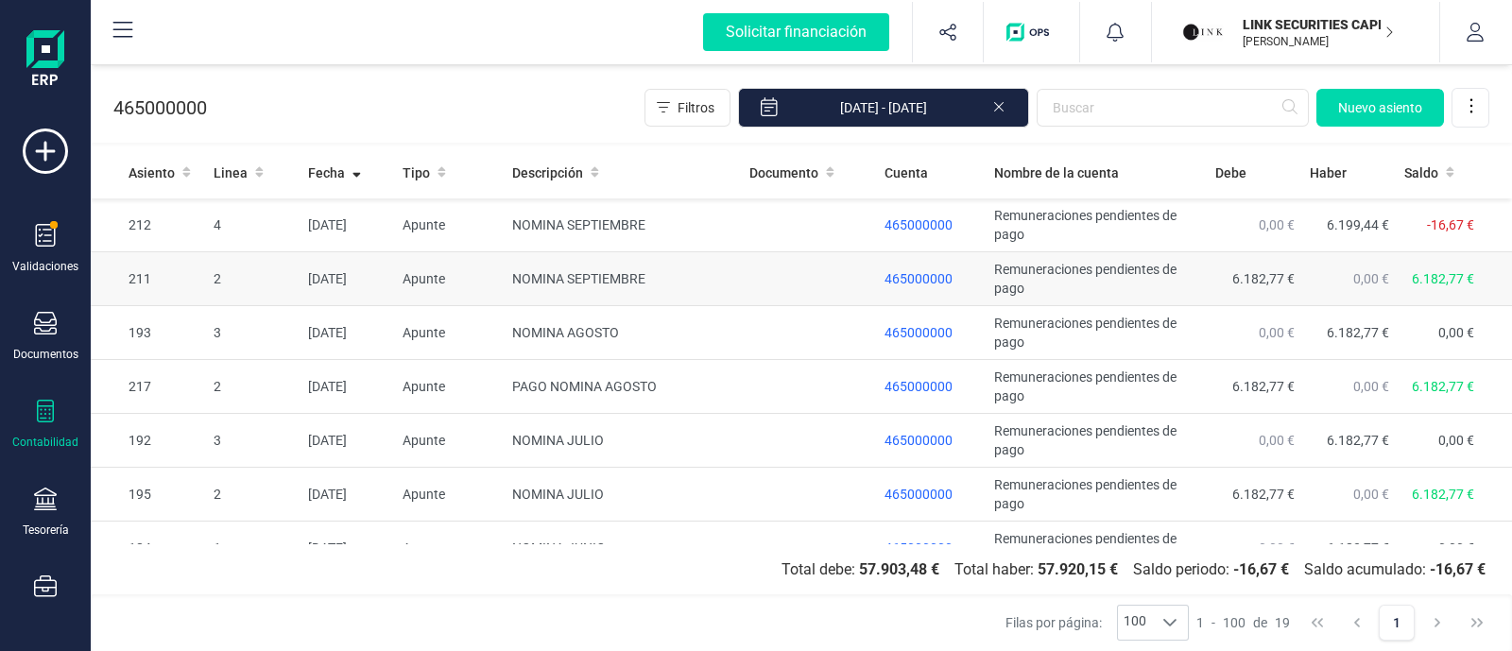
click at [718, 264] on td "NOMINA SEPTIEMBRE" at bounding box center [623, 279] width 237 height 54
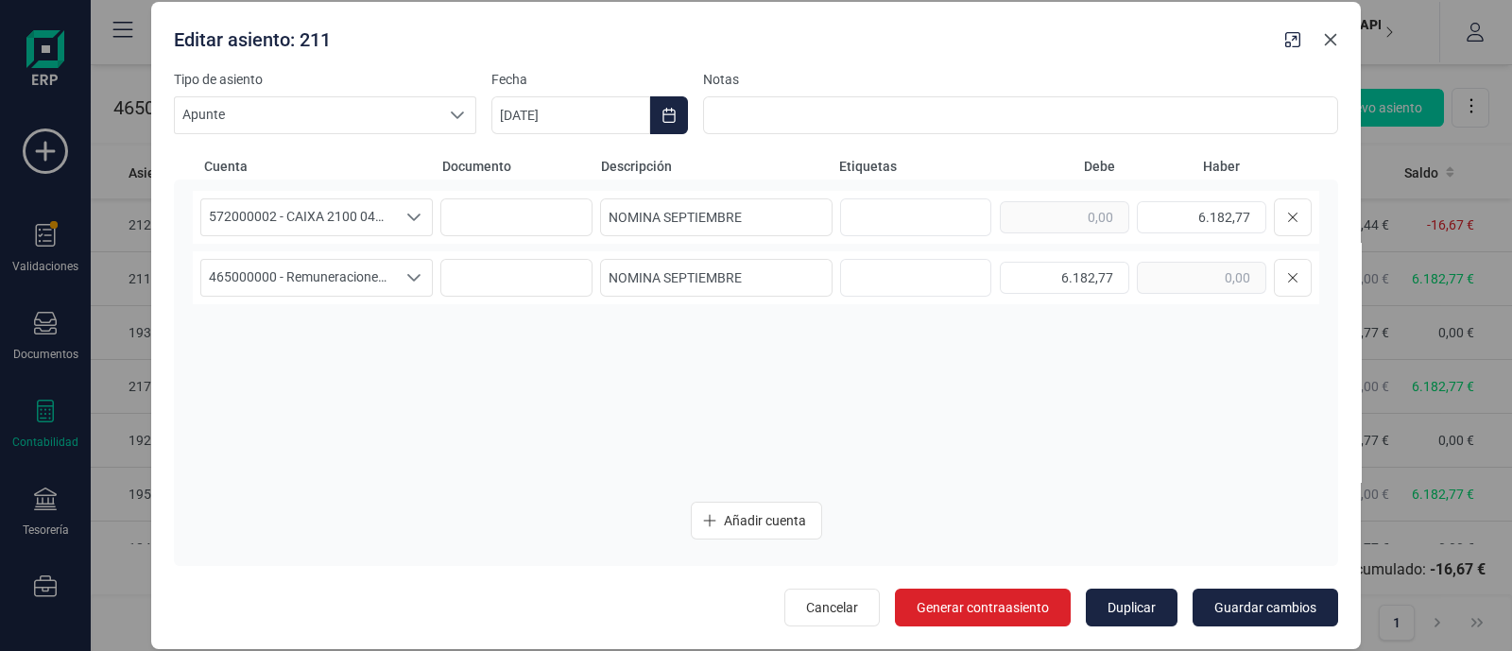
click at [1334, 41] on icon "Close" at bounding box center [1330, 39] width 15 height 15
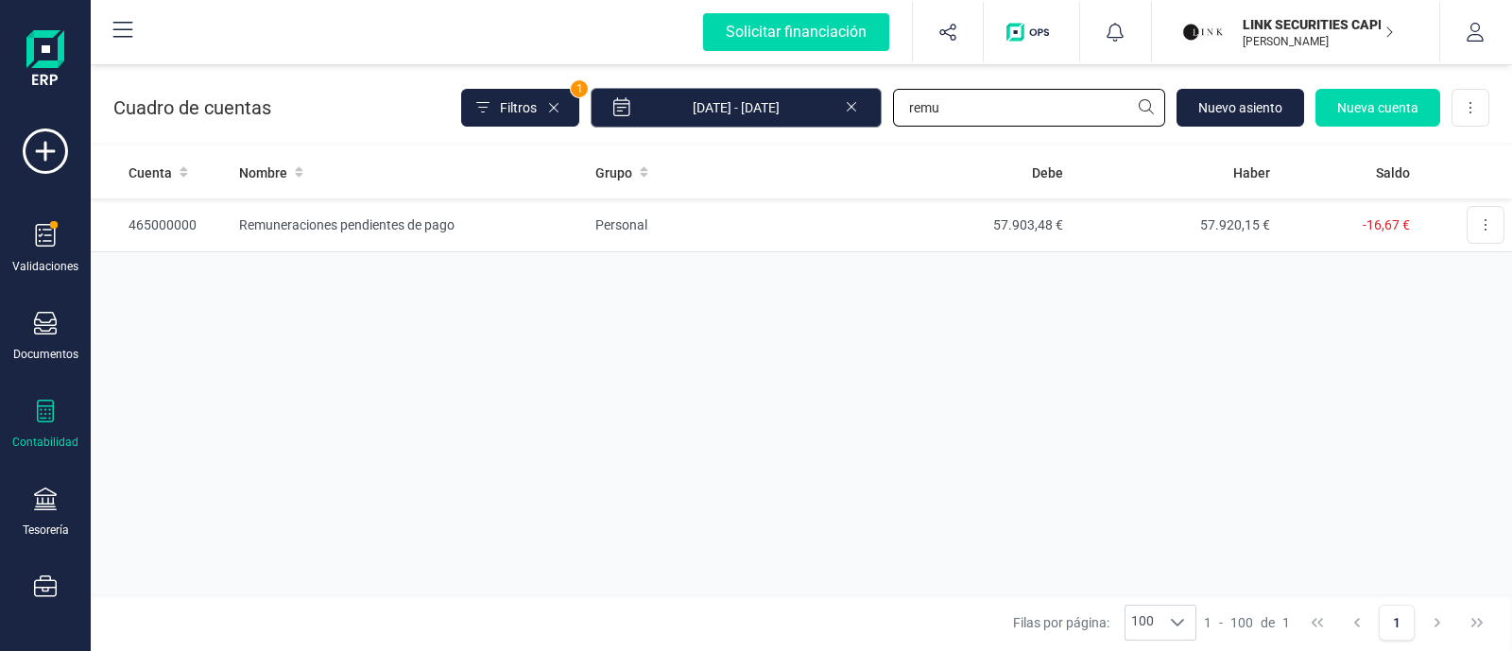
drag, startPoint x: 931, startPoint y: 108, endPoint x: 815, endPoint y: 121, distance: 116.0
click at [815, 120] on div "Filtros 1 [DATE] - [DATE] remu [GEOGRAPHIC_DATA] Nueva cuenta Descargar Excel" at bounding box center [975, 108] width 1028 height 40
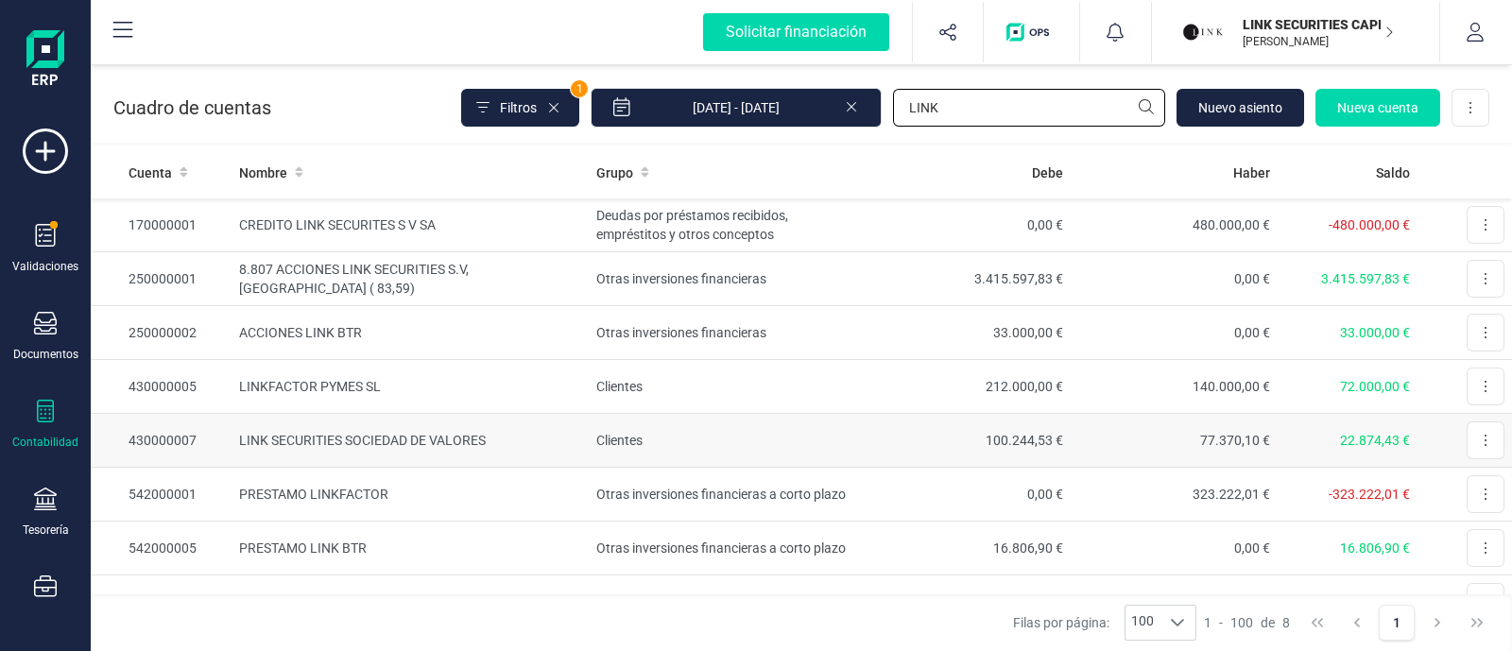
type input "LINK"
click at [882, 434] on td "100.244,53 €" at bounding box center [966, 441] width 207 height 54
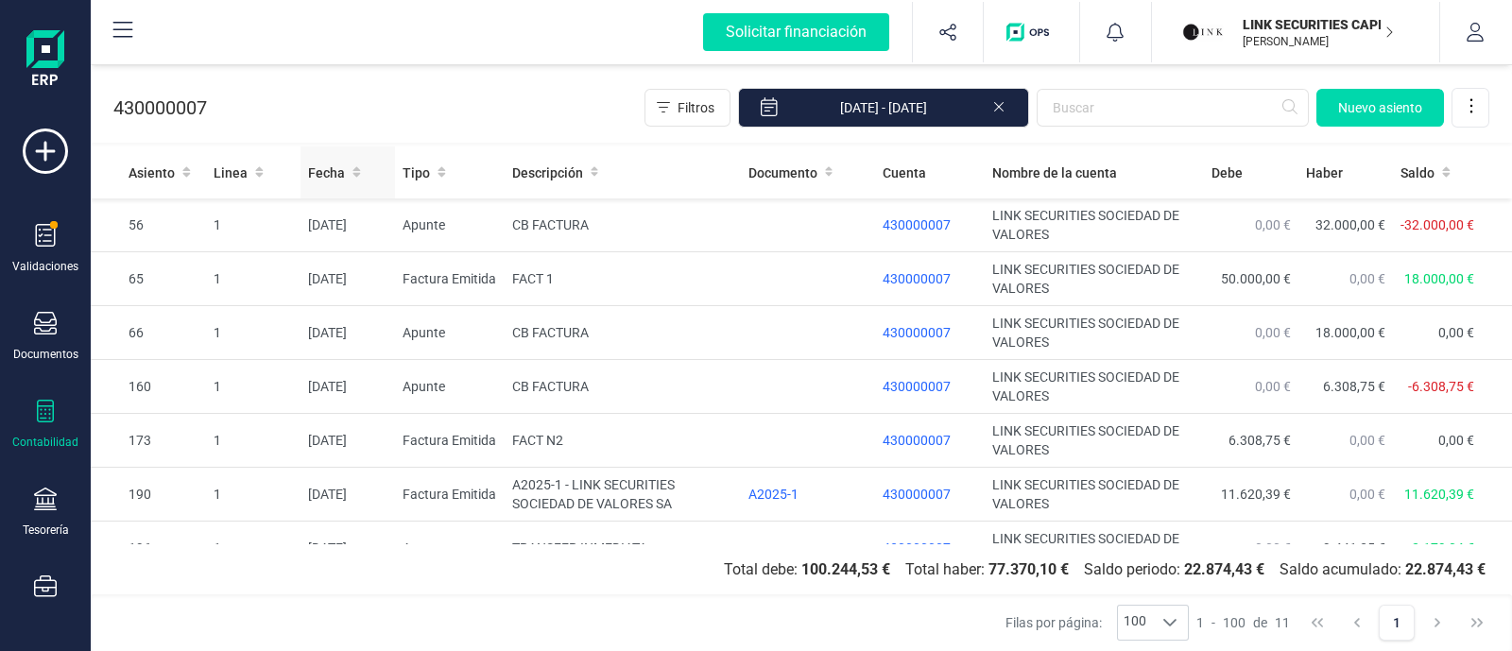
click at [343, 170] on div "Fecha" at bounding box center [347, 172] width 79 height 19
click at [354, 172] on icon at bounding box center [356, 171] width 9 height 13
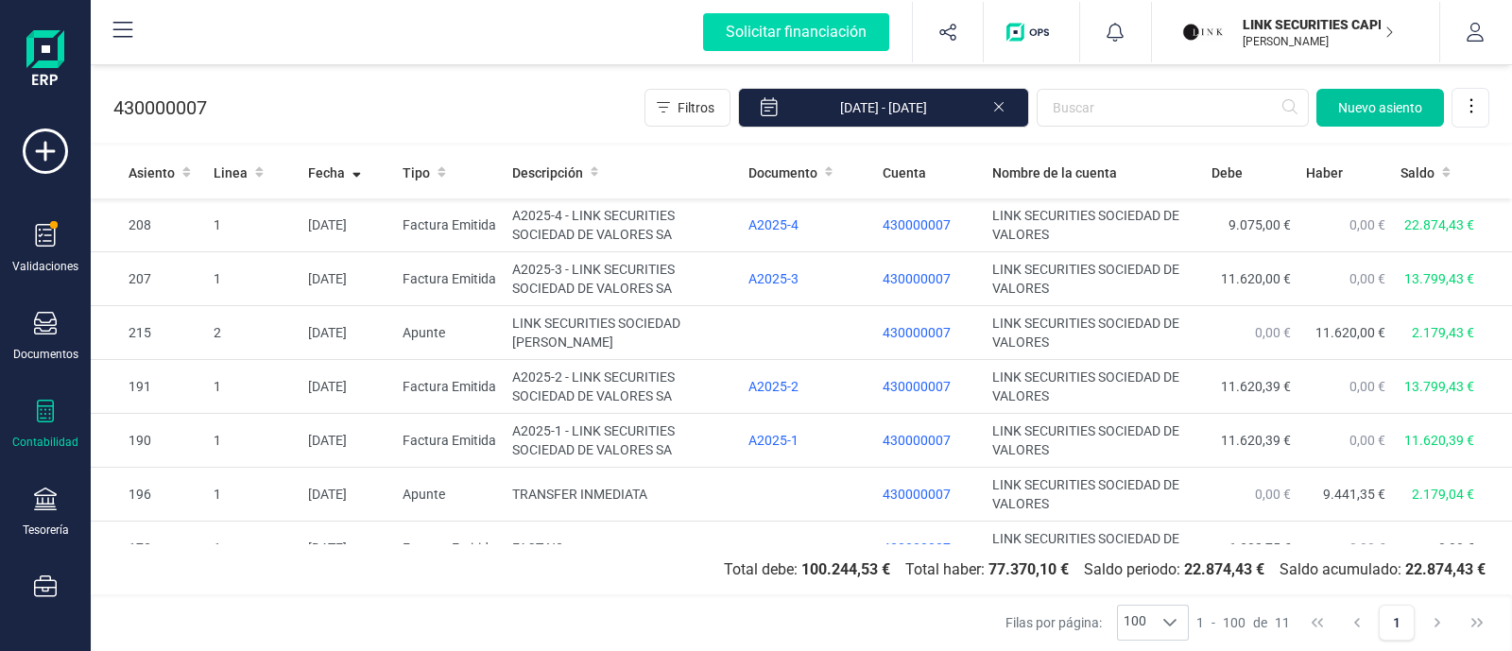
click at [1380, 102] on span "Nuevo asiento" at bounding box center [1380, 107] width 84 height 19
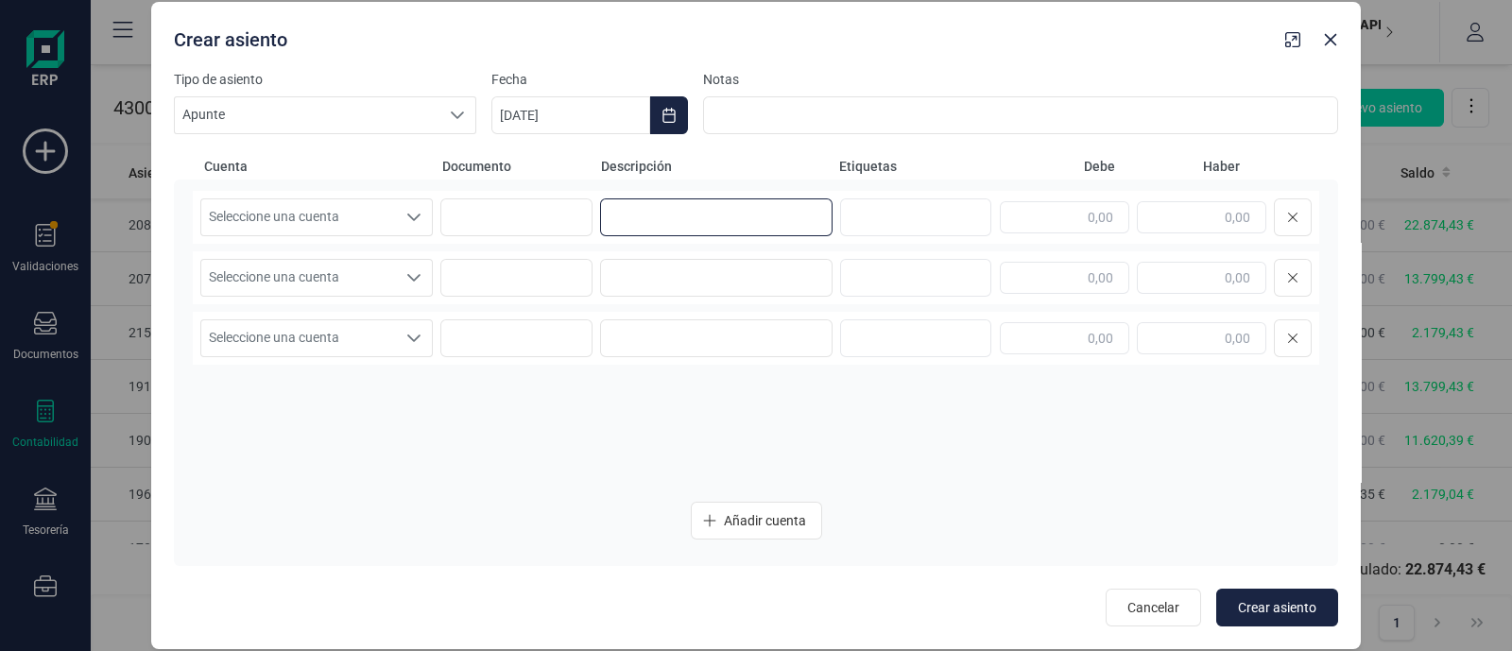
click at [695, 216] on input at bounding box center [716, 217] width 232 height 38
paste input "LINK SECURITIES SOCIEDAD [PERSON_NAME]"
type input "LINK SECURITIES SOCIEDAD [PERSON_NAME]"
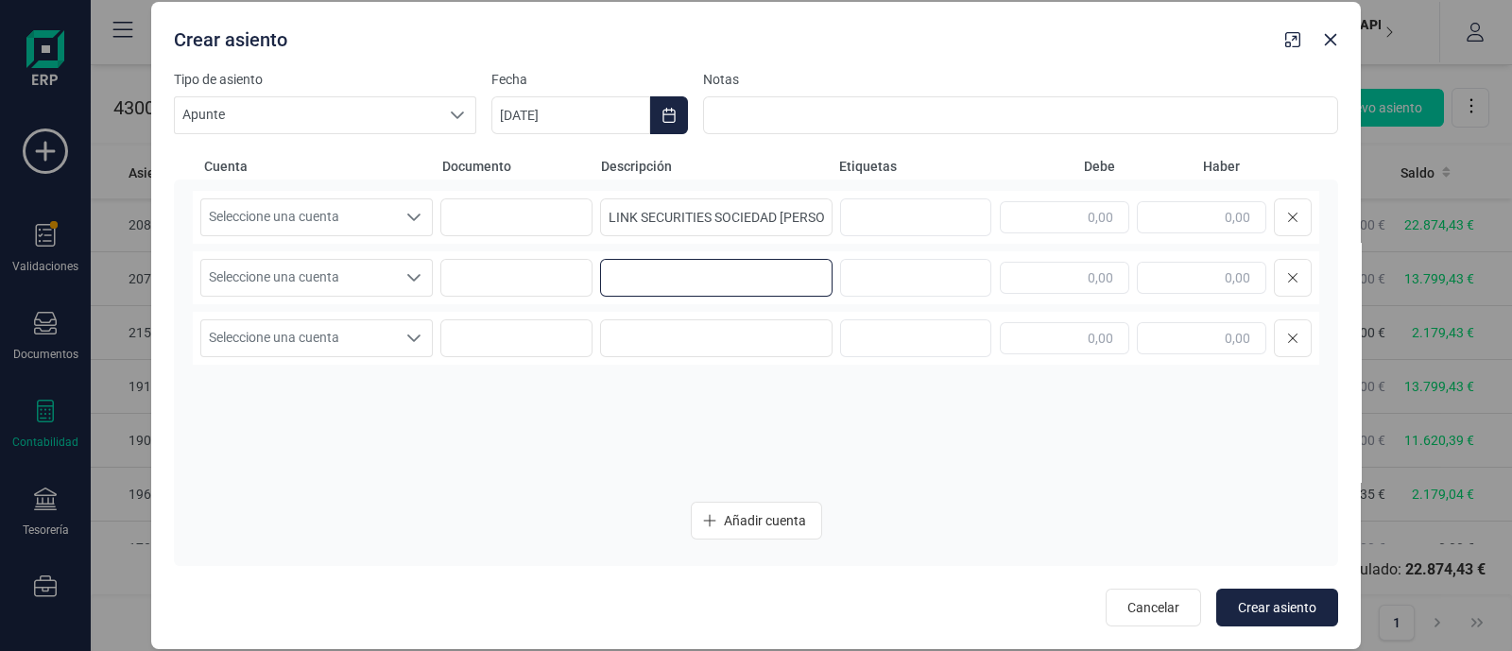
click at [658, 282] on input at bounding box center [716, 278] width 232 height 38
paste input "LINK SECURITIES SOCIEDAD [PERSON_NAME]"
type input "LINK SECURITIES SOCIEDAD [PERSON_NAME]"
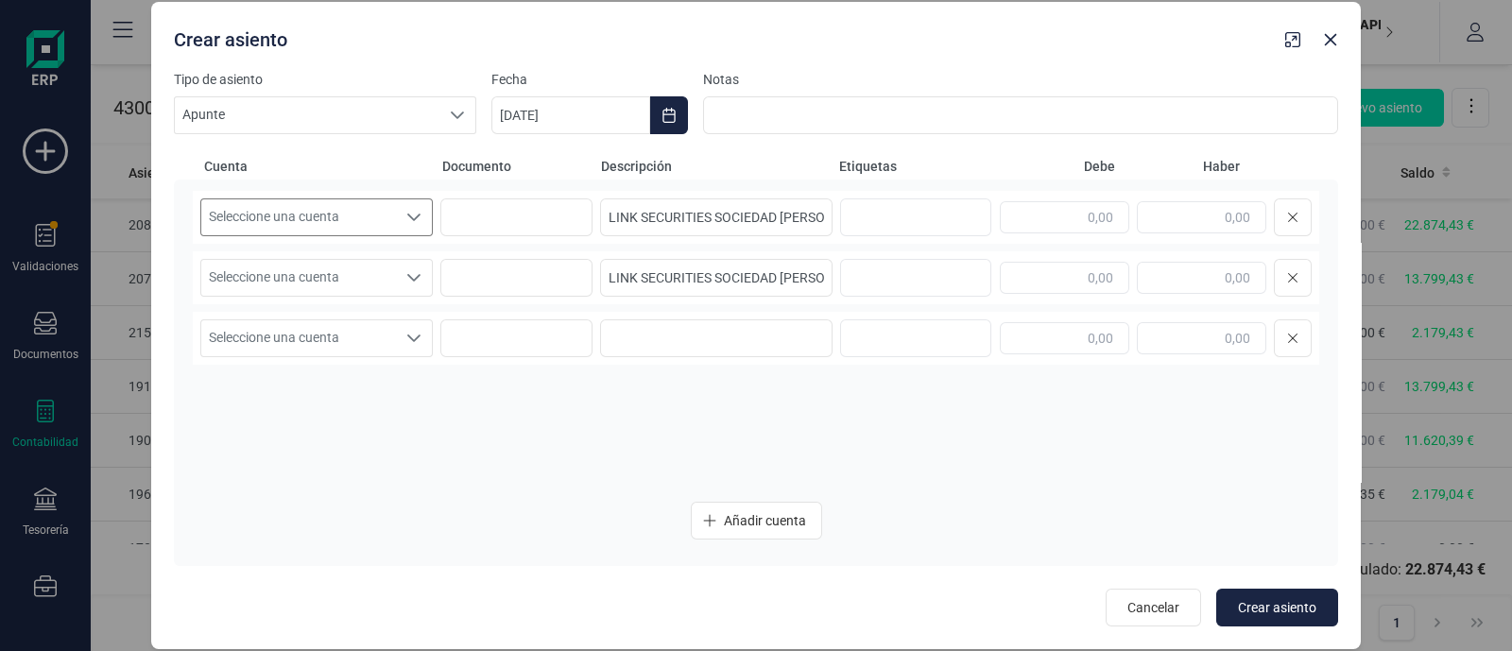
click at [338, 205] on span "Seleccione una cuenta" at bounding box center [298, 217] width 195 height 36
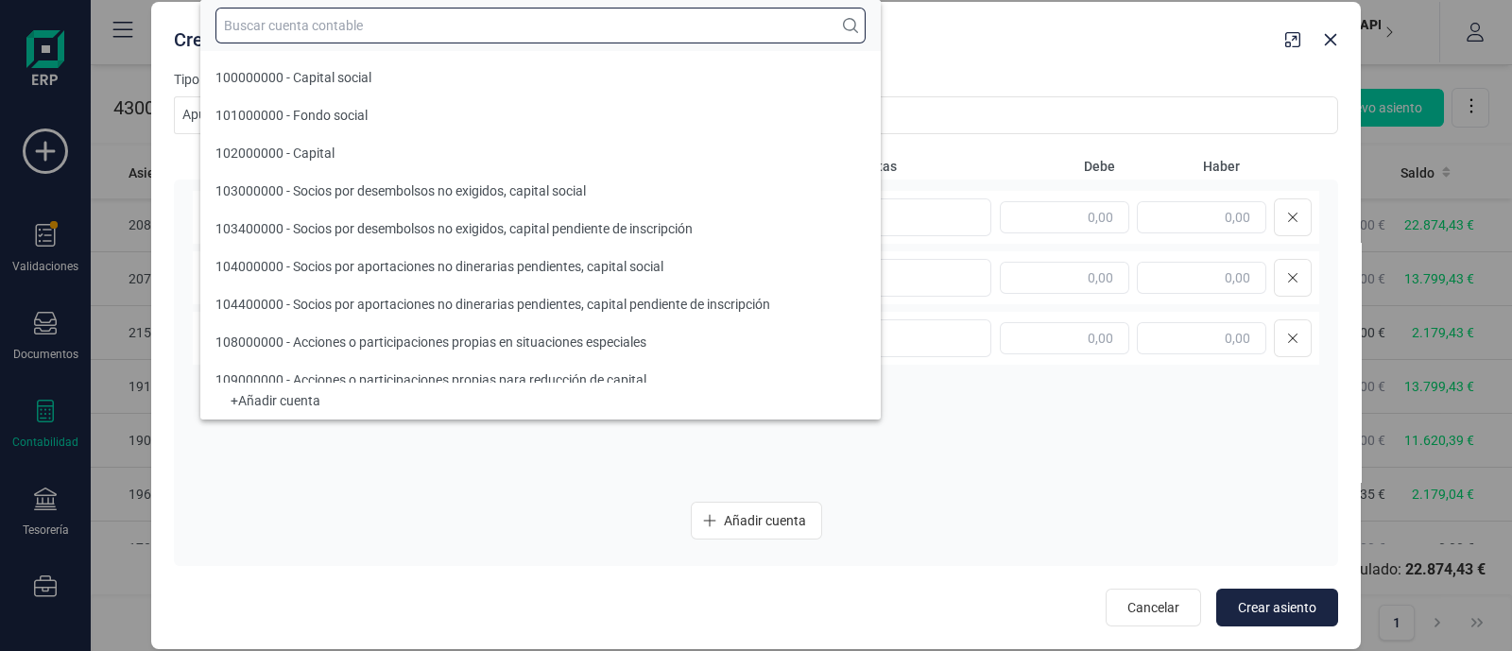
click at [366, 24] on input "text" at bounding box center [540, 26] width 650 height 36
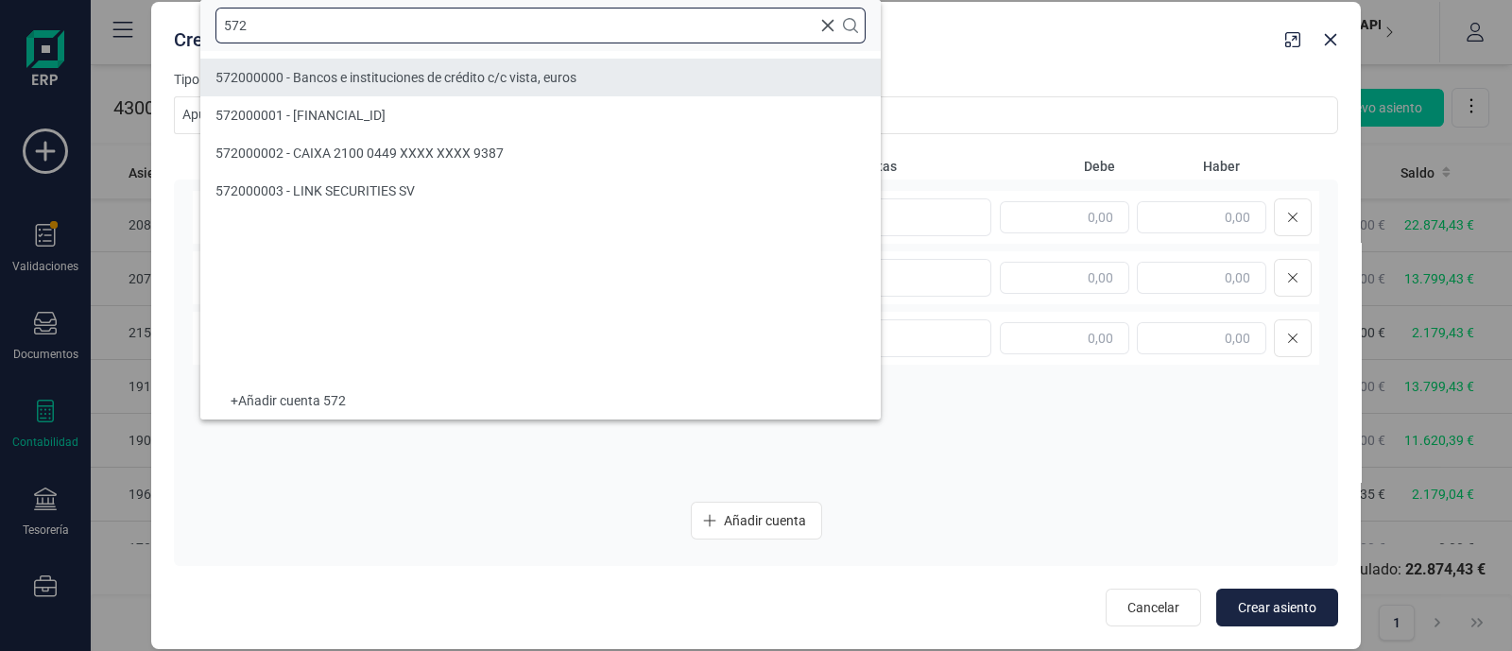
type input "572"
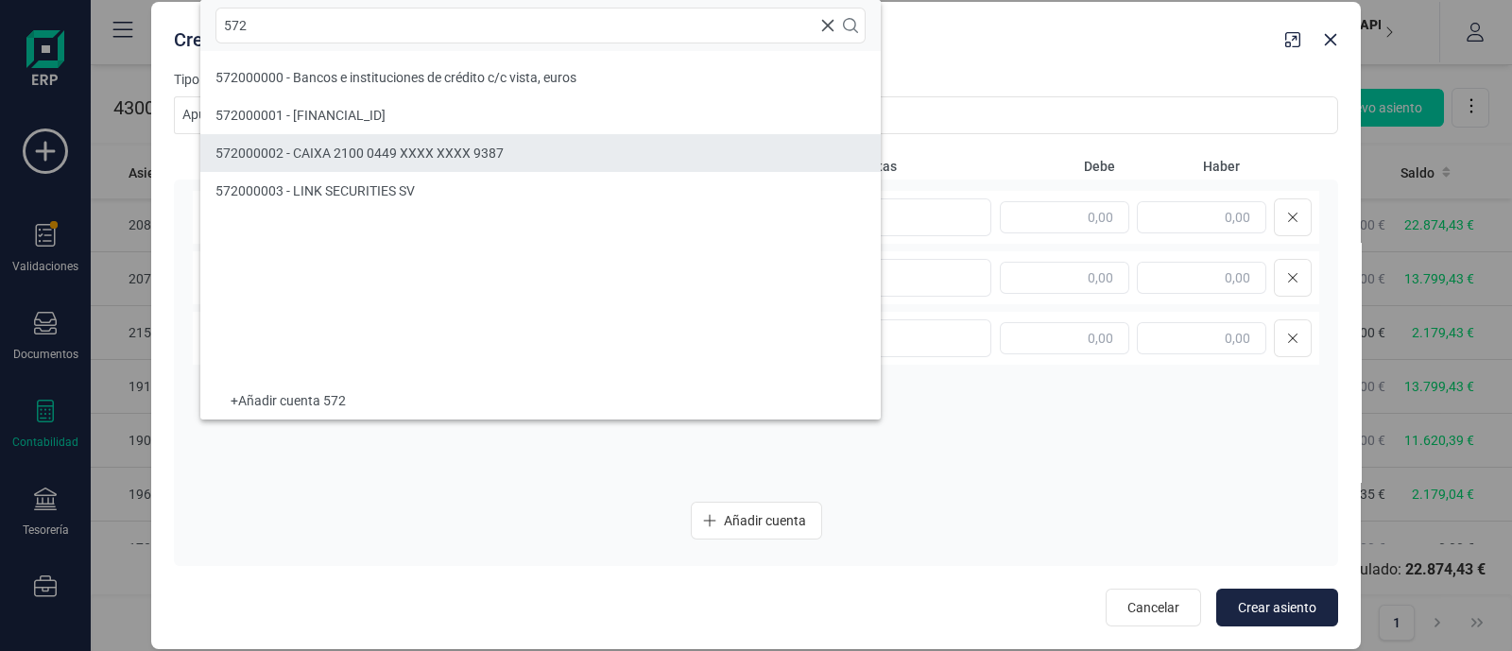
click at [395, 157] on span "572000002 - CAIXA 2100 0449 XXXX XXXX 9387" at bounding box center [359, 153] width 288 height 15
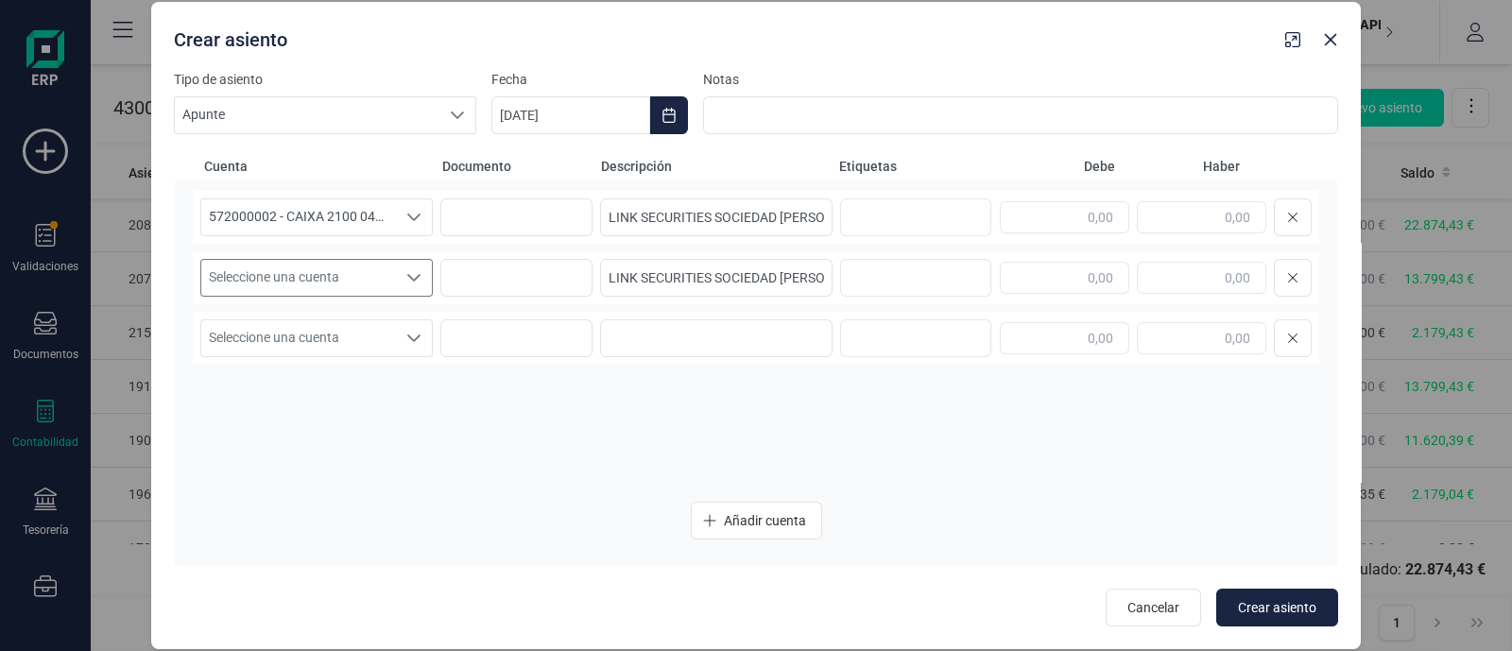
click at [344, 278] on span "Seleccione una cuenta" at bounding box center [298, 278] width 195 height 36
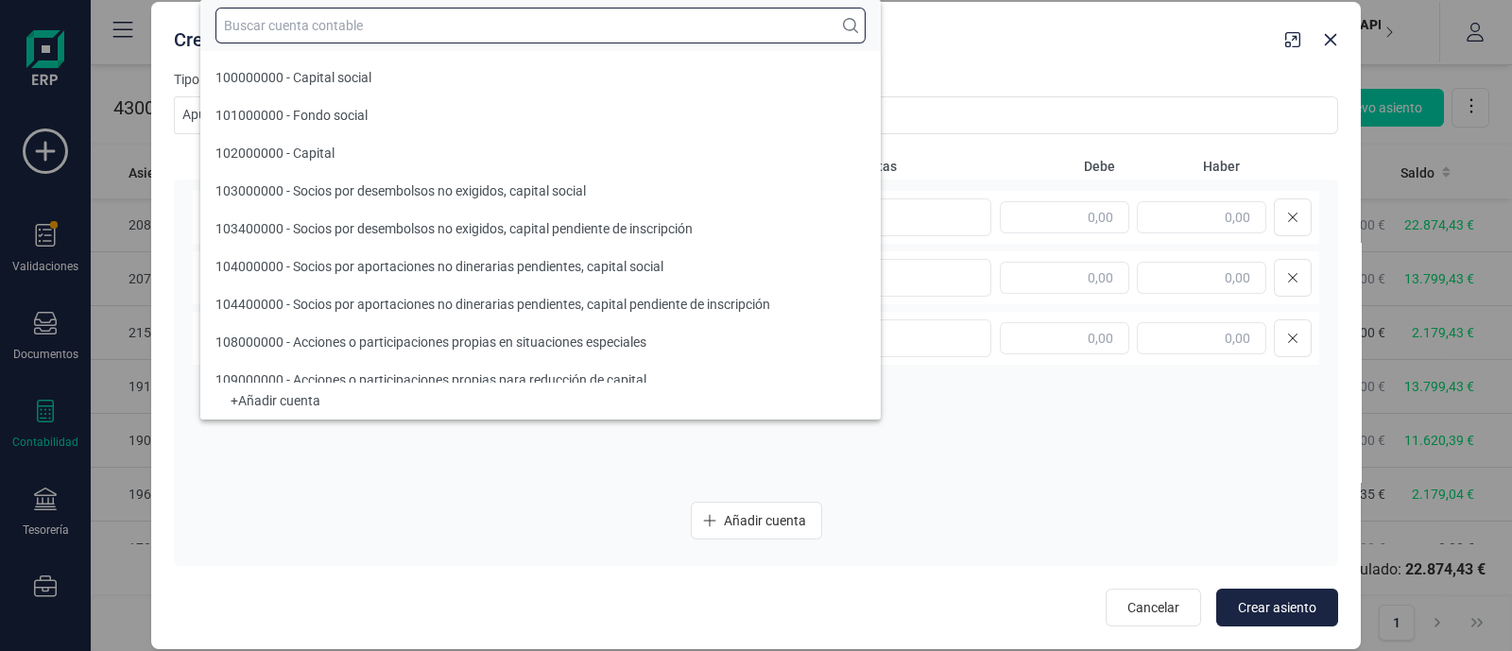
click at [266, 23] on input "text" at bounding box center [540, 26] width 650 height 36
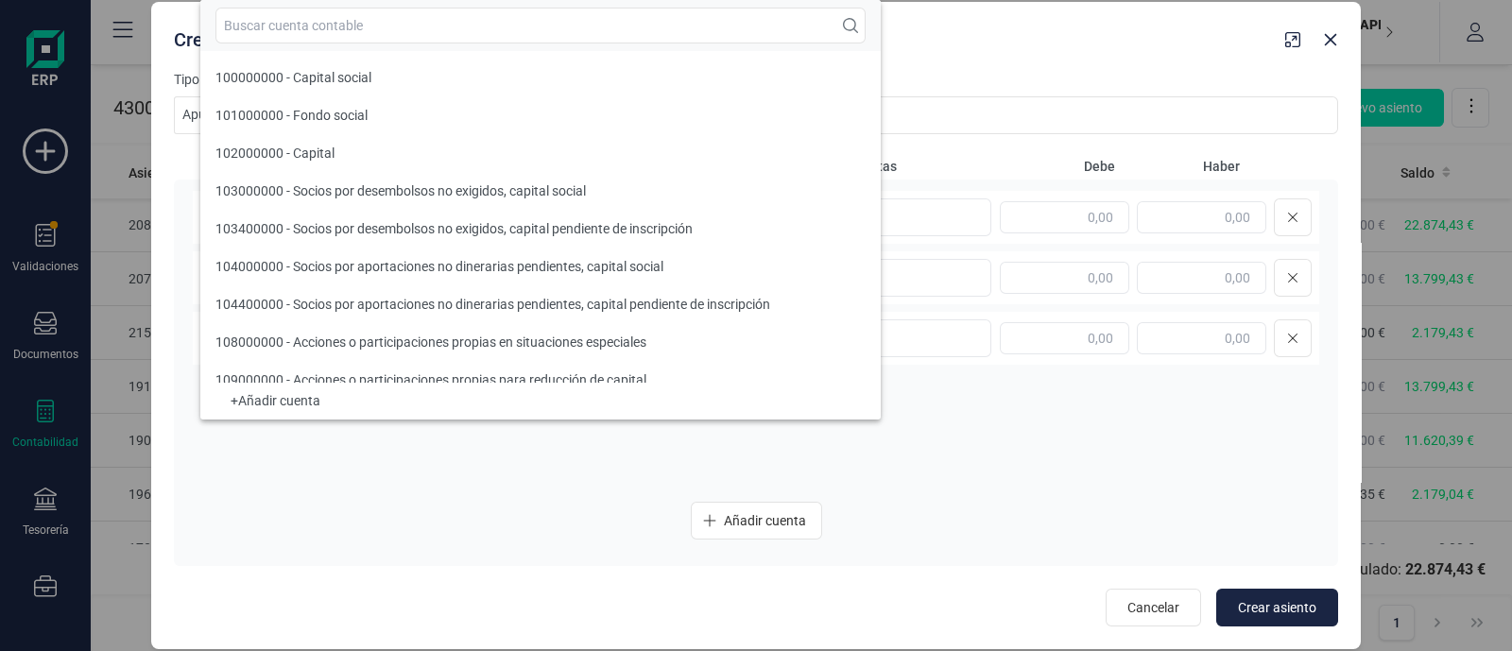
scroll to position [17, 0]
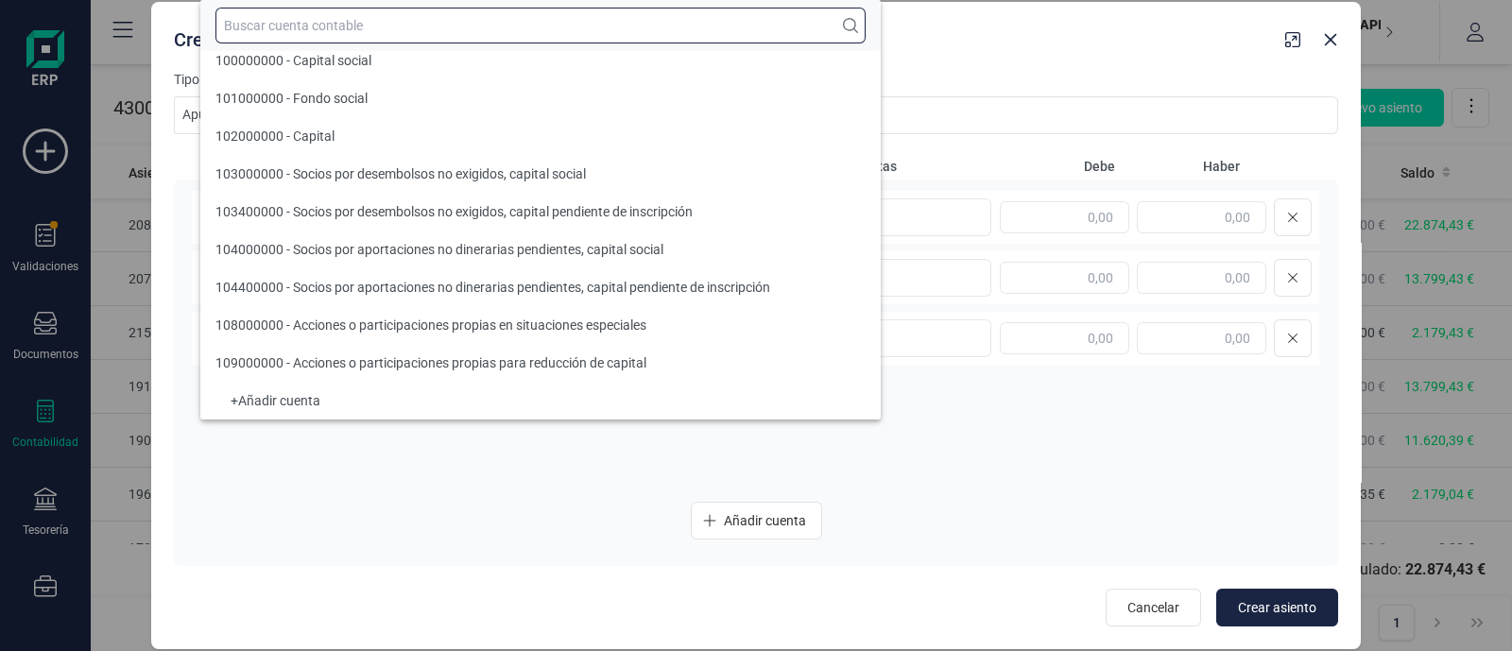
click at [301, 25] on input "text" at bounding box center [540, 26] width 650 height 36
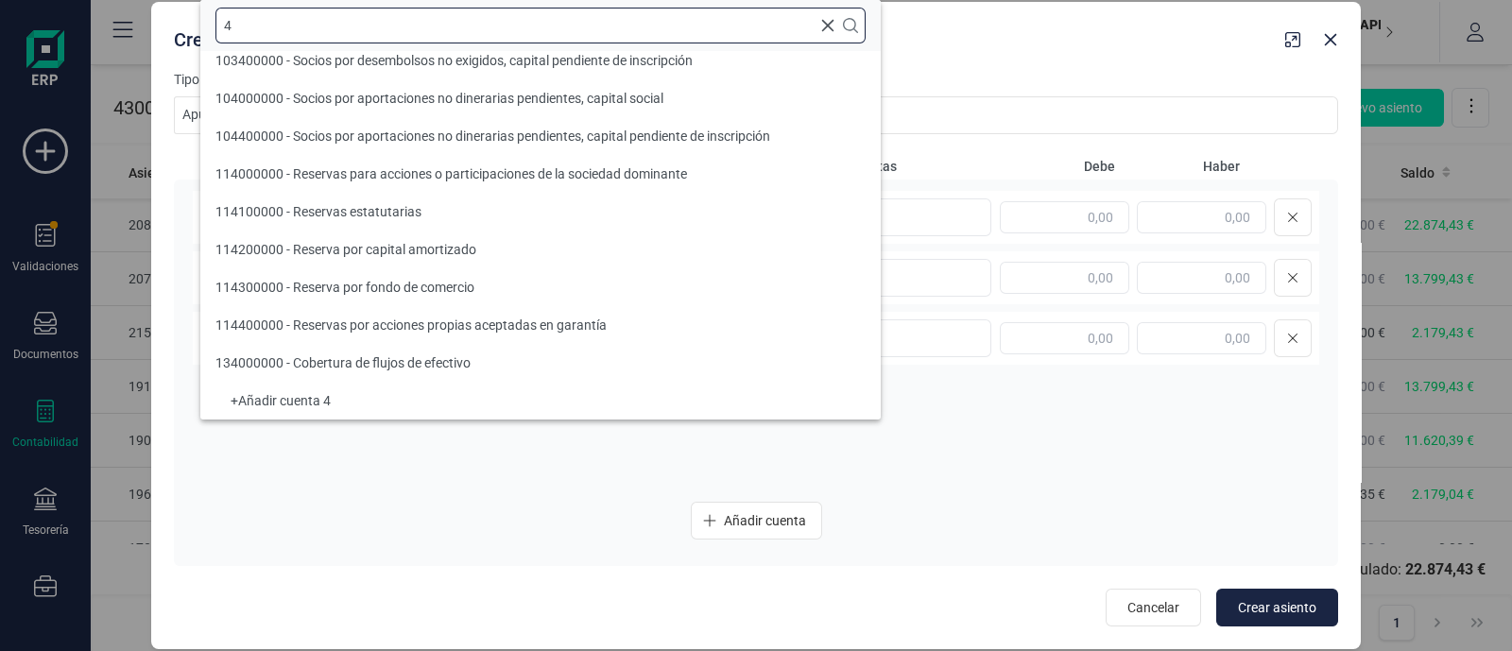
scroll to position [7, 0]
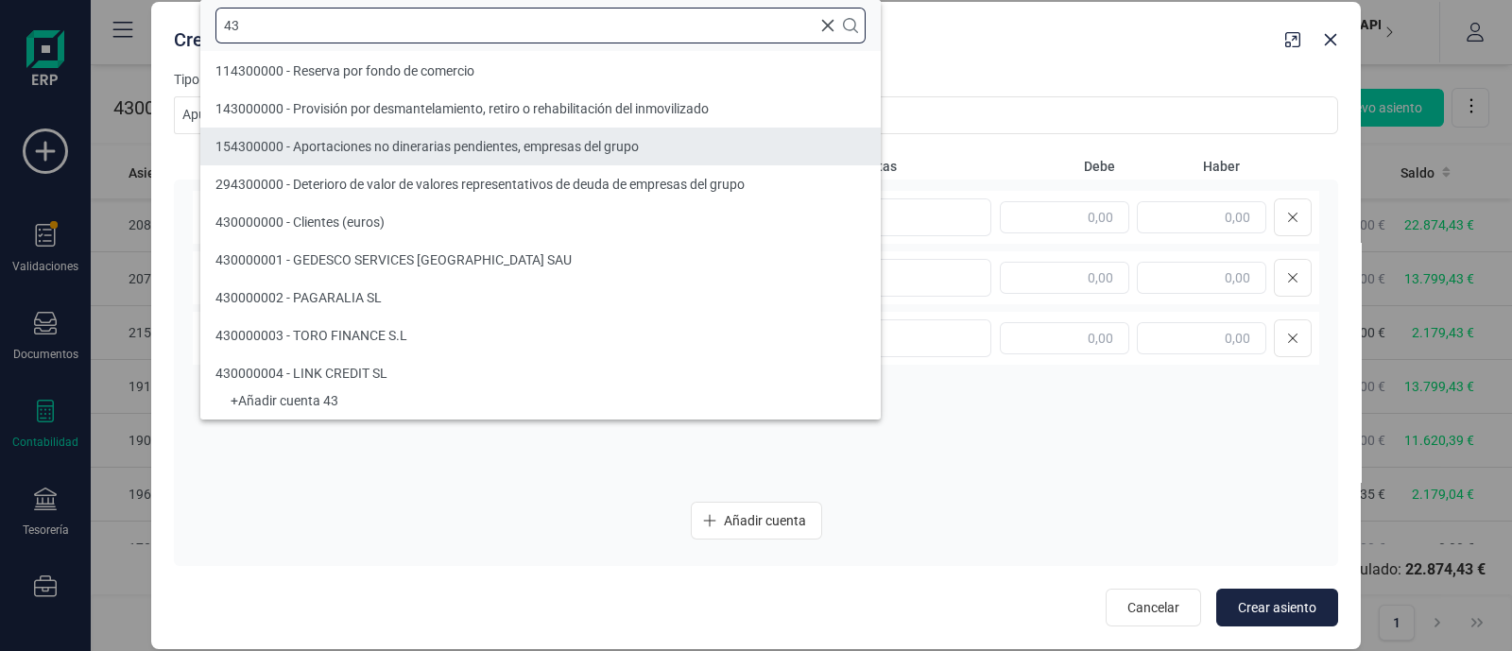
type input "43"
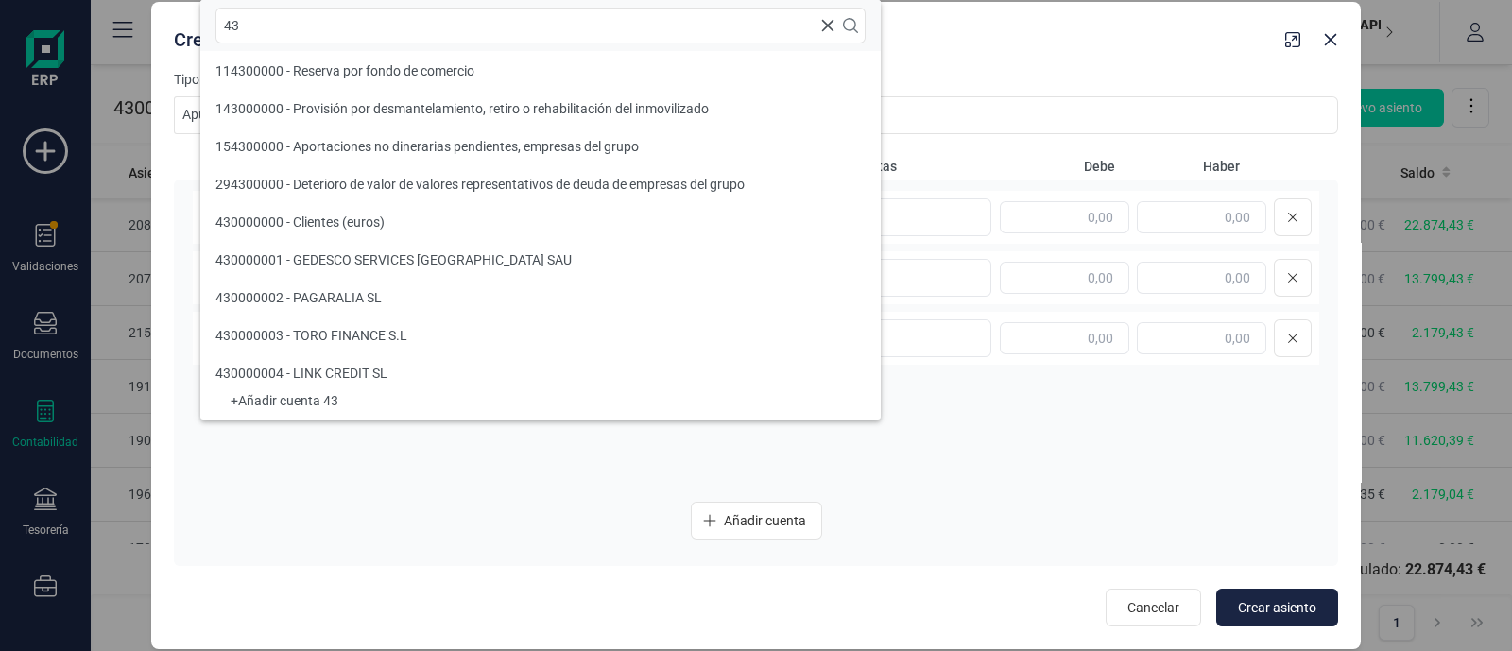
scroll to position [243, 0]
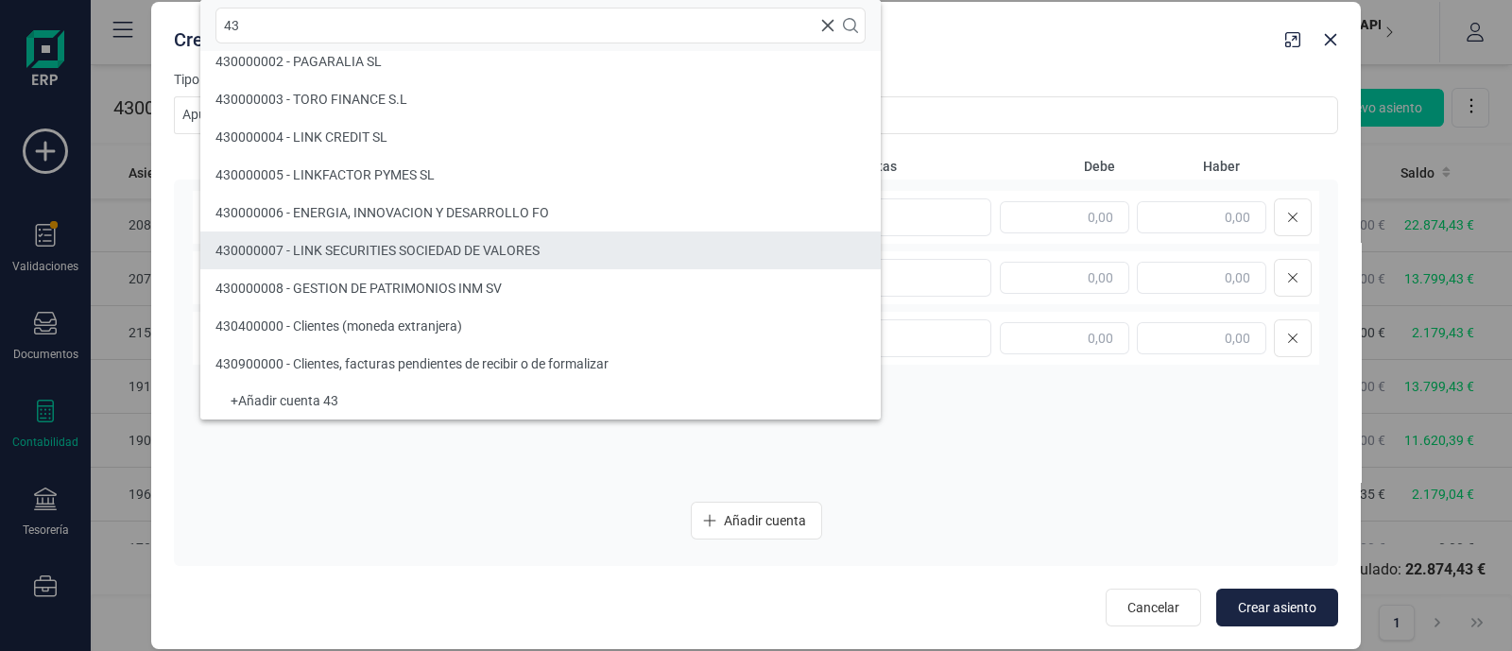
click at [473, 256] on span "430000007 - LINK SECURITIES SOCIEDAD DE VALORES" at bounding box center [377, 250] width 324 height 15
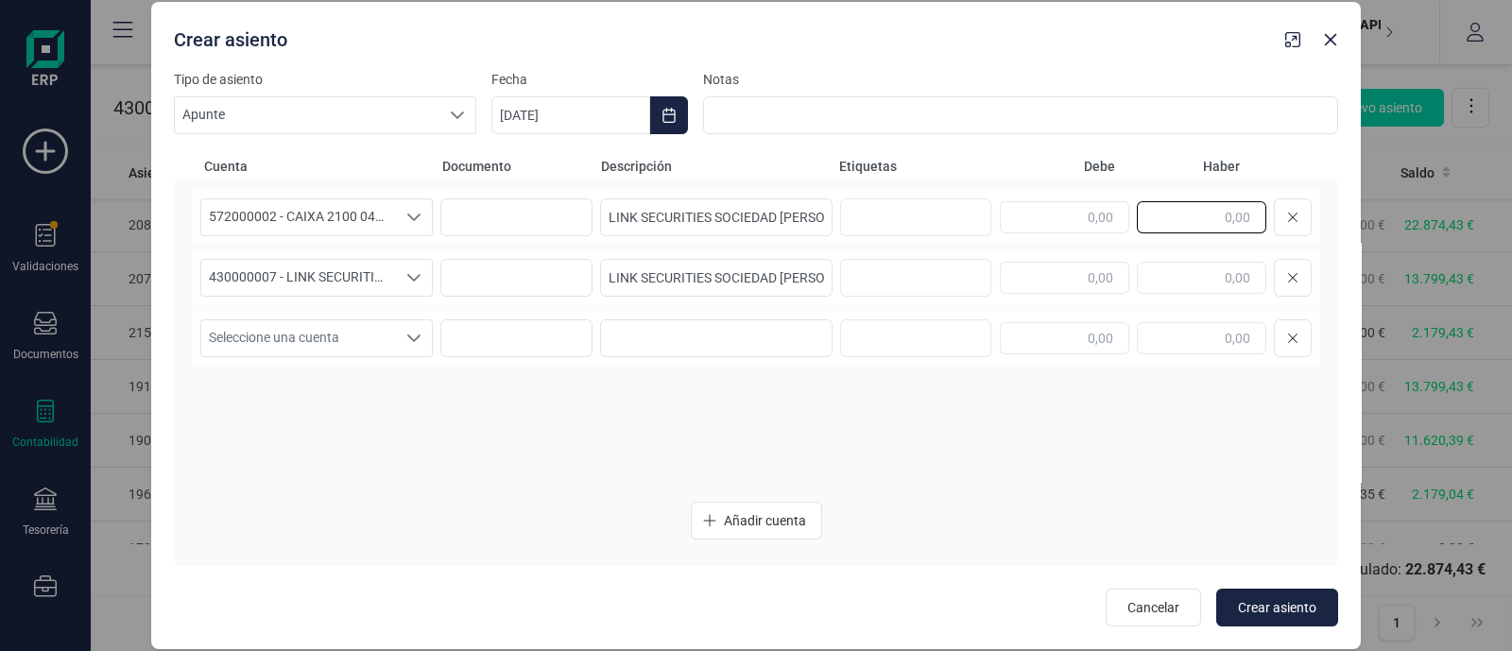
click at [1198, 223] on input "text" at bounding box center [1201, 217] width 129 height 32
paste input "11.620,39"
type input "11.620,39"
click at [1078, 283] on input "text" at bounding box center [1064, 278] width 129 height 32
paste input "11.620,39"
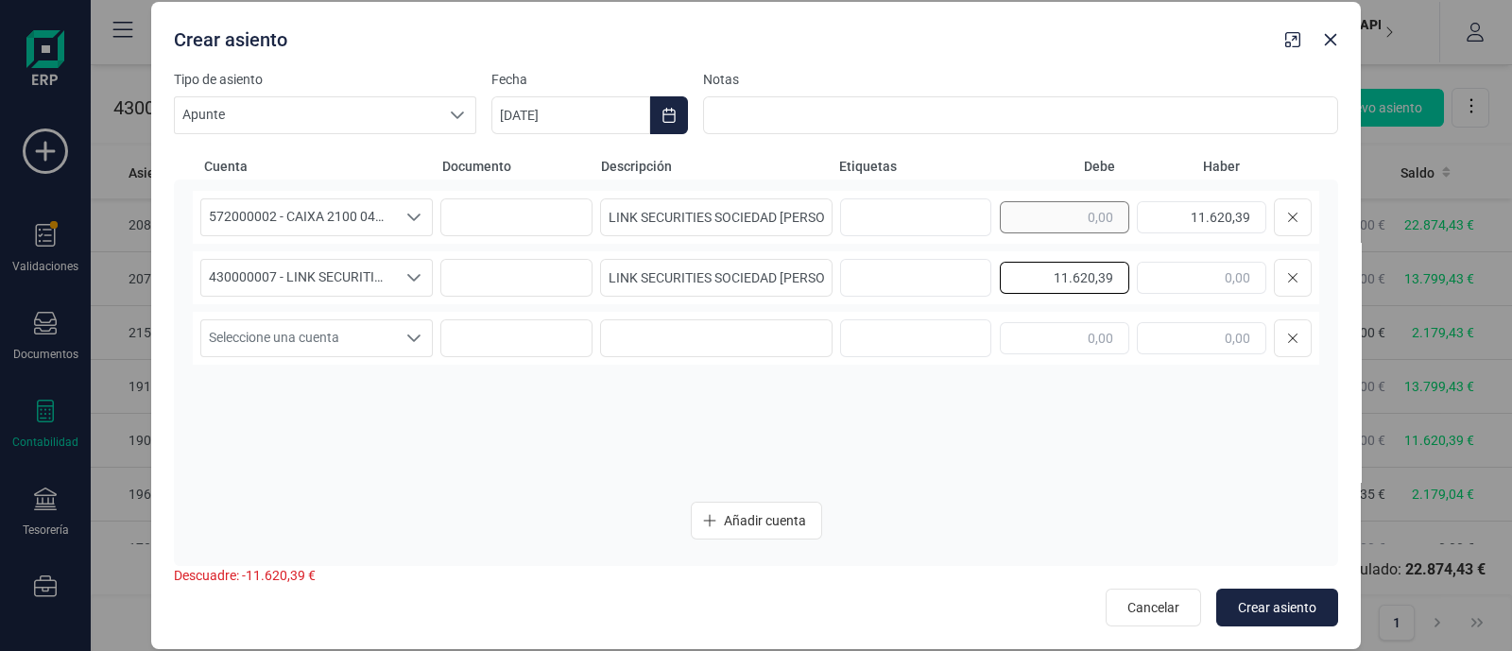
type input "11.620,39"
click at [665, 111] on icon "Choose Date" at bounding box center [668, 115] width 15 height 15
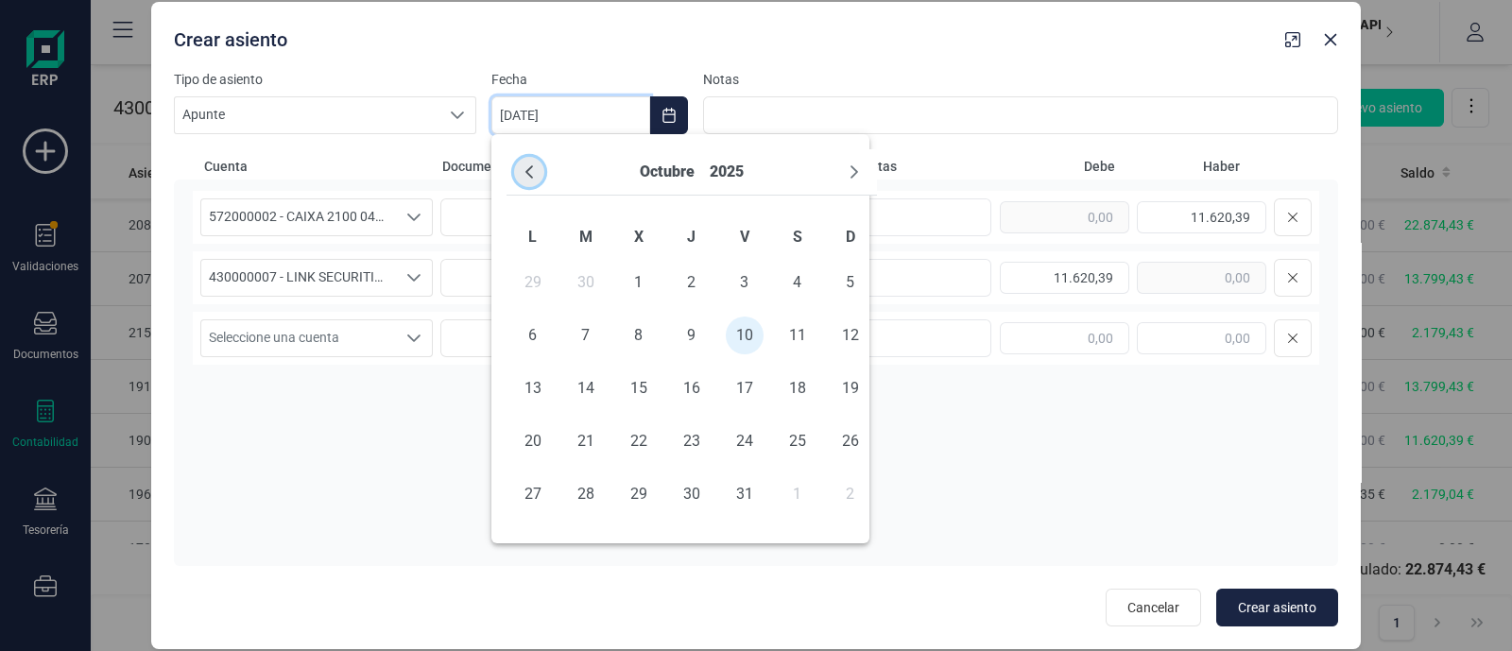
click at [527, 164] on icon "Previous Month" at bounding box center [529, 171] width 15 height 15
click at [529, 164] on icon "Previous Month" at bounding box center [529, 171] width 15 height 15
click at [747, 488] on span "29" at bounding box center [745, 494] width 38 height 38
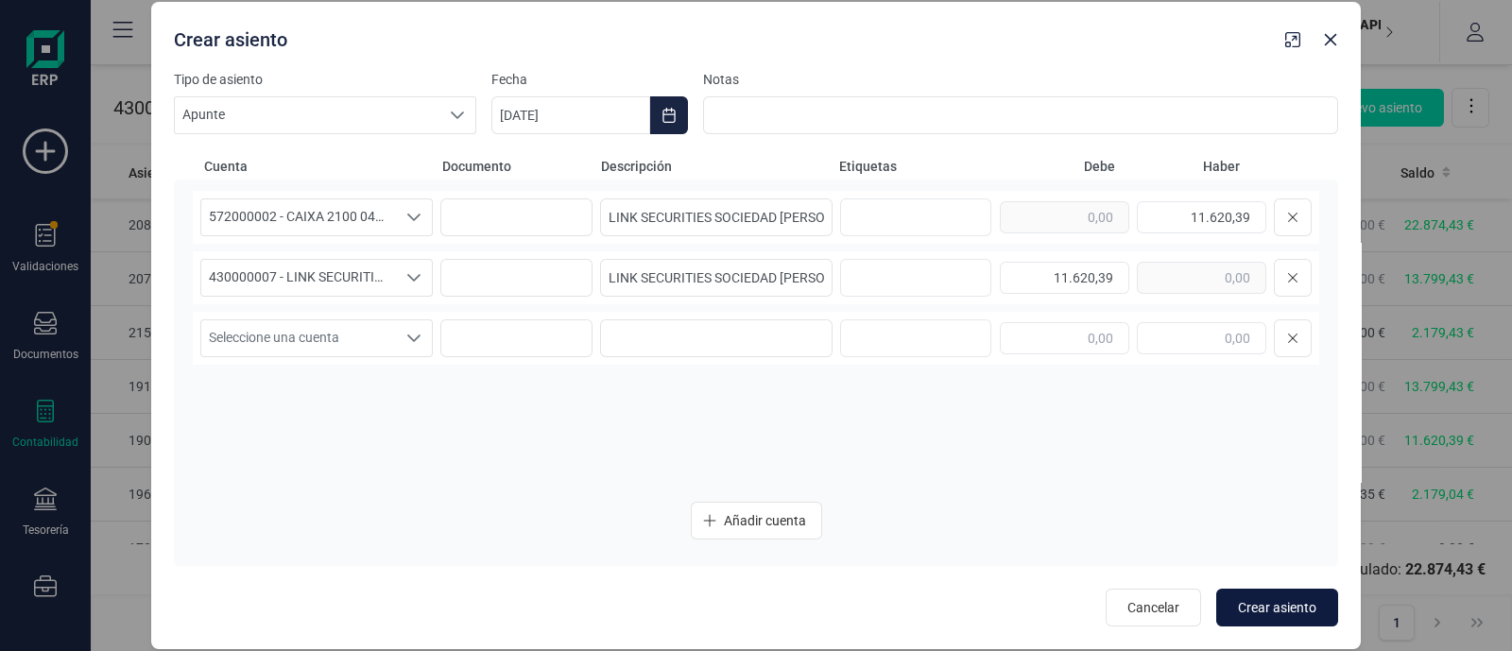
click at [1304, 609] on span "Crear asiento" at bounding box center [1277, 607] width 78 height 19
type input "[DATE]"
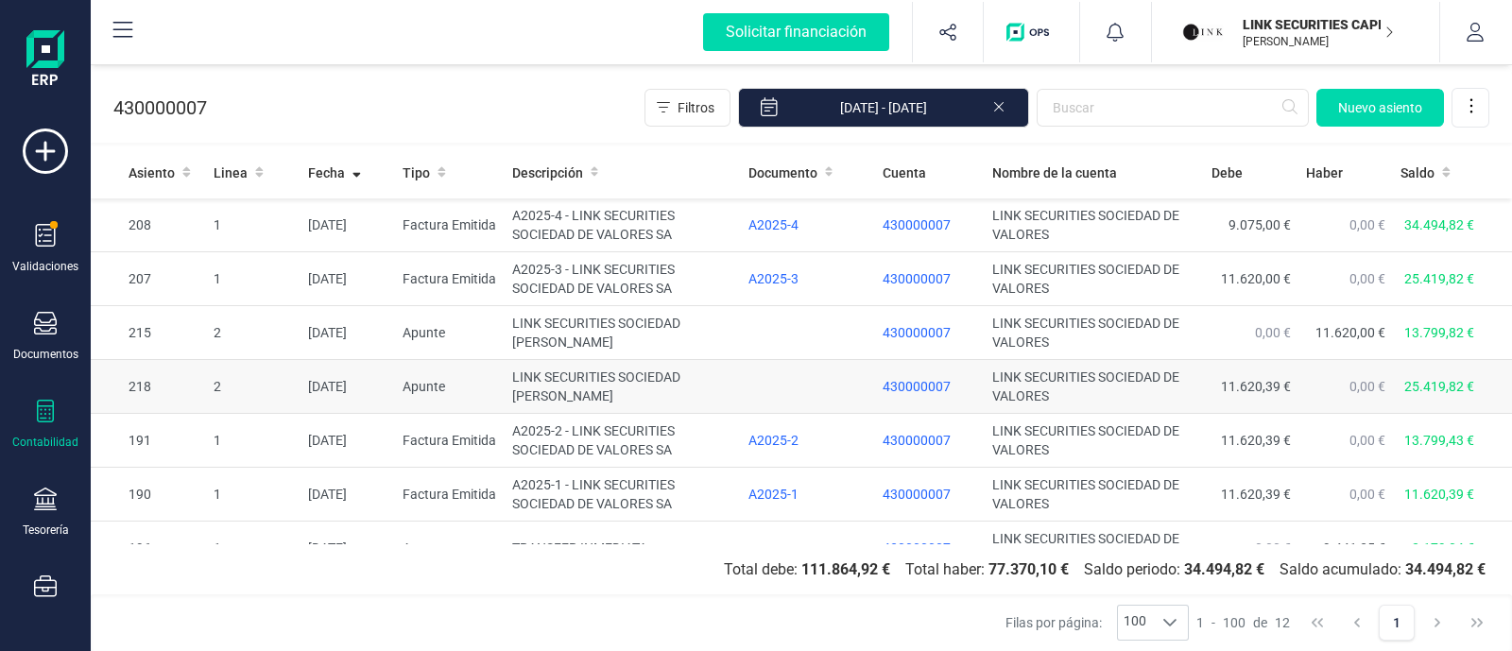
click at [764, 384] on td at bounding box center [808, 387] width 134 height 54
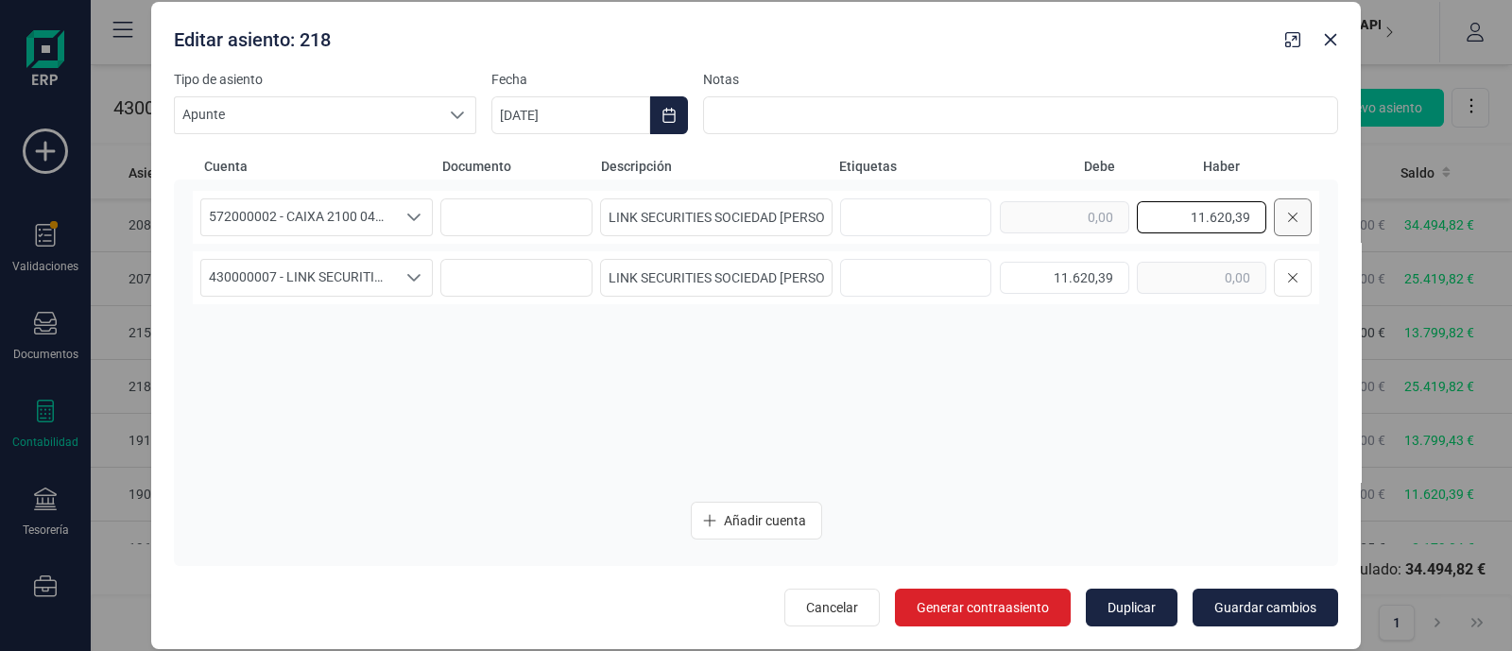
drag, startPoint x: 1180, startPoint y: 219, endPoint x: 1277, endPoint y: 218, distance: 96.4
click at [1277, 218] on div "11.620,39" at bounding box center [1156, 217] width 312 height 38
click at [1030, 281] on input "11.620,39" at bounding box center [1064, 278] width 129 height 32
click at [1143, 285] on div "11.620,39" at bounding box center [1156, 278] width 312 height 38
drag, startPoint x: 1236, startPoint y: 214, endPoint x: 1287, endPoint y: 215, distance: 51.1
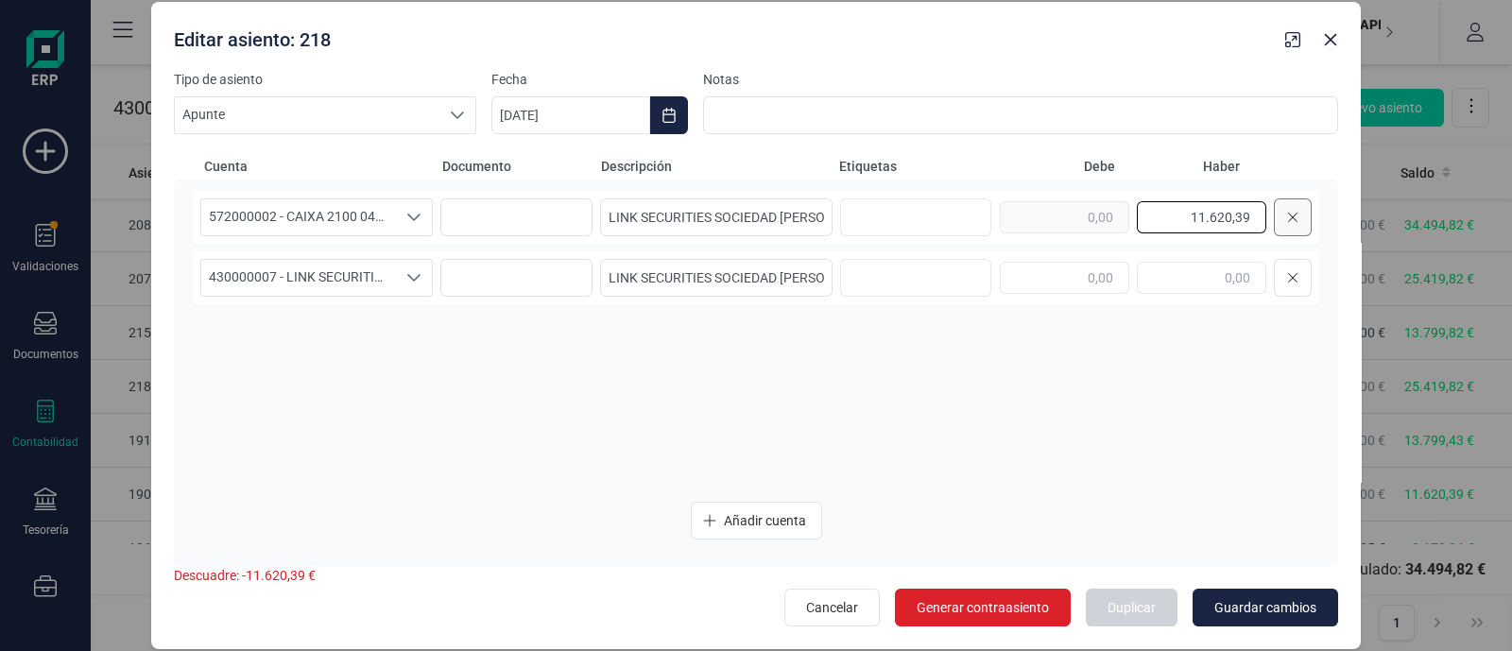
click at [1287, 215] on div "11.620,39" at bounding box center [1156, 217] width 312 height 38
click at [1081, 223] on input "text" at bounding box center [1064, 217] width 129 height 32
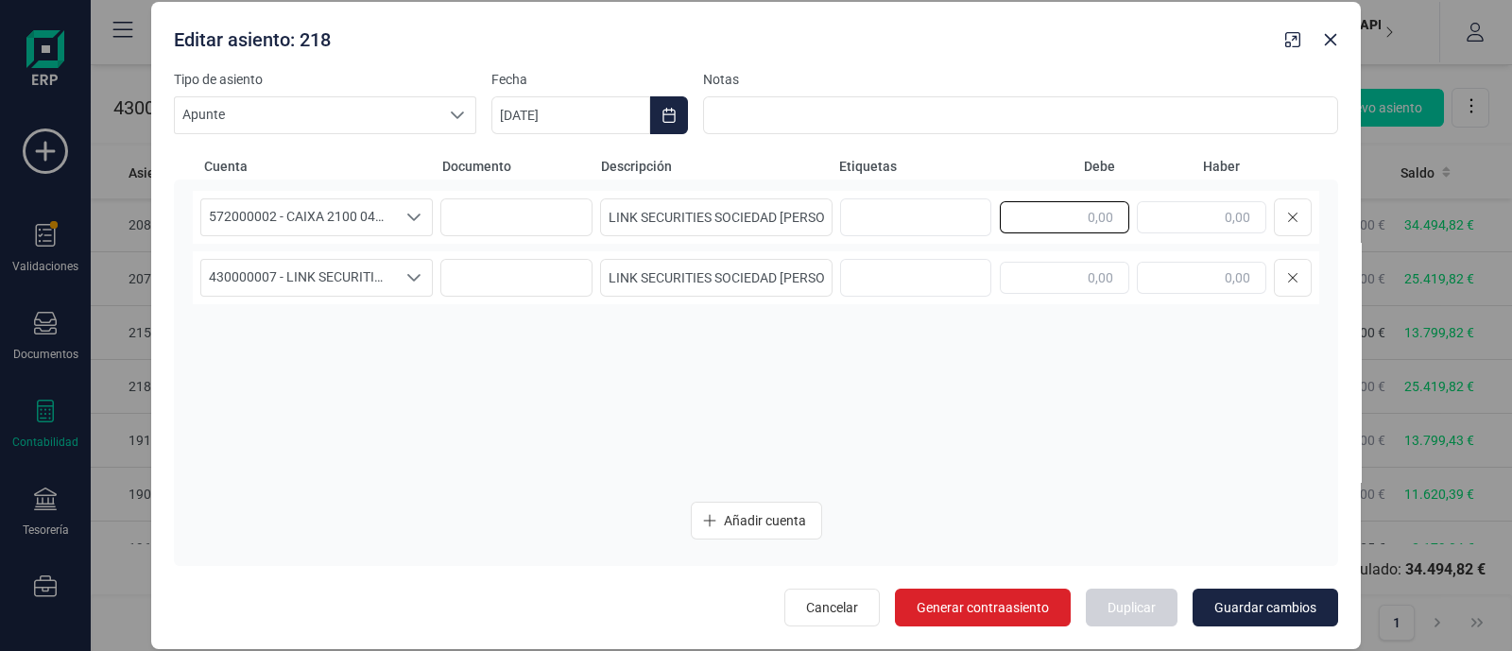
paste input "11.620,39"
type input "11.620,39"
click at [1203, 284] on input "text" at bounding box center [1201, 278] width 129 height 32
paste input "11.620,39"
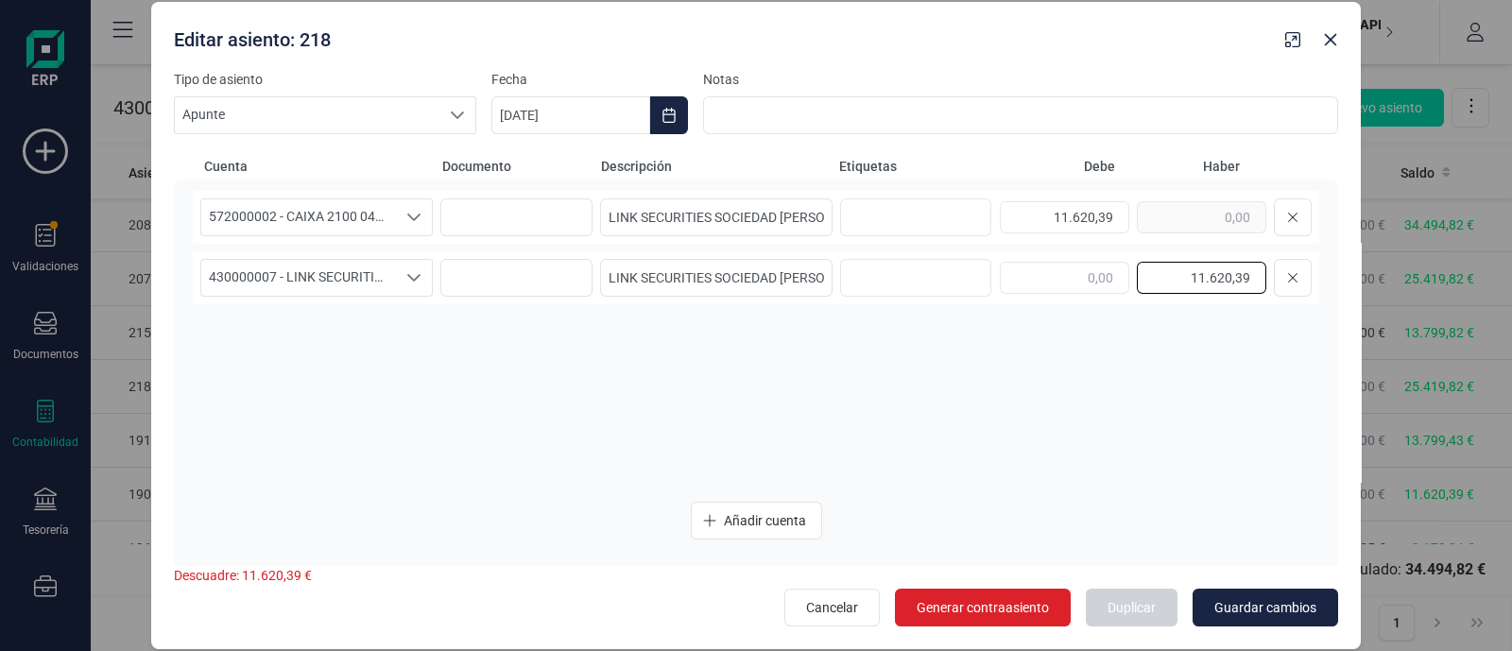
type input "11.620,39"
click at [1245, 363] on div "572000002 - CAIXA 2100 0449 XXXX XXXX 9387 572000002 - CAIXA 2100 0449 XXXX XXX…" at bounding box center [756, 339] width 1126 height 296
click at [1265, 607] on span "Guardar cambios" at bounding box center [1265, 607] width 102 height 19
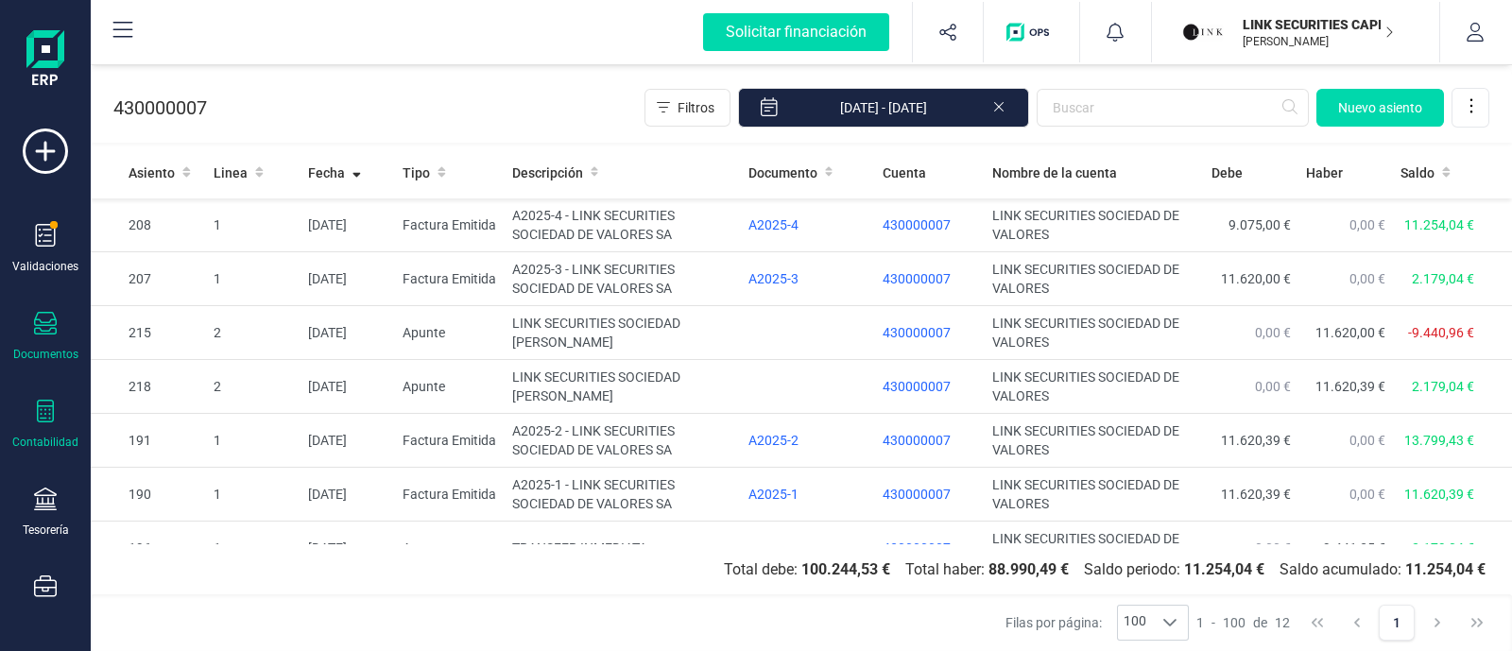
click at [41, 335] on icon at bounding box center [45, 323] width 23 height 23
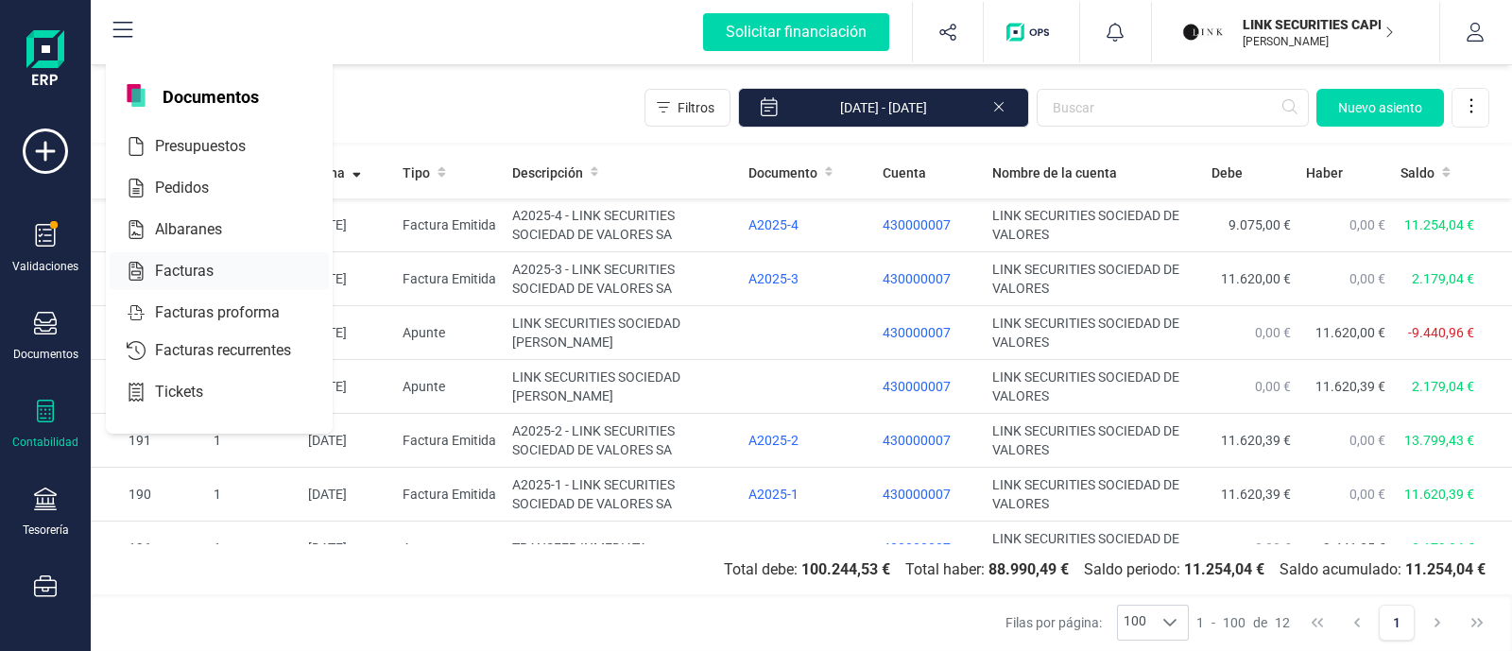
click at [198, 266] on span "Facturas" at bounding box center [197, 271] width 100 height 23
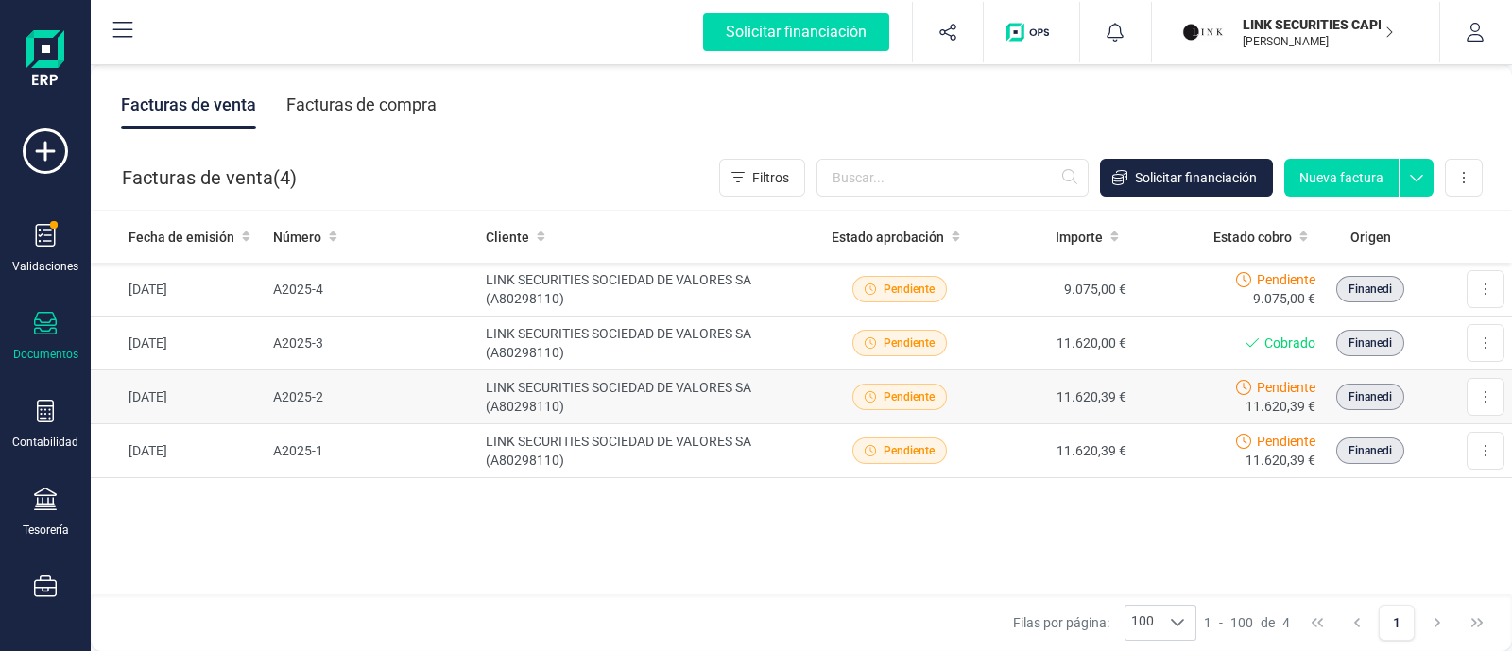
click at [411, 391] on td "A2025-2" at bounding box center [373, 397] width 214 height 54
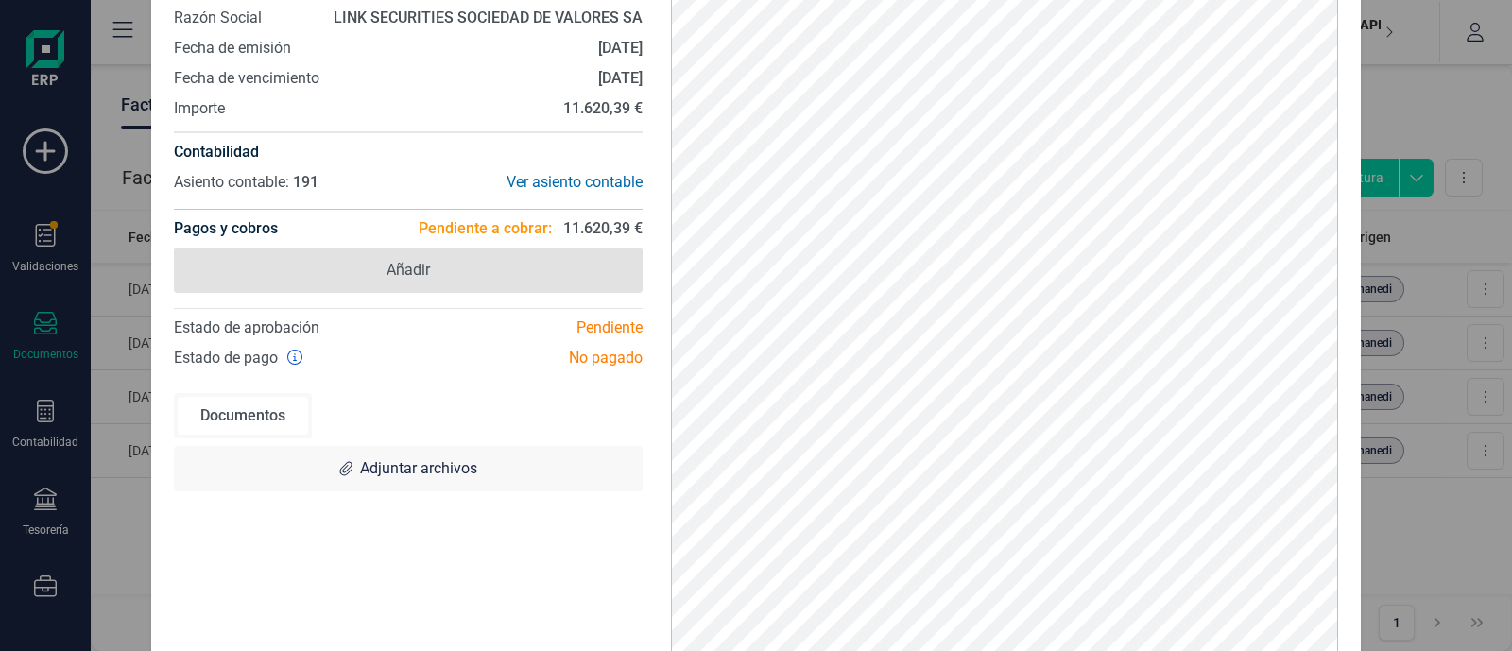
click at [398, 275] on span "Añadir" at bounding box center [407, 270] width 43 height 23
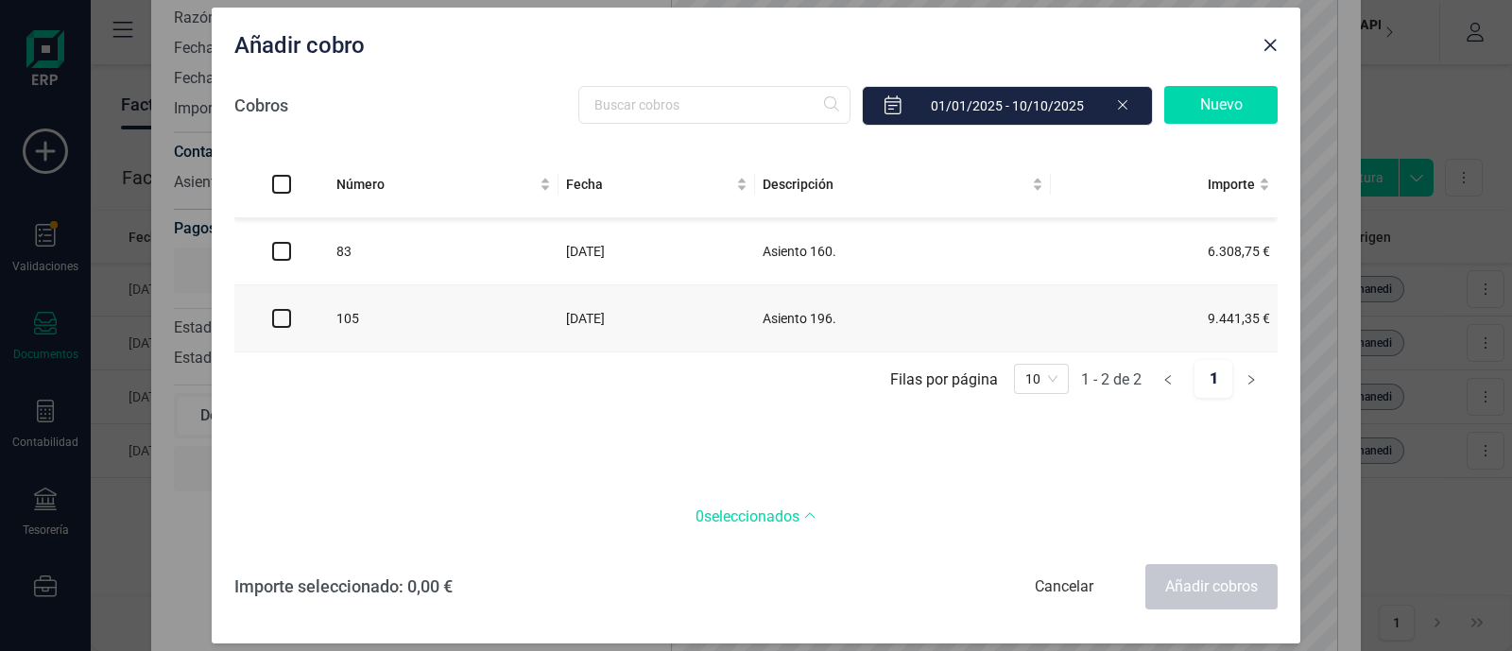
click at [1122, 106] on icon at bounding box center [1122, 103] width 15 height 19
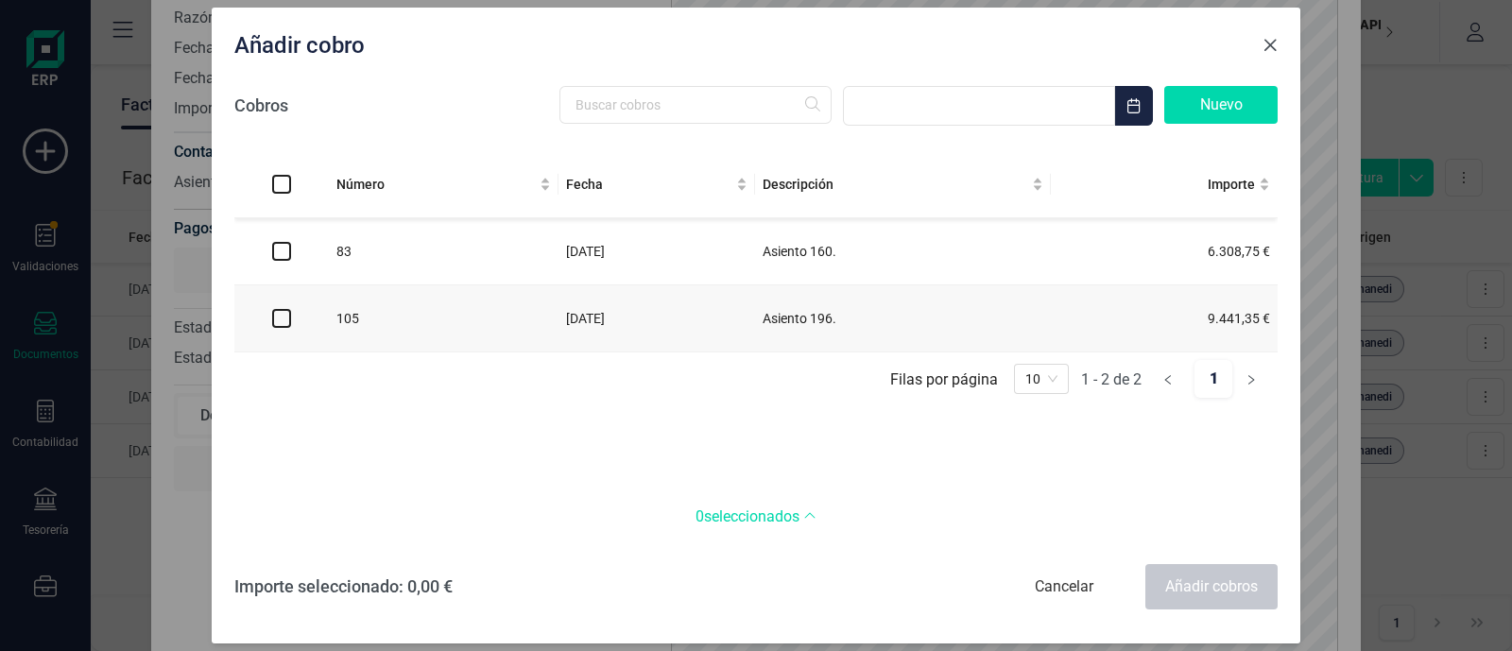
click at [1271, 31] on button "Close" at bounding box center [1270, 45] width 30 height 30
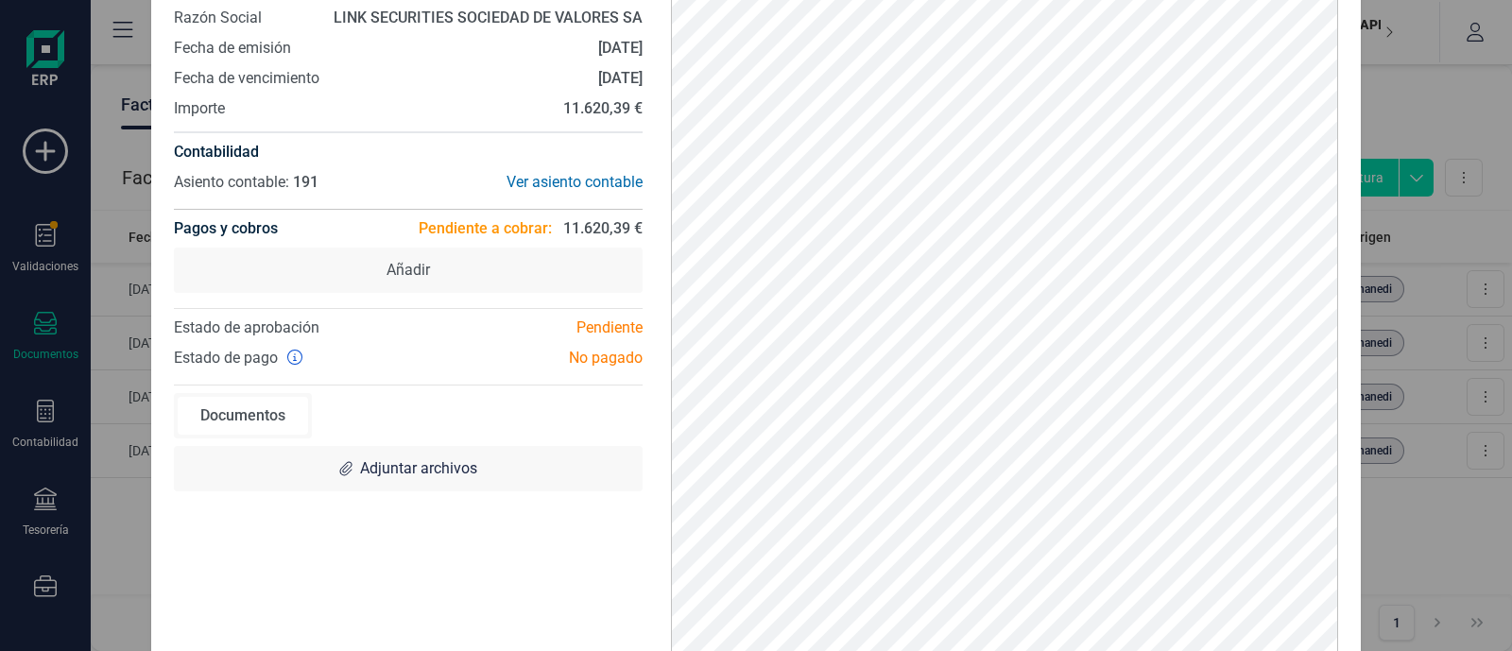
click at [77, 343] on div "A2025-2 Descargar documento Crear factura rectificativa Marcar como cobrada Núm…" at bounding box center [756, 325] width 1512 height 651
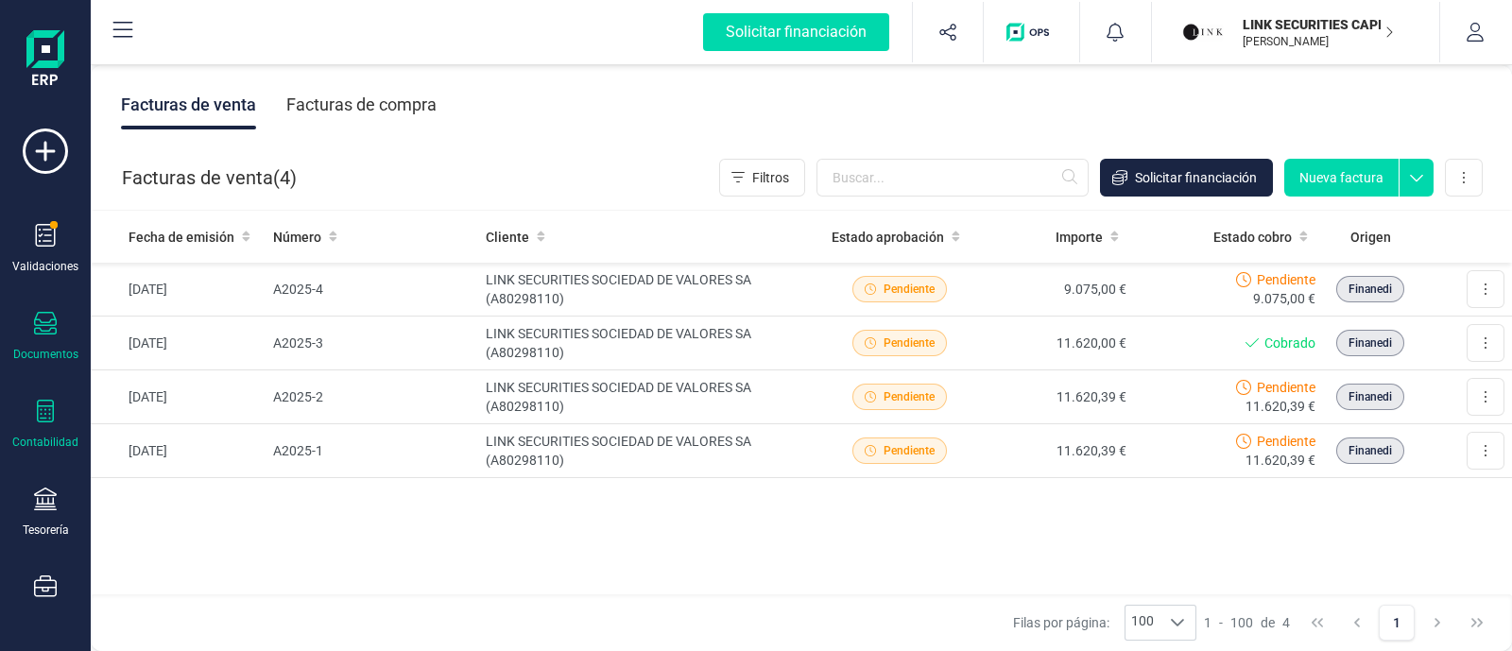
click at [40, 421] on icon at bounding box center [45, 411] width 23 height 23
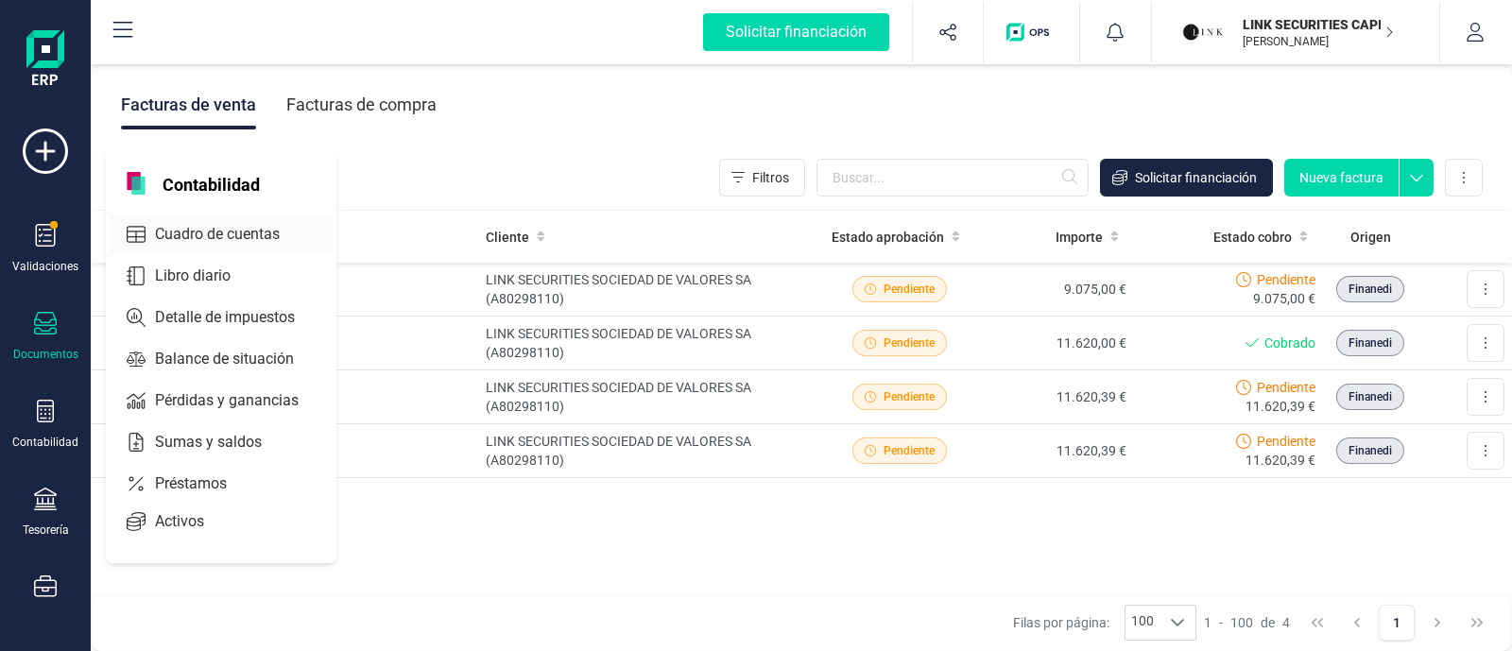
click at [179, 231] on span "Cuadro de cuentas" at bounding box center [230, 234] width 166 height 23
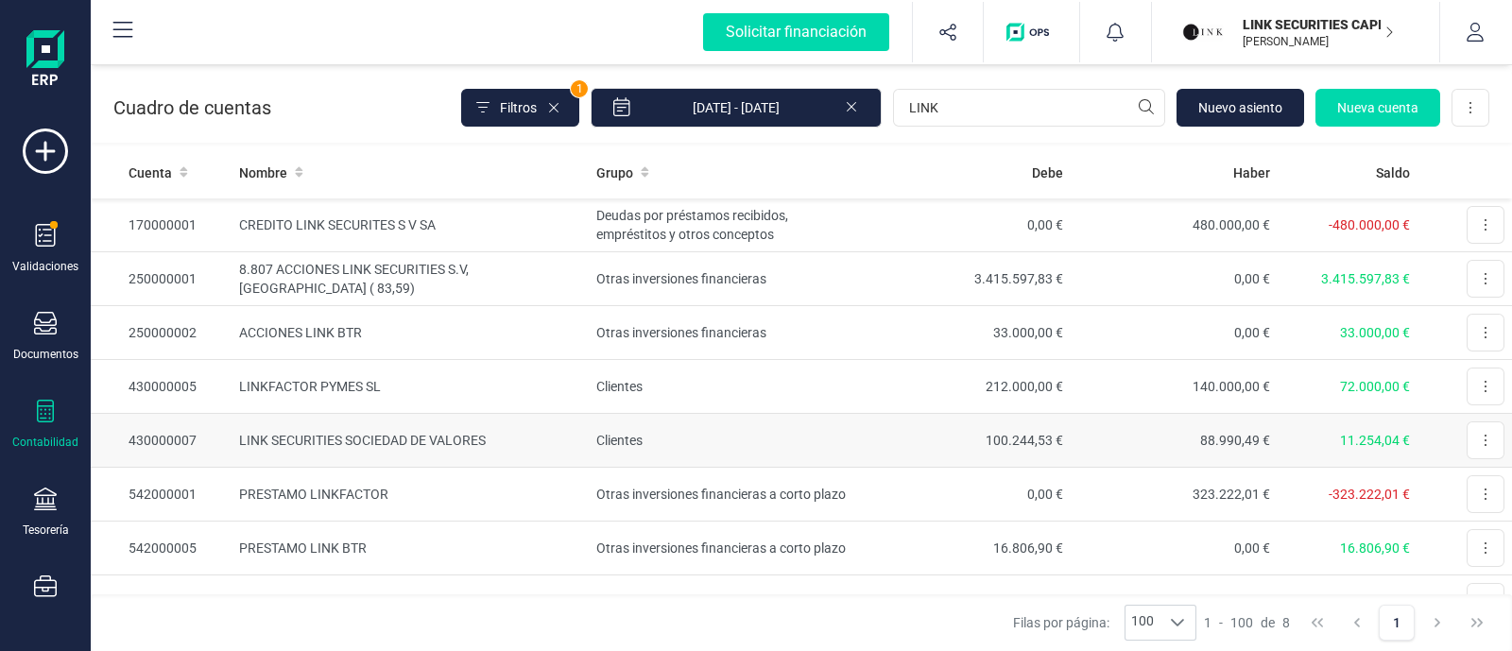
click at [519, 445] on td "LINK SECURITIES SOCIEDAD DE VALORES" at bounding box center [410, 441] width 357 height 54
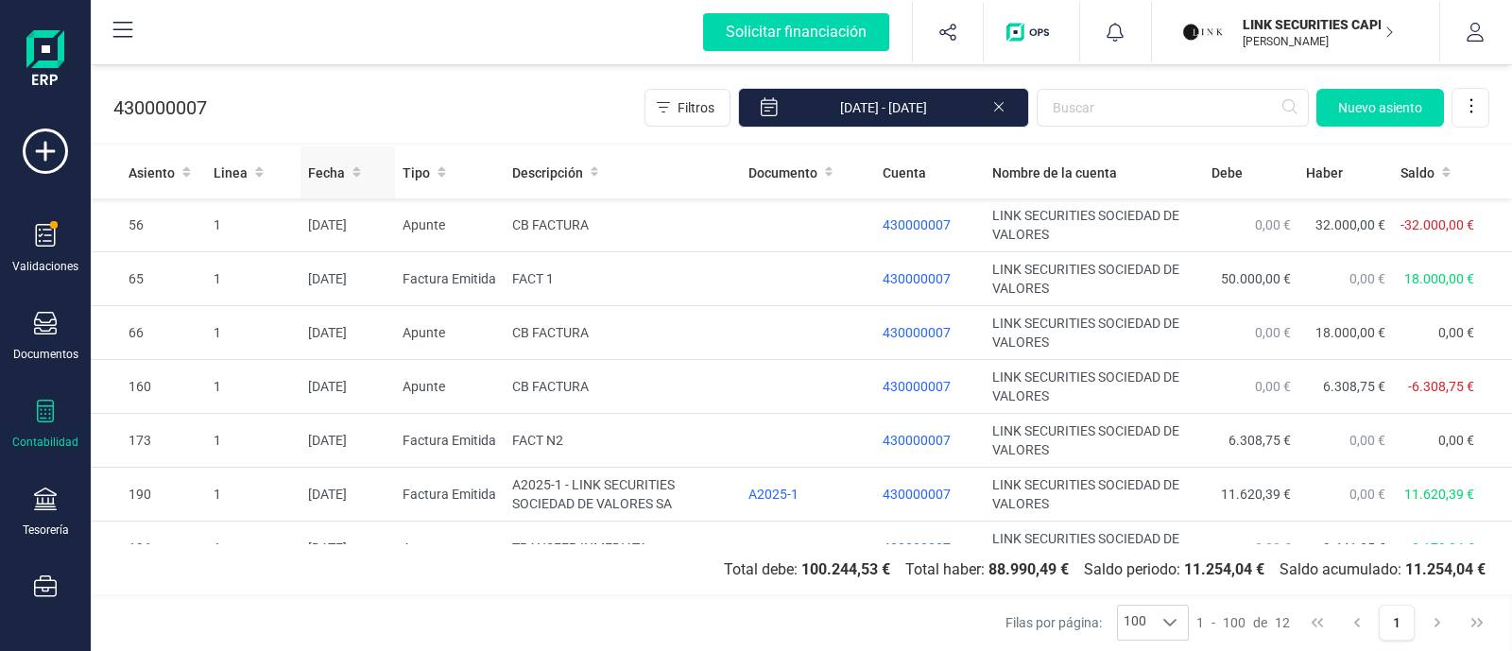
click at [356, 172] on icon at bounding box center [356, 171] width 9 height 13
click at [355, 169] on icon at bounding box center [356, 169] width 8 height 5
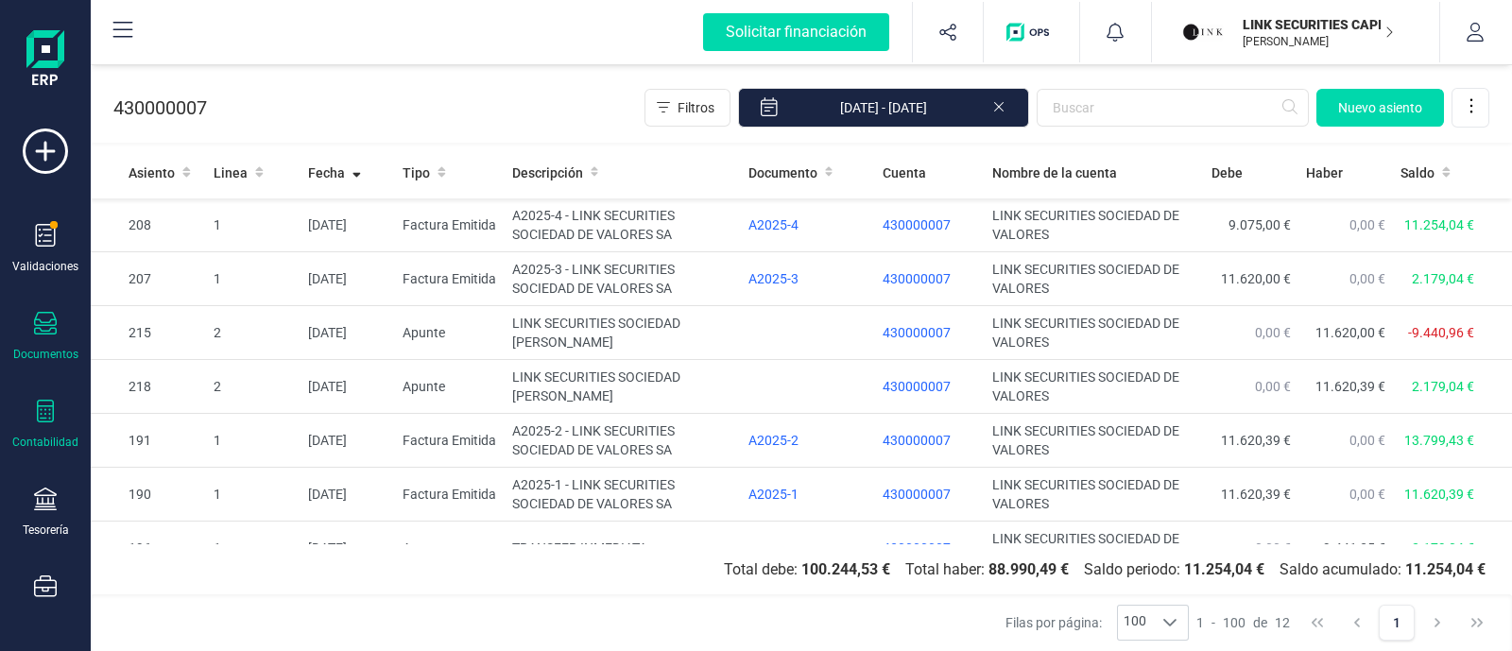
click at [38, 324] on icon at bounding box center [45, 323] width 23 height 23
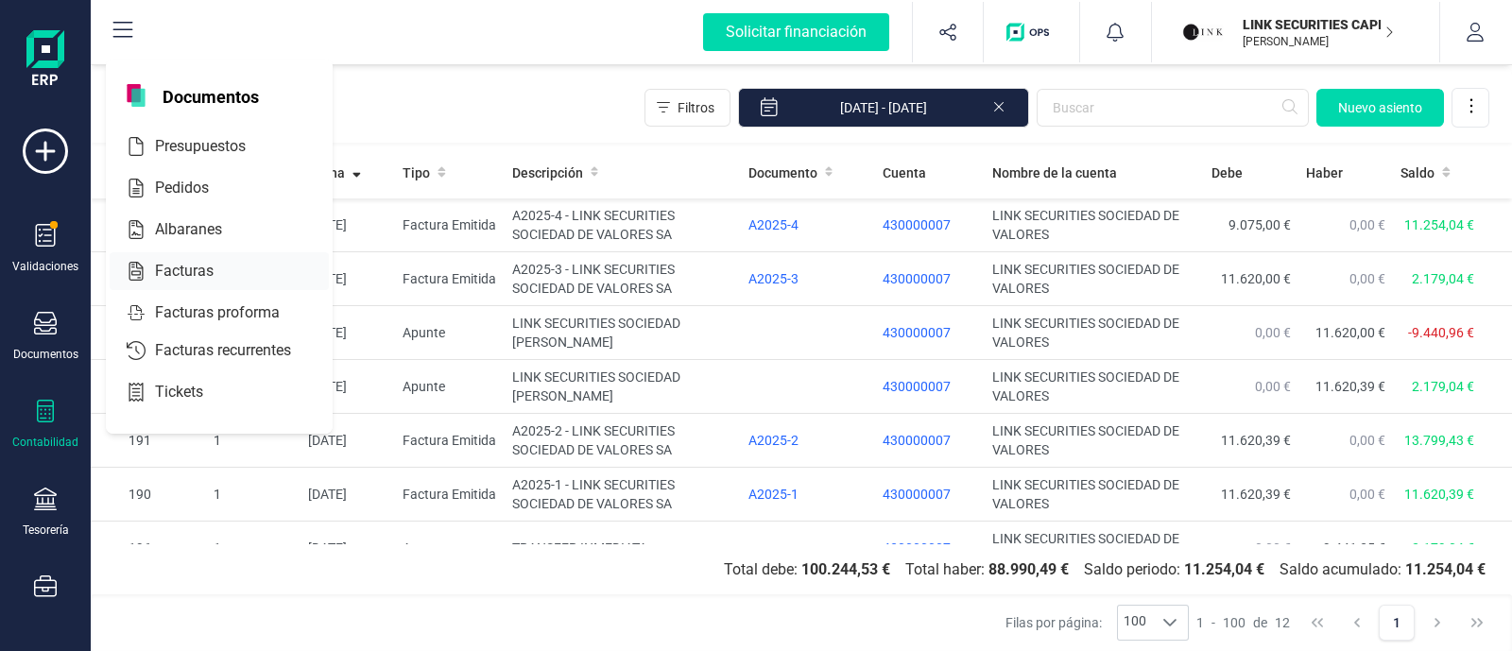
click at [221, 272] on div at bounding box center [225, 271] width 8 height 8
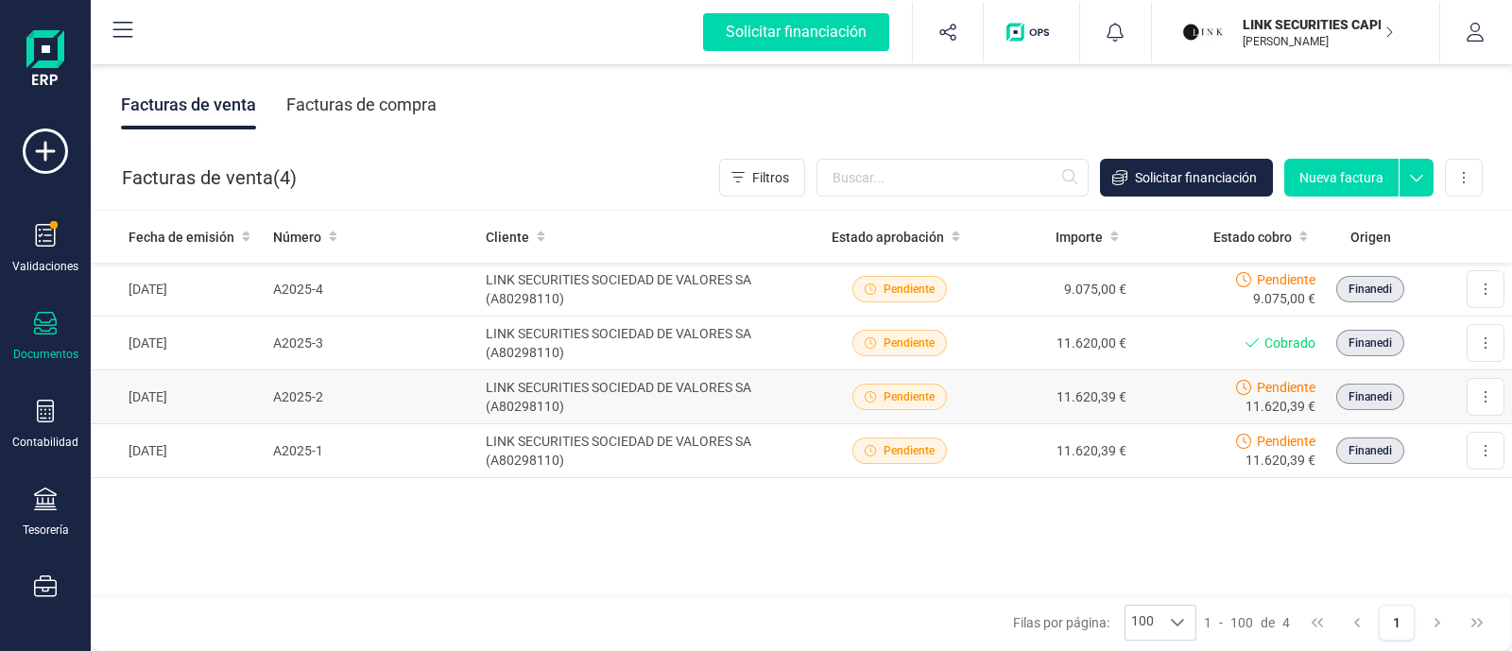
click at [1002, 399] on td "11.620,39 €" at bounding box center [1056, 397] width 156 height 54
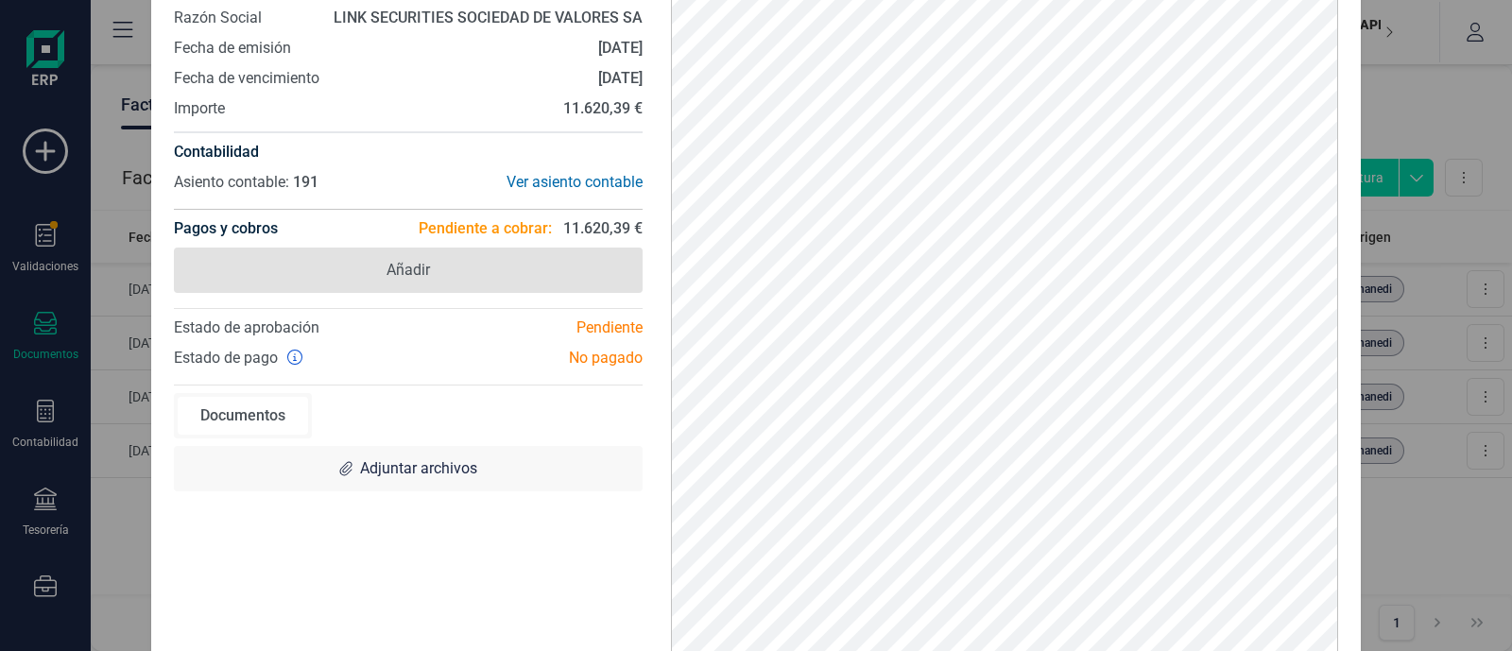
click at [331, 273] on span "Añadir" at bounding box center [408, 270] width 469 height 45
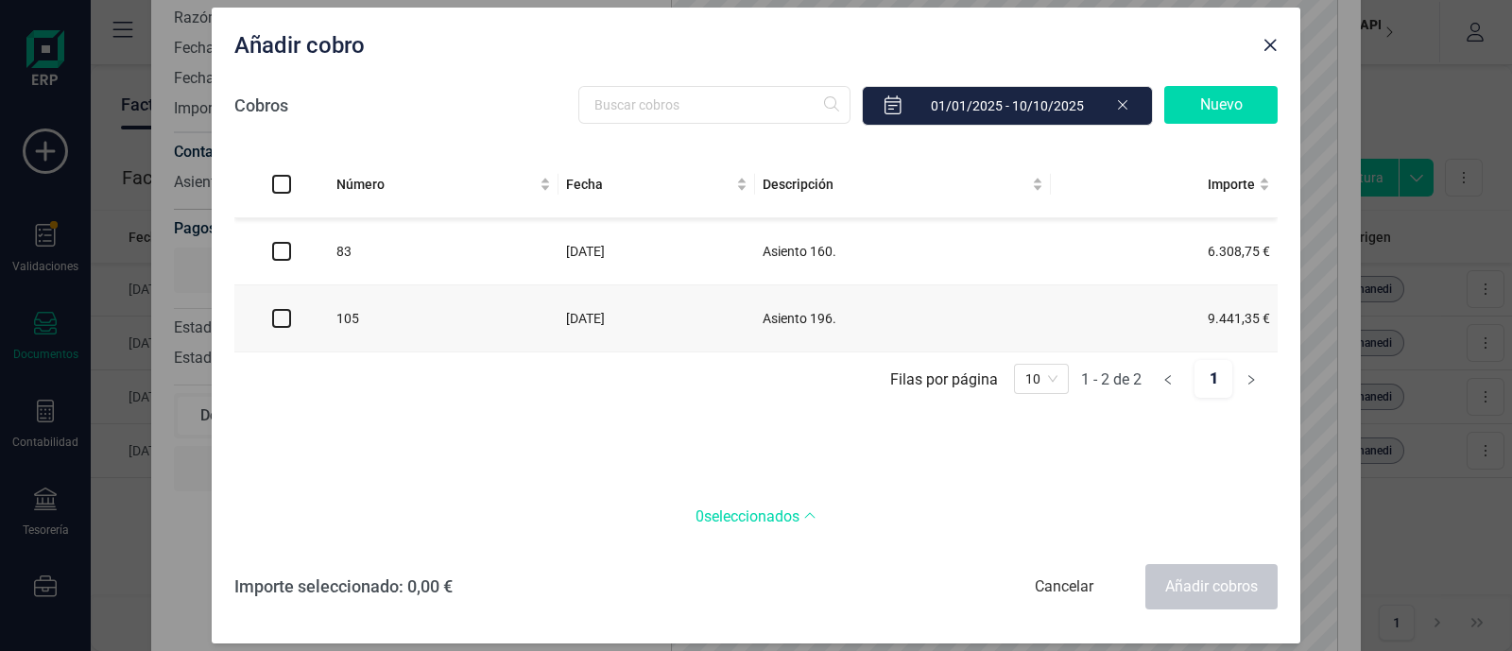
click at [284, 183] on input "Select all" at bounding box center [281, 184] width 19 height 19
checkbox input "true"
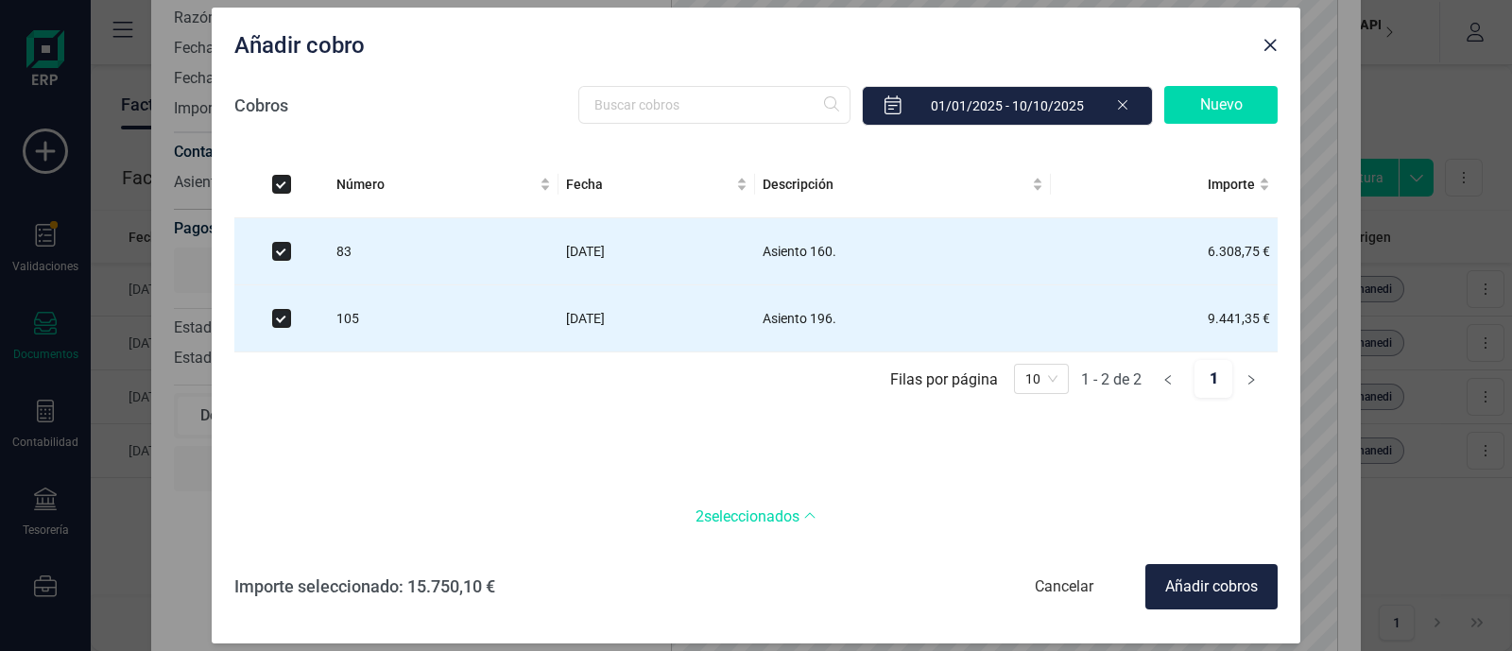
click at [284, 183] on input "Select all" at bounding box center [281, 184] width 19 height 19
checkbox input "false"
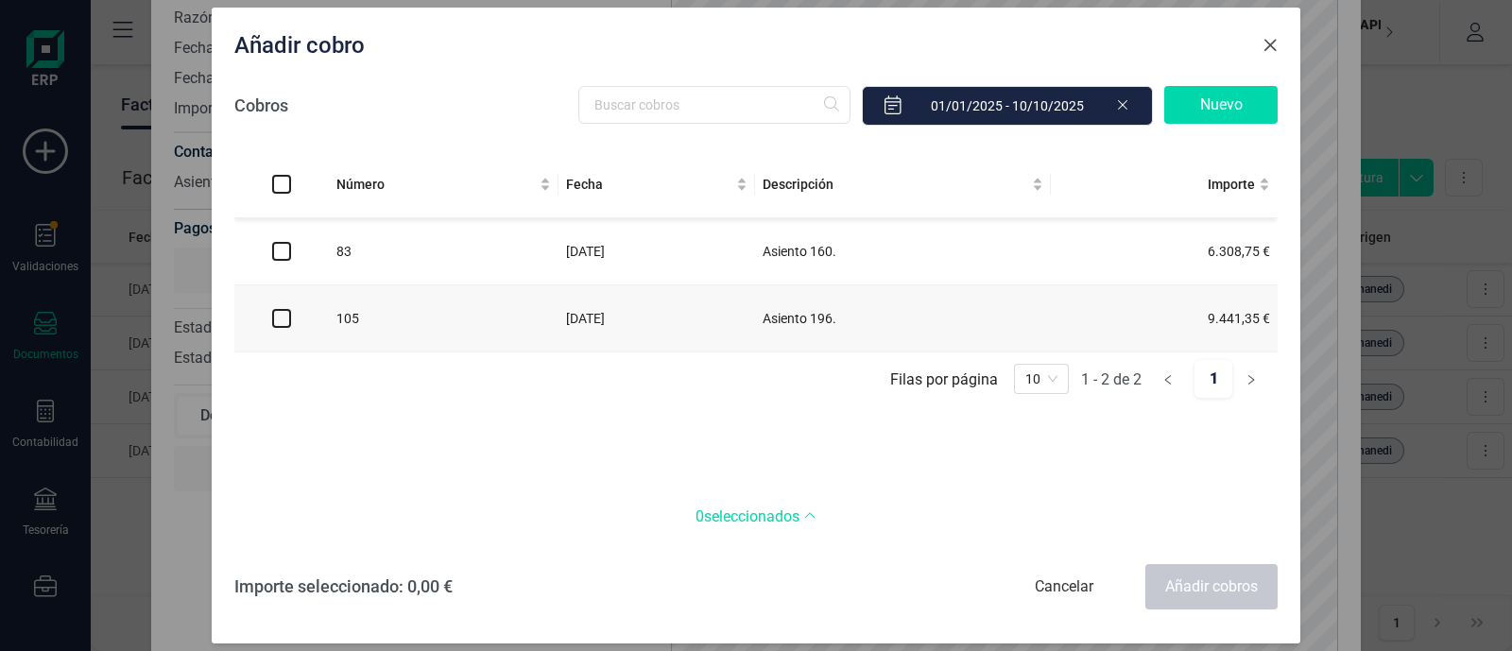
click at [1271, 46] on span "Close" at bounding box center [1269, 45] width 15 height 15
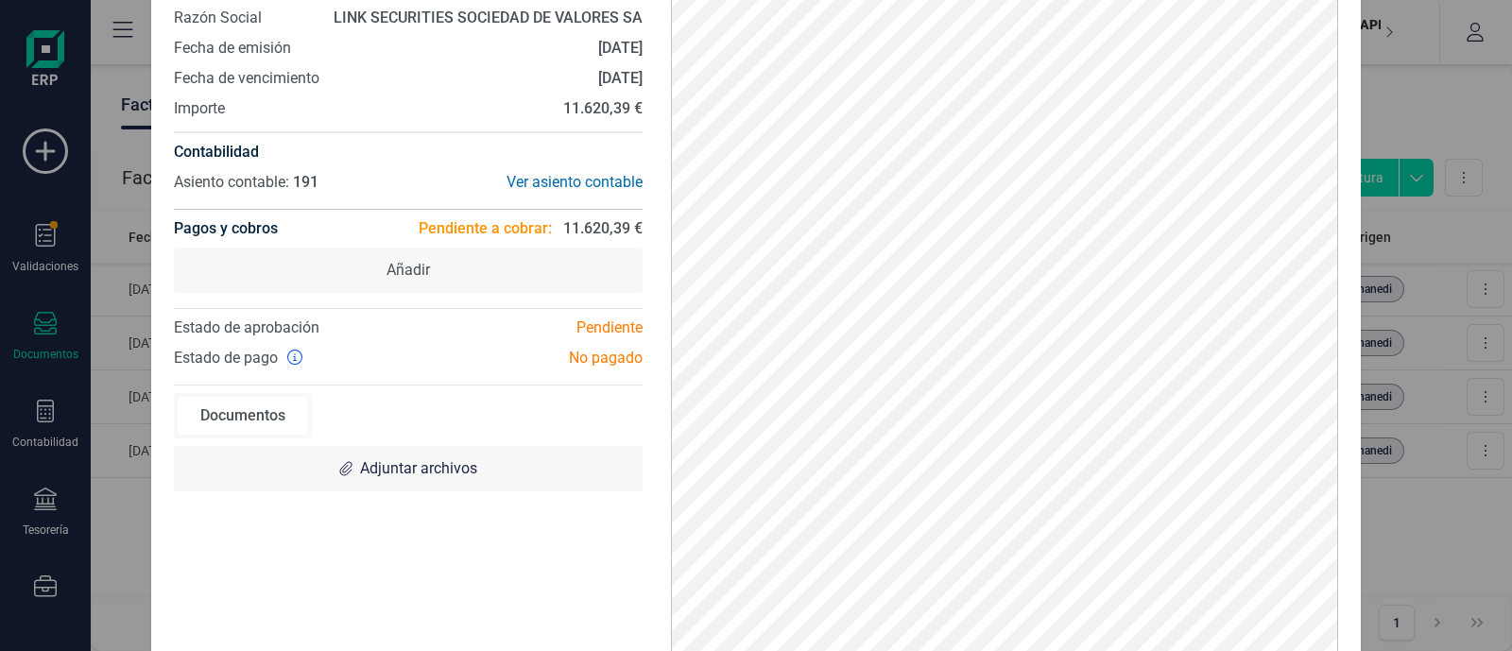
click at [1453, 117] on div "A2025-2 Descargar documento Crear factura rectificativa Marcar como cobrada Núm…" at bounding box center [756, 325] width 1512 height 651
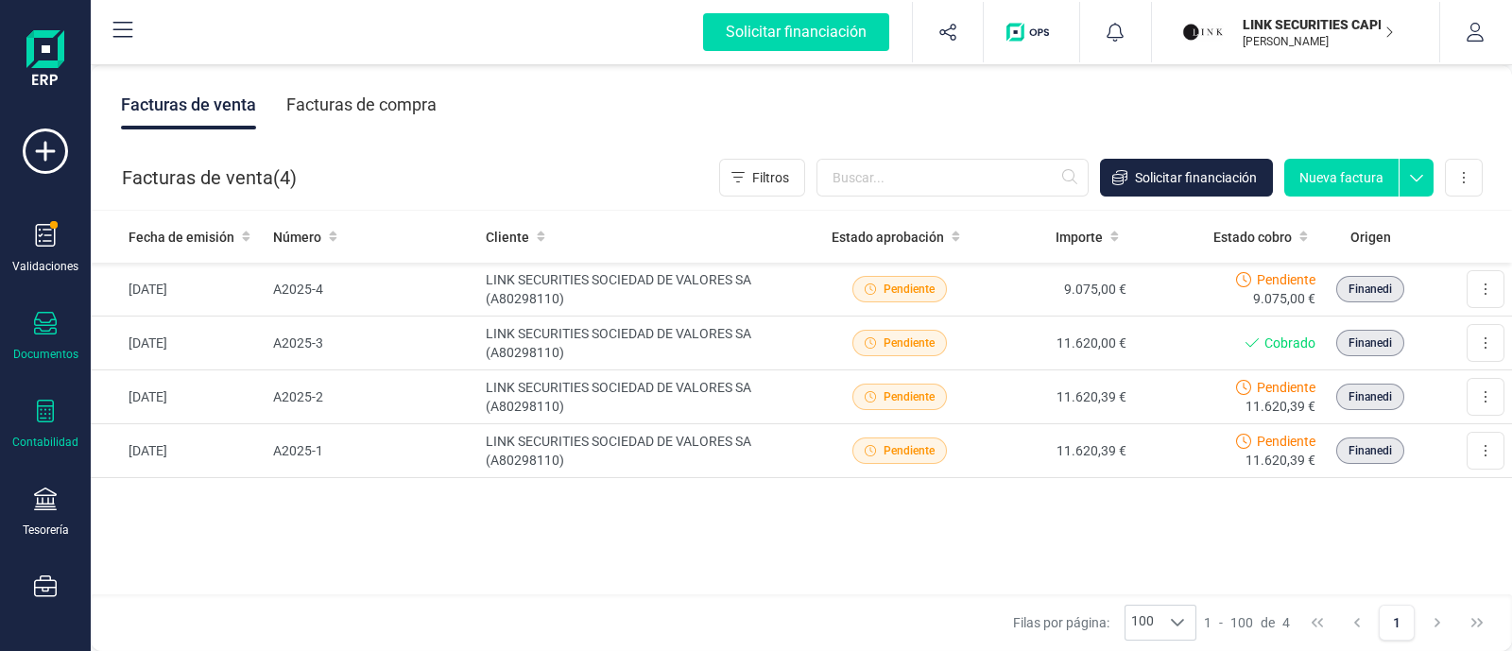
click at [58, 438] on div "Contabilidad" at bounding box center [45, 442] width 66 height 15
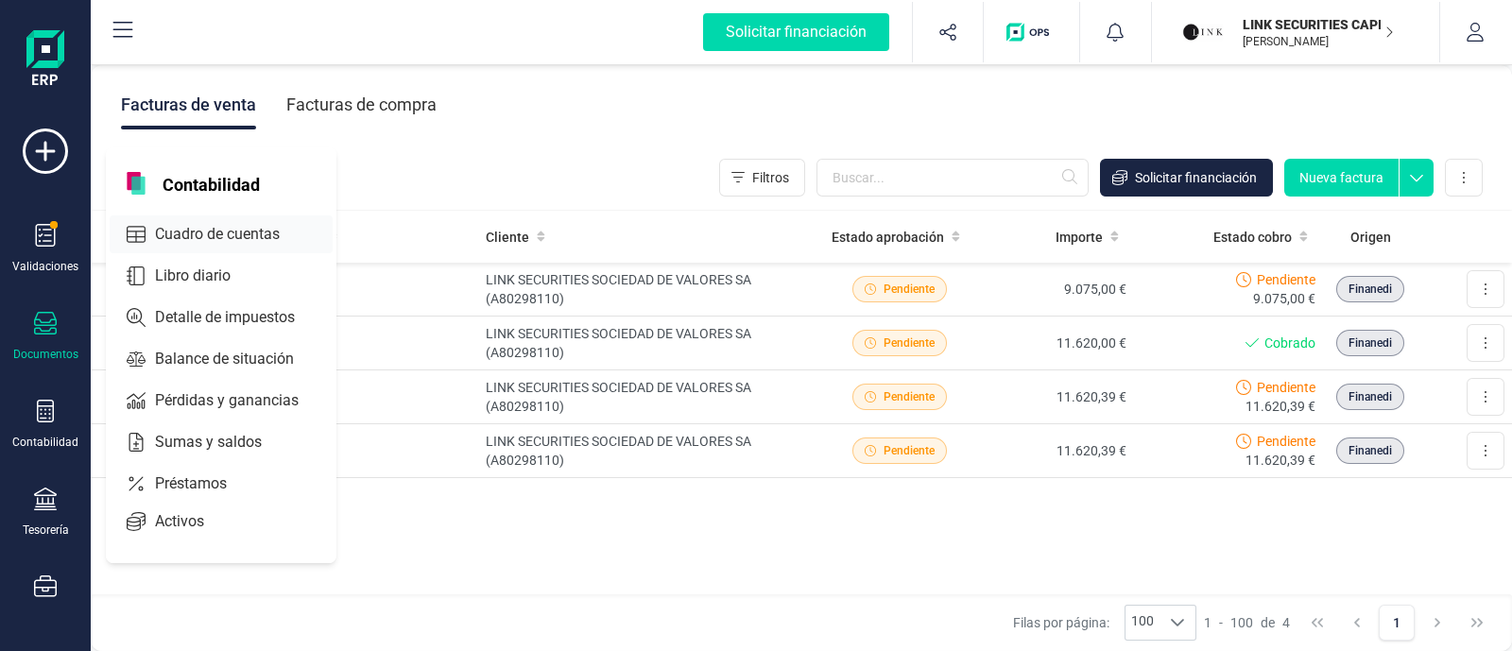
click at [239, 236] on span "Cuadro de cuentas" at bounding box center [230, 234] width 166 height 23
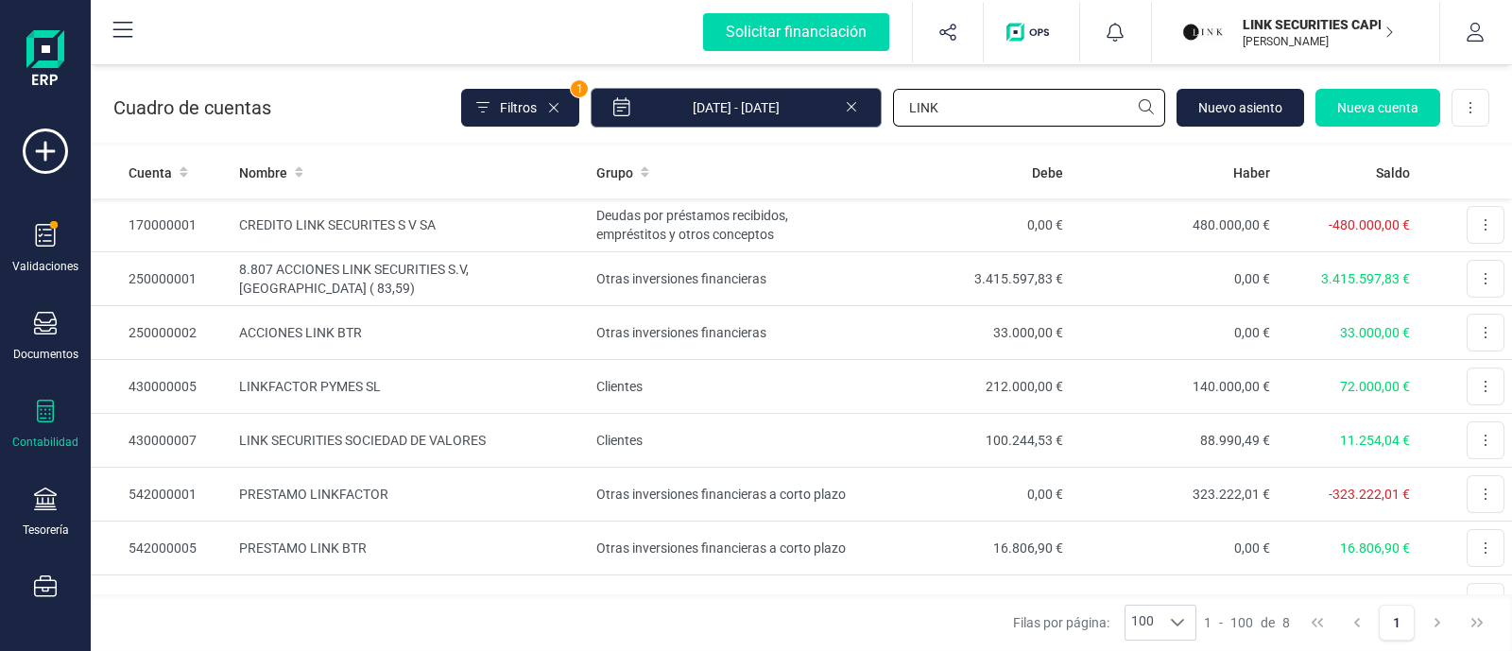
drag, startPoint x: 1022, startPoint y: 103, endPoint x: 769, endPoint y: 112, distance: 253.4
click at [769, 112] on div "Filtros 1 [DATE] - [DATE] LINK [GEOGRAPHIC_DATA] Nueva cuenta Descargar Excel" at bounding box center [975, 108] width 1028 height 40
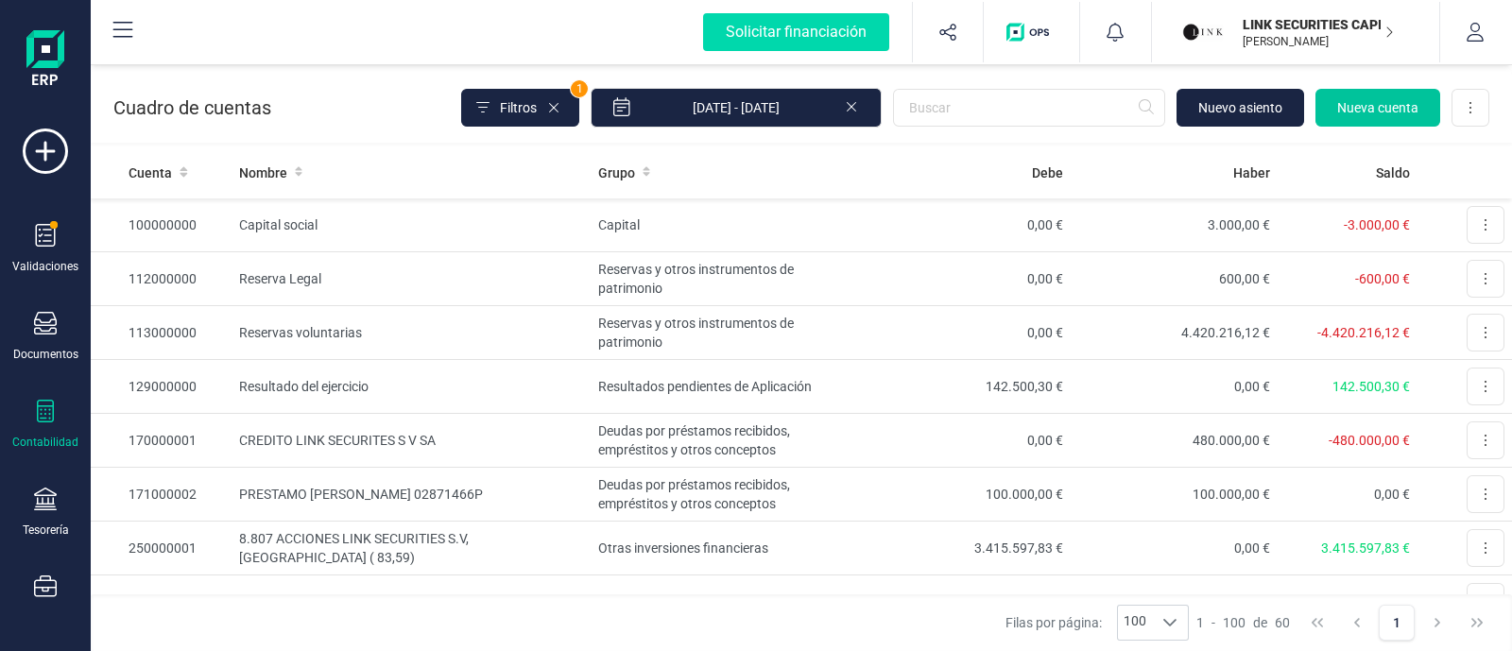
click at [1370, 109] on span "Nueva cuenta" at bounding box center [1377, 107] width 81 height 19
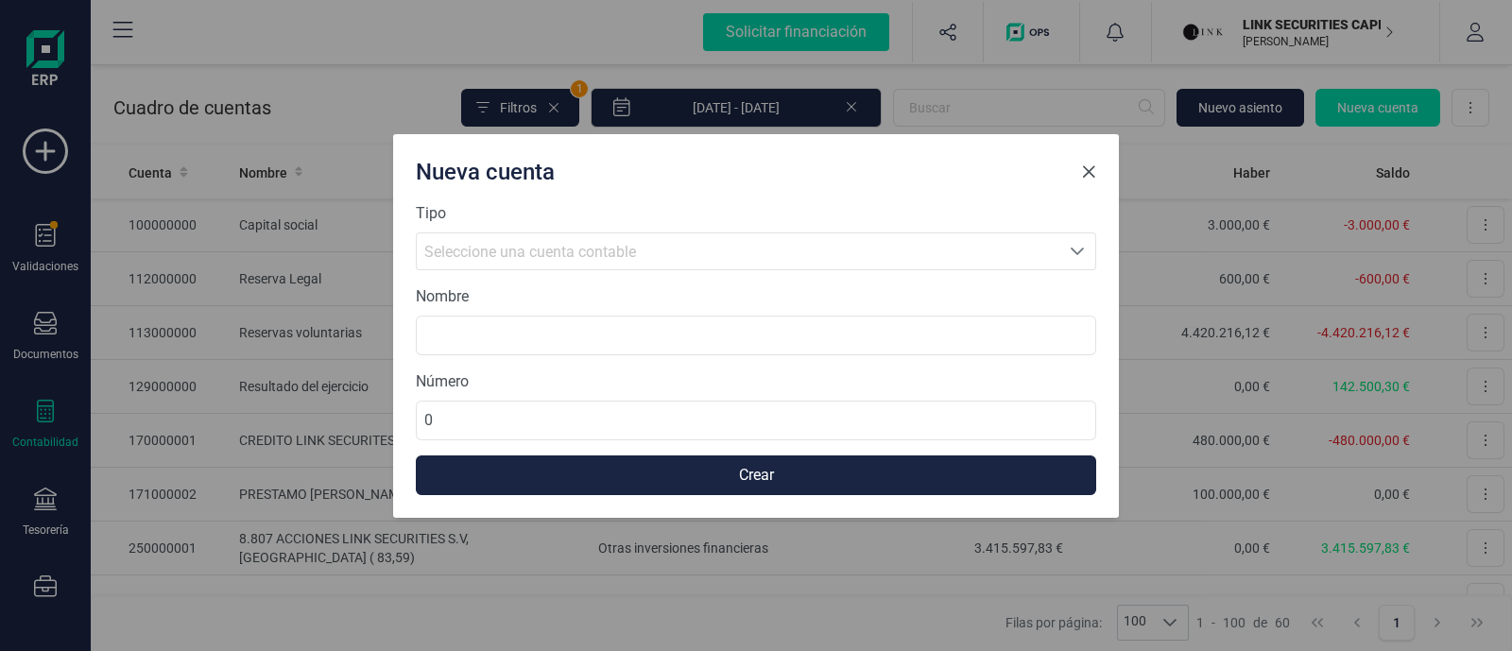
click at [1091, 167] on span "Close" at bounding box center [1088, 171] width 15 height 15
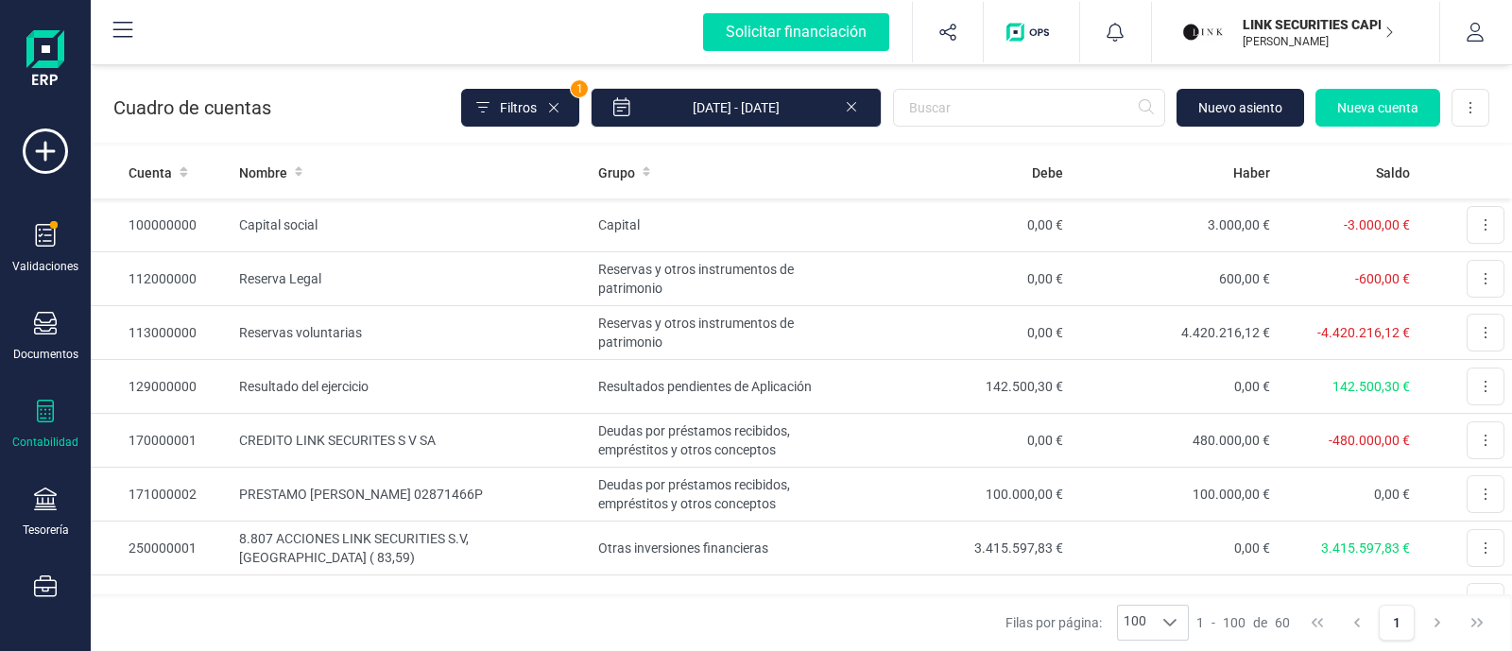
click at [47, 415] on icon at bounding box center [45, 411] width 23 height 23
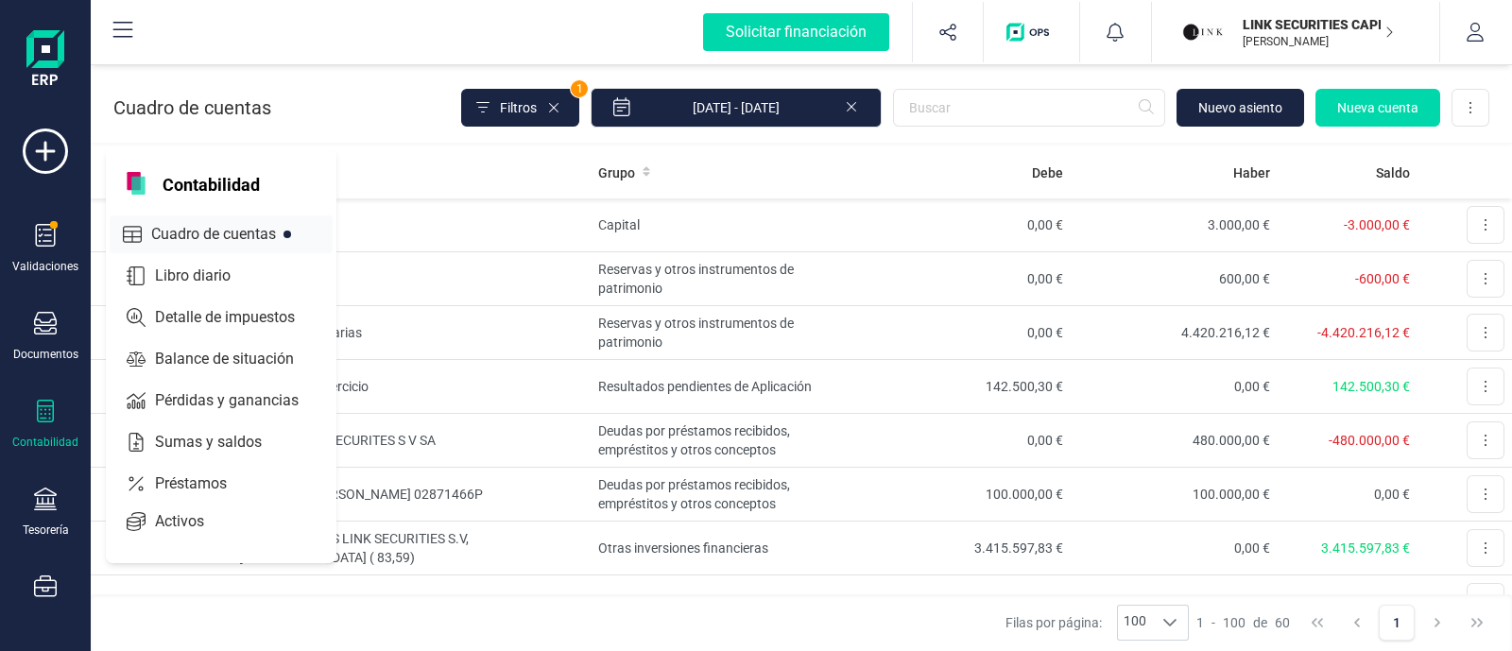
click at [211, 229] on span "Cuadro de cuentas" at bounding box center [227, 234] width 166 height 23
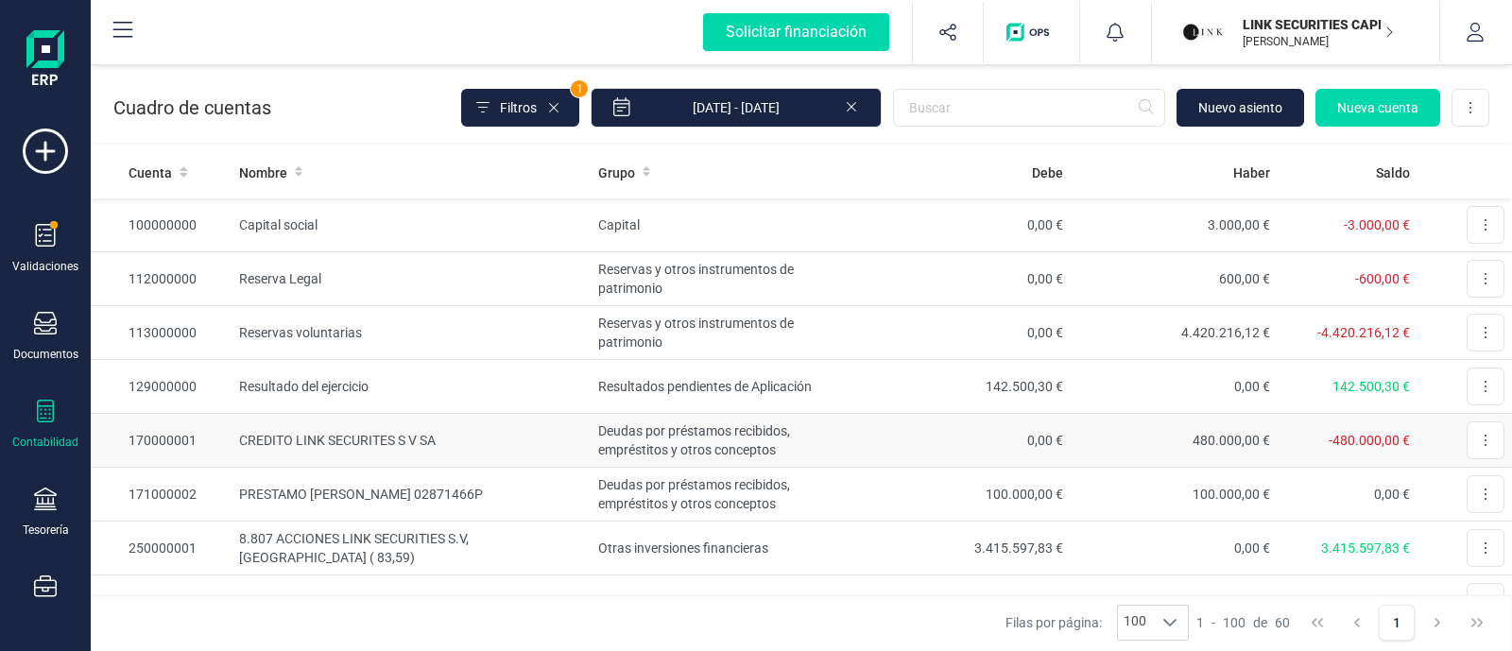
click at [407, 444] on td "CREDITO LINK SECURITES S V SA" at bounding box center [411, 441] width 359 height 54
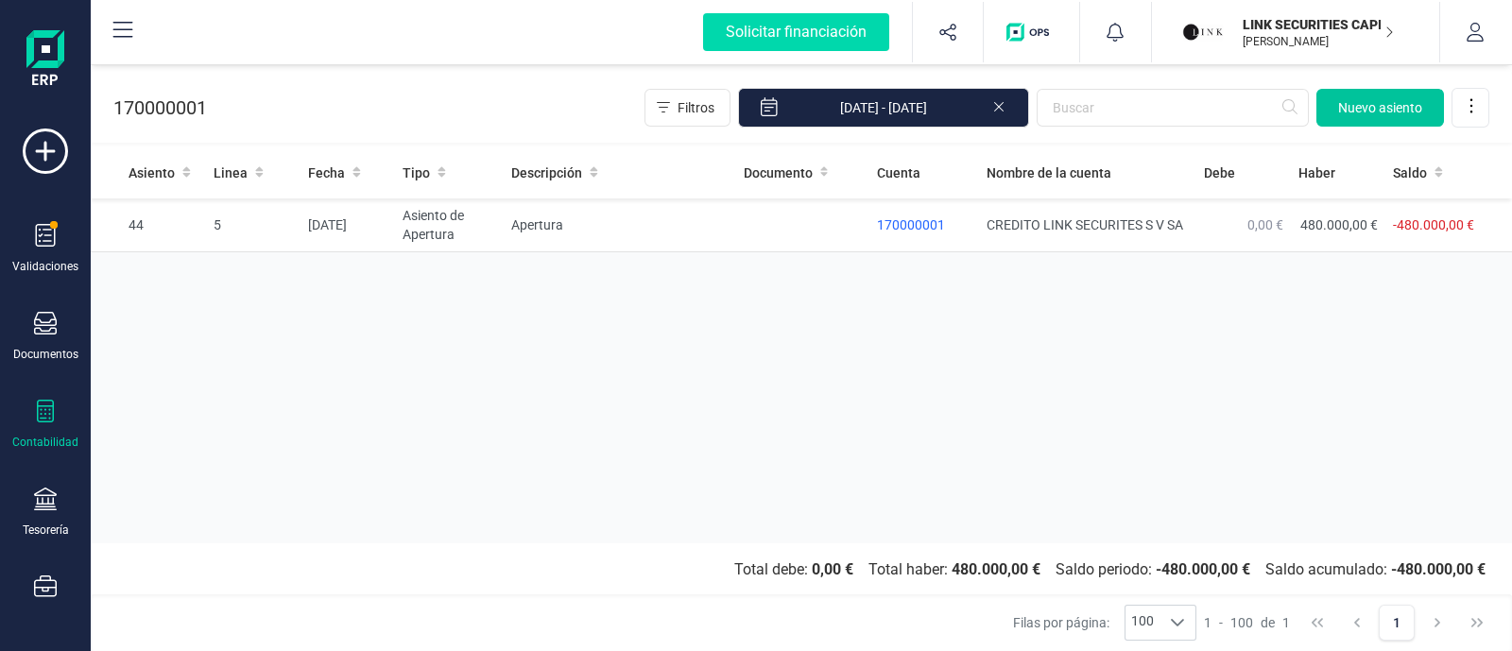
click at [1372, 105] on span "Nuevo asiento" at bounding box center [1380, 107] width 84 height 19
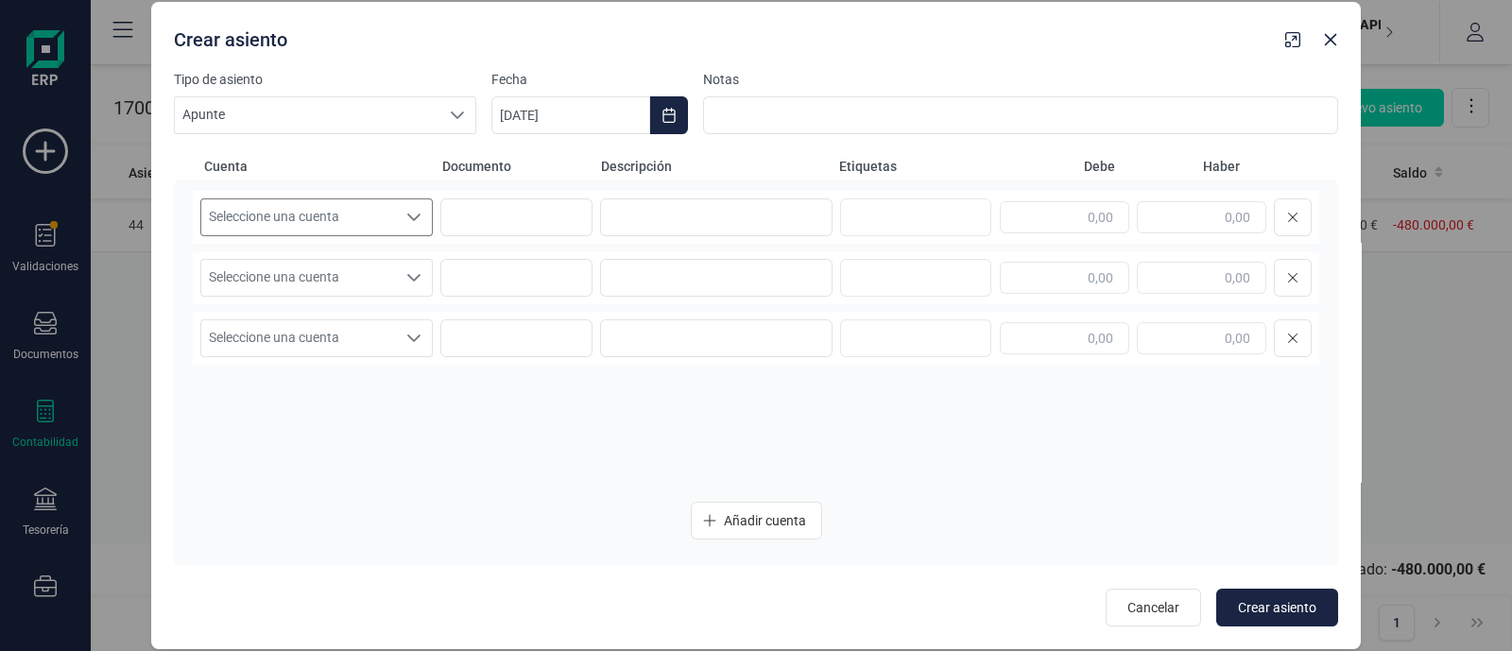
click at [384, 204] on span "Seleccione una cuenta" at bounding box center [298, 217] width 195 height 36
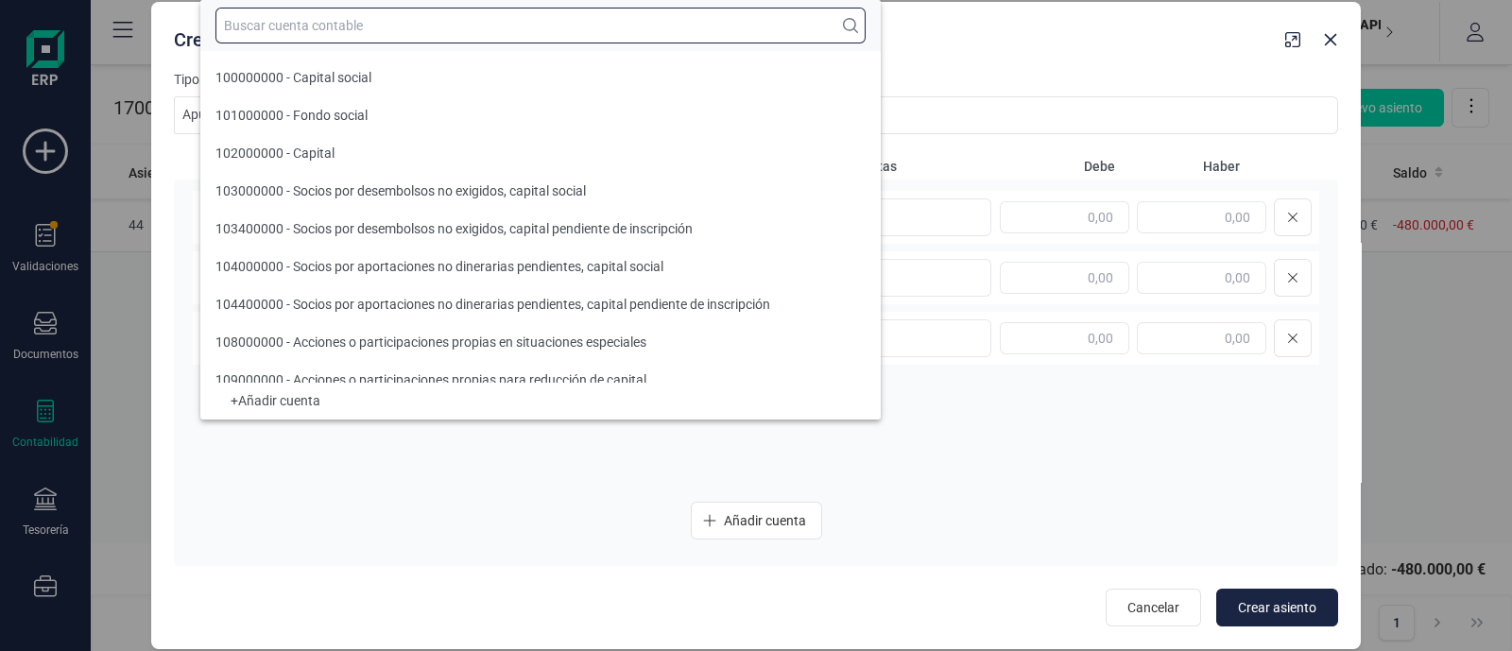
click at [318, 34] on input "text" at bounding box center [540, 26] width 650 height 36
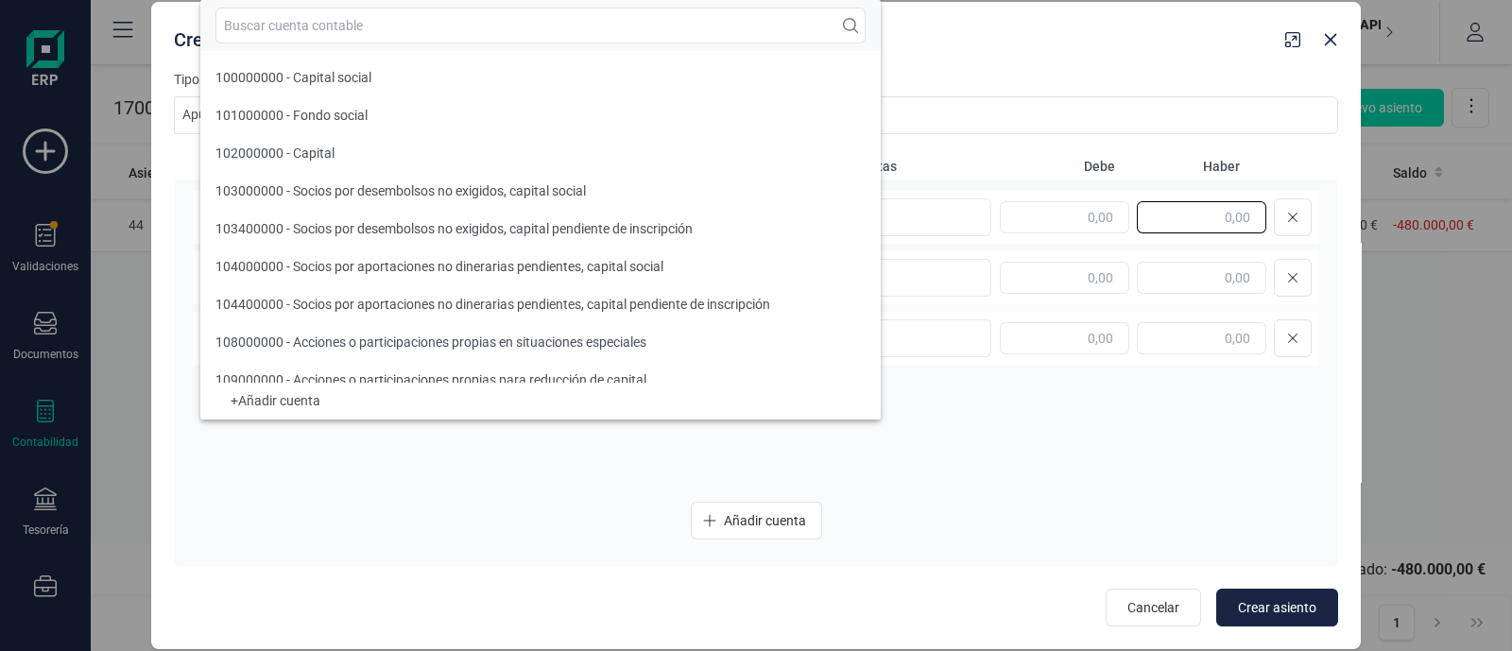
click at [1172, 220] on input "text" at bounding box center [1201, 217] width 129 height 32
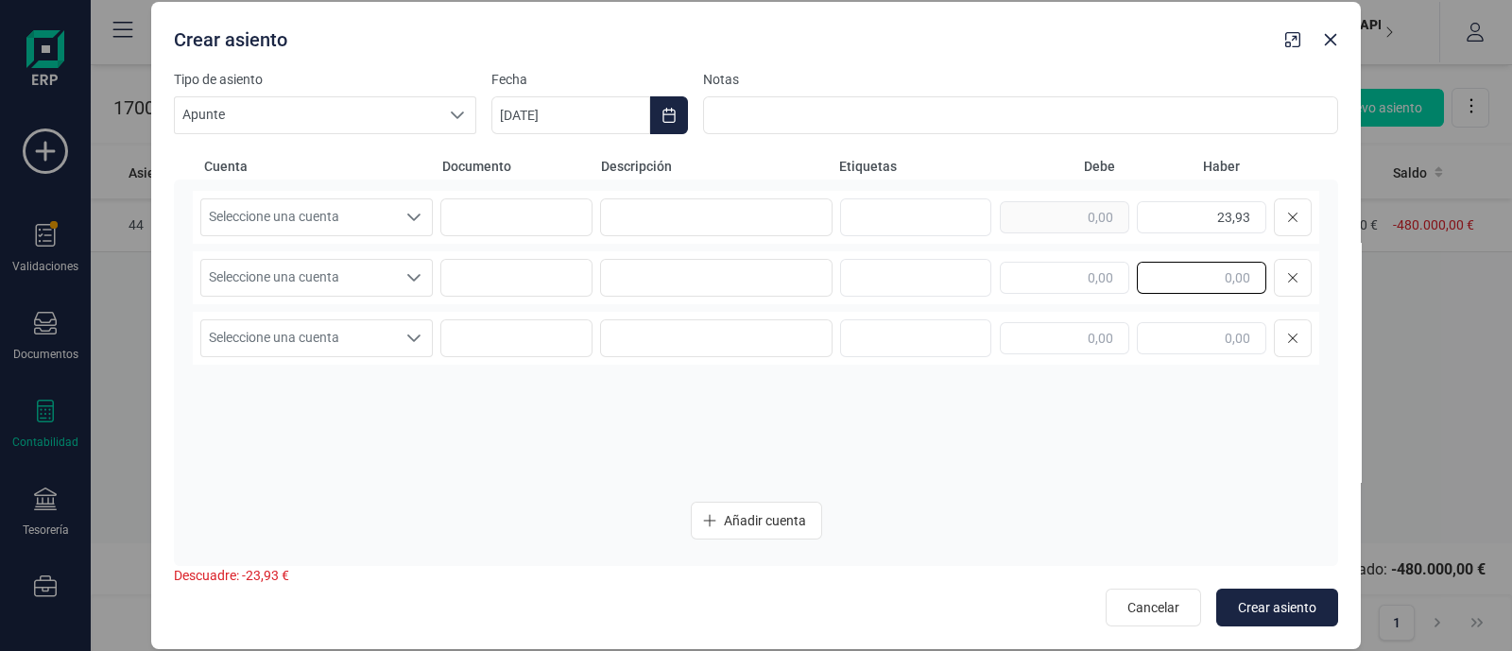
click at [1240, 277] on input "text" at bounding box center [1201, 278] width 129 height 32
click at [1244, 214] on input "23,93" at bounding box center [1201, 217] width 129 height 32
drag, startPoint x: 1261, startPoint y: 218, endPoint x: 1296, endPoint y: 219, distance: 35.0
click at [1296, 219] on div "23,34" at bounding box center [1156, 217] width 312 height 38
drag, startPoint x: 1224, startPoint y: 215, endPoint x: 1282, endPoint y: 217, distance: 58.6
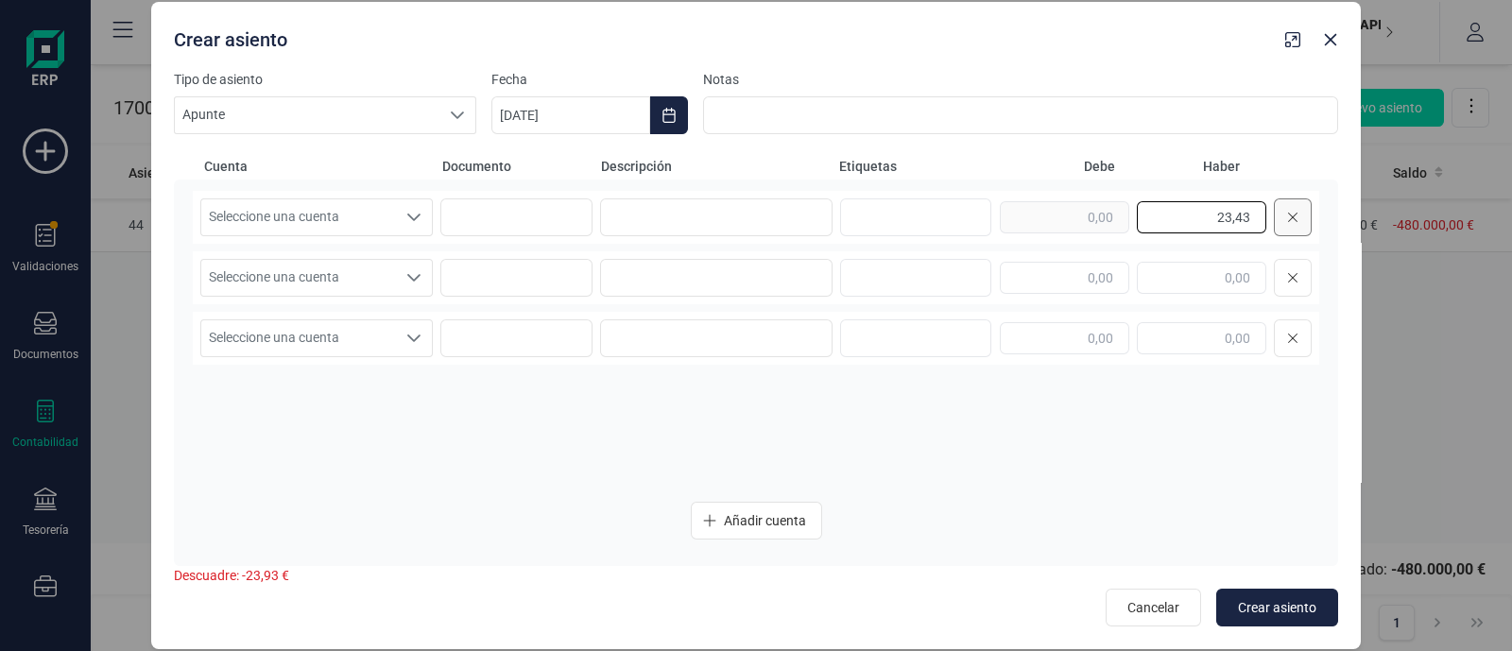
click at [1282, 217] on div "23,43" at bounding box center [1156, 217] width 312 height 38
type input "23,43"
click at [1099, 280] on input "text" at bounding box center [1064, 278] width 129 height 32
paste input "23,43"
type input "23,43"
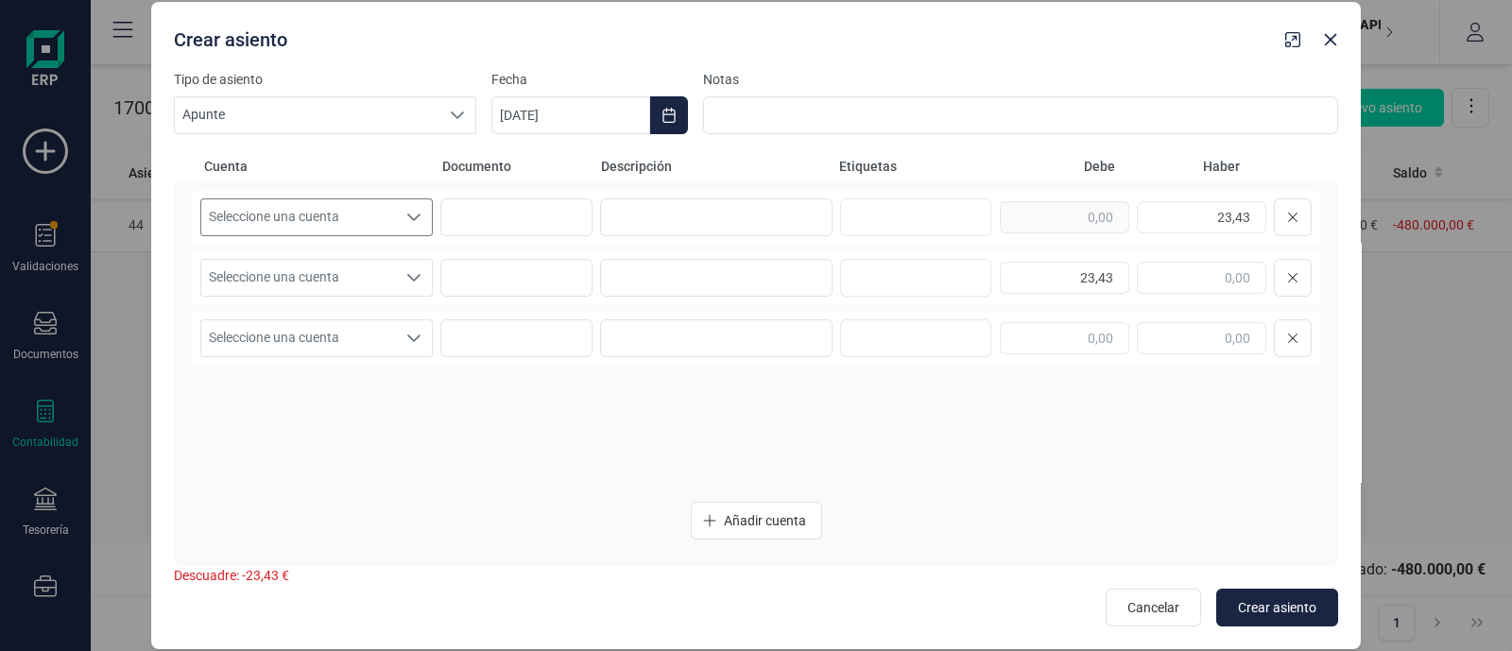
click at [323, 215] on span "Seleccione una cuenta" at bounding box center [298, 217] width 195 height 36
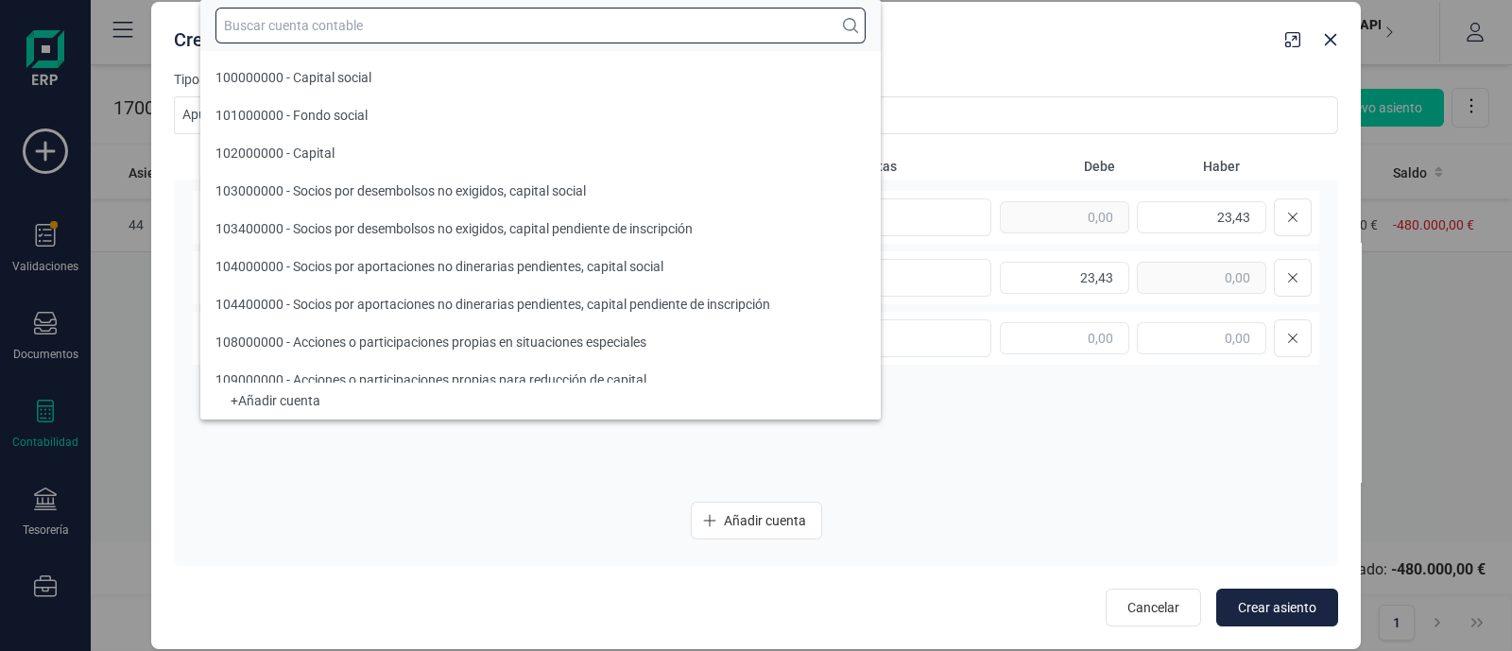
click at [319, 21] on input "text" at bounding box center [540, 26] width 650 height 36
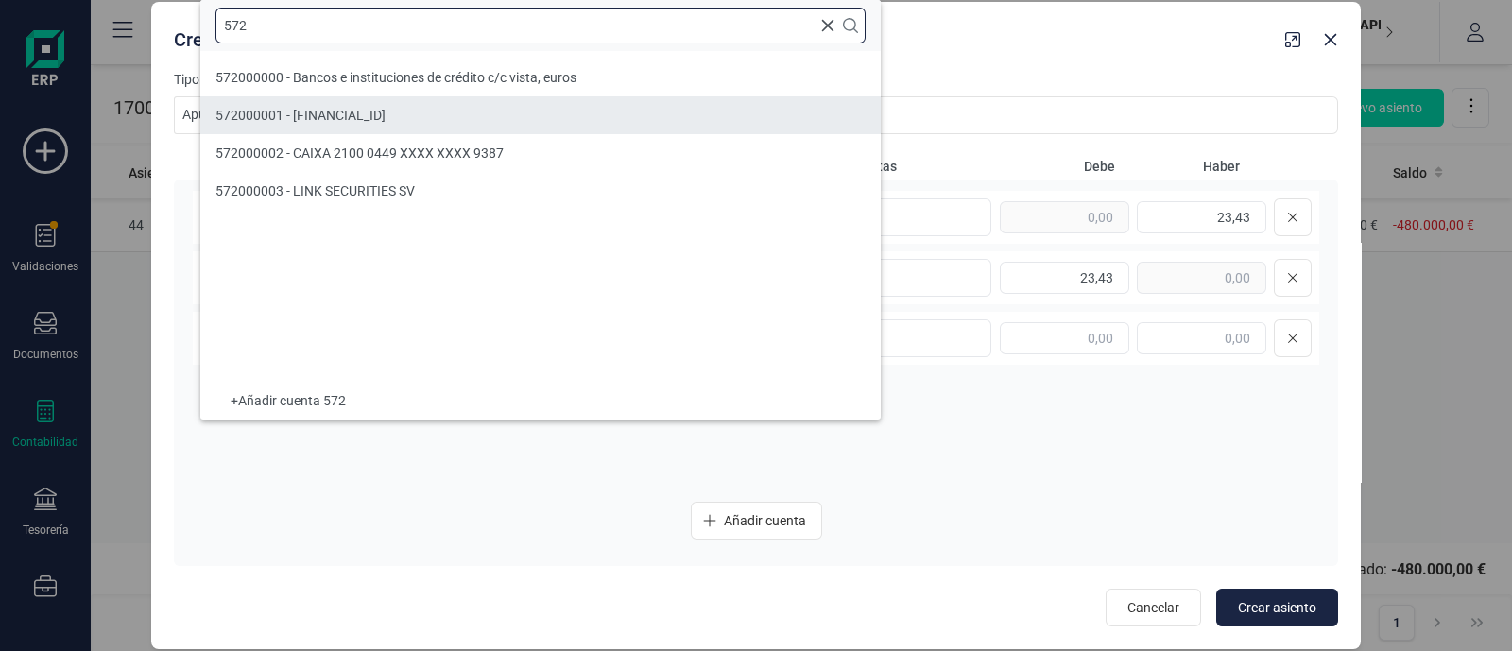
type input "572"
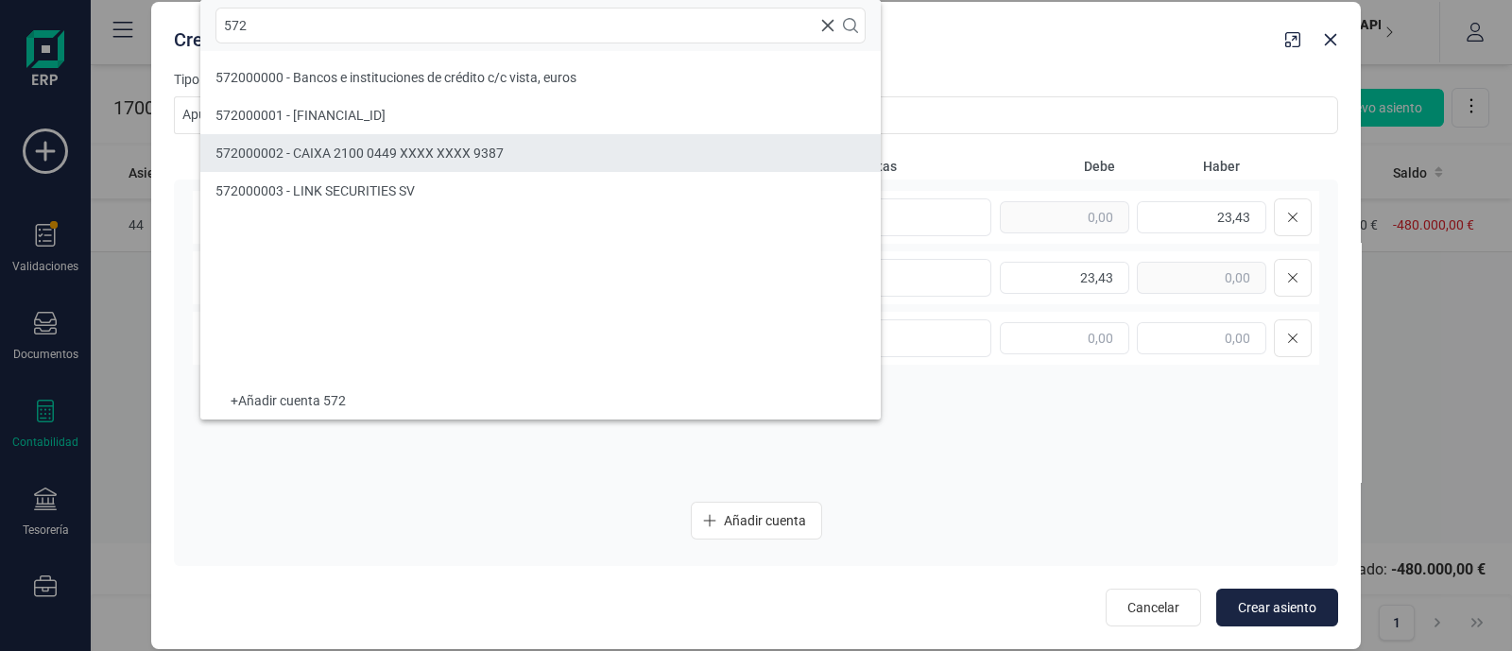
click at [325, 147] on span "572000002 - CAIXA 2100 0449 XXXX XXXX 9387" at bounding box center [359, 153] width 288 height 15
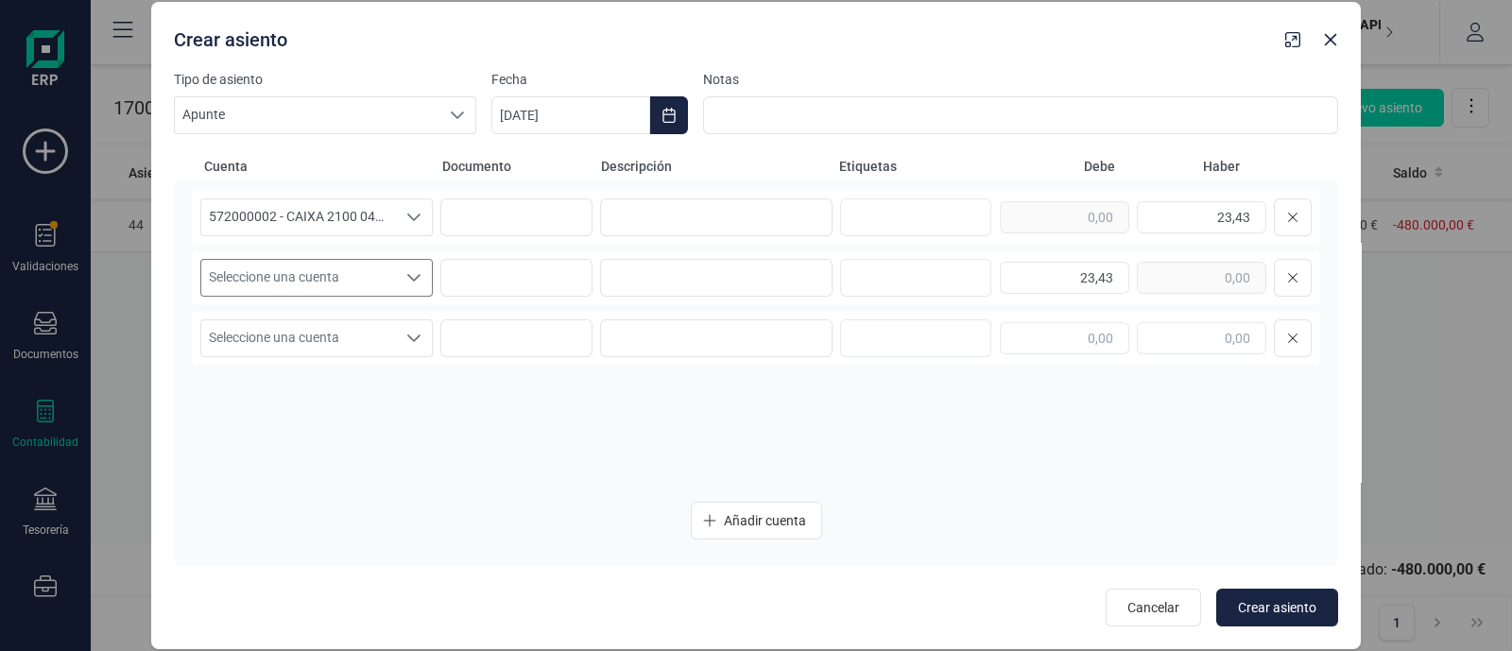
click at [317, 281] on span "Seleccione una cuenta" at bounding box center [298, 278] width 195 height 36
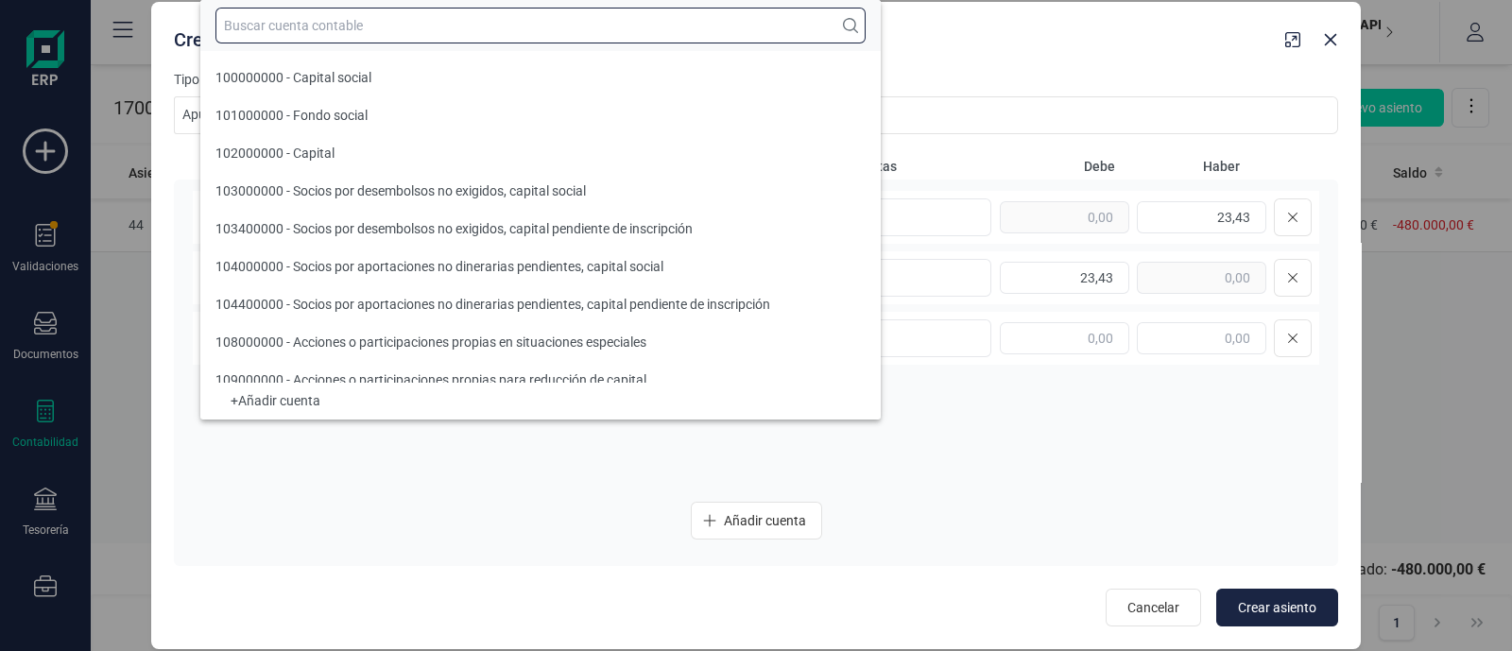
click at [351, 25] on input "text" at bounding box center [540, 26] width 650 height 36
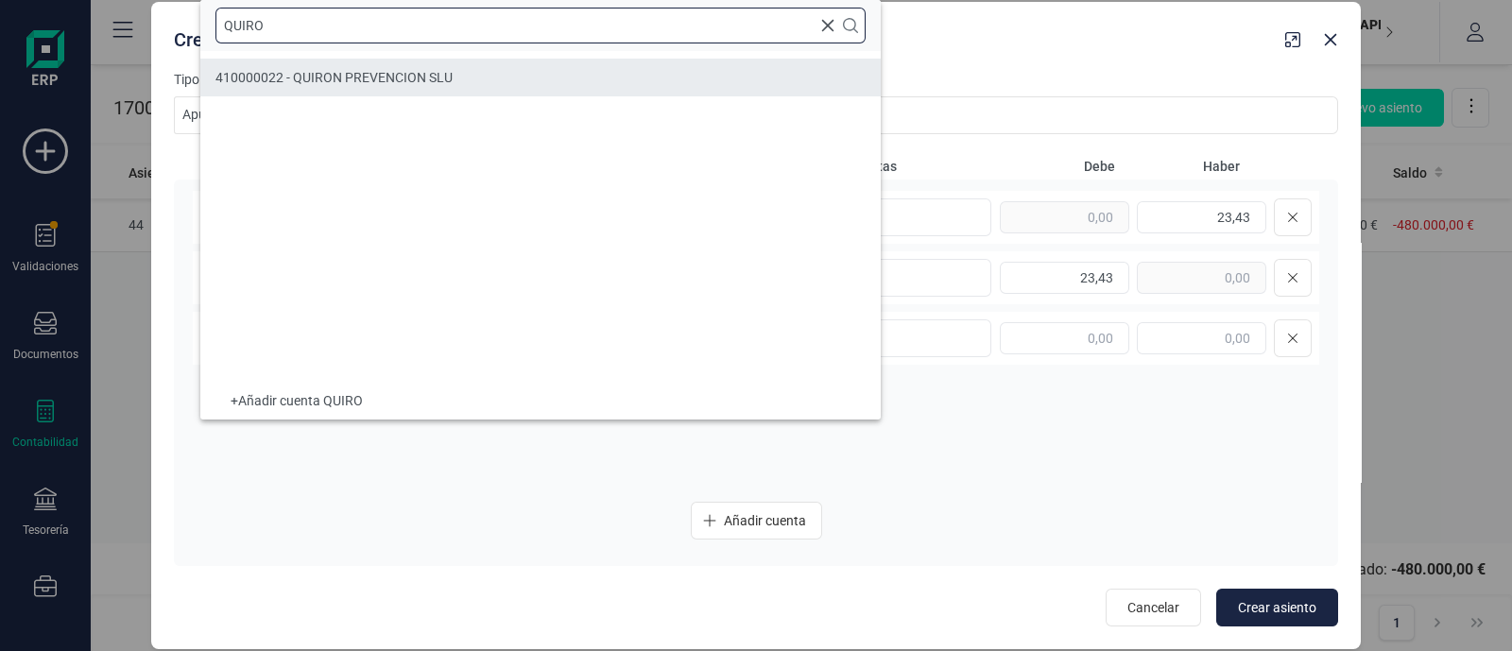
type input "QUIRO"
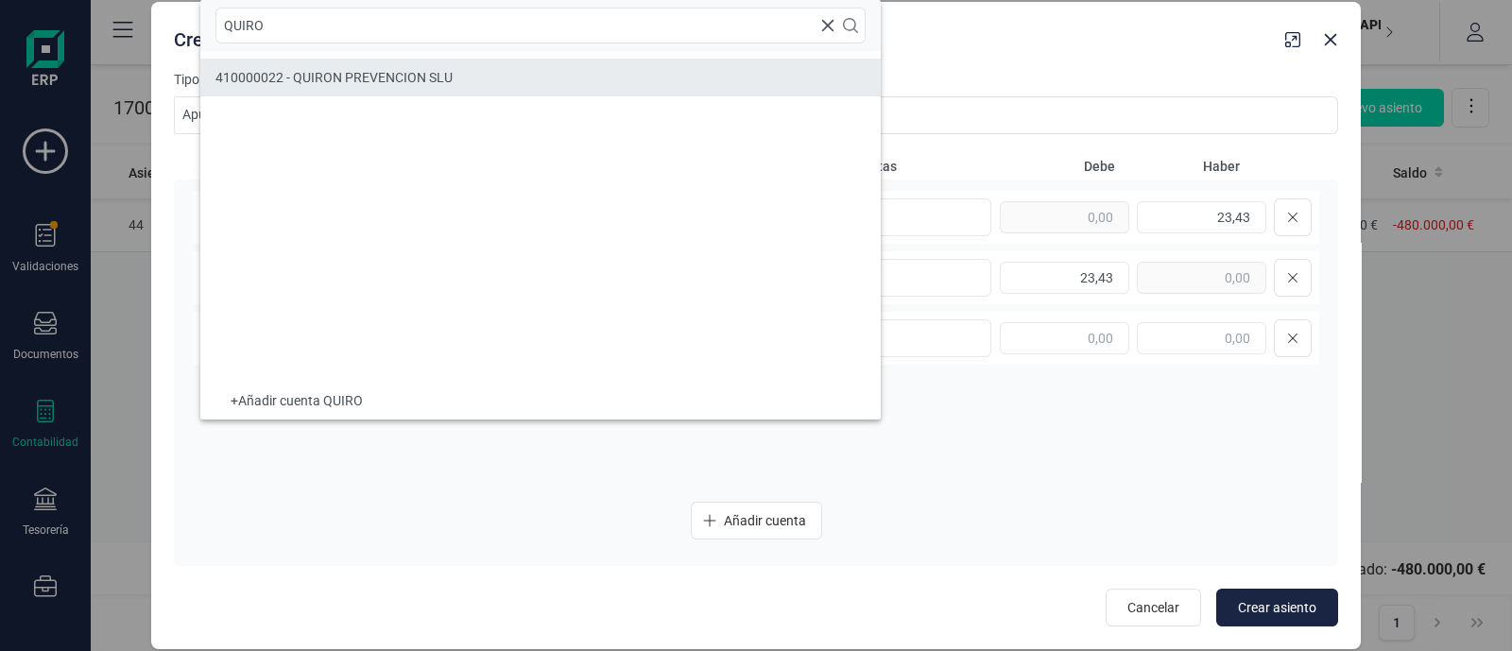
click at [373, 76] on span "410000022 - QUIRON PREVENCION SLU" at bounding box center [333, 77] width 237 height 15
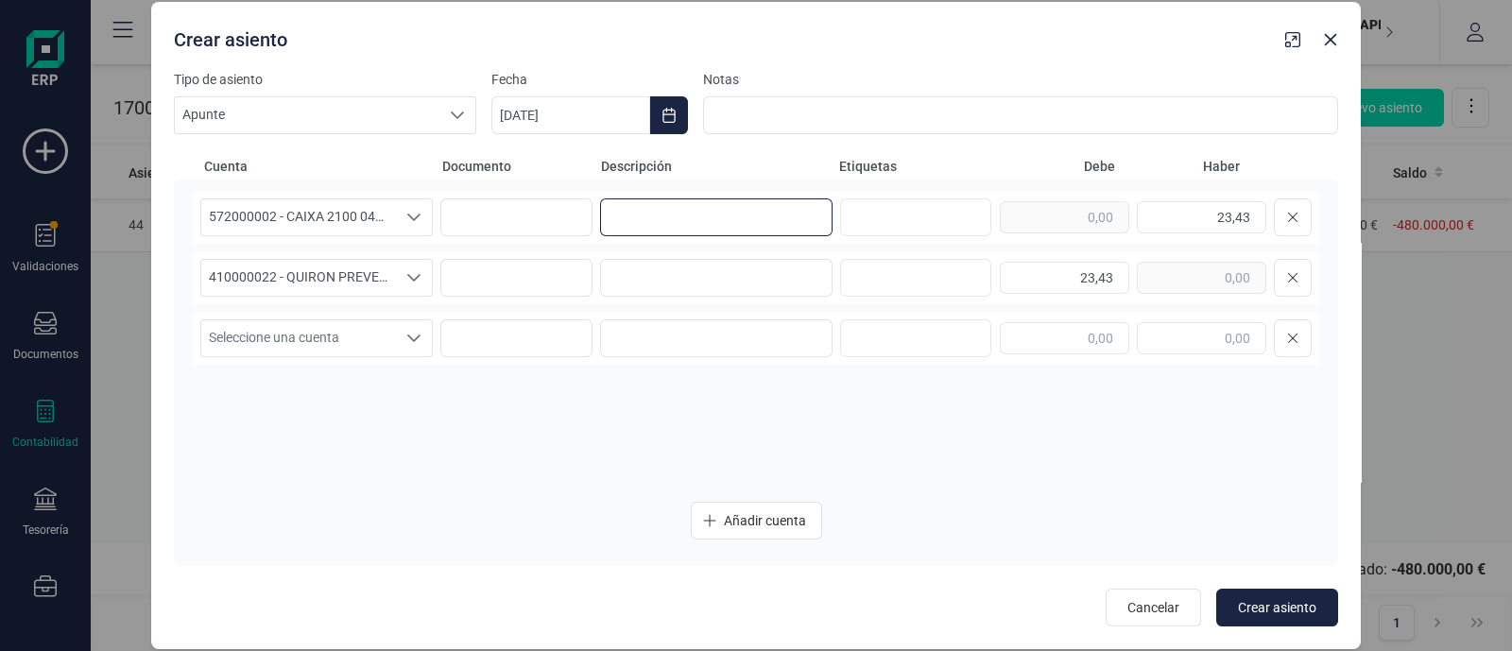
click at [699, 228] on input at bounding box center [716, 217] width 232 height 38
drag, startPoint x: 705, startPoint y: 218, endPoint x: 514, endPoint y: 225, distance: 191.0
click at [514, 225] on div "572000002 - CAIXA 2100 0449 XXXX XXXX 9387 572000002 - CAIXA 2100 0449 XXXX XXX…" at bounding box center [756, 217] width 1126 height 53
type input "PAGO QUIRON"
click at [625, 268] on input at bounding box center [716, 278] width 232 height 38
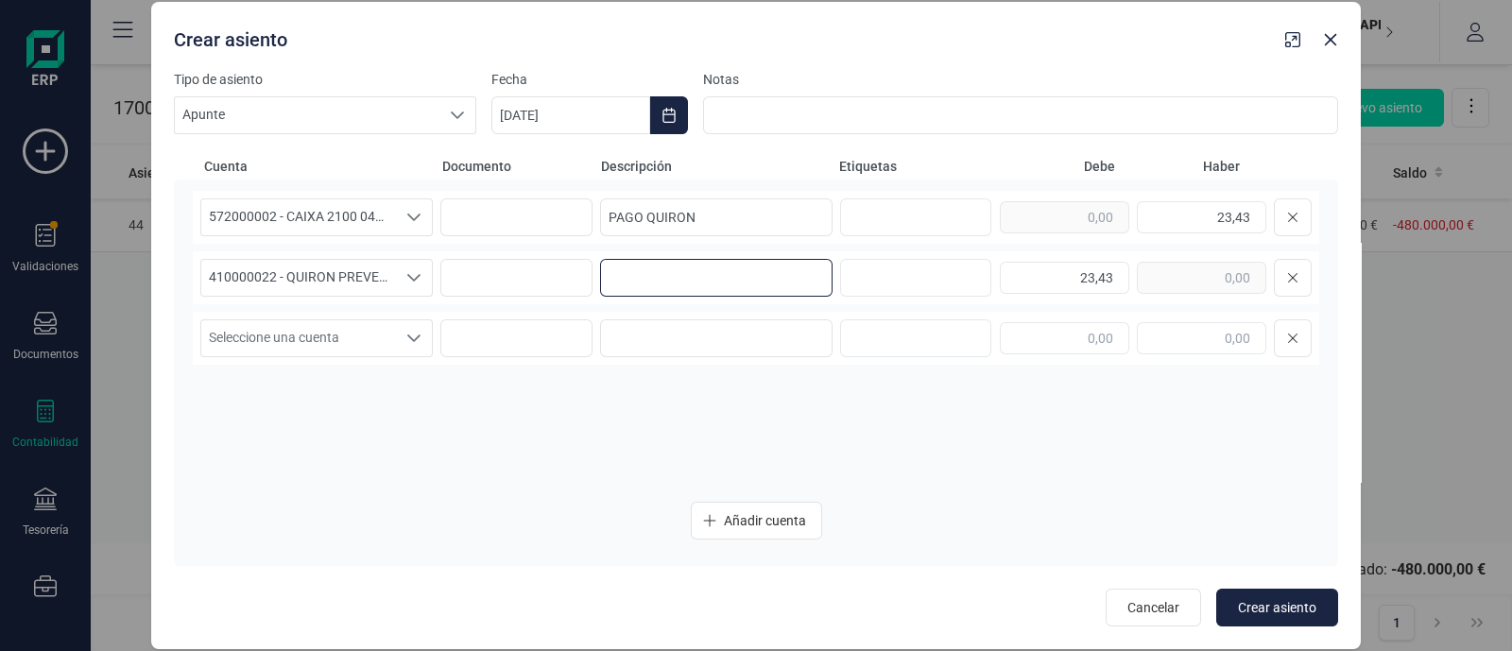
paste input "PAGO QUIRON"
type input "PAGO QUIRON"
click at [674, 114] on icon "Choose Date" at bounding box center [668, 115] width 15 height 15
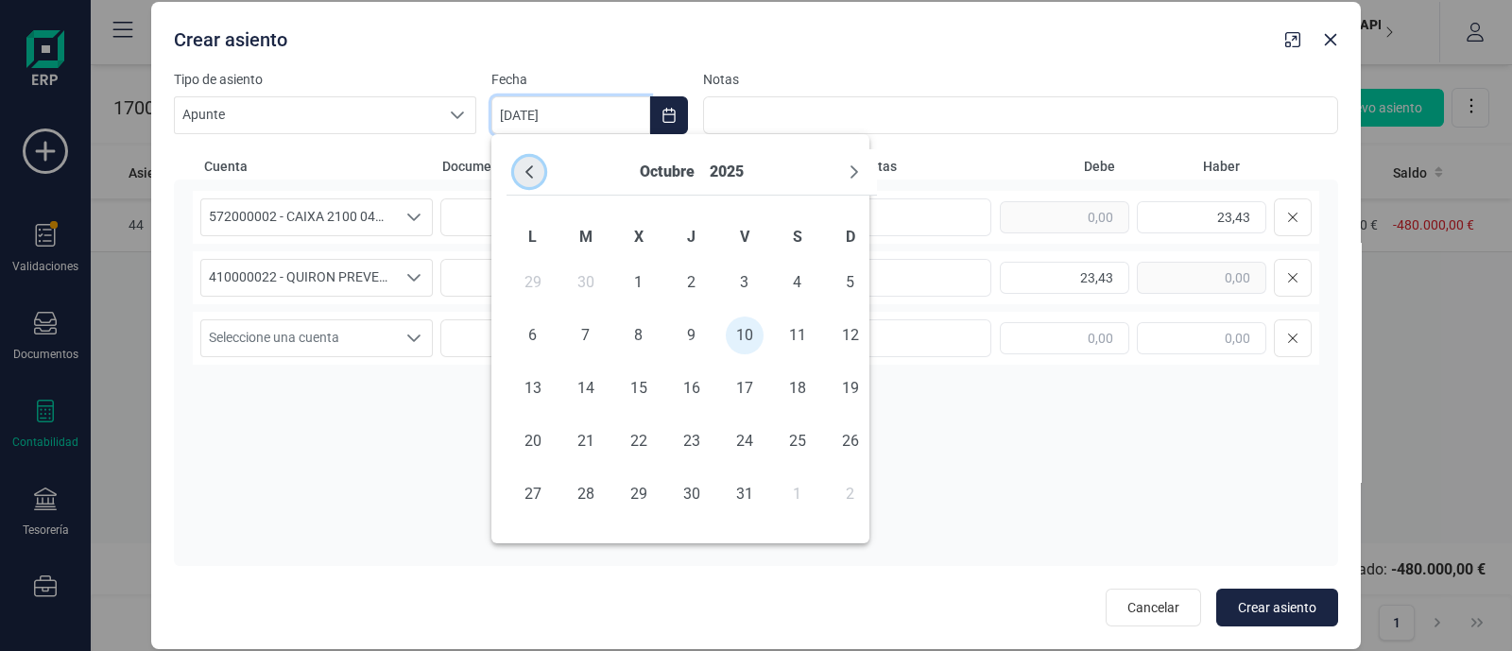
click at [533, 162] on button "Previous Month" at bounding box center [529, 172] width 30 height 30
click at [795, 433] on span "27" at bounding box center [798, 441] width 38 height 38
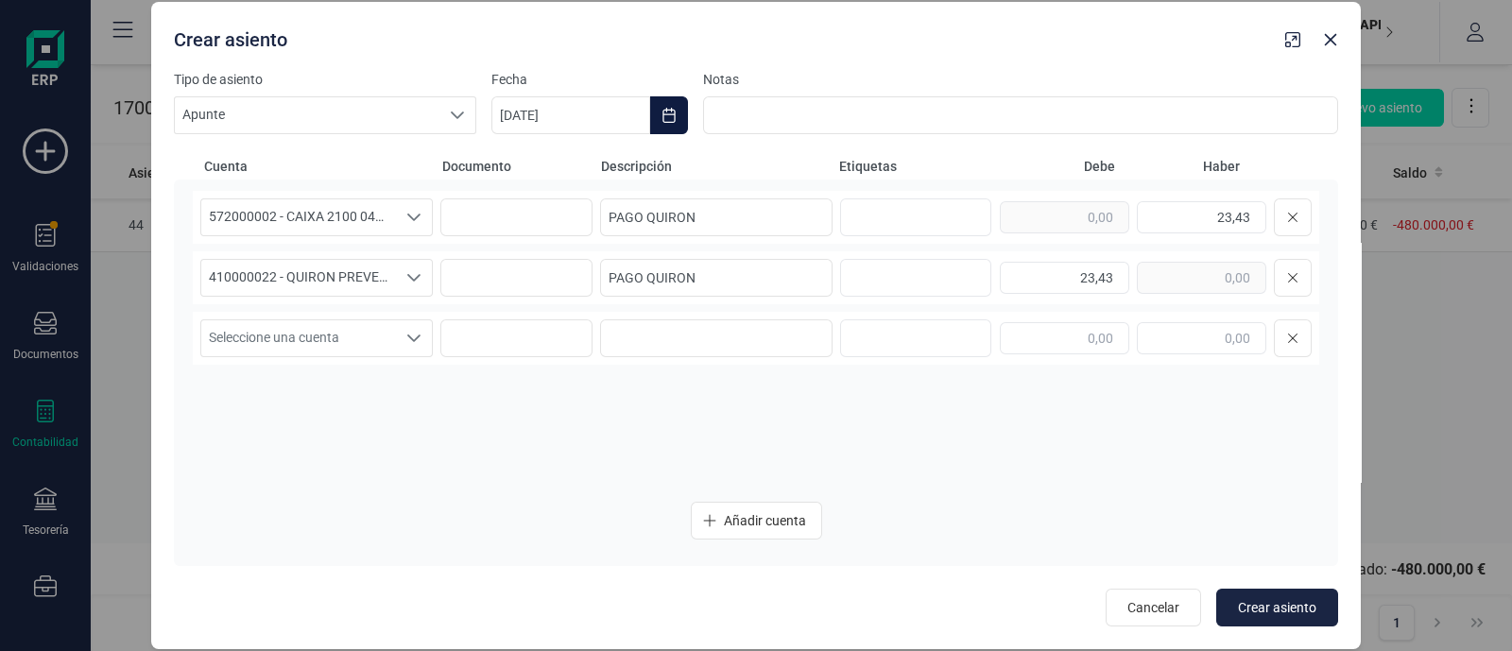
click at [684, 100] on button "Choose Date" at bounding box center [669, 115] width 38 height 38
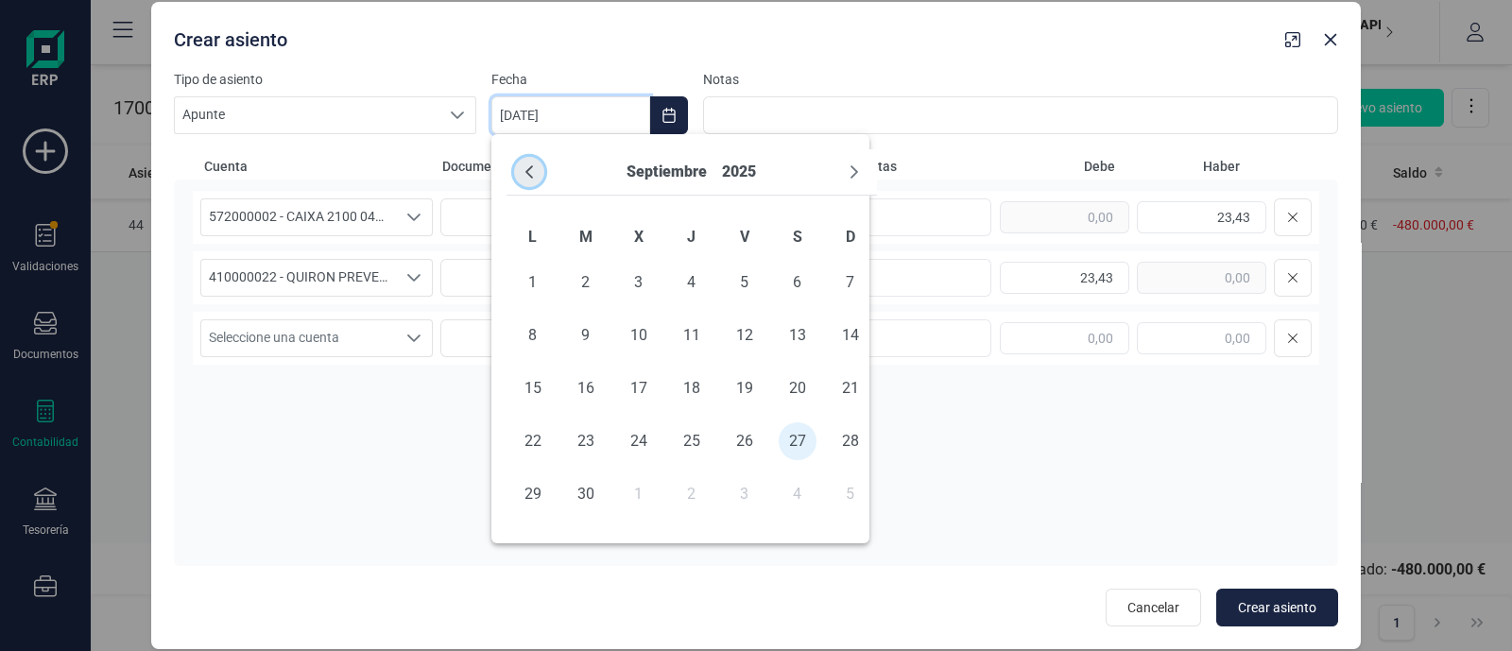
click at [524, 165] on icon "Previous Month" at bounding box center [529, 171] width 15 height 15
click at [850, 169] on icon "Next Month" at bounding box center [854, 171] width 15 height 15
click at [639, 490] on span "27" at bounding box center [639, 494] width 38 height 38
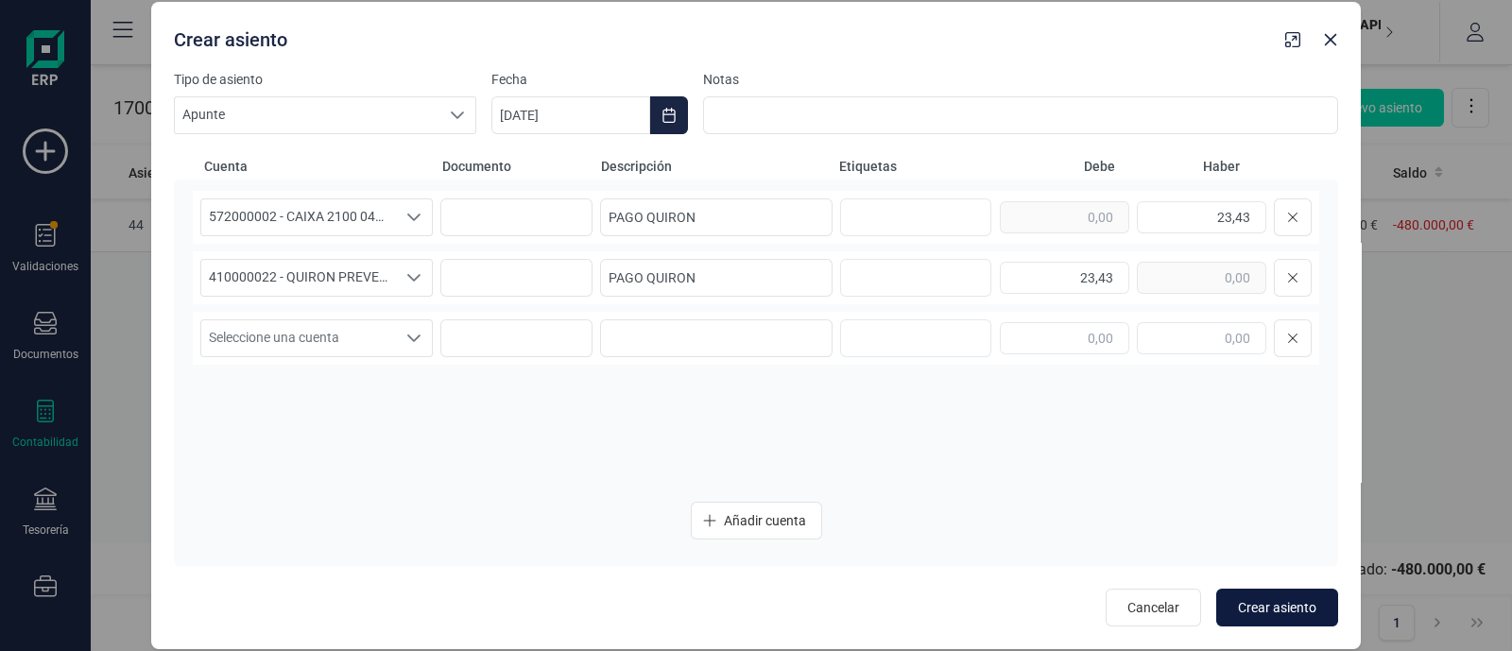
click at [1305, 600] on span "Crear asiento" at bounding box center [1277, 607] width 78 height 19
type input "[DATE]"
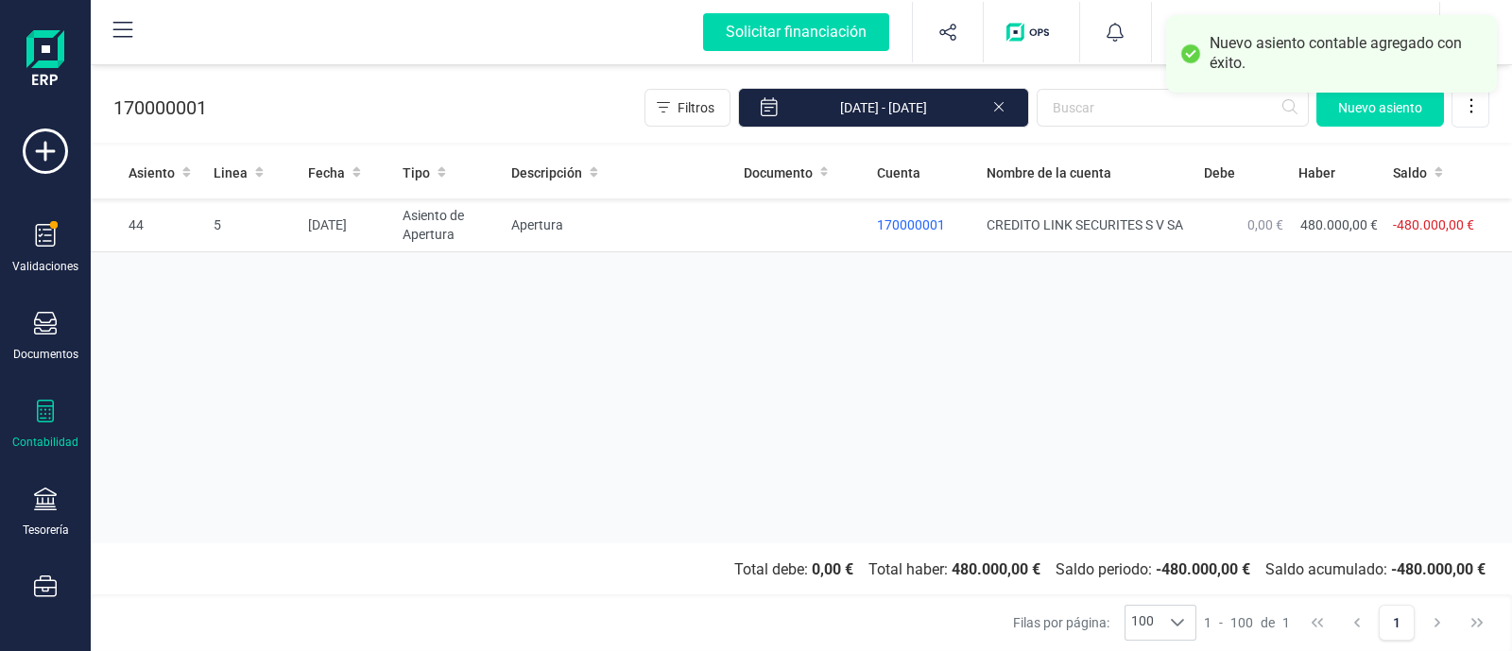
click at [49, 419] on icon at bounding box center [45, 411] width 17 height 23
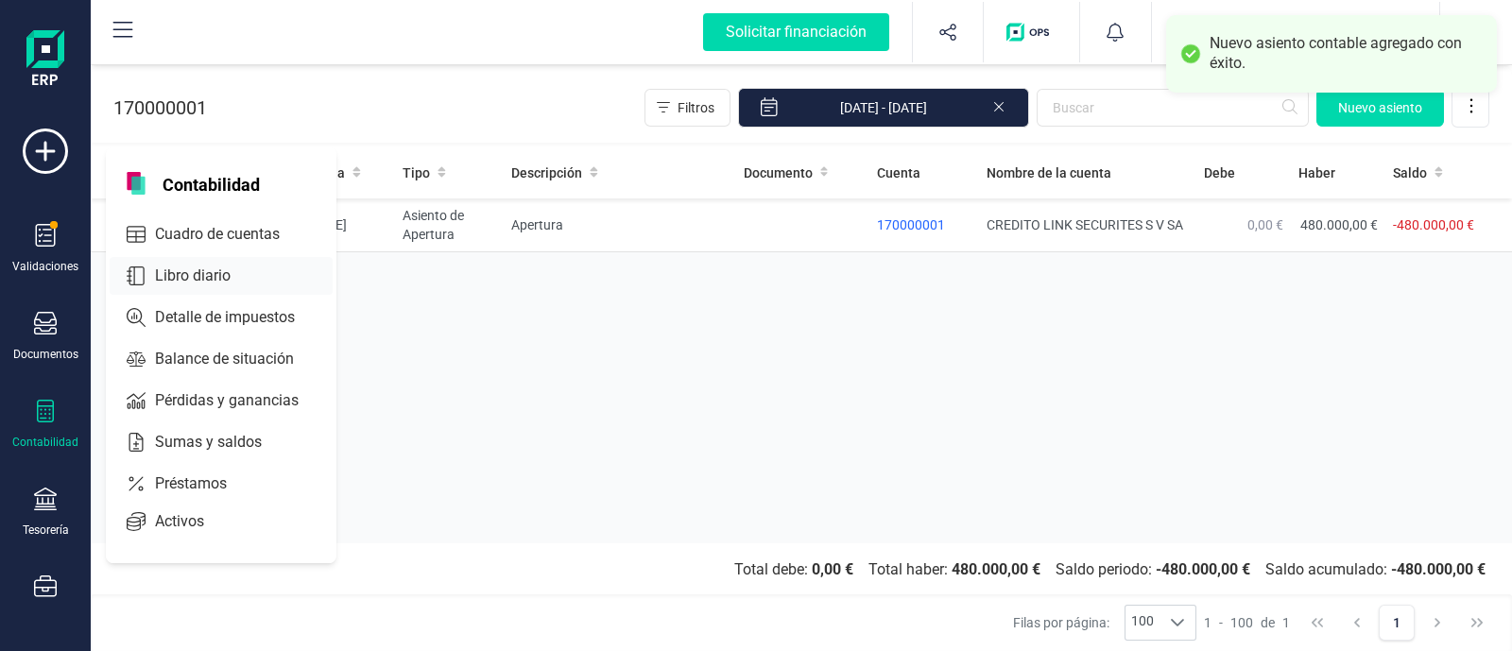
click at [193, 232] on span "Cuadro de cuentas" at bounding box center [230, 234] width 166 height 23
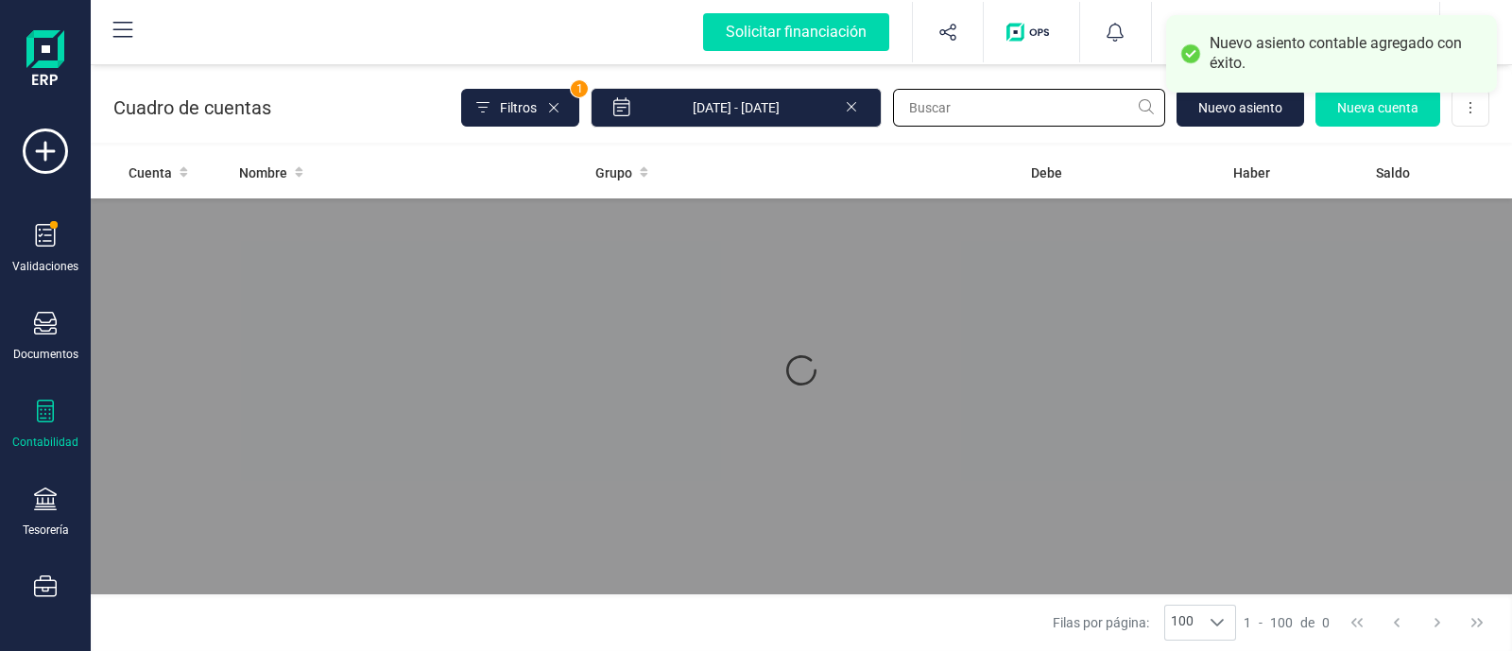
click at [962, 108] on input "text" at bounding box center [1029, 108] width 272 height 38
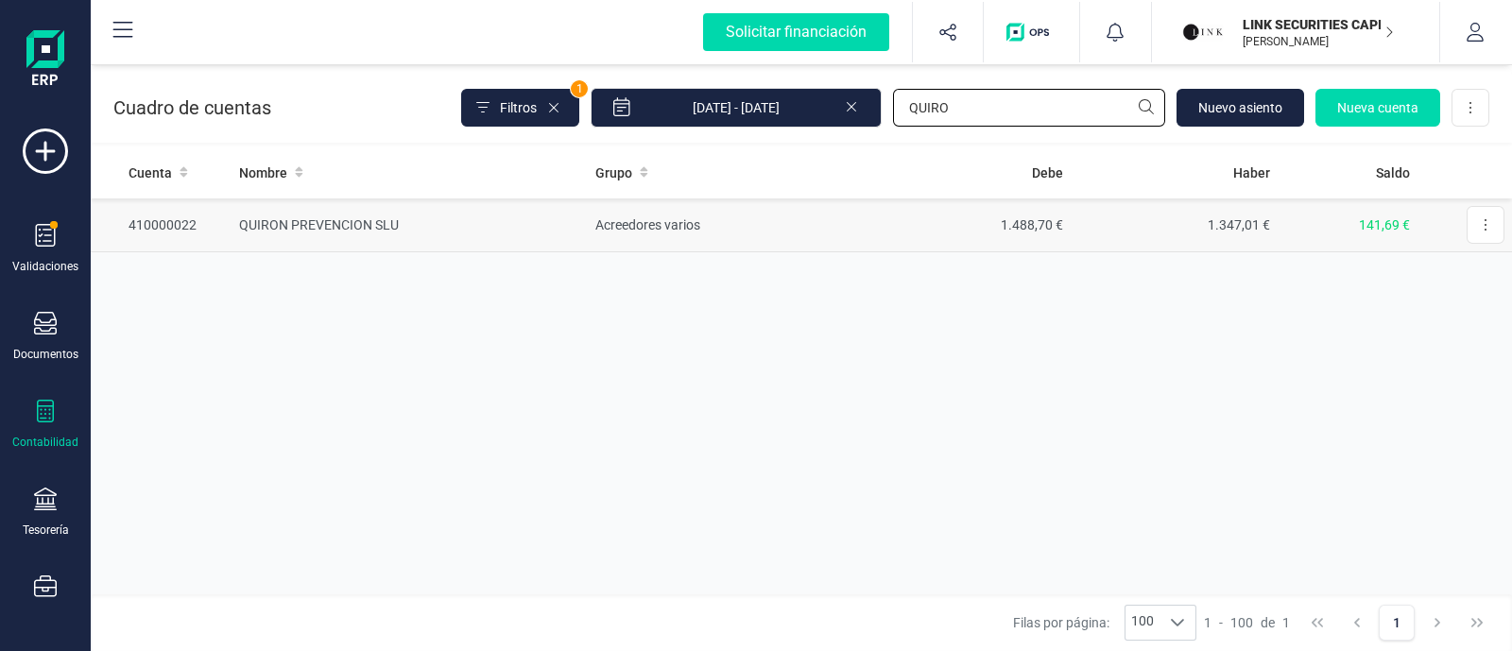
type input "QUIRO"
click at [819, 222] on td "Acreedores varios" at bounding box center [725, 225] width 275 height 54
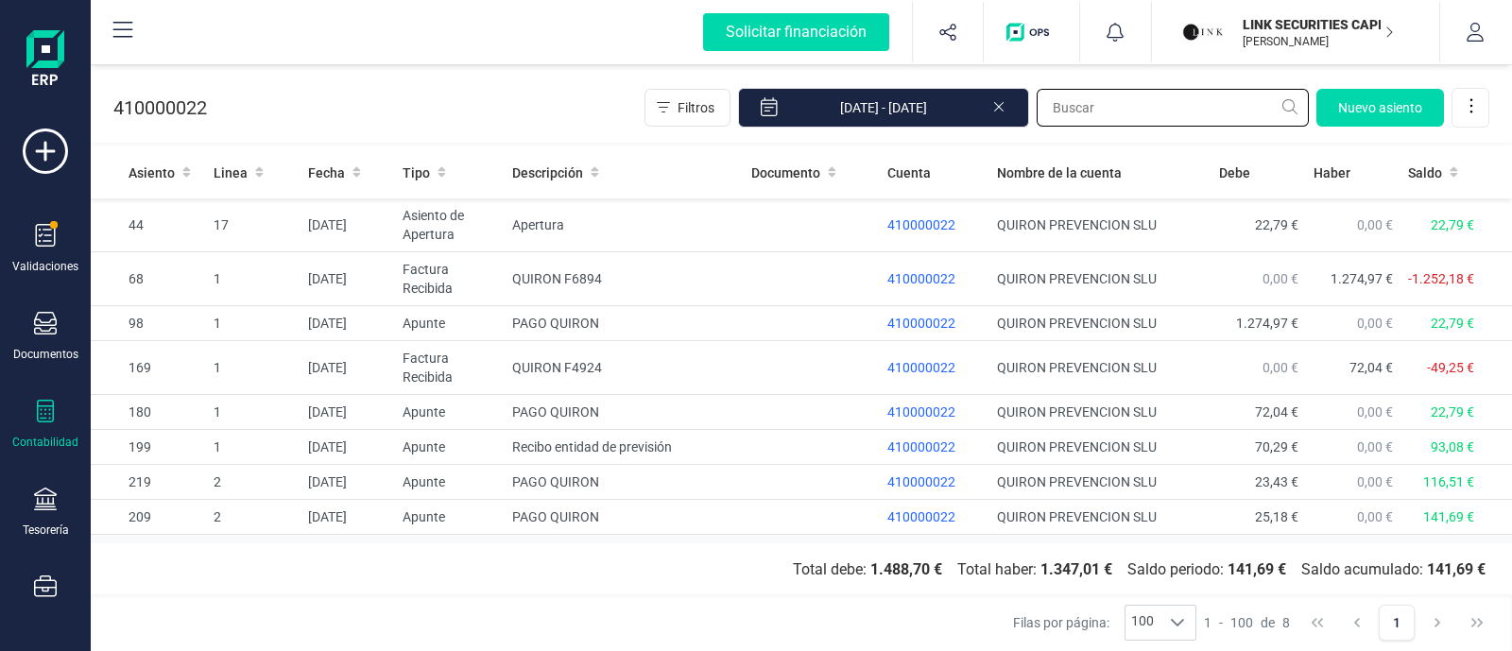
click at [1069, 120] on input "text" at bounding box center [1173, 108] width 272 height 38
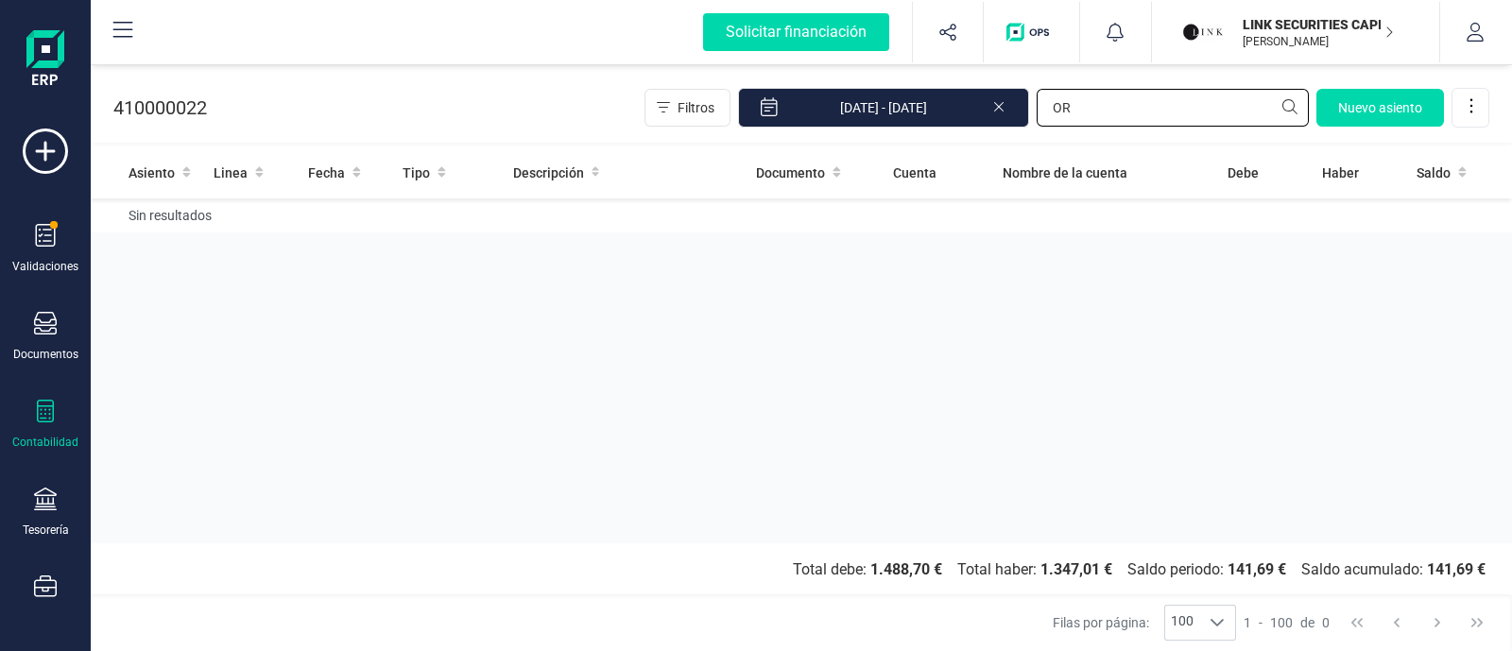
type input "O"
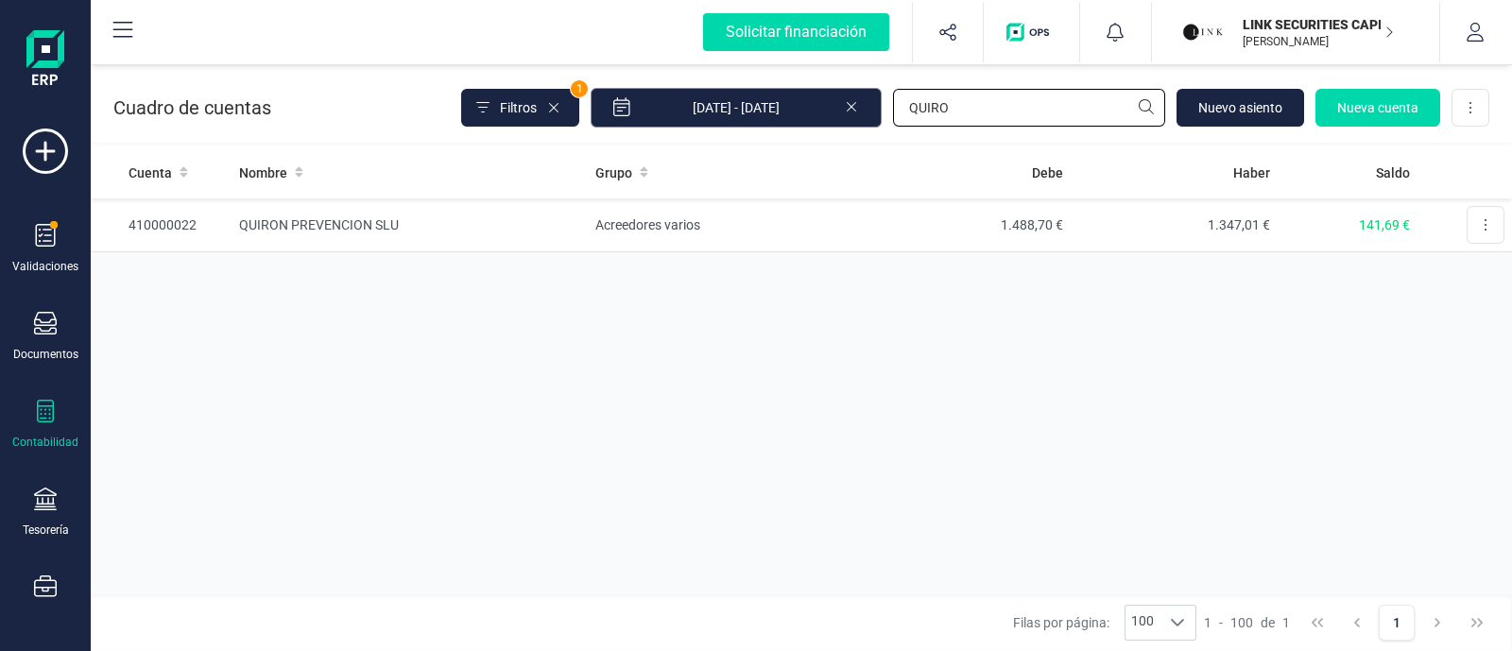
drag, startPoint x: 955, startPoint y: 107, endPoint x: 784, endPoint y: 123, distance: 171.8
click at [784, 123] on div "Filtros 1 [DATE] - [DATE] QUIRO [GEOGRAPHIC_DATA] Nueva cuenta Descargar Excel" at bounding box center [975, 108] width 1028 height 40
type input "ORAN"
click at [808, 223] on td "Acreedores varios" at bounding box center [726, 225] width 274 height 54
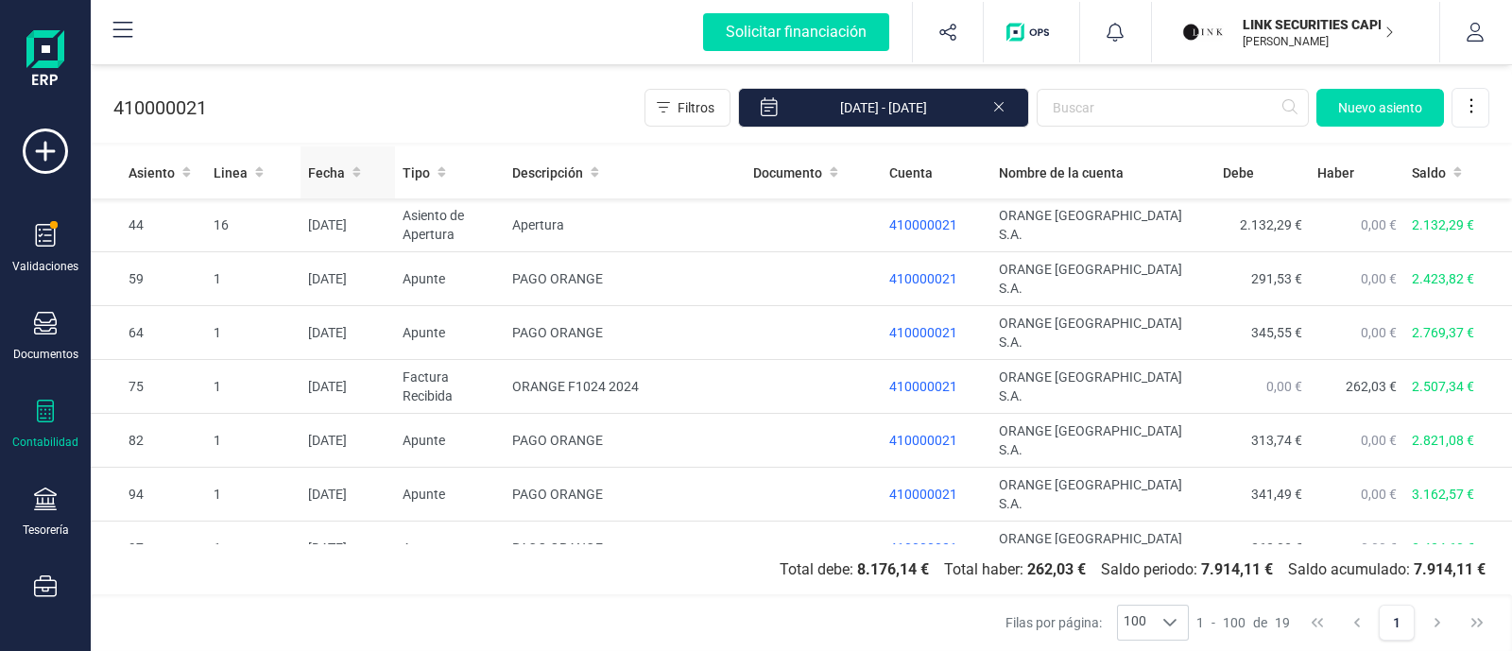
click at [352, 170] on icon at bounding box center [356, 172] width 8 height 10
click at [354, 167] on icon at bounding box center [356, 169] width 8 height 5
click at [1378, 99] on span "Nuevo asiento" at bounding box center [1380, 107] width 84 height 19
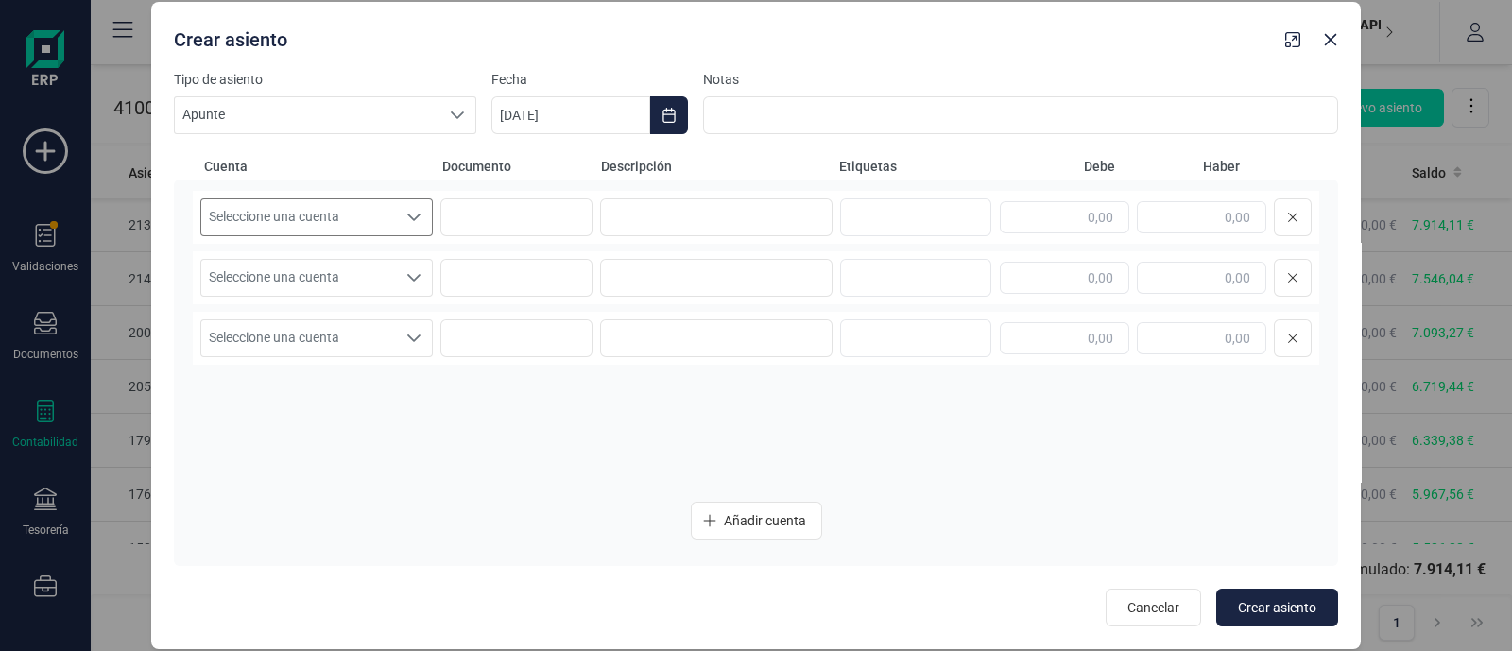
click at [354, 209] on span "Seleccione una cuenta" at bounding box center [298, 217] width 195 height 36
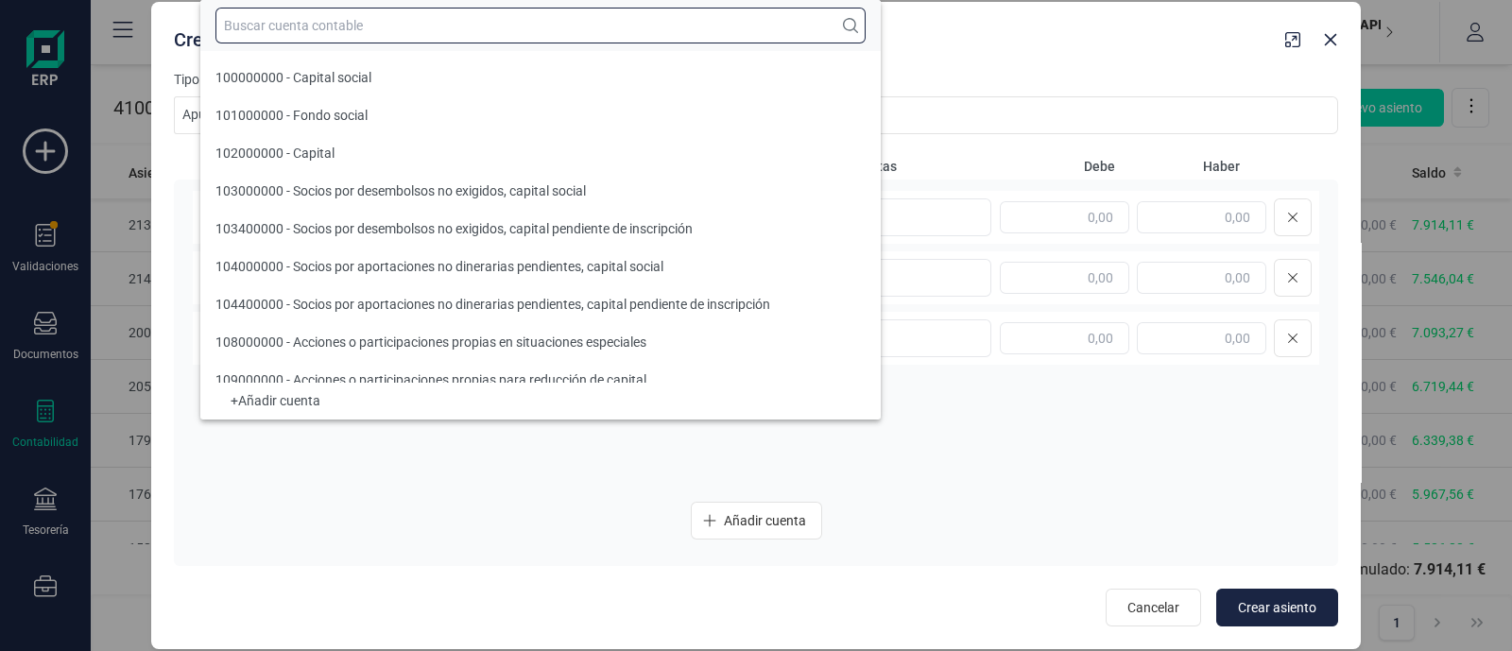
click at [311, 27] on input "text" at bounding box center [540, 26] width 650 height 36
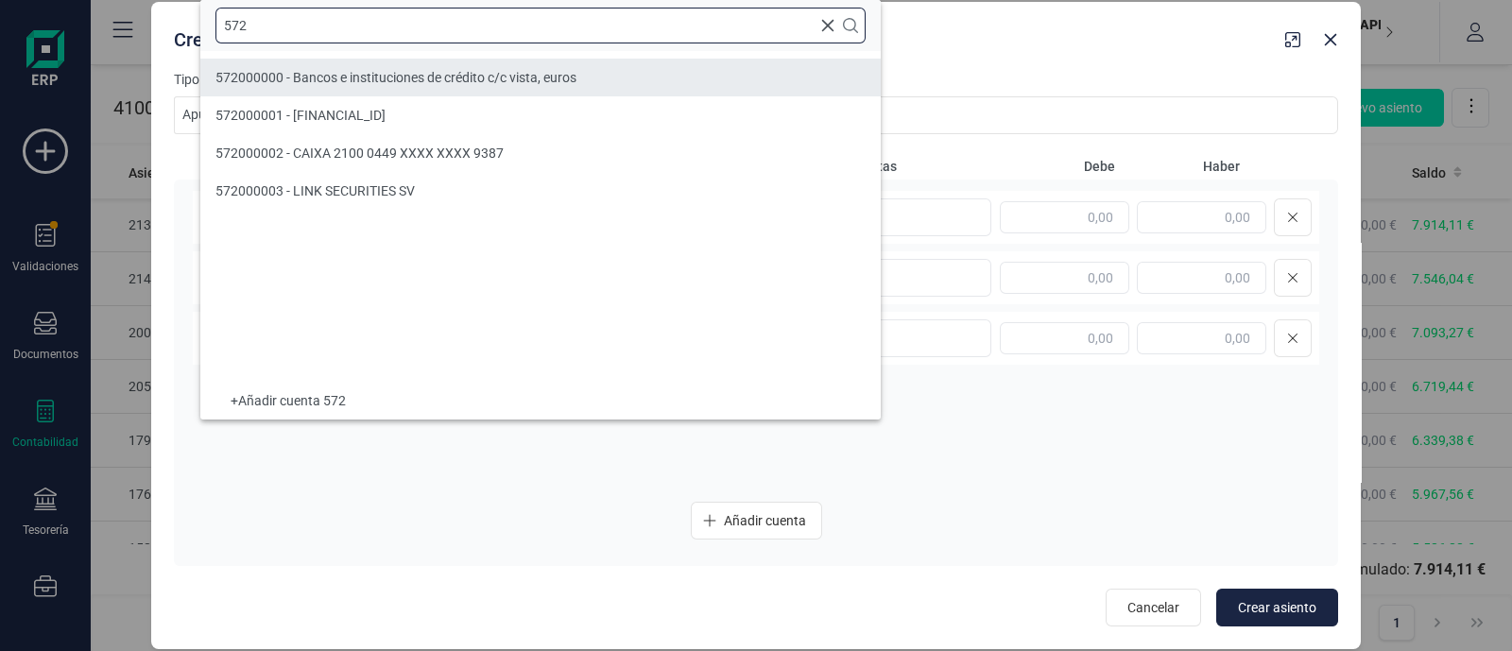
type input "572"
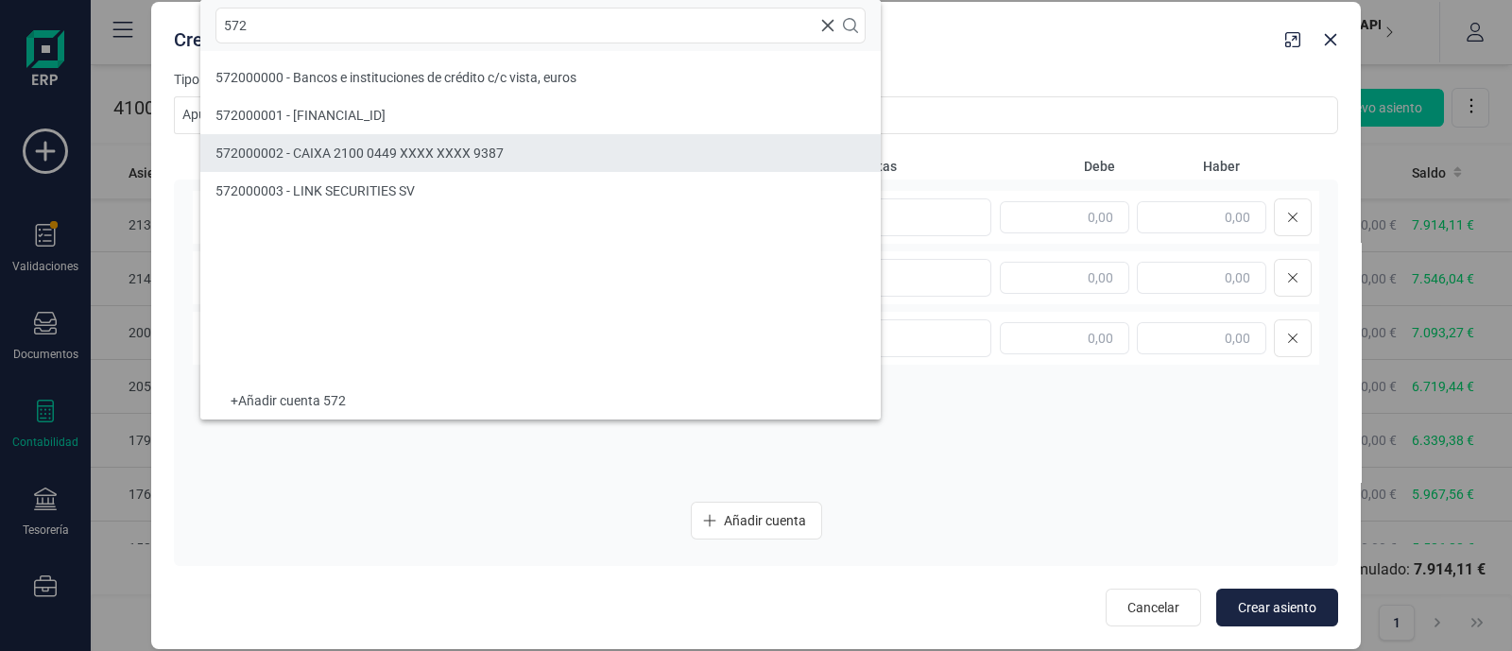
click at [318, 141] on li "572000002 - CAIXA 2100 0449 XXXX XXXX 9387" at bounding box center [540, 153] width 680 height 38
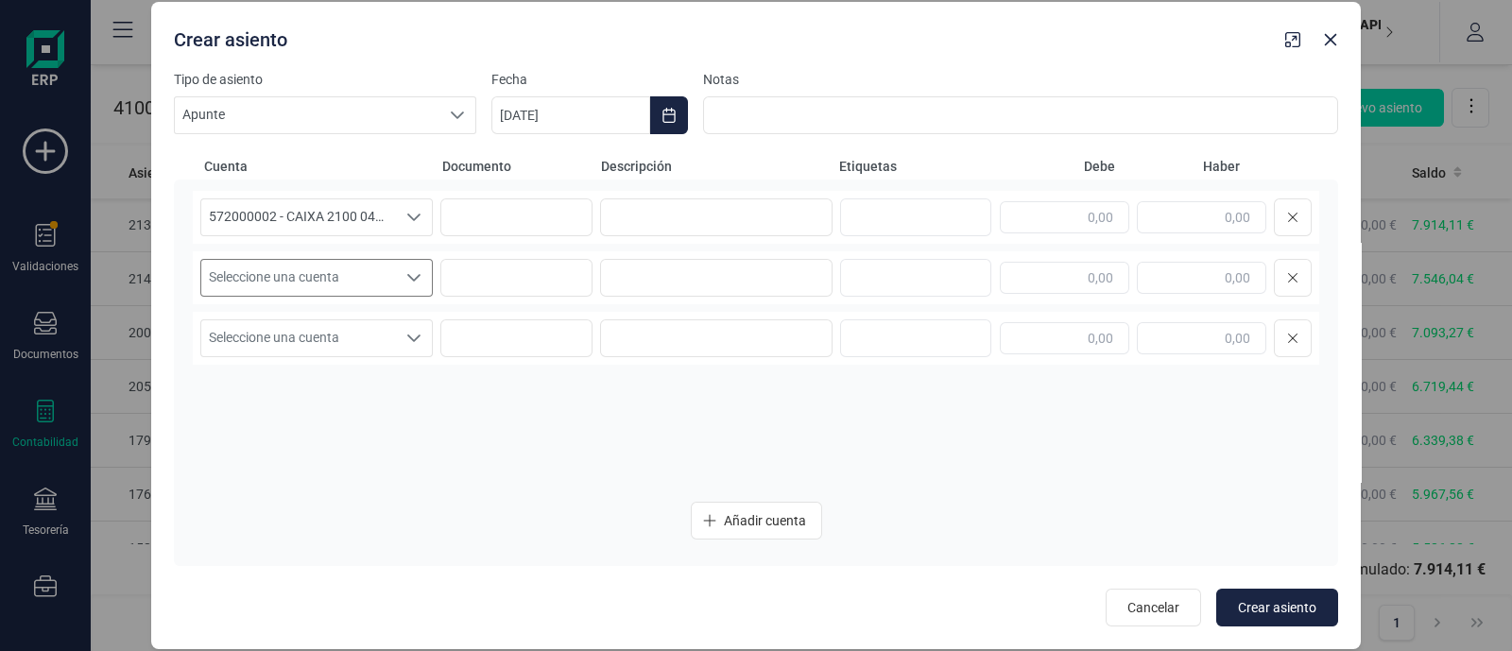
click at [310, 280] on span "Seleccione una cuenta" at bounding box center [298, 278] width 195 height 36
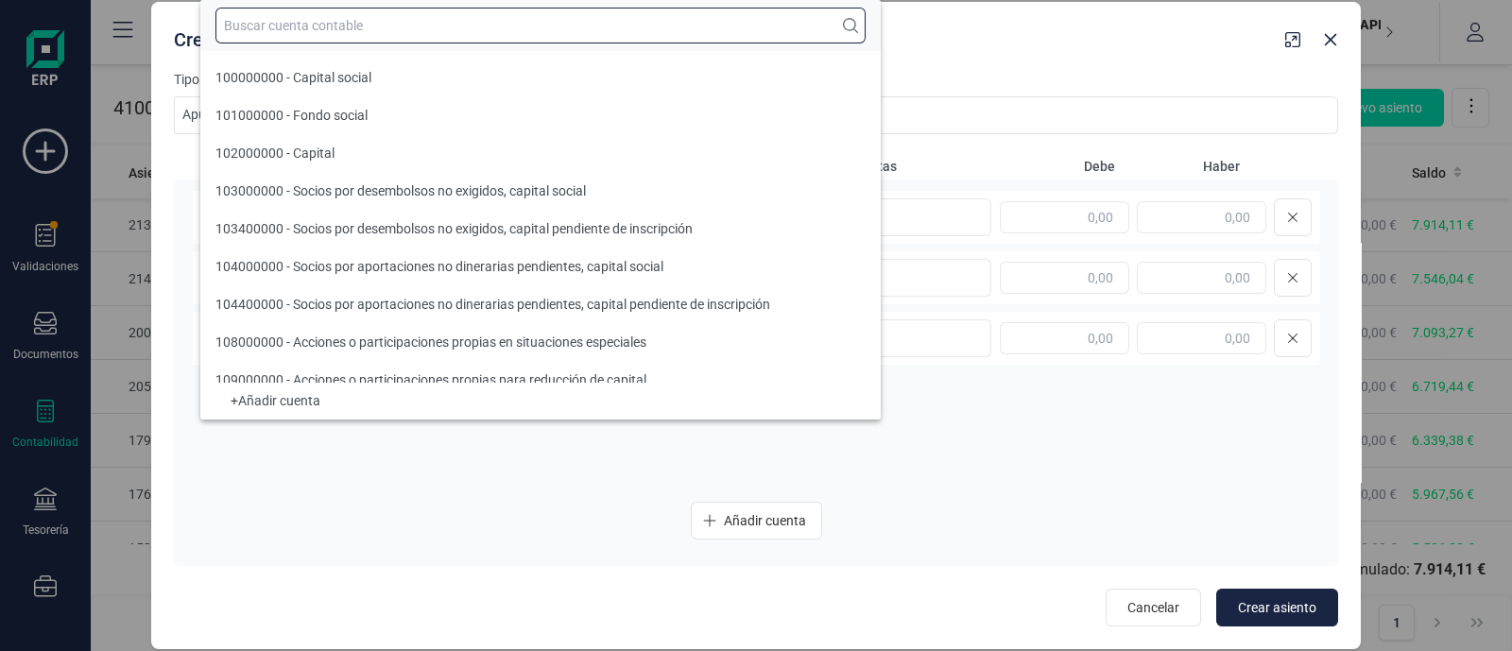
click at [377, 23] on input "text" at bounding box center [540, 26] width 650 height 36
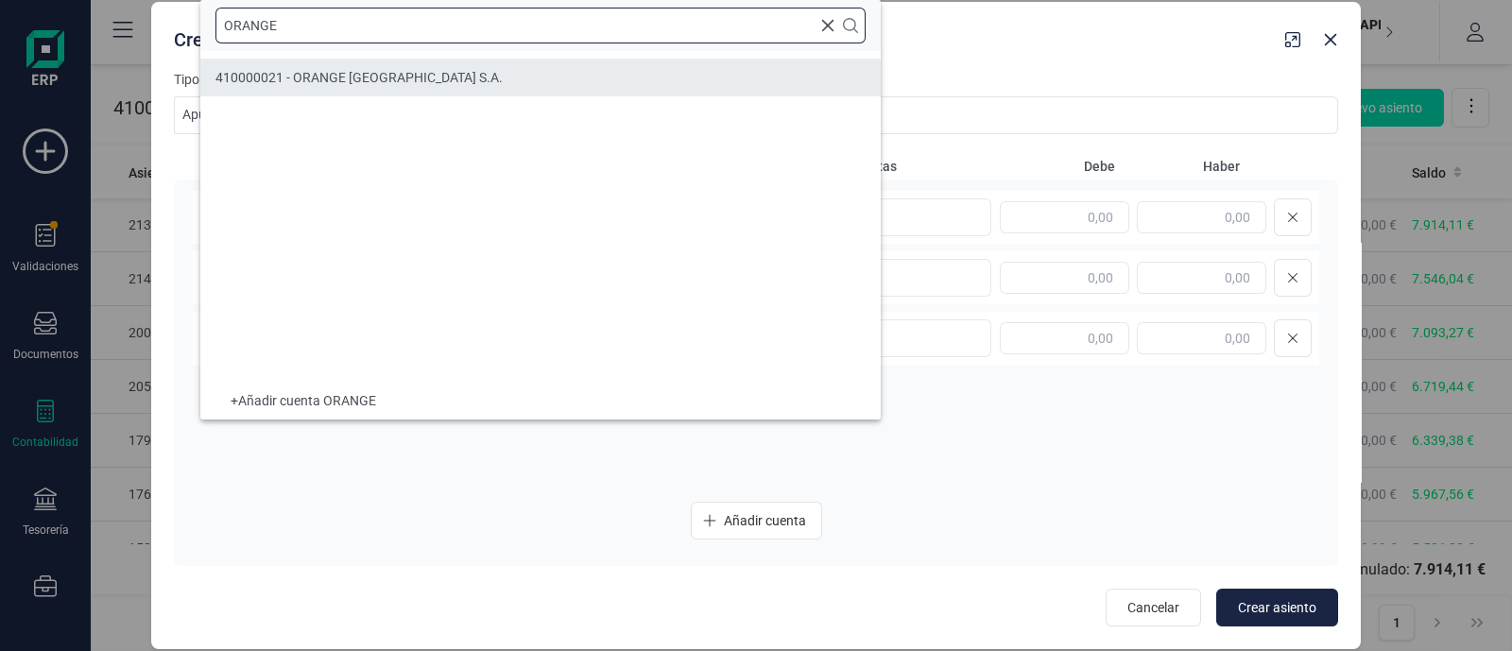
type input "ORANGE"
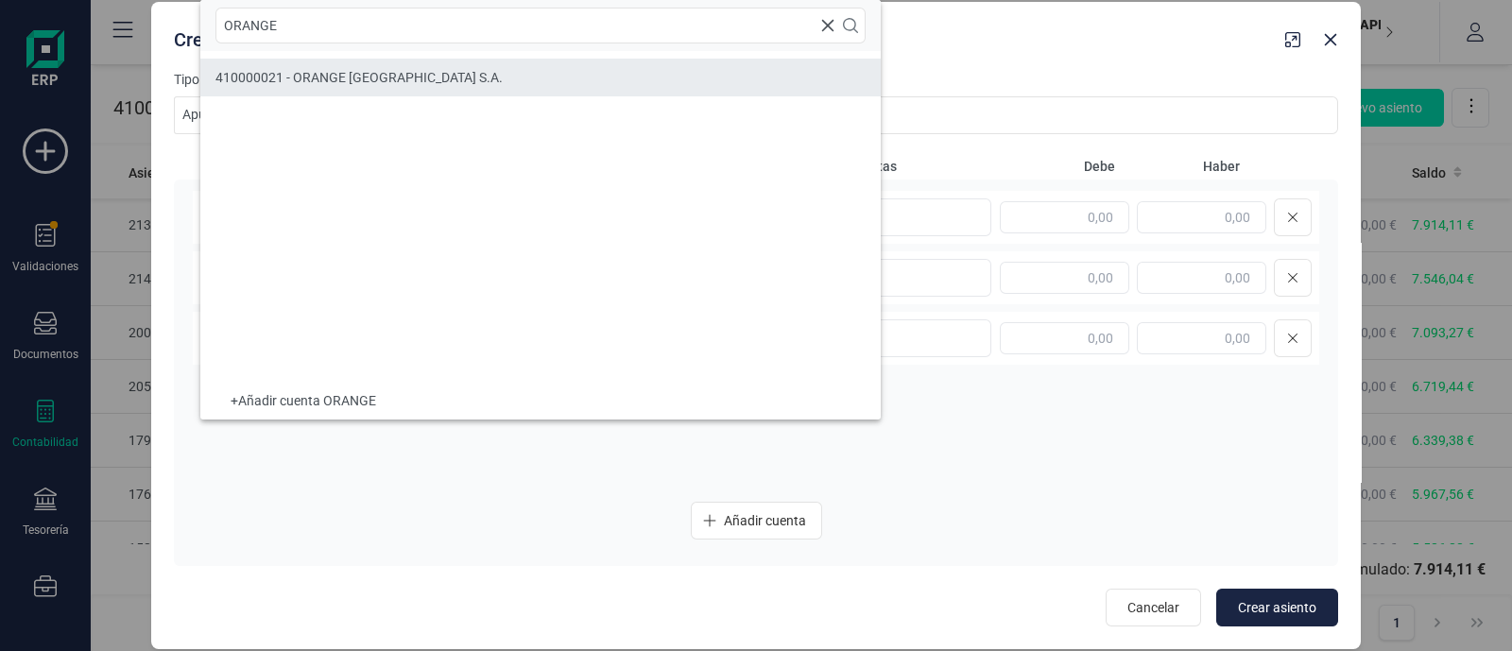
click at [384, 90] on li "410000021 - ORANGE [GEOGRAPHIC_DATA] S.A." at bounding box center [540, 78] width 680 height 38
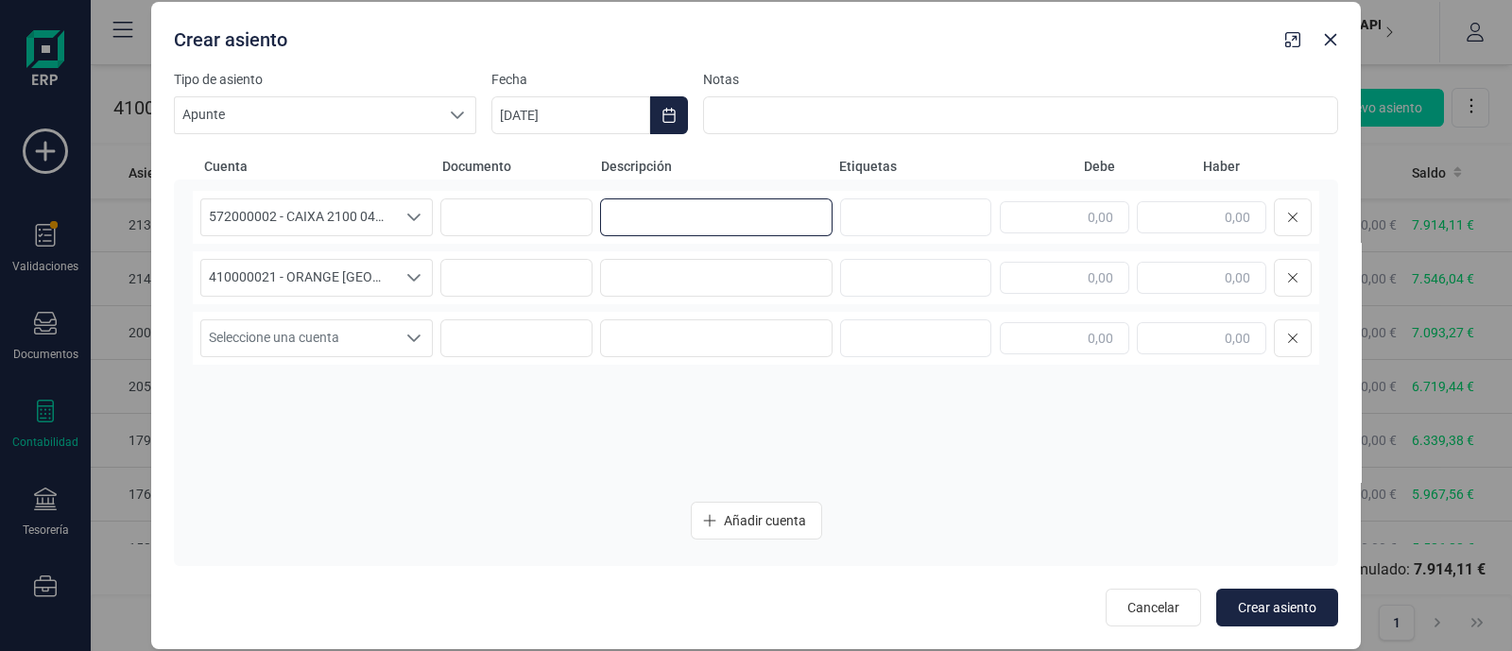
click at [662, 220] on input at bounding box center [716, 217] width 232 height 38
click at [631, 210] on input at bounding box center [716, 217] width 232 height 38
paste input "ORANGE MOVIL 0825"
type input "ORANGE MOVIL 0825"
click at [630, 273] on input at bounding box center [716, 278] width 232 height 38
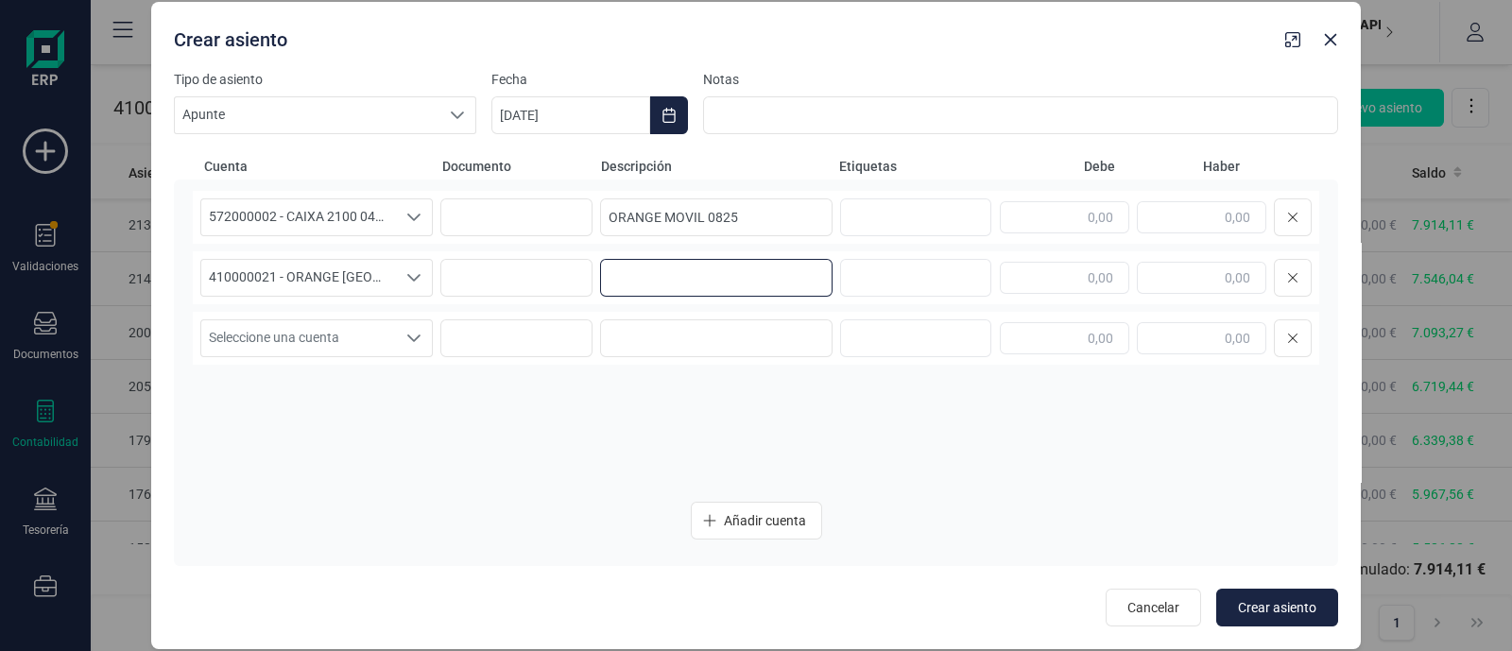
paste input "ORANGE MOVIL 0825"
type input "ORANGE MOVIL 0825"
click at [1191, 217] on input "text" at bounding box center [1201, 217] width 129 height 32
paste input "-371,35"
type input "-371,35"
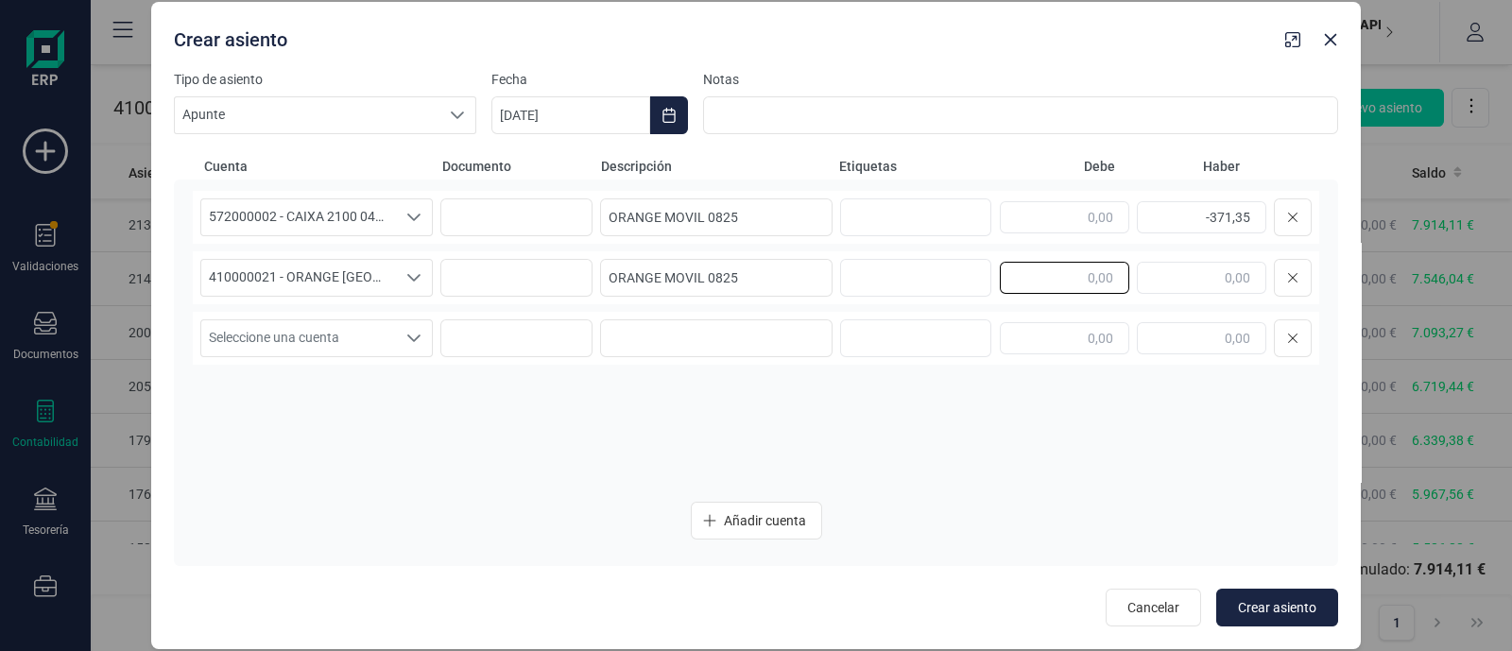
click at [1077, 283] on input "text" at bounding box center [1064, 278] width 129 height 32
paste input "-371,35"
click at [1077, 279] on input "-371,35" at bounding box center [1064, 278] width 129 height 32
click at [1074, 278] on input "-371,35" at bounding box center [1064, 278] width 129 height 32
type input "371,35"
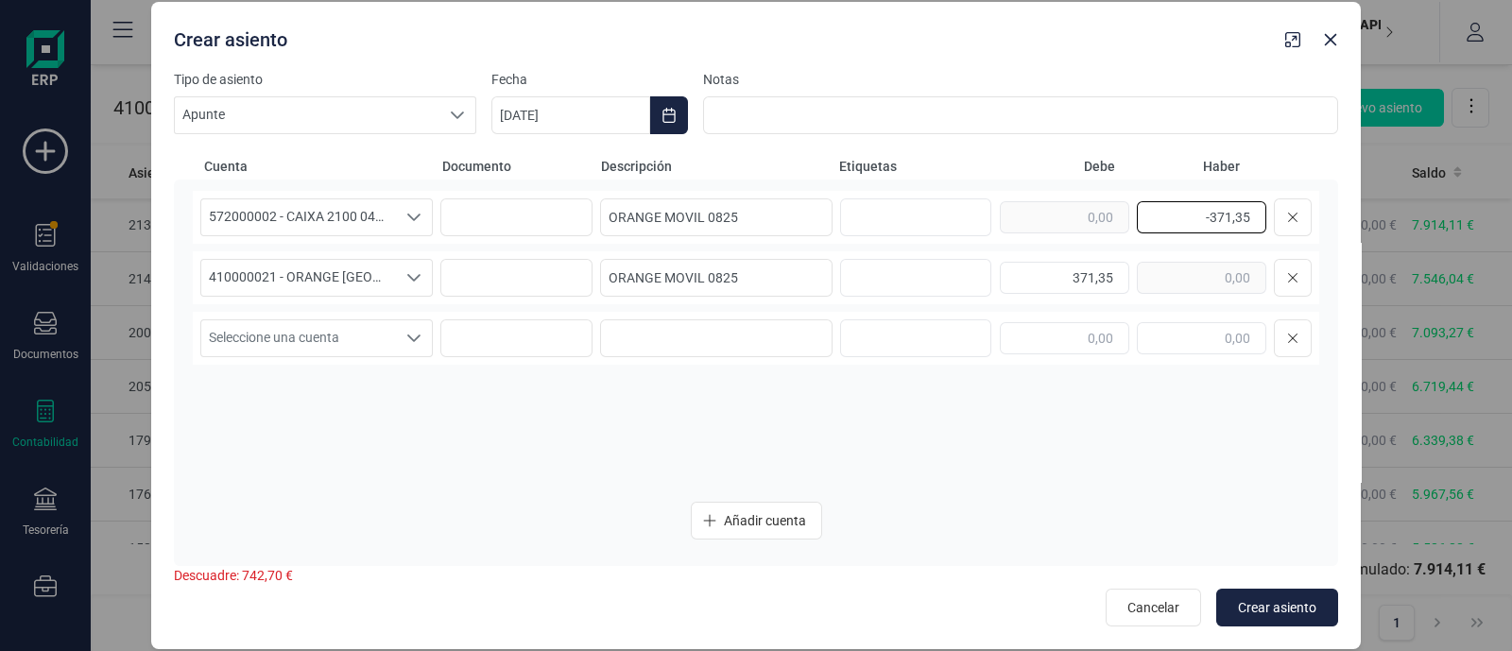
click at [1212, 219] on input "-371,35" at bounding box center [1201, 217] width 129 height 32
type input "371,35"
click at [656, 101] on button "Choose Date" at bounding box center [669, 115] width 38 height 38
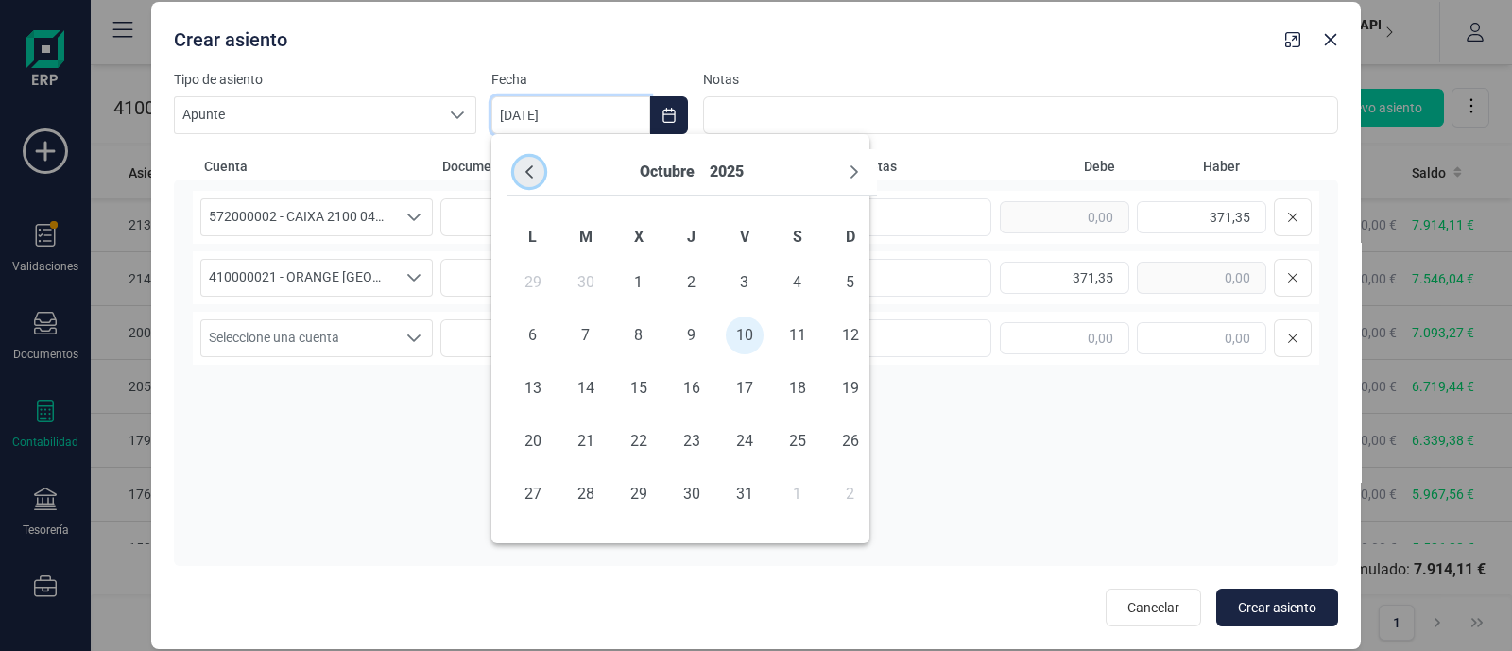
click at [529, 164] on icon "Previous Month" at bounding box center [529, 171] width 15 height 15
click at [695, 436] on span "21" at bounding box center [692, 441] width 38 height 38
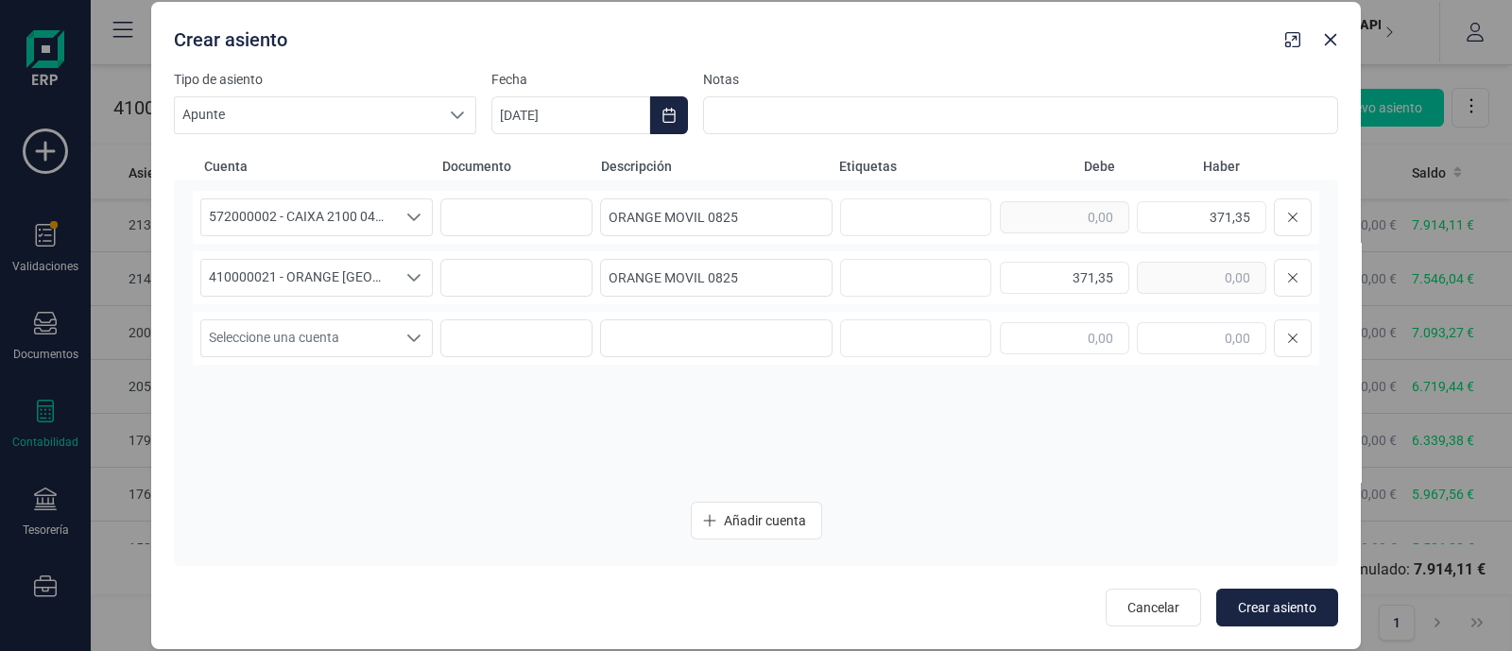
click at [958, 495] on div "572000002 - CAIXA 2100 0449 XXXX XXXX 9387 572000002 - CAIXA 2100 0449 XXXX XXX…" at bounding box center [756, 373] width 1164 height 386
click at [1284, 601] on span "Crear asiento" at bounding box center [1277, 607] width 78 height 19
type input "[DATE]"
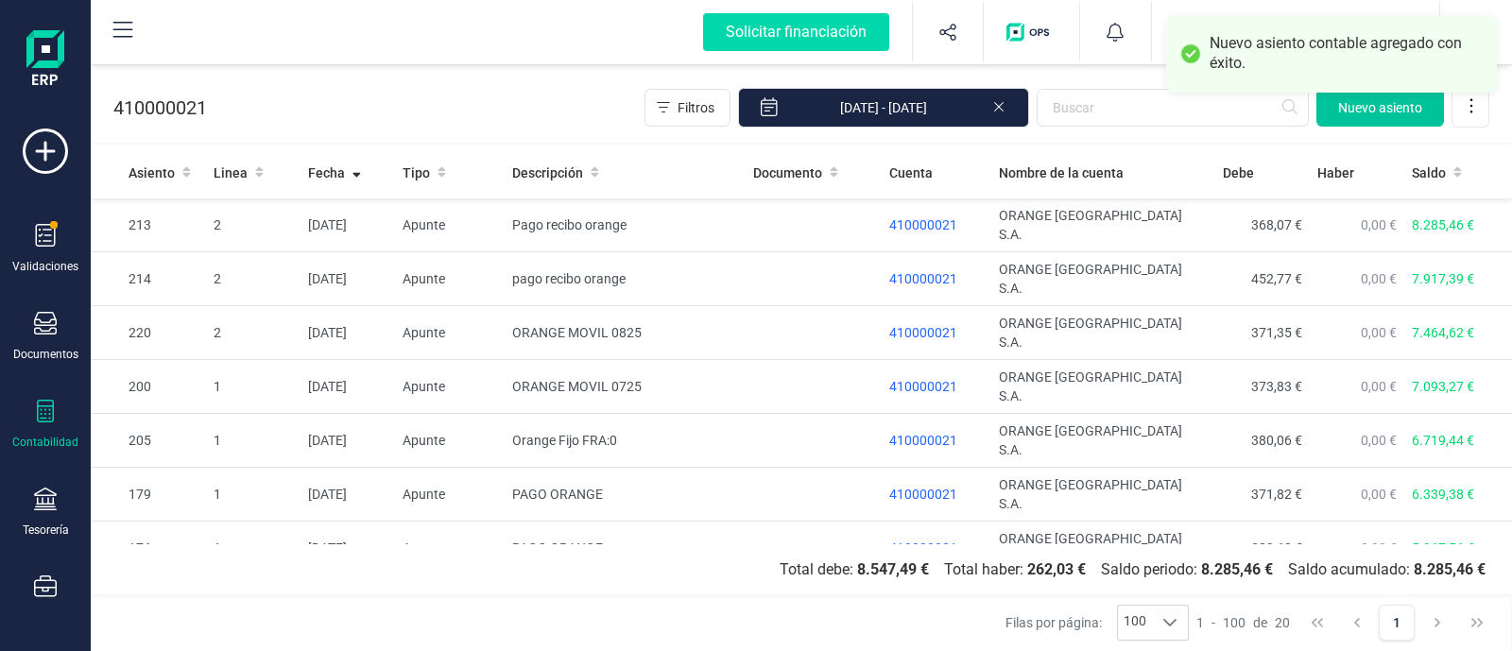
click at [1357, 111] on span "Nuevo asiento" at bounding box center [1380, 107] width 84 height 19
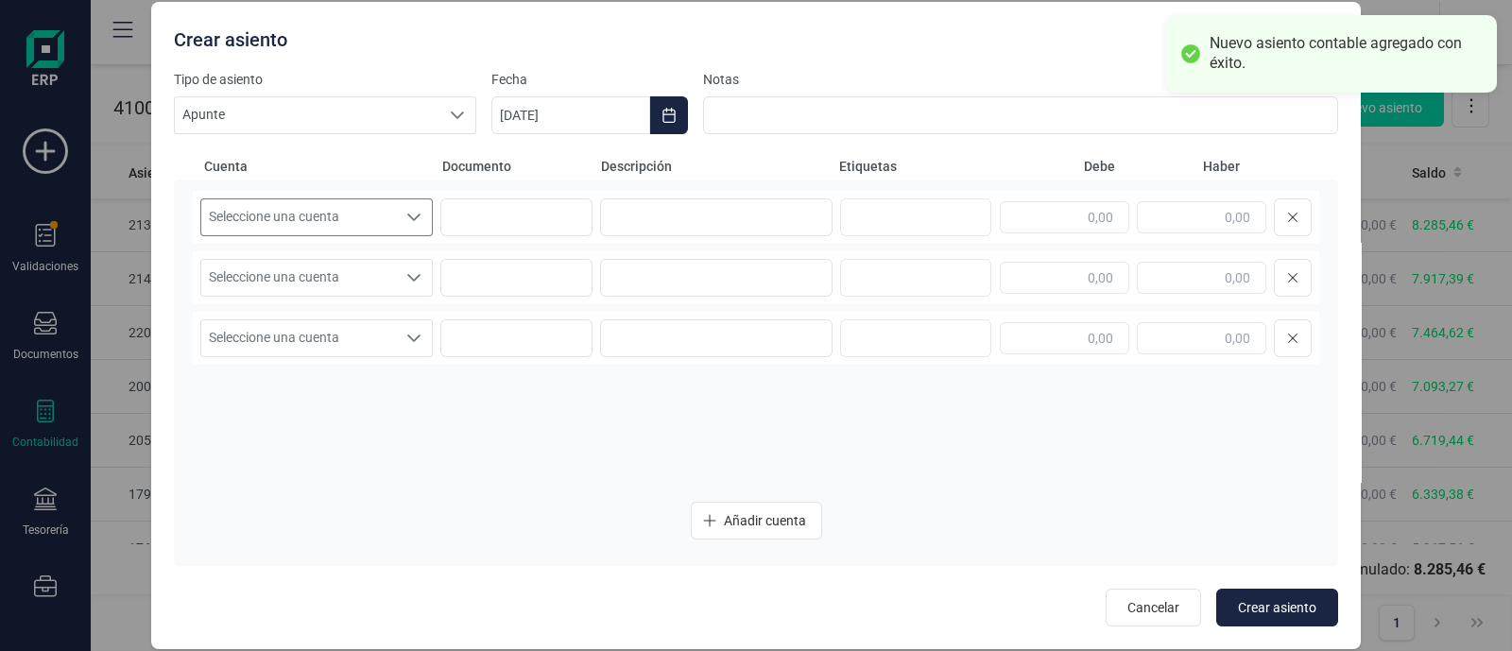
click at [326, 206] on span "Seleccione una cuenta" at bounding box center [298, 217] width 195 height 36
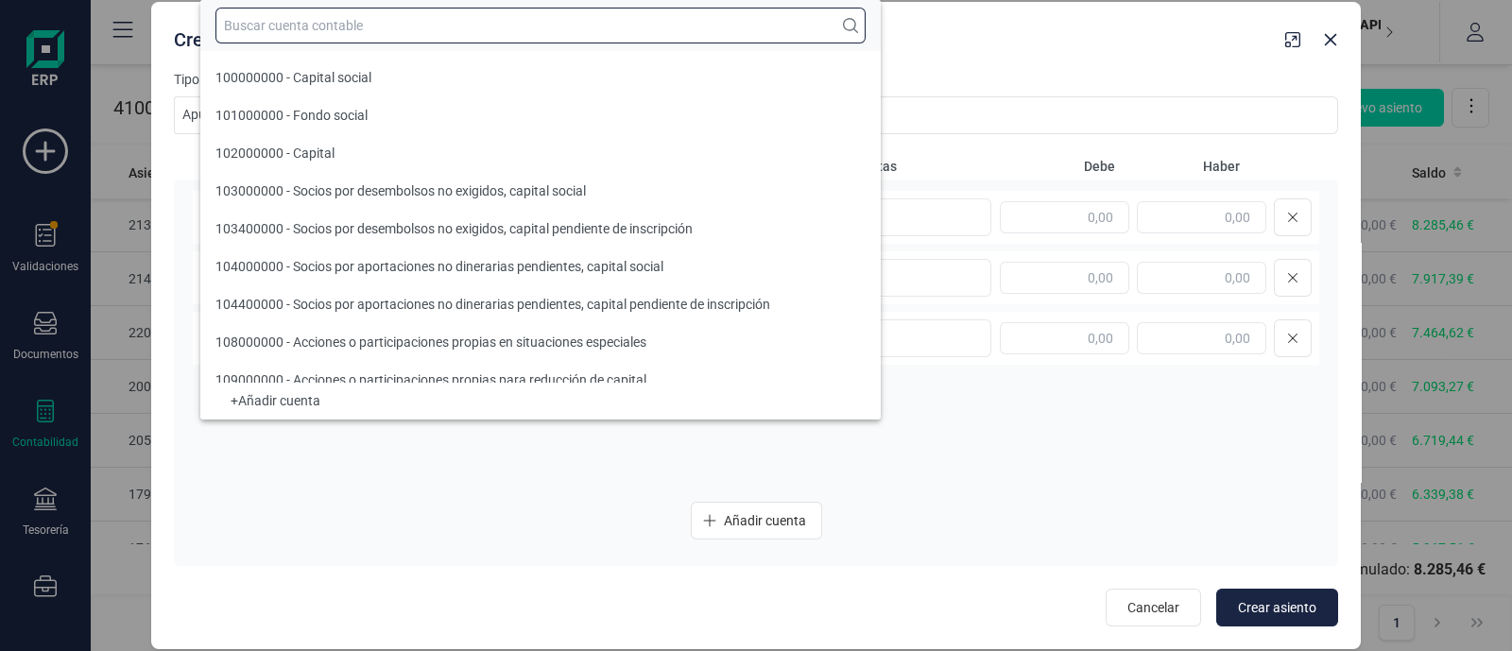
click at [279, 26] on input "text" at bounding box center [540, 26] width 650 height 36
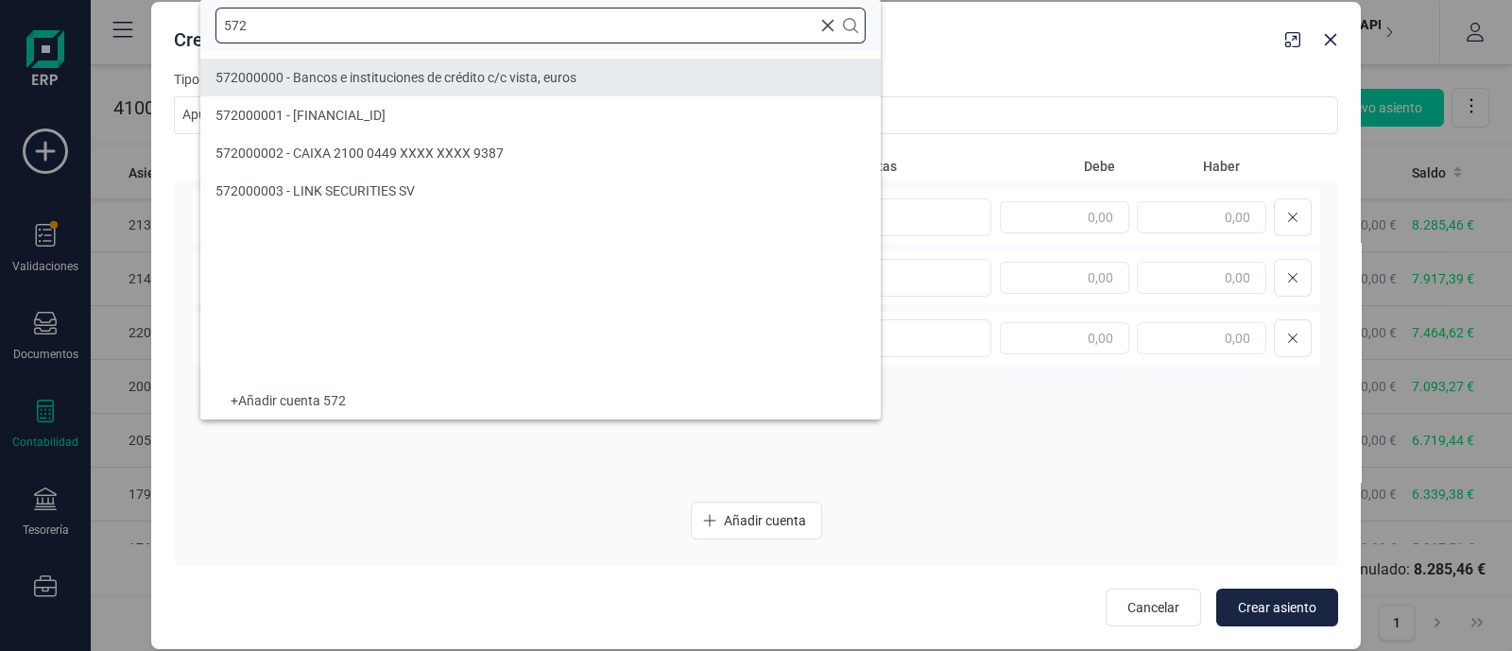
type input "572"
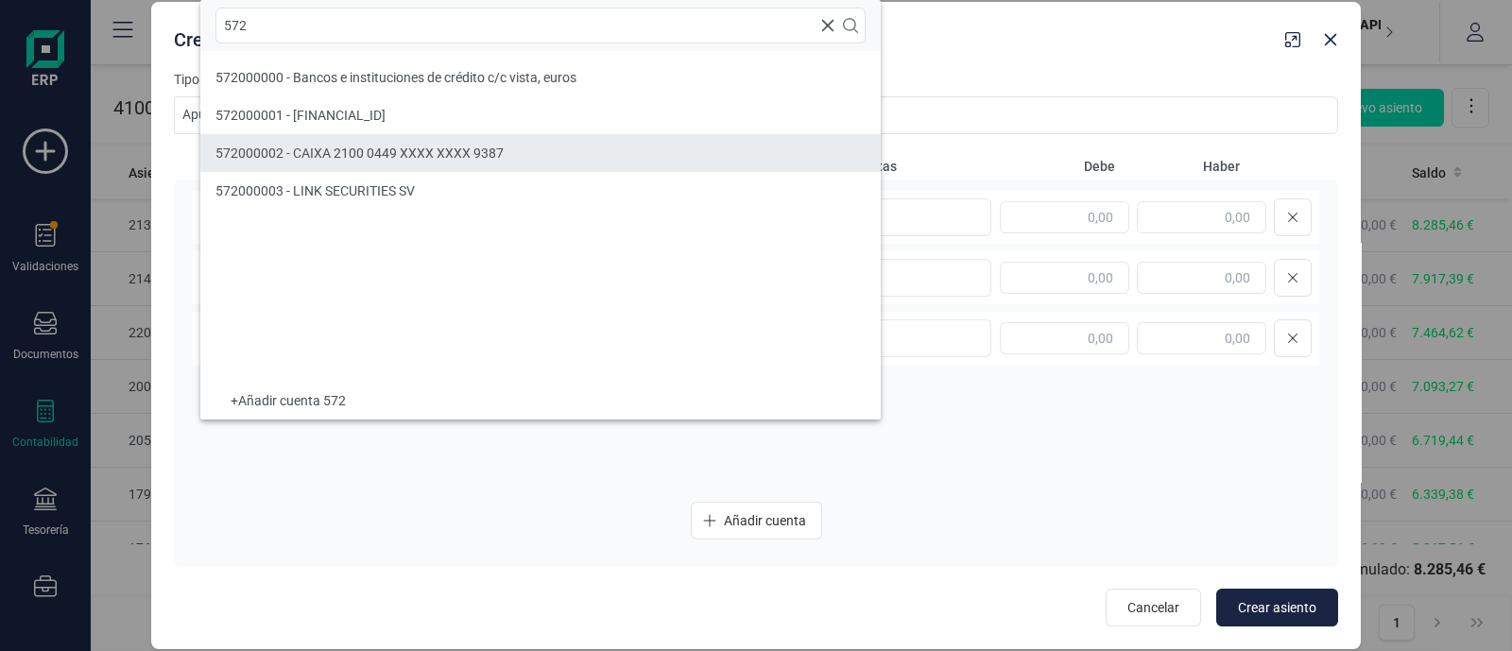
click at [349, 148] on span "572000002 - CAIXA 2100 0449 XXXX XXXX 9387" at bounding box center [359, 153] width 288 height 15
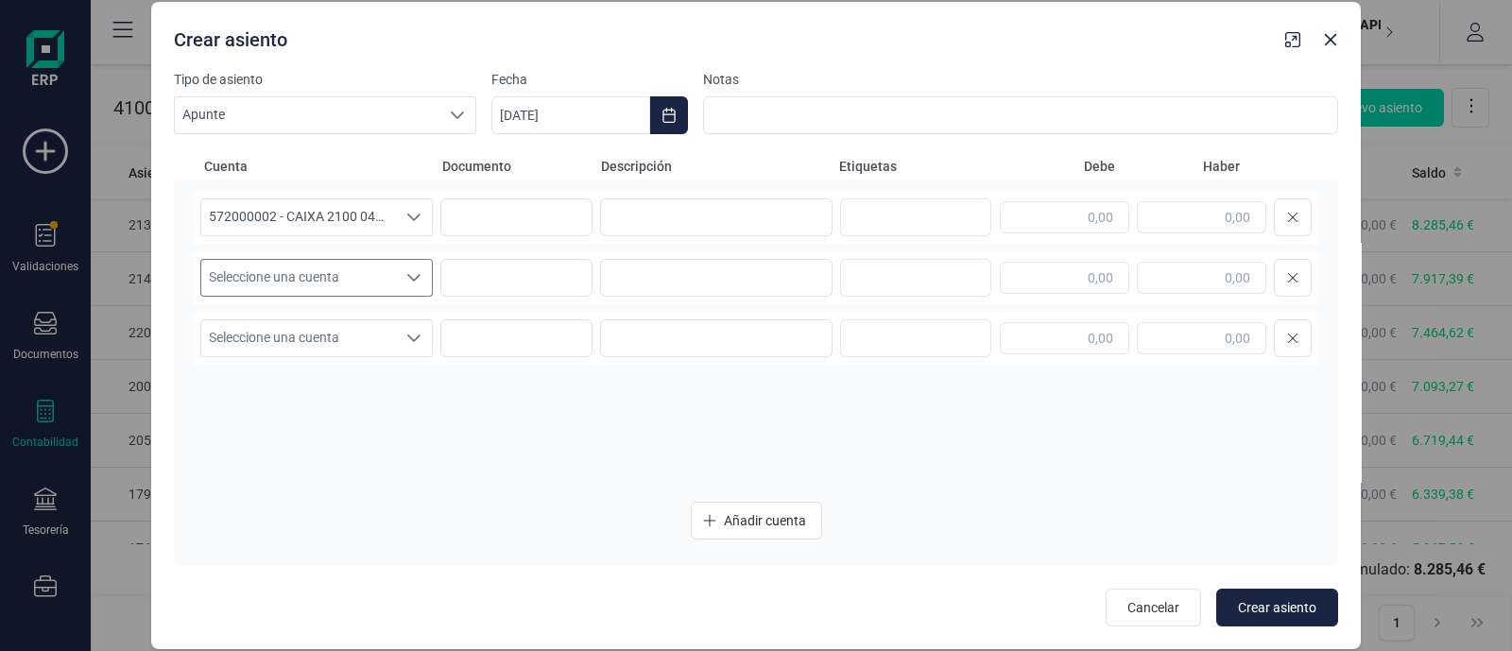
click at [392, 270] on span "Seleccione una cuenta" at bounding box center [298, 278] width 195 height 36
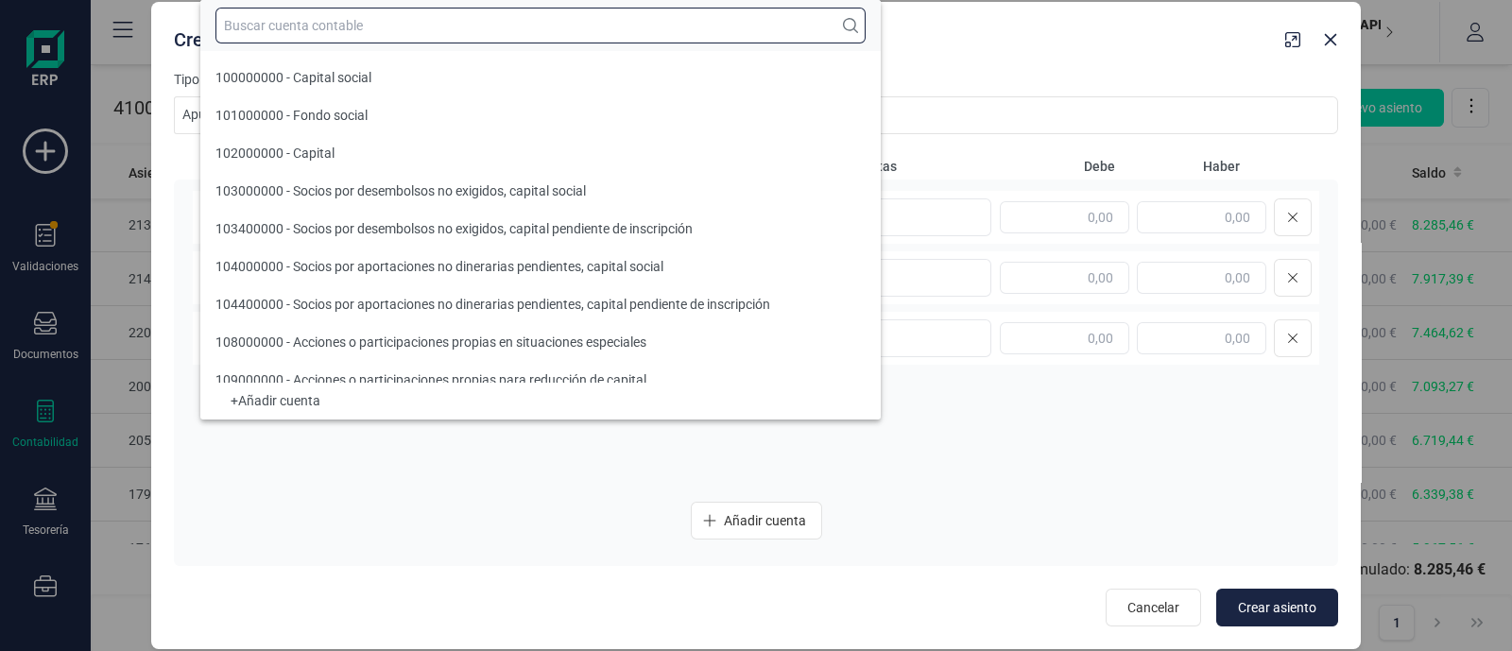
click at [315, 21] on input "text" at bounding box center [540, 26] width 650 height 36
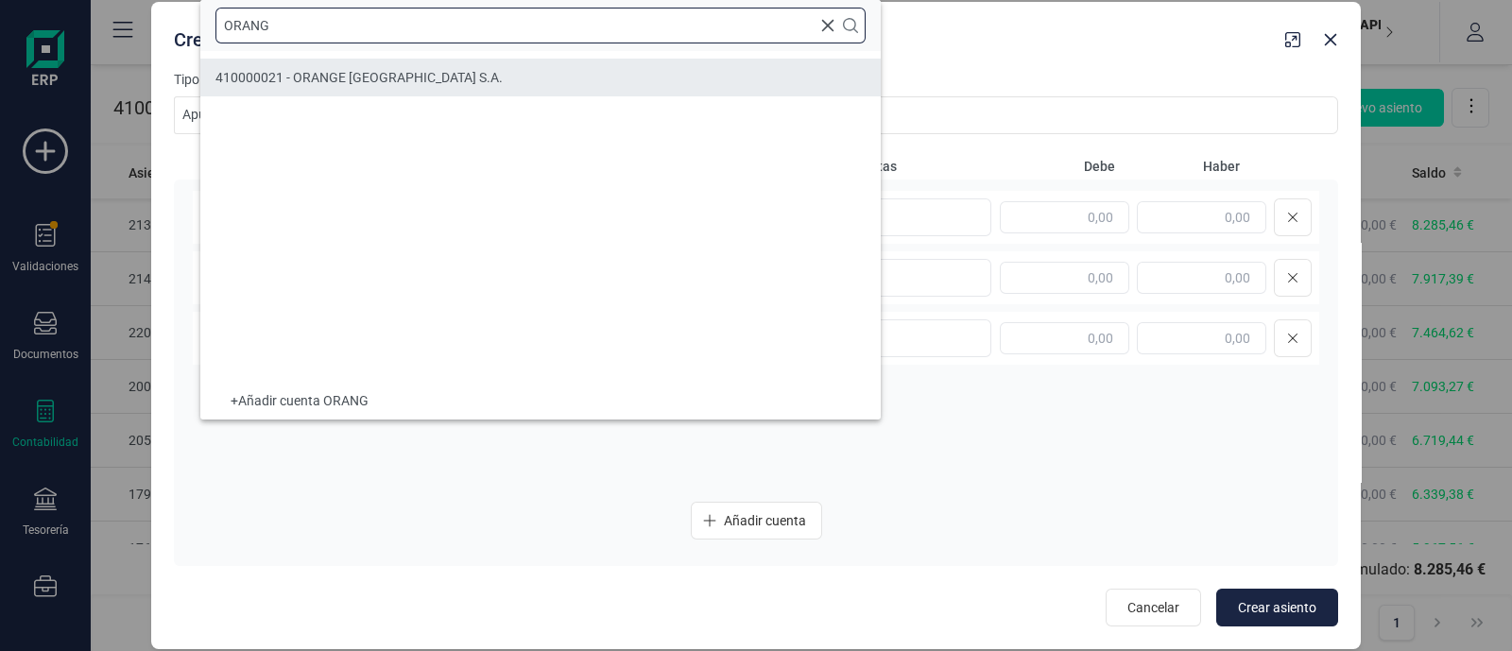
type input "ORANG"
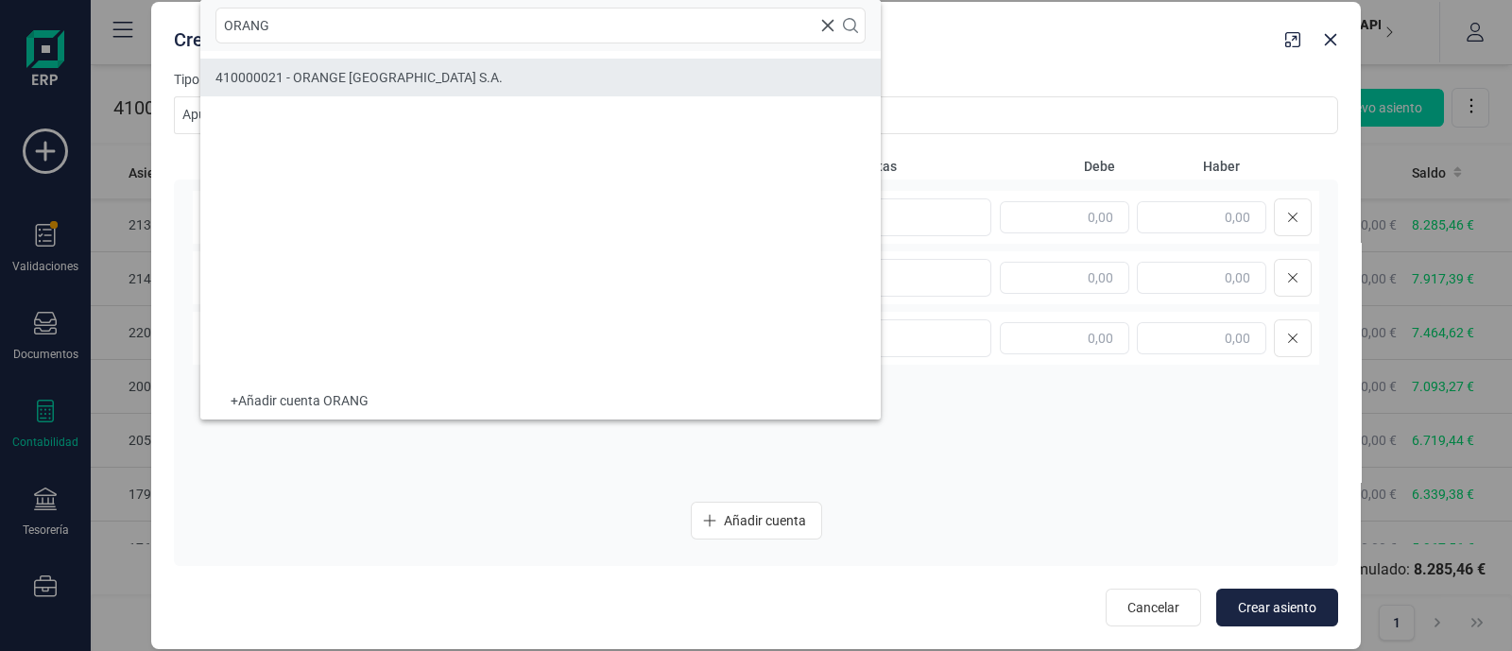
click at [335, 73] on span "410000021 - ORANGE [GEOGRAPHIC_DATA] S.A." at bounding box center [358, 77] width 287 height 15
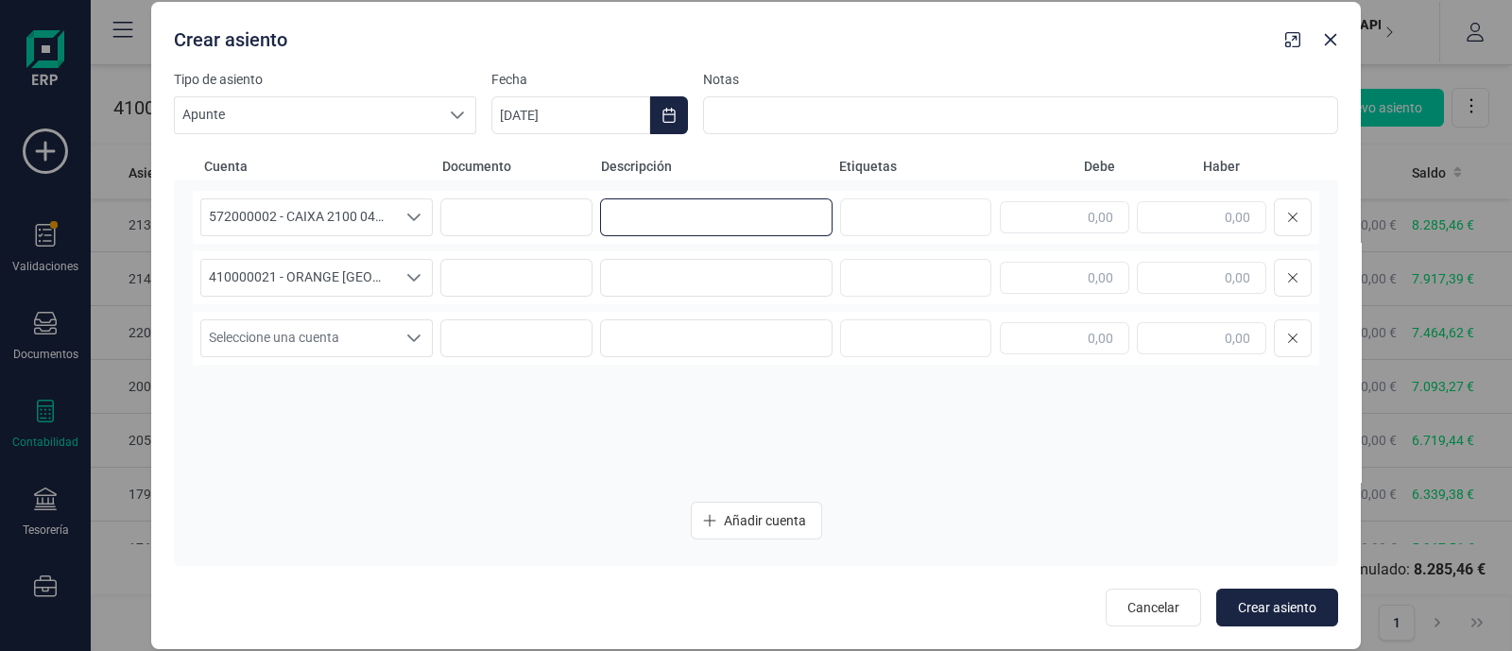
click at [705, 211] on input at bounding box center [716, 217] width 232 height 38
paste input "Orange Fijo FRA:0"
type input "Orange Fijo FRA:0"
click at [680, 264] on input at bounding box center [716, 278] width 232 height 38
paste input "Orange Fijo FRA:0"
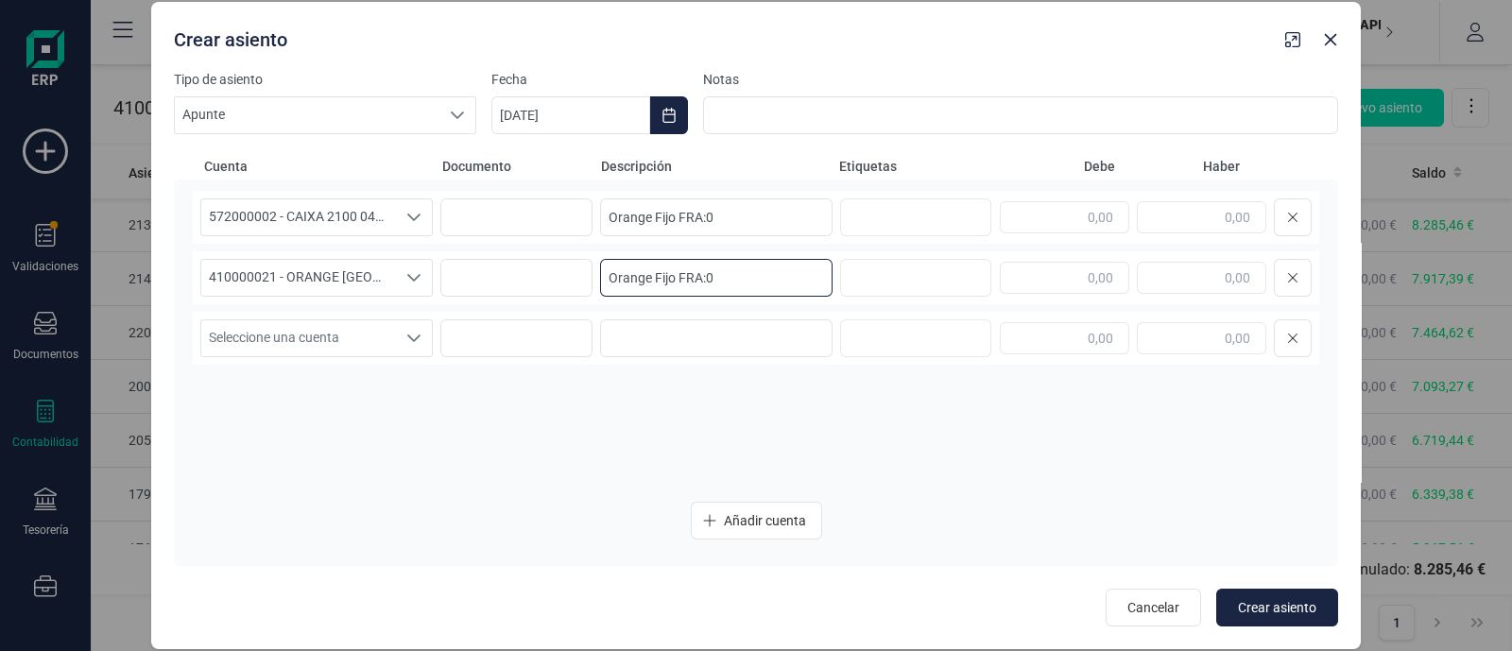
type input "Orange Fijo FRA:0"
click at [1166, 229] on input "text" at bounding box center [1201, 217] width 129 height 32
paste input "-380,06"
type input "-380,06"
click at [1084, 271] on input "text" at bounding box center [1064, 278] width 129 height 32
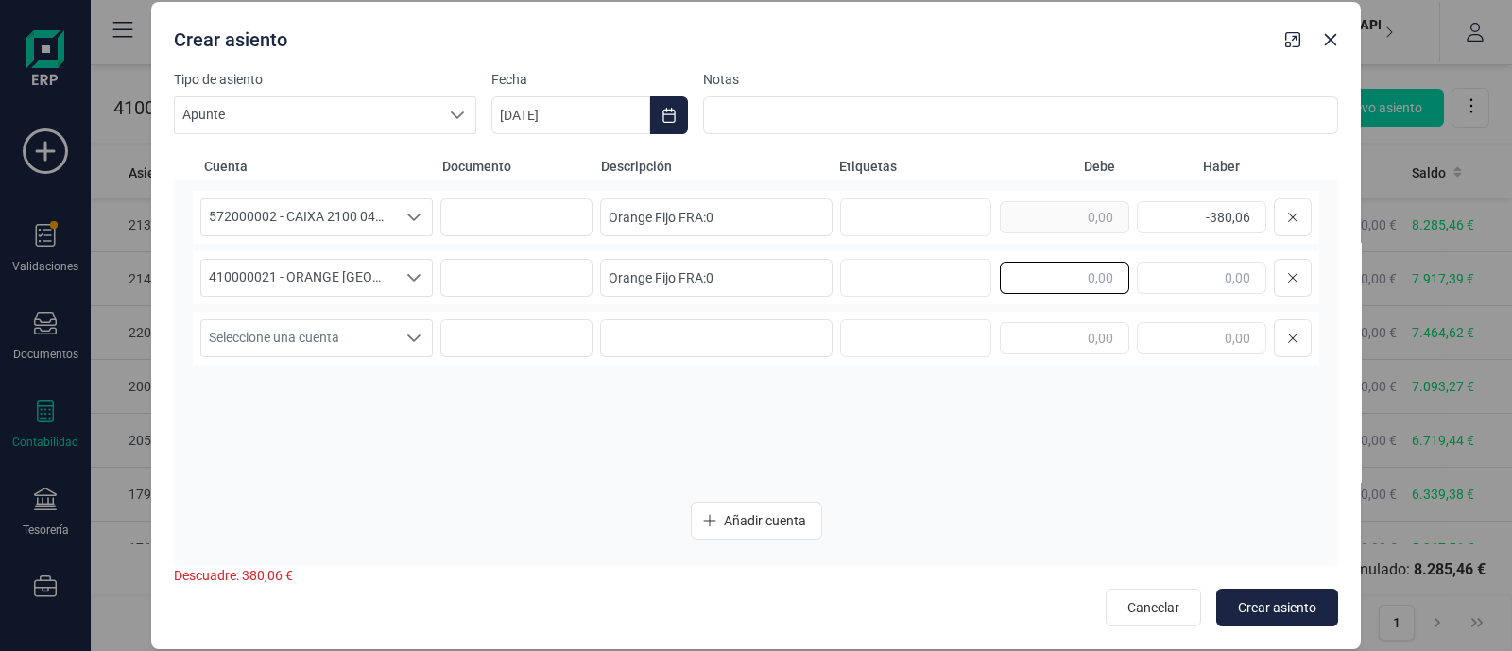
paste input "-380,06"
type input "-380,06"
click at [1211, 219] on input "-380,06" at bounding box center [1201, 217] width 129 height 32
type input "380,06"
click at [1073, 277] on input "-380,06" at bounding box center [1064, 278] width 129 height 32
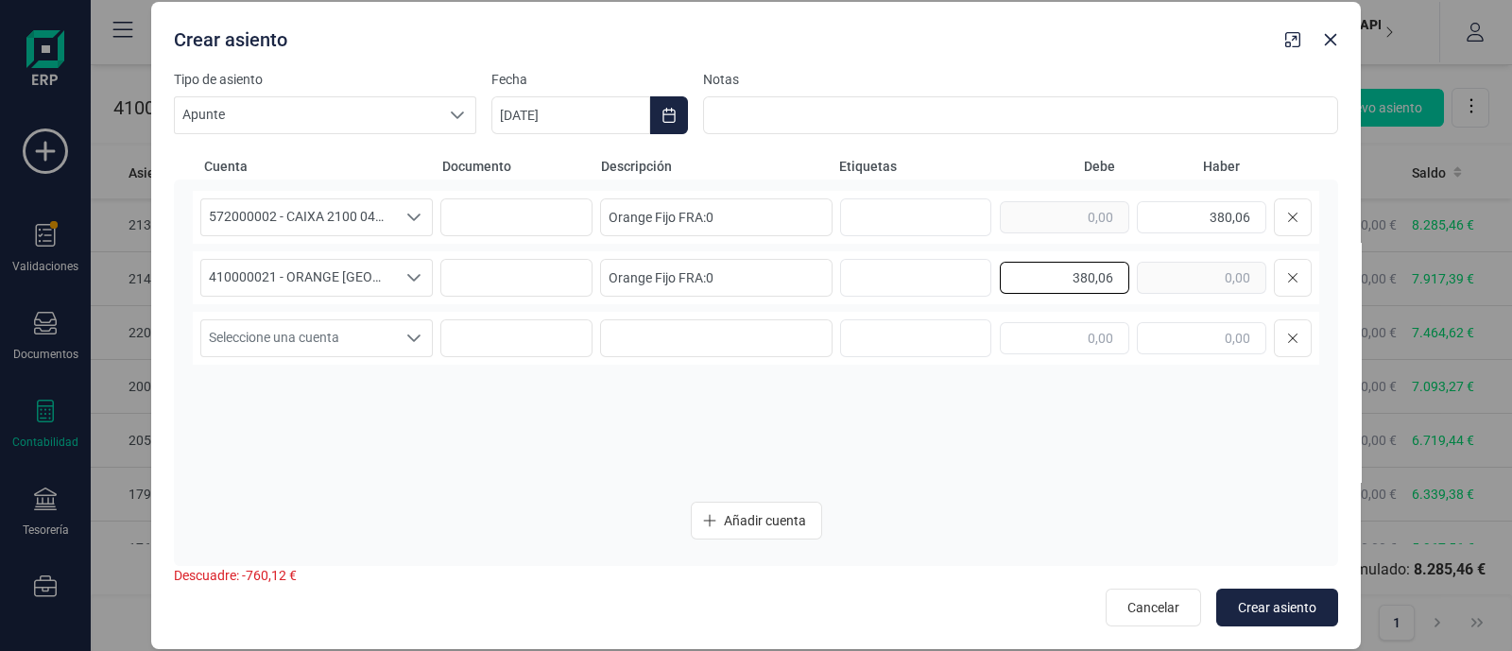
type input "380,06"
click at [665, 113] on icon "Choose Date" at bounding box center [668, 115] width 15 height 15
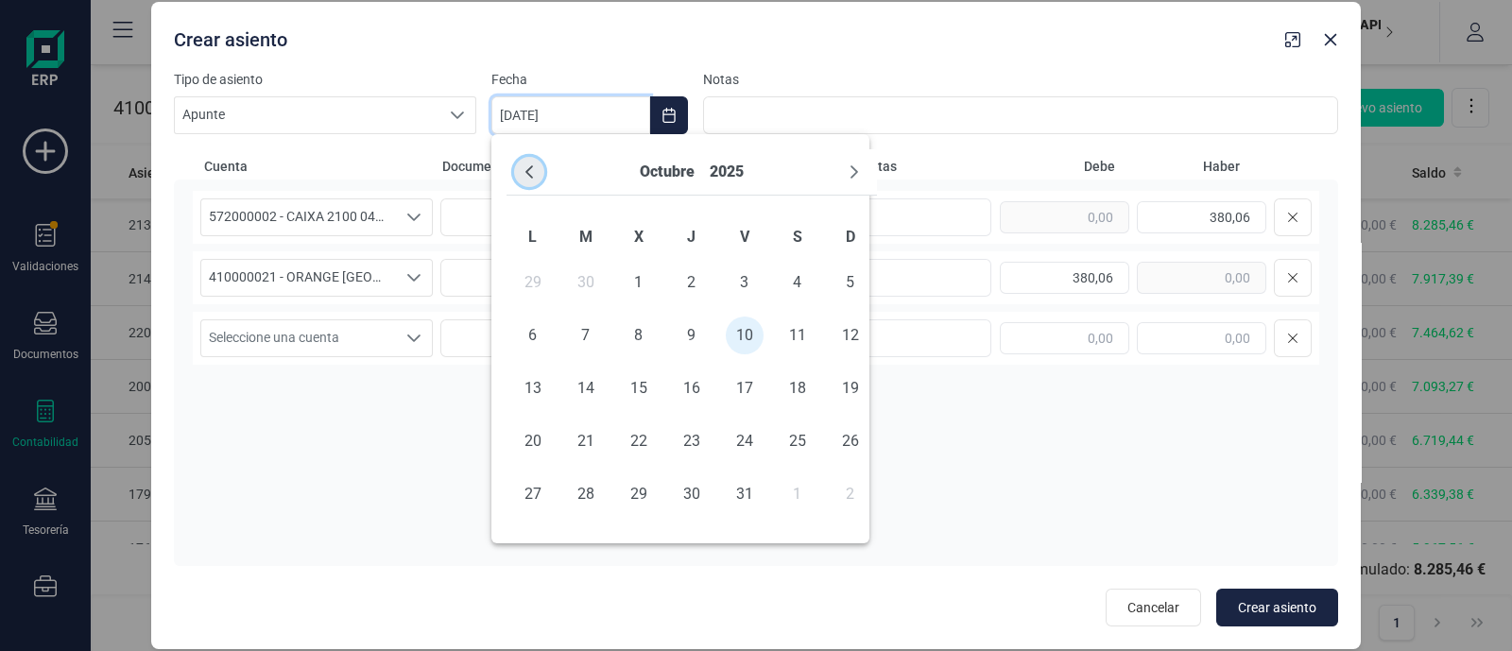
click at [531, 163] on button "Previous Month" at bounding box center [529, 172] width 30 height 30
click at [536, 378] on span "11" at bounding box center [533, 388] width 38 height 38
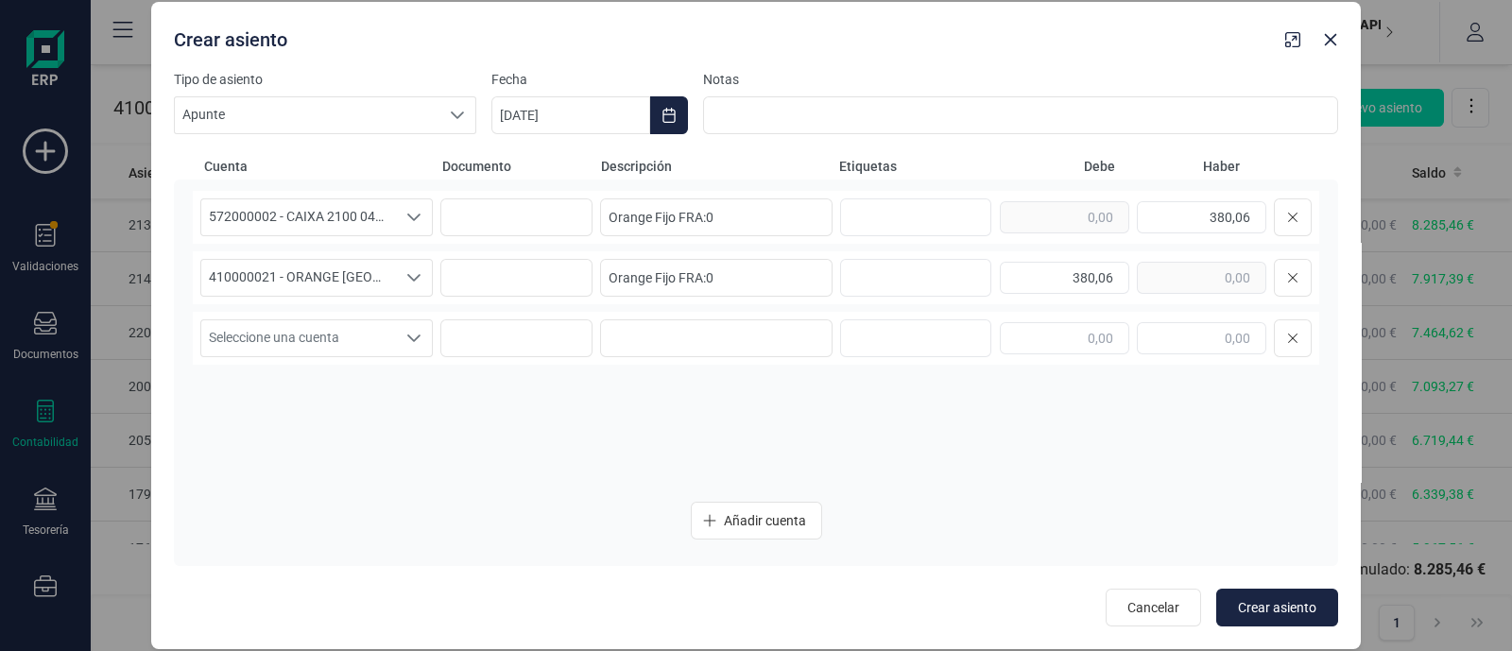
click at [967, 455] on div "572000002 - CAIXA 2100 0449 XXXX XXXX 9387 572000002 - CAIXA 2100 0449 XXXX XXX…" at bounding box center [756, 339] width 1126 height 296
click at [1263, 604] on span "Crear asiento" at bounding box center [1277, 607] width 78 height 19
type input "[DATE]"
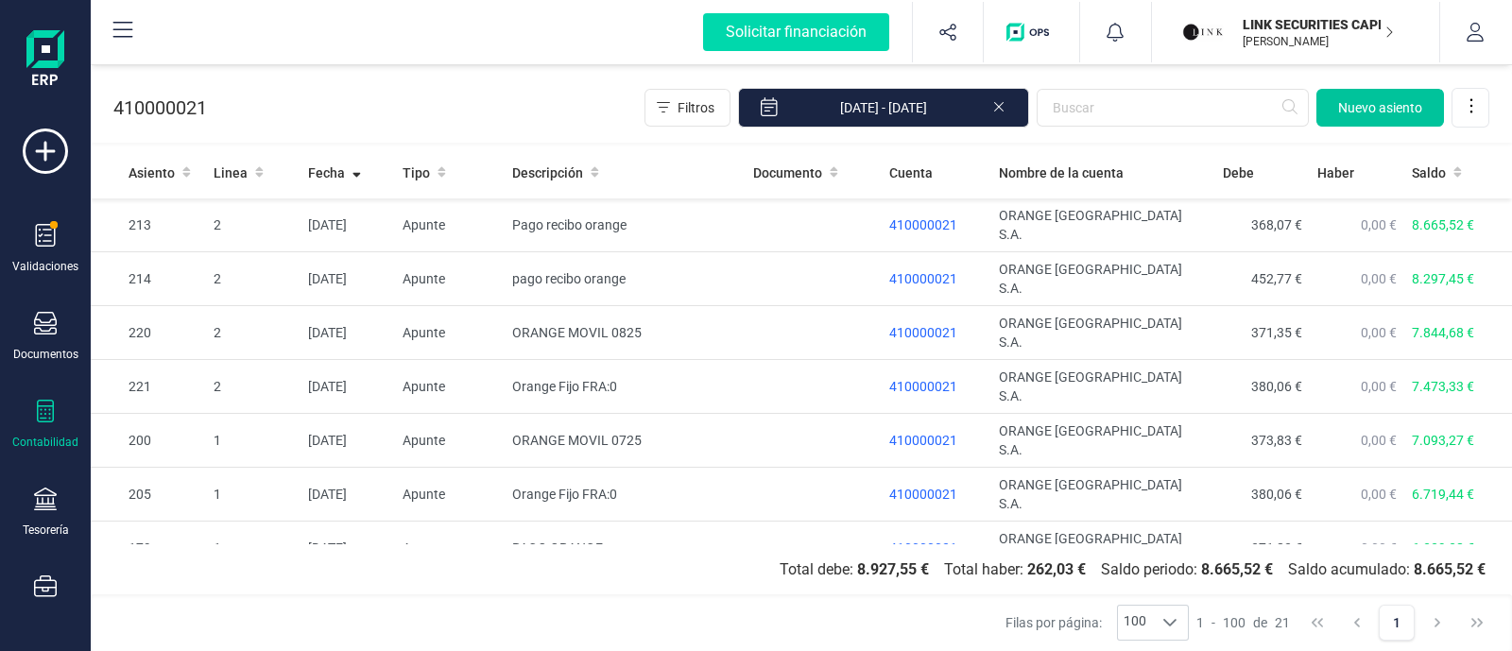
click at [1406, 103] on span "Nuevo asiento" at bounding box center [1380, 107] width 84 height 19
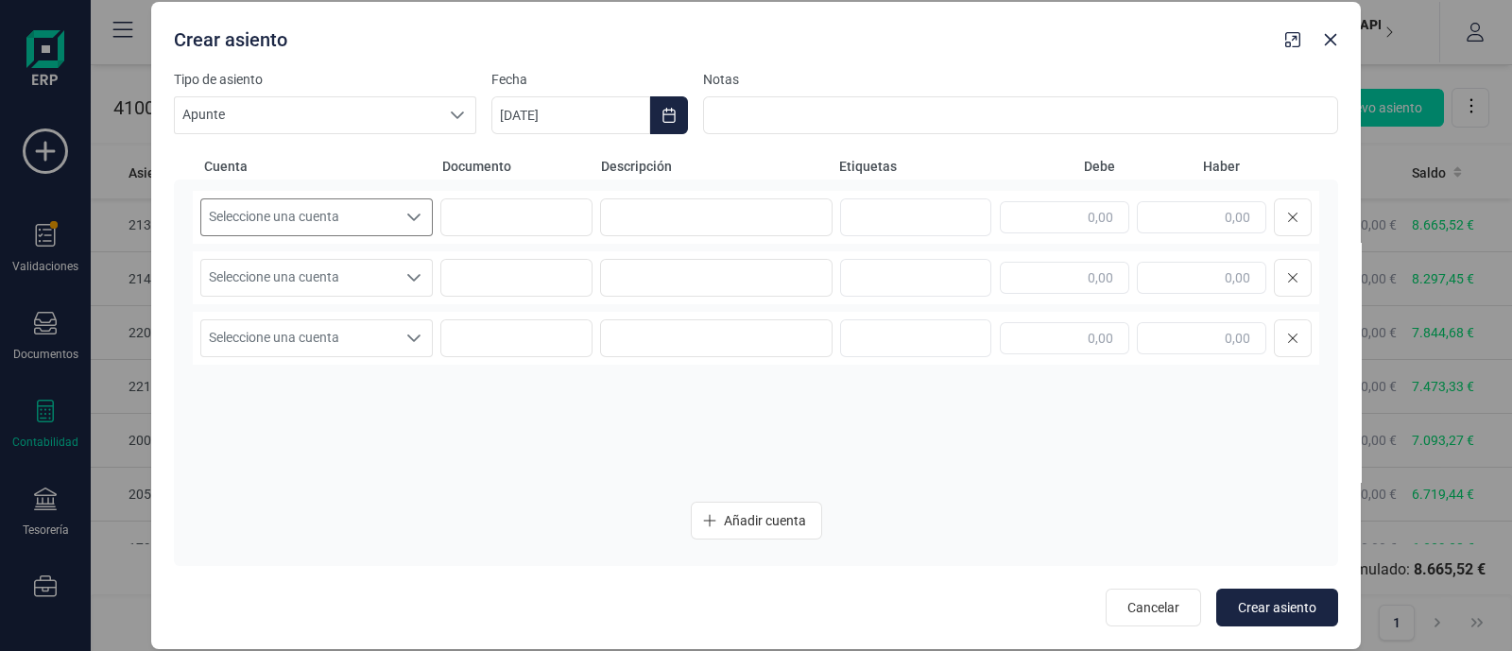
click at [378, 217] on span "Seleccione una cuenta" at bounding box center [298, 217] width 195 height 36
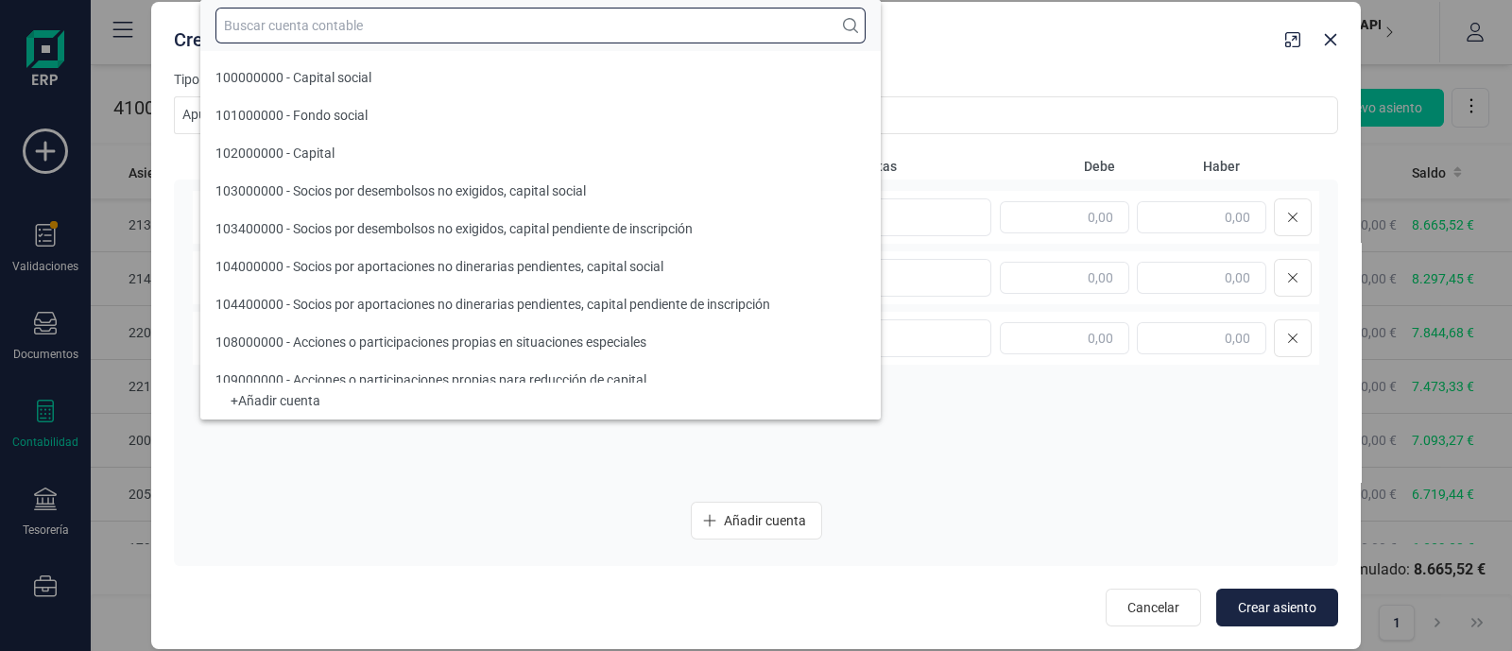
click at [348, 26] on input "text" at bounding box center [540, 26] width 650 height 36
click at [280, 19] on input "text" at bounding box center [540, 26] width 650 height 36
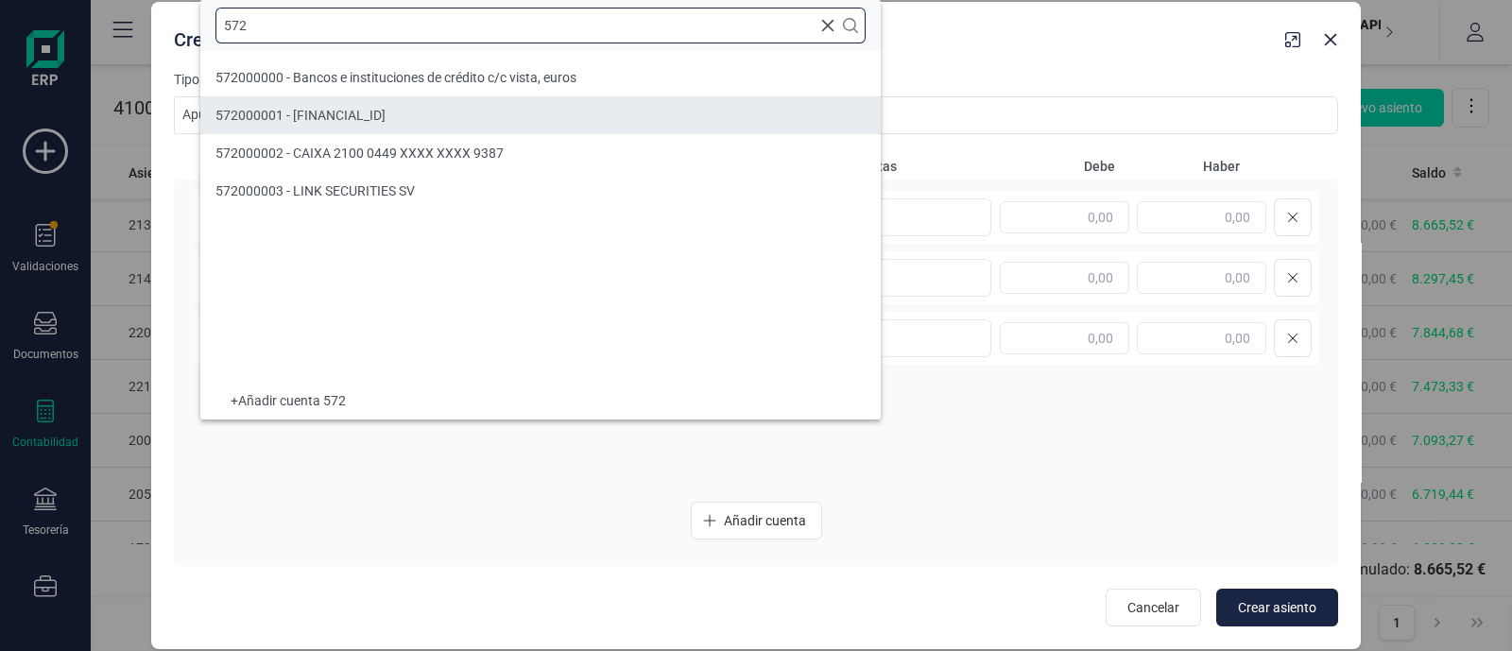
type input "572"
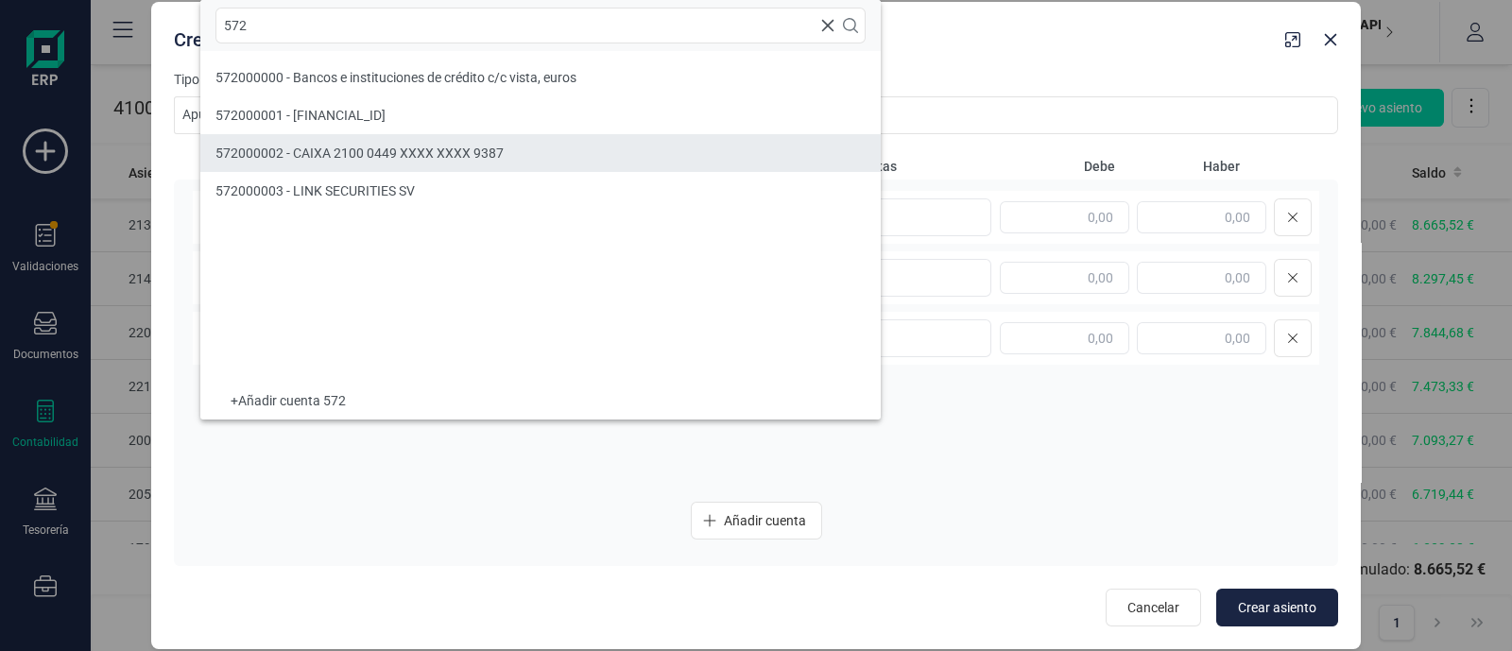
click at [319, 152] on span "572000002 - CAIXA 2100 0449 XXXX XXXX 9387" at bounding box center [359, 153] width 288 height 15
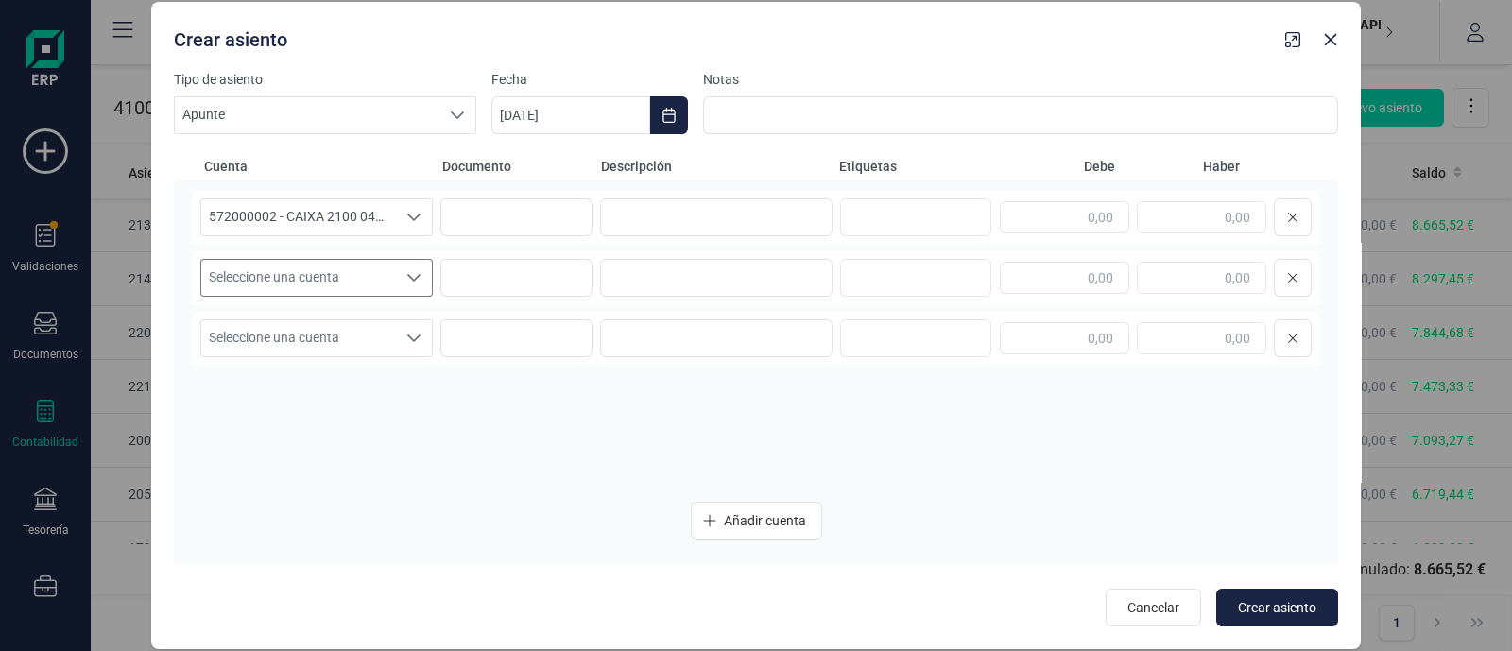
click at [298, 282] on span "Seleccione una cuenta" at bounding box center [298, 278] width 195 height 36
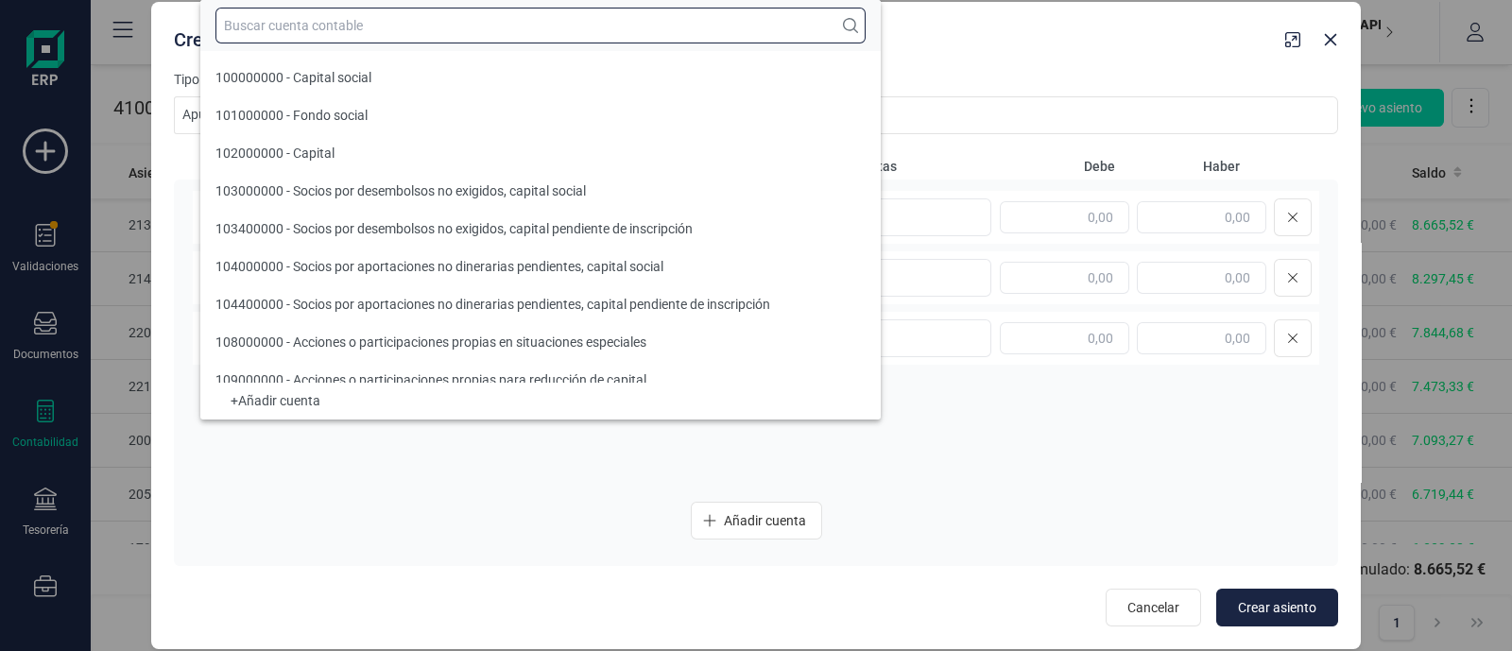
click at [352, 27] on input "text" at bounding box center [540, 26] width 650 height 36
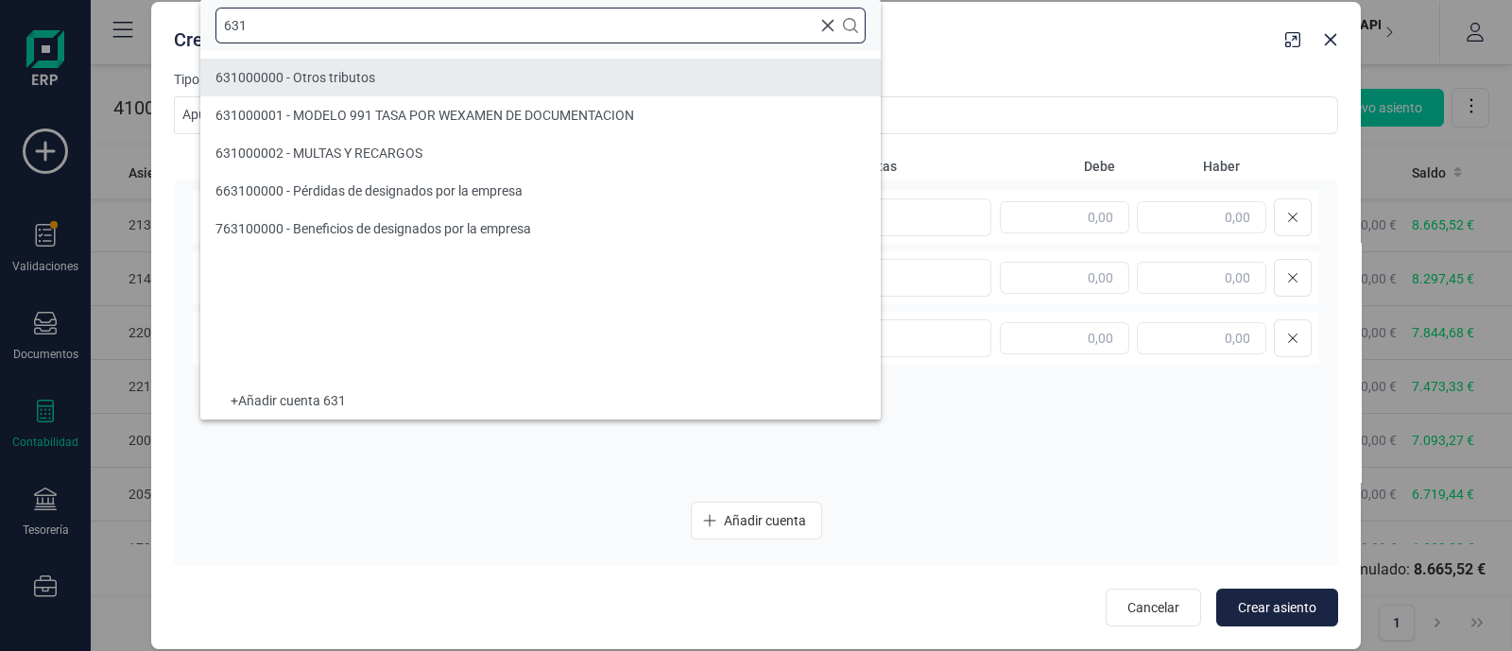
type input "631"
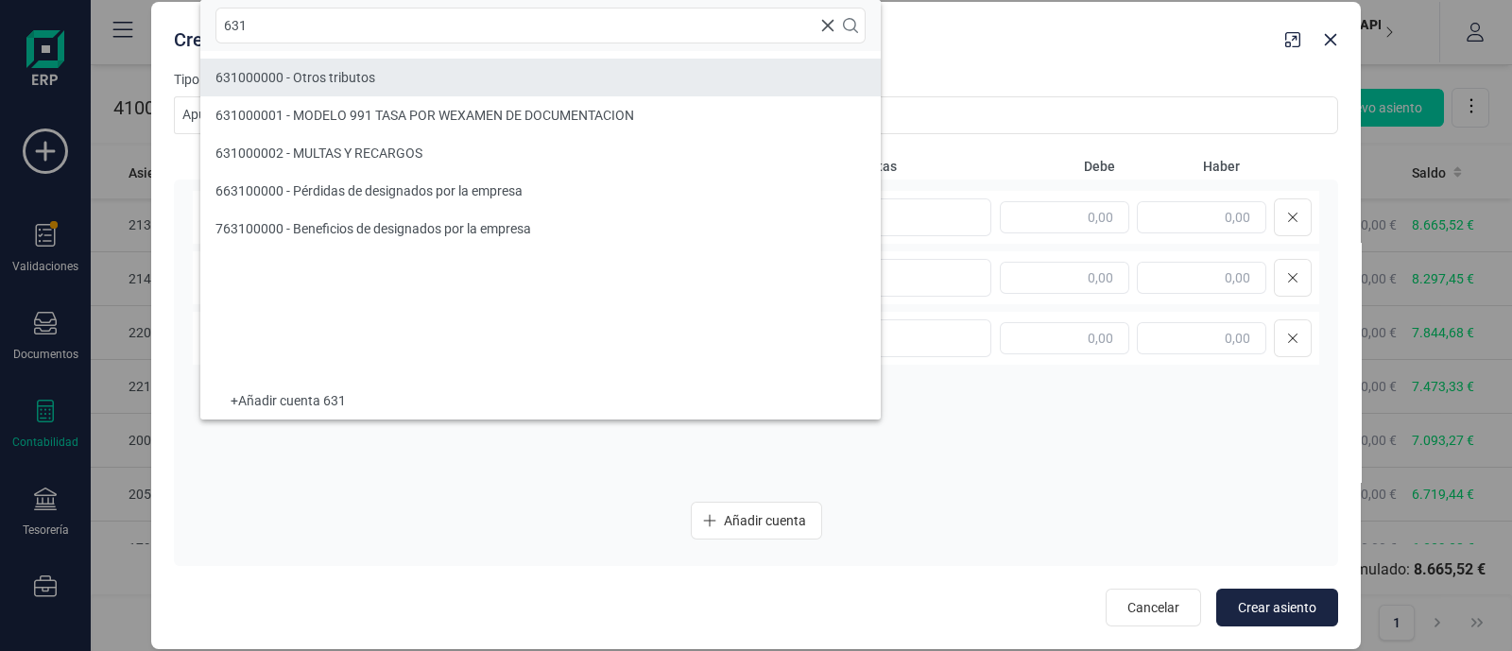
click at [378, 70] on li "631000000 - Otros tributos" at bounding box center [540, 78] width 680 height 38
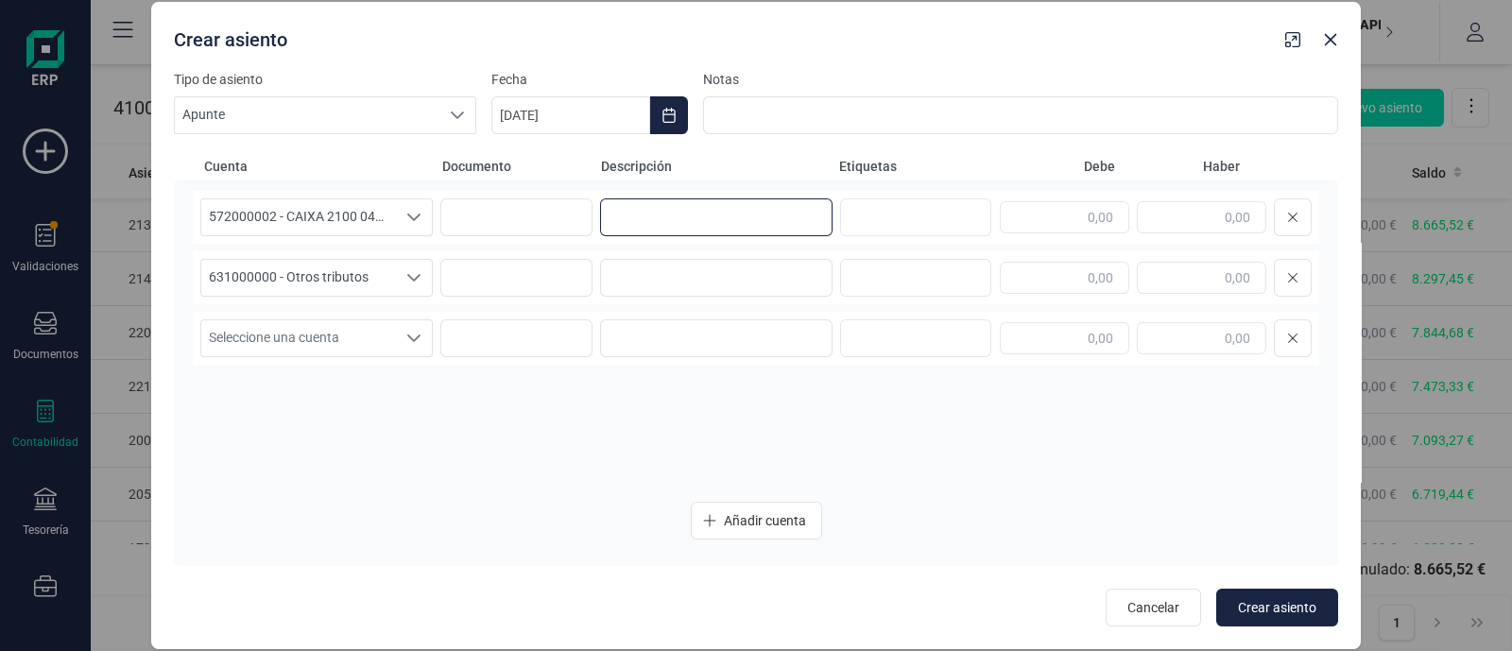
click at [649, 225] on input at bounding box center [716, 217] width 232 height 38
paste input "EMBARGOS AEAT"
type input "EMBARGOS AEAT"
click at [633, 264] on input at bounding box center [716, 278] width 232 height 38
paste input "EMBARGOS AEAT"
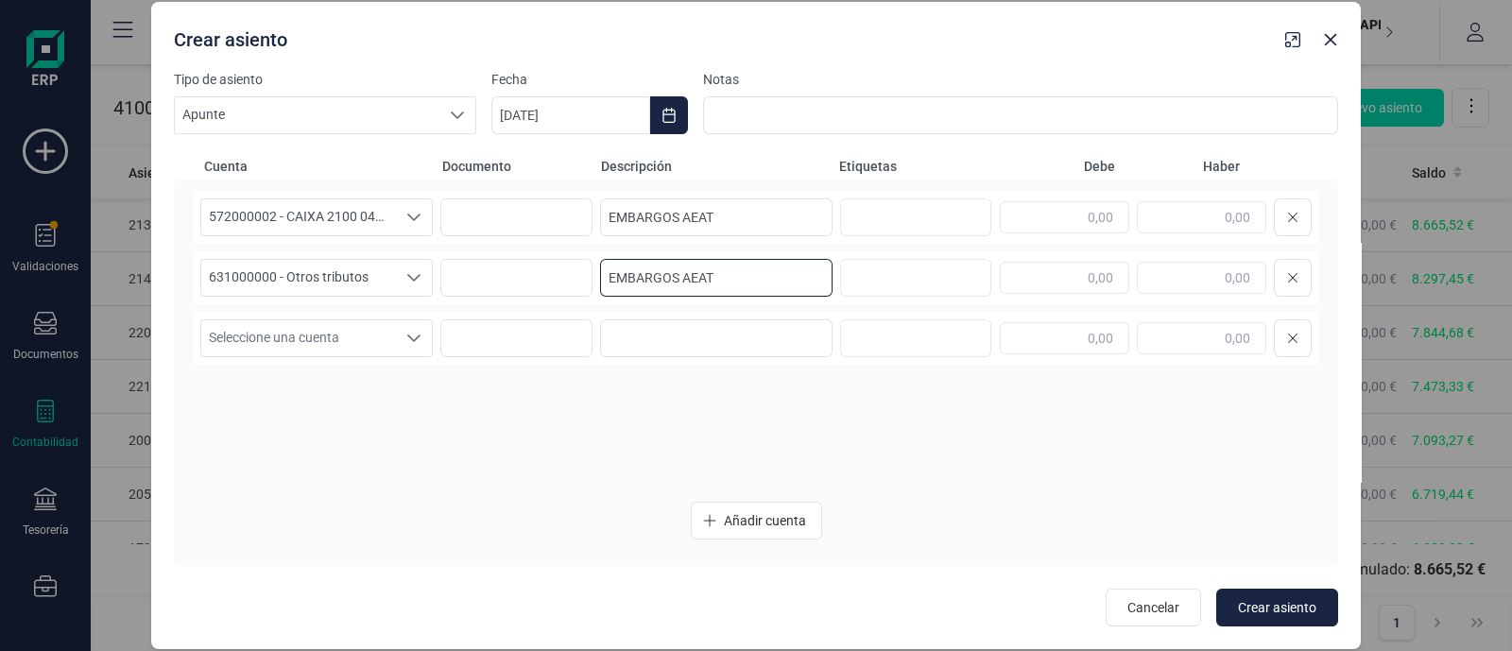
type input "EMBARGOS AEAT"
click at [1212, 220] on input "text" at bounding box center [1201, 217] width 129 height 32
paste input "-1.184,32"
click at [1204, 216] on input "-1.184,32" at bounding box center [1201, 217] width 129 height 32
click at [1201, 218] on input "-1.184,32" at bounding box center [1201, 217] width 129 height 32
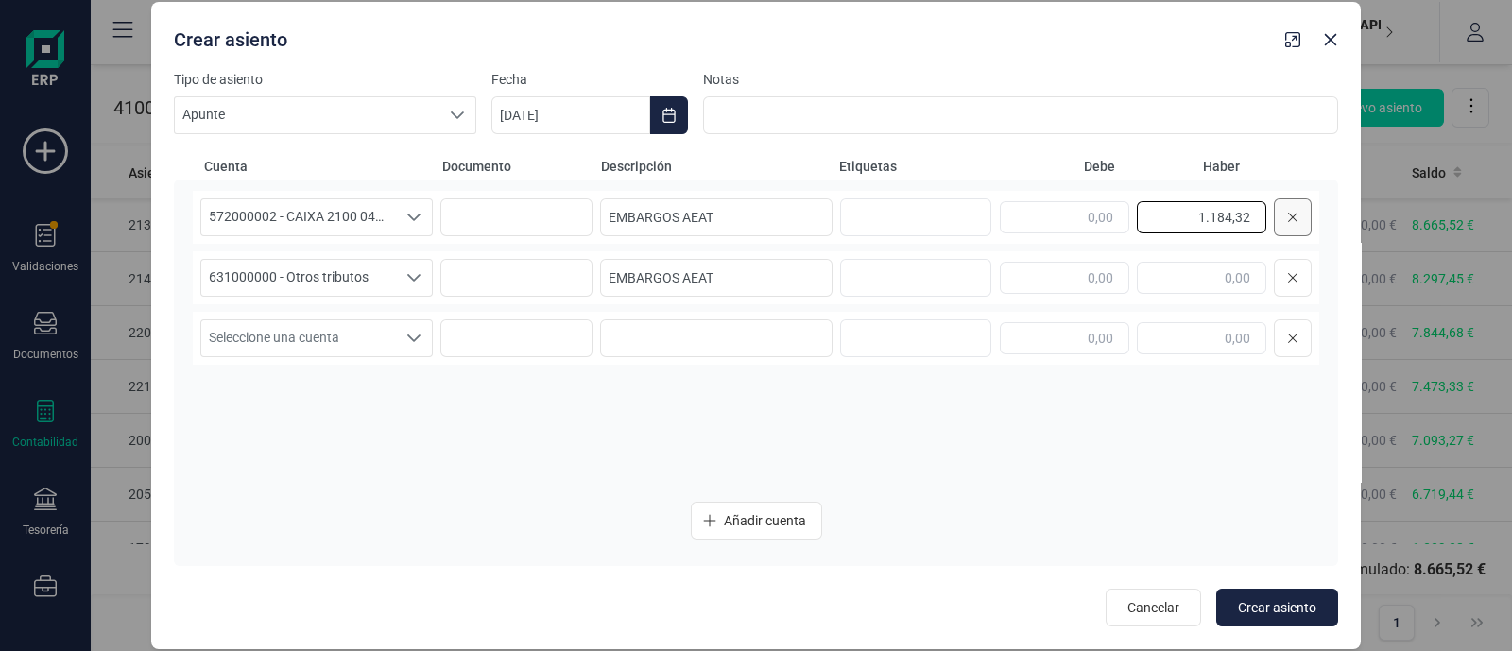
drag, startPoint x: 1189, startPoint y: 221, endPoint x: 1282, endPoint y: 219, distance: 93.6
click at [1282, 219] on div "1.184,32" at bounding box center [1156, 217] width 312 height 38
type input "1.184,32"
click at [1097, 275] on input "text" at bounding box center [1064, 278] width 129 height 32
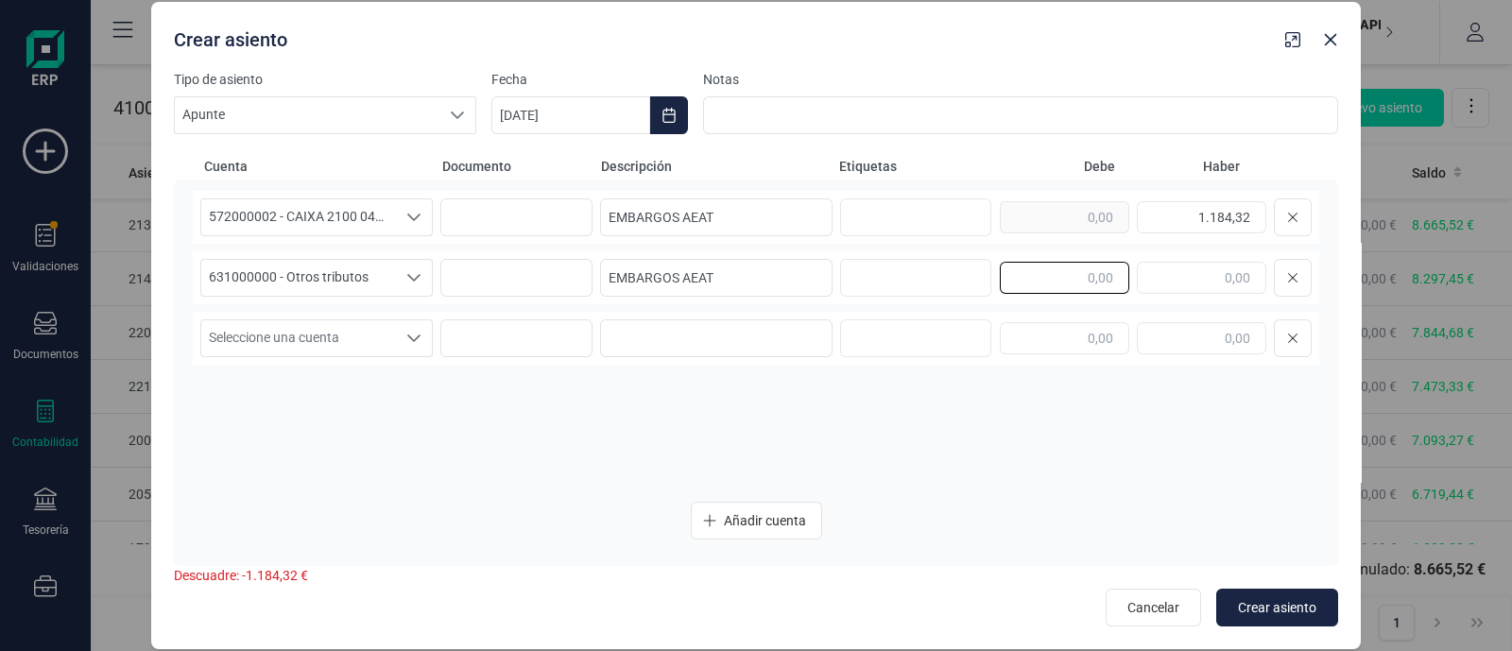
paste input "1.184,32"
type input "1.184,32"
click at [678, 116] on button "Choose Date" at bounding box center [669, 115] width 38 height 38
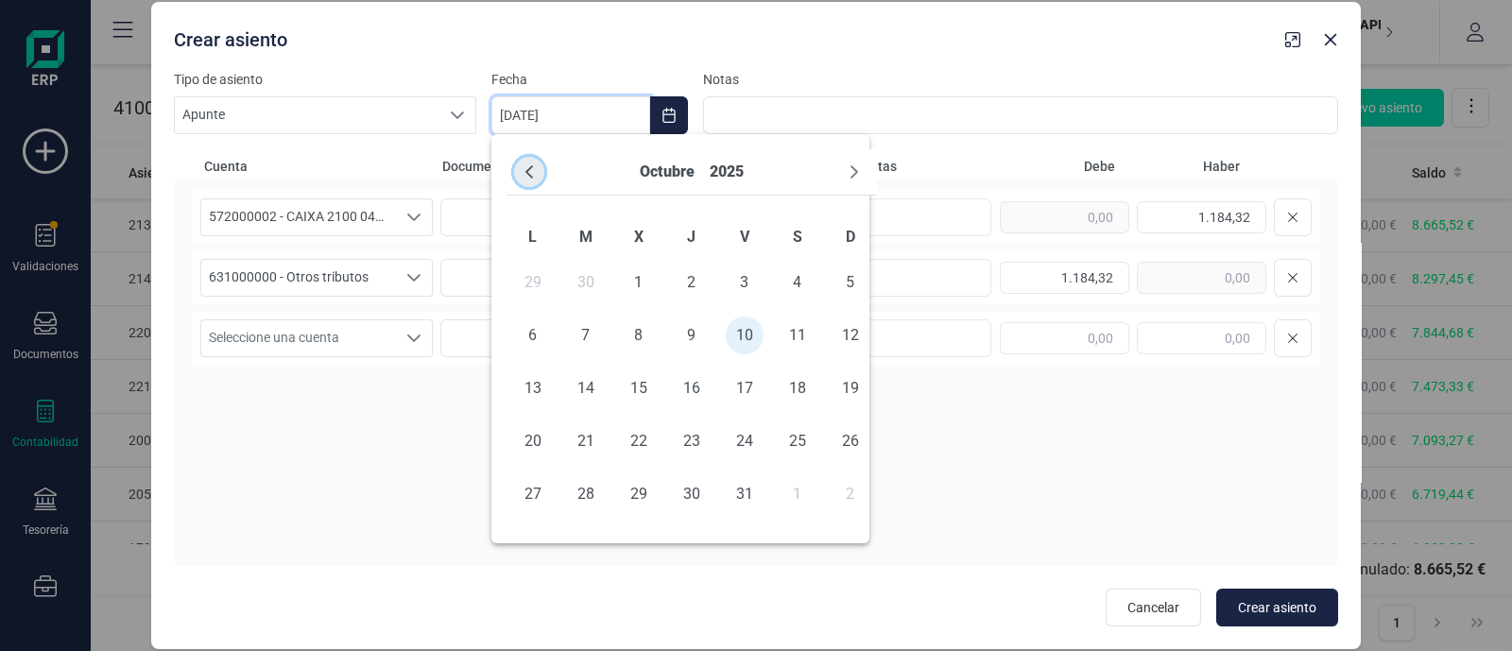
click at [529, 167] on icon "Previous Month" at bounding box center [529, 171] width 8 height 13
click at [539, 486] on span "25" at bounding box center [533, 494] width 38 height 38
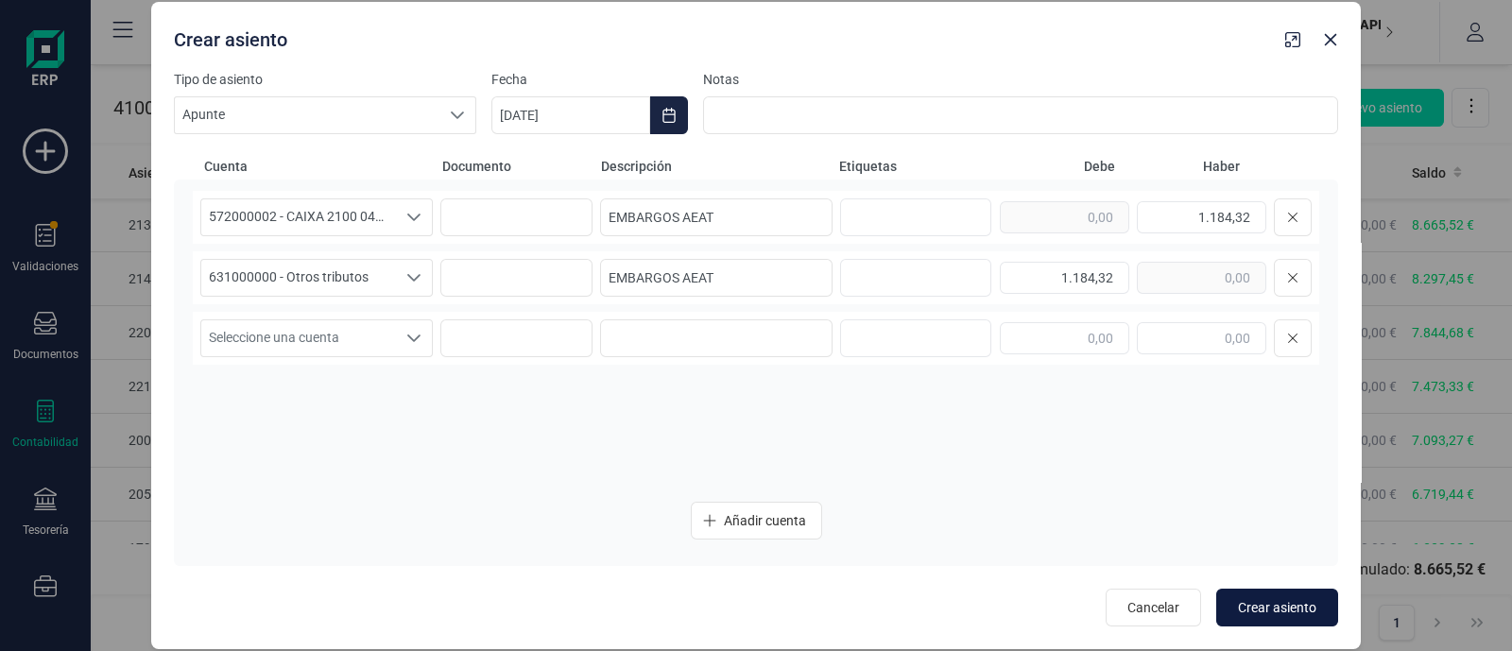
click at [1278, 606] on span "Crear asiento" at bounding box center [1277, 607] width 78 height 19
type input "[DATE]"
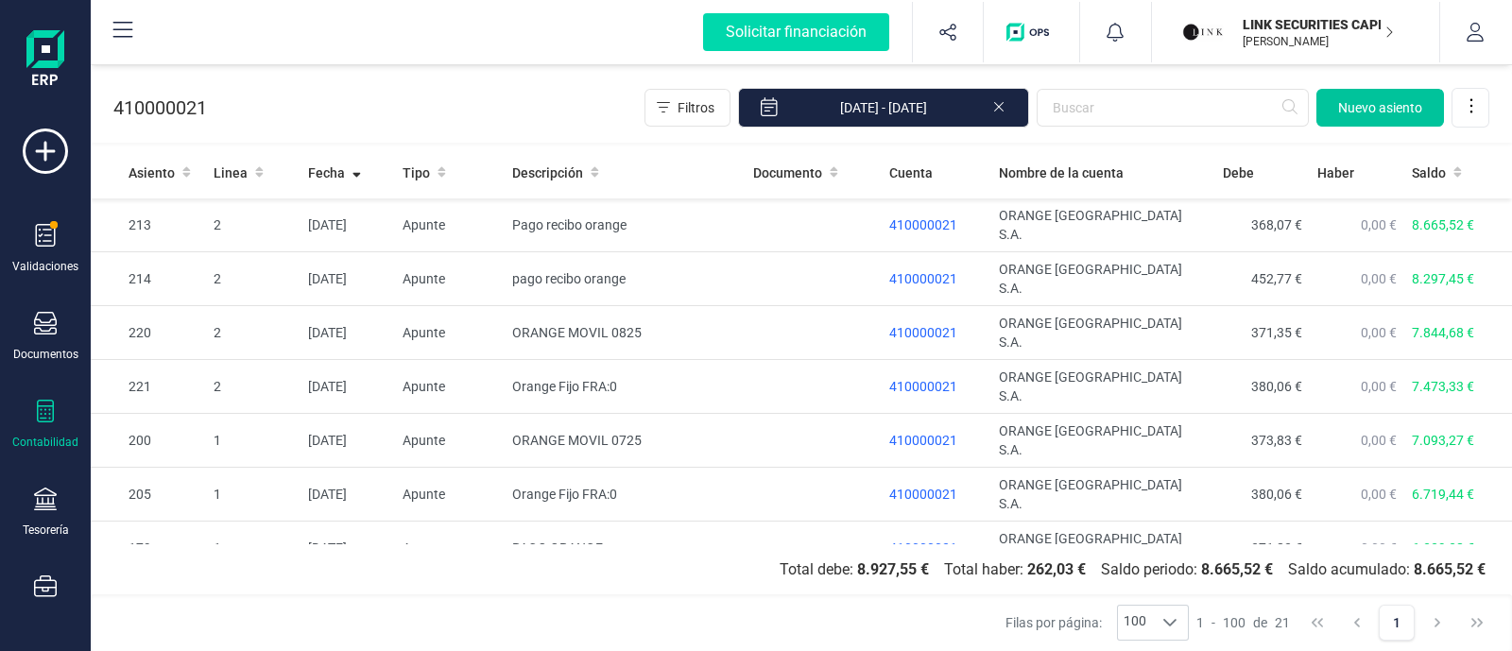
click at [1355, 94] on button "Nuevo asiento" at bounding box center [1380, 108] width 128 height 38
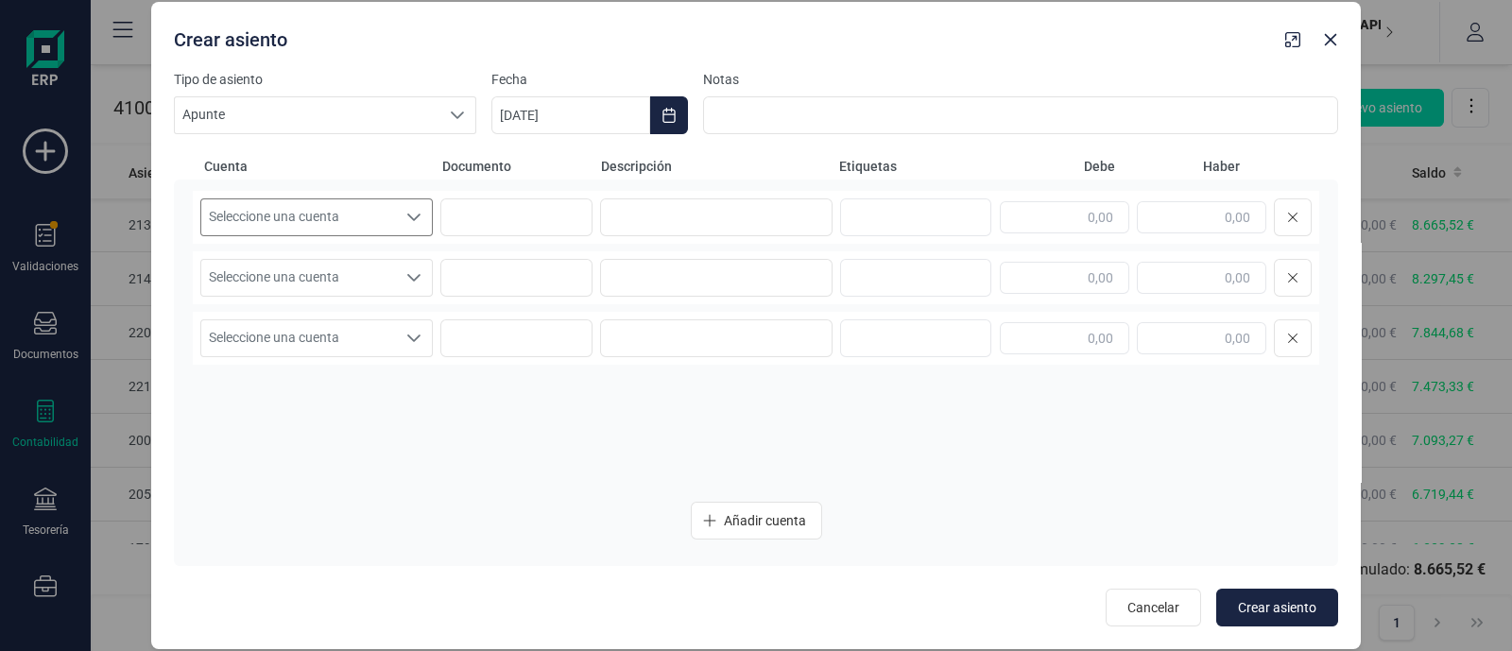
click at [345, 207] on span "Seleccione una cuenta" at bounding box center [298, 217] width 195 height 36
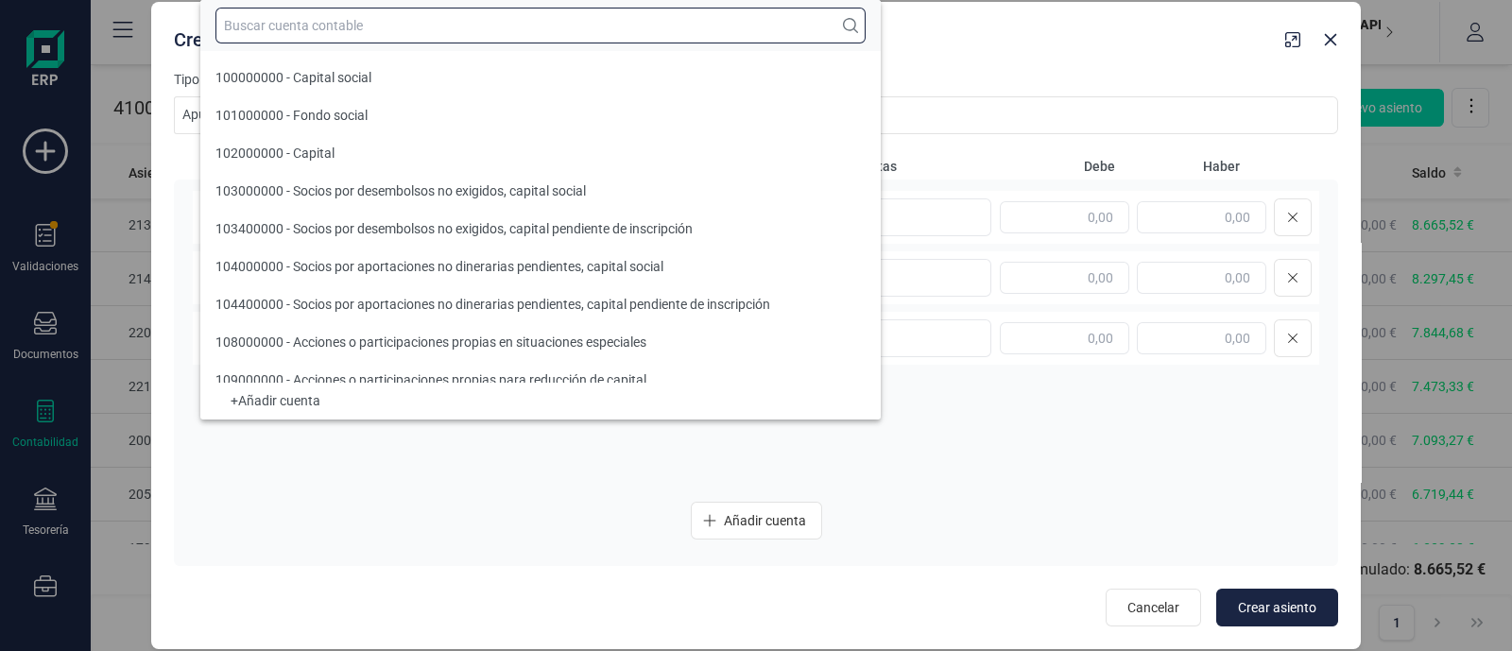
click at [292, 24] on input "text" at bounding box center [540, 26] width 650 height 36
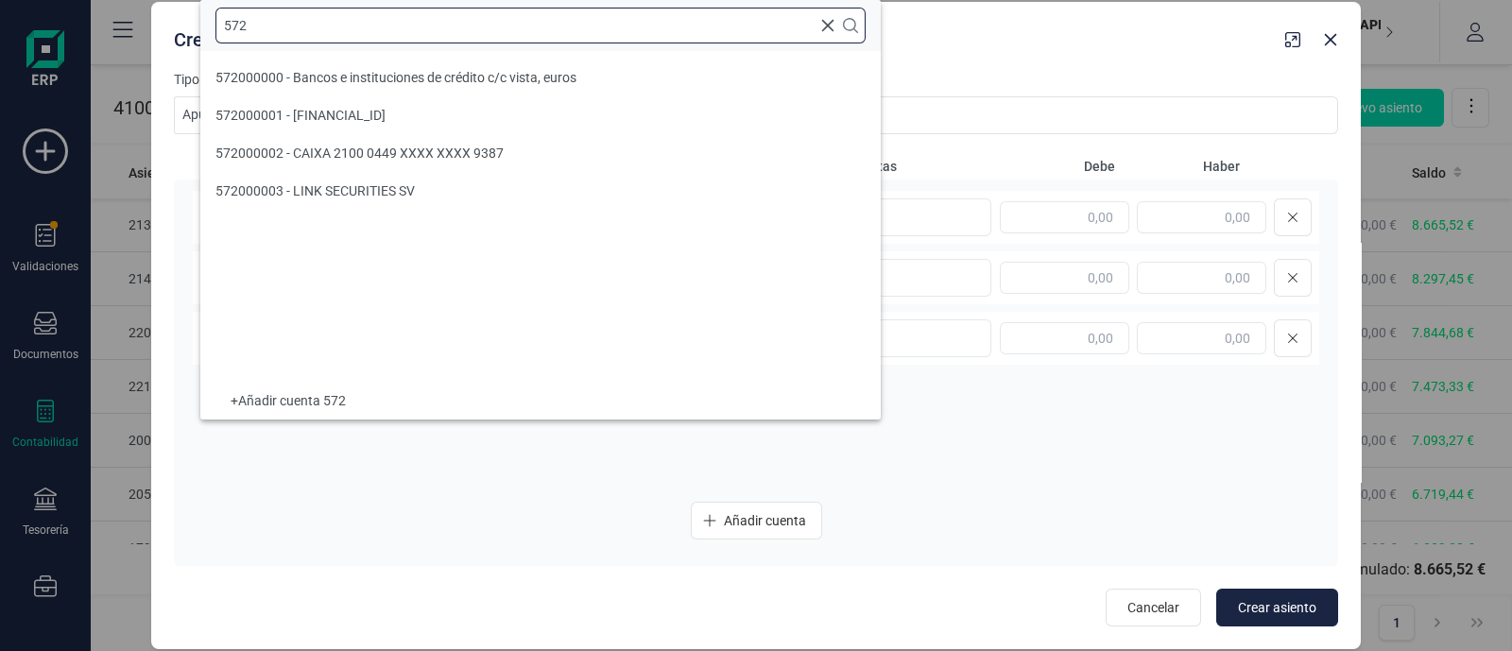
type input "572"
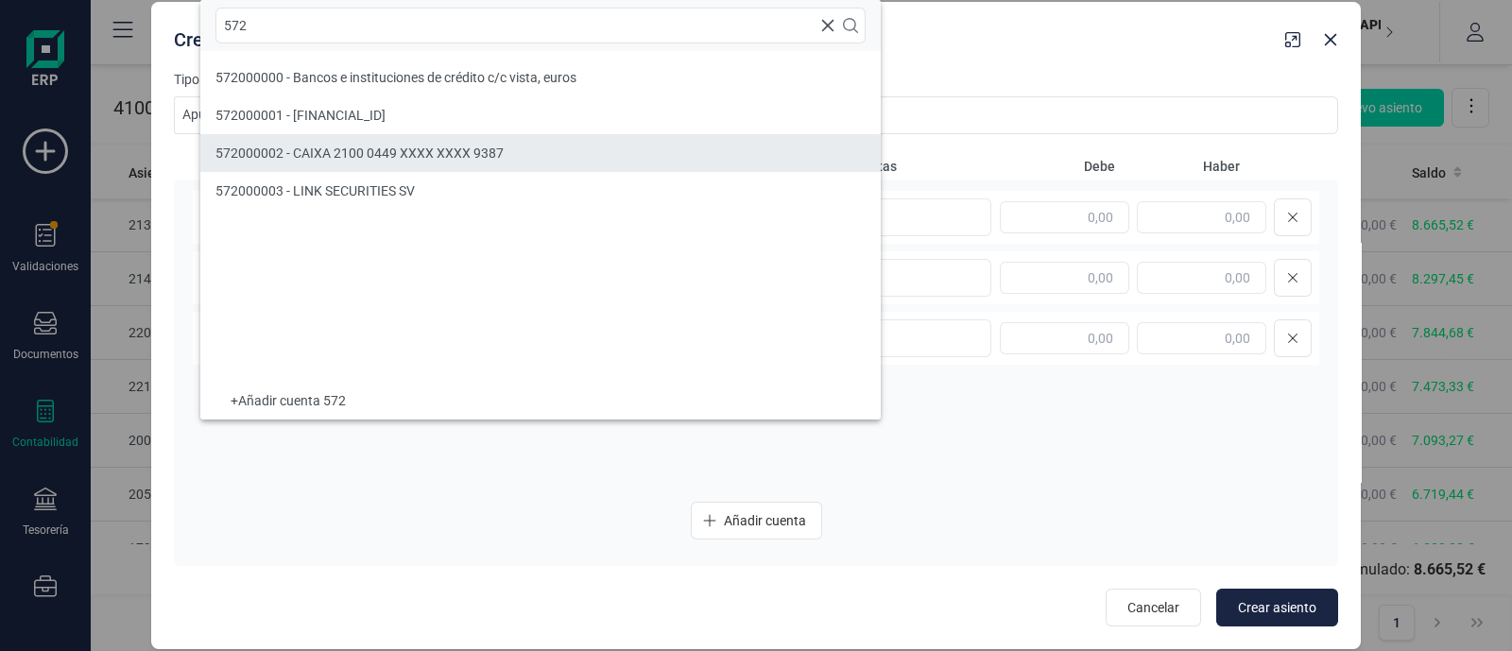
click at [435, 157] on span "572000002 - CAIXA 2100 0449 XXXX XXXX 9387" at bounding box center [359, 153] width 288 height 15
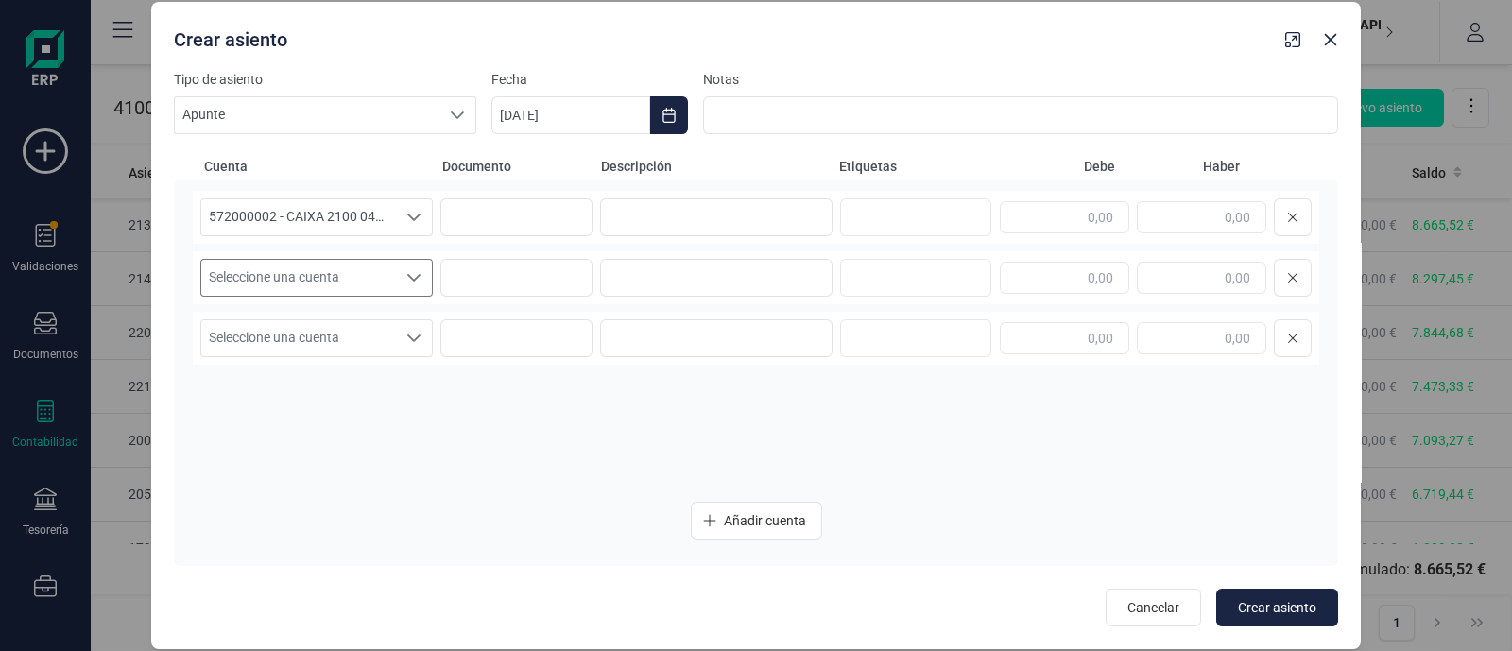
click at [274, 289] on span "Seleccione una cuenta" at bounding box center [298, 278] width 195 height 36
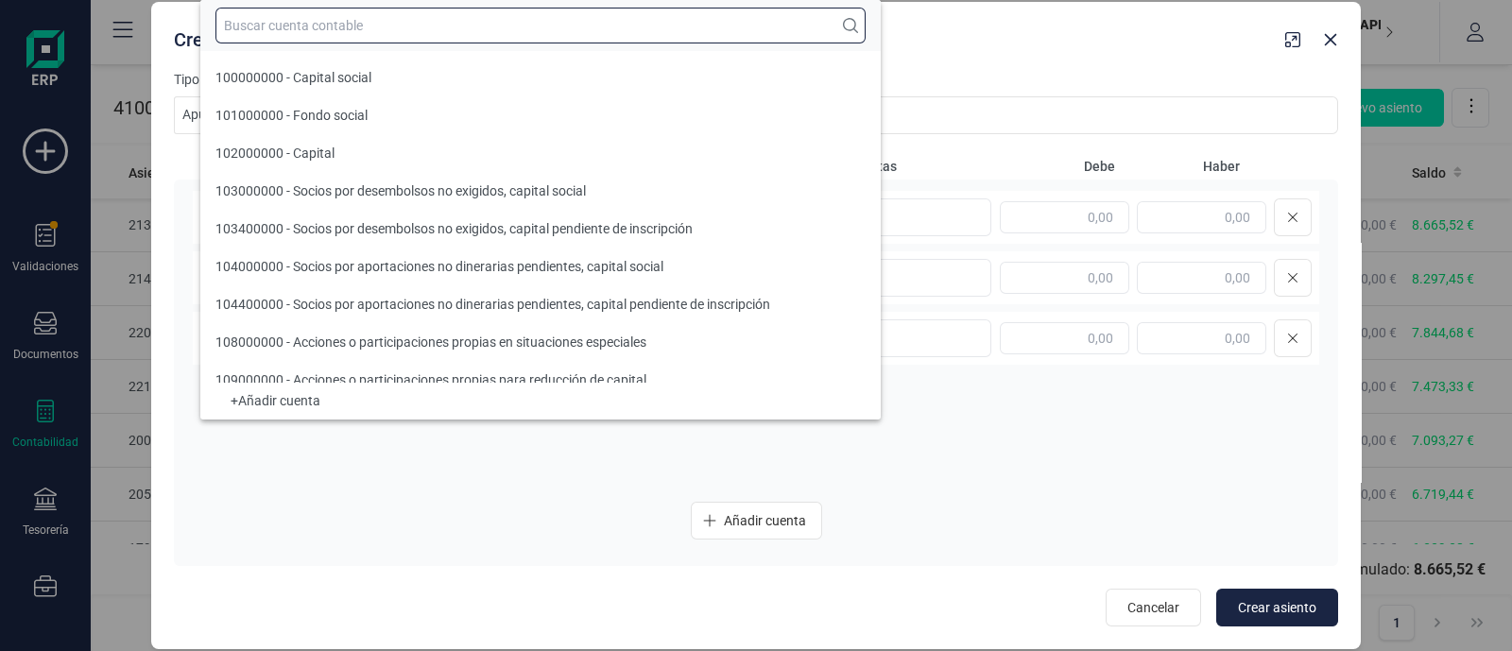
click at [327, 32] on input "text" at bounding box center [540, 26] width 650 height 36
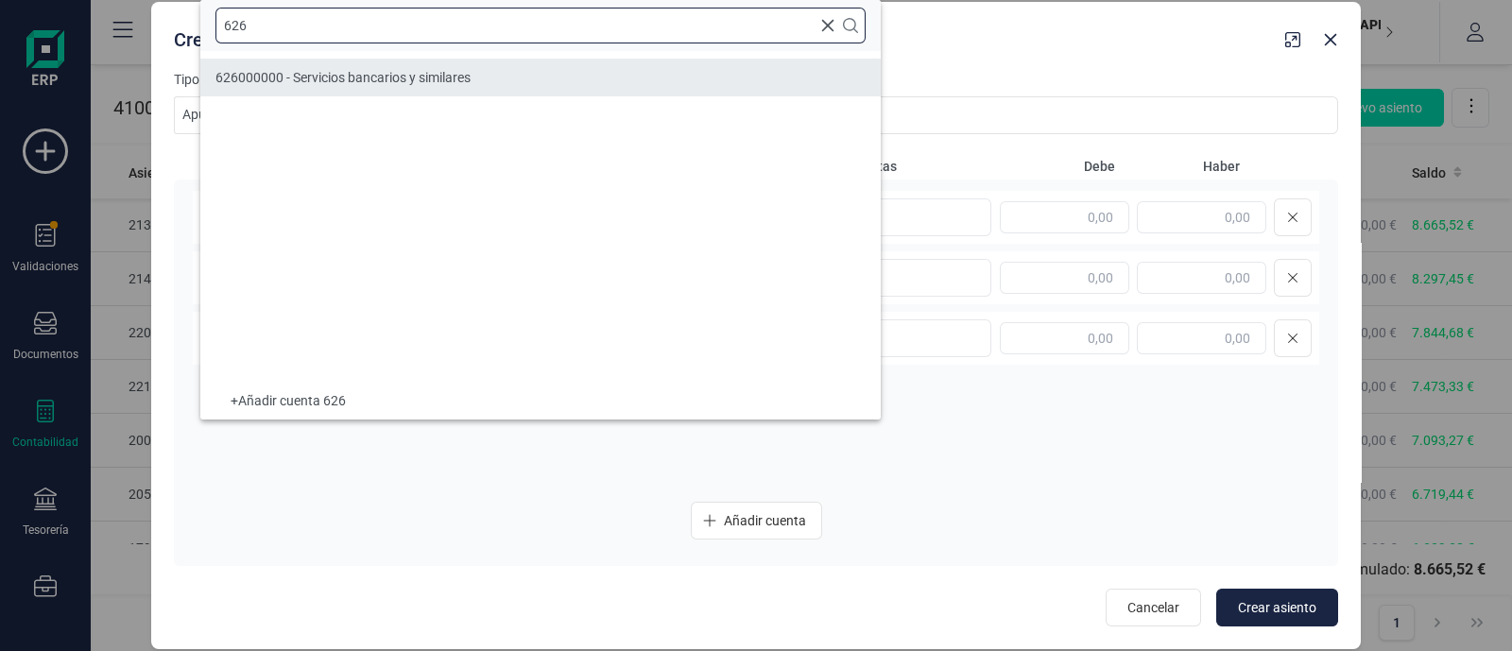
type input "626"
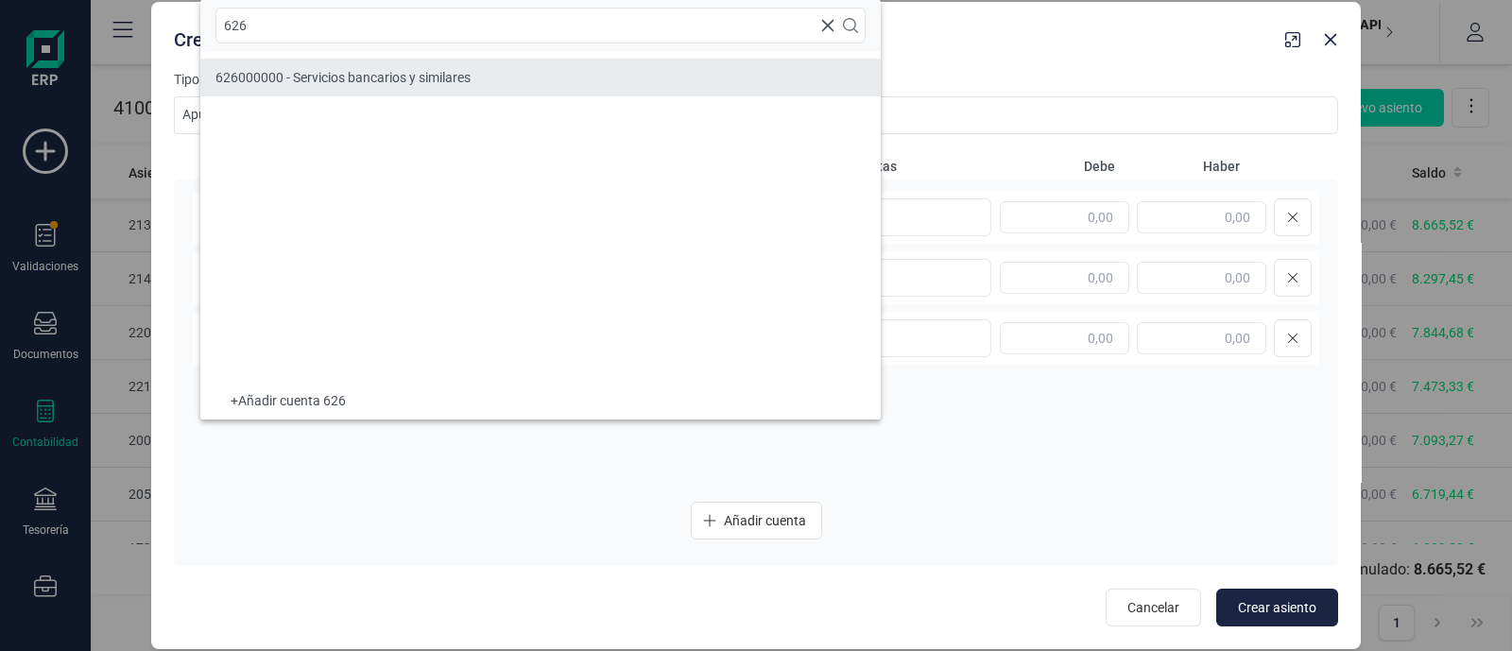
click at [343, 63] on li "626000000 - Servicios bancarios y similares" at bounding box center [540, 78] width 680 height 38
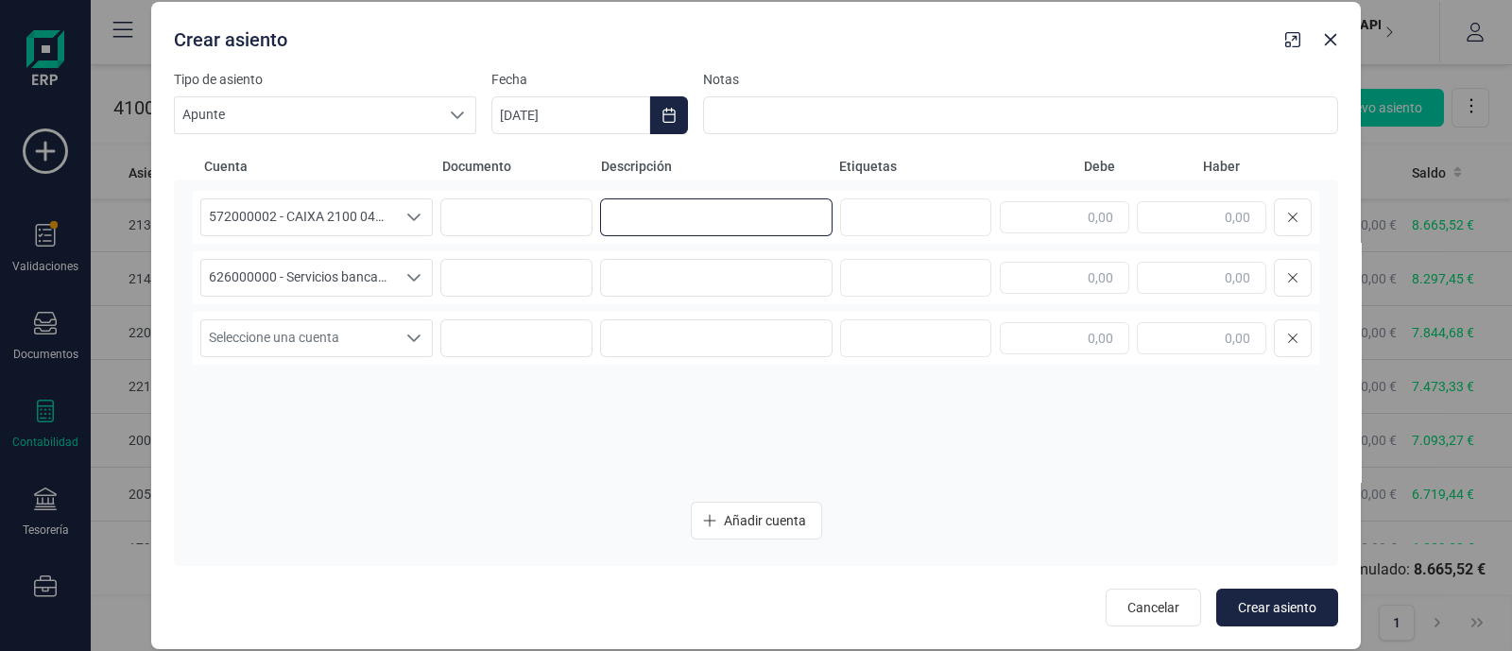
click at [702, 216] on input at bounding box center [716, 217] width 232 height 38
click at [1152, 219] on input "text" at bounding box center [1201, 217] width 129 height 32
click at [1067, 210] on input "text" at bounding box center [1064, 217] width 129 height 32
type input "320,00"
click at [1206, 285] on input "text" at bounding box center [1201, 278] width 129 height 32
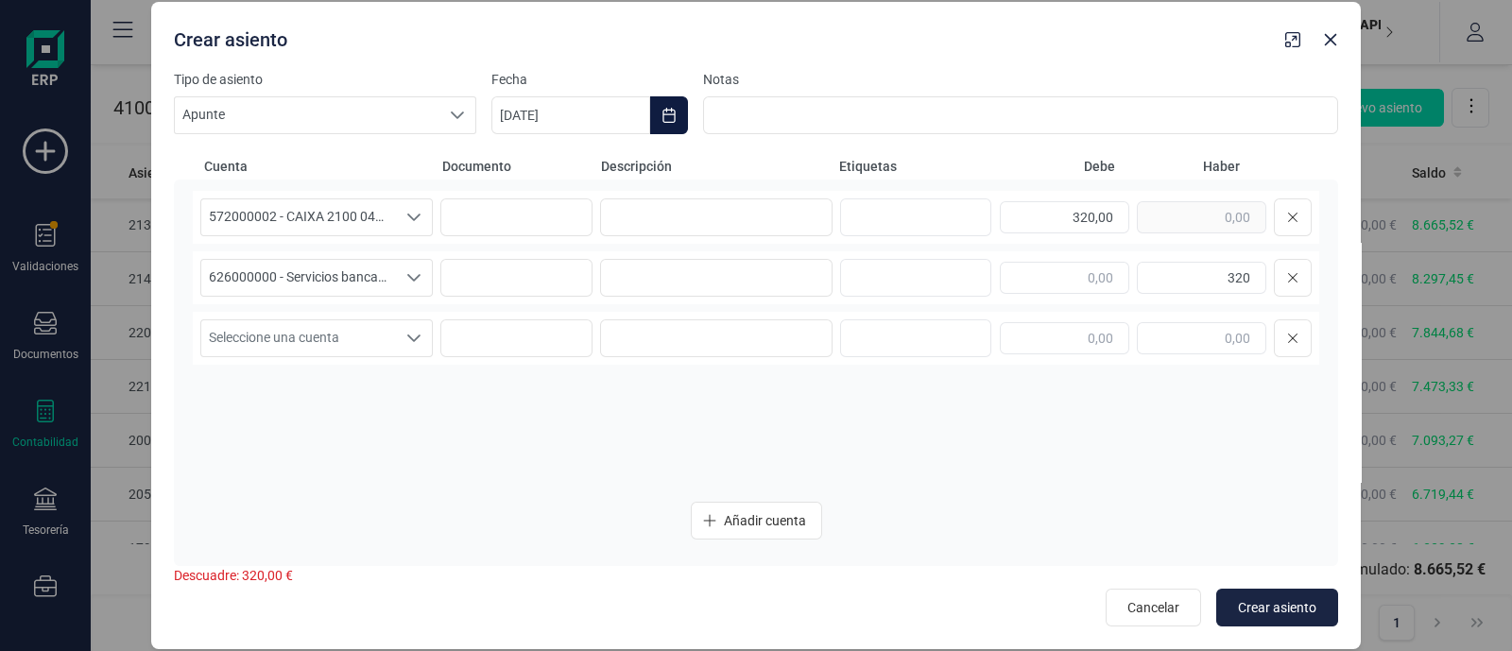
type input "320,00"
click at [660, 116] on button "Choose Date" at bounding box center [669, 115] width 38 height 38
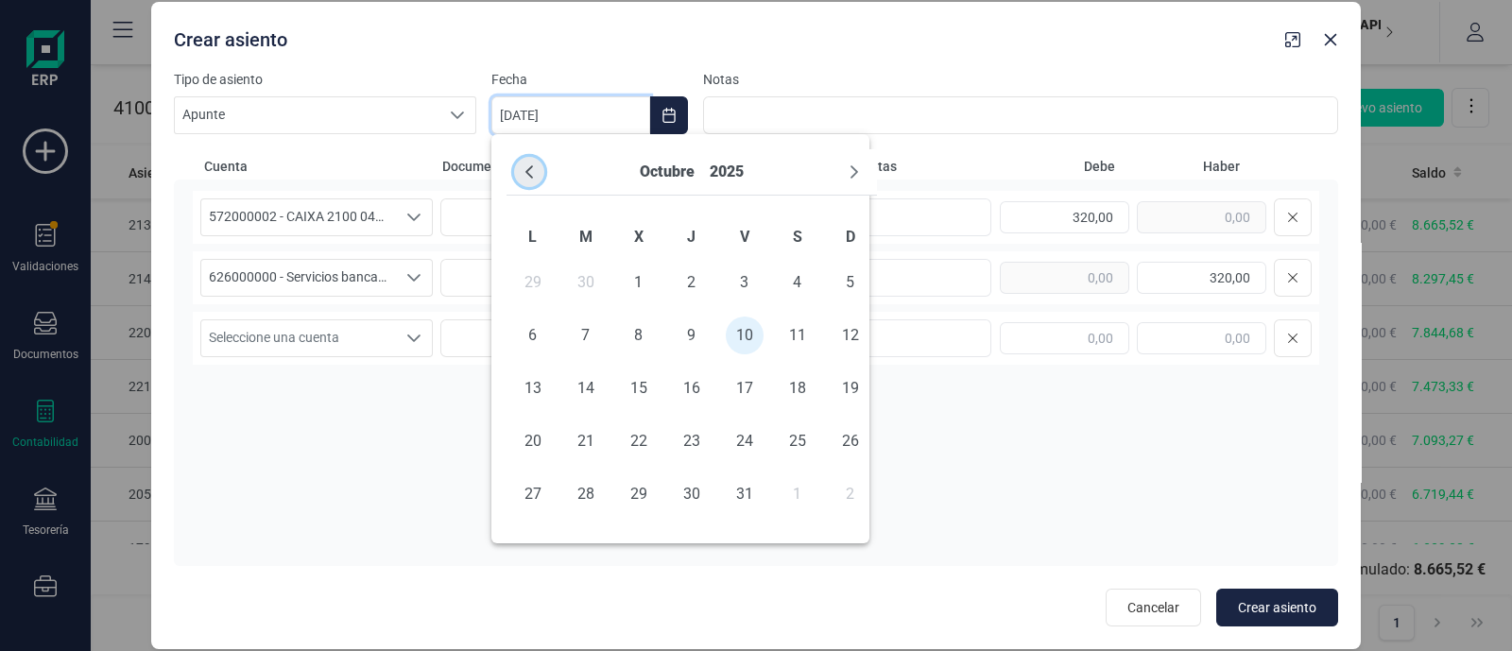
click at [520, 176] on button "Previous Month" at bounding box center [529, 172] width 30 height 30
click at [520, 175] on button "Previous Month" at bounding box center [529, 172] width 30 height 30
click at [545, 330] on span "4" at bounding box center [533, 336] width 38 height 38
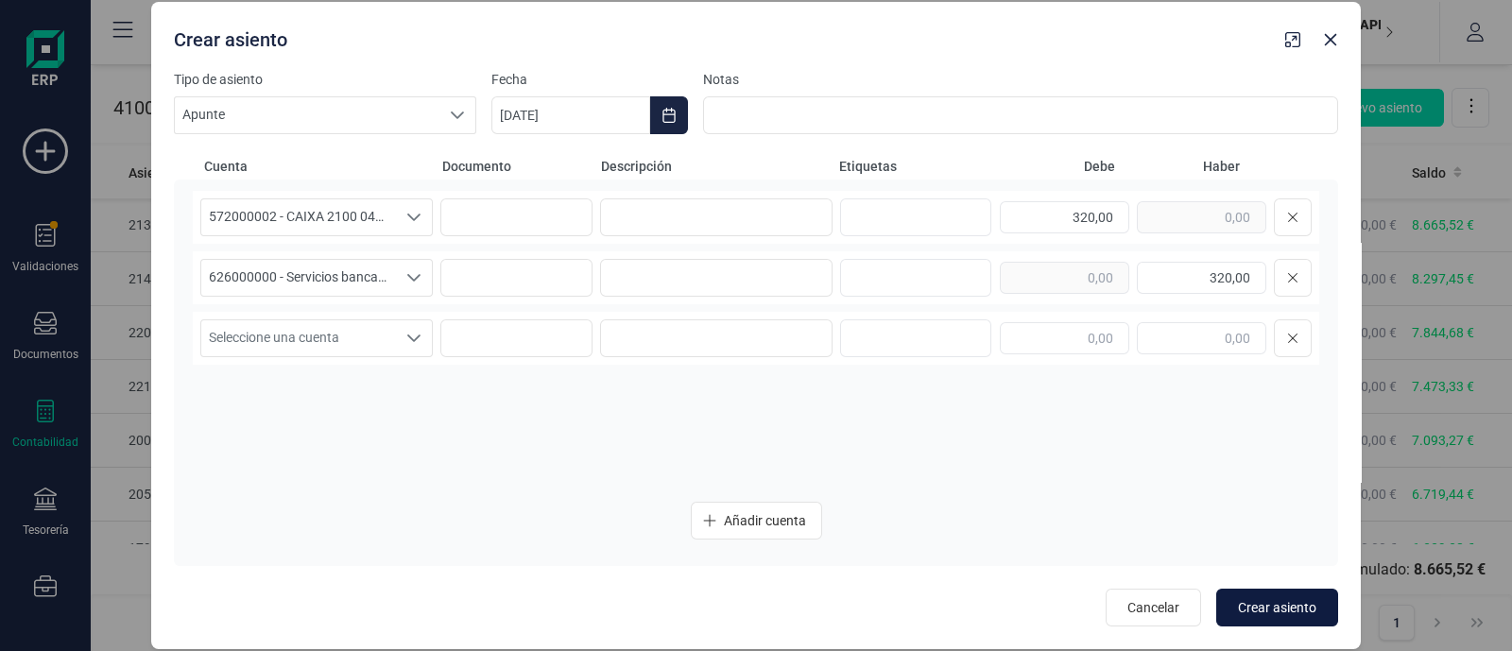
click at [1295, 605] on span "Crear asiento" at bounding box center [1277, 607] width 78 height 19
type input "[DATE]"
